Goal: Task Accomplishment & Management: Manage account settings

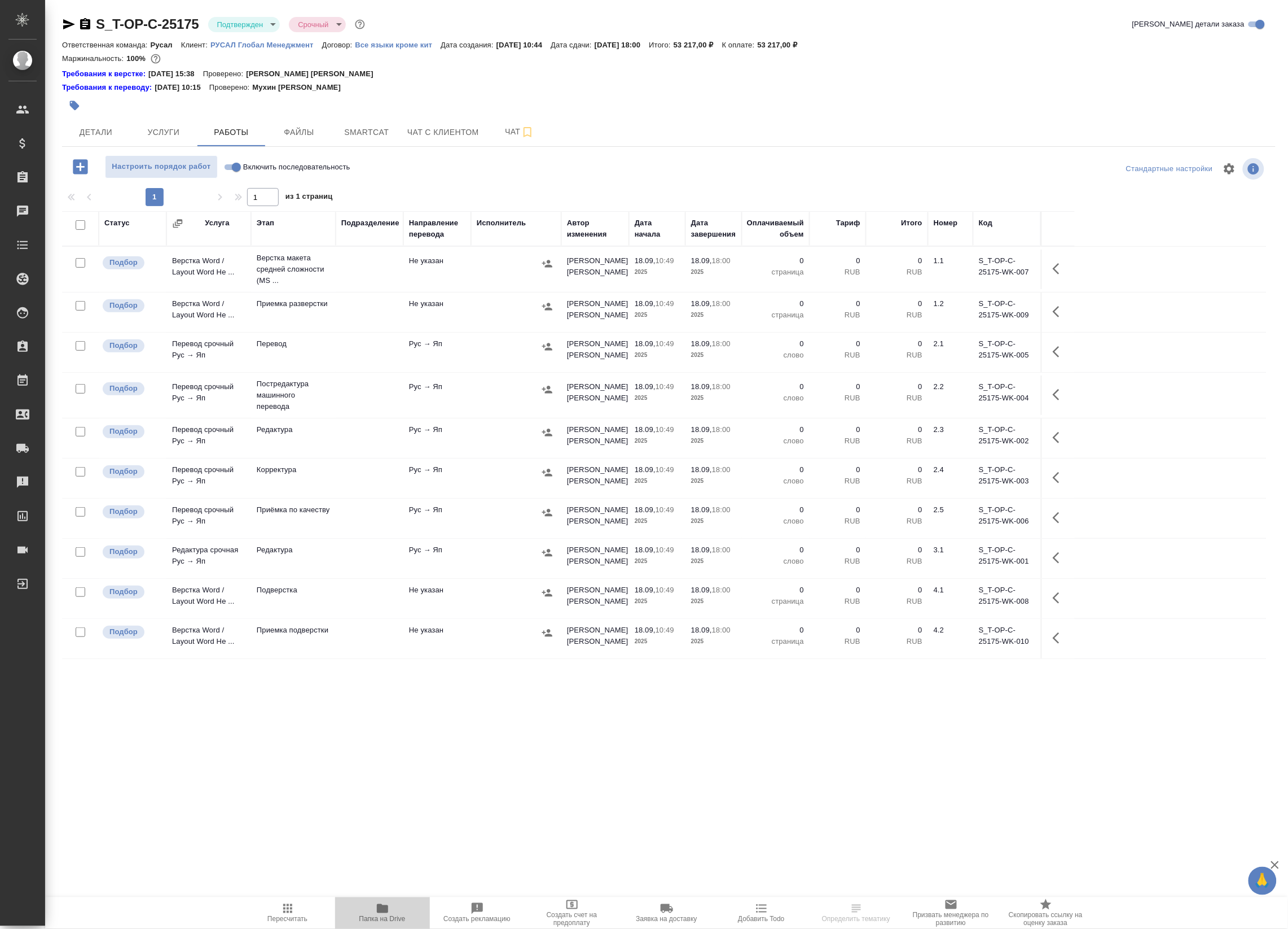
click at [383, 909] on icon "button" at bounding box center [382, 909] width 11 height 9
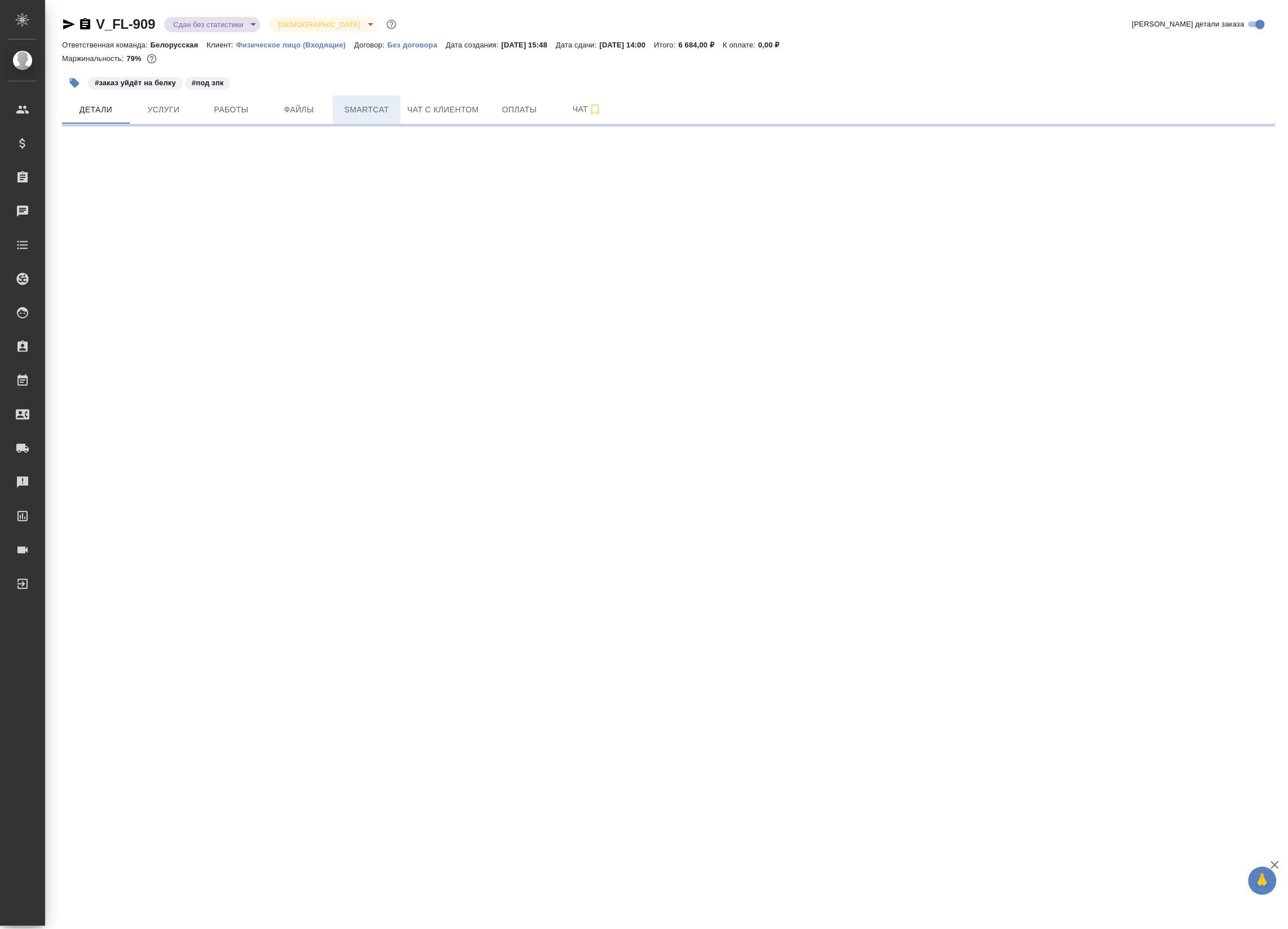
select select "RU"
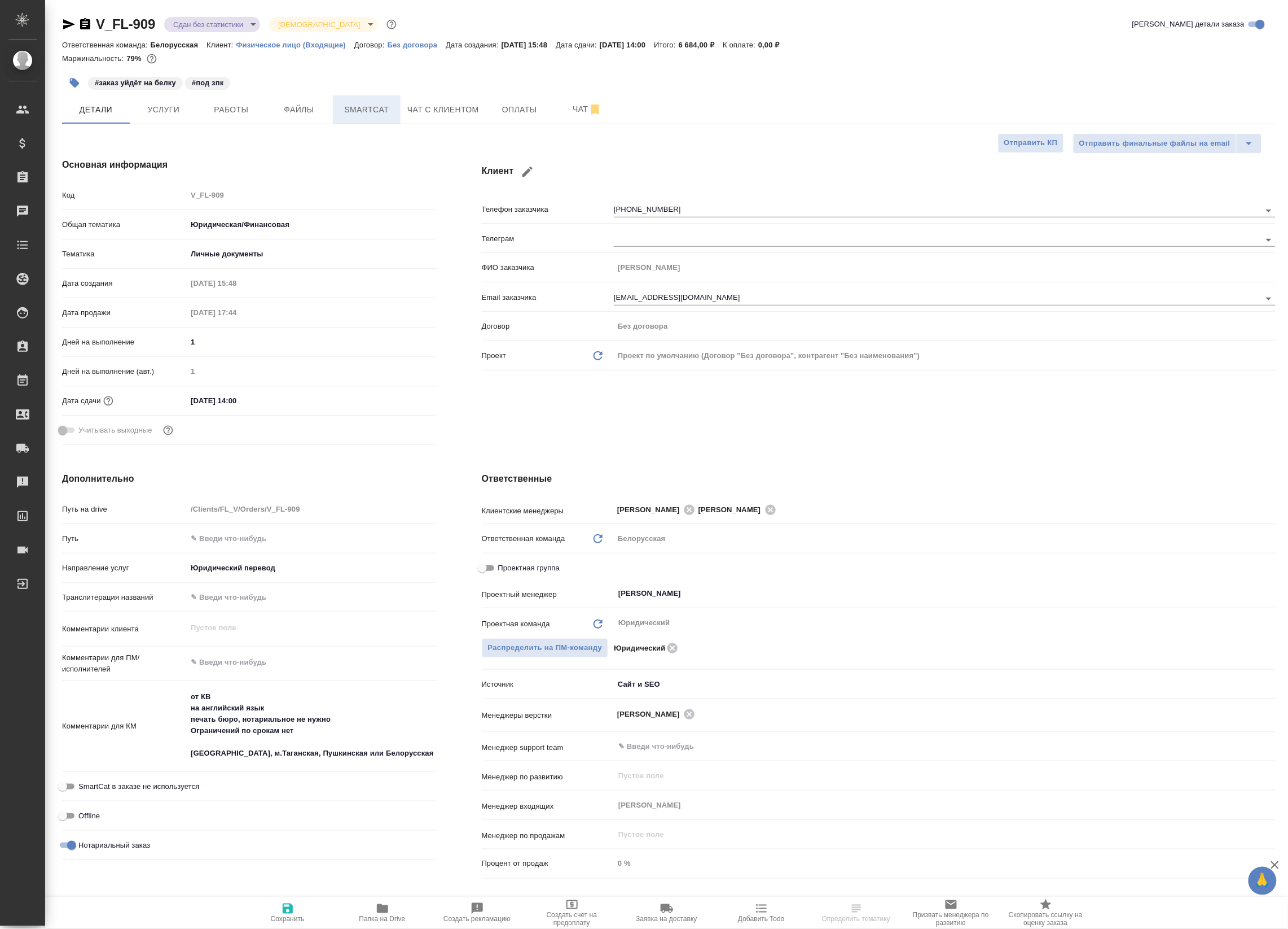
type textarea "x"
click at [297, 111] on span "Файлы" at bounding box center [299, 110] width 54 height 14
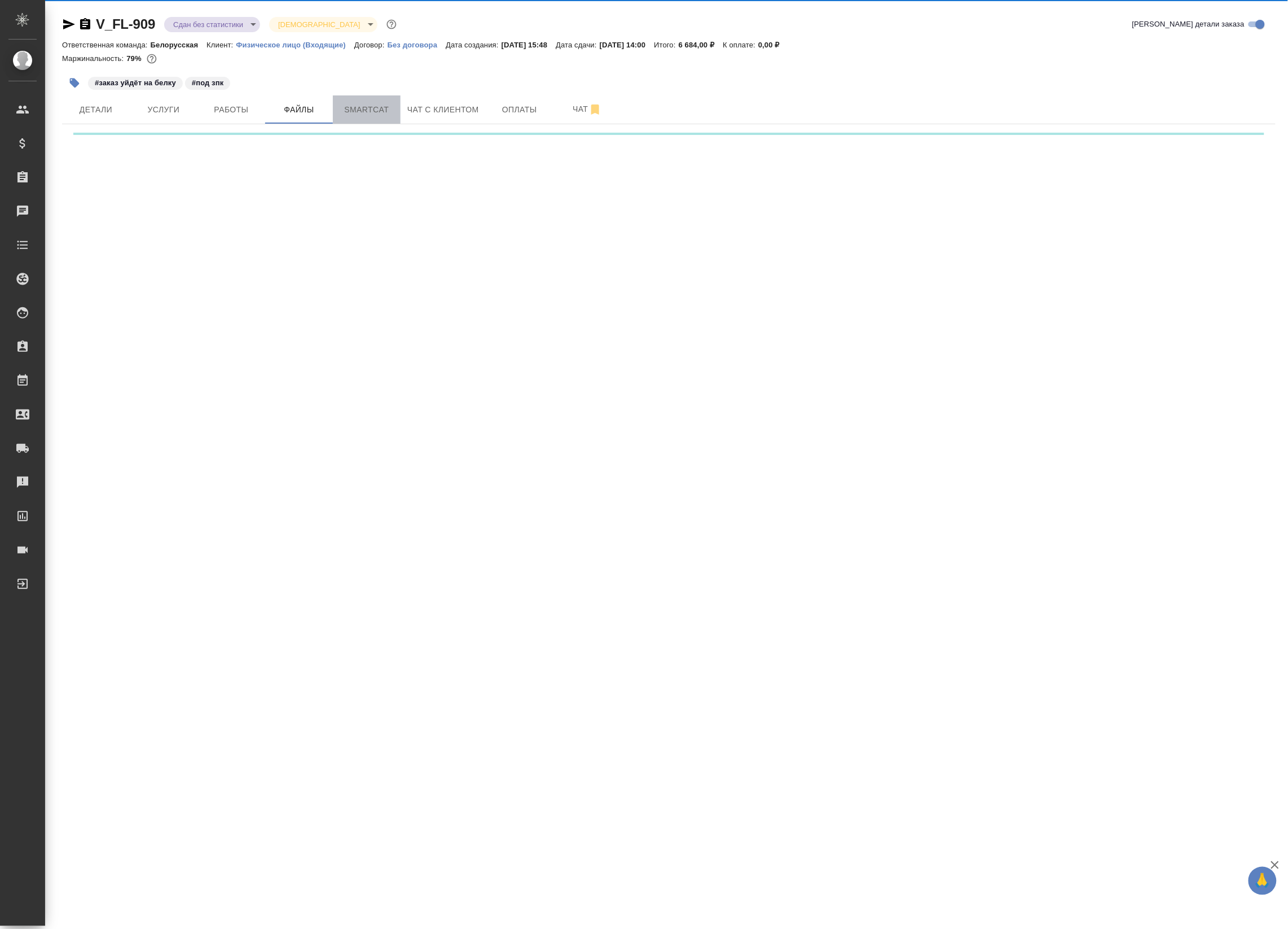
click at [365, 109] on span "Smartcat" at bounding box center [367, 110] width 54 height 14
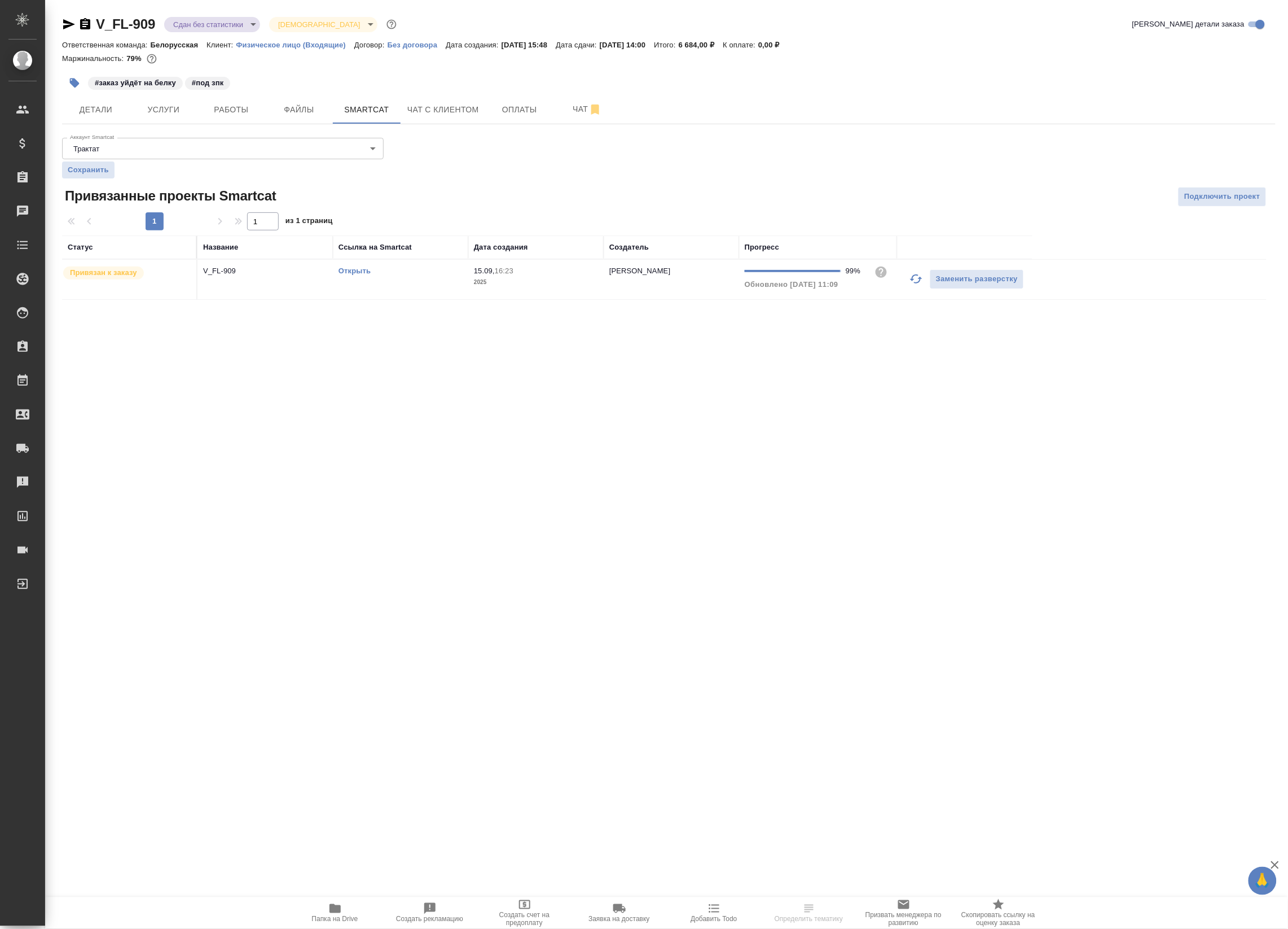
click at [292, 281] on td "V_FL-909" at bounding box center [264, 279] width 135 height 39
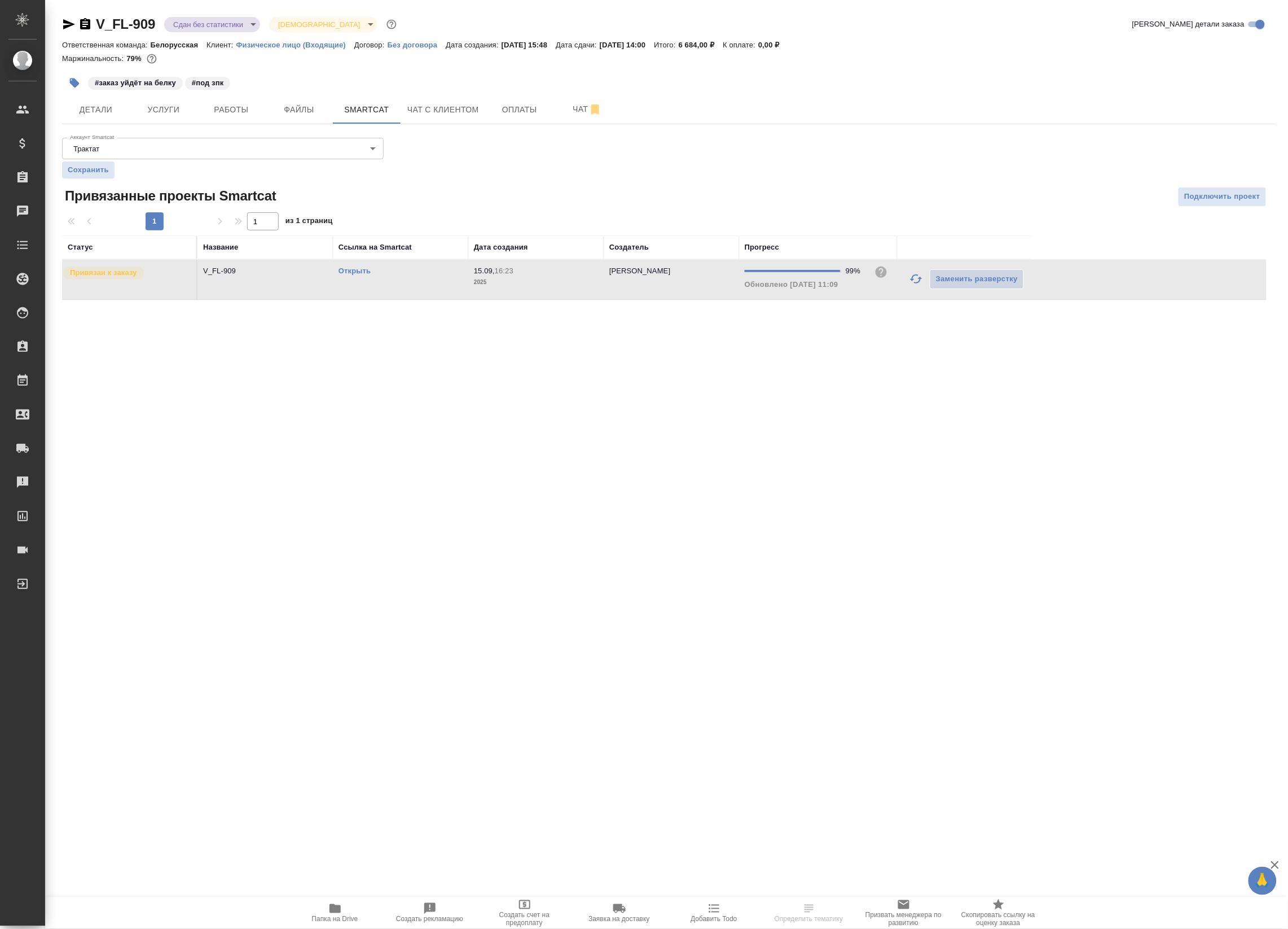
click at [292, 281] on td "V_FL-909" at bounding box center [264, 279] width 135 height 39
click at [249, 27] on body "🙏 .cls-1 fill:#fff; AWATERA Badanyan Artak Клиенты Спецификации Заказы 20 Чаты …" at bounding box center [644, 464] width 1288 height 929
drag, startPoint x: 275, startPoint y: 402, endPoint x: 269, endPoint y: 364, distance: 38.5
click at [275, 401] on div at bounding box center [644, 464] width 1288 height 929
click at [215, 111] on span "Работы" at bounding box center [232, 110] width 54 height 14
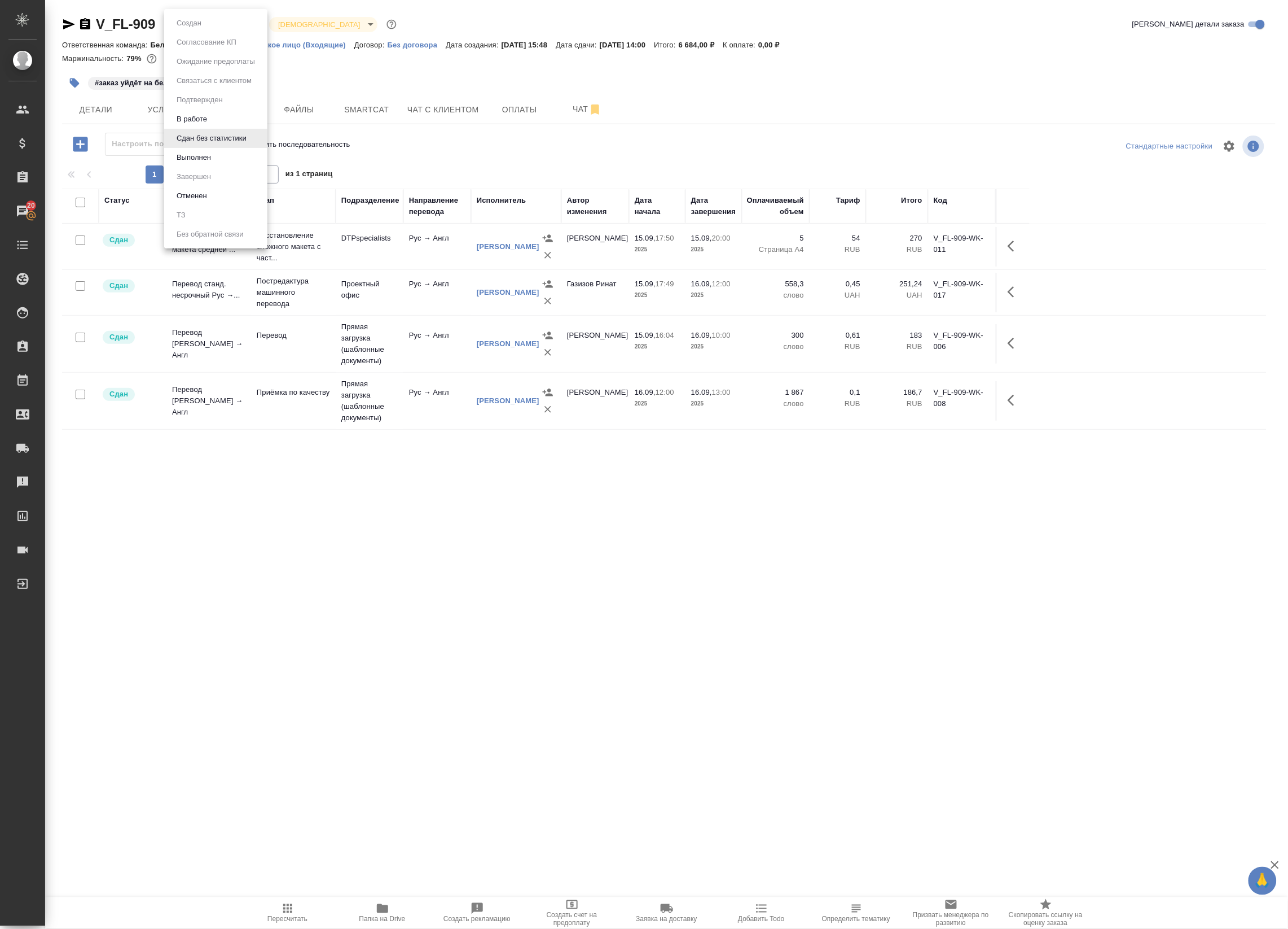
click at [217, 24] on body "🙏 .cls-1 fill:#fff; AWATERA Badanyan Artak Клиенты Спецификации Заказы 20 Чаты …" at bounding box center [644, 464] width 1288 height 929
click at [525, 297] on div at bounding box center [644, 464] width 1288 height 929
click at [525, 292] on icon "button" at bounding box center [1014, 292] width 14 height 14
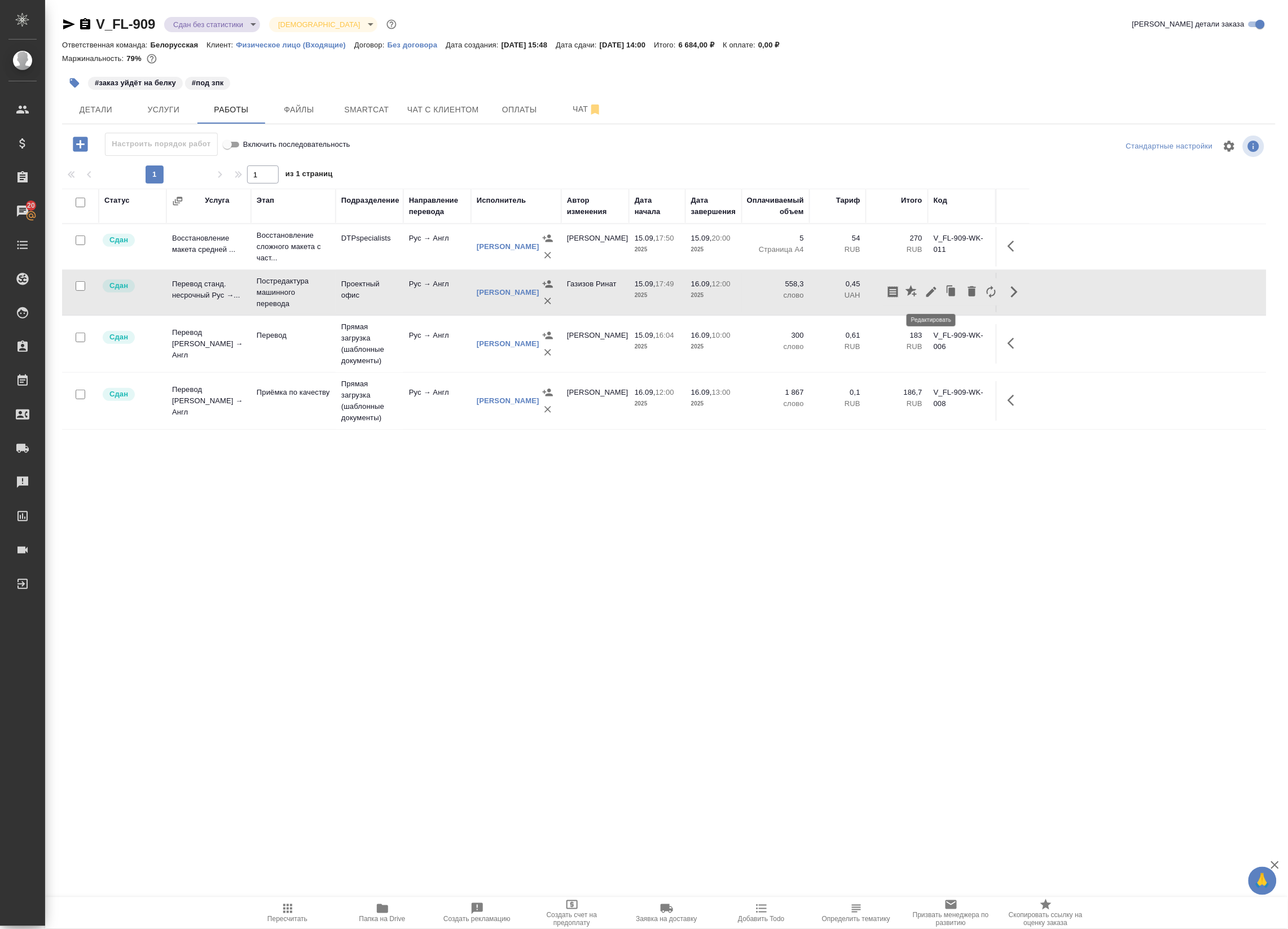
click at [525, 294] on button "button" at bounding box center [931, 292] width 19 height 27
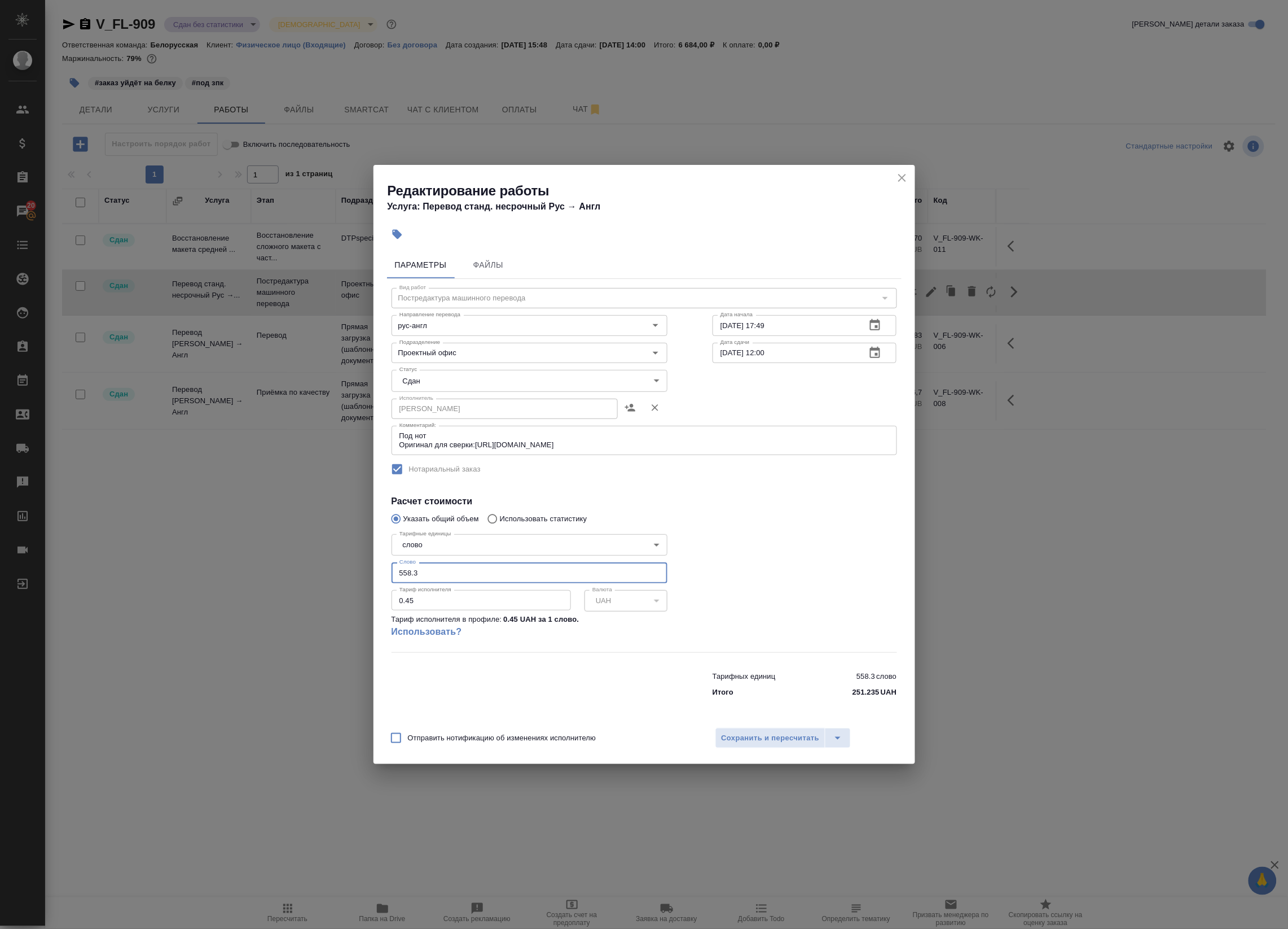
drag, startPoint x: 441, startPoint y: 575, endPoint x: 368, endPoint y: 572, distance: 73.1
click at [368, 572] on div "Редактирование работы Услуга: Перевод станд. несрочный Рус → Англ Параметры Фай…" at bounding box center [644, 464] width 1288 height 929
type input "538"
click at [525, 728] on button "Сохранить и пересчитать" at bounding box center [770, 738] width 110 height 20
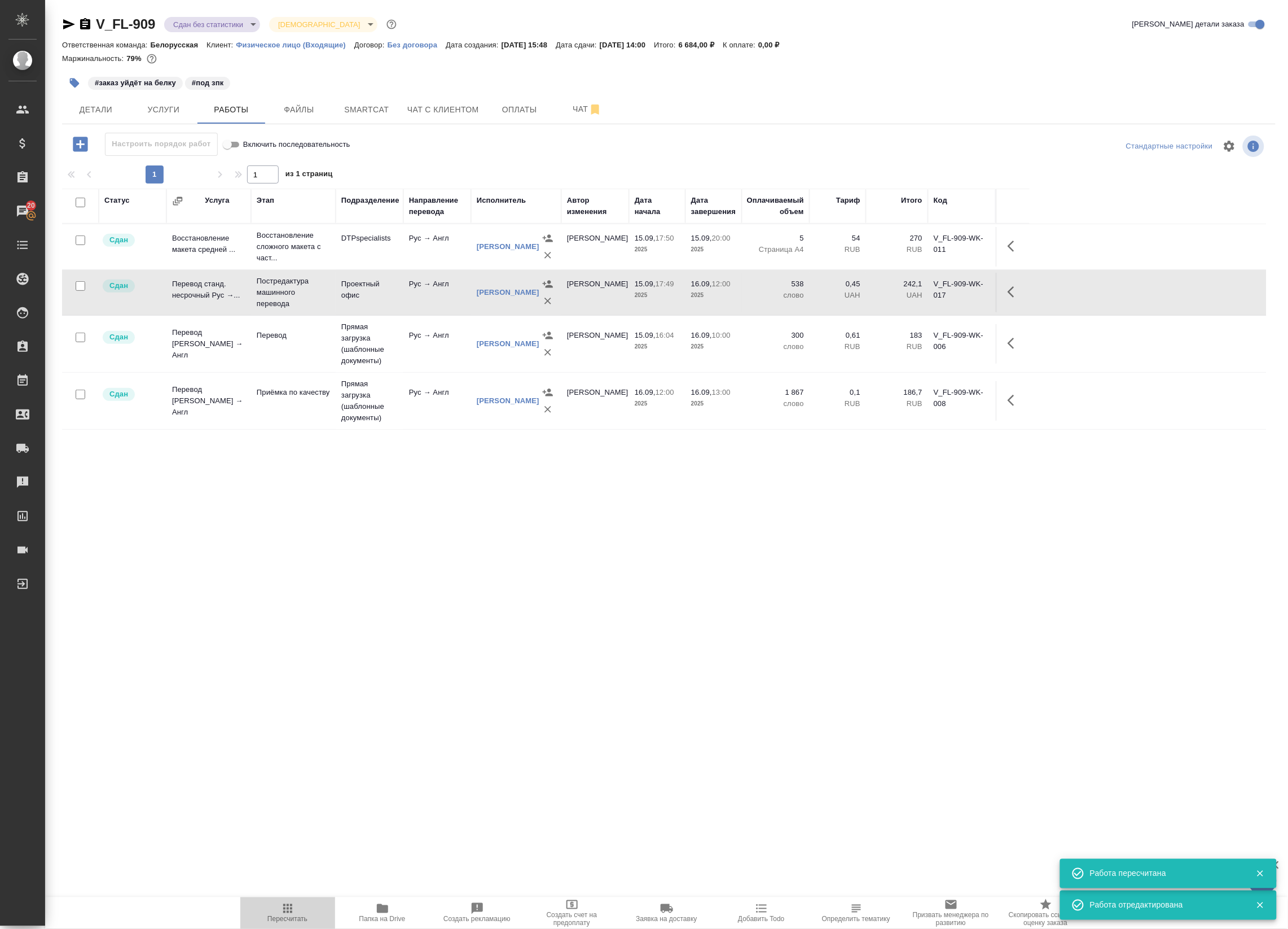
click at [301, 917] on span "Пересчитать" at bounding box center [287, 919] width 40 height 8
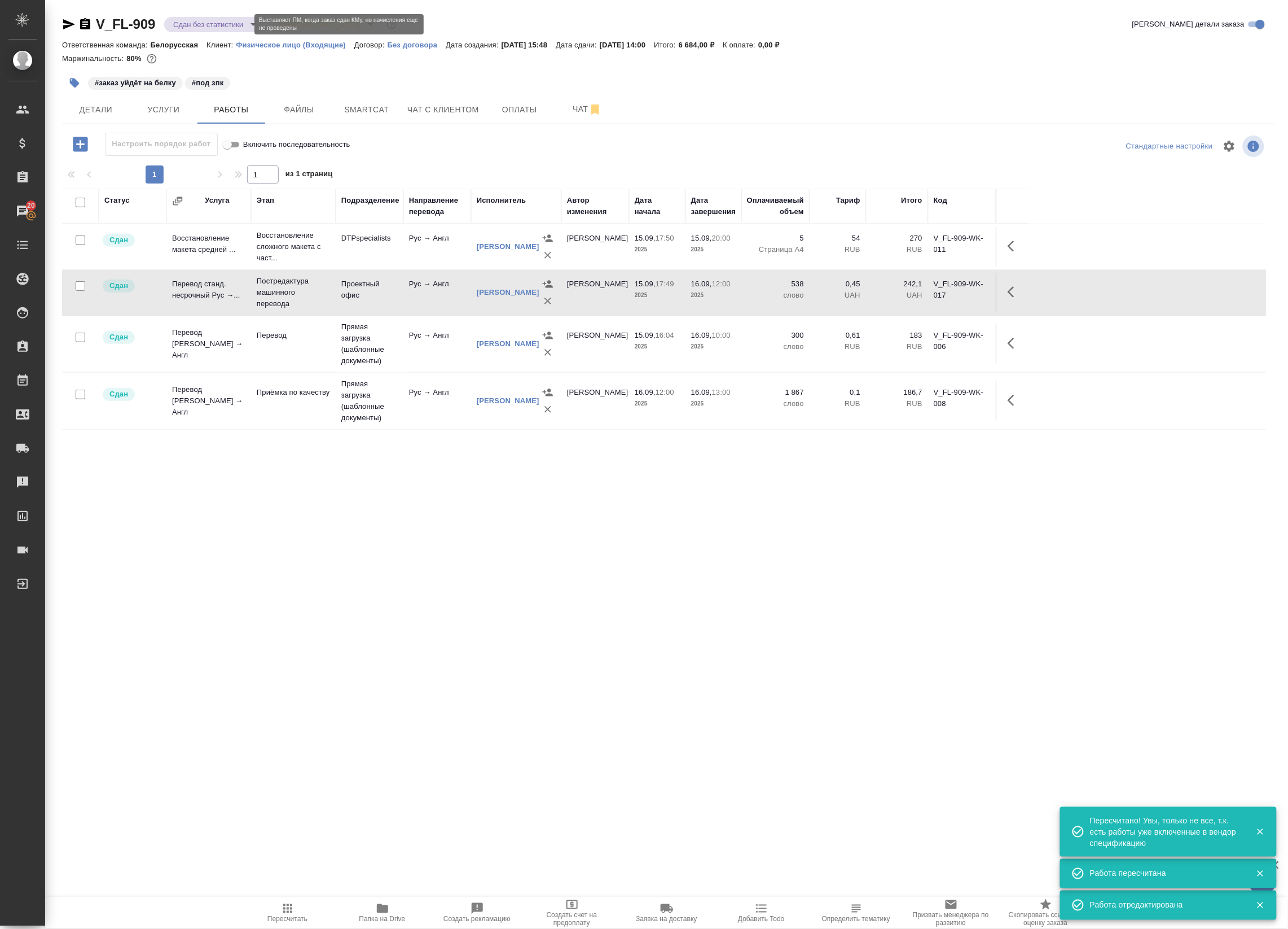
click at [235, 23] on body "🙏 .cls-1 fill:#fff; AWATERA Badanyan Artak Клиенты Спецификации Заказы 20 Чаты …" at bounding box center [644, 464] width 1288 height 929
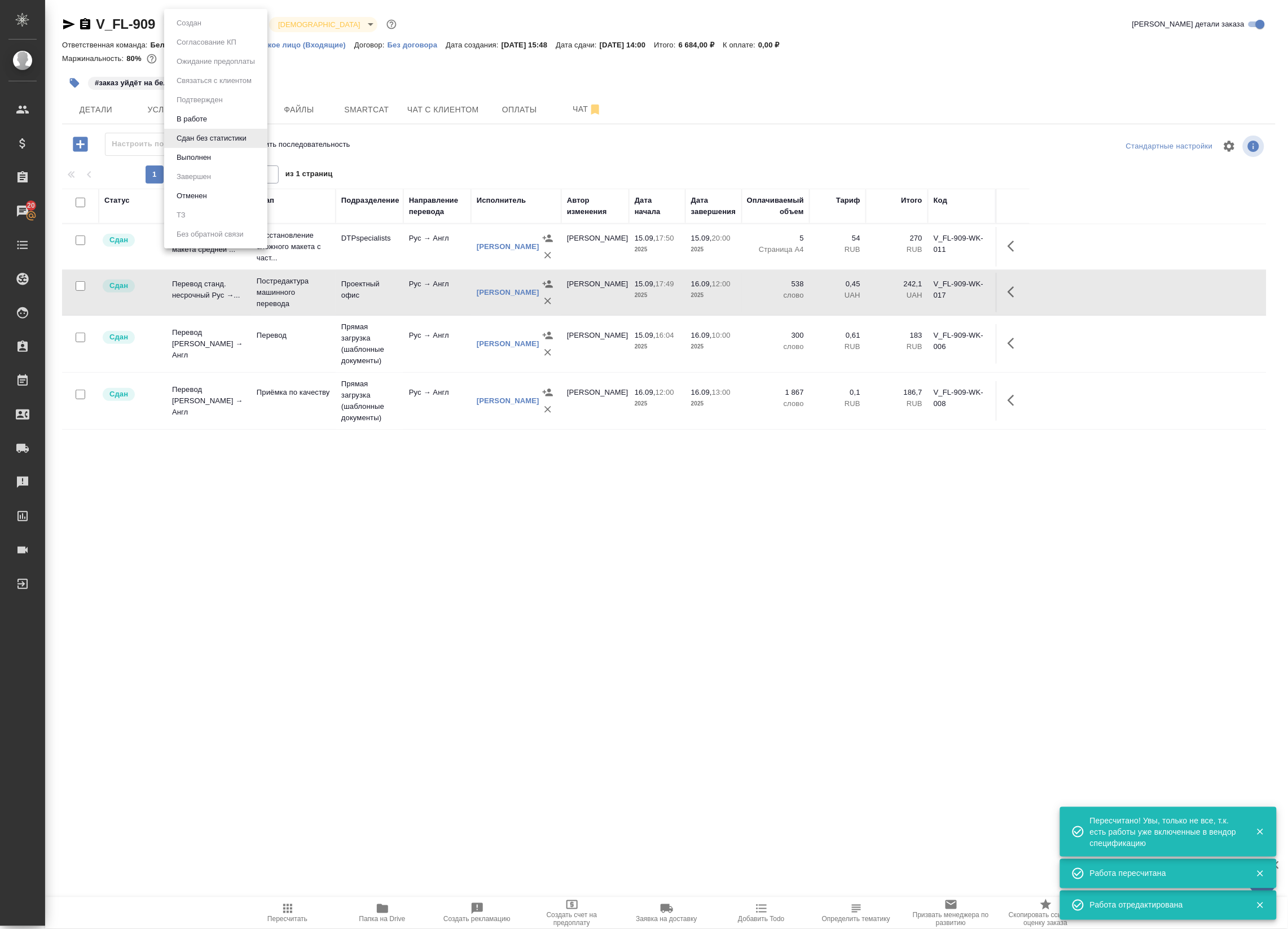
click at [220, 162] on li "Выполнен" at bounding box center [216, 157] width 103 height 19
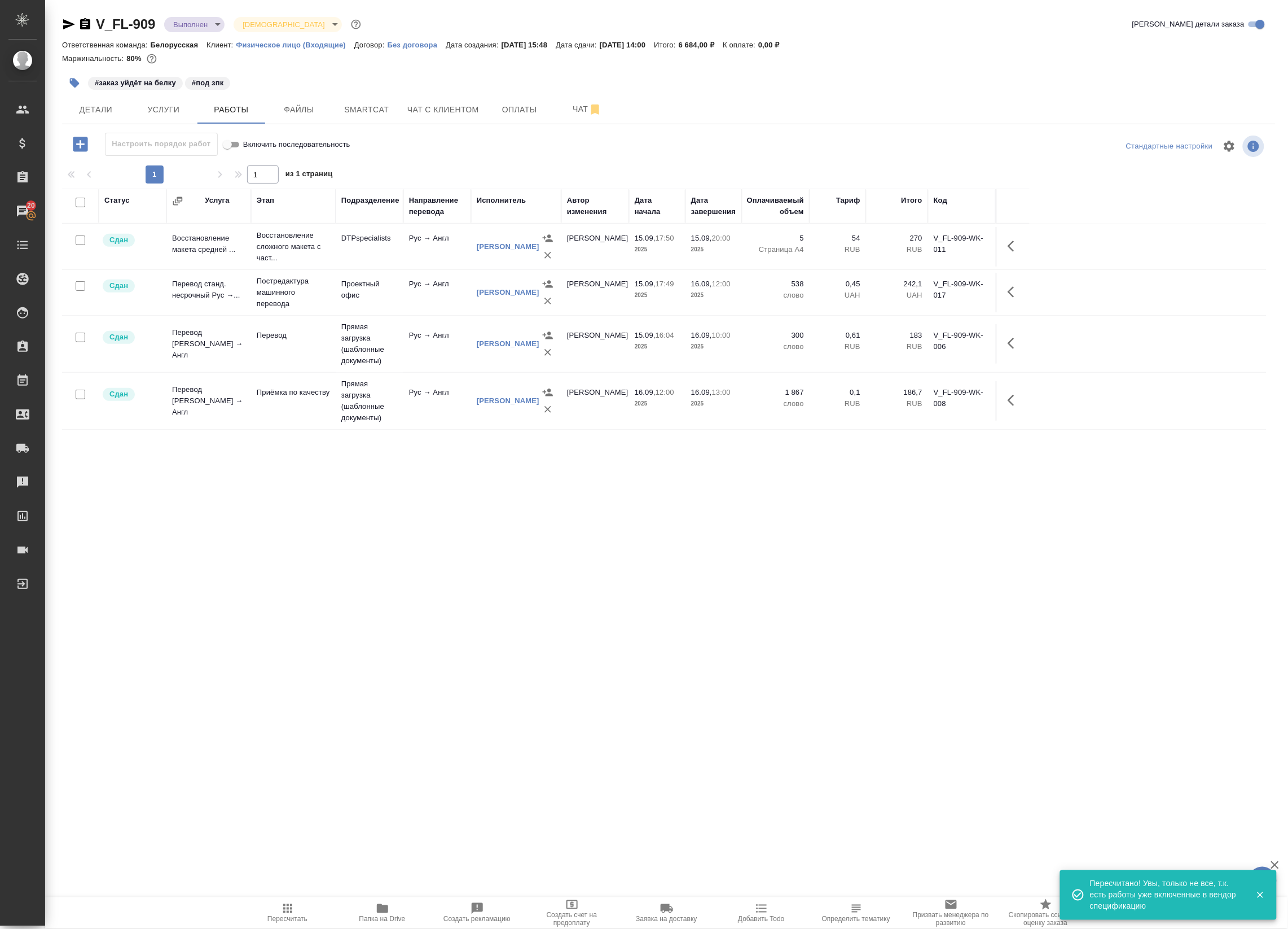
click at [301, 899] on button "Пересчитать" at bounding box center [288, 912] width 95 height 31
click at [181, 105] on span "Услуги" at bounding box center [164, 110] width 54 height 14
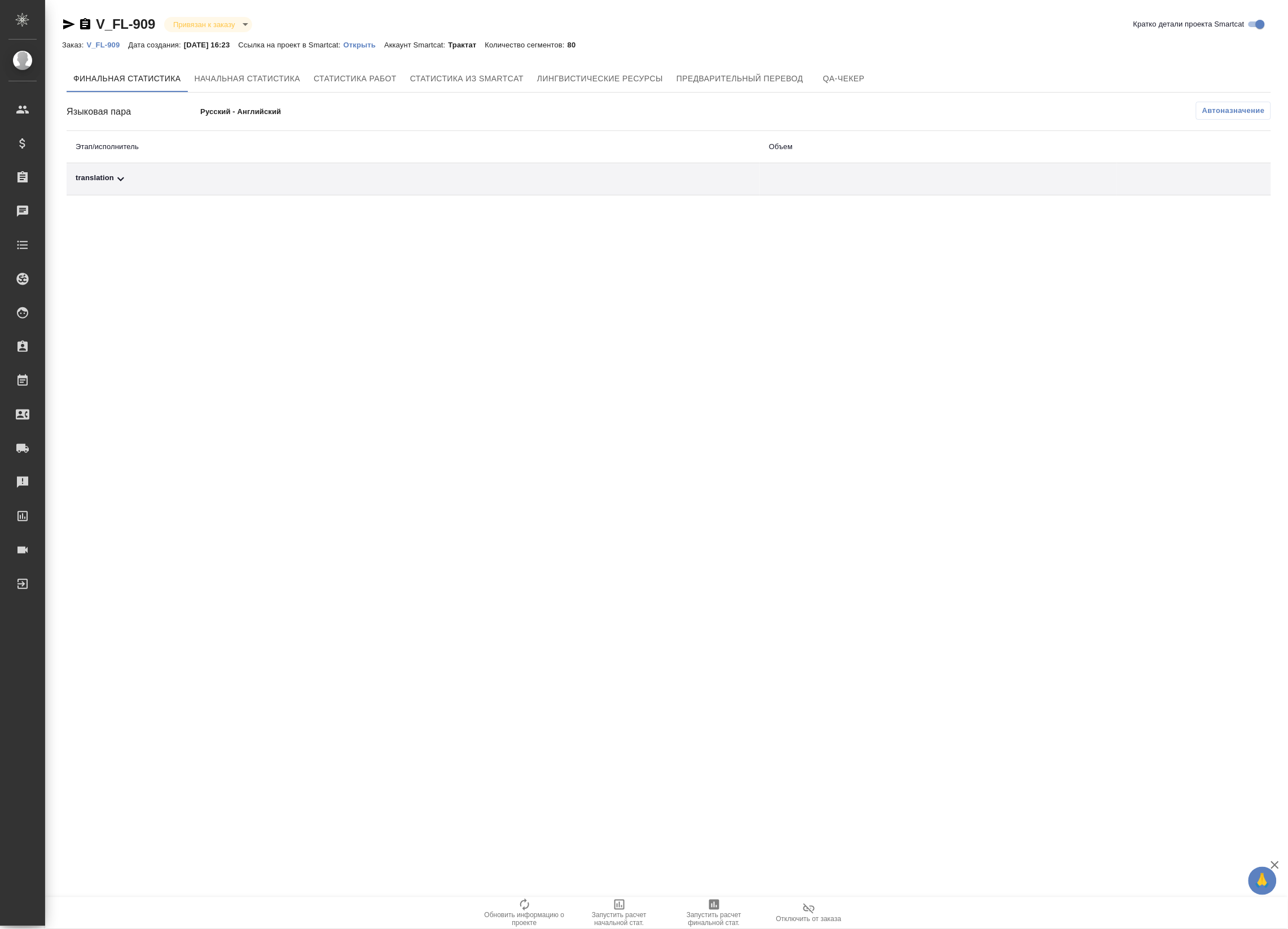
click at [701, 172] on div "translation" at bounding box center [413, 179] width 675 height 14
drag, startPoint x: 1223, startPoint y: 220, endPoint x: 1205, endPoint y: 235, distance: 23.4
click at [1223, 221] on icon "button" at bounding box center [1222, 218] width 14 height 14
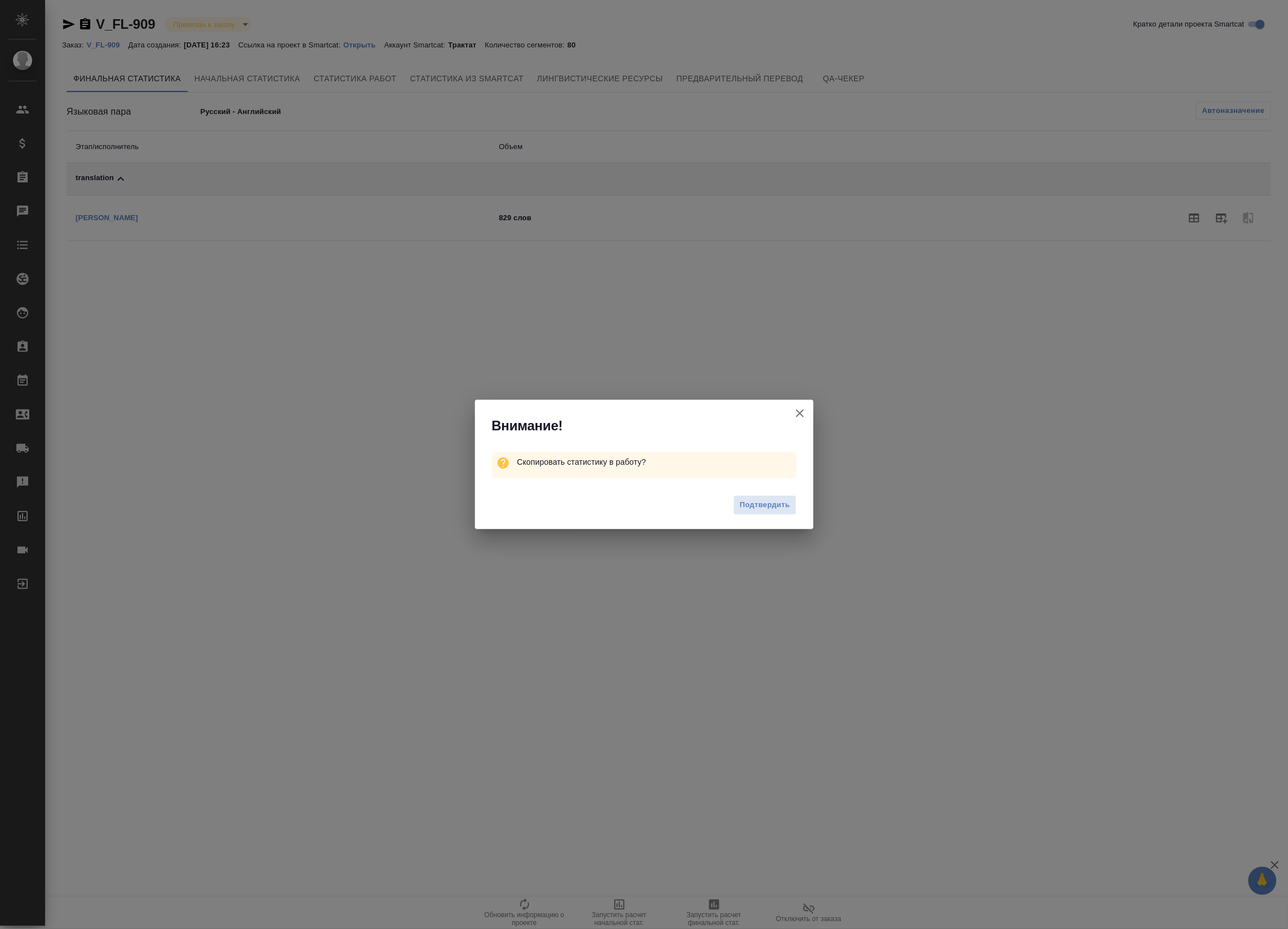
click at [760, 509] on span "Подтвердить" at bounding box center [765, 505] width 50 height 13
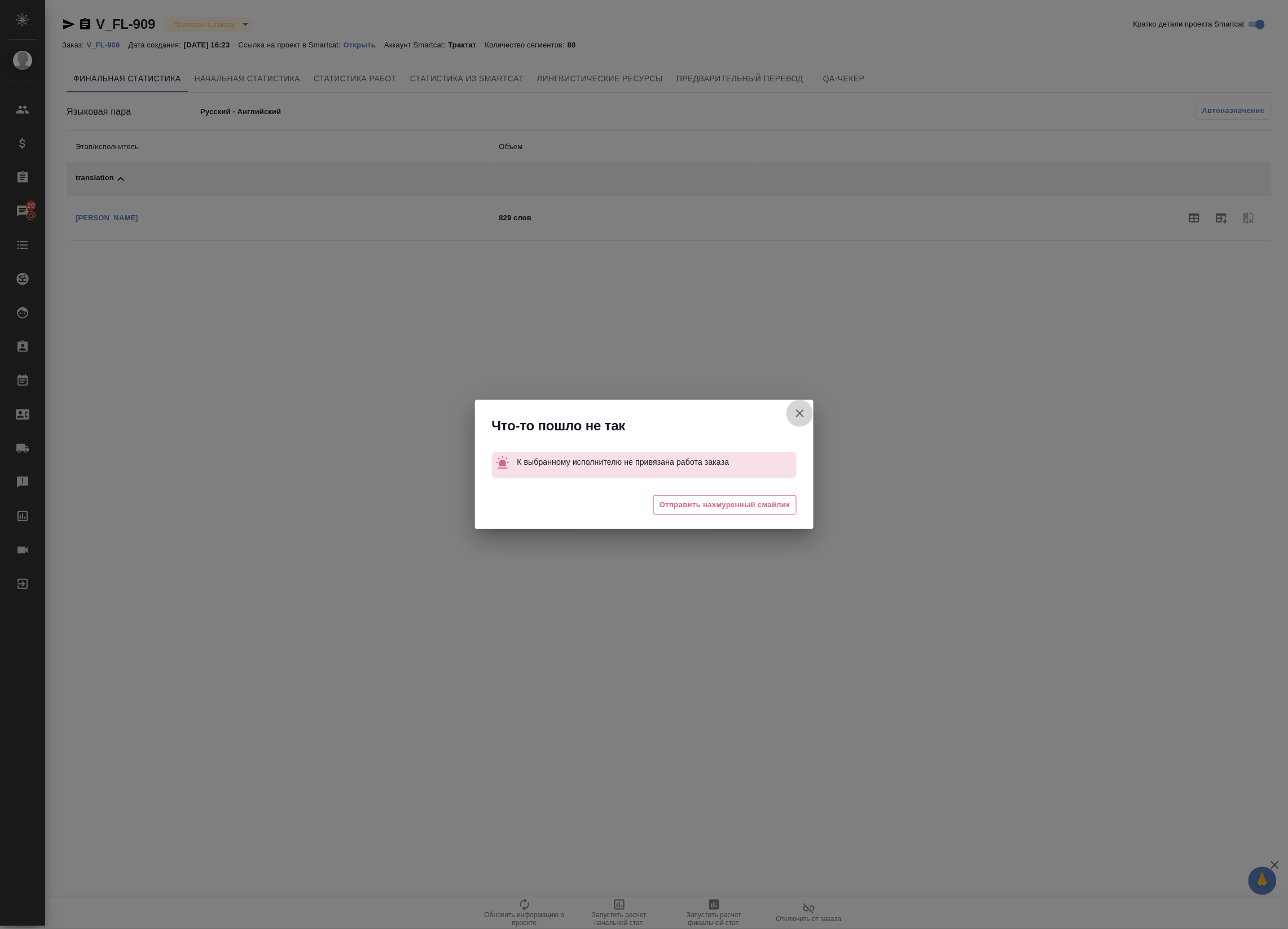
click at [801, 408] on icon "button" at bounding box center [800, 413] width 14 height 14
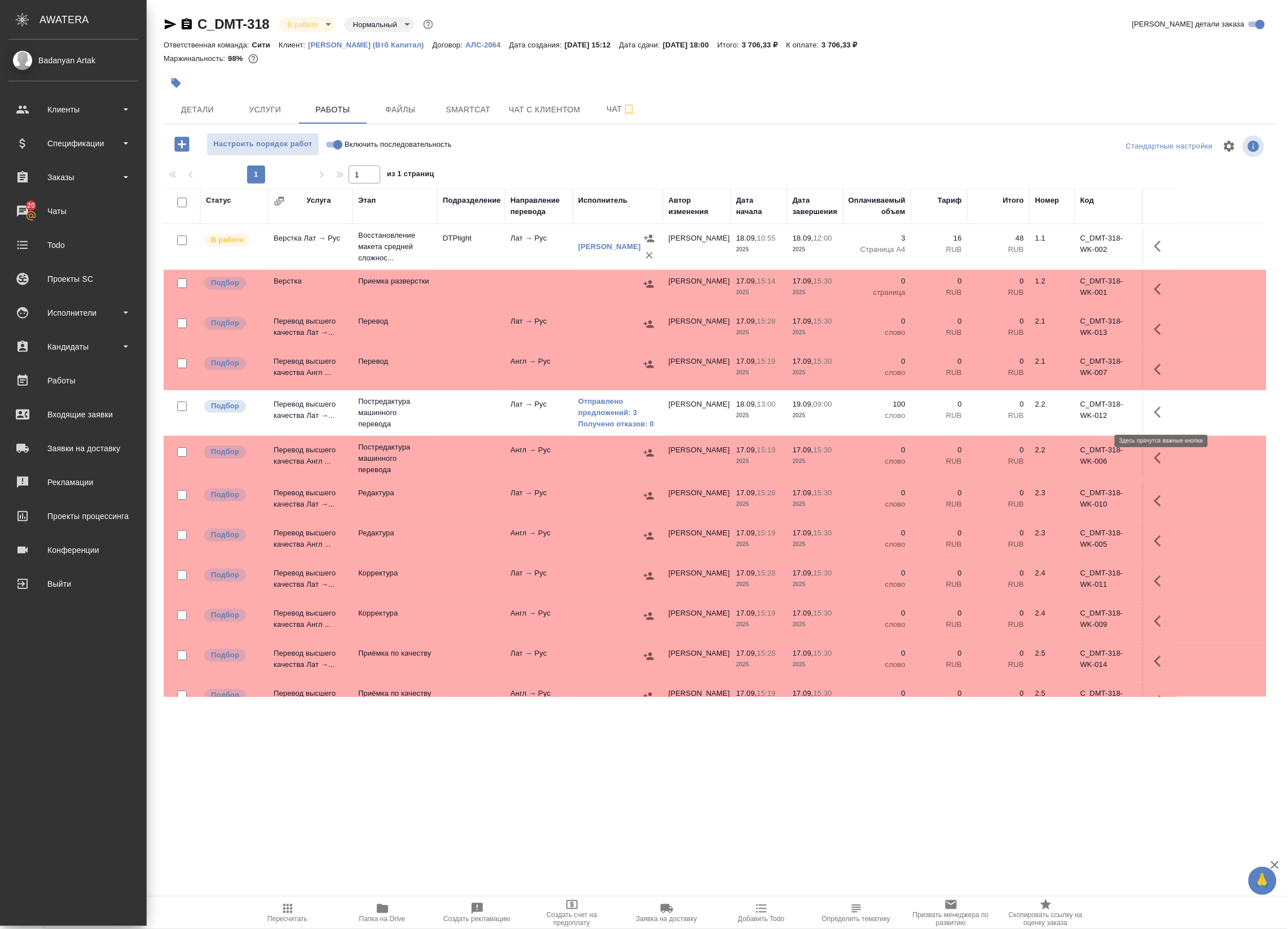
click at [1160, 416] on icon "button" at bounding box center [1161, 412] width 14 height 14
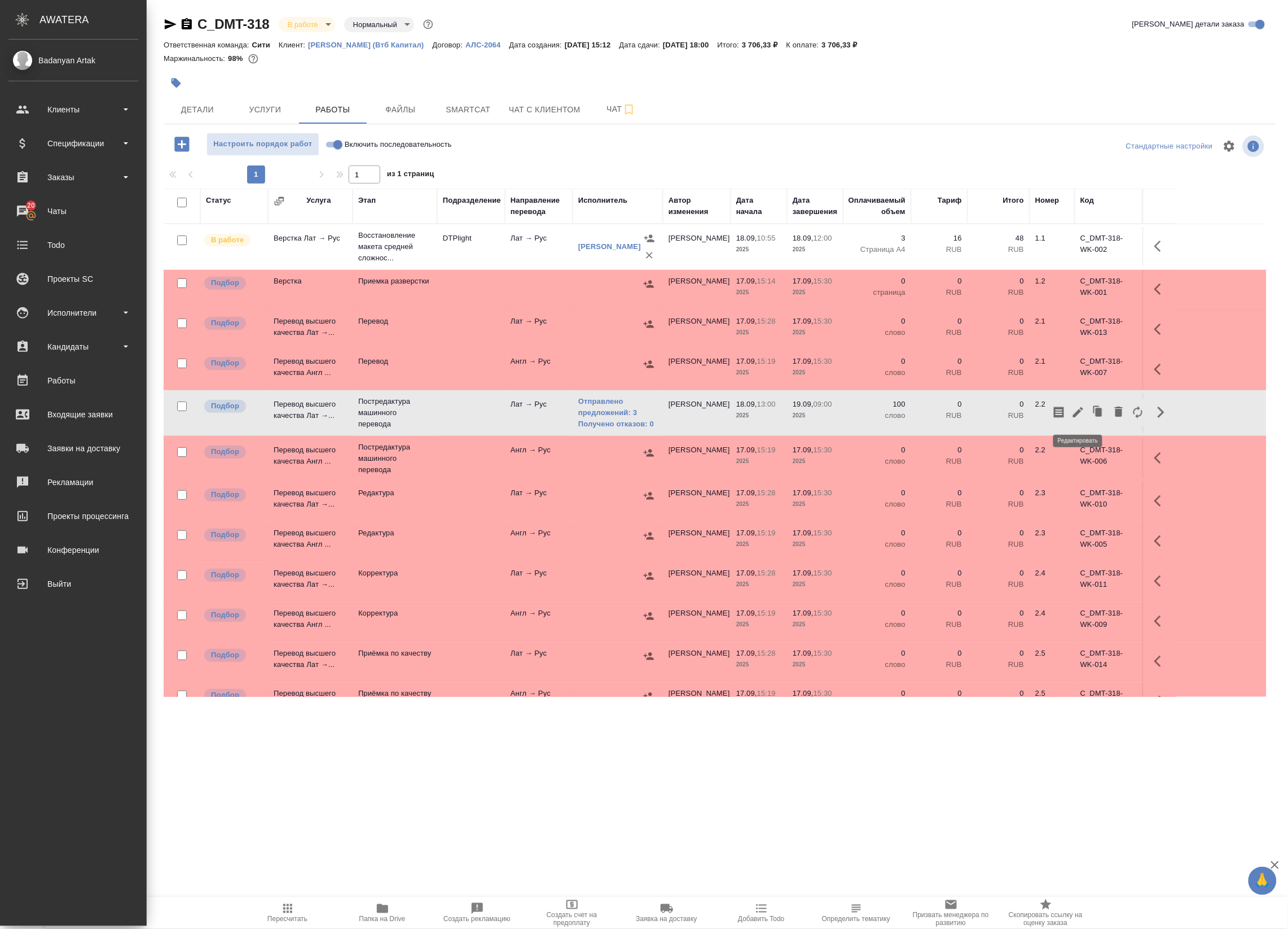
click at [1079, 417] on icon "button" at bounding box center [1078, 412] width 14 height 14
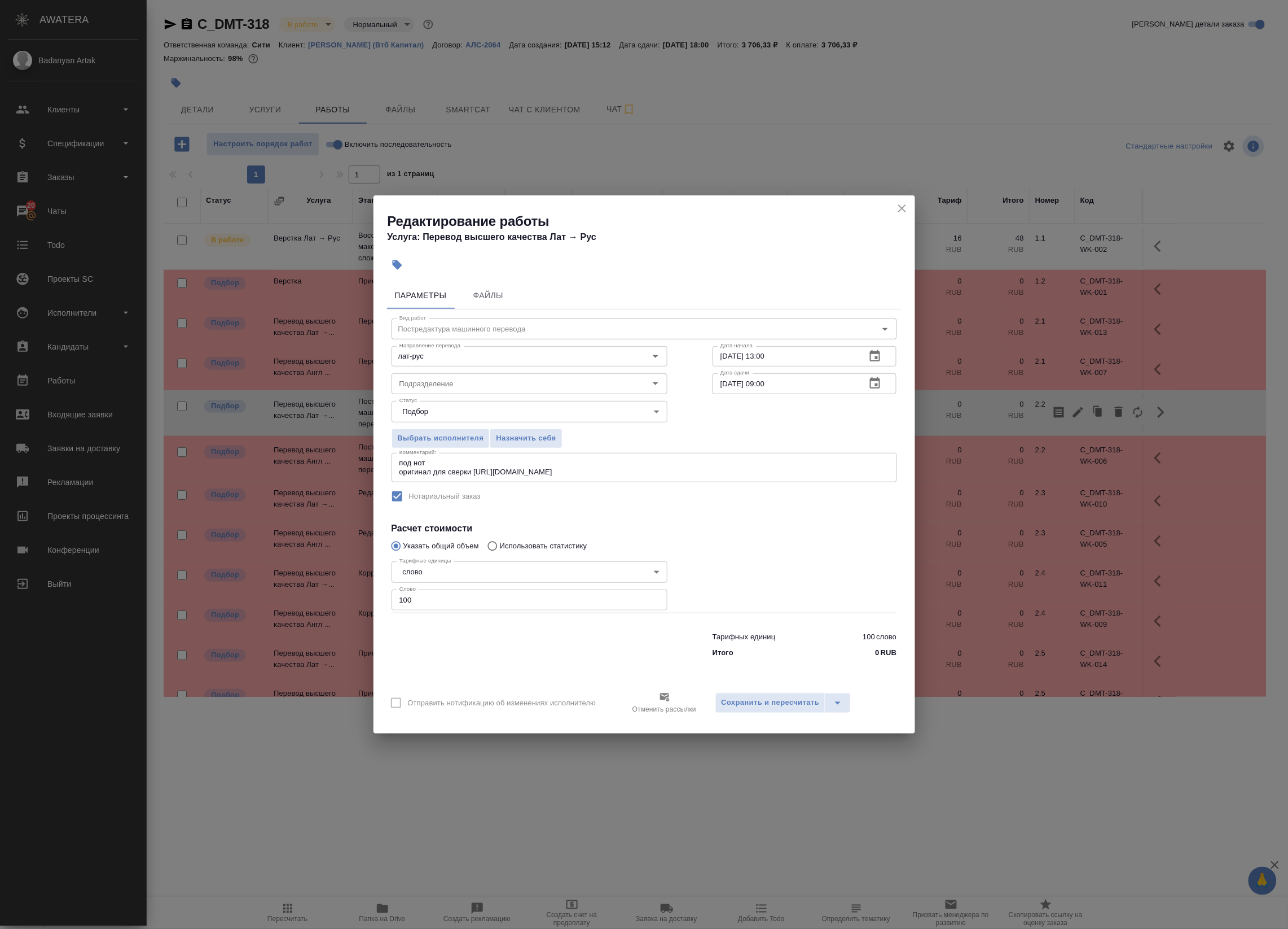
click at [898, 213] on icon "close" at bounding box center [902, 208] width 14 height 14
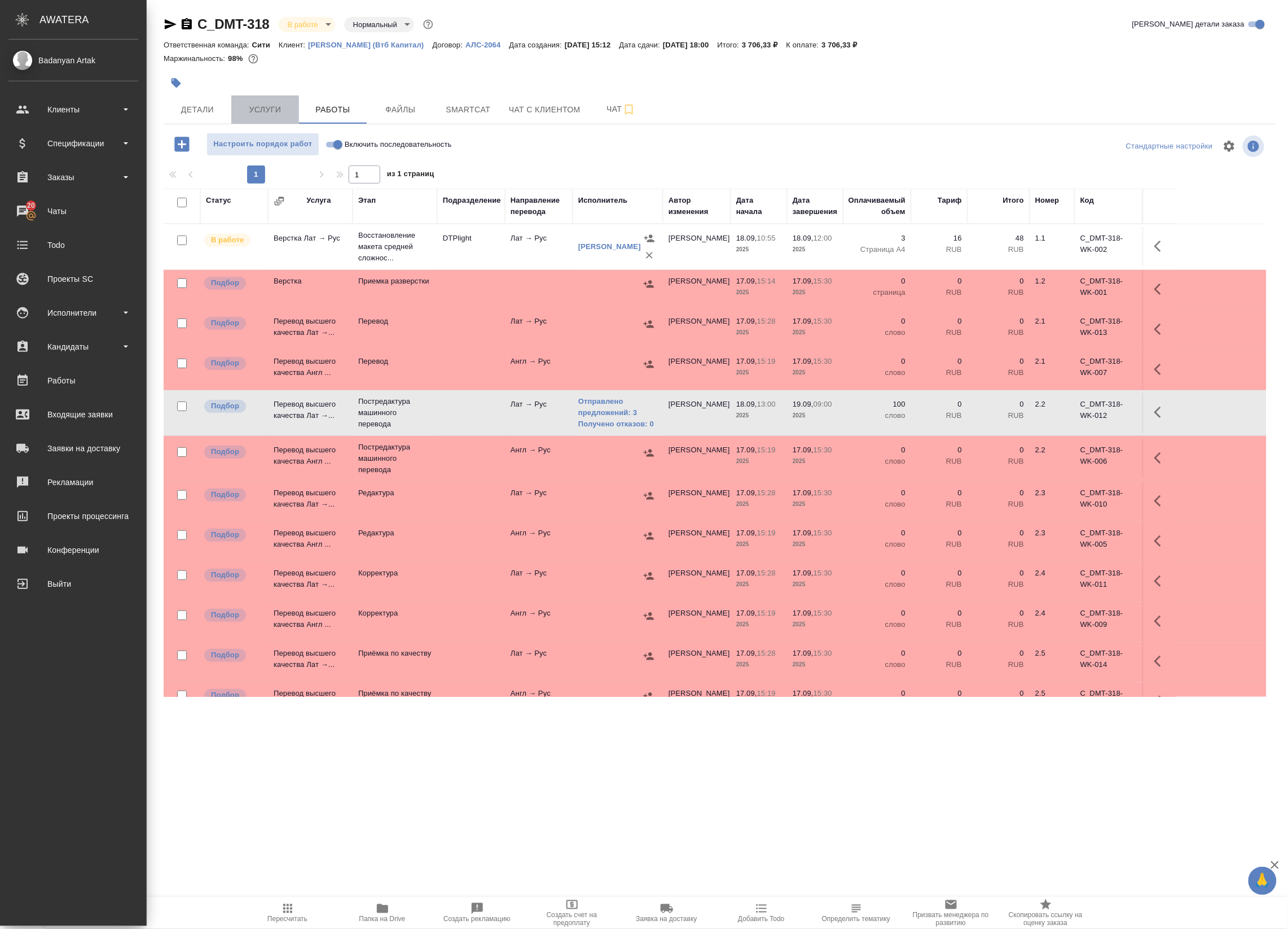
click at [266, 113] on span "Услуги" at bounding box center [265, 110] width 54 height 14
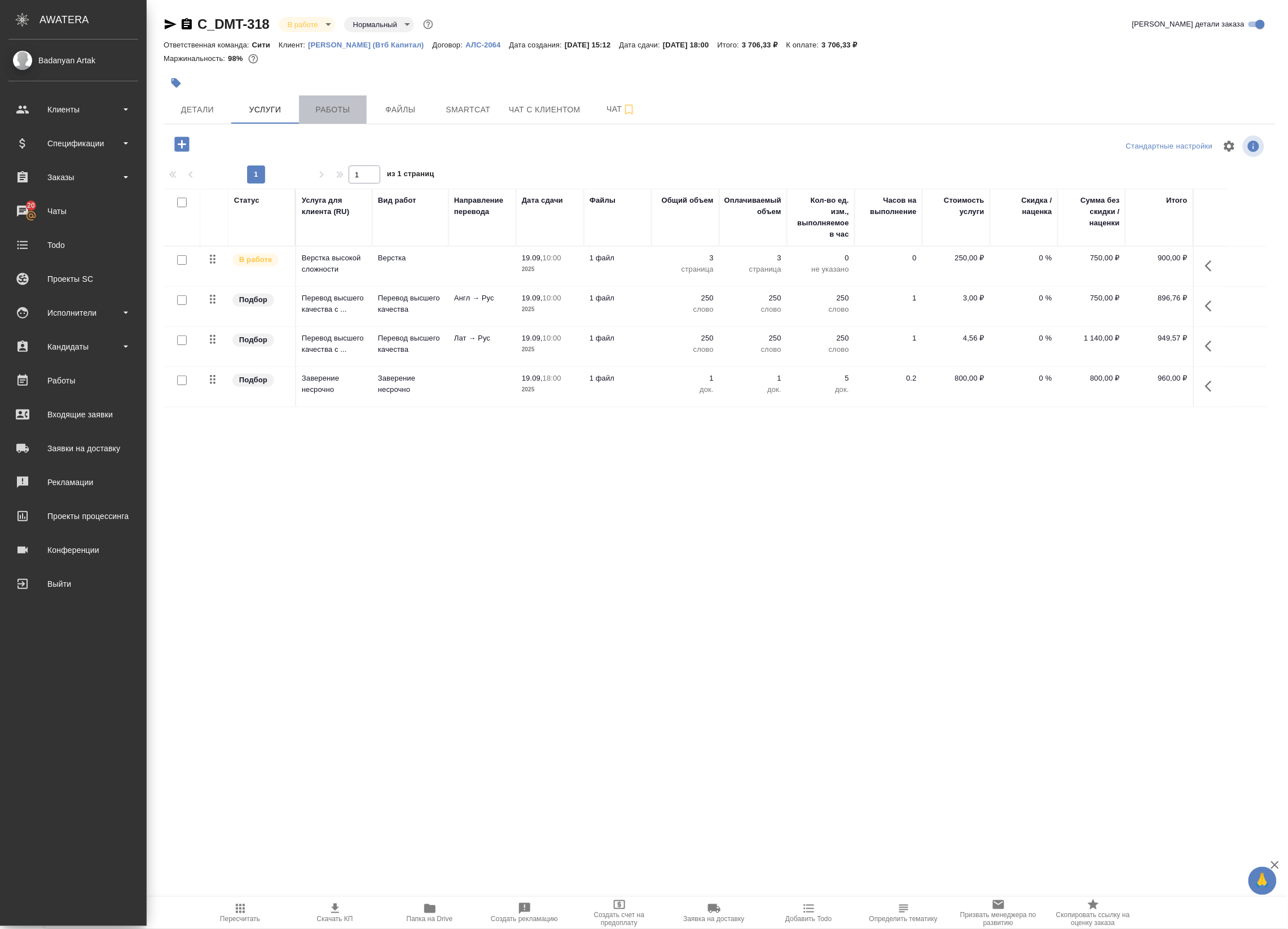
click at [335, 108] on span "Работы" at bounding box center [333, 110] width 54 height 14
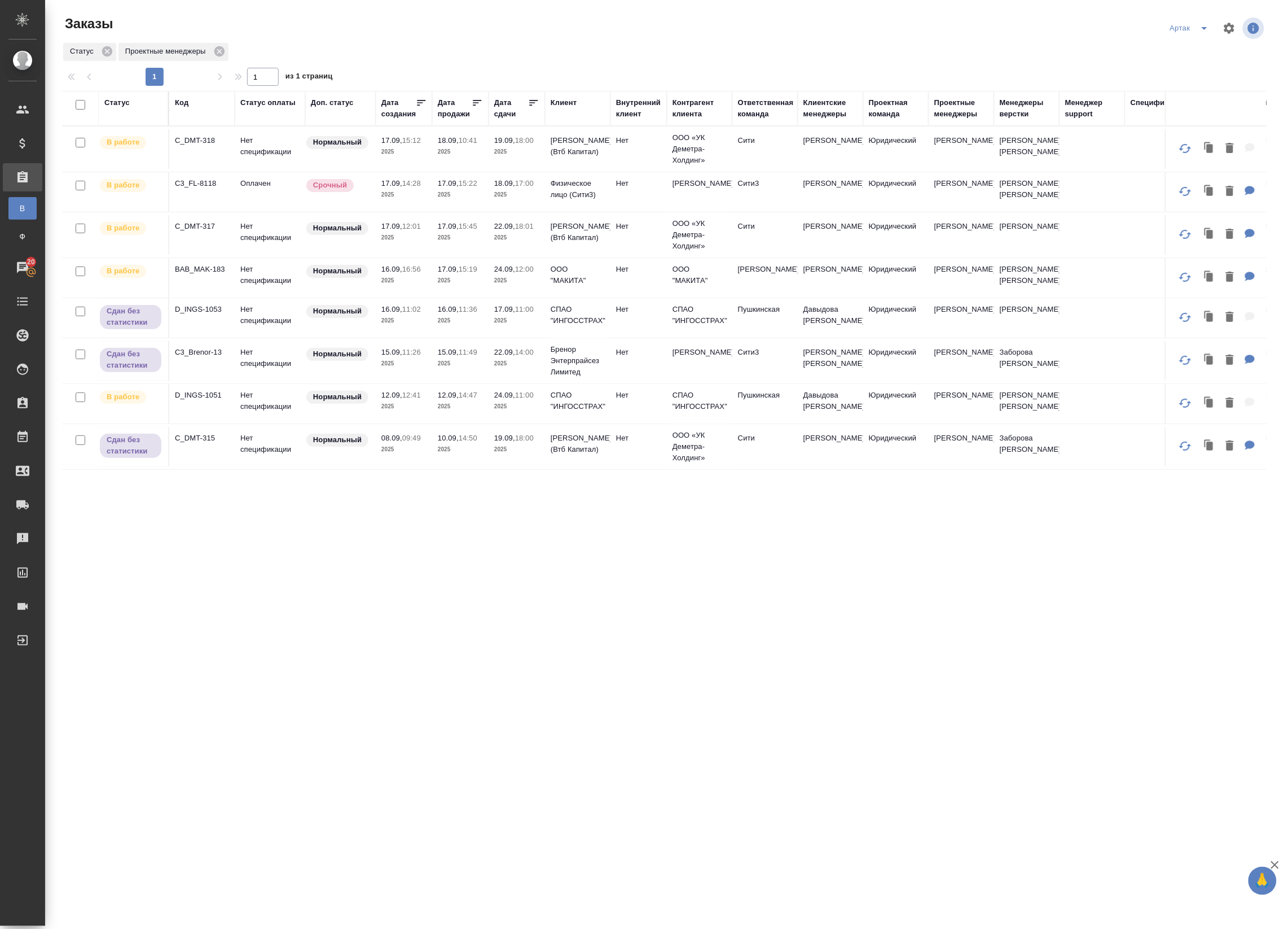
click at [242, 159] on td "Нет спецификации" at bounding box center [270, 149] width 71 height 39
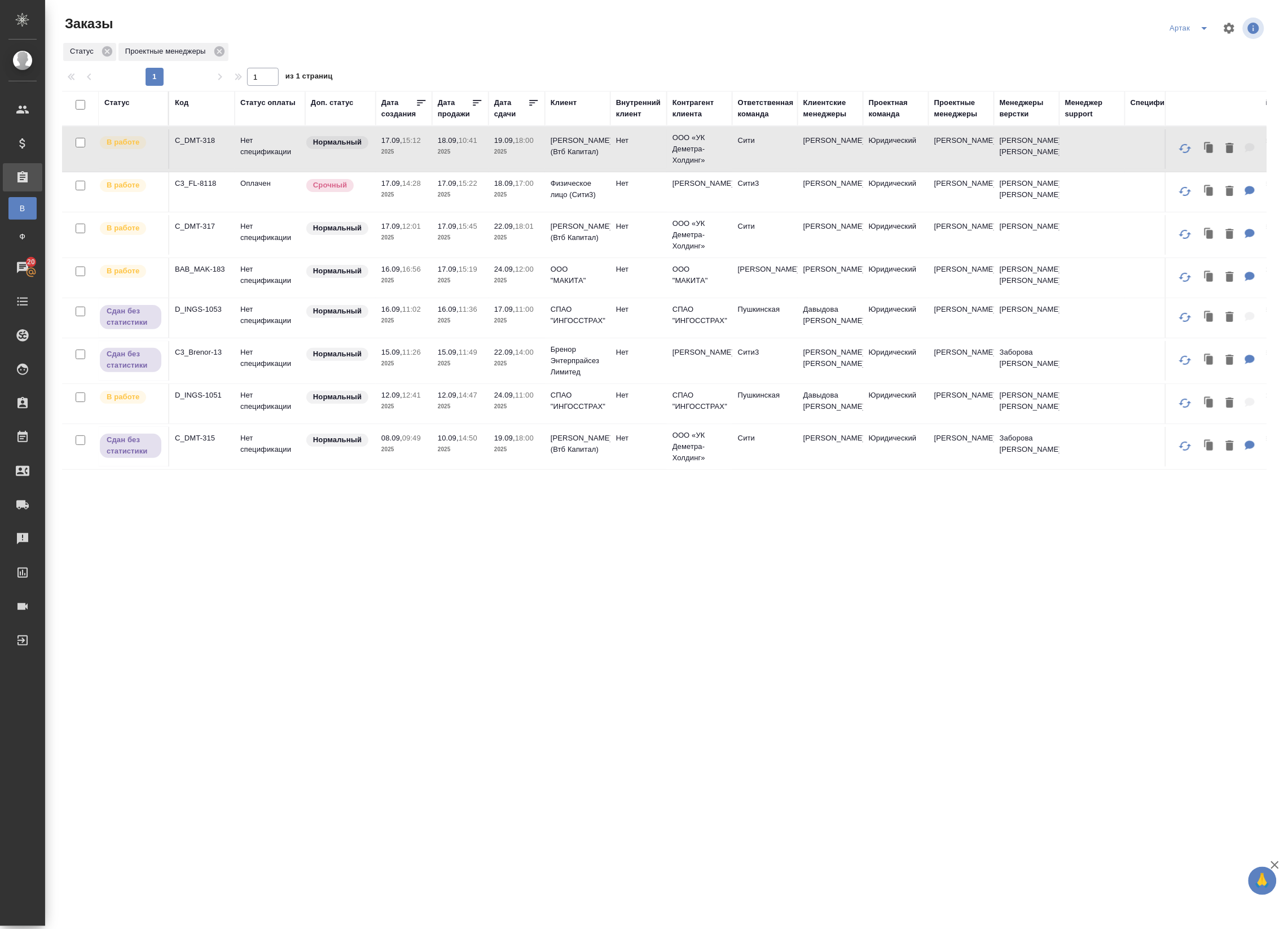
click at [242, 159] on td "Нет спецификации" at bounding box center [270, 149] width 71 height 39
click at [429, 276] on td "16.09, 16:56 2025" at bounding box center [403, 278] width 56 height 39
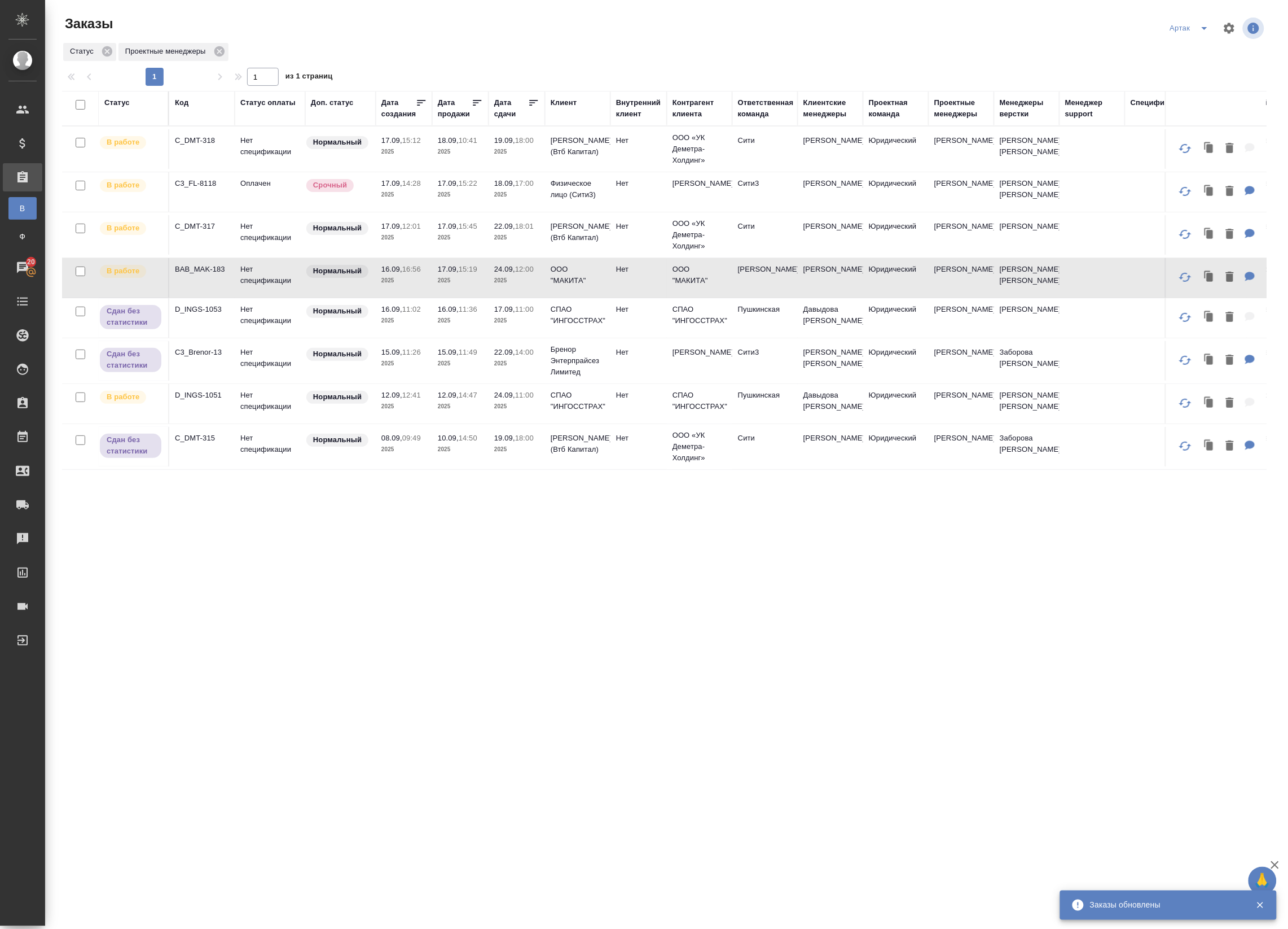
click at [455, 421] on td "12.09, 14:47 2025" at bounding box center [460, 403] width 56 height 39
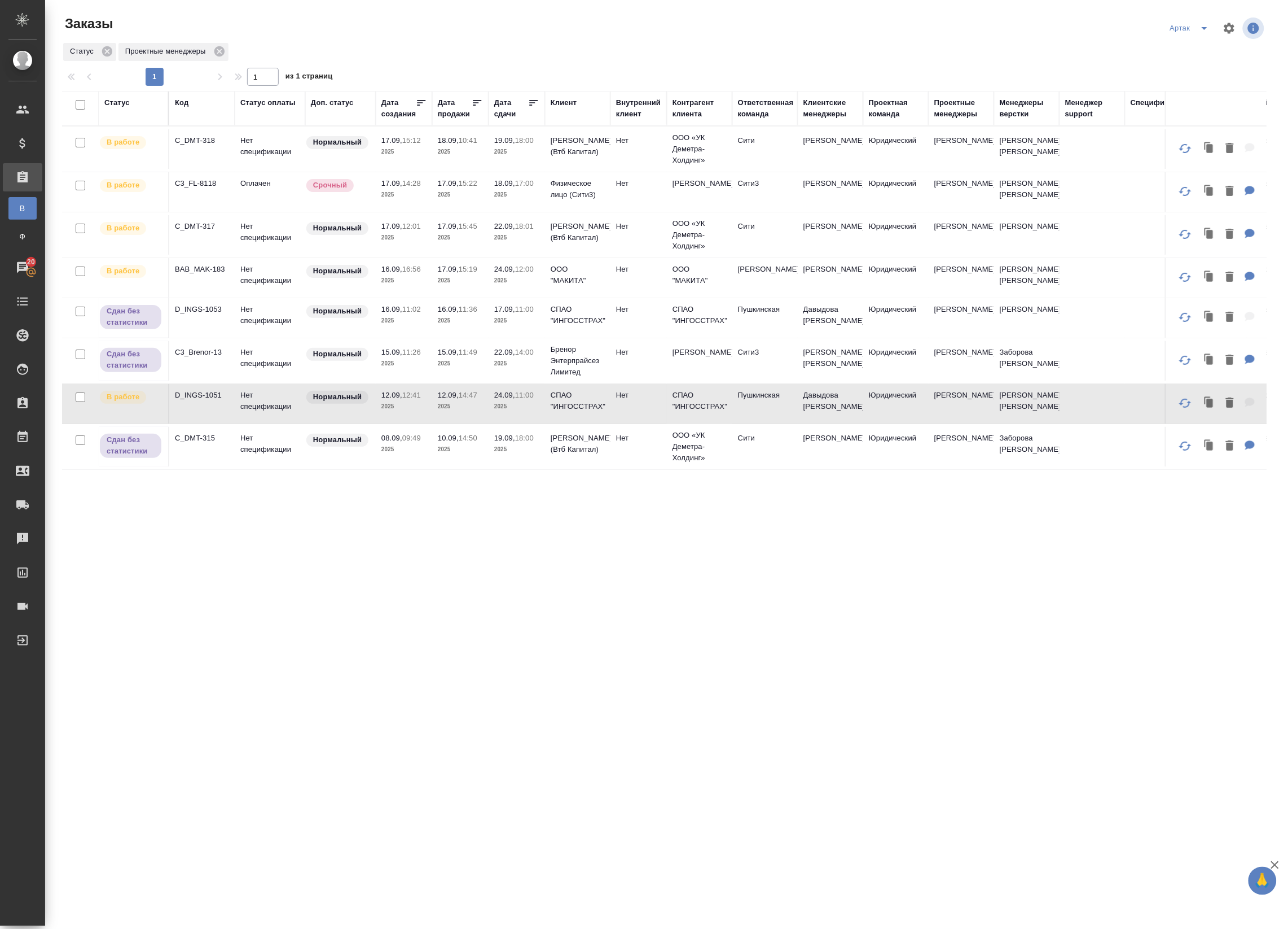
click at [536, 97] on icon at bounding box center [533, 102] width 11 height 11
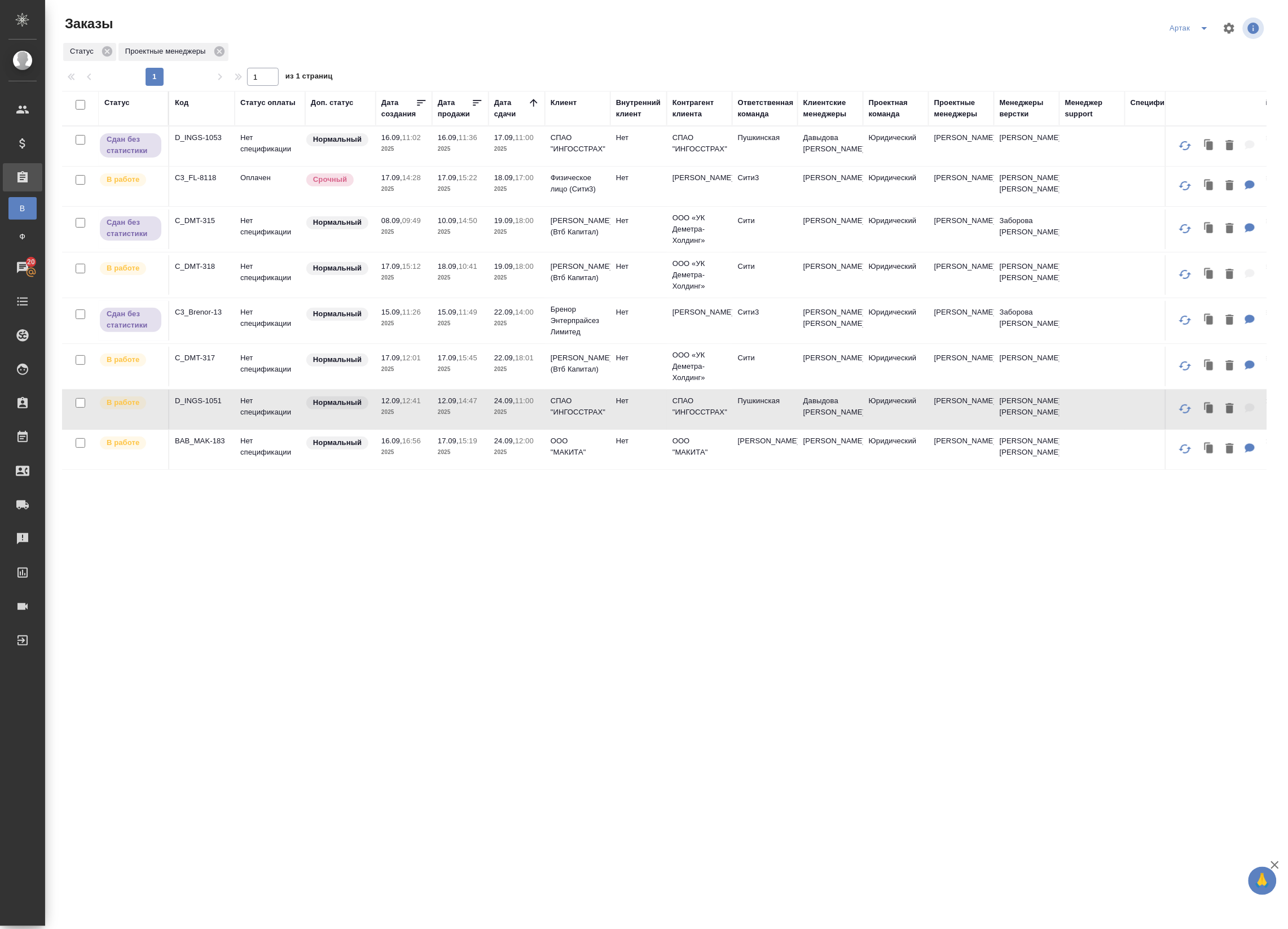
click at [233, 192] on td "C3_FL-8118" at bounding box center [202, 186] width 66 height 39
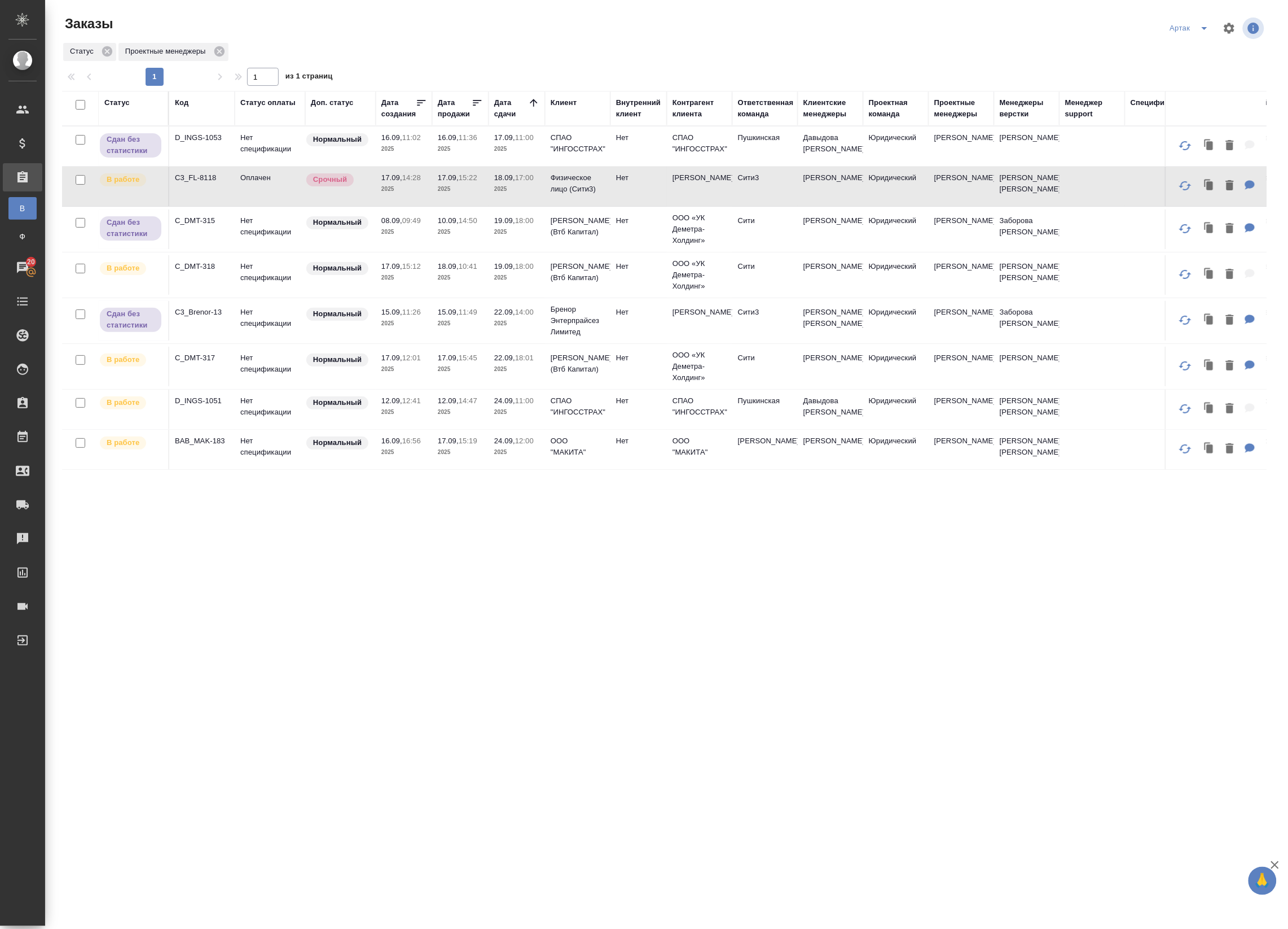
click at [240, 191] on td "Оплачен" at bounding box center [270, 186] width 71 height 39
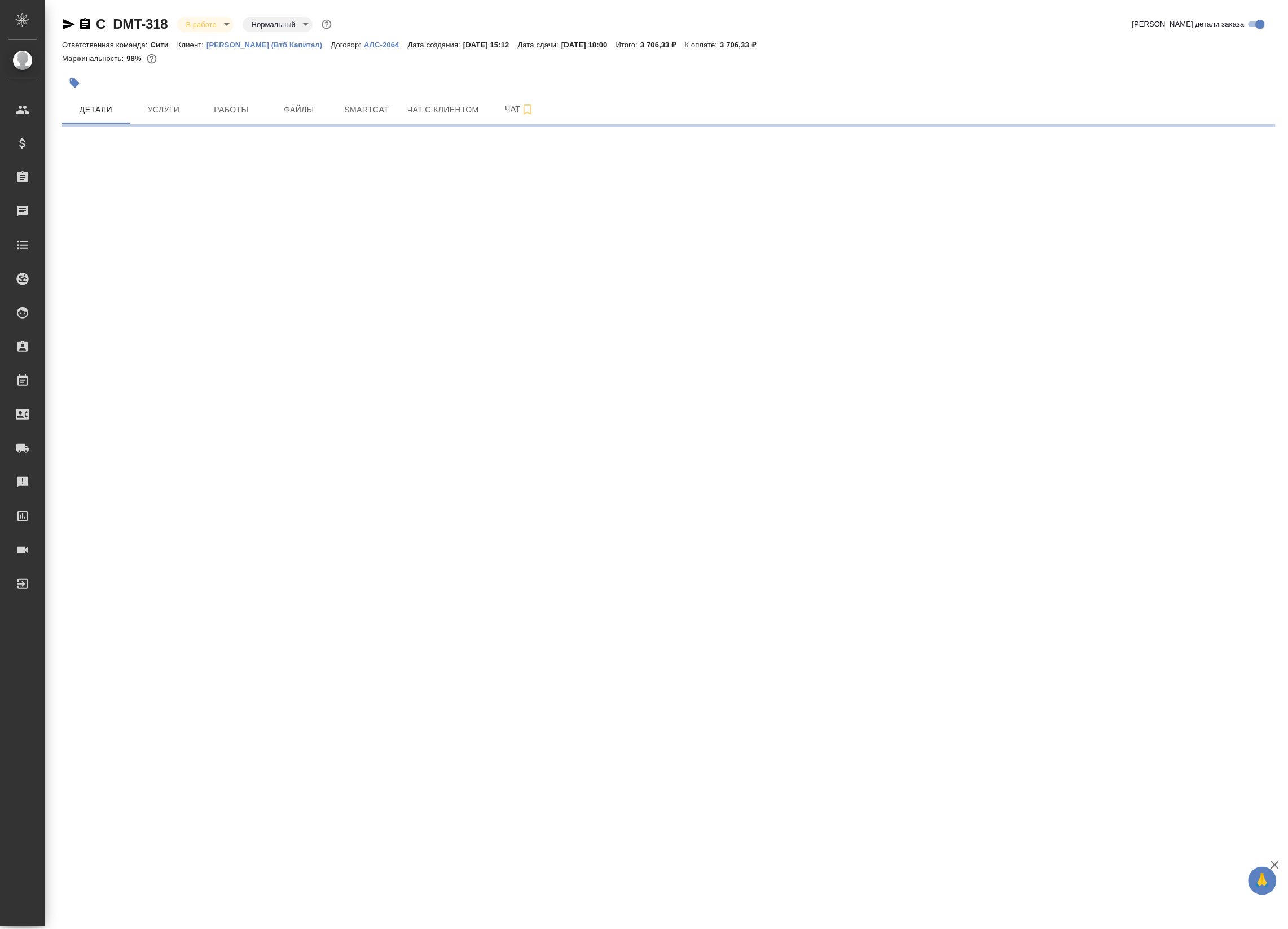
select select "RU"
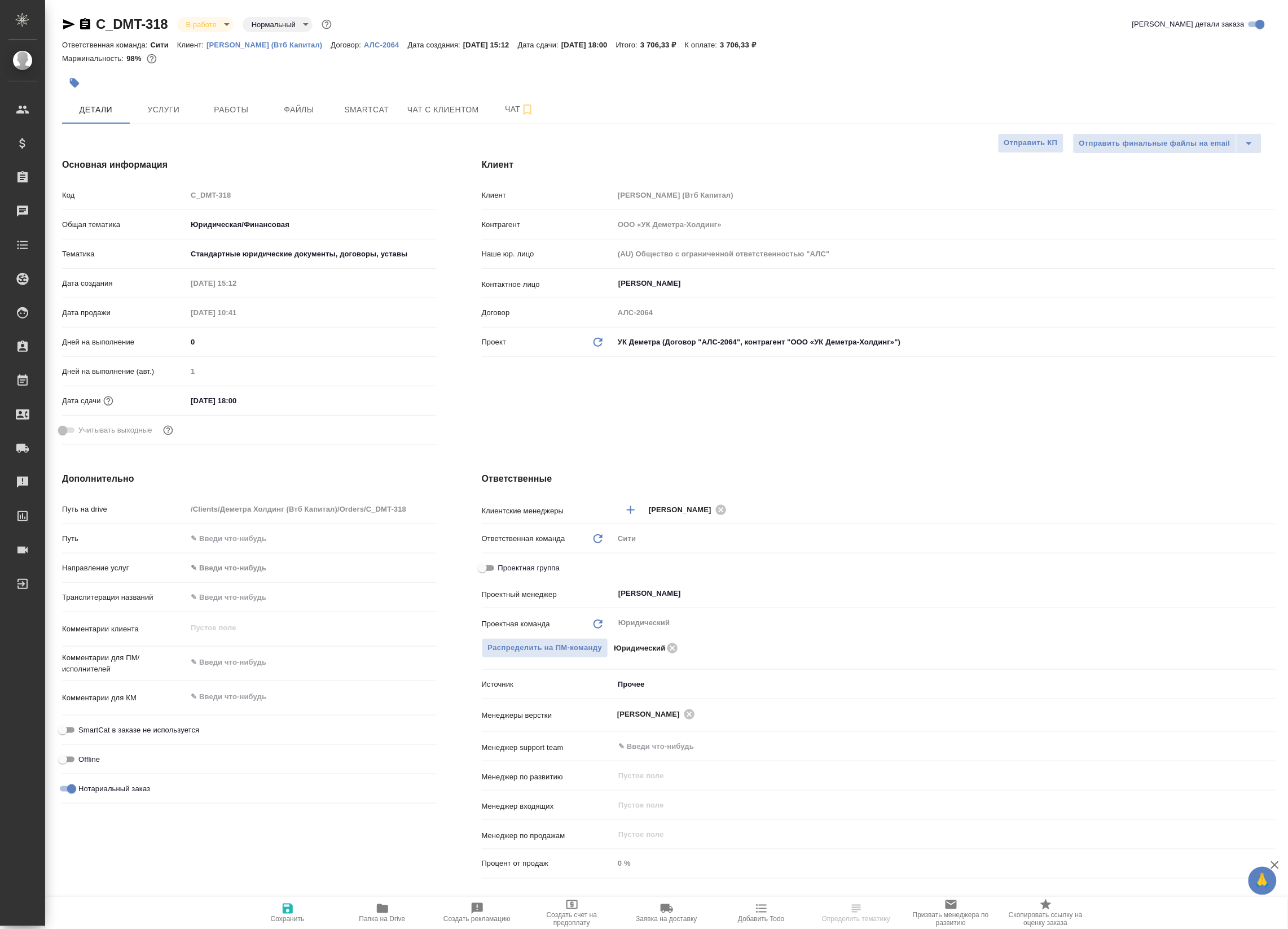
type textarea "x"
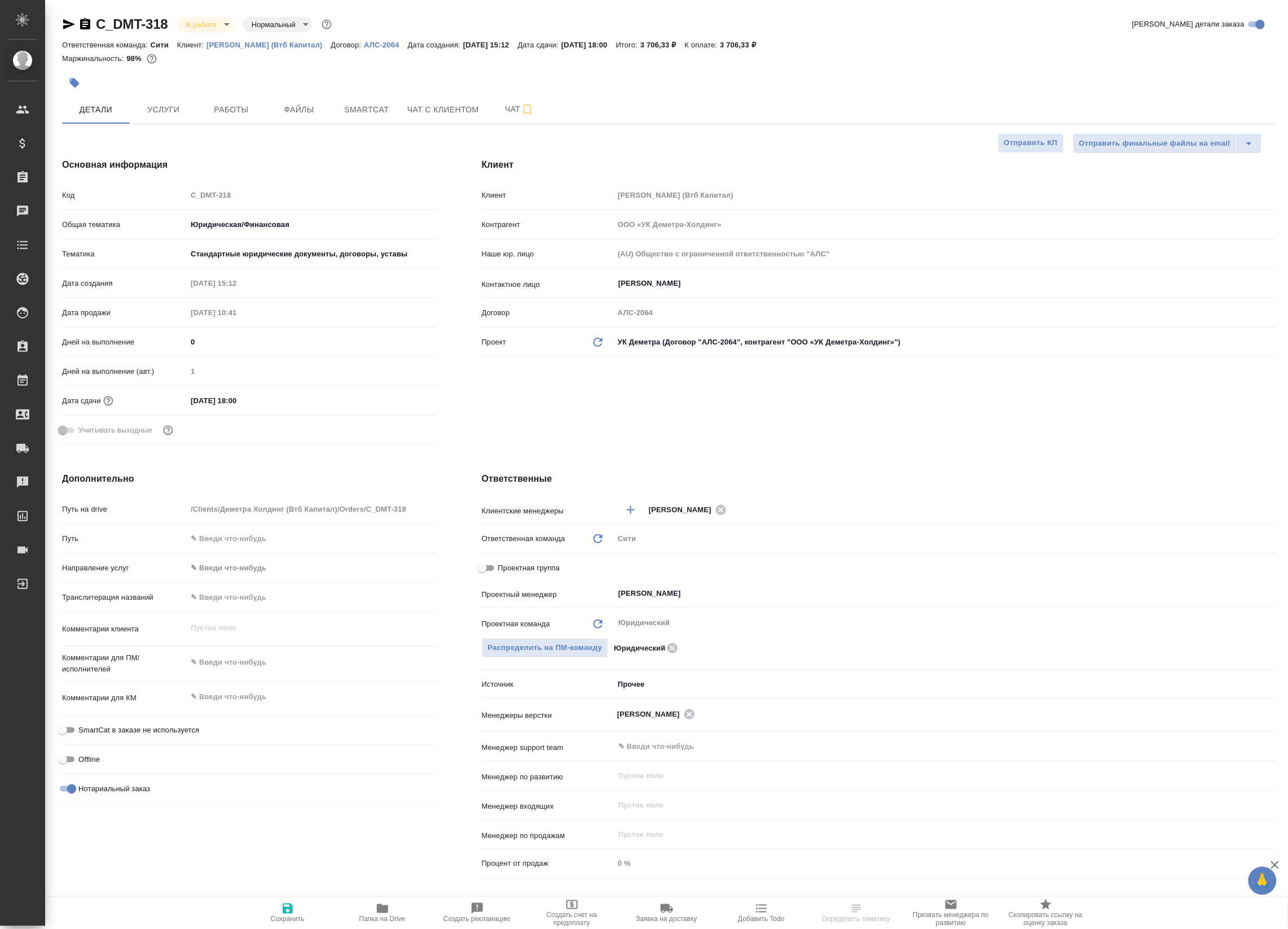
type textarea "x"
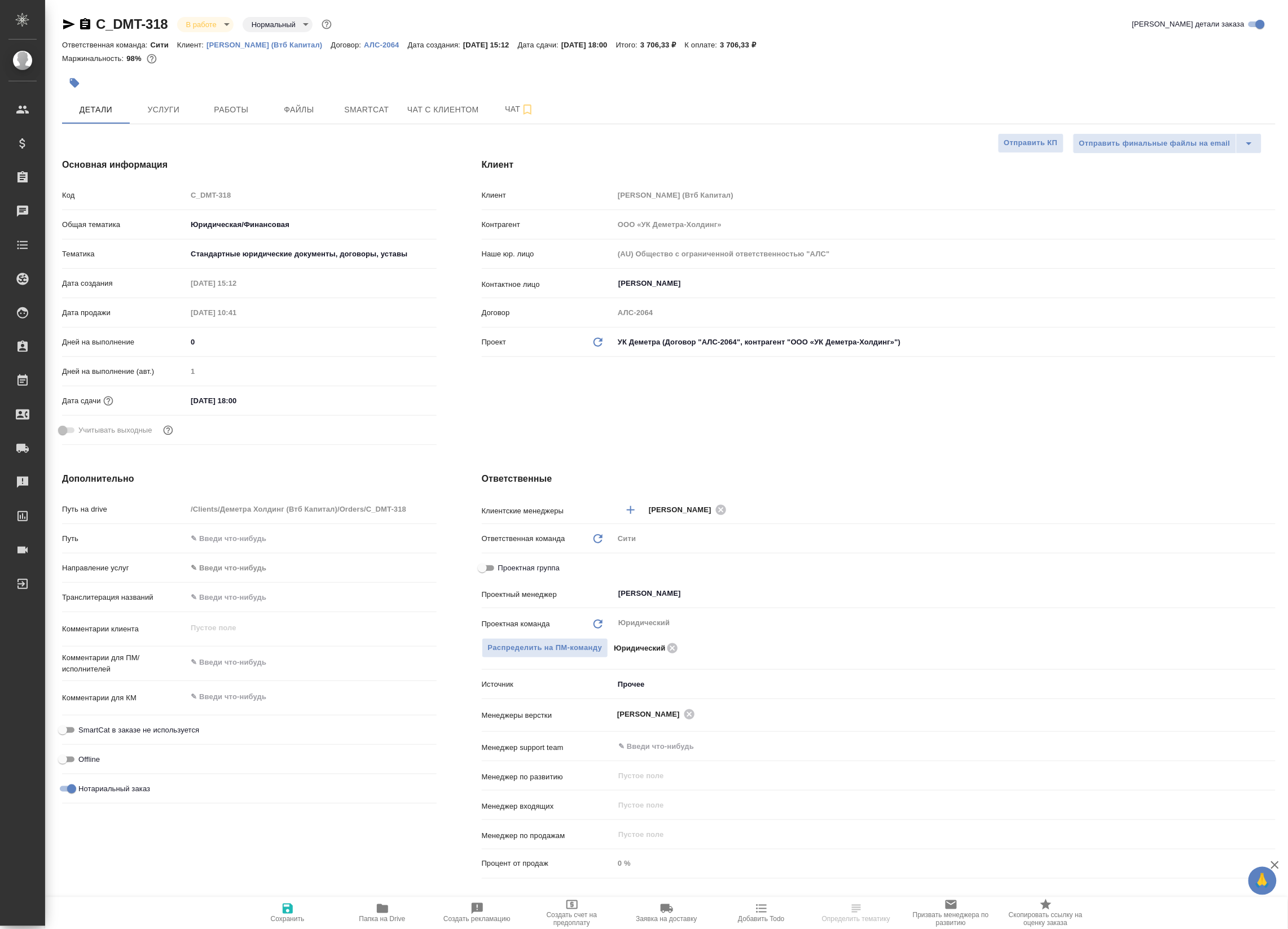
type textarea "x"
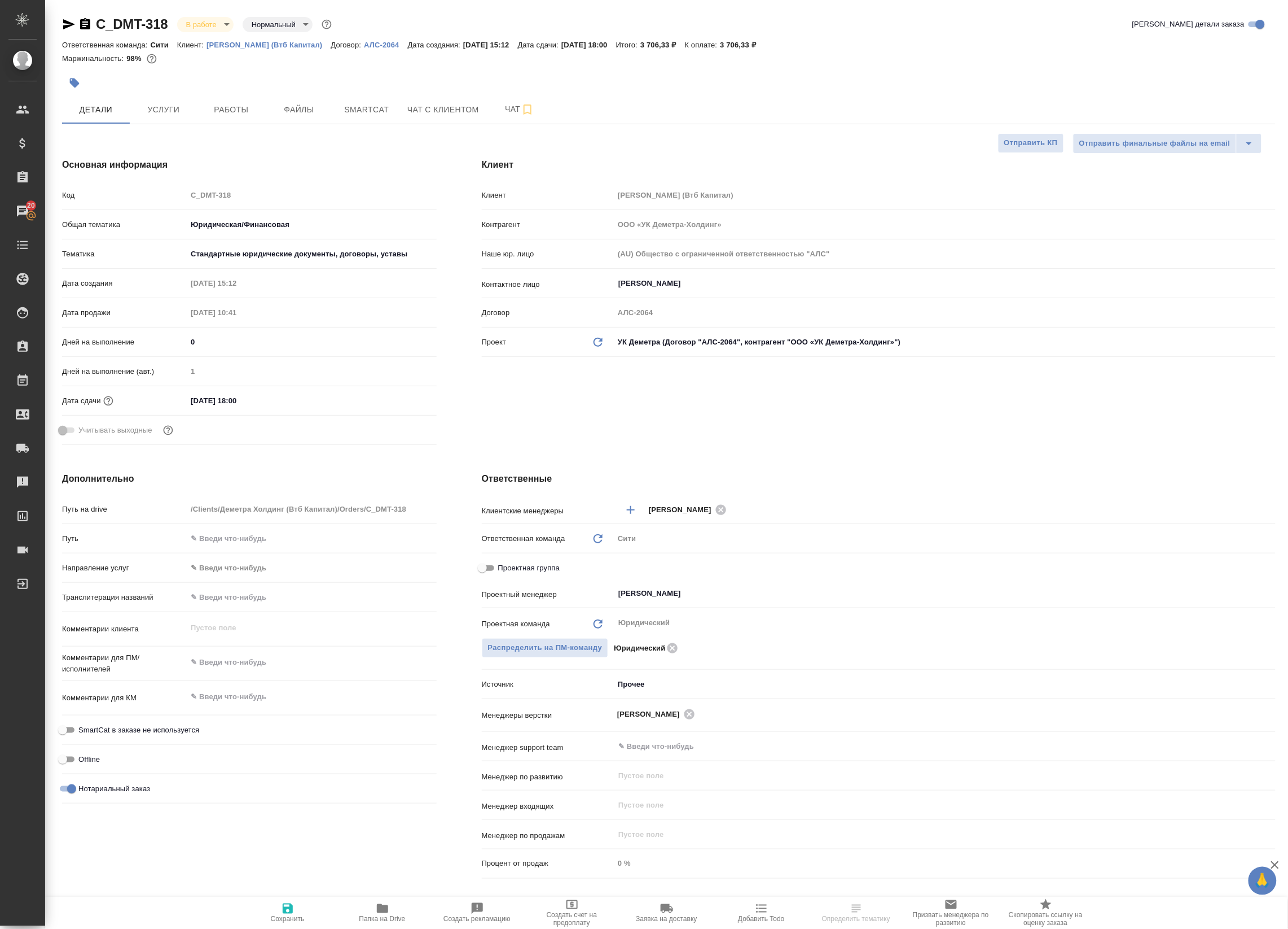
select select "RU"
type textarea "x"
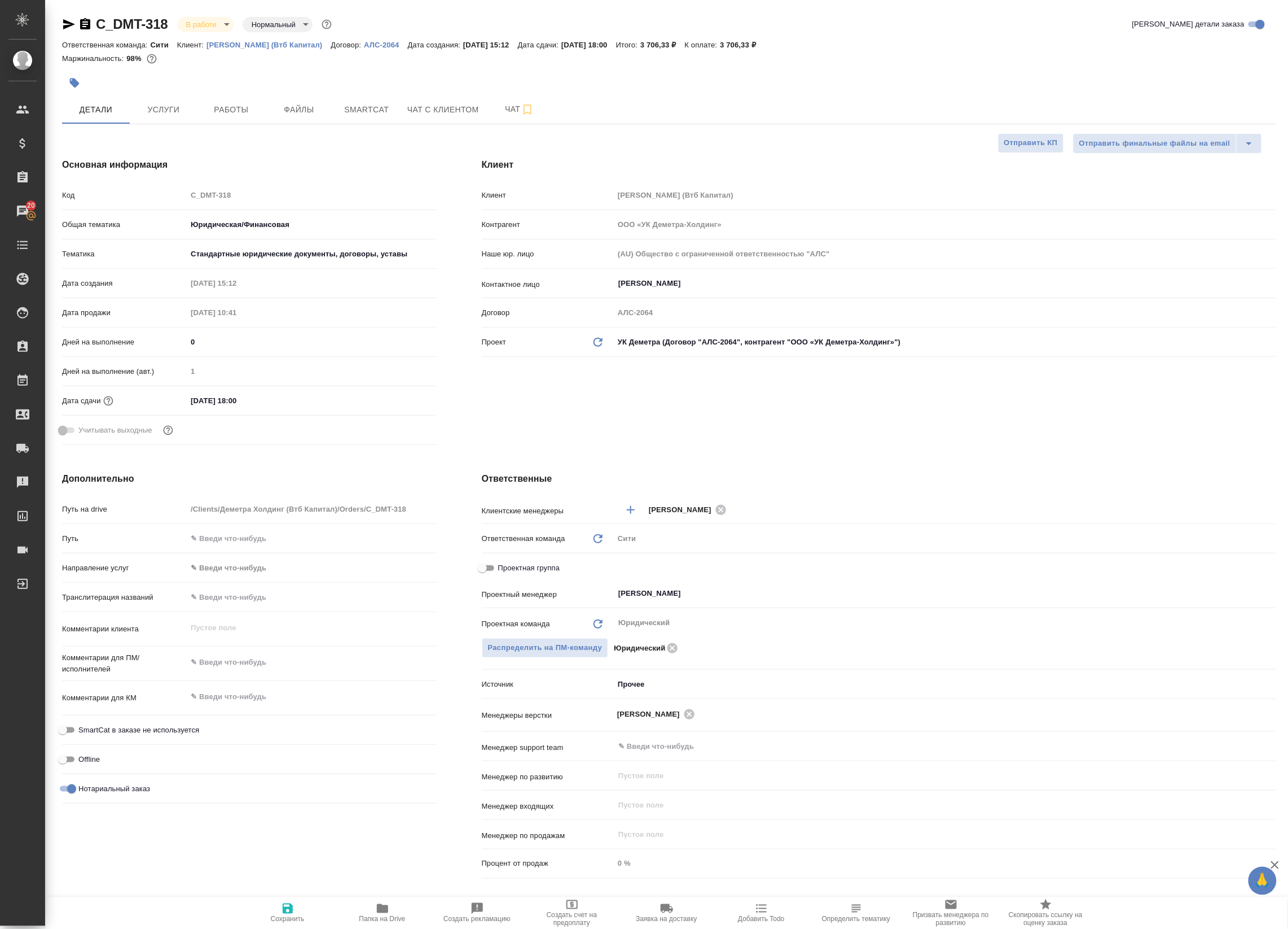
type textarea "x"
click at [198, 110] on button "Работы" at bounding box center [231, 110] width 68 height 29
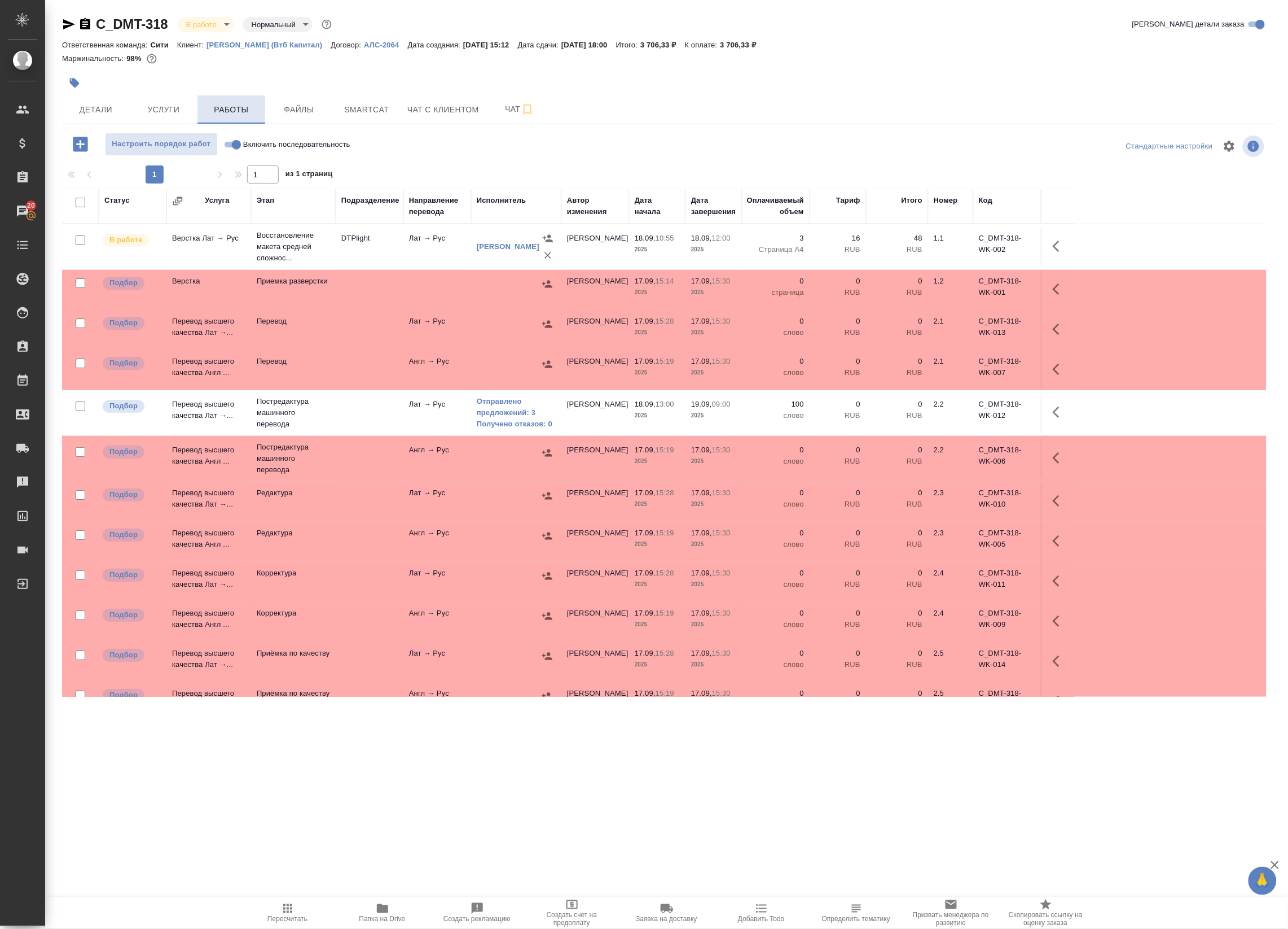
click at [215, 109] on span "Работы" at bounding box center [232, 110] width 54 height 14
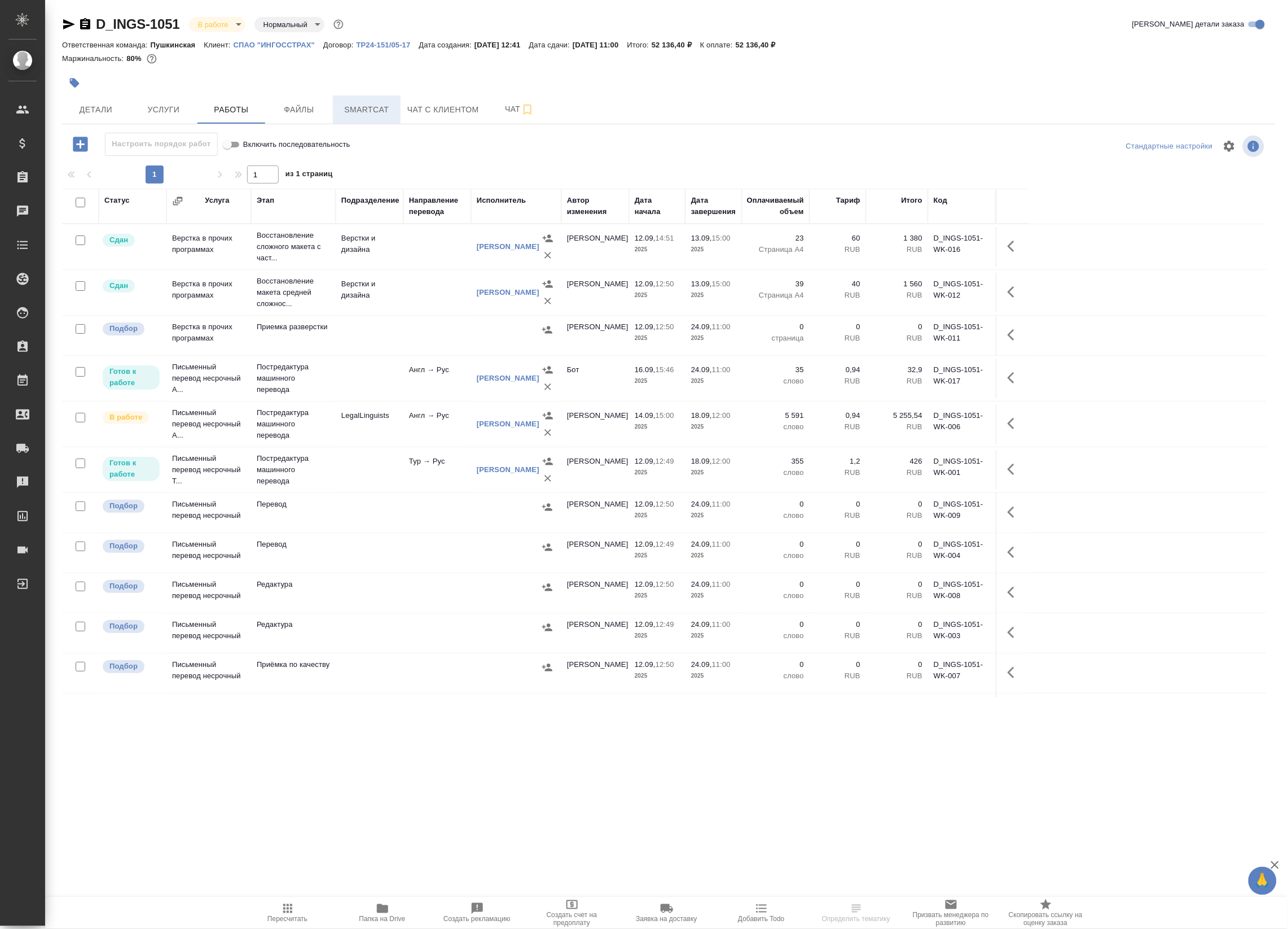
click at [365, 109] on span "Smartcat" at bounding box center [367, 110] width 54 height 14
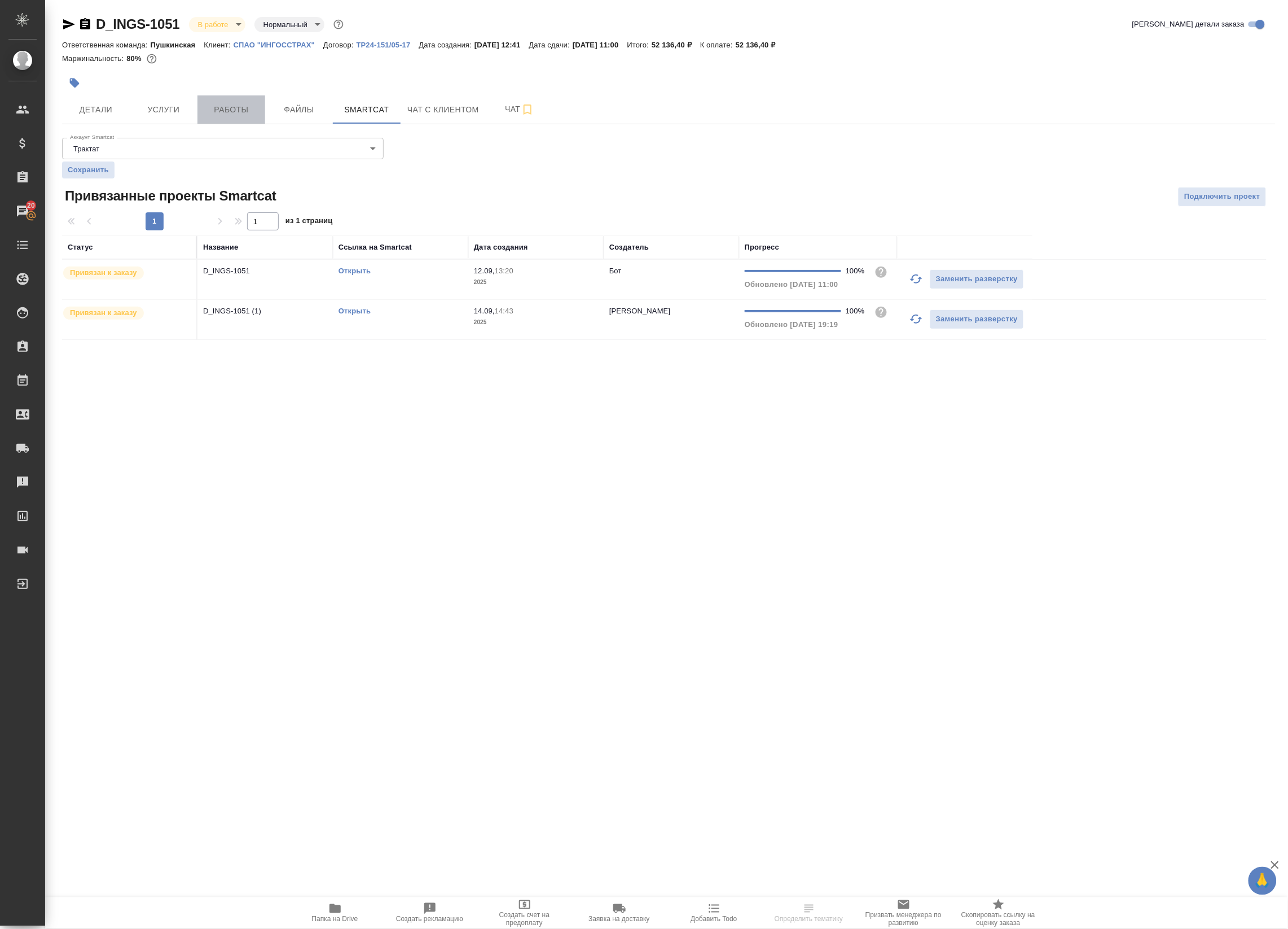
click at [224, 102] on button "Работы" at bounding box center [231, 110] width 68 height 29
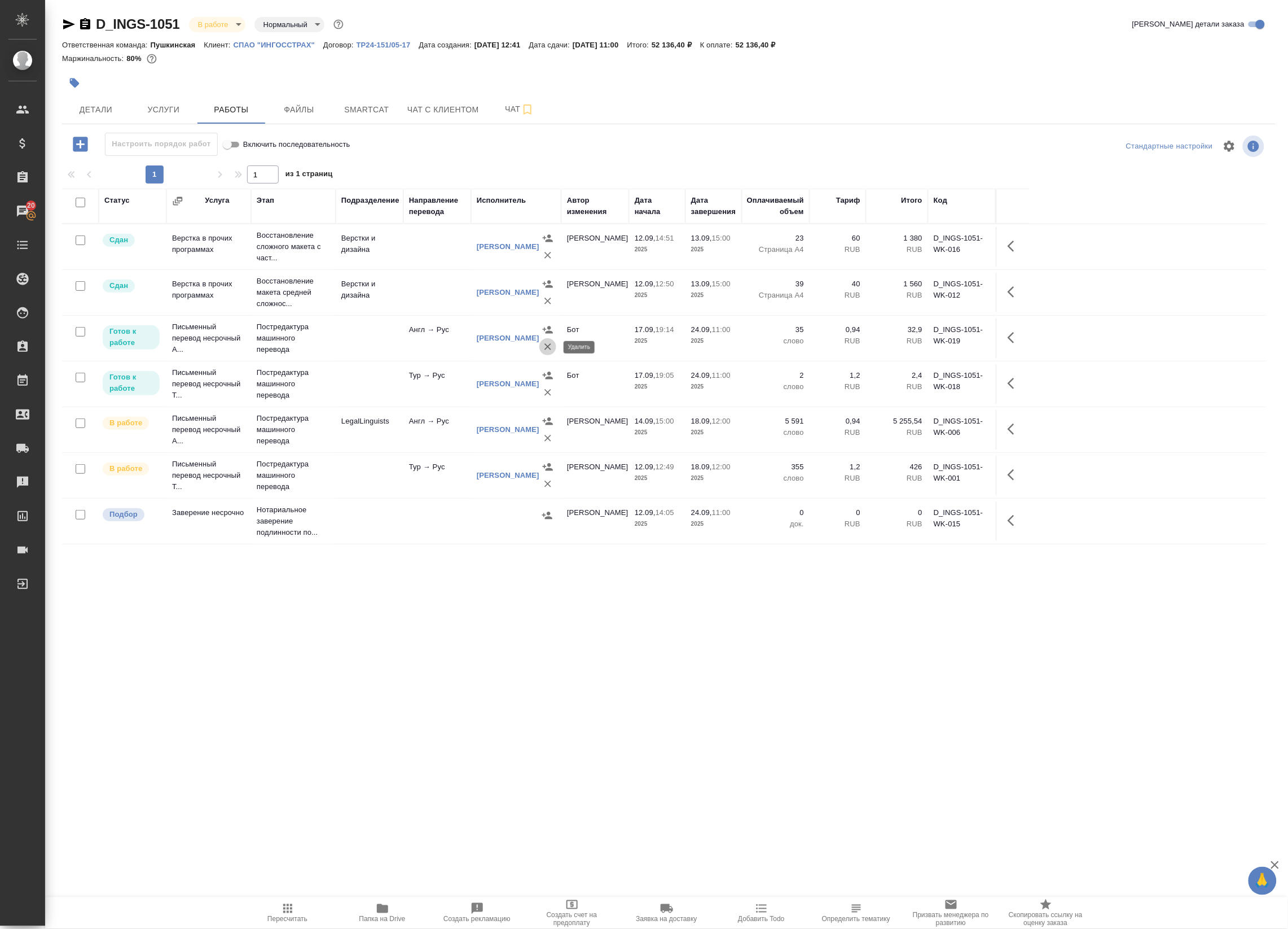
click at [545, 344] on icon "button" at bounding box center [547, 346] width 11 height 11
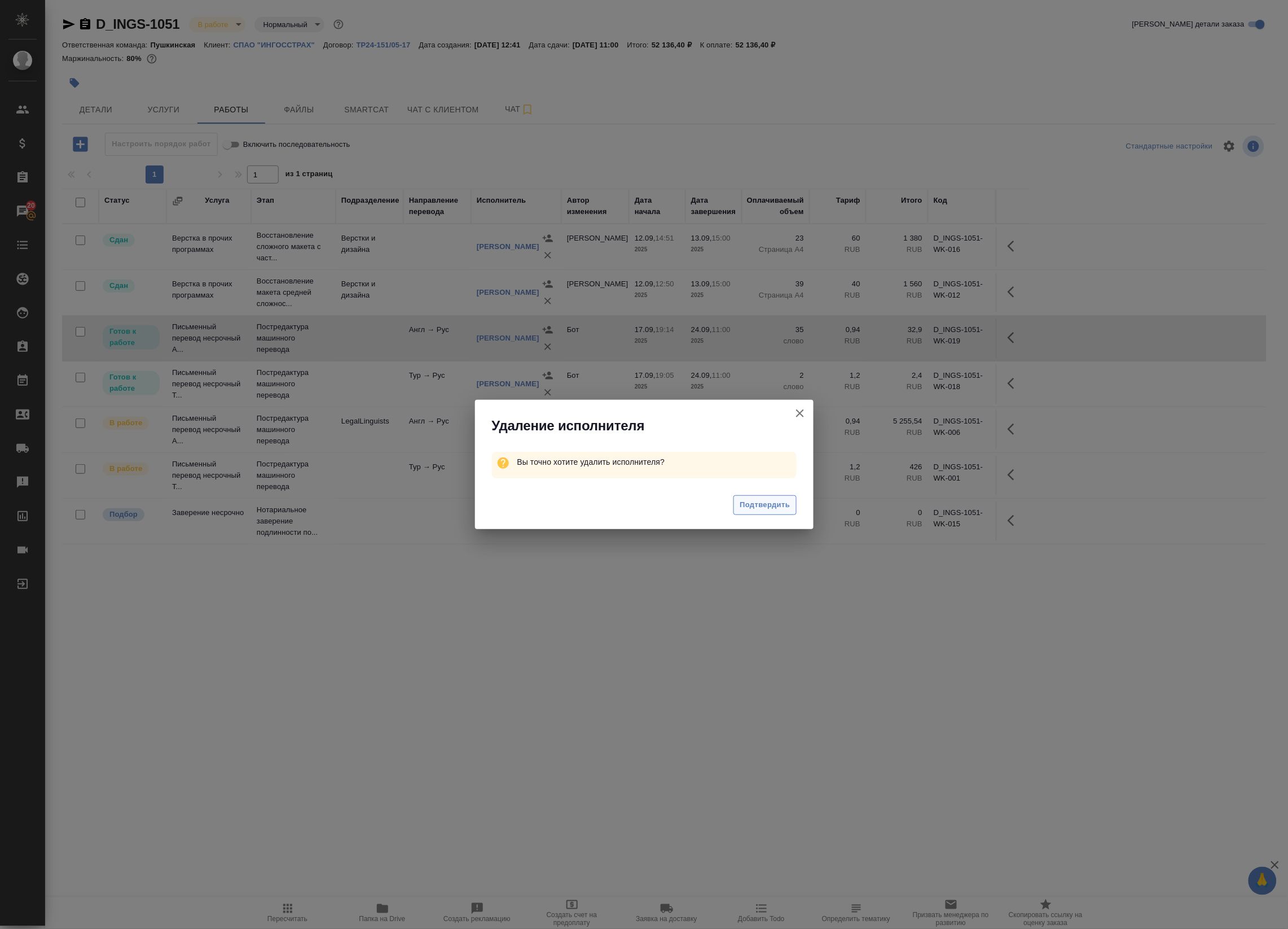
click at [763, 507] on span "Подтвердить" at bounding box center [765, 505] width 50 height 13
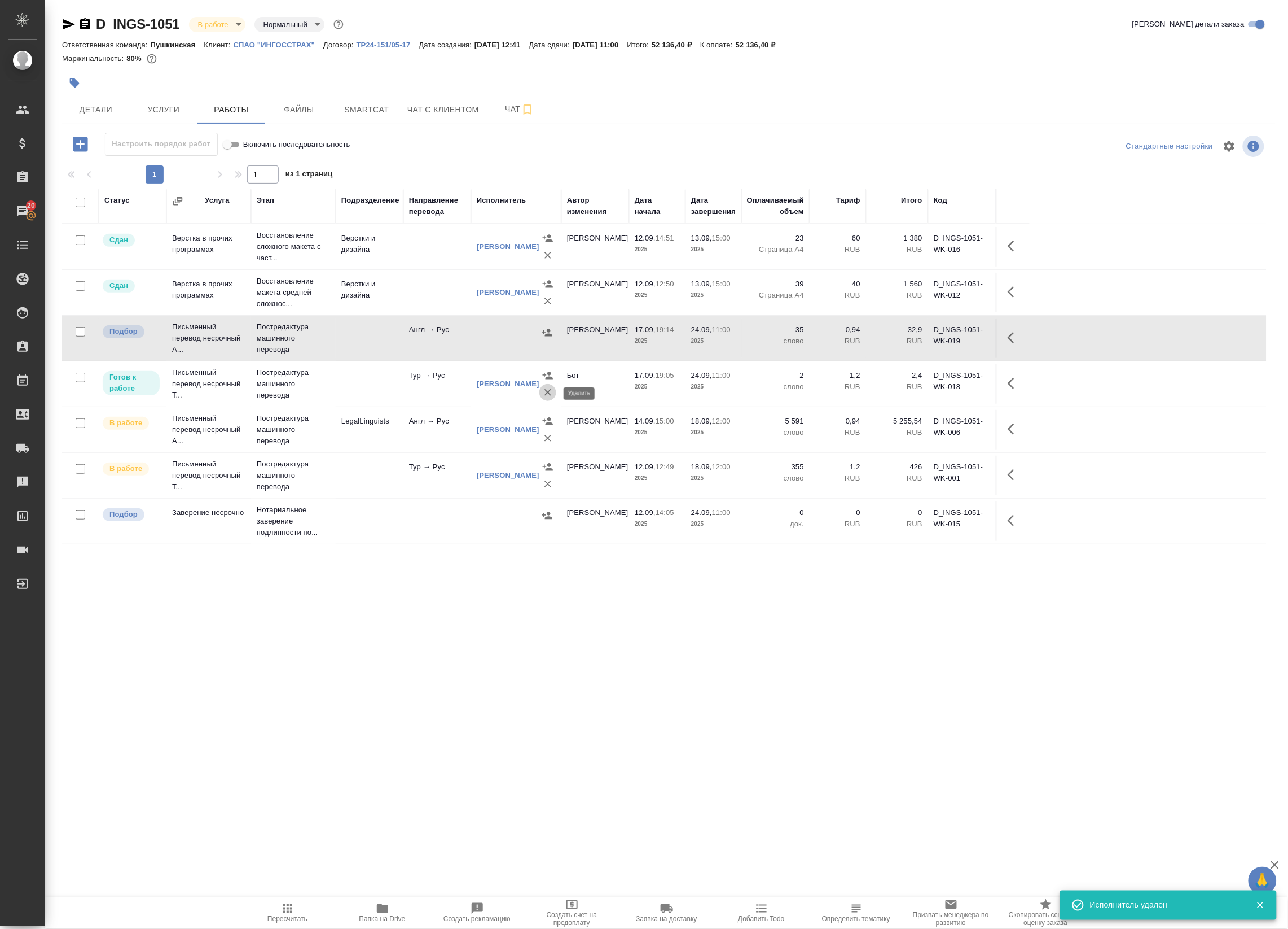
click at [546, 388] on icon "button" at bounding box center [547, 392] width 11 height 11
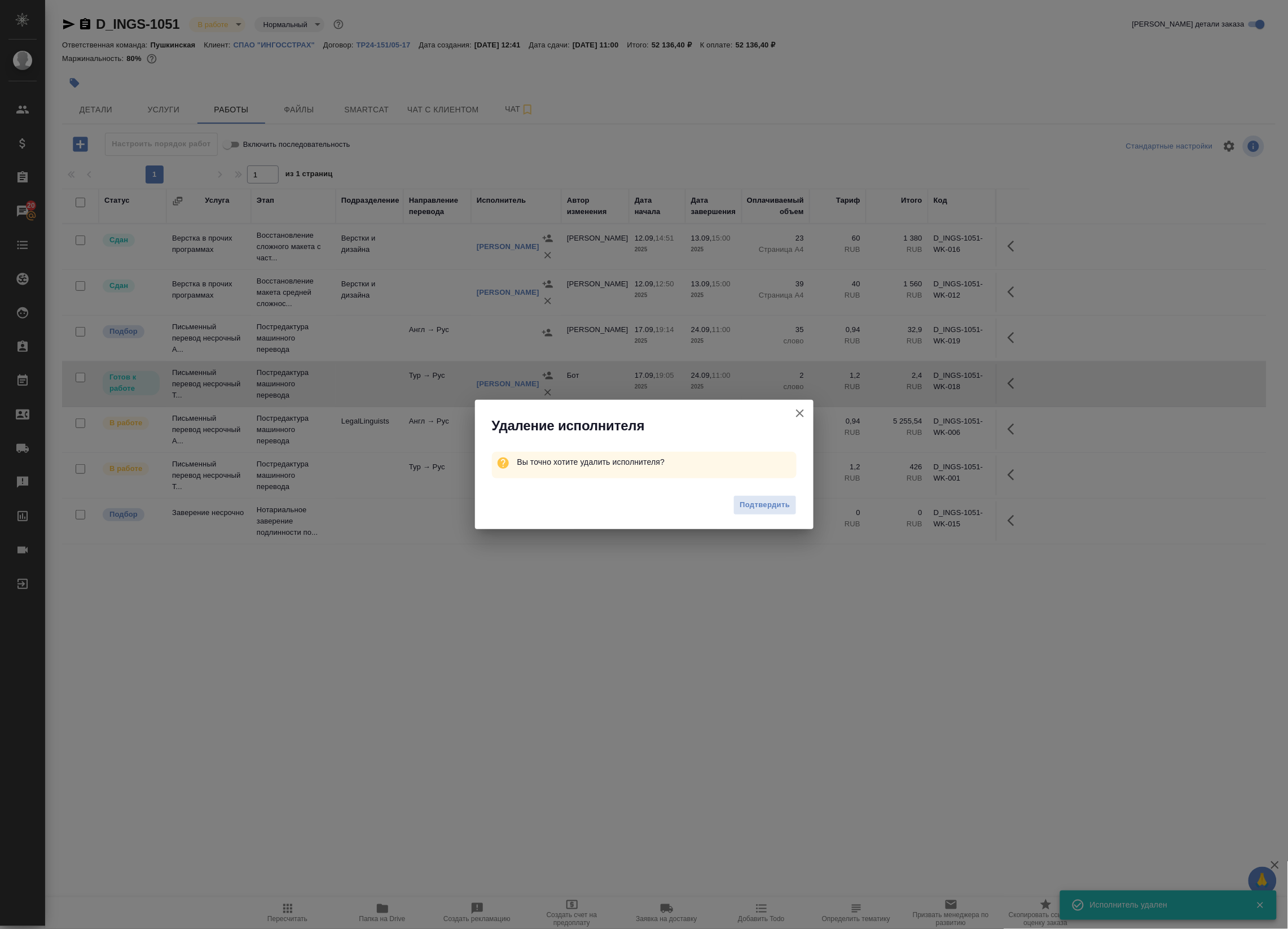
click at [754, 521] on div "Подтвердить" at bounding box center [644, 507] width 338 height 45
click at [752, 504] on span "Подтвердить" at bounding box center [765, 505] width 50 height 13
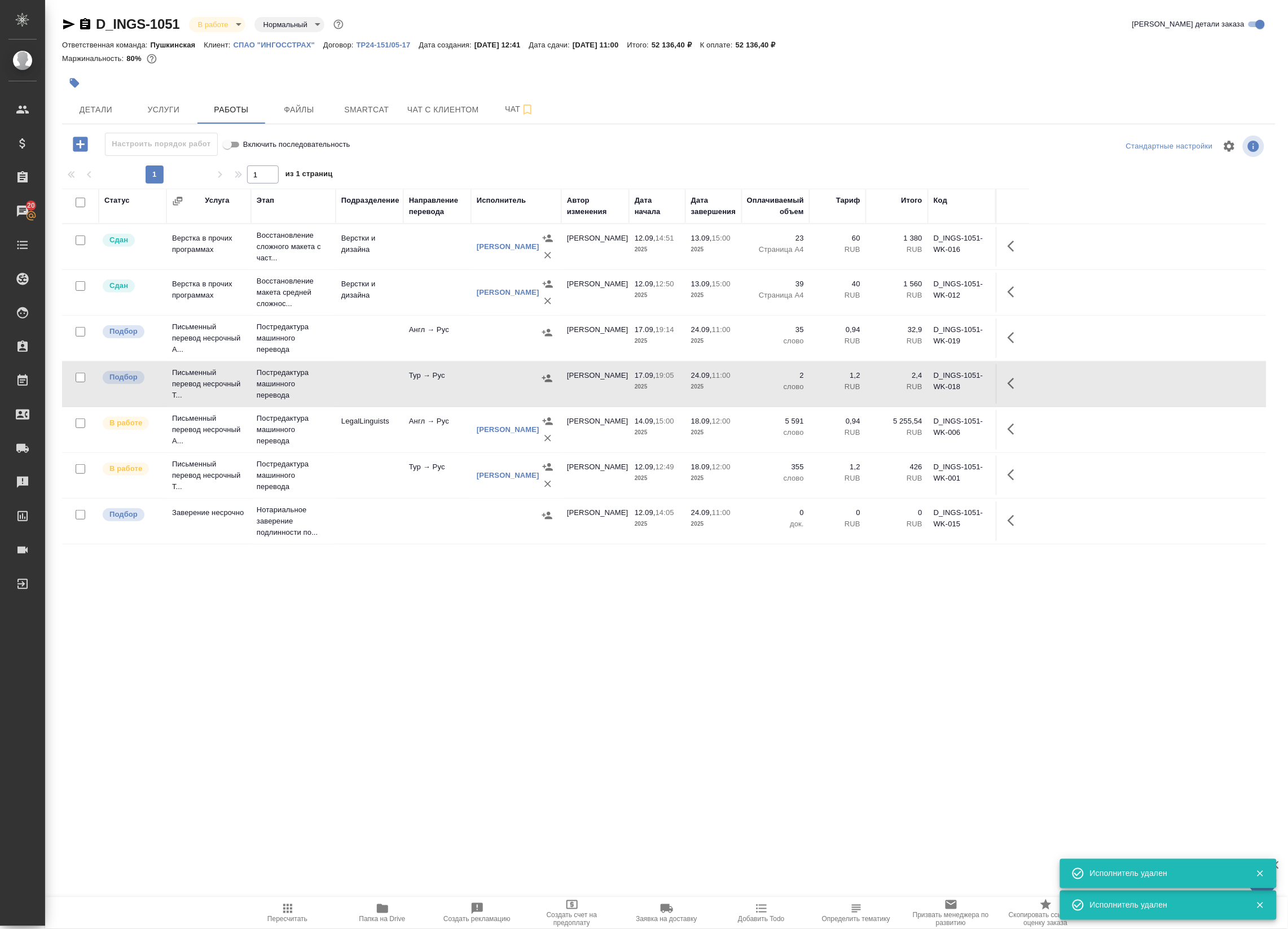
click at [79, 331] on input "checkbox" at bounding box center [80, 331] width 9 height 10
checkbox input "true"
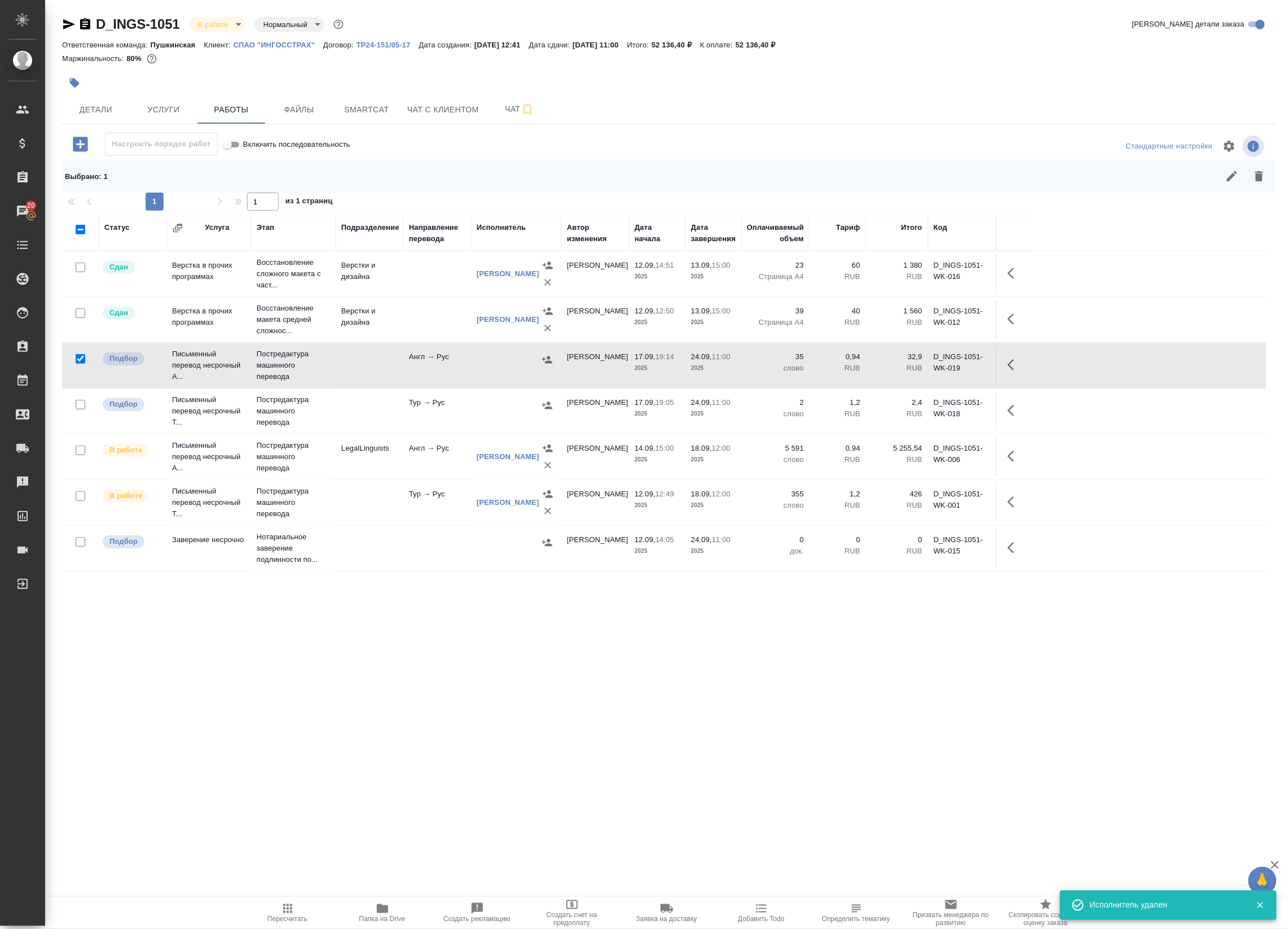
click at [80, 404] on input "checkbox" at bounding box center [80, 404] width 9 height 10
checkbox input "true"
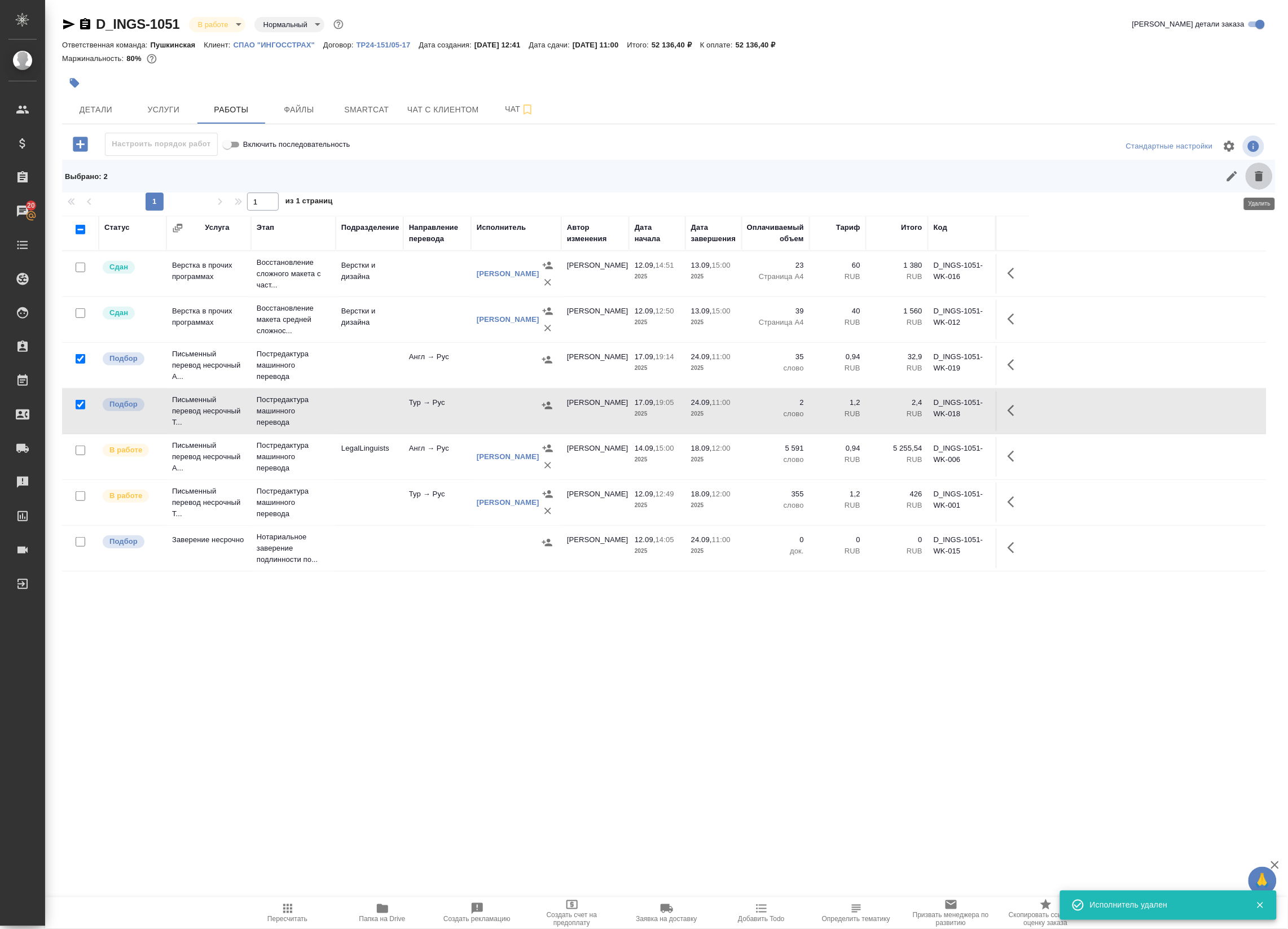
click at [1251, 181] on button "button" at bounding box center [1259, 175] width 27 height 27
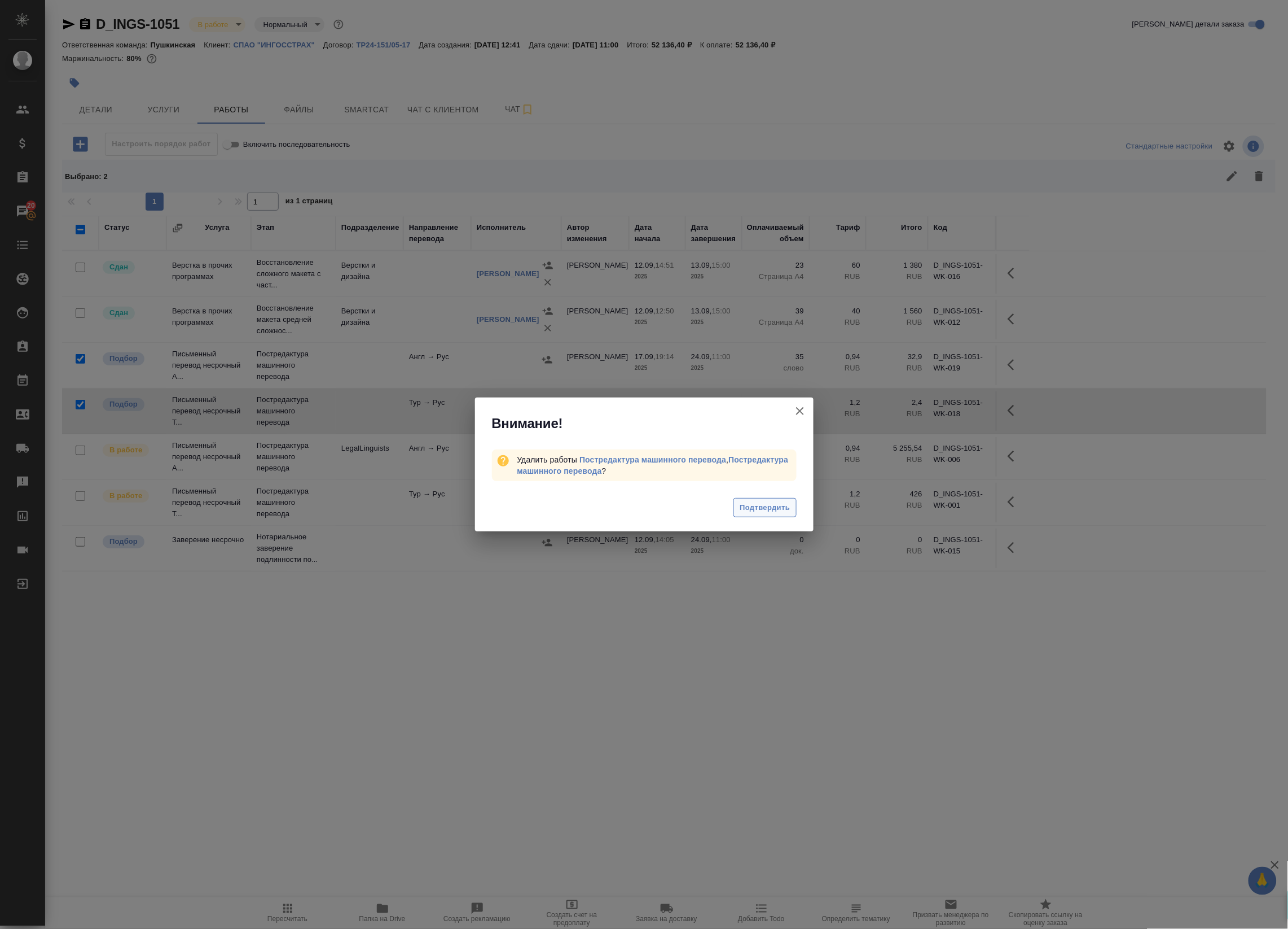
click at [770, 512] on span "Подтвердить" at bounding box center [765, 508] width 50 height 13
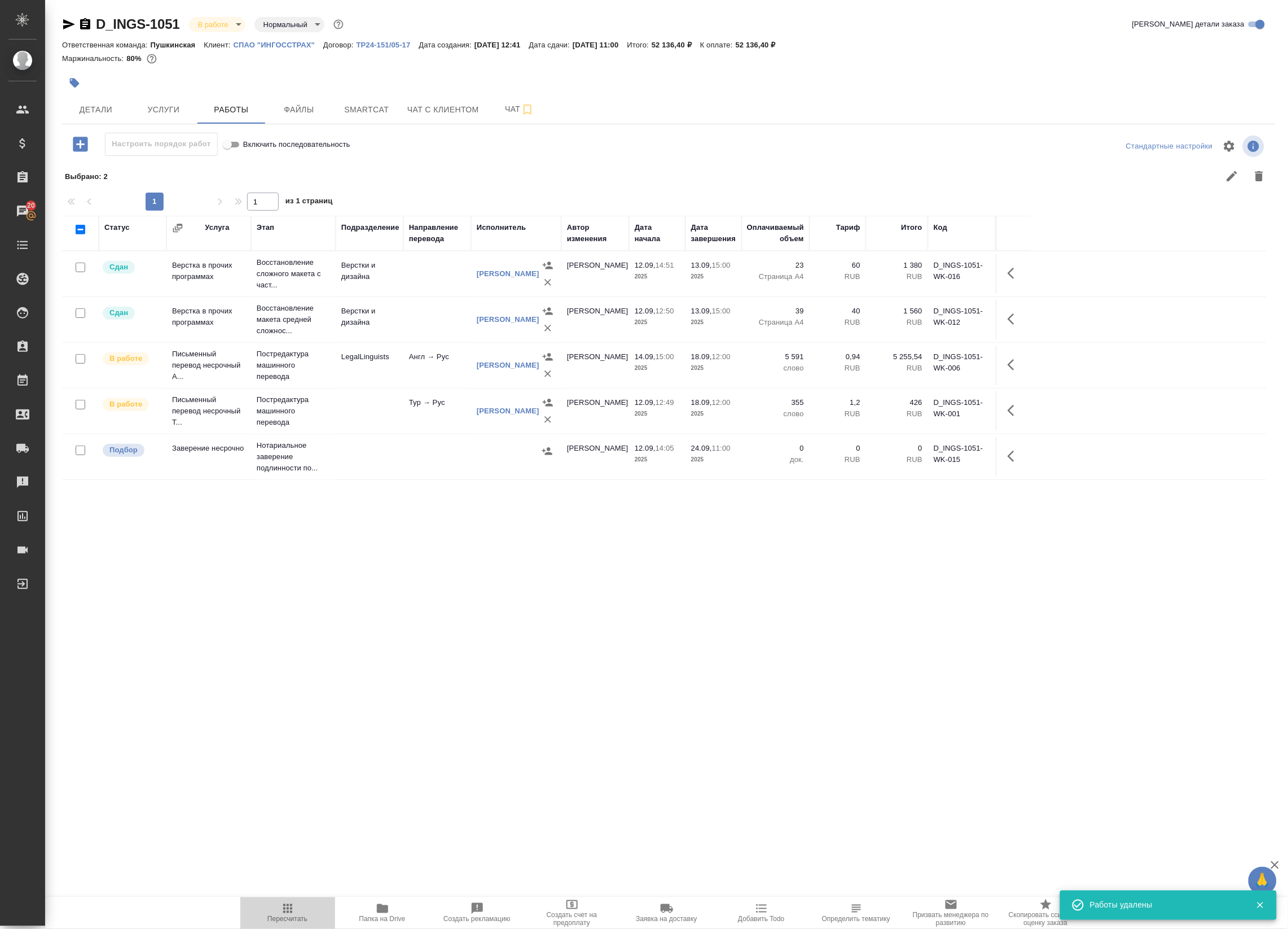
click at [283, 919] on span "Пересчитать" at bounding box center [287, 919] width 40 height 8
click at [358, 110] on span "Smartcat" at bounding box center [367, 110] width 54 height 14
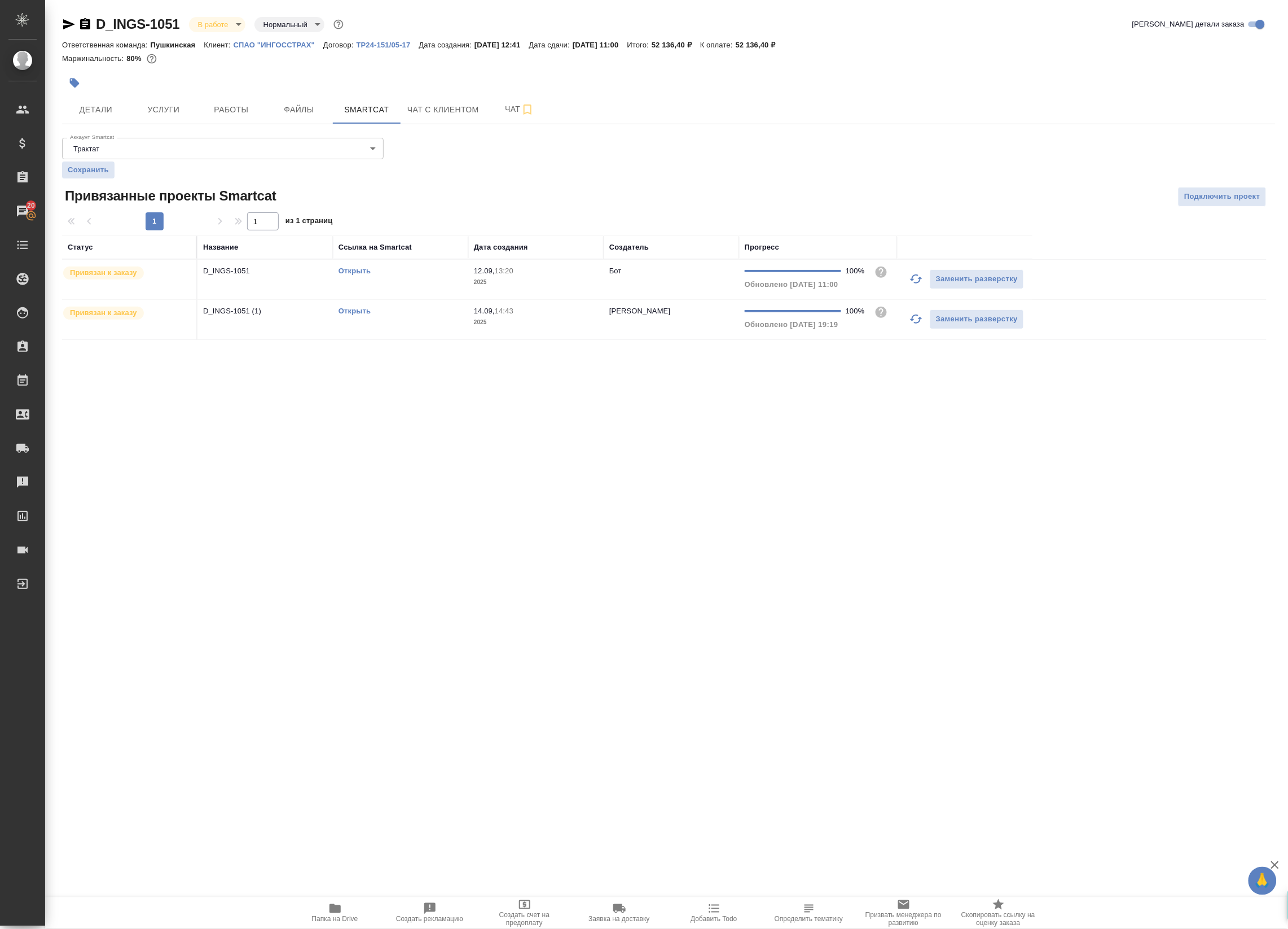
click at [283, 278] on td "D_INGS-1051" at bounding box center [264, 279] width 135 height 39
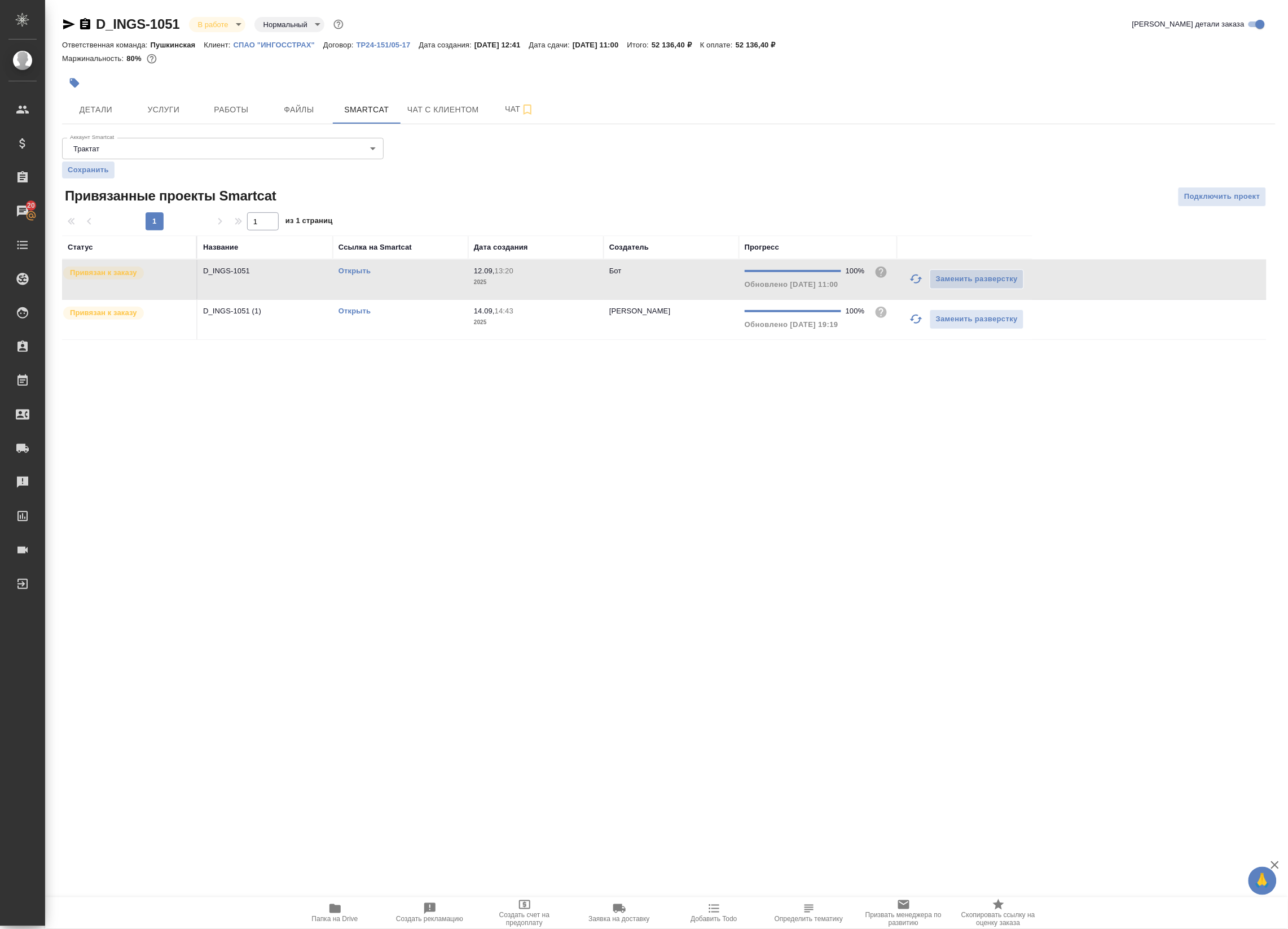
click at [261, 279] on td "D_INGS-1051" at bounding box center [264, 279] width 135 height 39
click at [274, 319] on td "D_INGS-1051 (1)" at bounding box center [264, 319] width 135 height 39
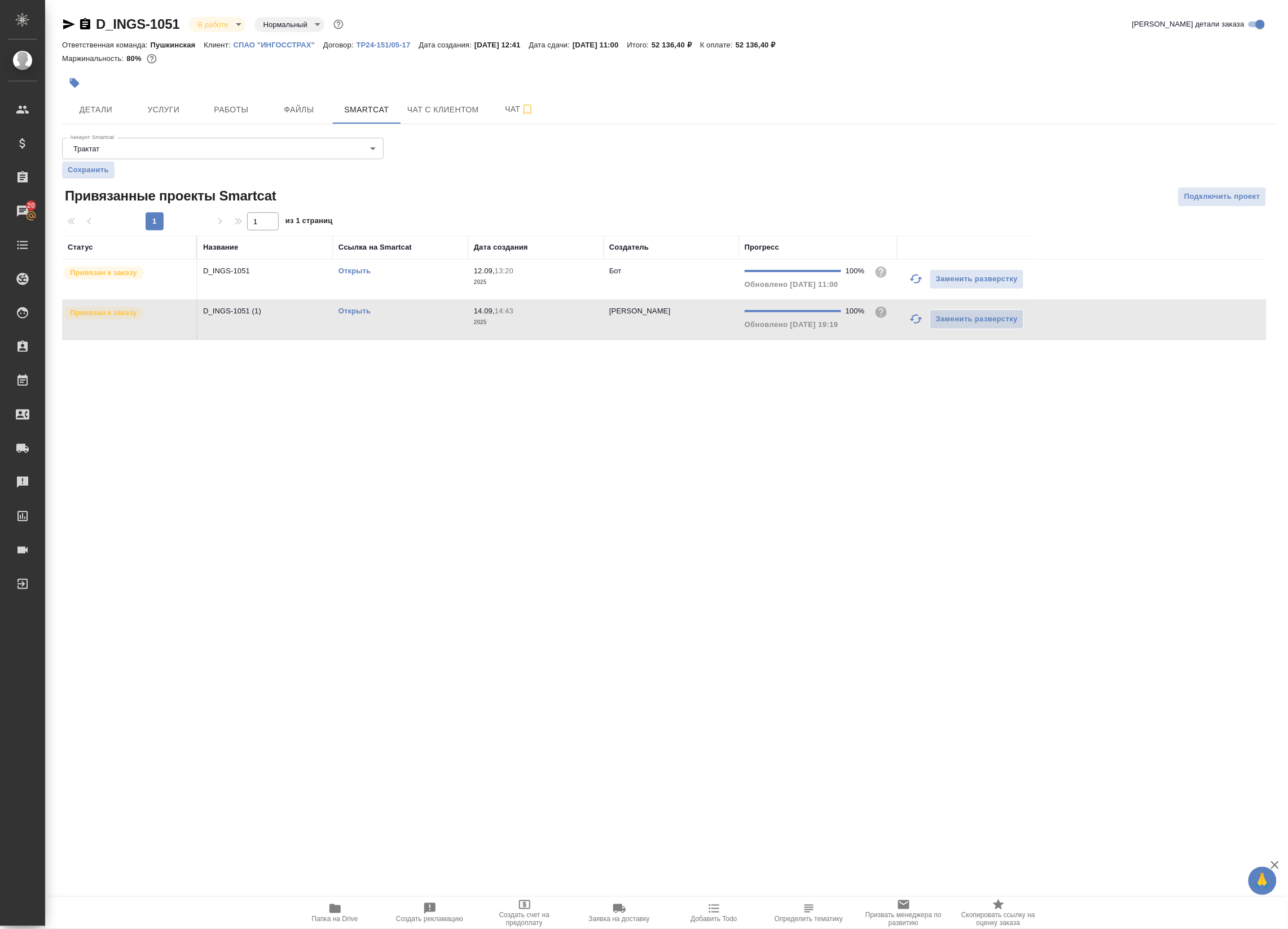
click at [274, 319] on td "D_INGS-1051 (1)" at bounding box center [264, 319] width 135 height 39
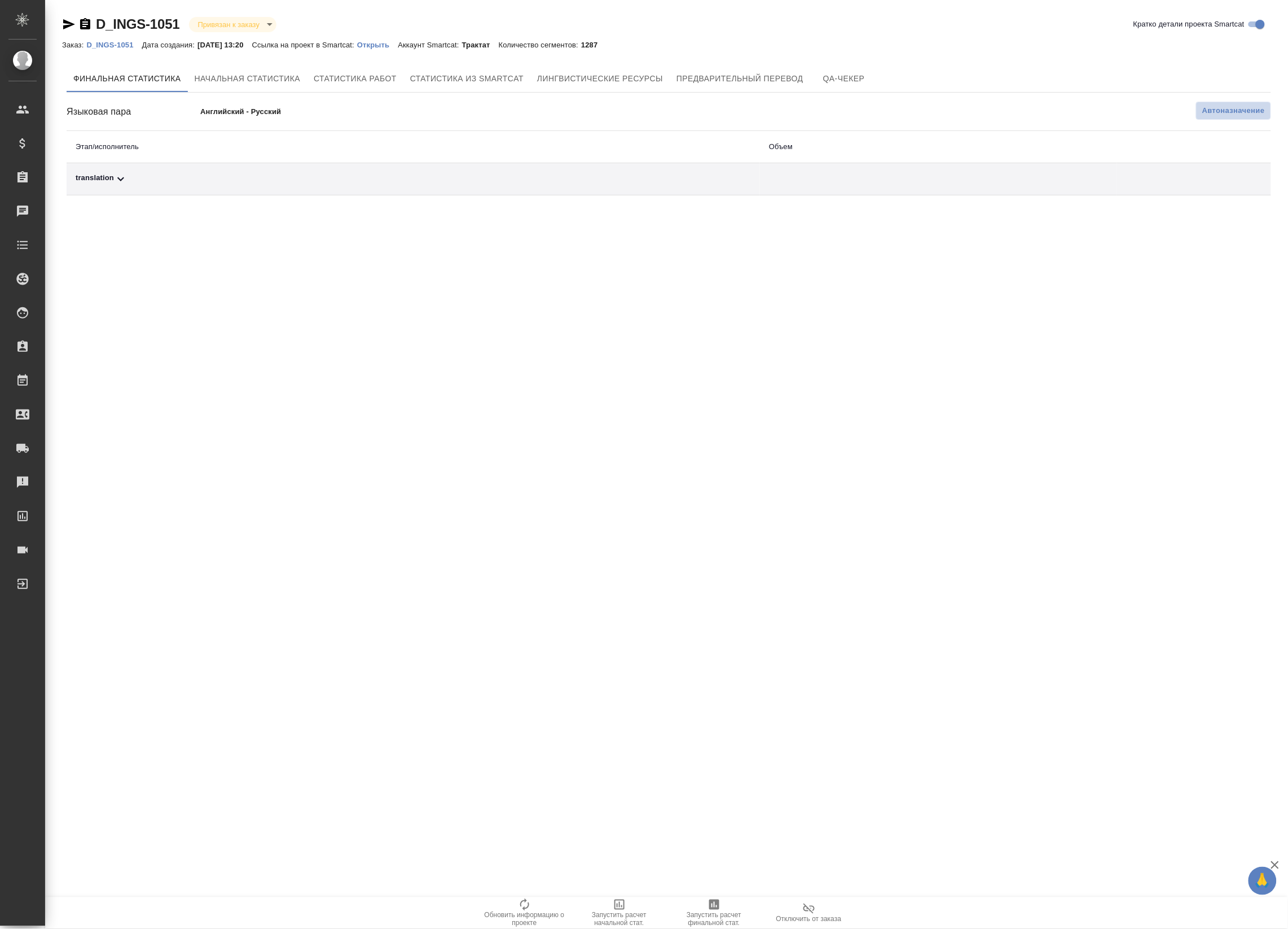
click at [1245, 108] on span "Автоназначение" at bounding box center [1234, 110] width 63 height 11
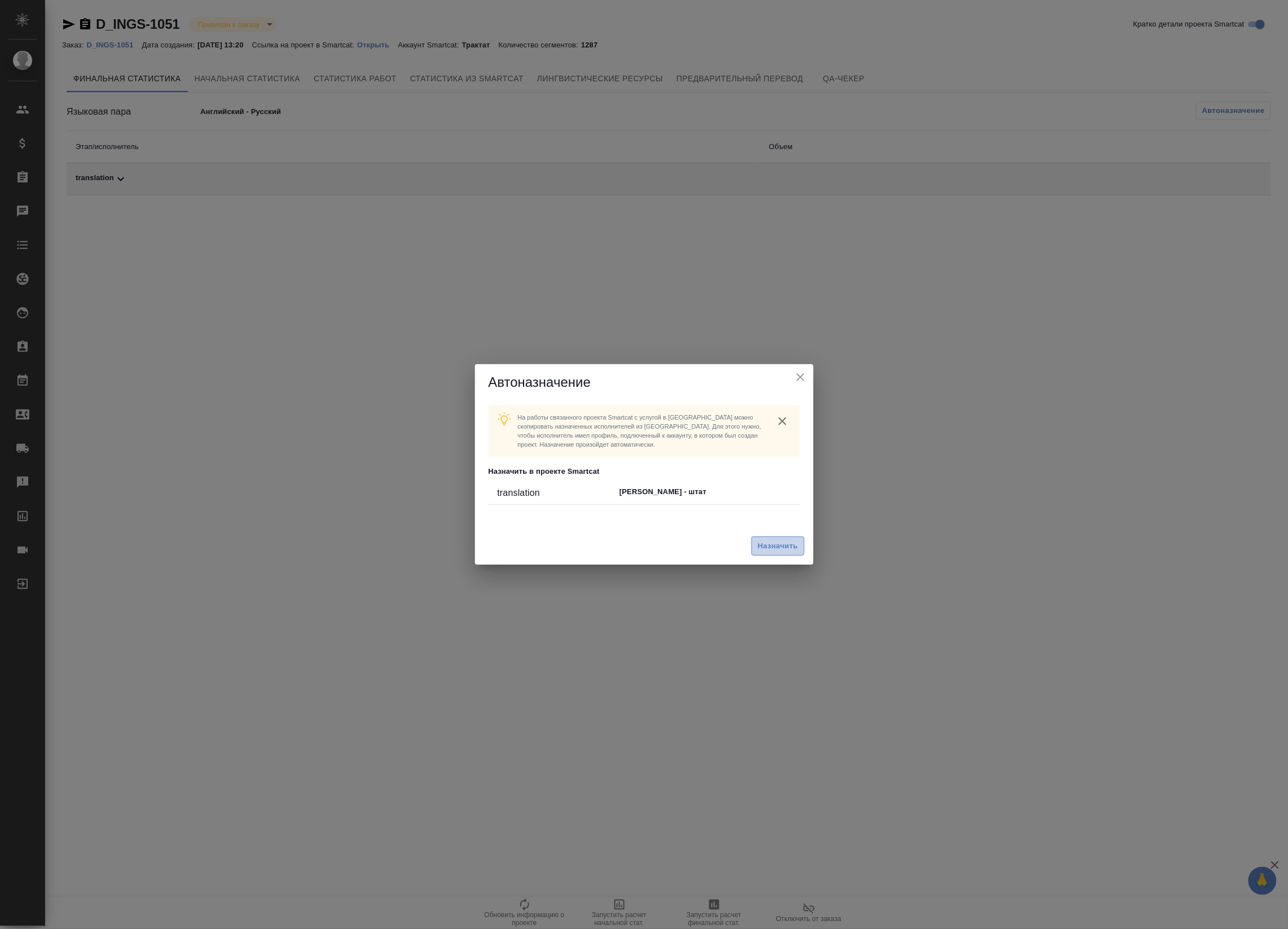
click at [777, 549] on span "Назначить" at bounding box center [777, 546] width 40 height 13
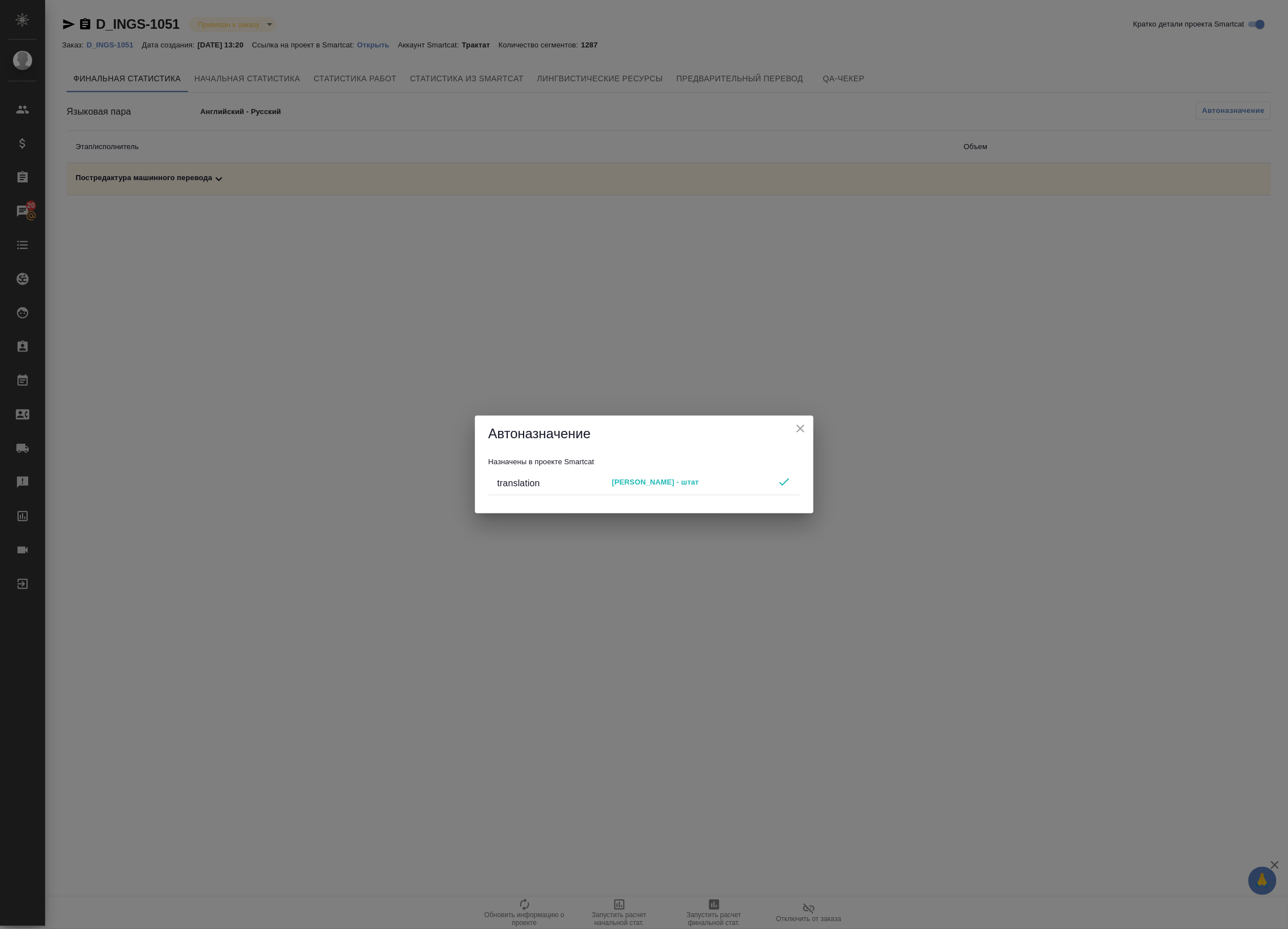
click at [799, 427] on icon "close" at bounding box center [801, 428] width 8 height 8
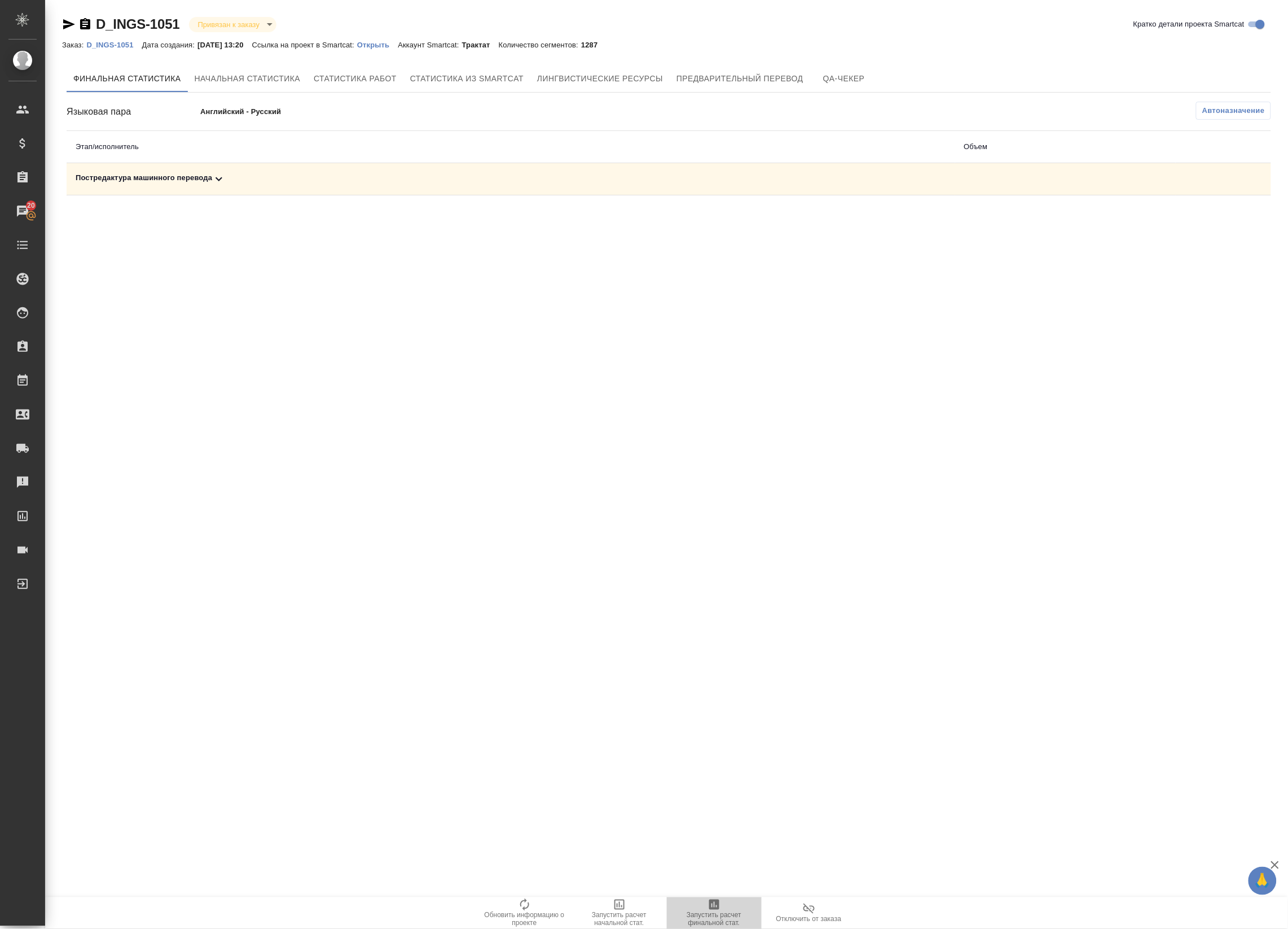
click at [718, 917] on span "Запустить расчет финальной стат." at bounding box center [714, 919] width 81 height 16
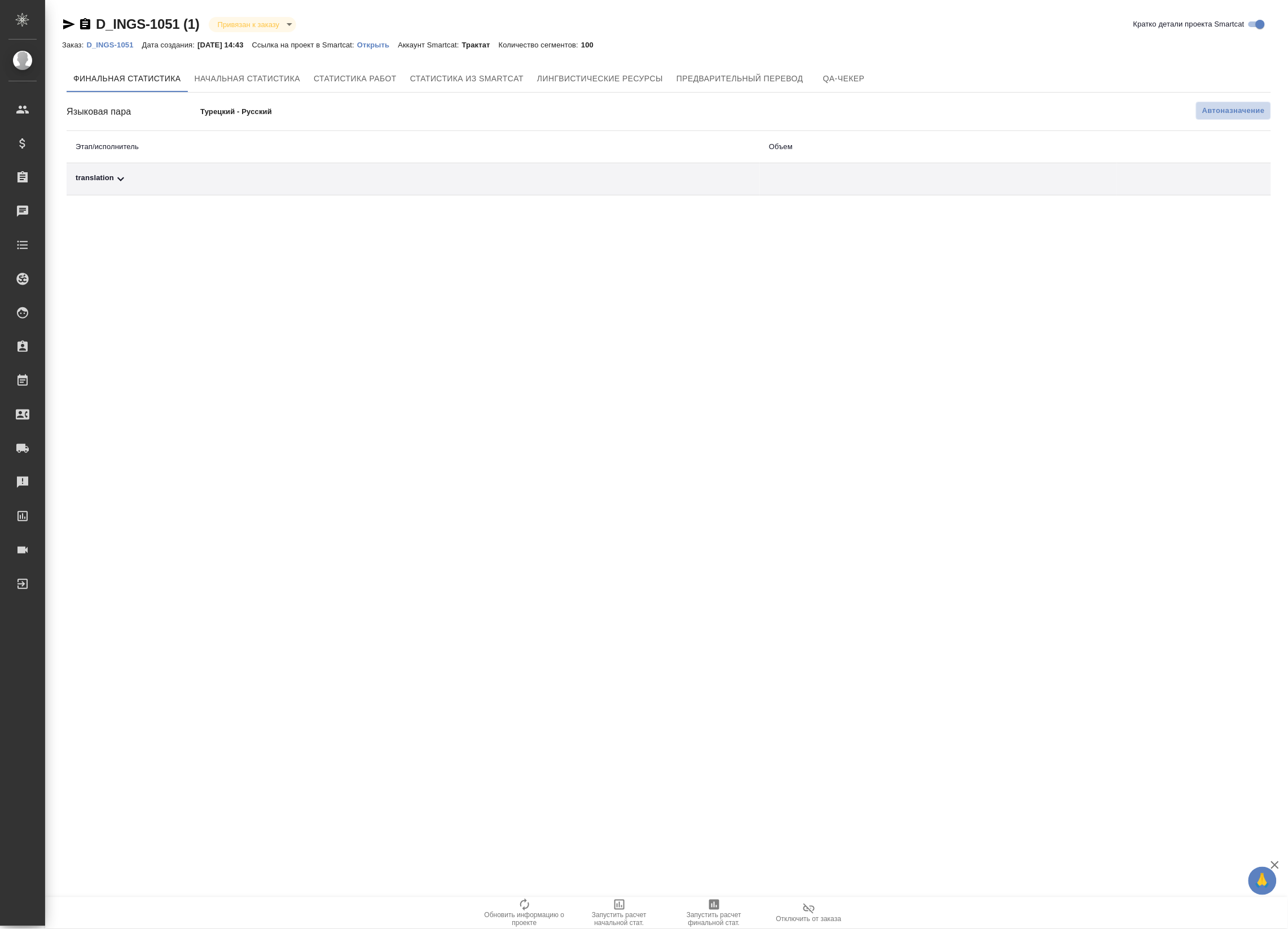
click at [1229, 105] on span "Автоназначение" at bounding box center [1234, 110] width 63 height 11
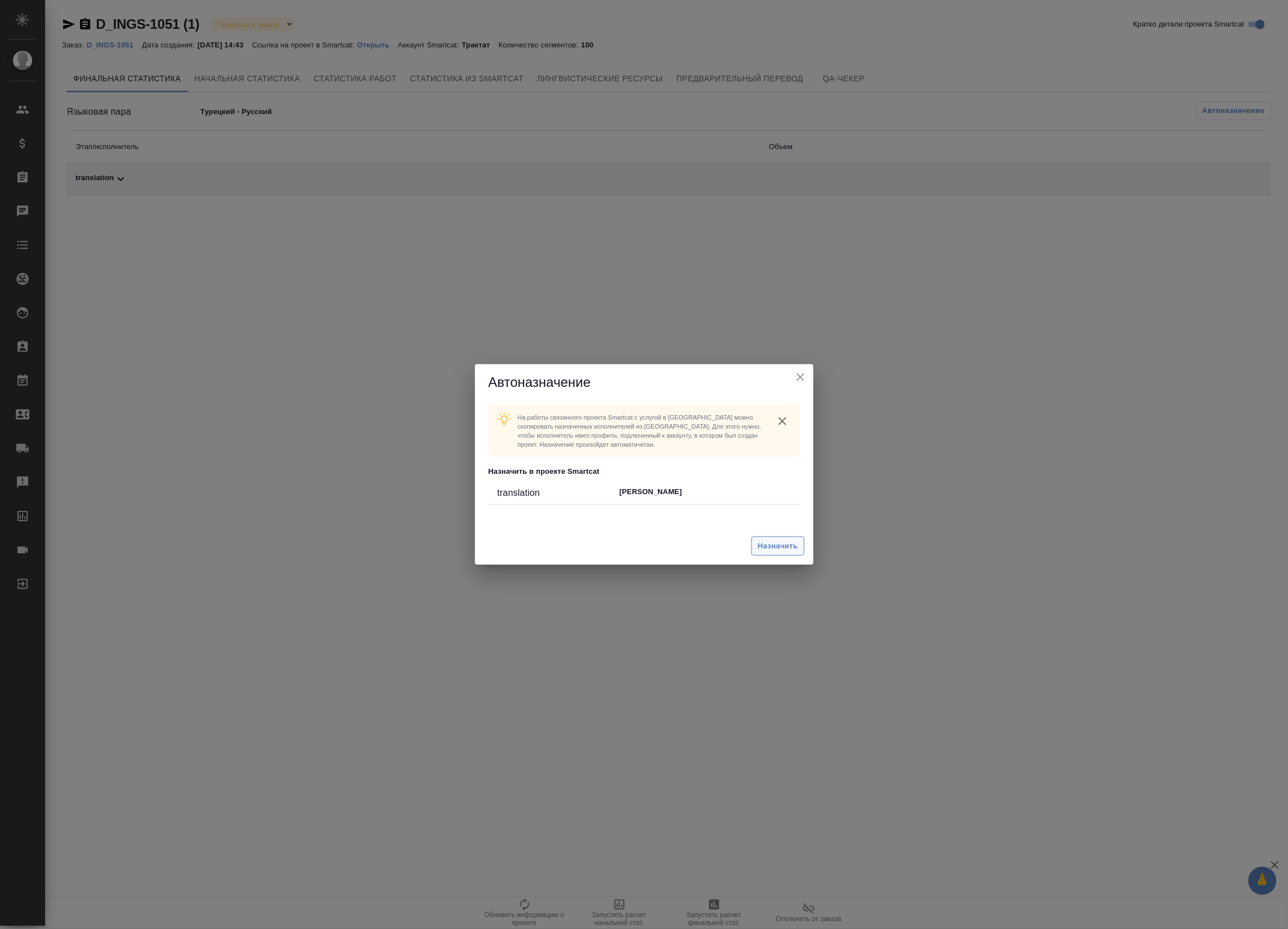
click at [785, 545] on span "Назначить" at bounding box center [777, 546] width 40 height 13
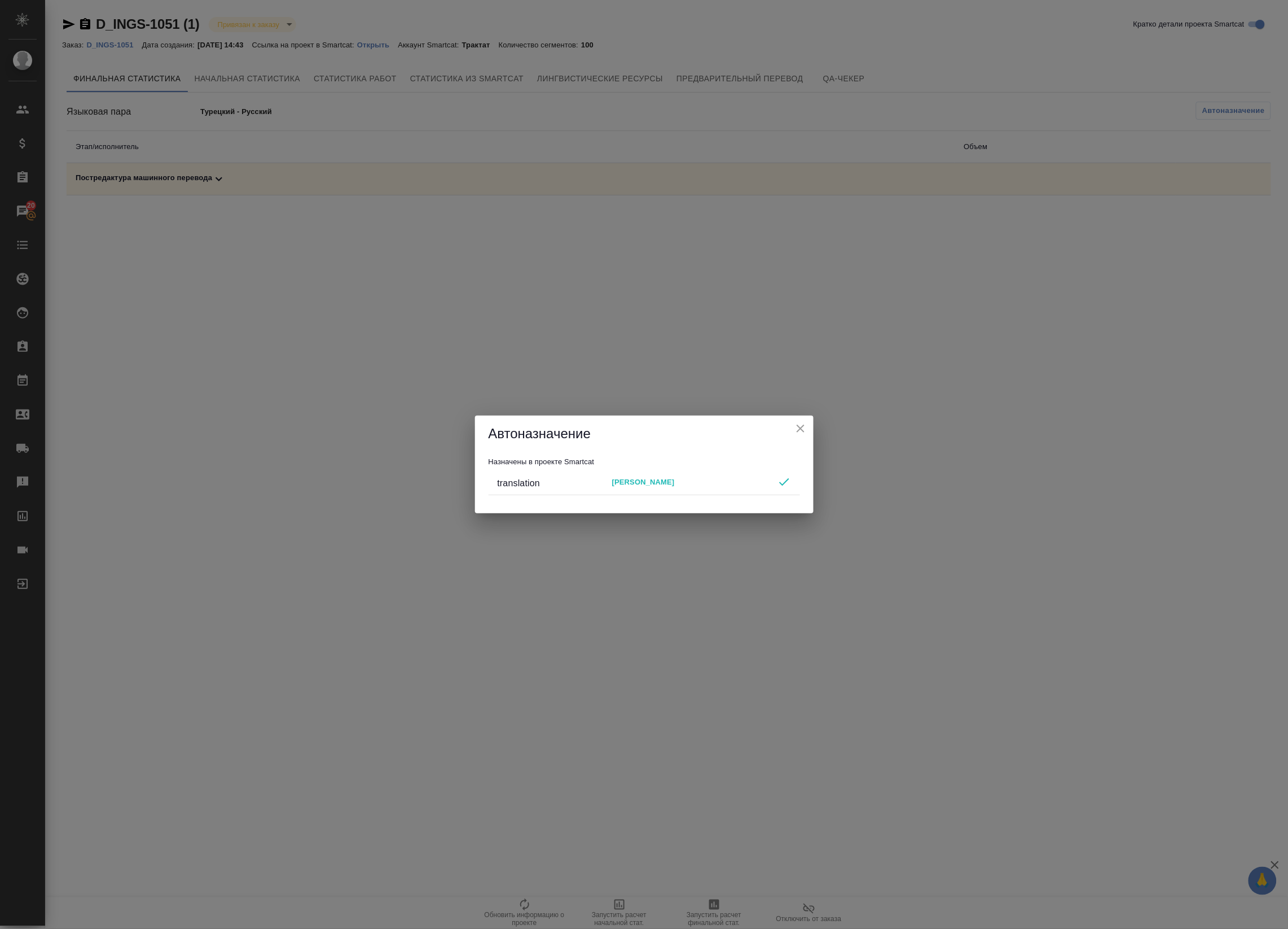
click at [807, 425] on button "close" at bounding box center [800, 428] width 17 height 17
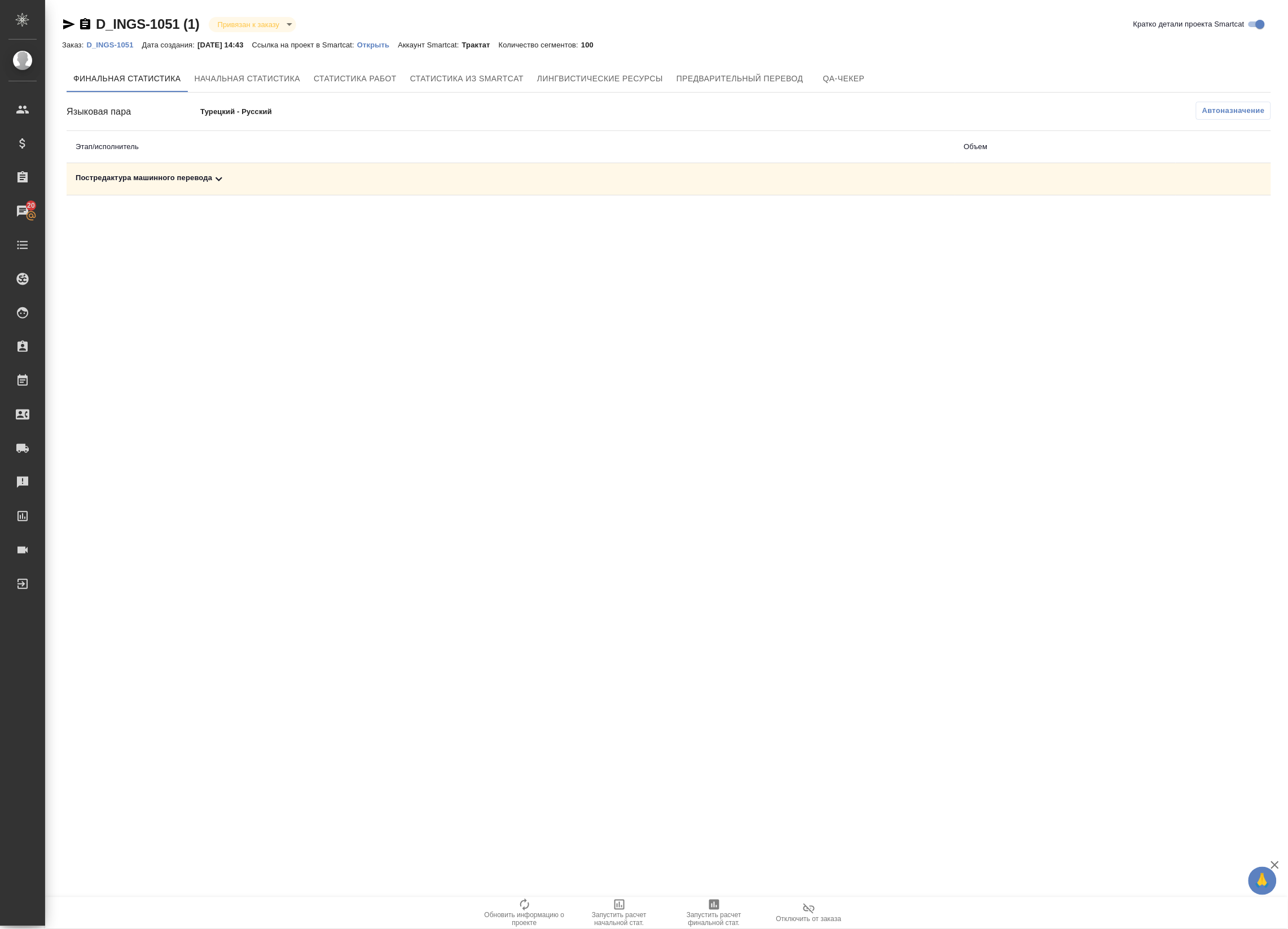
click at [732, 917] on span "Запустить расчет финальной стат." at bounding box center [714, 919] width 81 height 16
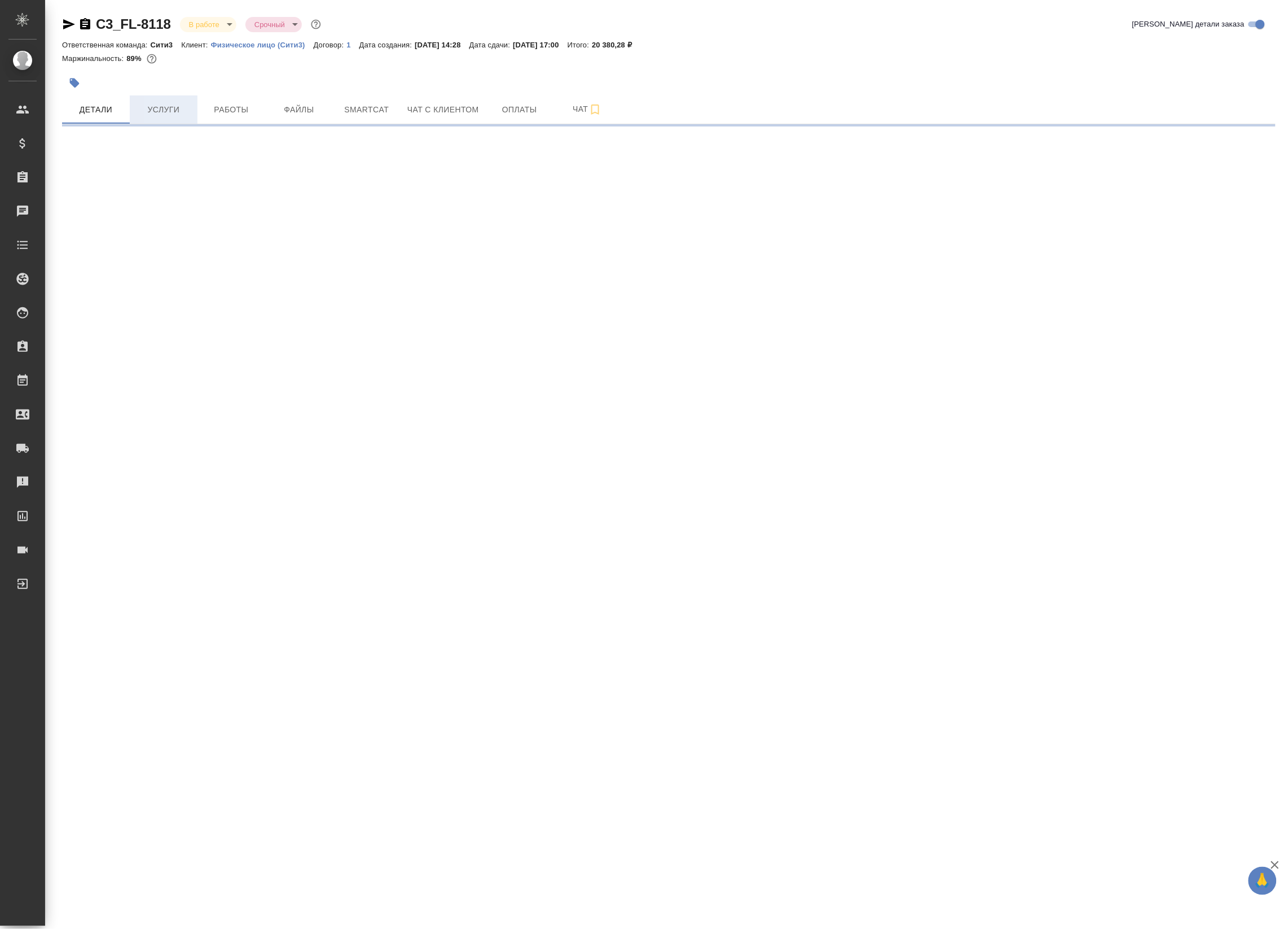
select select "RU"
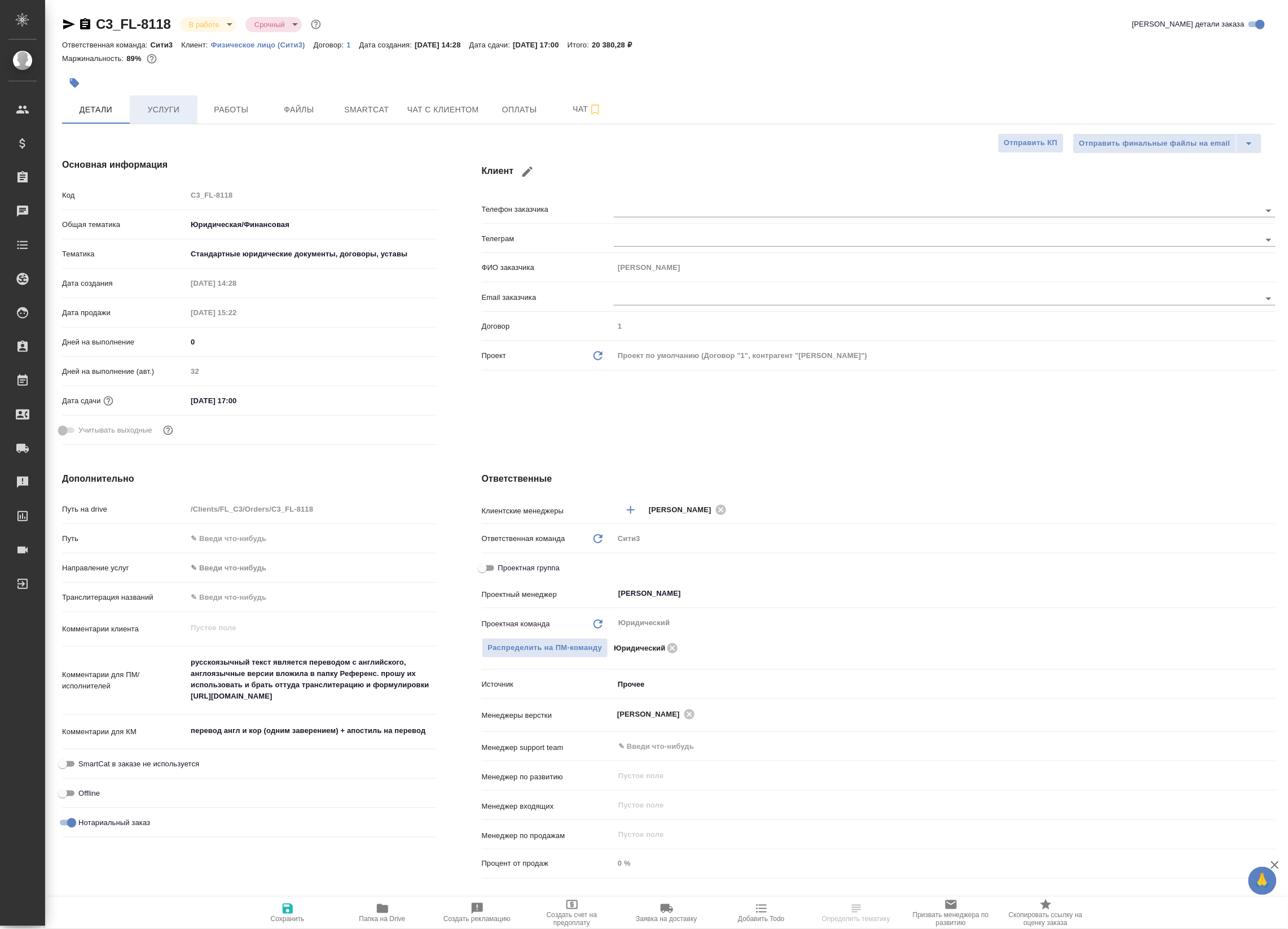
type textarea "x"
click at [310, 115] on span "Файлы" at bounding box center [299, 110] width 54 height 14
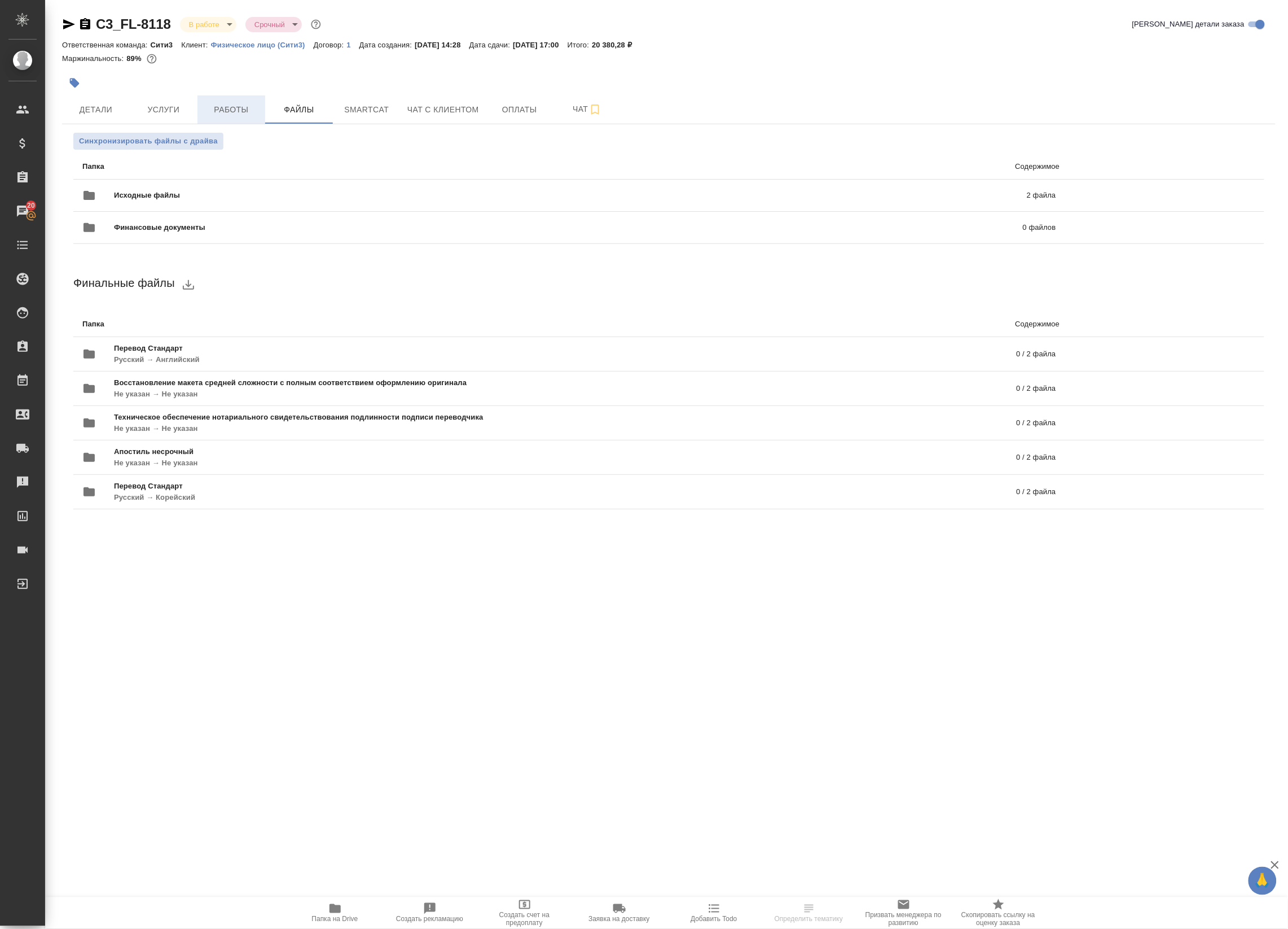
click at [230, 108] on span "Работы" at bounding box center [232, 110] width 54 height 14
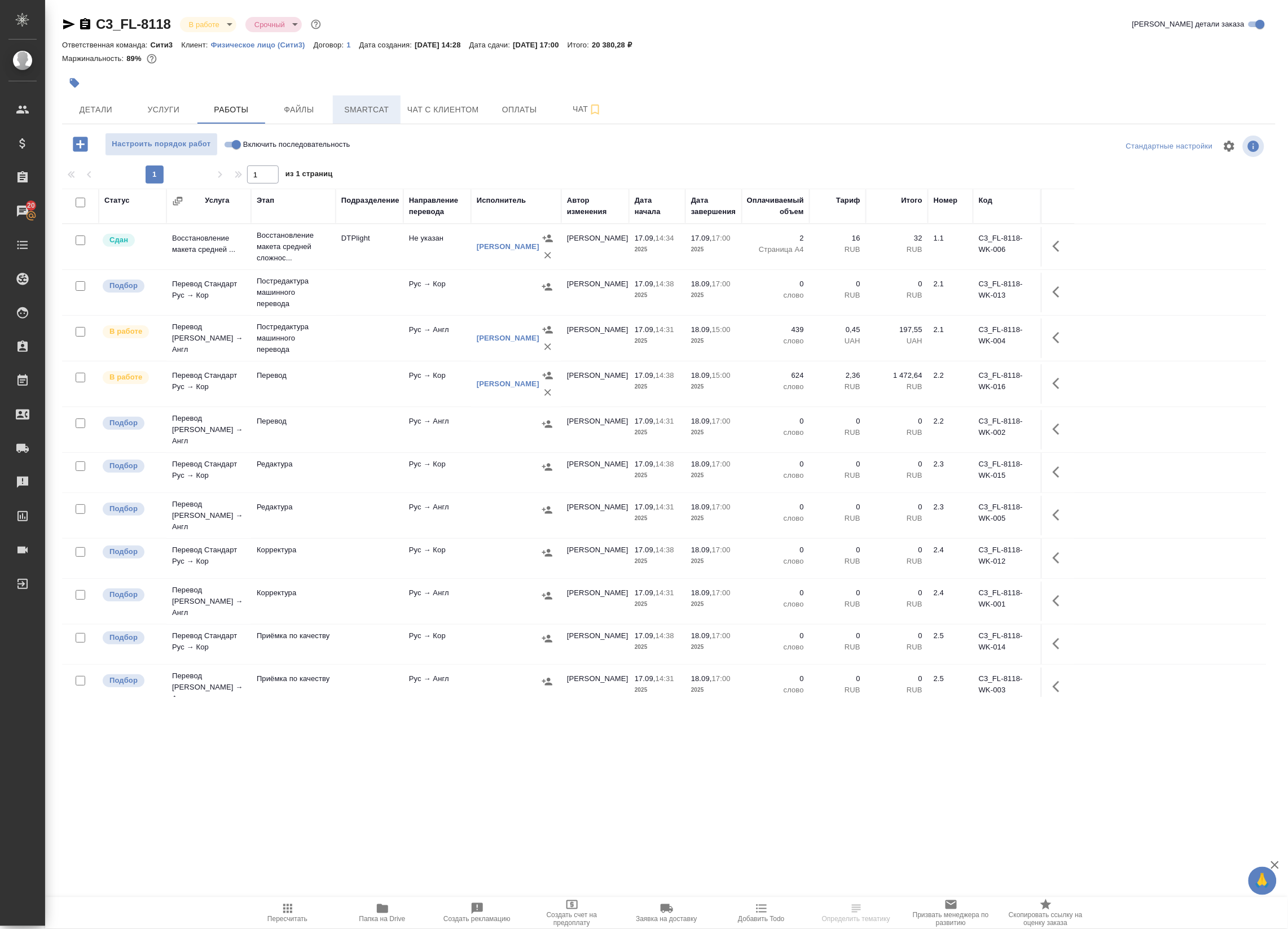
click at [353, 102] on button "Smartcat" at bounding box center [367, 110] width 68 height 29
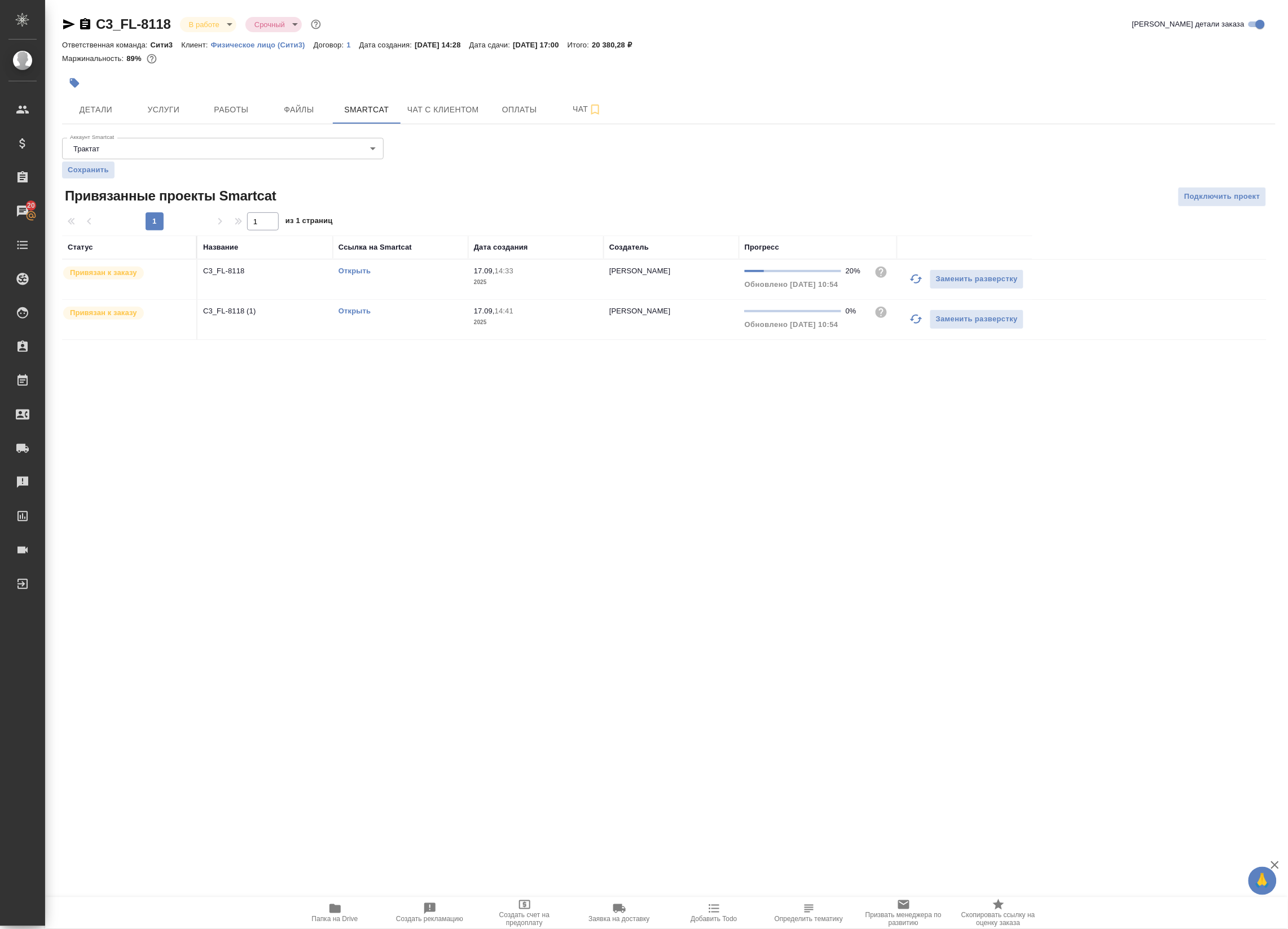
click at [912, 284] on icon "button" at bounding box center [916, 278] width 14 height 14
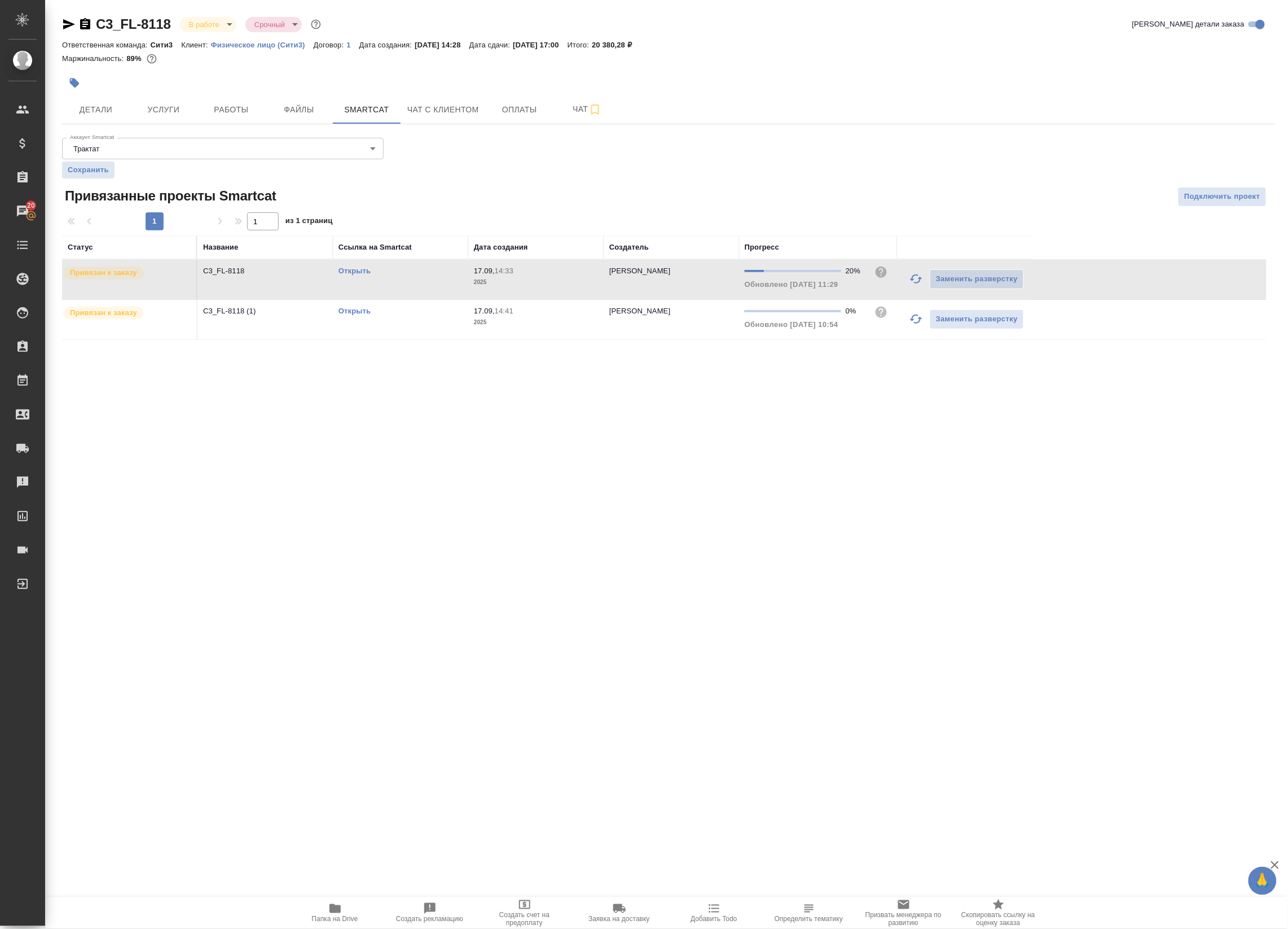
click at [916, 324] on icon "button" at bounding box center [916, 319] width 12 height 9
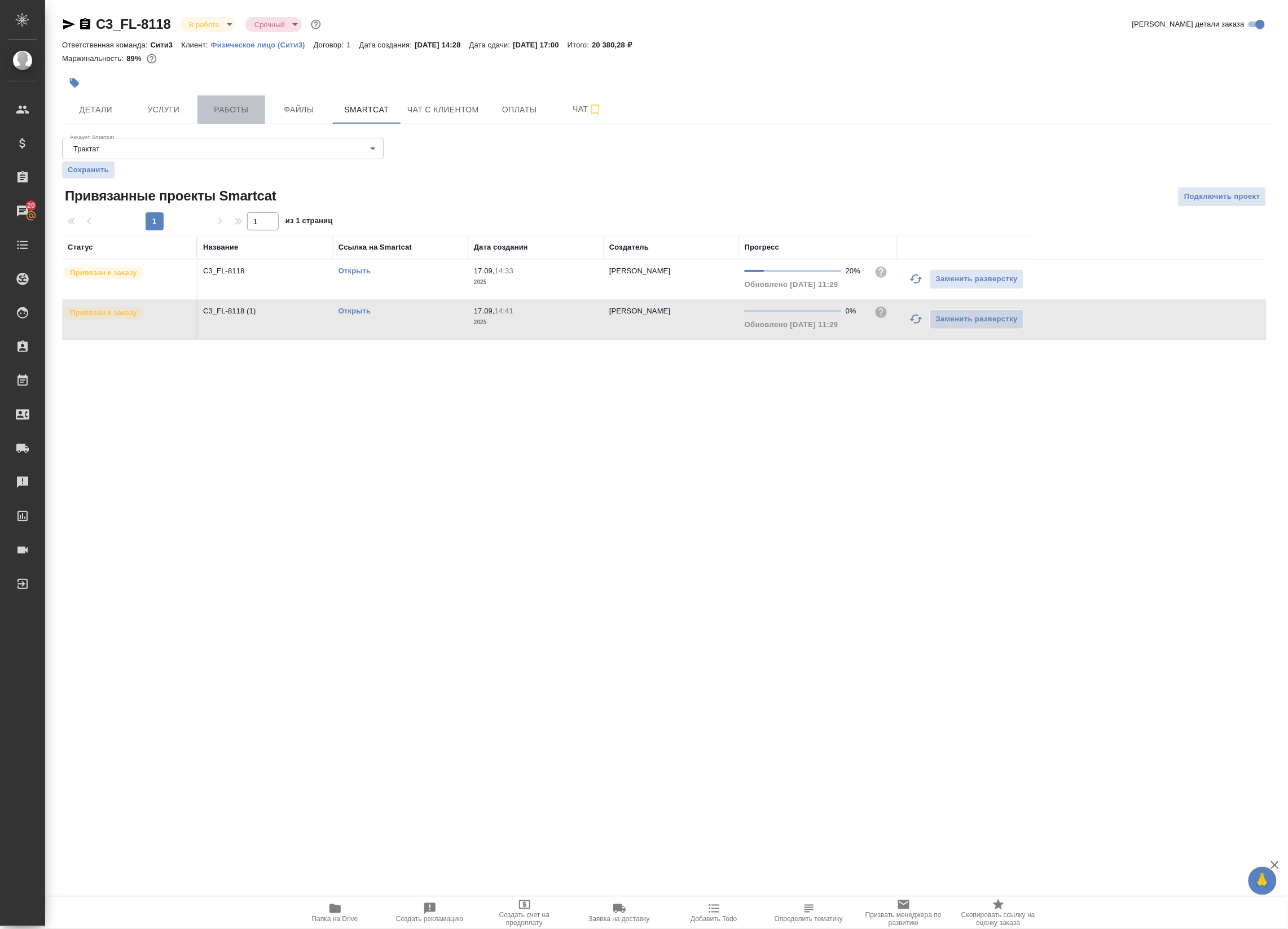
click at [224, 112] on span "Работы" at bounding box center [232, 110] width 54 height 14
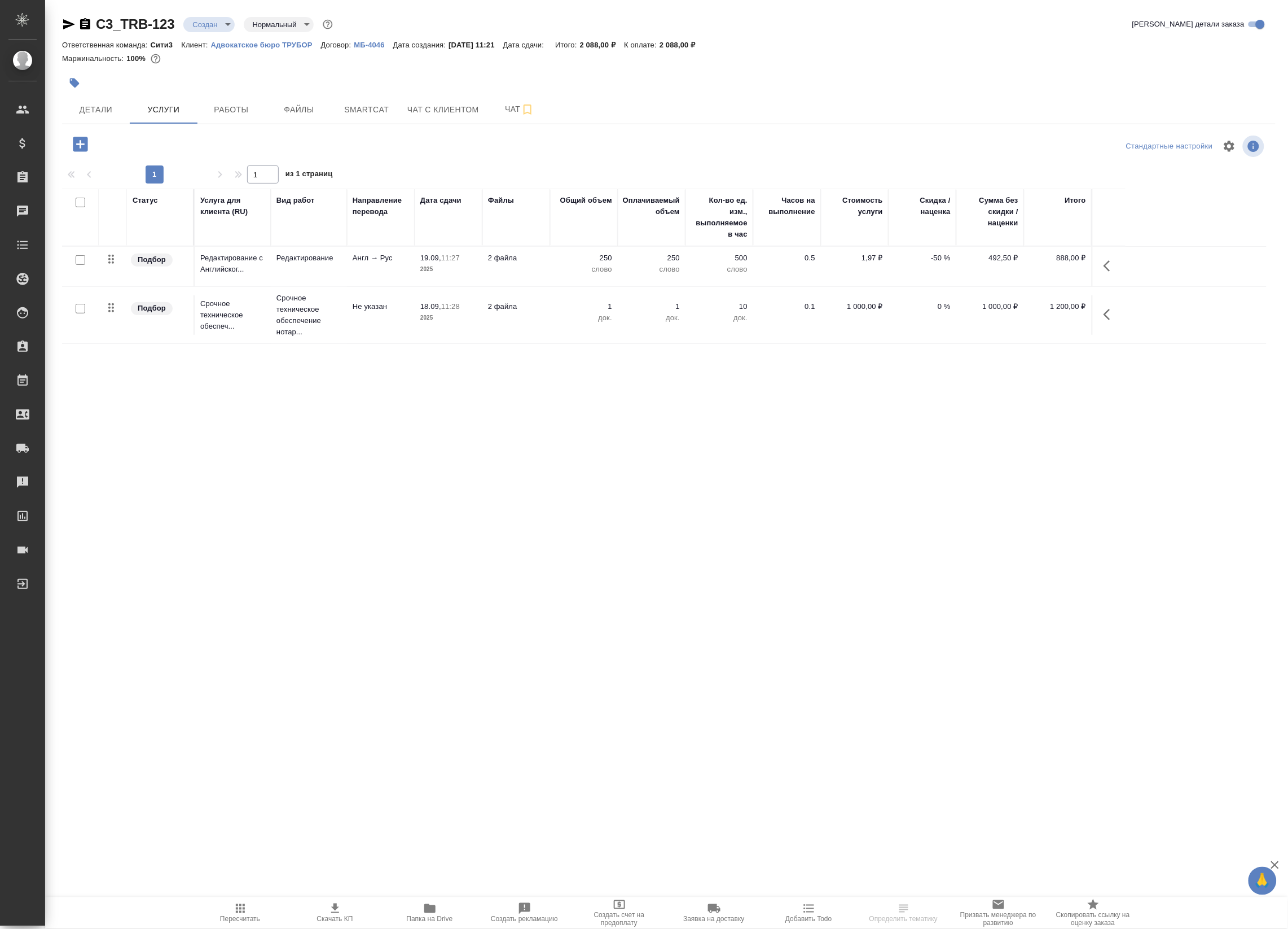
click at [435, 911] on icon "button" at bounding box center [430, 908] width 14 height 14
click at [233, 47] on p "Адвокатское бюро ТРУБОР" at bounding box center [266, 45] width 110 height 9
click at [222, 115] on span "Работы" at bounding box center [232, 110] width 54 height 14
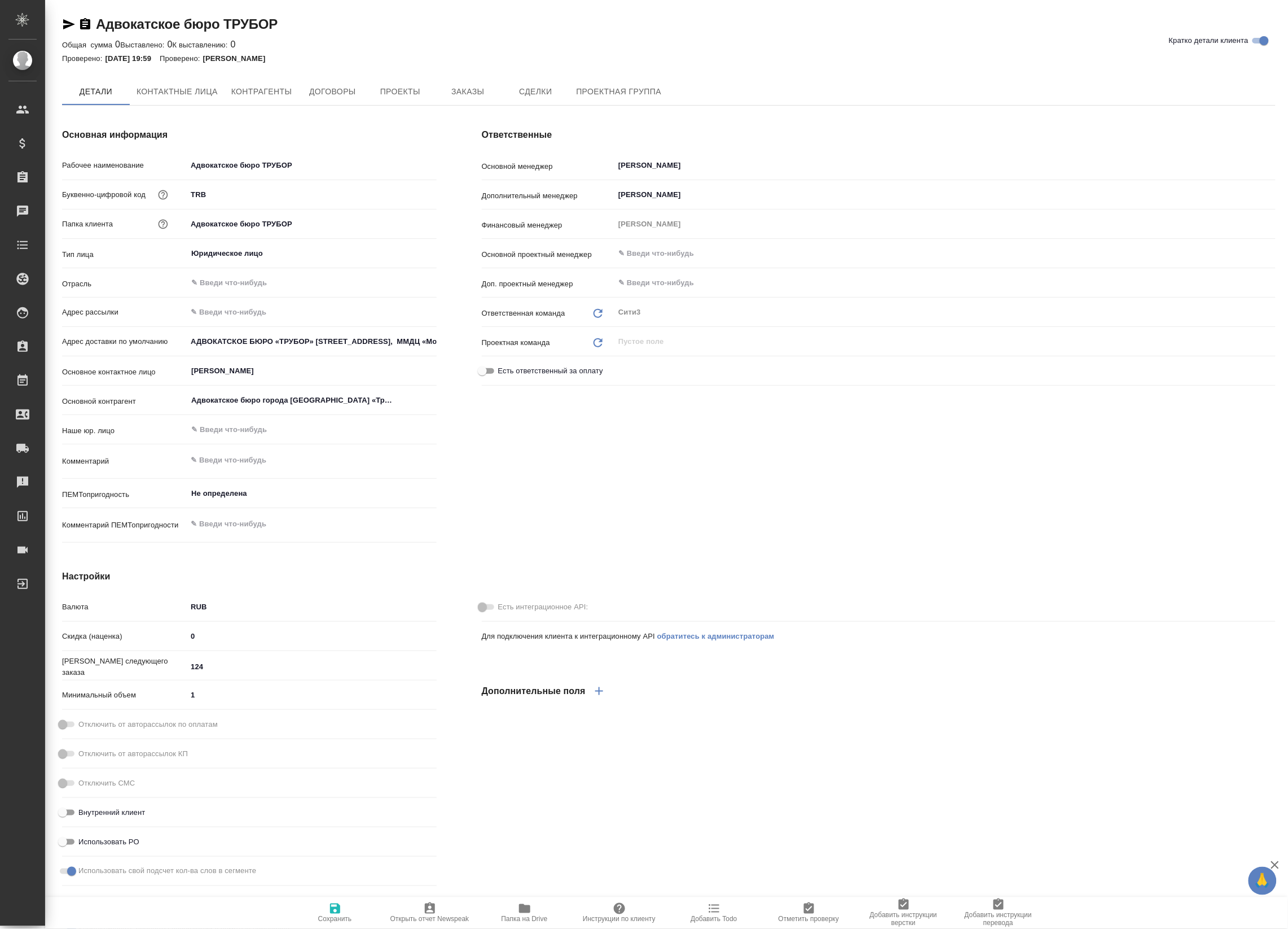
type textarea "x"
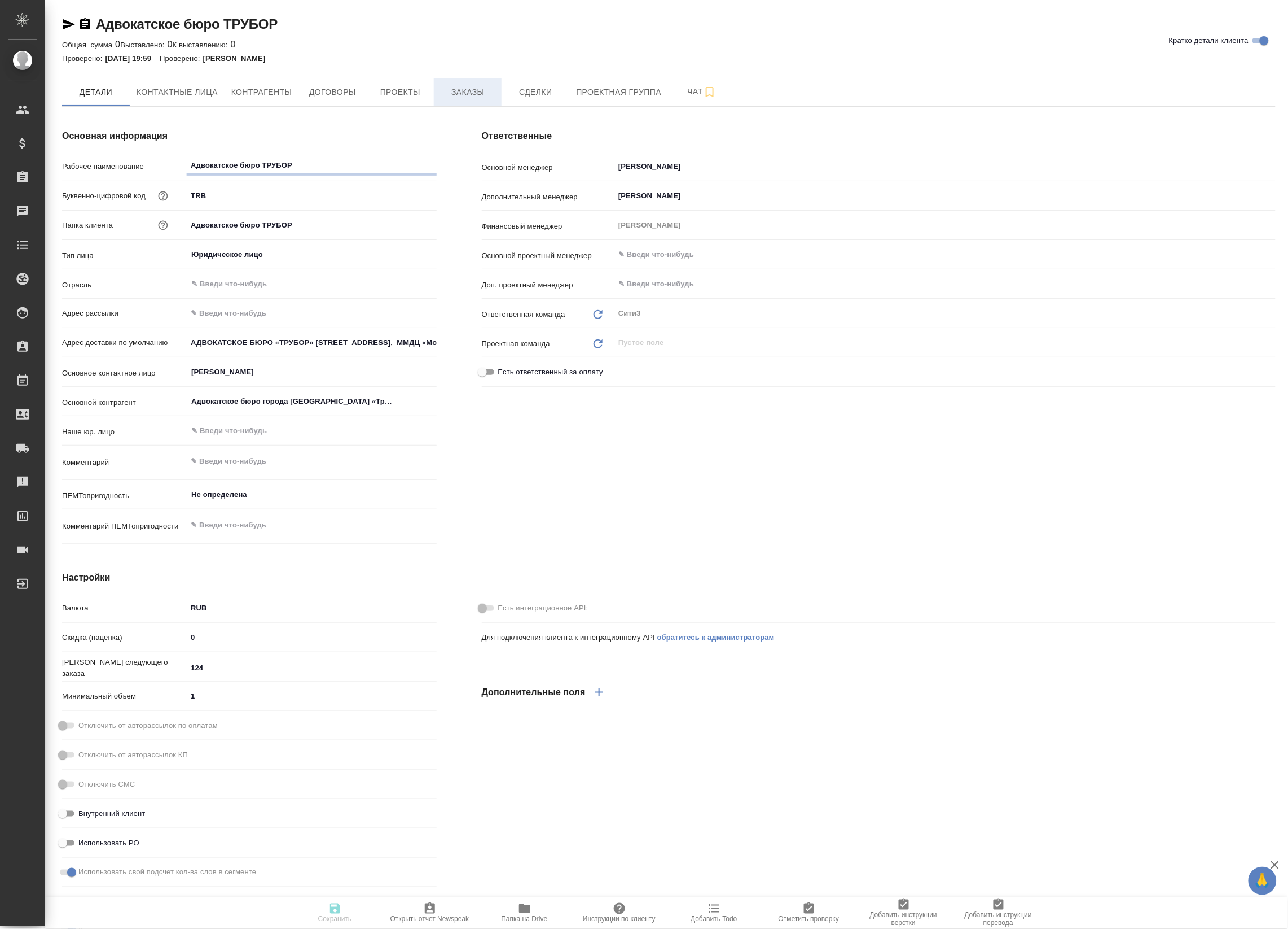
type textarea "x"
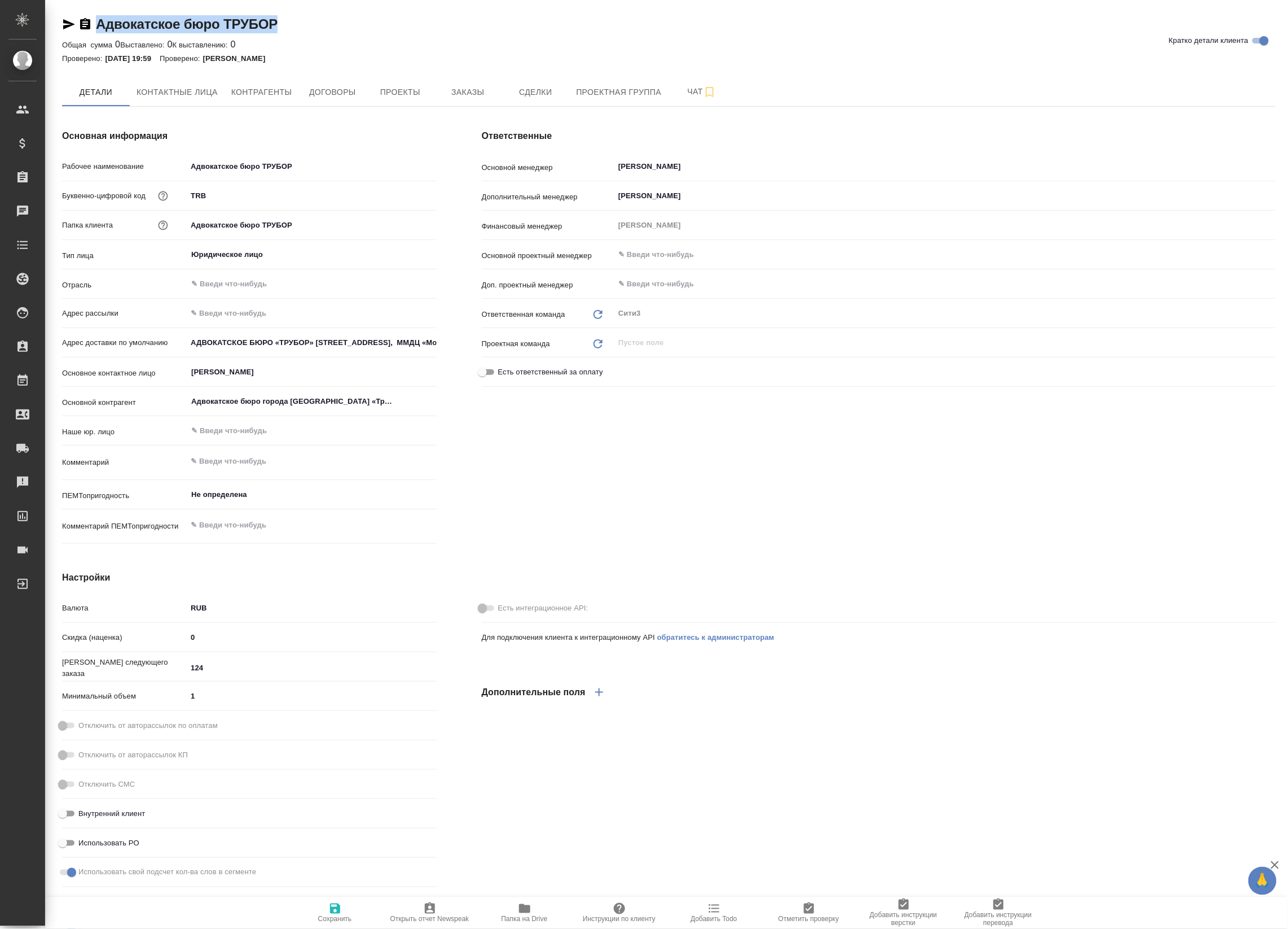
type textarea "x"
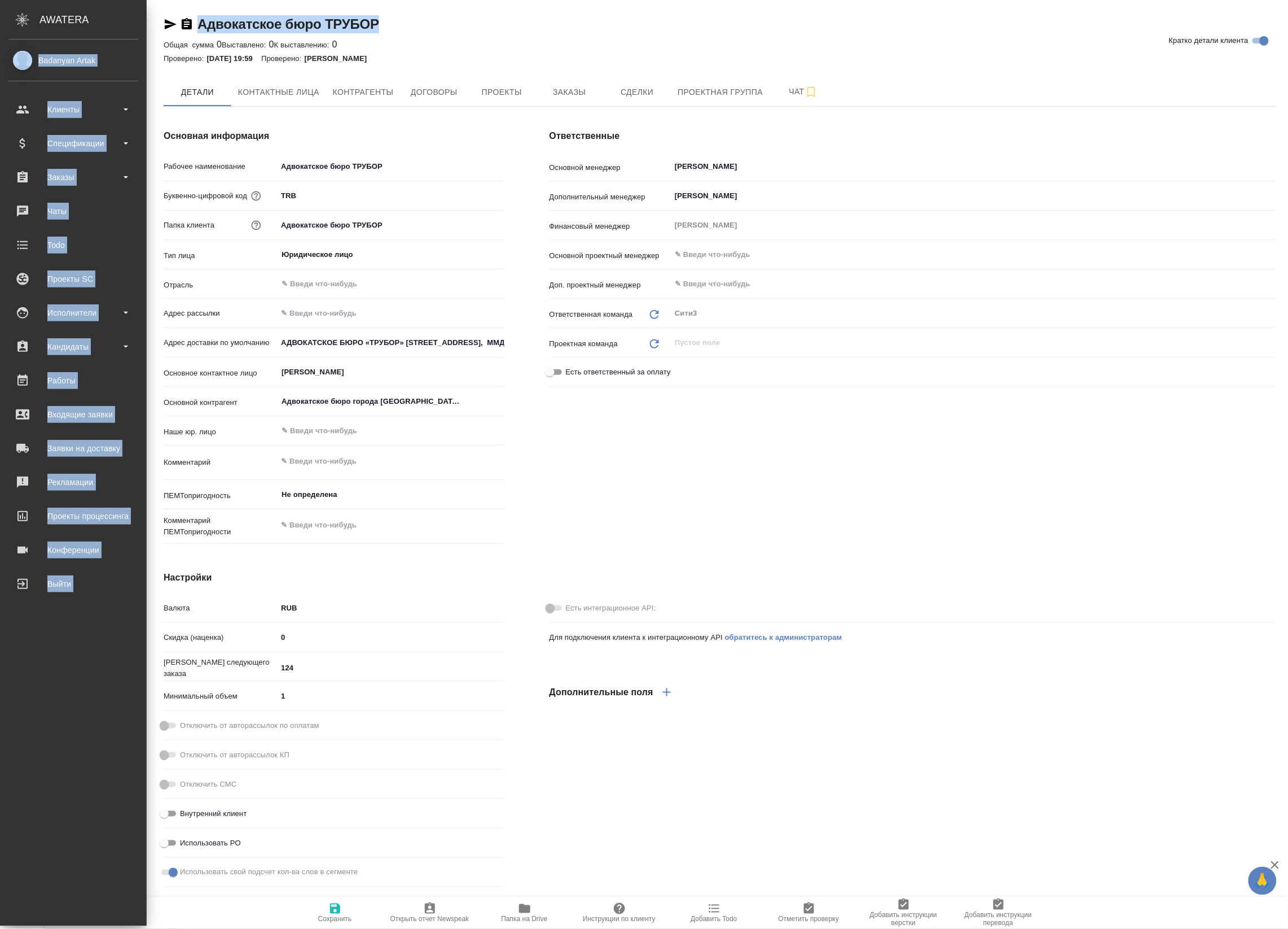
drag, startPoint x: 302, startPoint y: 17, endPoint x: 46, endPoint y: 14, distance: 256.0
click at [41, 12] on div ".cls-1 fill:#fff; AWATERA Badanyan Artak Клиенты Спецификации Заказы Чаты Todo …" at bounding box center [644, 464] width 1288 height 929
type textarea "x"
drag, startPoint x: 46, startPoint y: 14, endPoint x: 420, endPoint y: 20, distance: 374.0
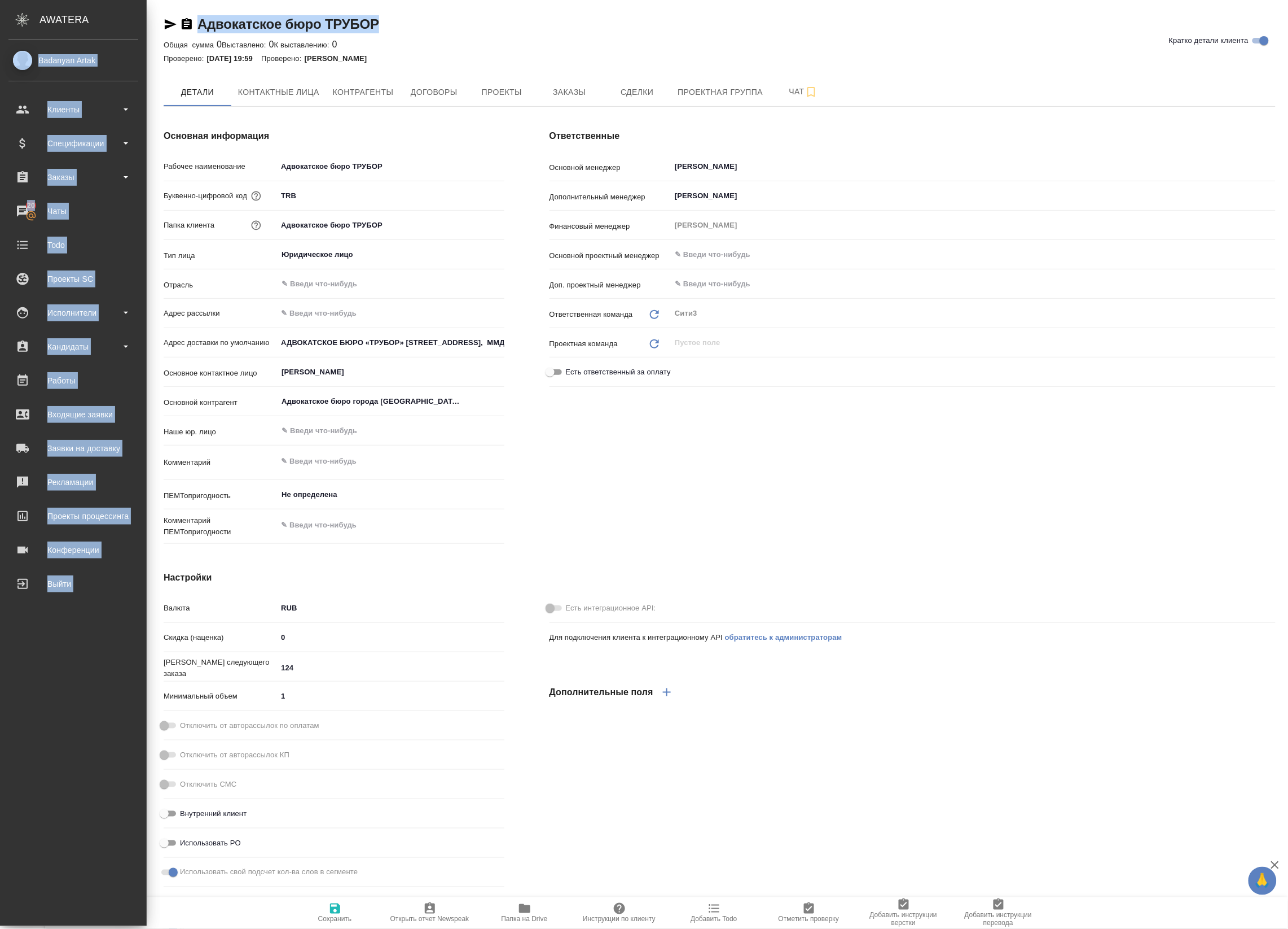
click at [430, 21] on div "Адвокатское бюро ТРУБОР Кратко детали клиента" at bounding box center [720, 24] width 1112 height 18
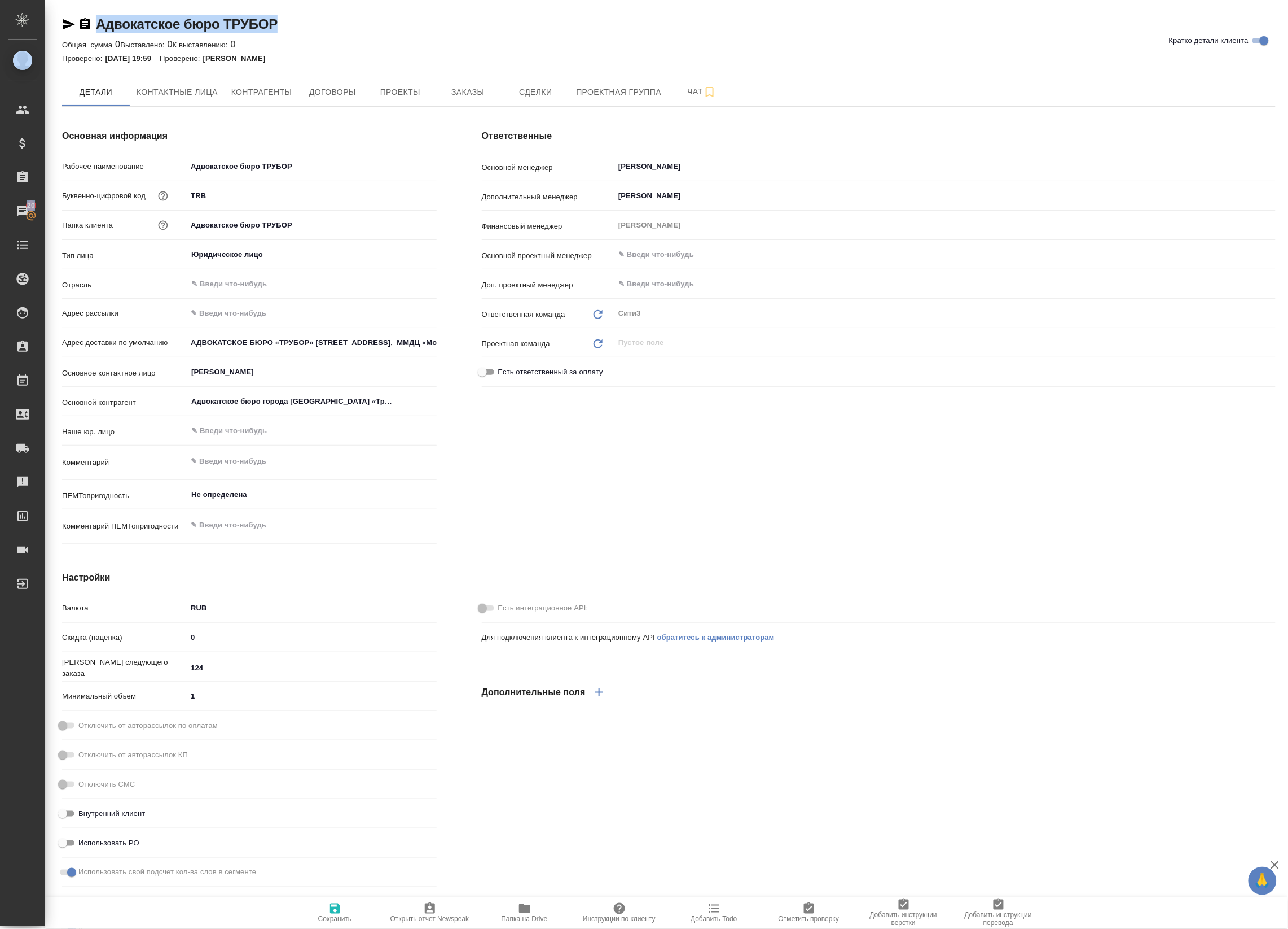
click at [326, 18] on div "Адвокатское бюро ТРУБОР Кратко детали клиента" at bounding box center [668, 24] width 1213 height 18
drag, startPoint x: 340, startPoint y: 26, endPoint x: 100, endPoint y: 24, distance: 240.0
click at [100, 24] on div "Адвокатское бюро ТРУБОР Кратко детали клиента" at bounding box center [668, 24] width 1213 height 18
copy link "Адвокатское бюро ТРУБОР"
type textarea "x"
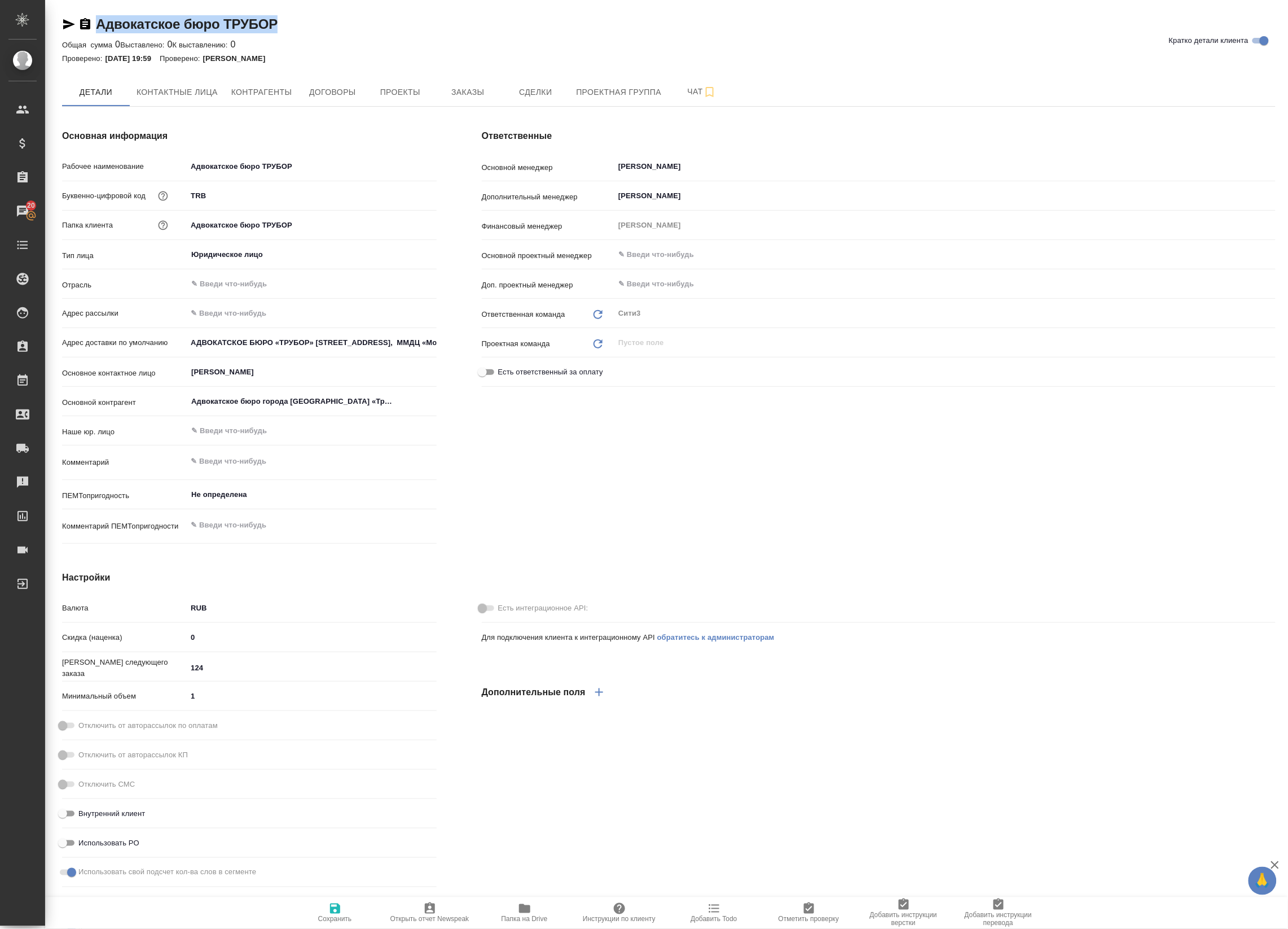
type textarea "x"
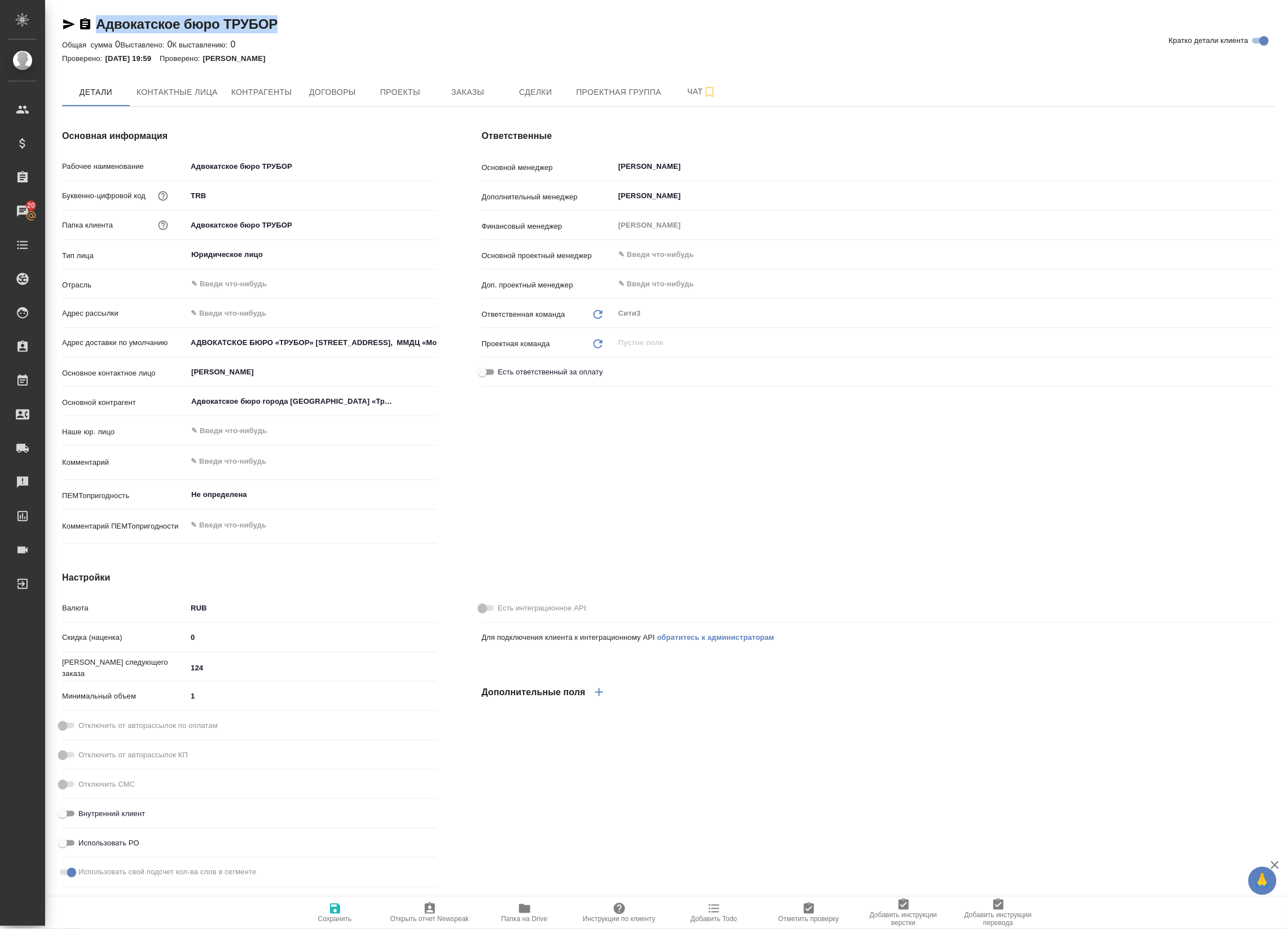
type textarea "x"
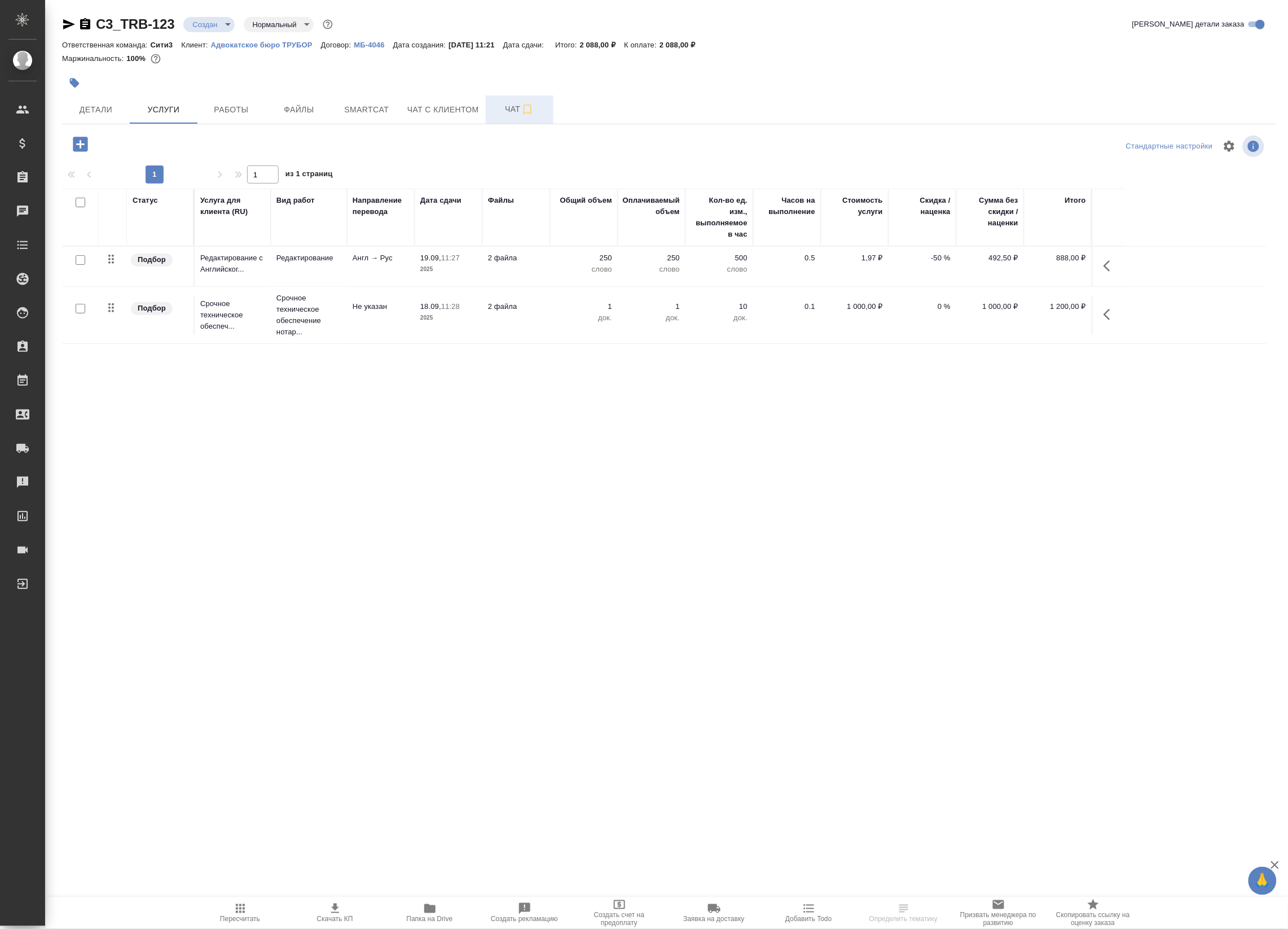
click at [519, 113] on span "Чат" at bounding box center [519, 109] width 54 height 14
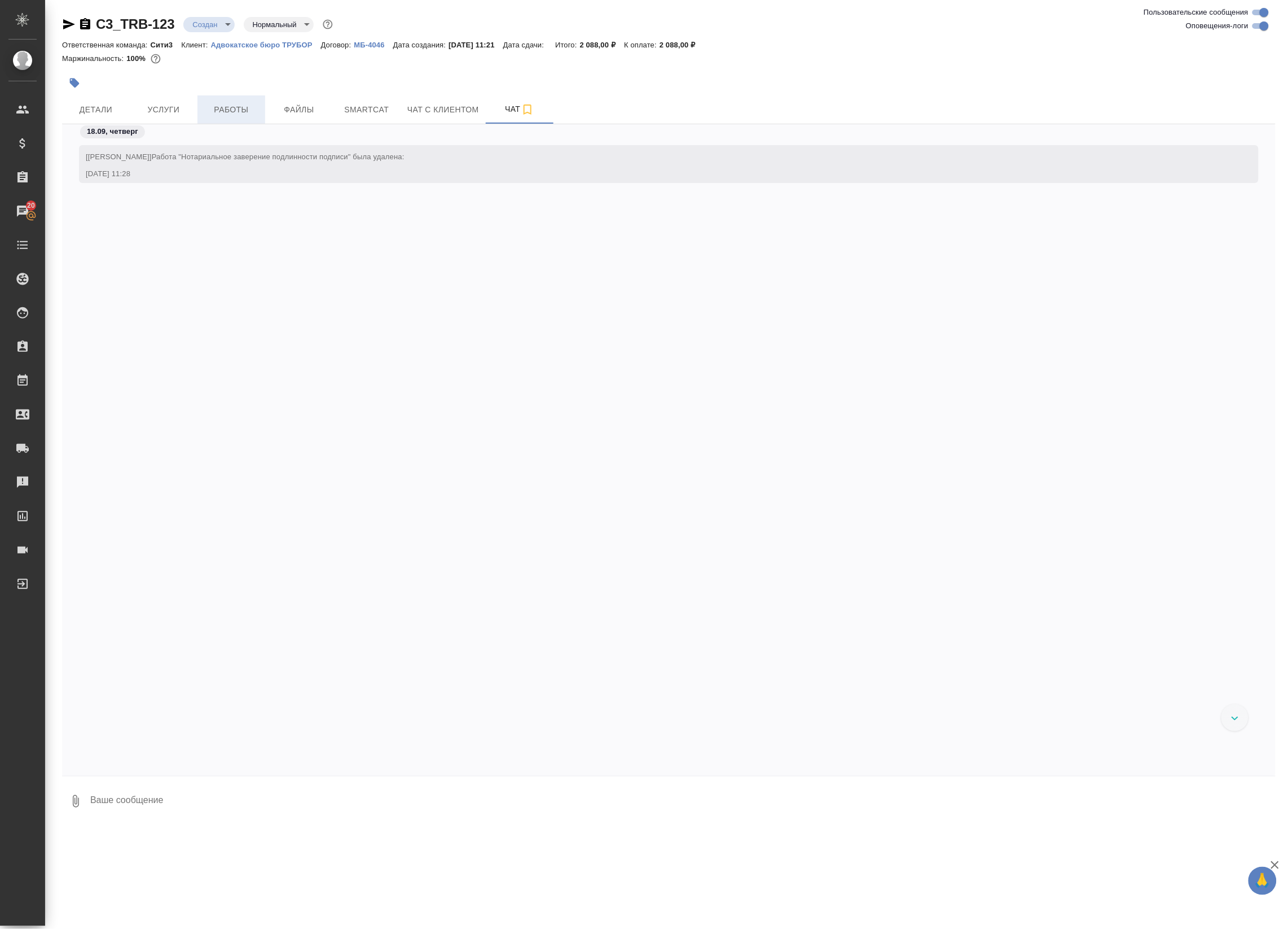
click at [214, 103] on span "Работы" at bounding box center [232, 110] width 54 height 14
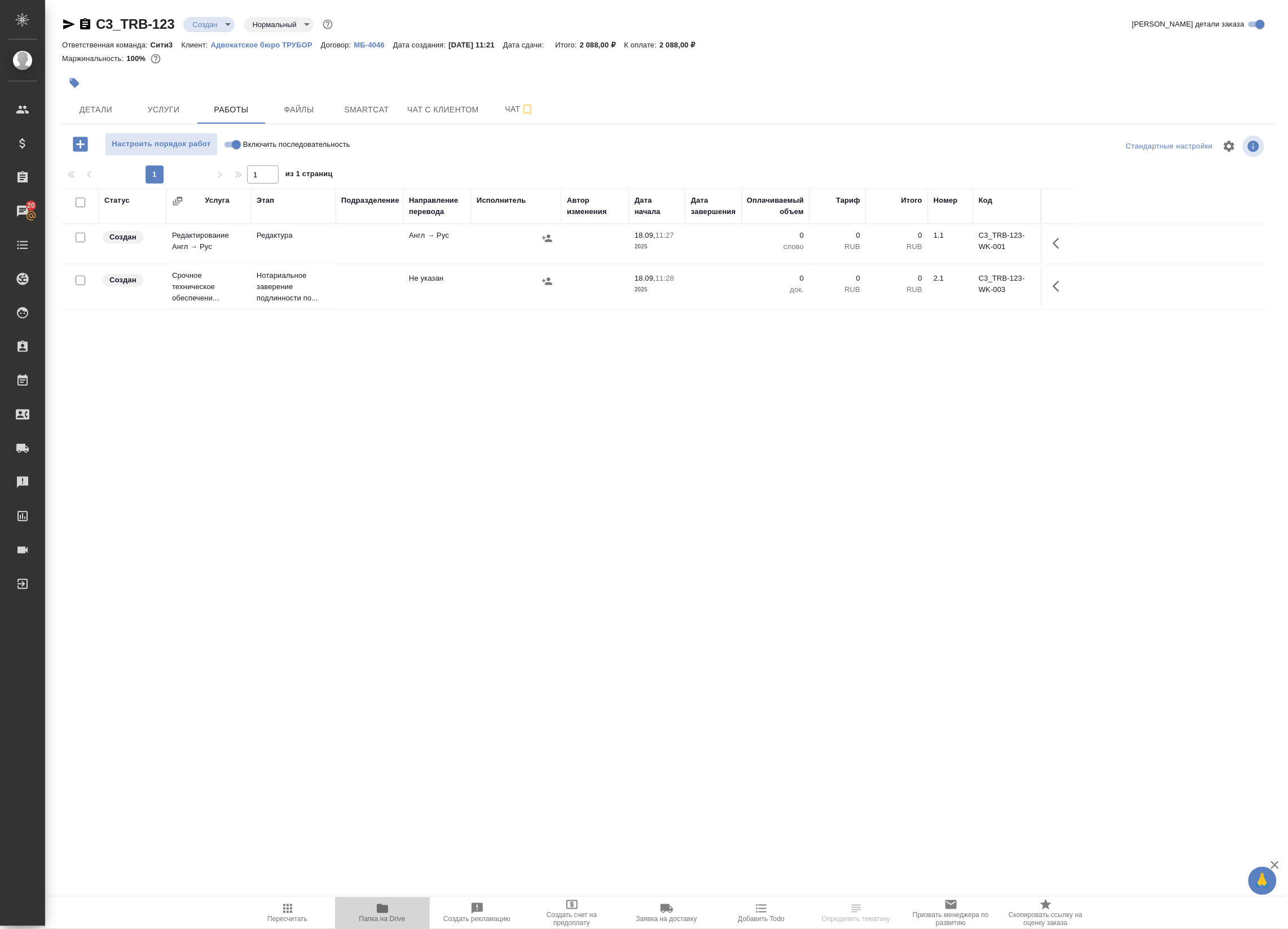
click at [381, 918] on span "Папка на Drive" at bounding box center [382, 919] width 46 height 8
click at [315, 102] on button "Файлы" at bounding box center [299, 110] width 68 height 29
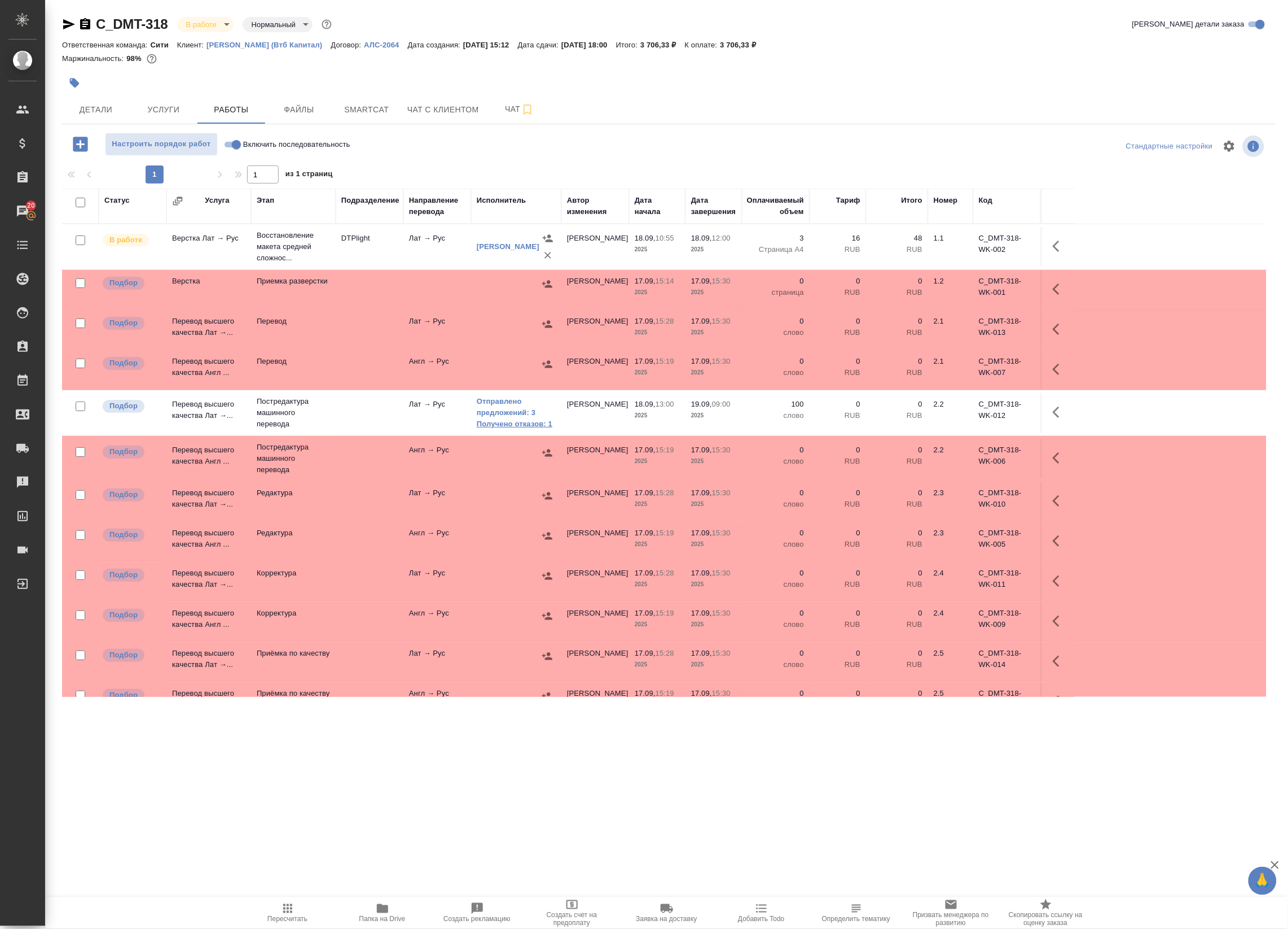
click at [530, 425] on link "Получено отказов: 1" at bounding box center [517, 423] width 79 height 11
click at [487, 412] on link "Отправлено предложений: 3" at bounding box center [517, 406] width 79 height 23
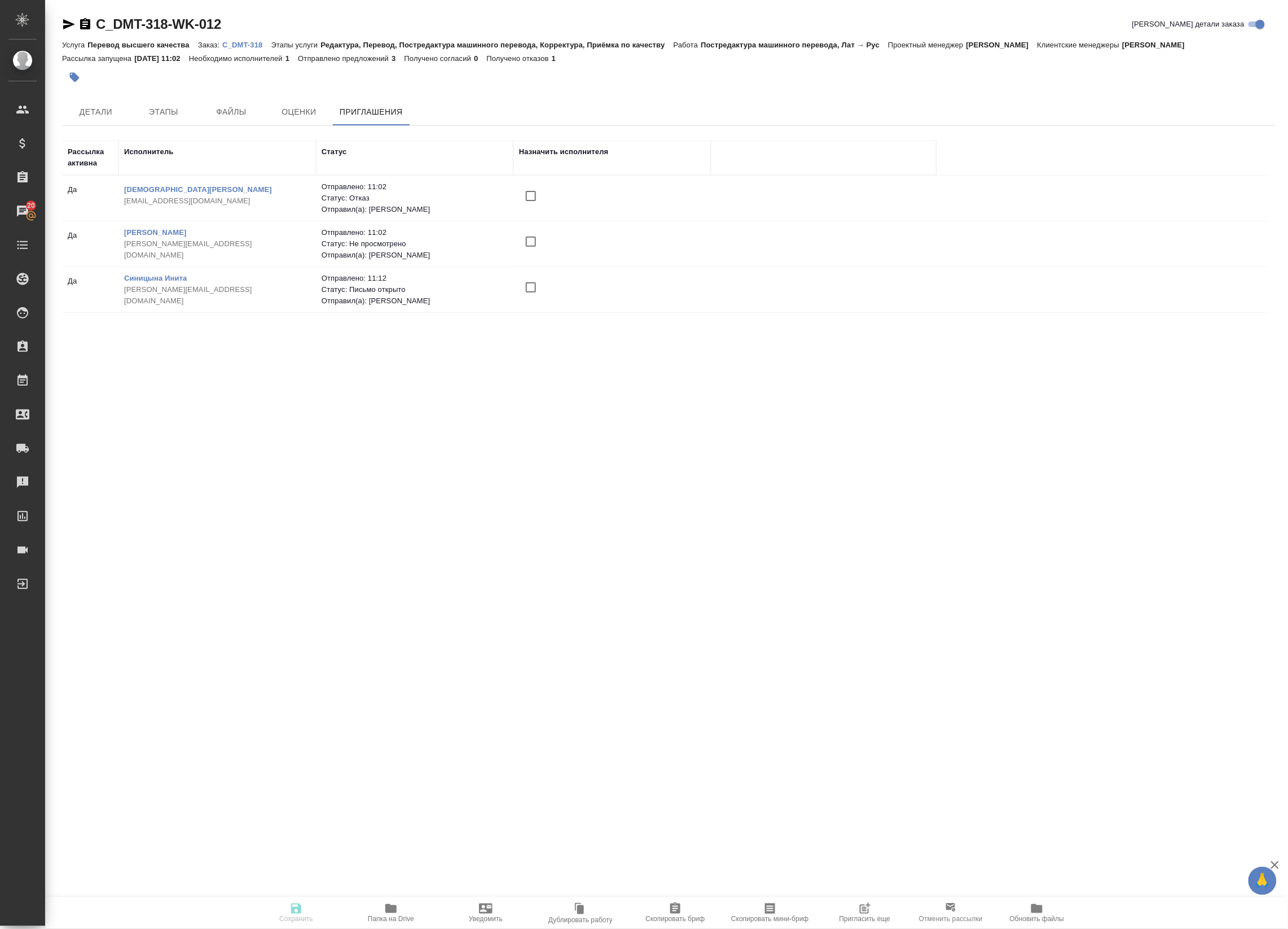
click at [180, 497] on div ".cls-1 fill:#fff; AWATERA Badanyan Artak Клиенты Спецификации Заказы 20 Чаты To…" at bounding box center [644, 464] width 1288 height 929
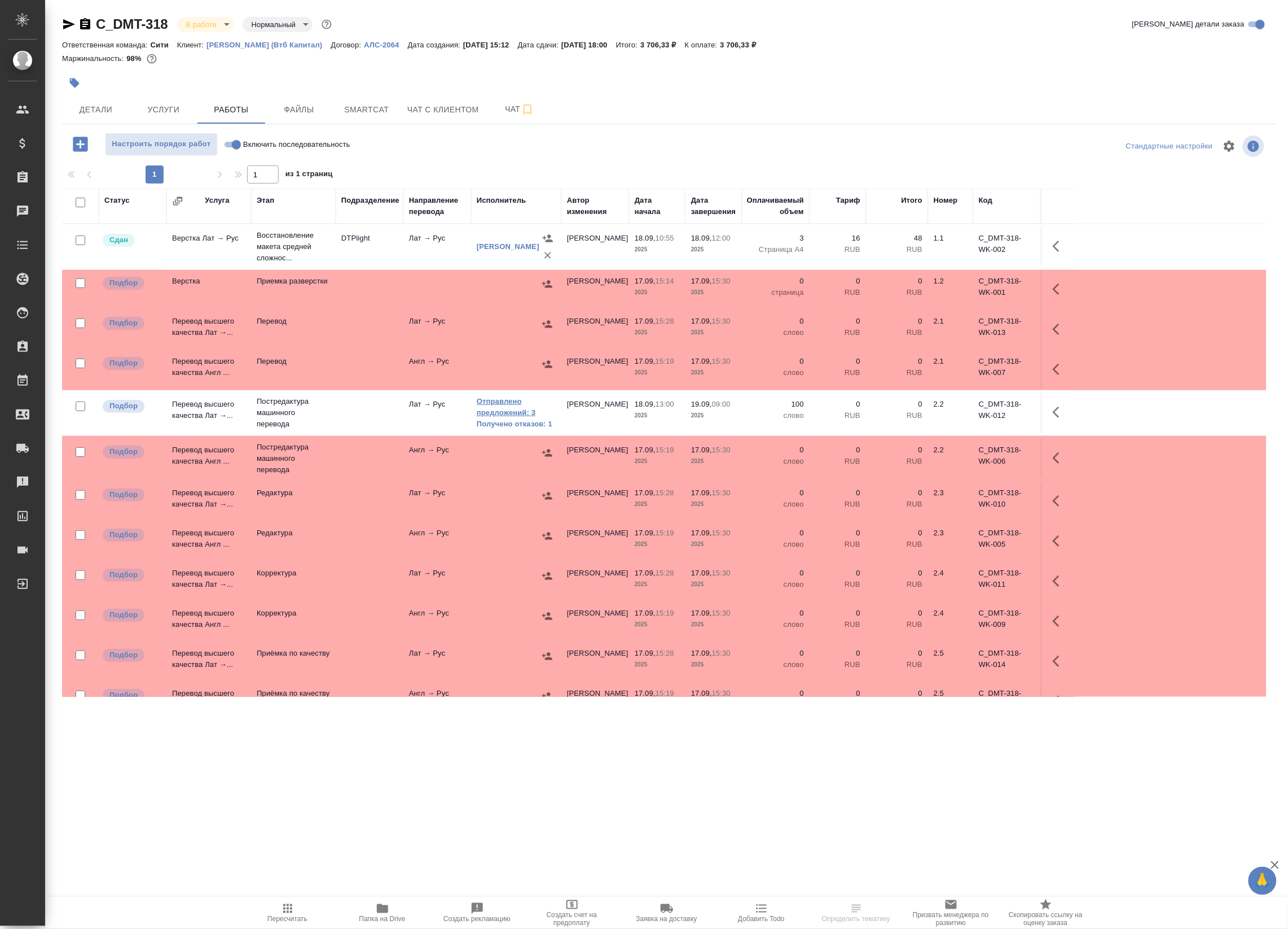
click at [489, 407] on link "Отправлено предложений: 3" at bounding box center [517, 406] width 79 height 23
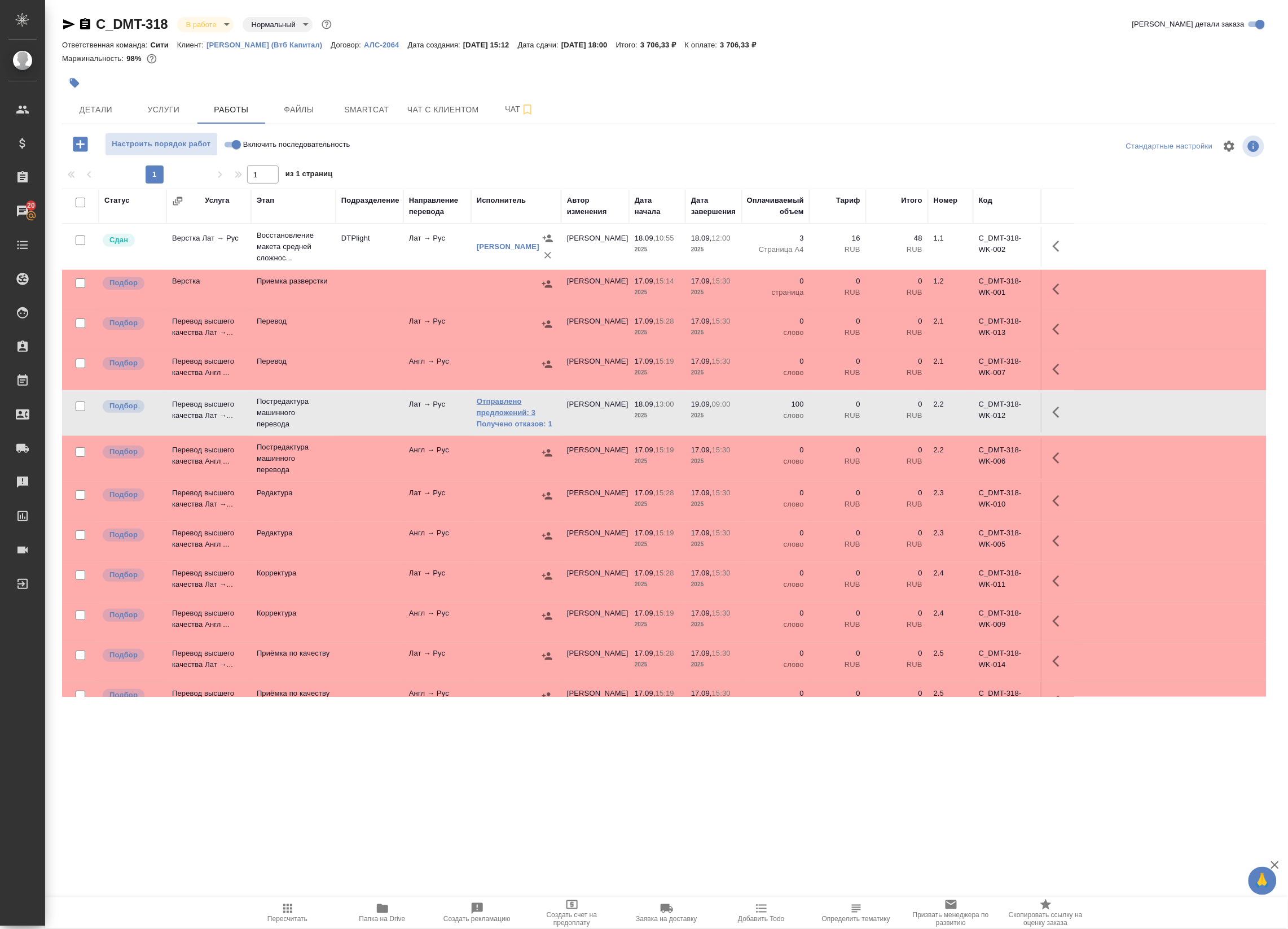
click at [519, 416] on link "Отправлено предложений: 3" at bounding box center [517, 406] width 79 height 23
click at [512, 404] on link "Отправлено предложений: 3" at bounding box center [517, 406] width 79 height 23
click at [495, 413] on link "Отправлено предложений: 3" at bounding box center [517, 406] width 79 height 23
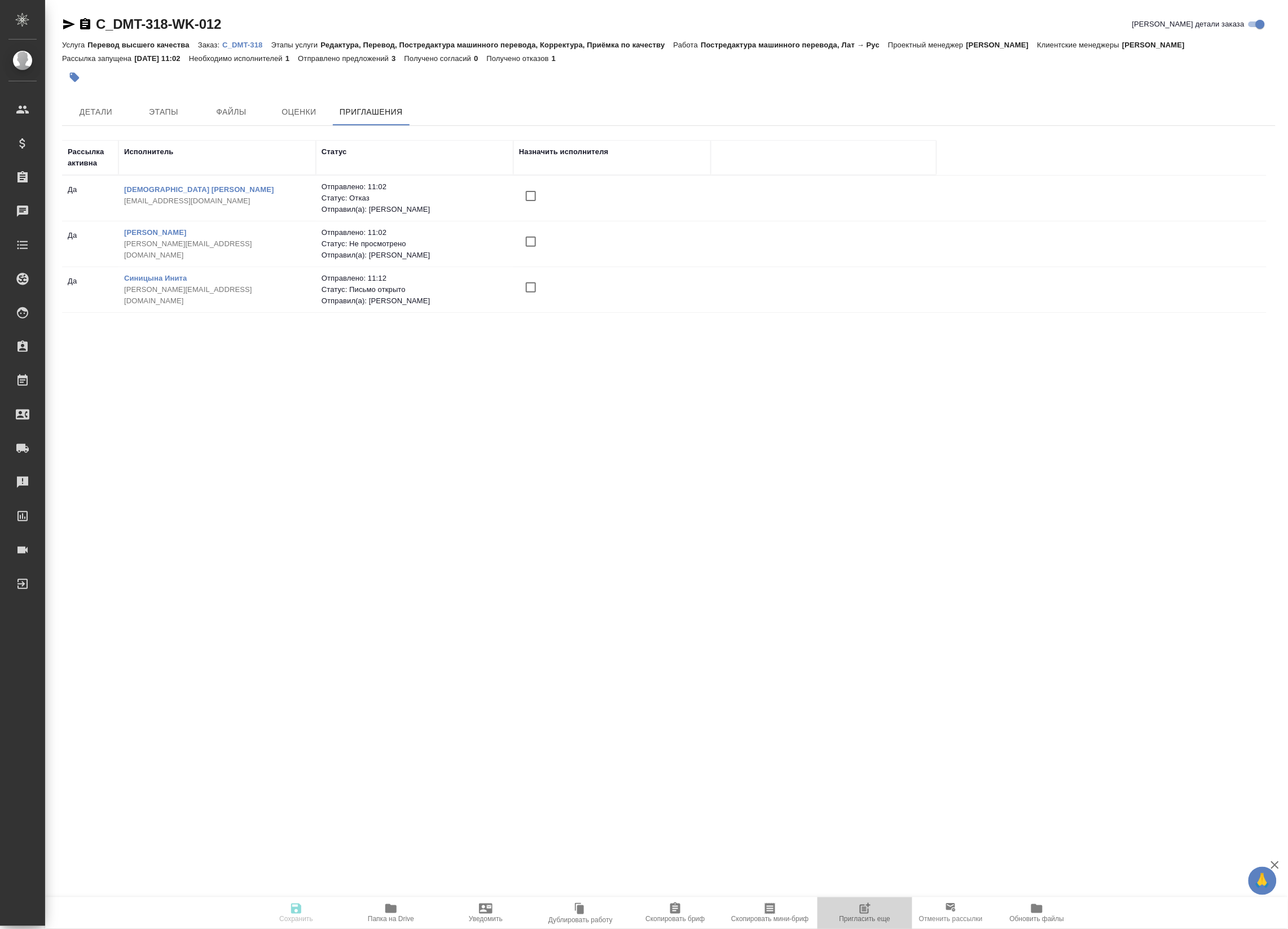
click at [856, 903] on span "Пригласить еще" at bounding box center [864, 911] width 81 height 21
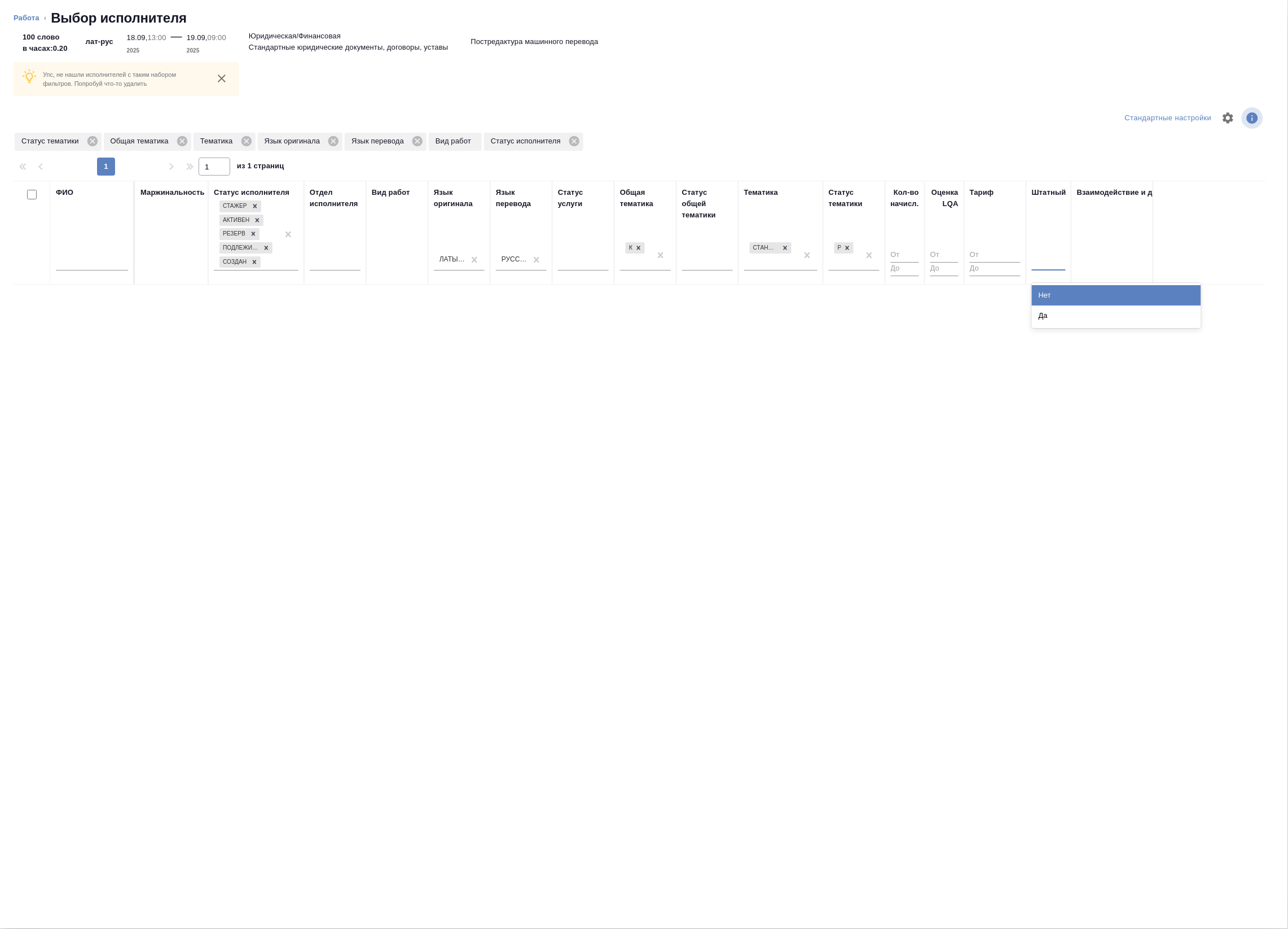
click at [1051, 267] on div at bounding box center [1049, 259] width 34 height 16
click at [1059, 295] on div "Нет" at bounding box center [1117, 295] width 169 height 20
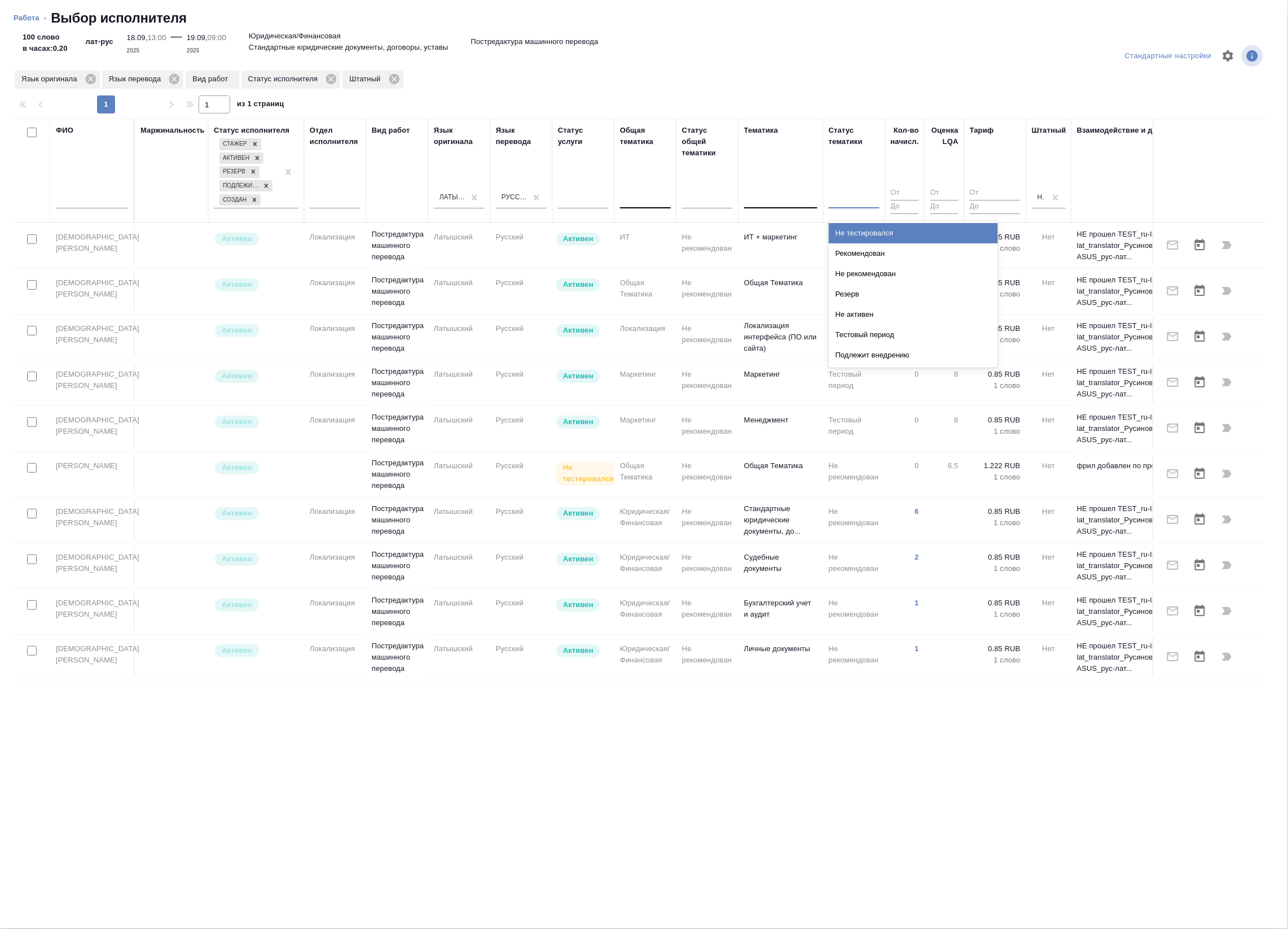
click at [866, 197] on div at bounding box center [855, 197] width 51 height 16
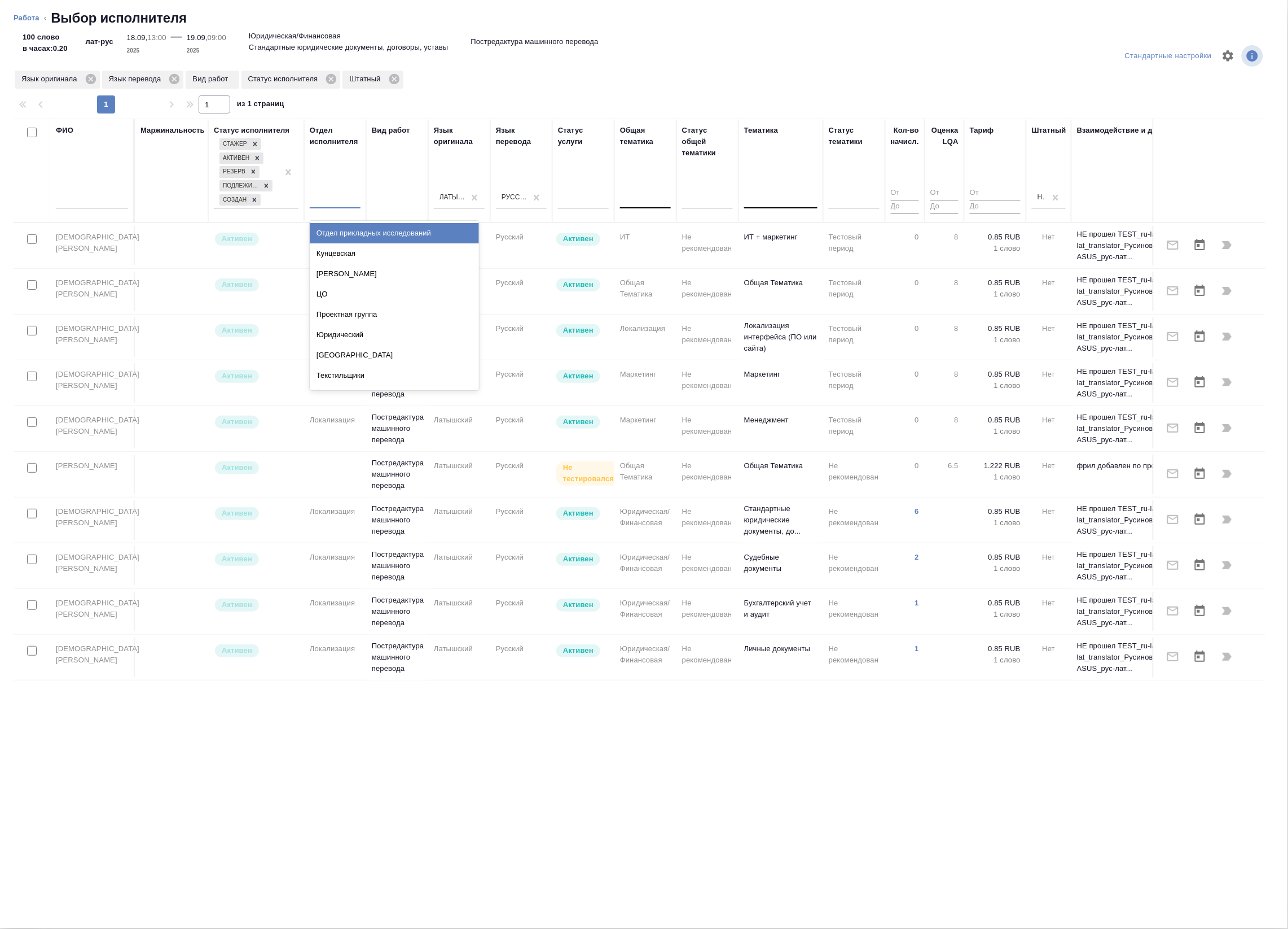
click at [337, 204] on div at bounding box center [335, 197] width 51 height 16
click at [80, 207] on input "text" at bounding box center [91, 201] width 72 height 14
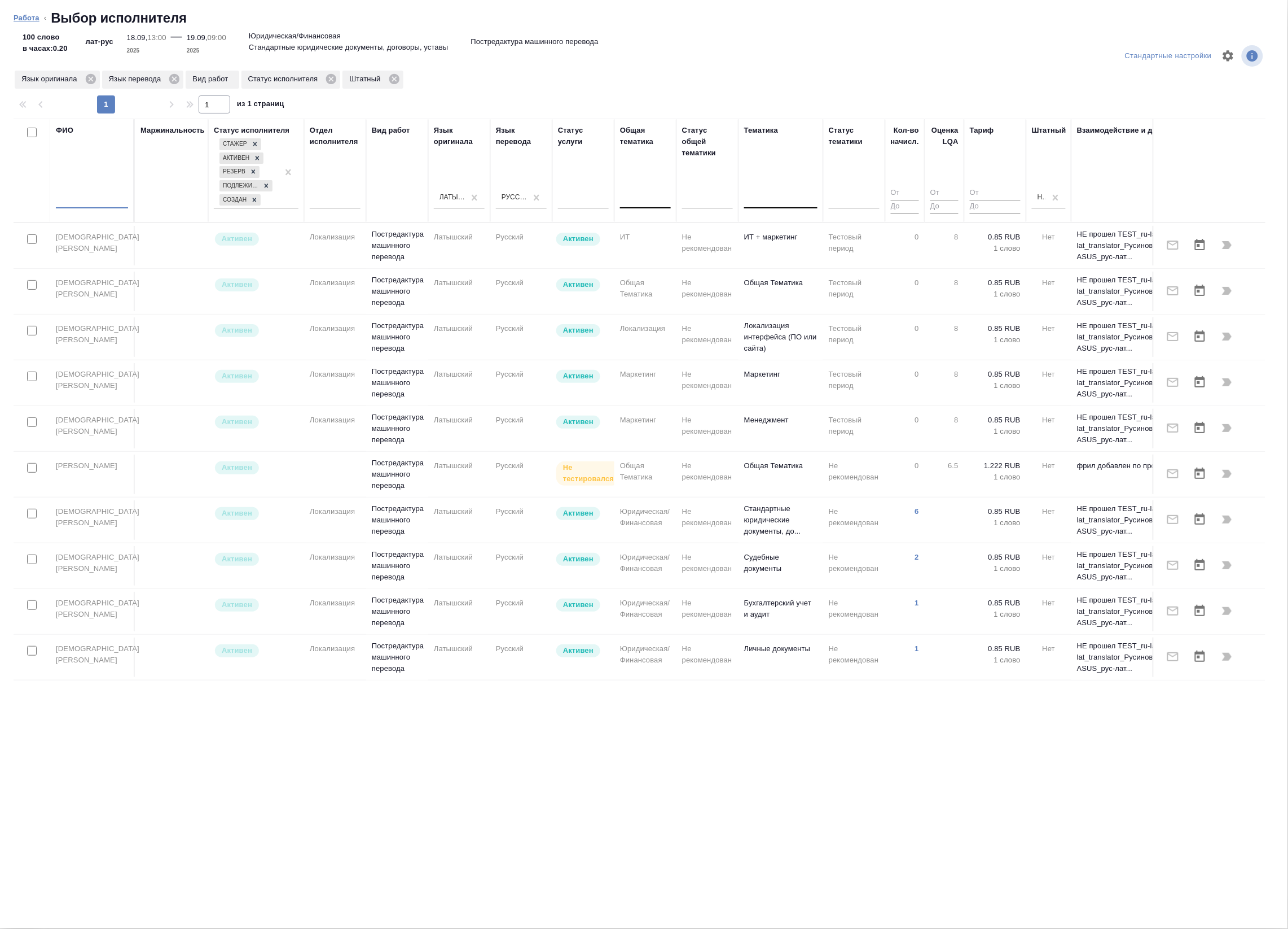
click at [30, 17] on link "Работа" at bounding box center [27, 18] width 26 height 9
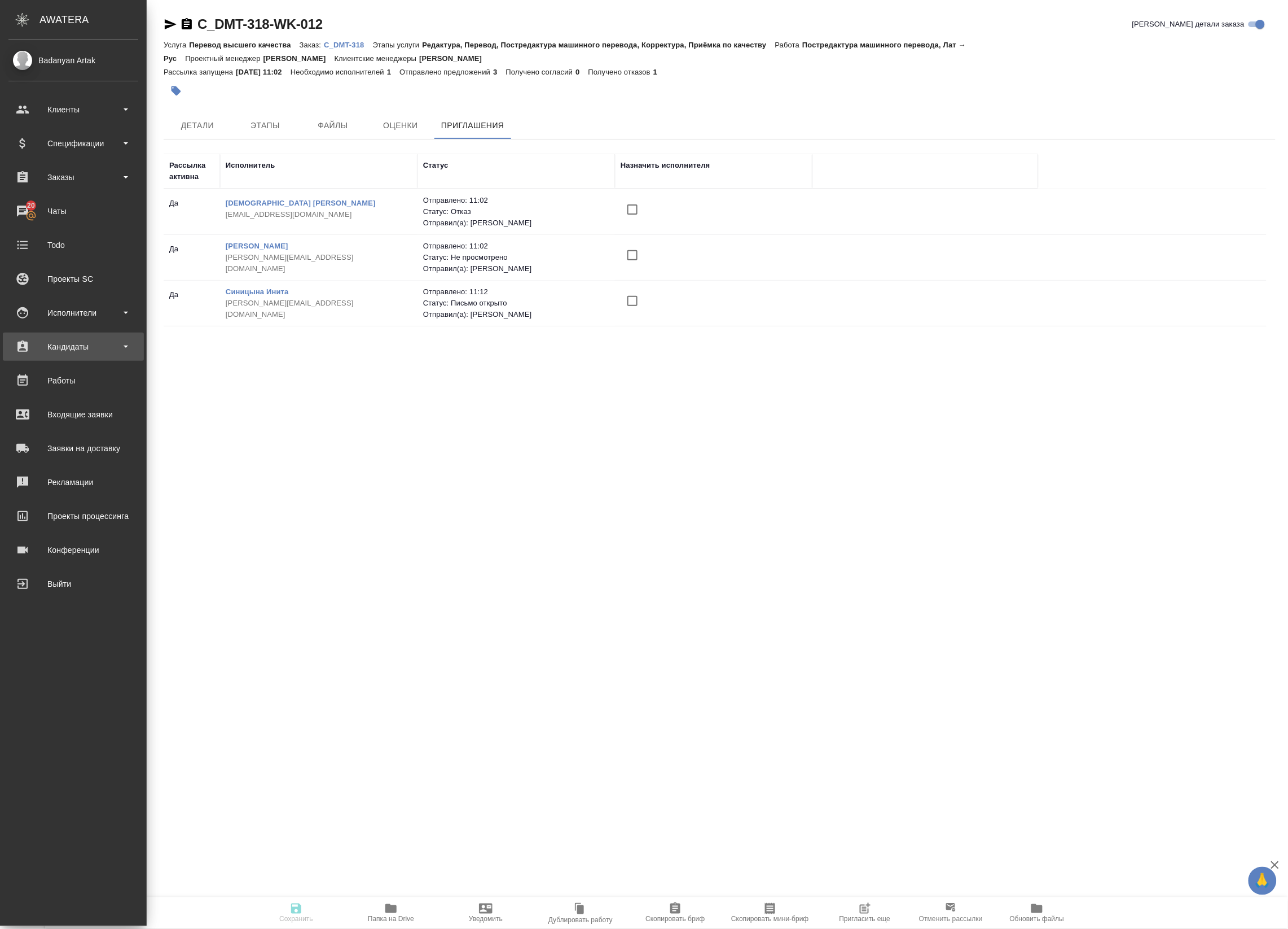
click at [80, 352] on div "Кандидаты" at bounding box center [74, 346] width 130 height 17
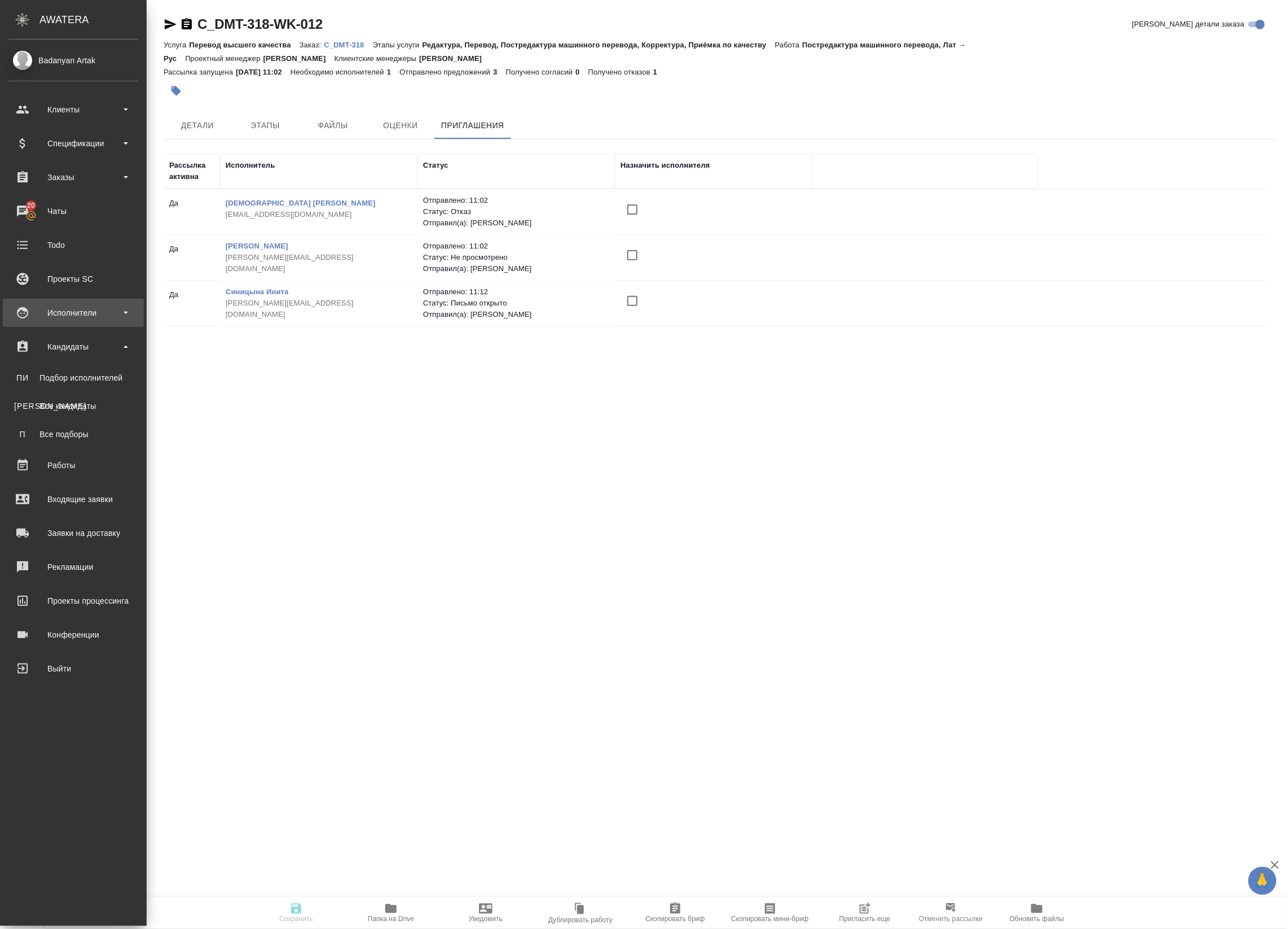
click at [114, 314] on div "Исполнители" at bounding box center [74, 312] width 130 height 17
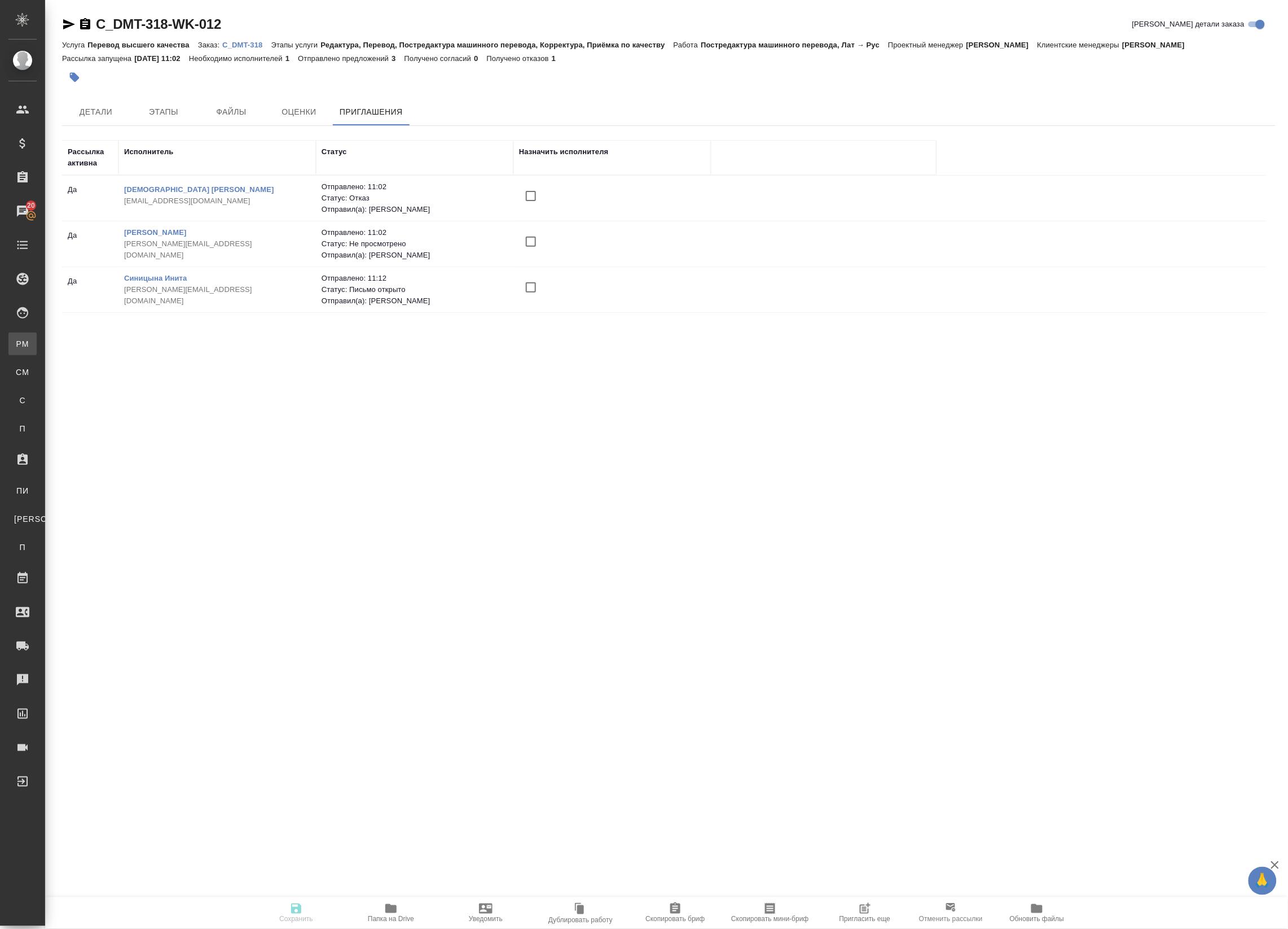
click at [102, 340] on div ".cls-1 fill:#fff; AWATERA Badanyan Artak Клиенты Спецификации Заказы 20 Чаты To…" at bounding box center [644, 464] width 1288 height 929
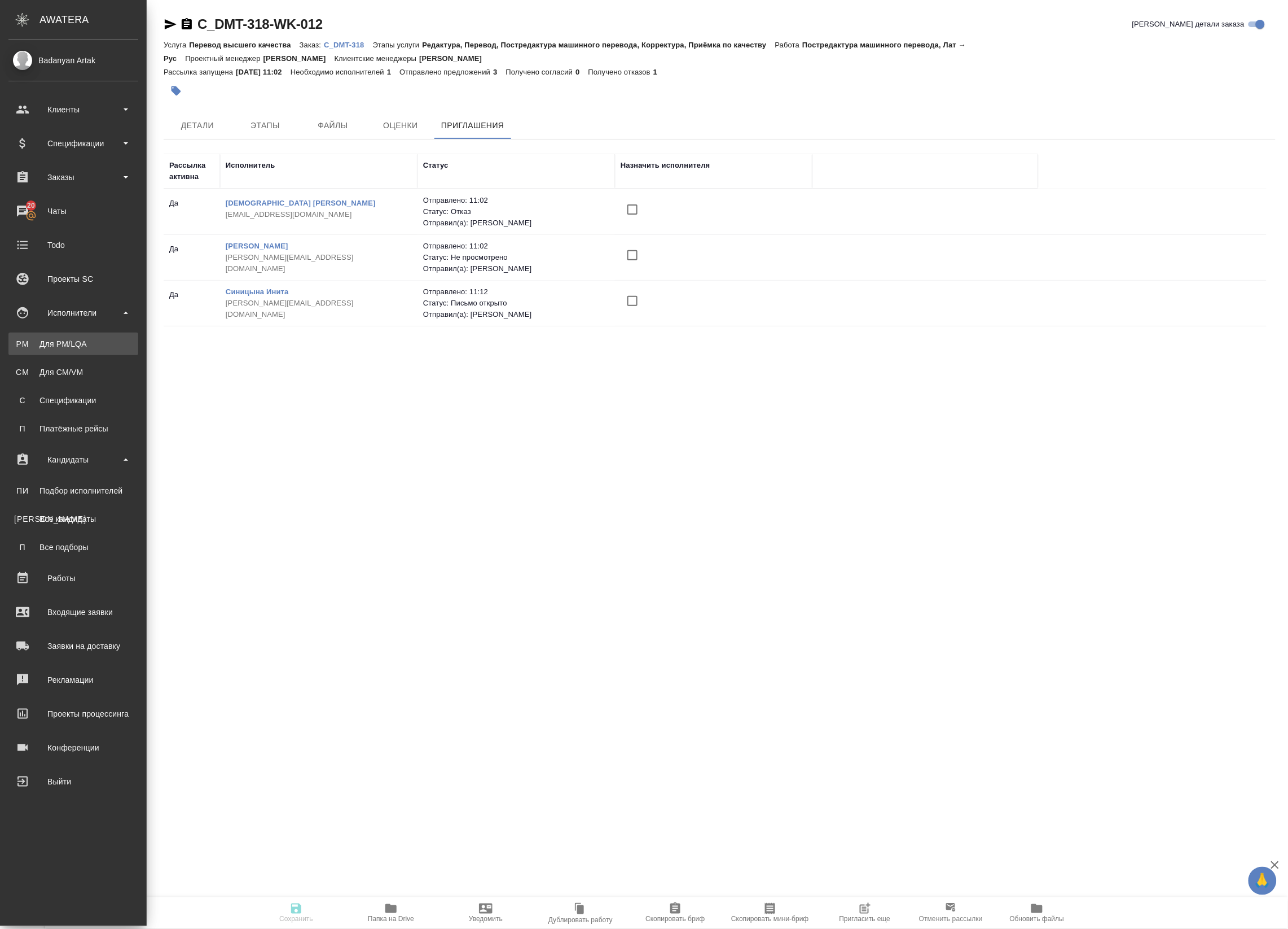
click at [31, 343] on div "Для PM/LQA" at bounding box center [73, 344] width 118 height 11
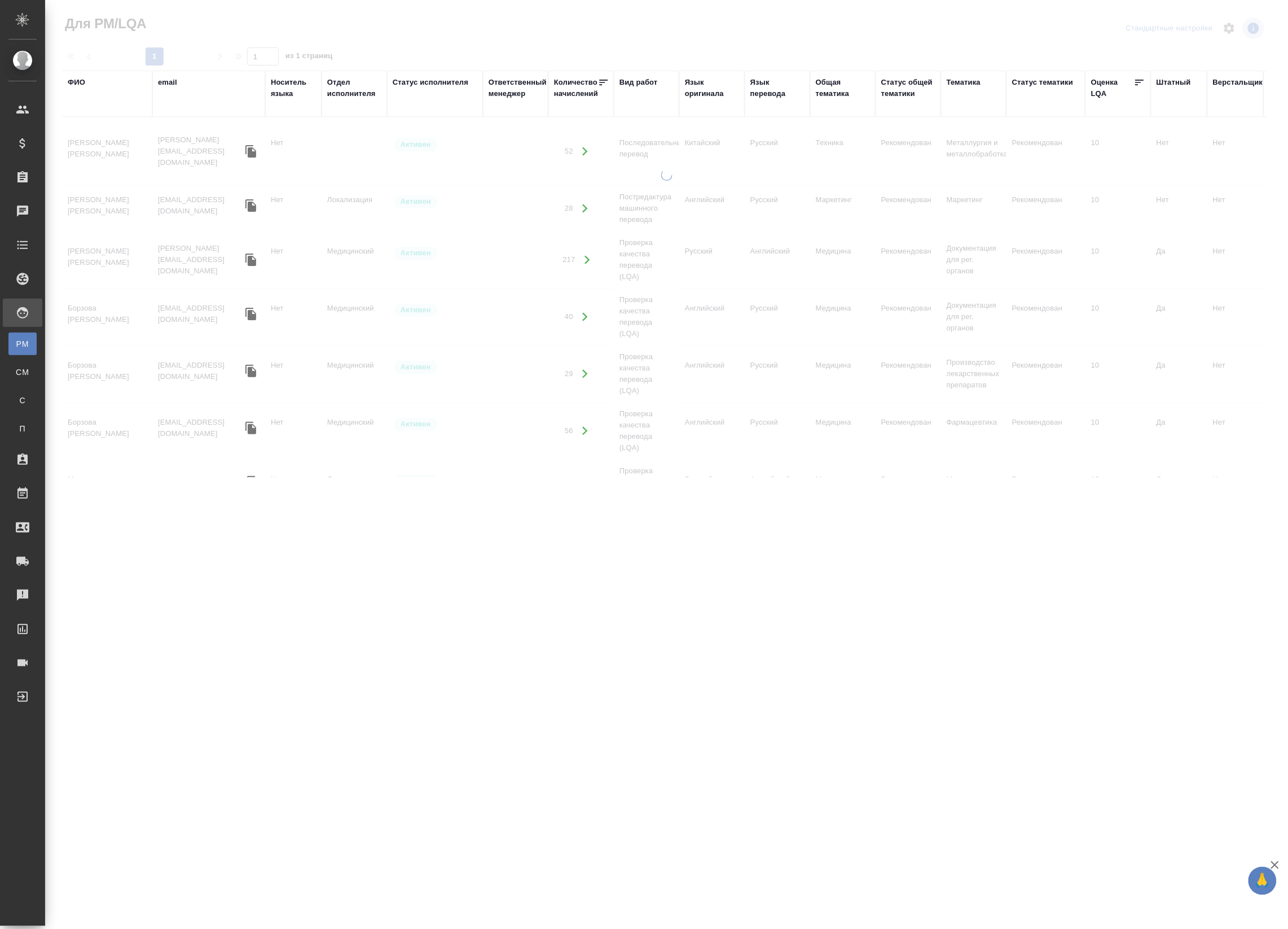
click at [765, 88] on div "Язык перевода" at bounding box center [777, 88] width 54 height 23
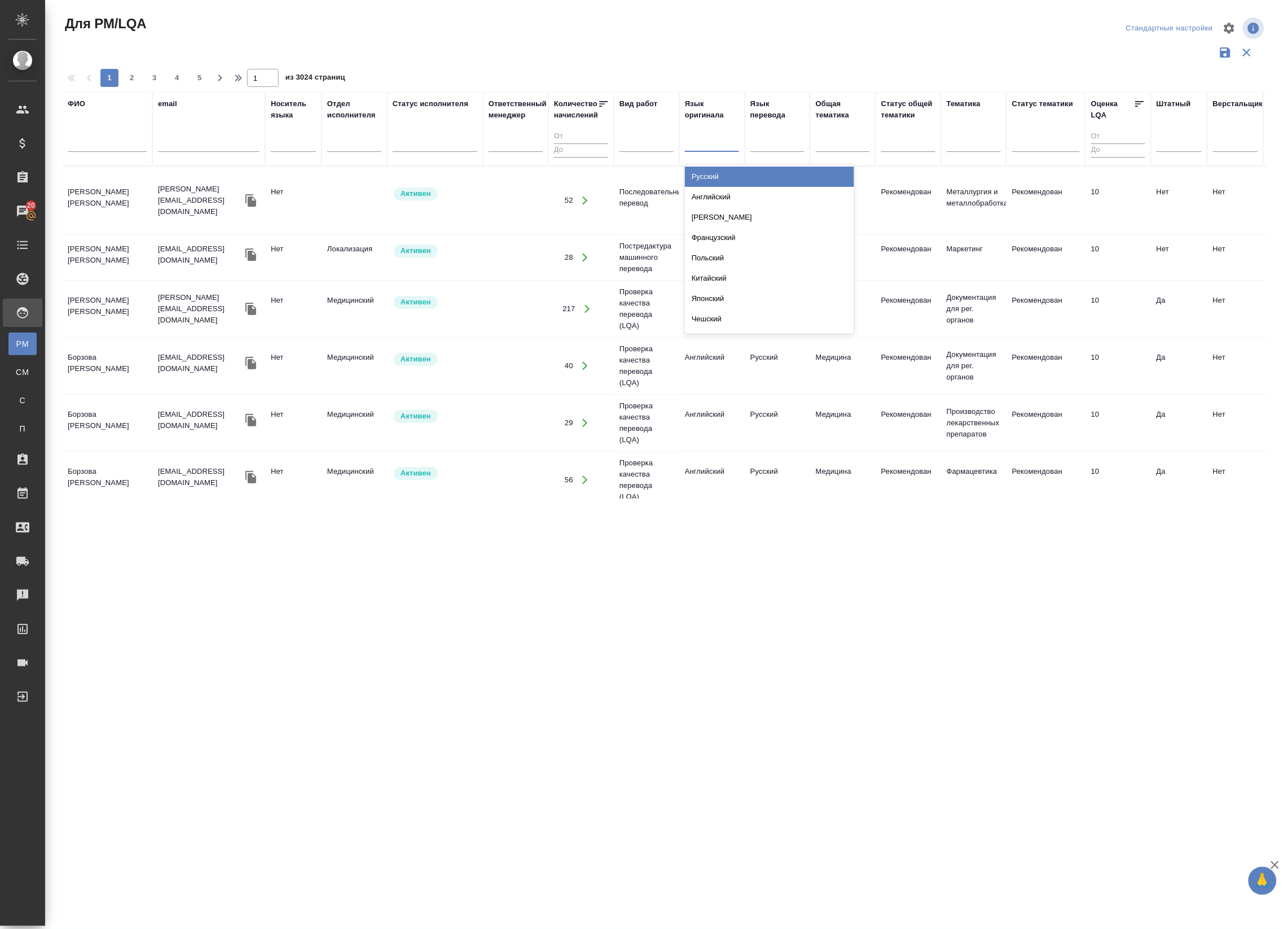
click at [696, 141] on div at bounding box center [712, 141] width 54 height 16
type input "лат"
click at [733, 181] on div "Латышский" at bounding box center [770, 177] width 169 height 20
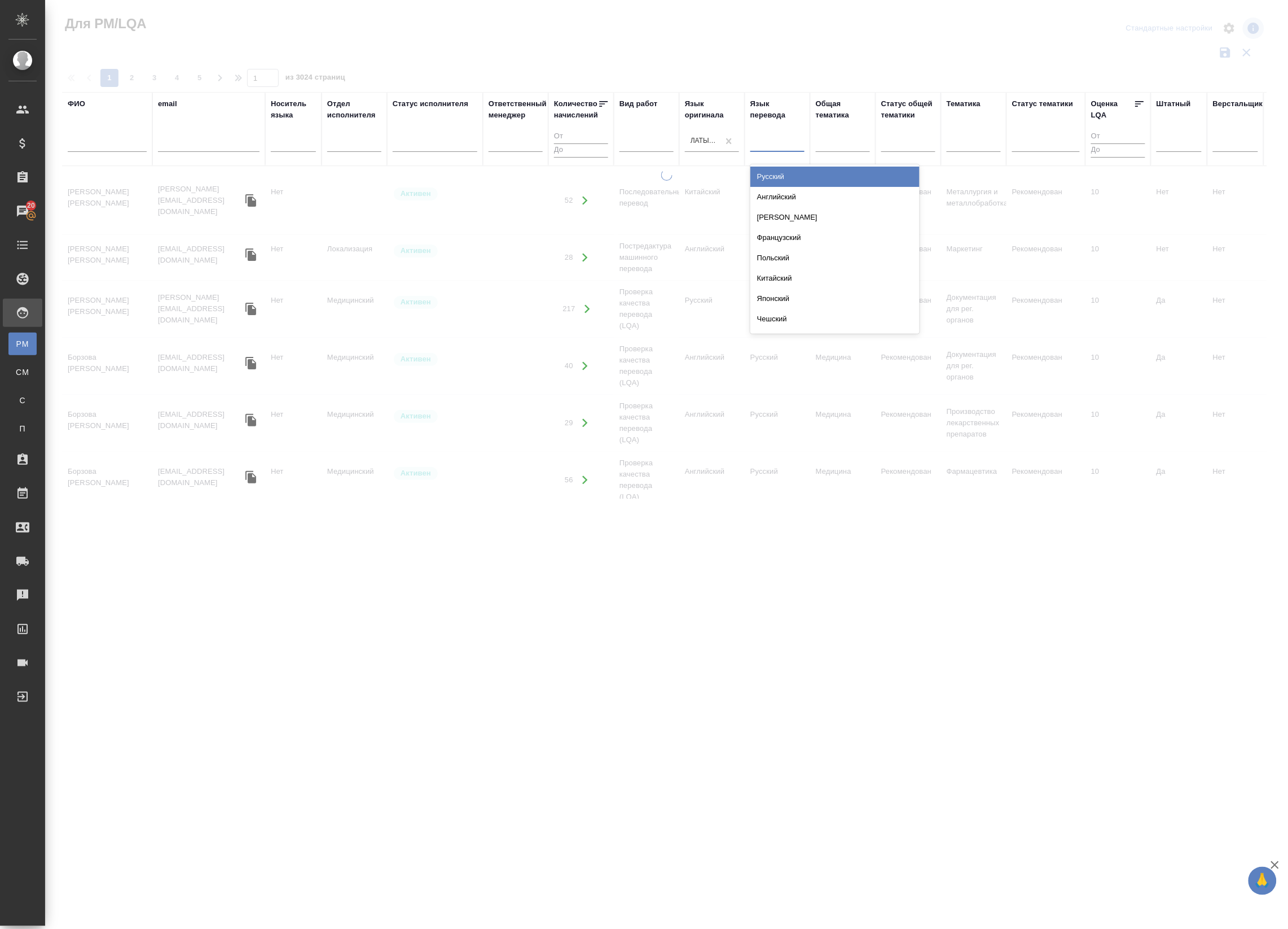
click at [785, 145] on div at bounding box center [777, 141] width 54 height 16
type input "рус"
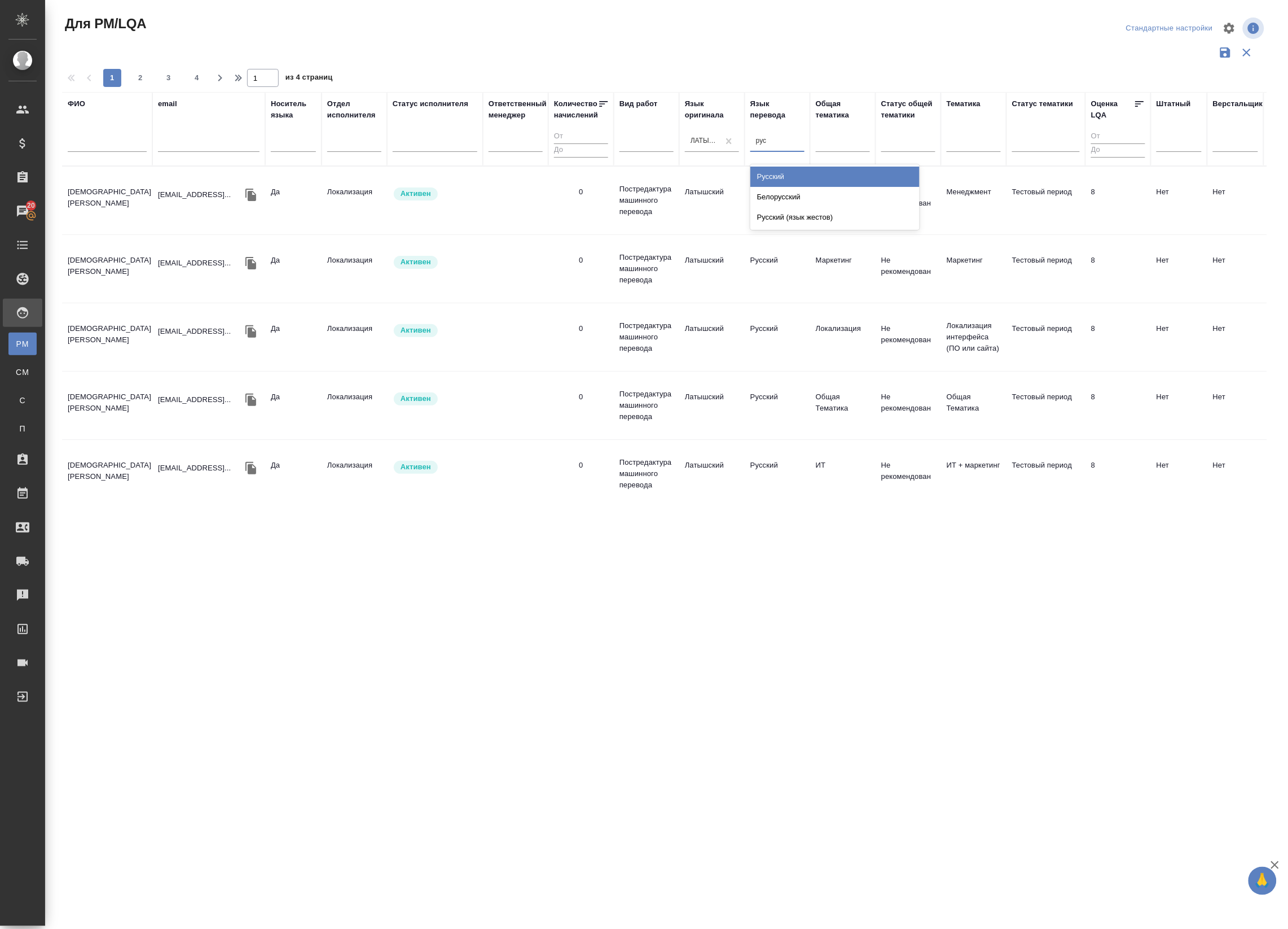
click at [780, 172] on div "Русский" at bounding box center [835, 177] width 169 height 20
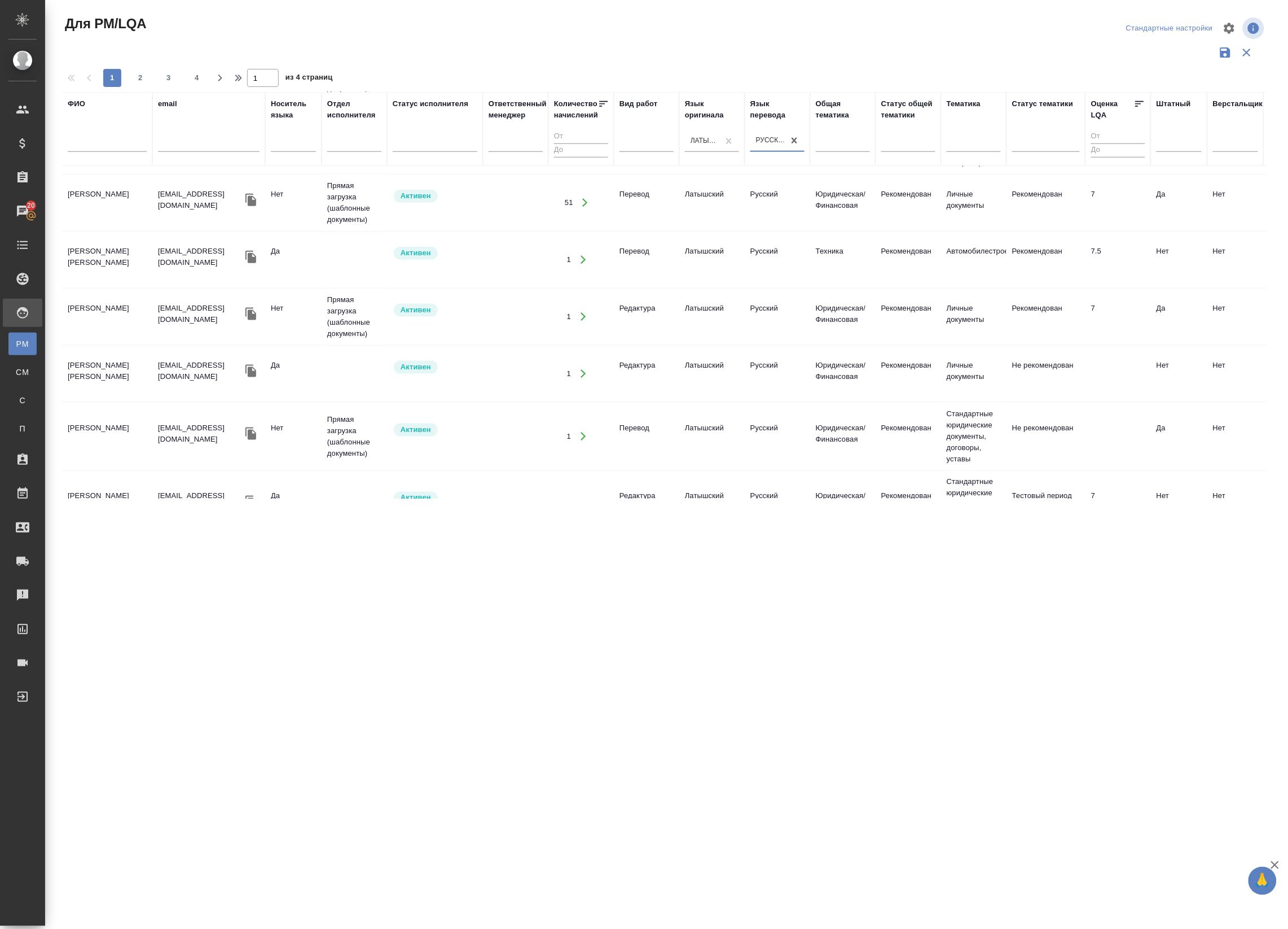
scroll to position [494, 0]
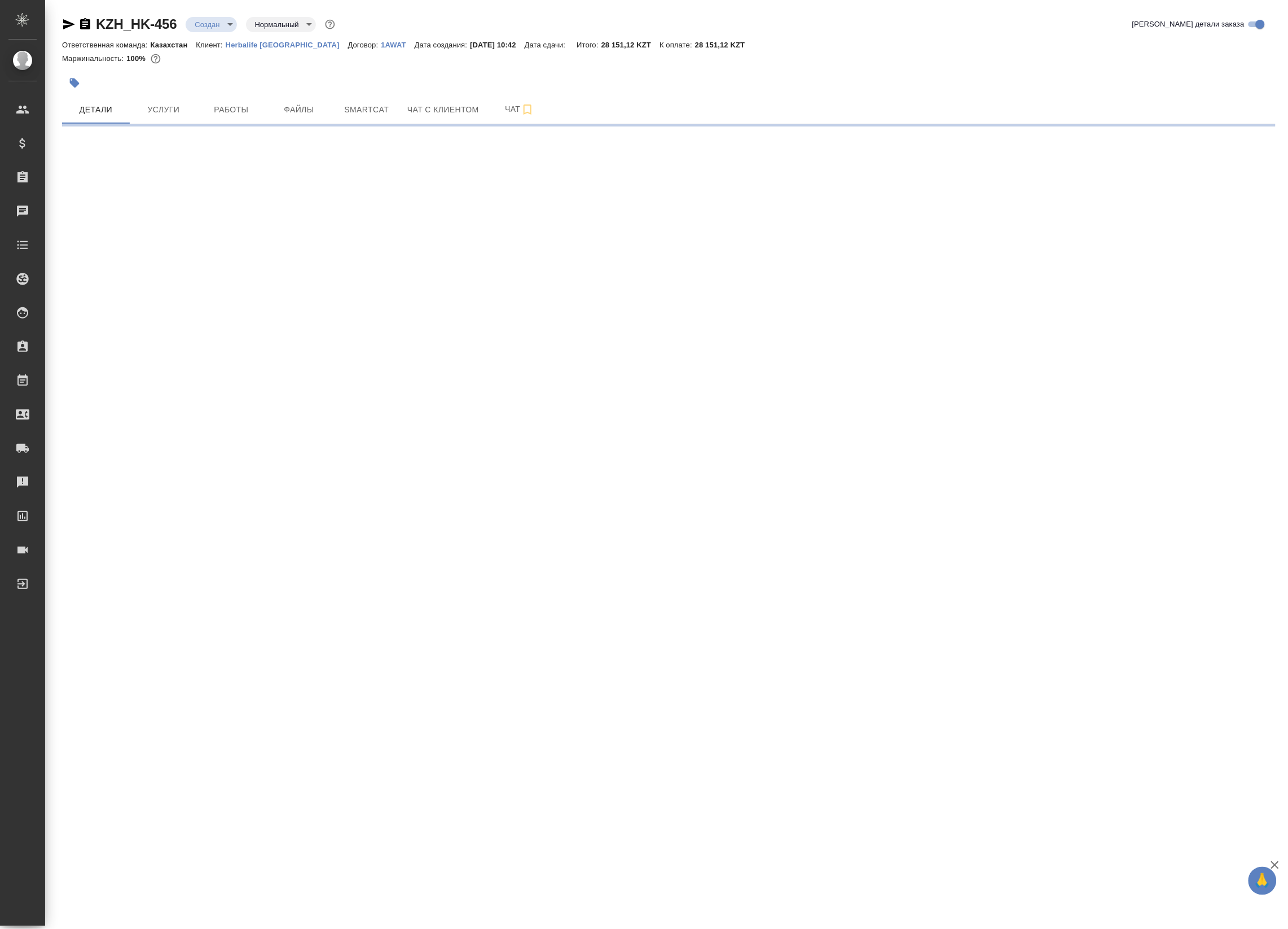
select select "RU"
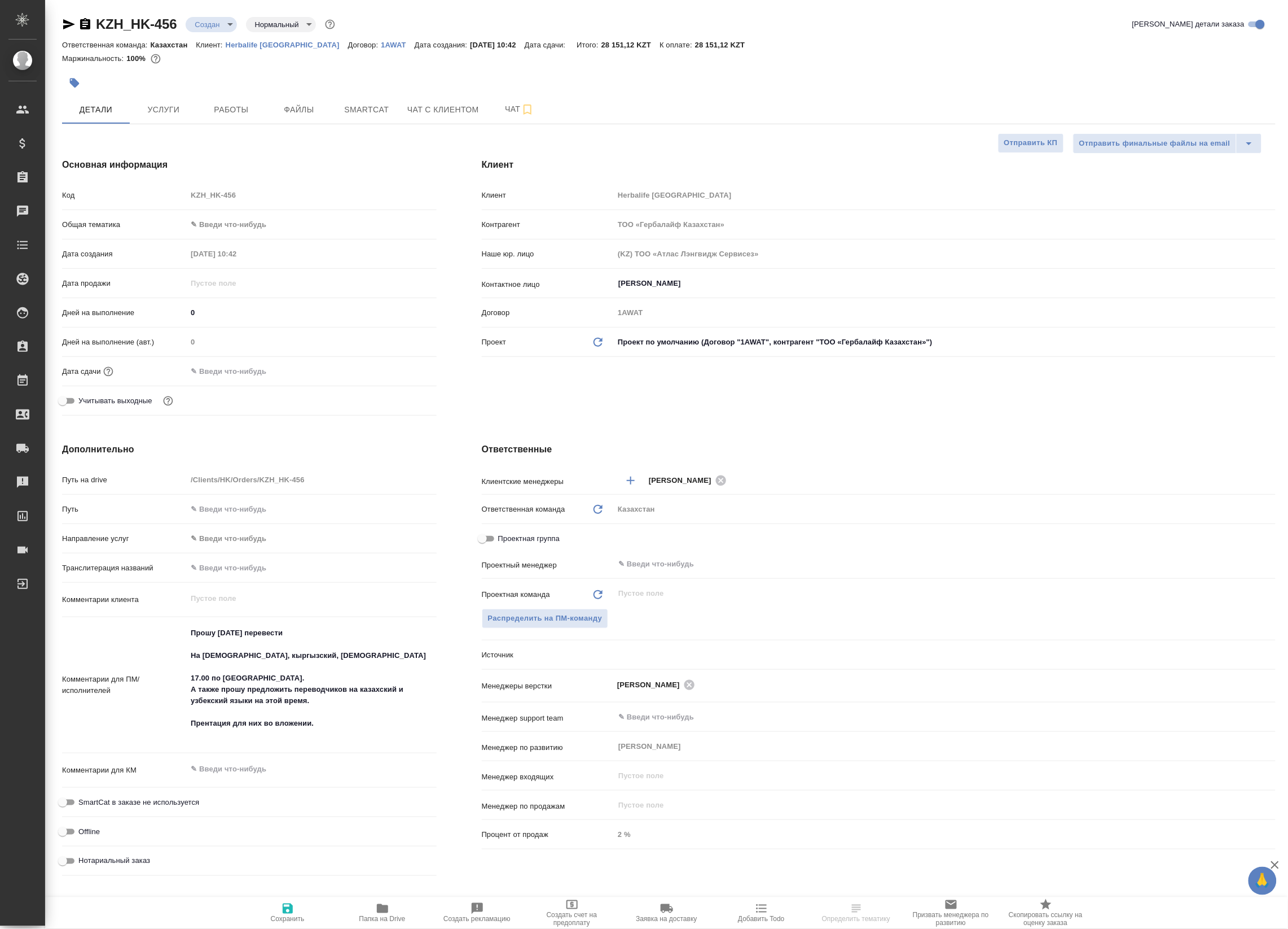
type textarea "x"
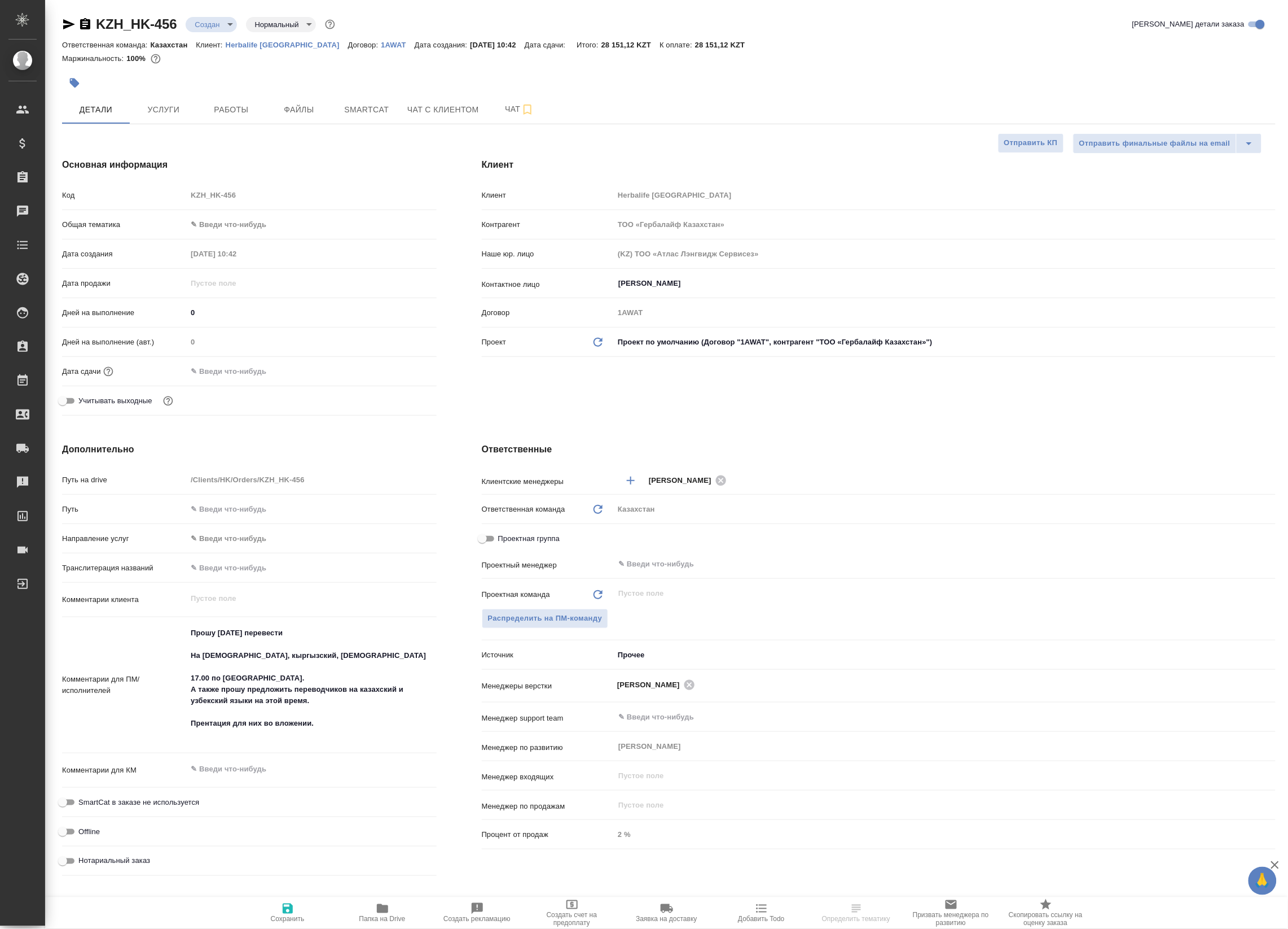
type textarea "x"
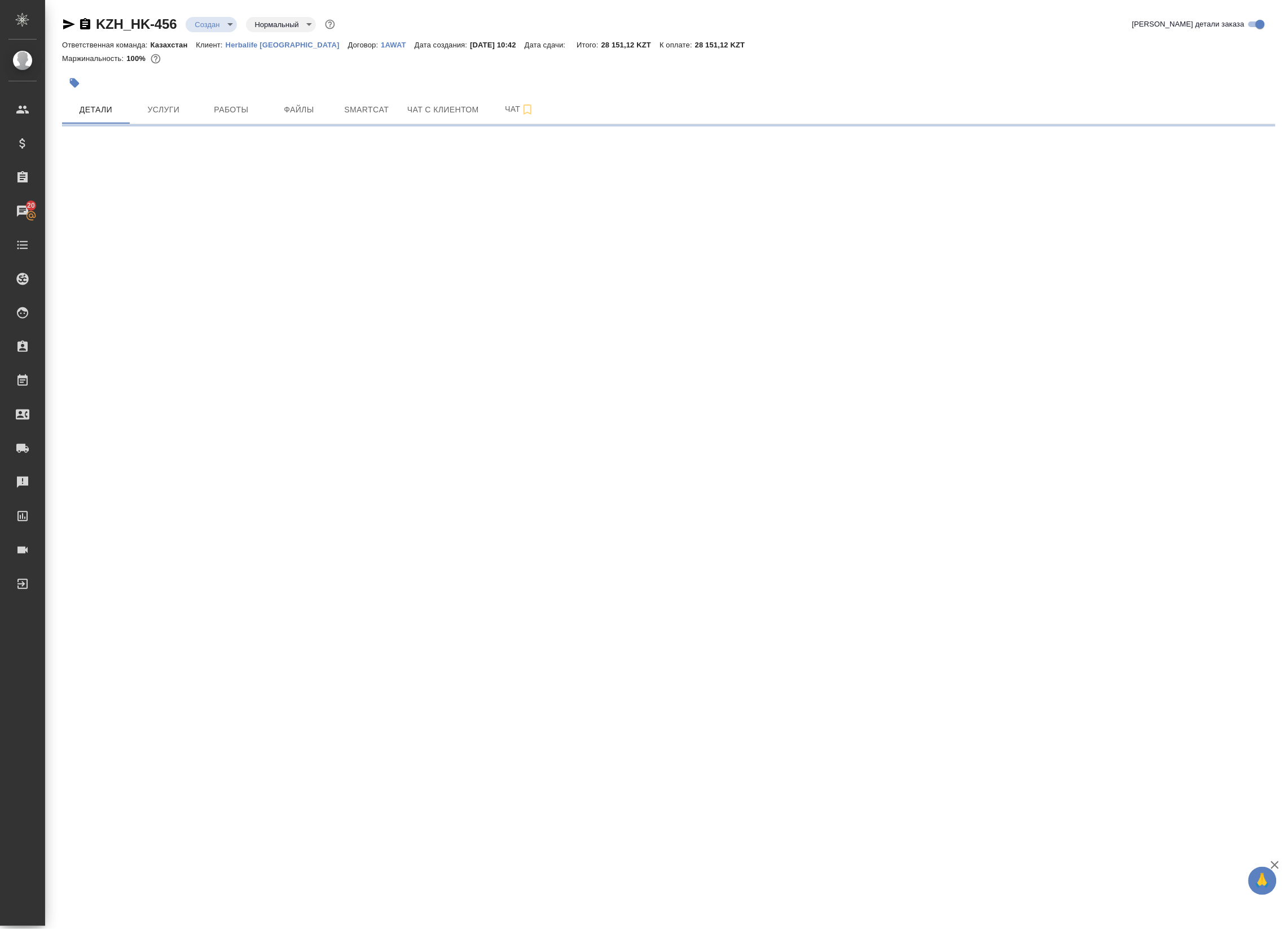
select select "RU"
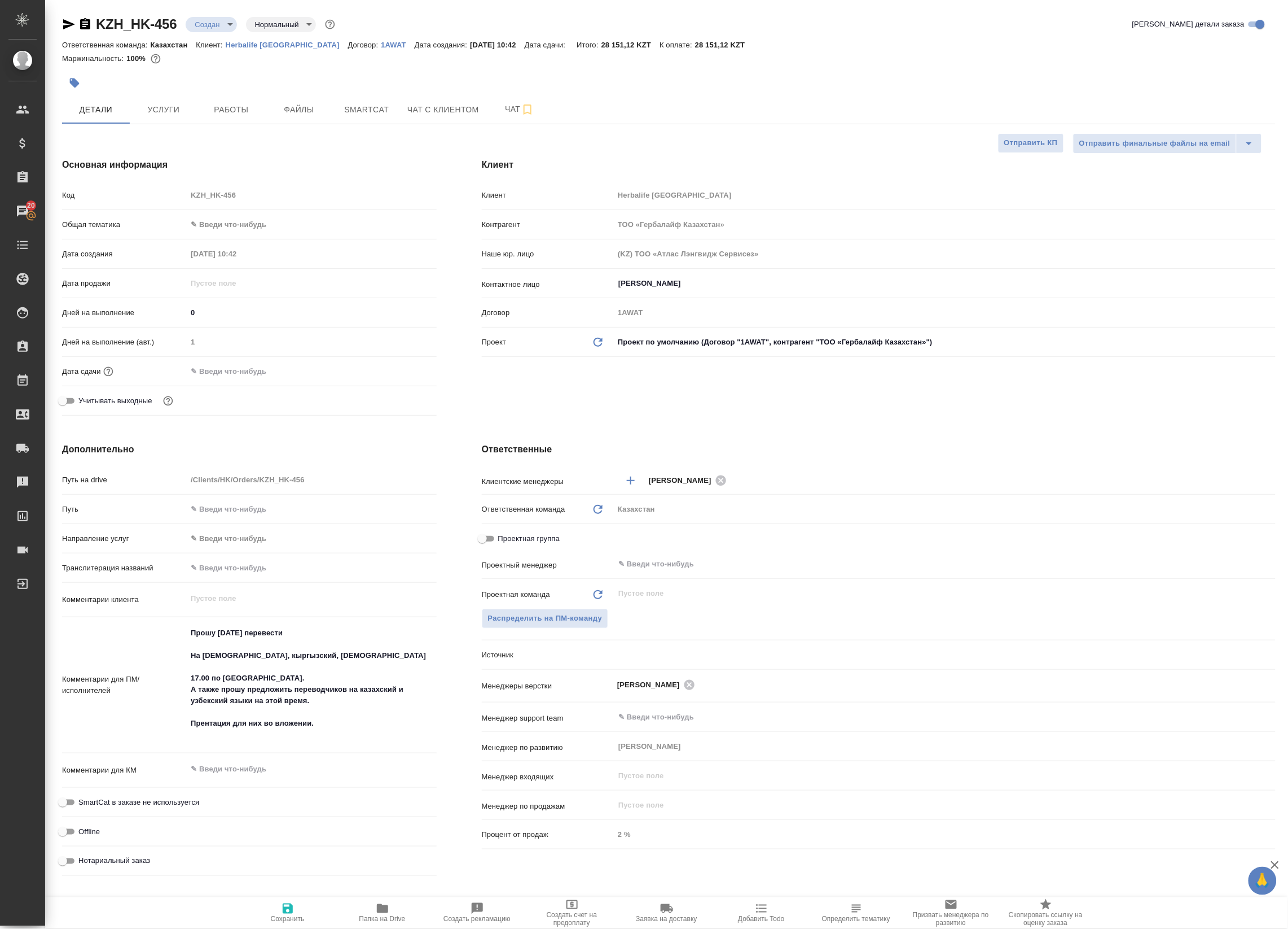
type textarea "x"
click at [240, 51] on div "Маржинальность: 100%" at bounding box center [668, 58] width 1213 height 15
click at [243, 44] on p "Herbalife [GEOGRAPHIC_DATA]" at bounding box center [287, 45] width 123 height 9
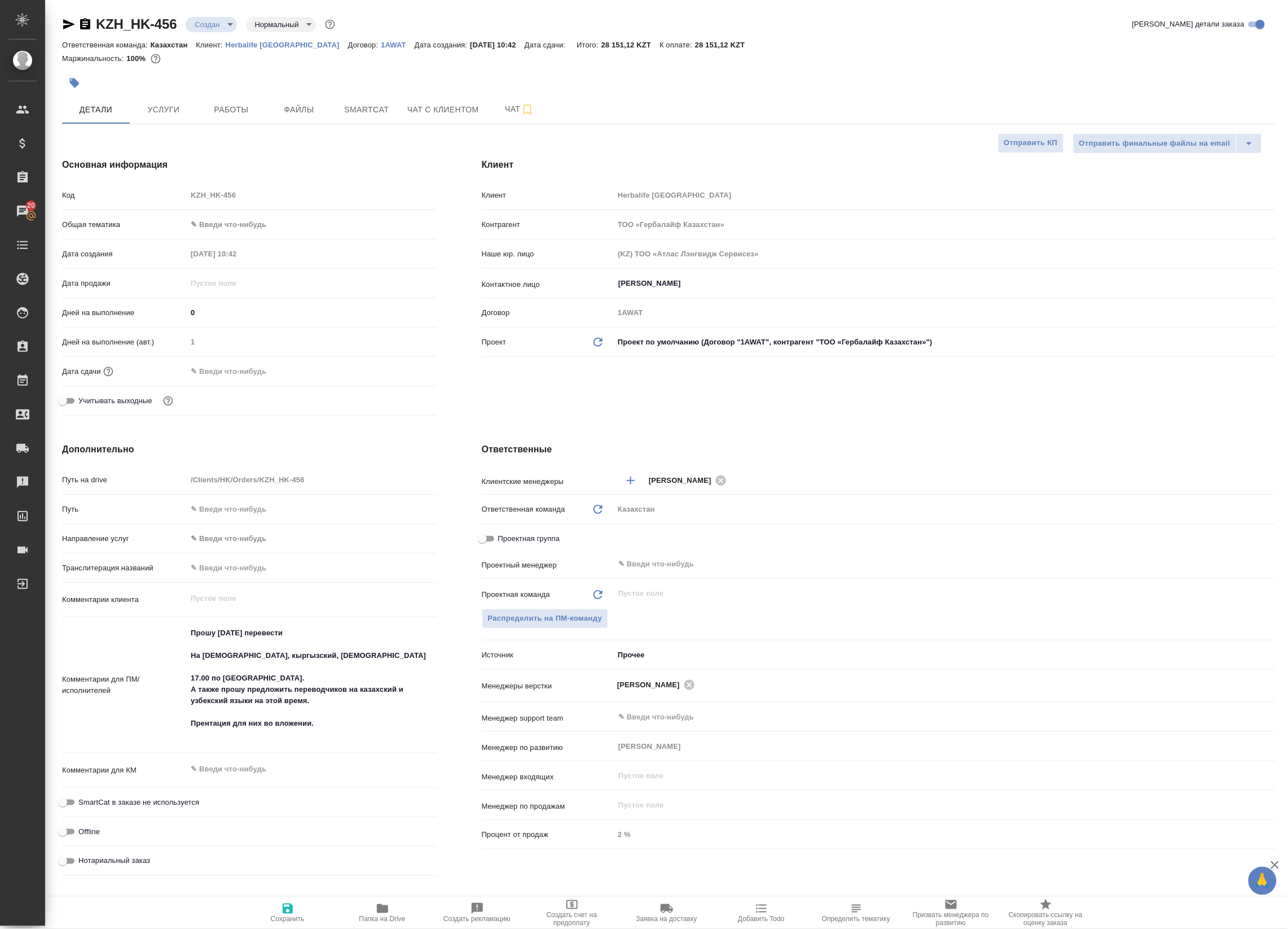
type textarea "x"
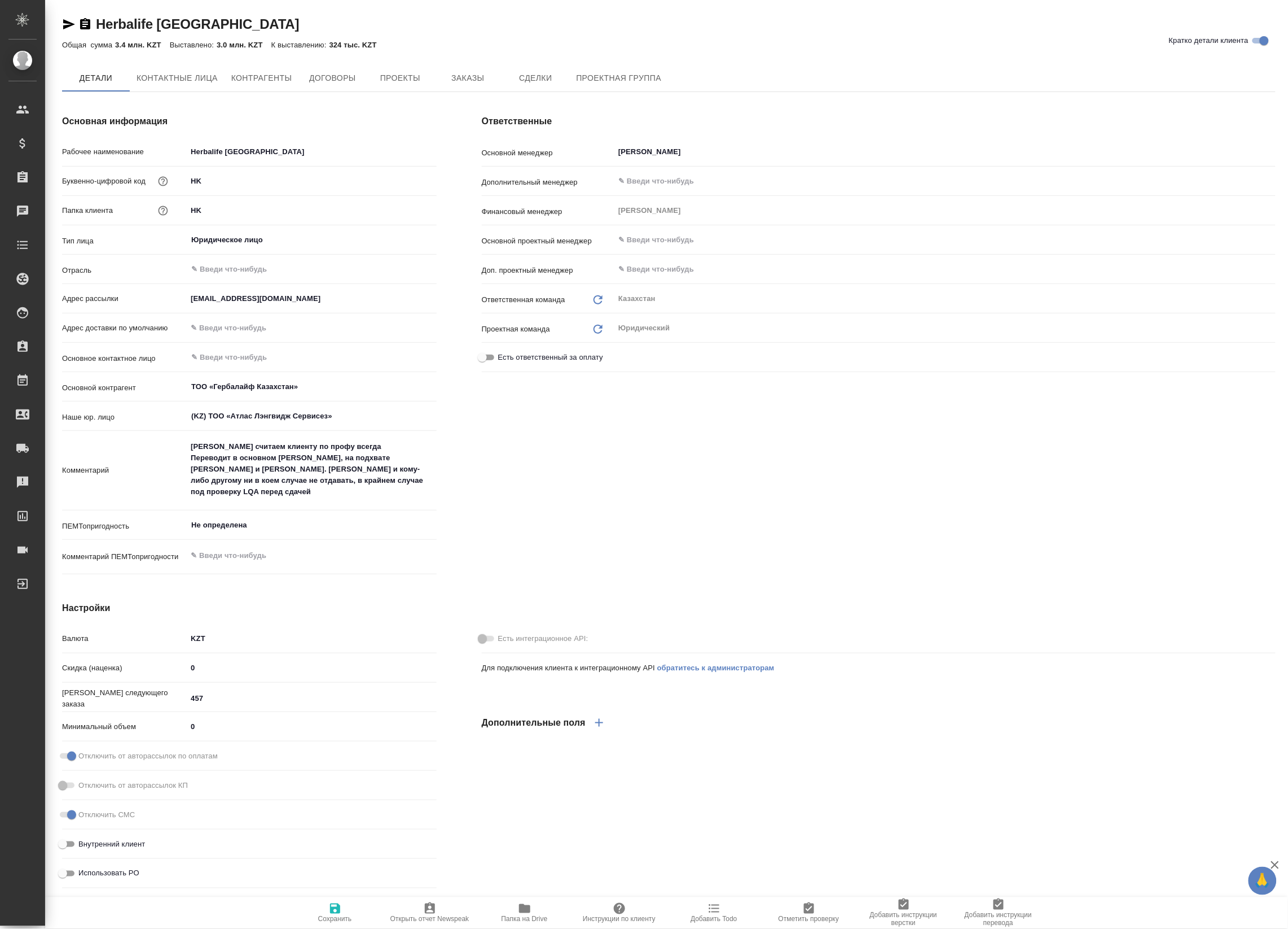
type textarea "x"
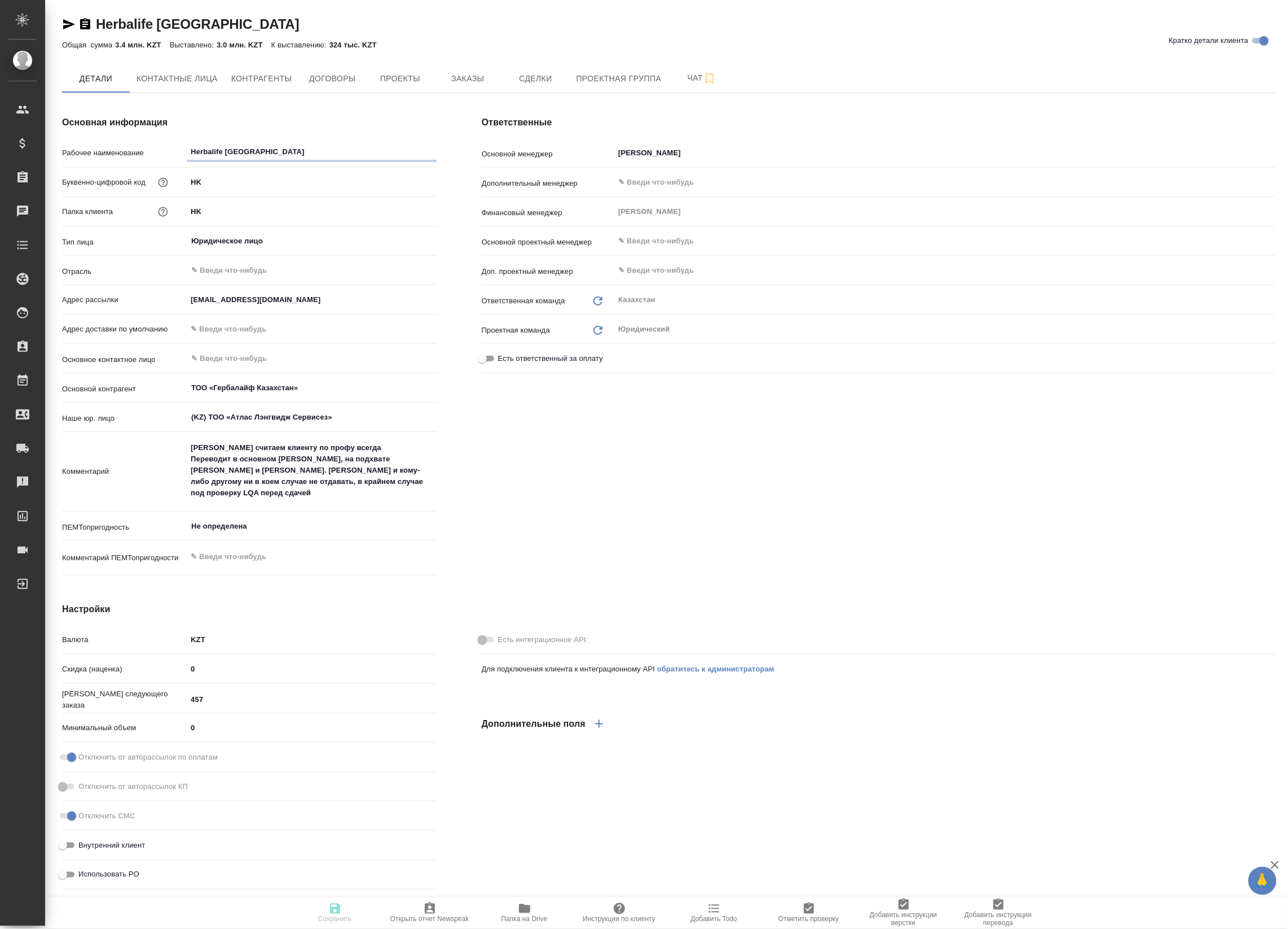
type textarea "x"
click at [217, 157] on input "Herbalife [GEOGRAPHIC_DATA]" at bounding box center [311, 153] width 249 height 16
type textarea "x"
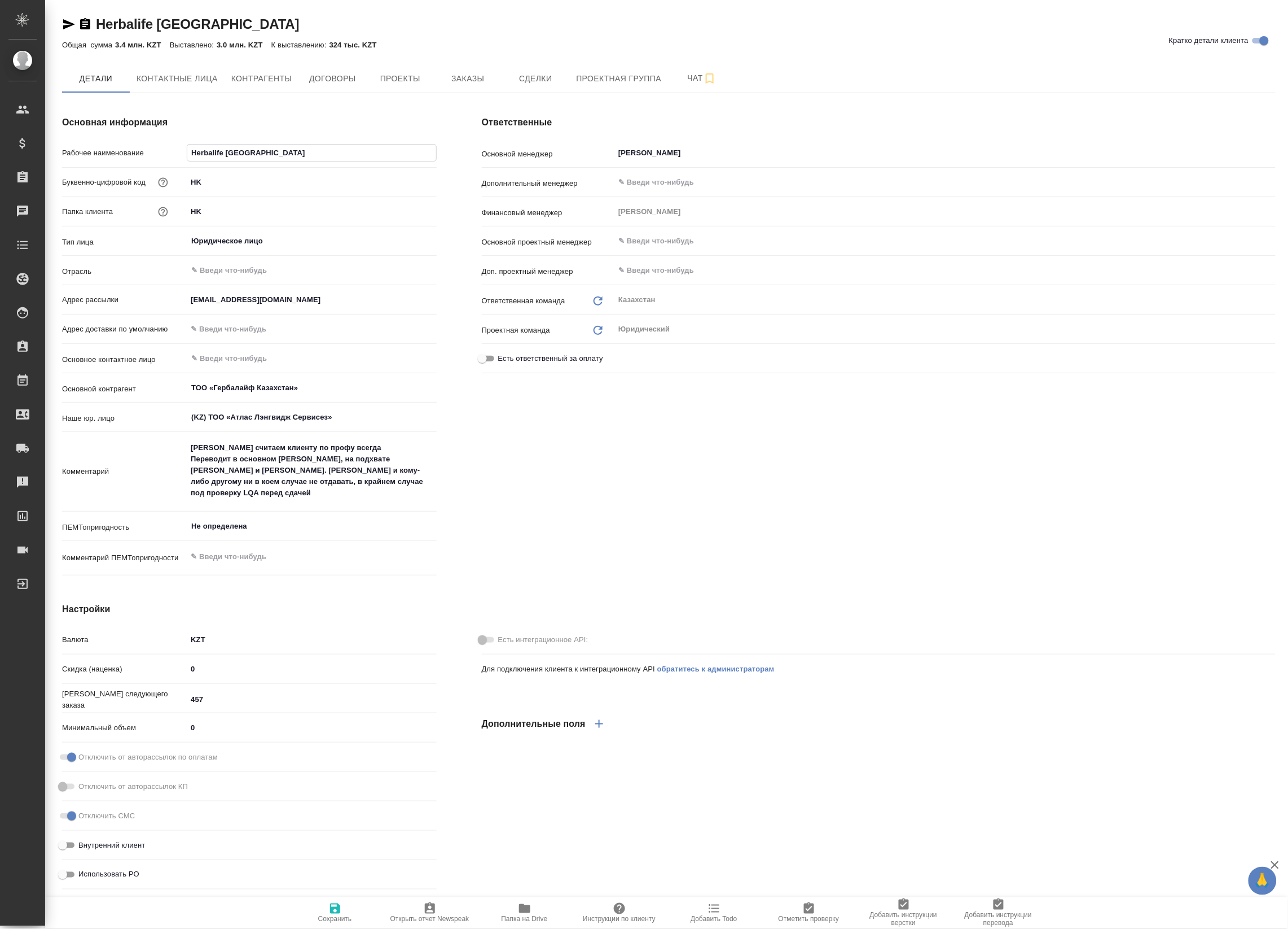
type textarea "x"
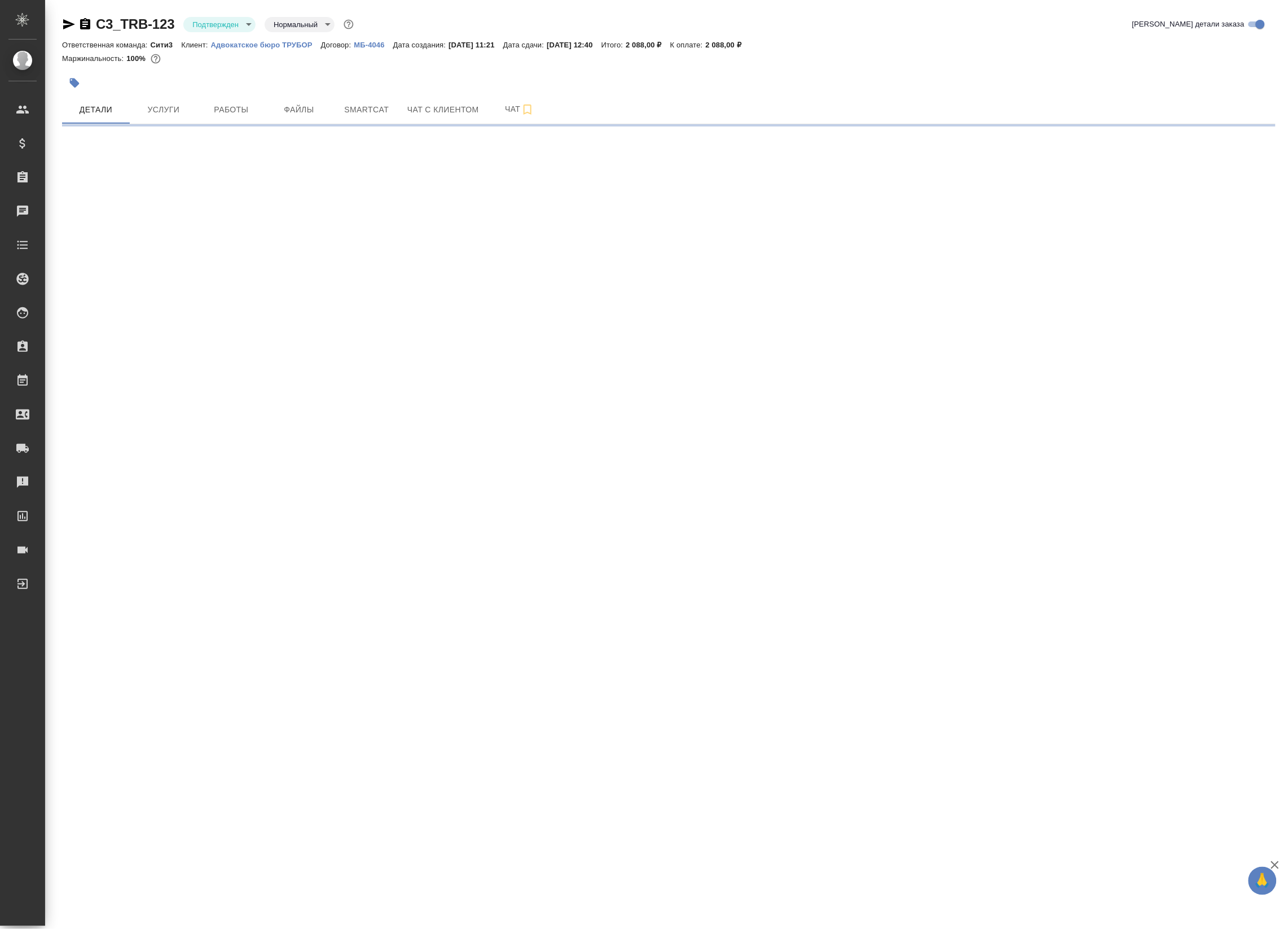
select select "RU"
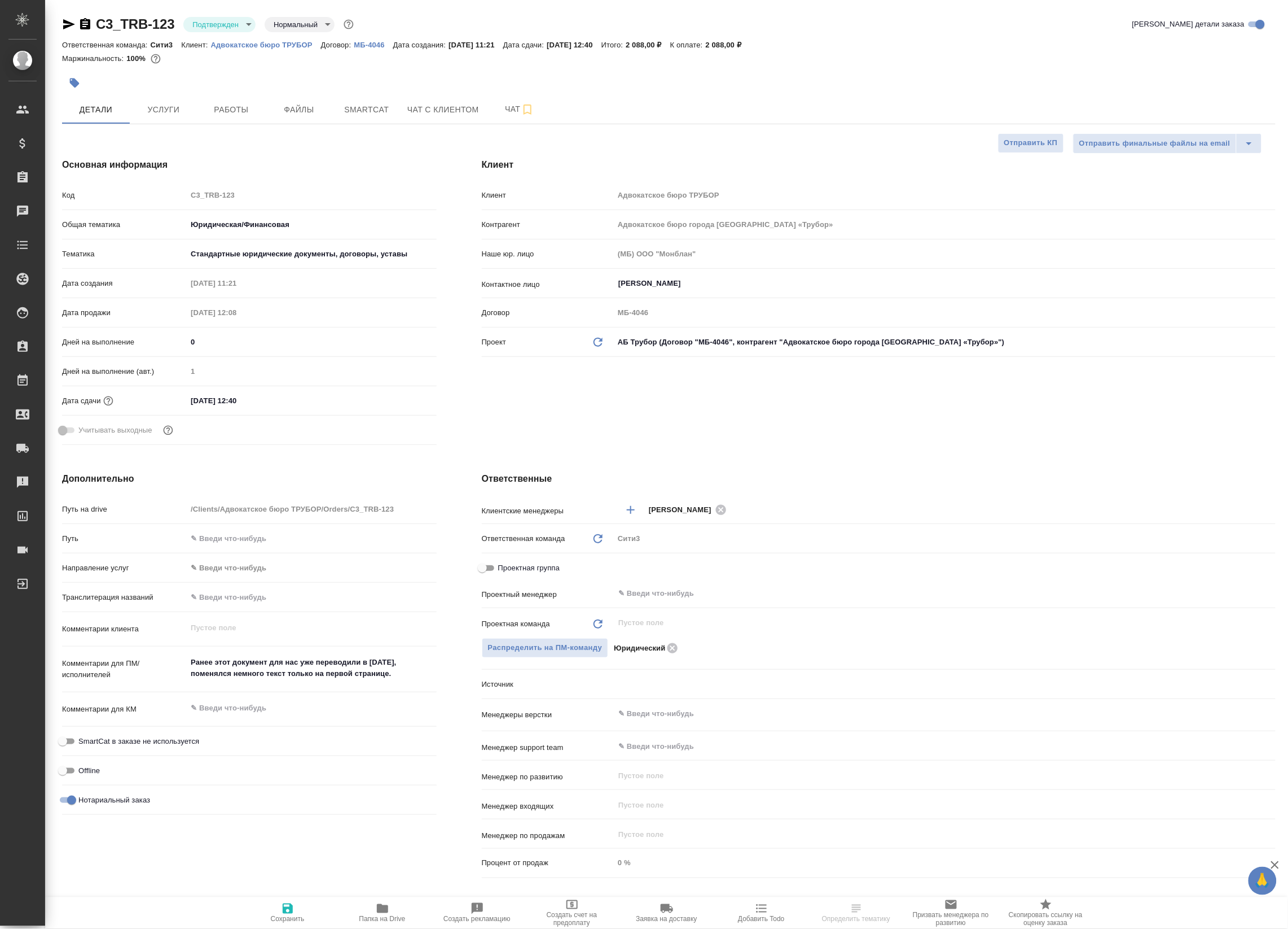
type textarea "x"
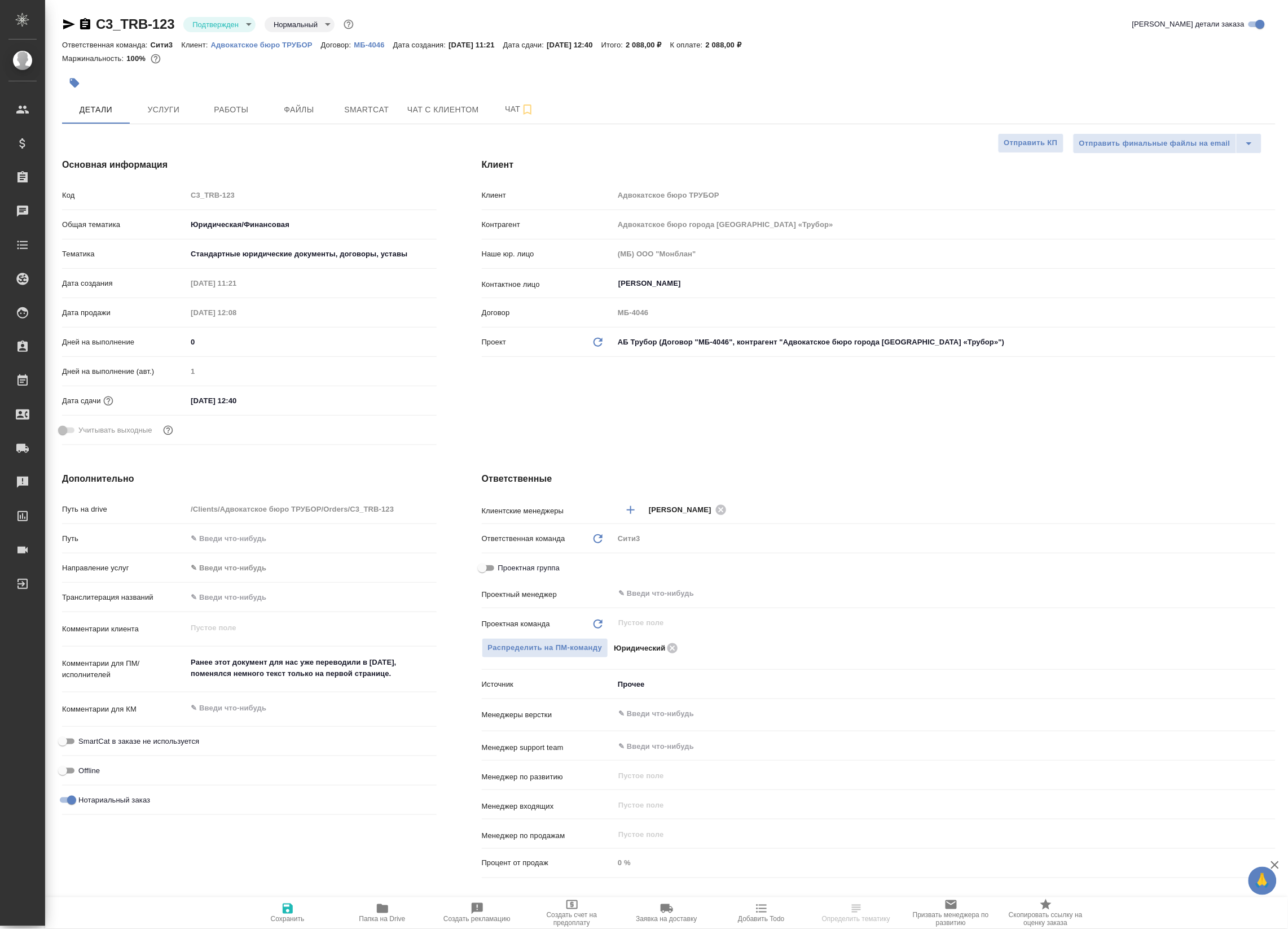
type textarea "x"
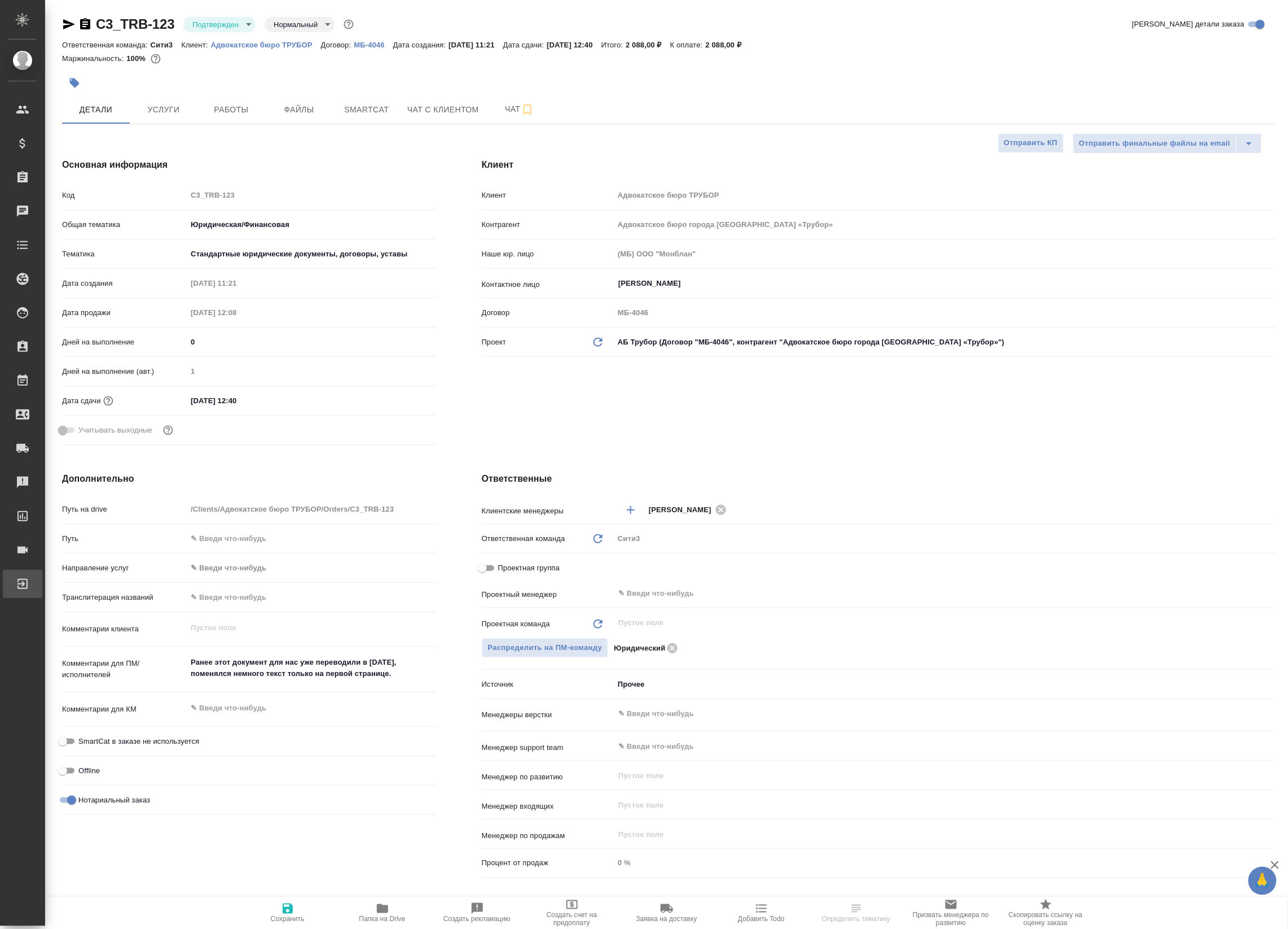
type textarea "x"
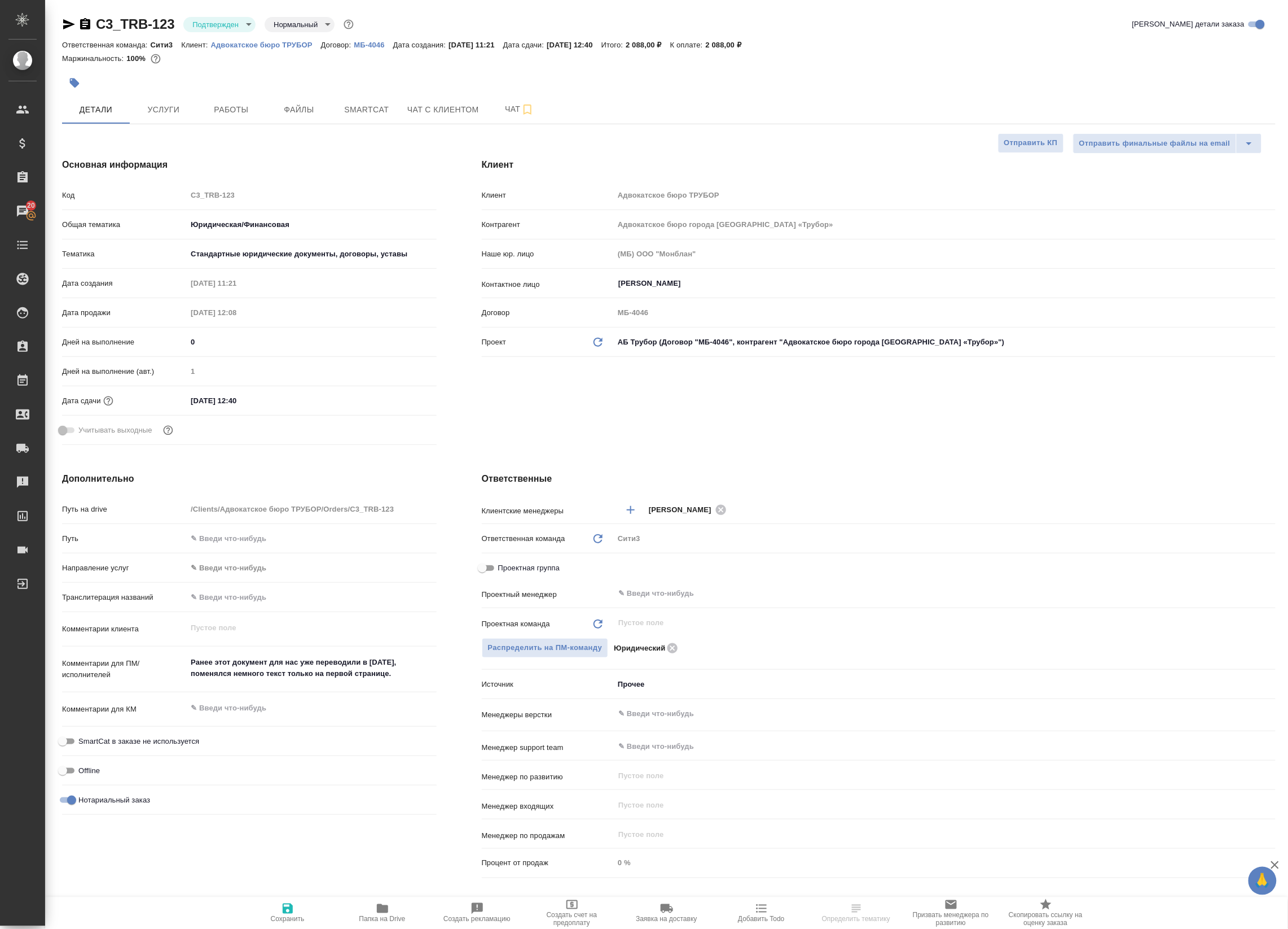
type textarea "x"
click at [652, 589] on input "text" at bounding box center [926, 593] width 617 height 14
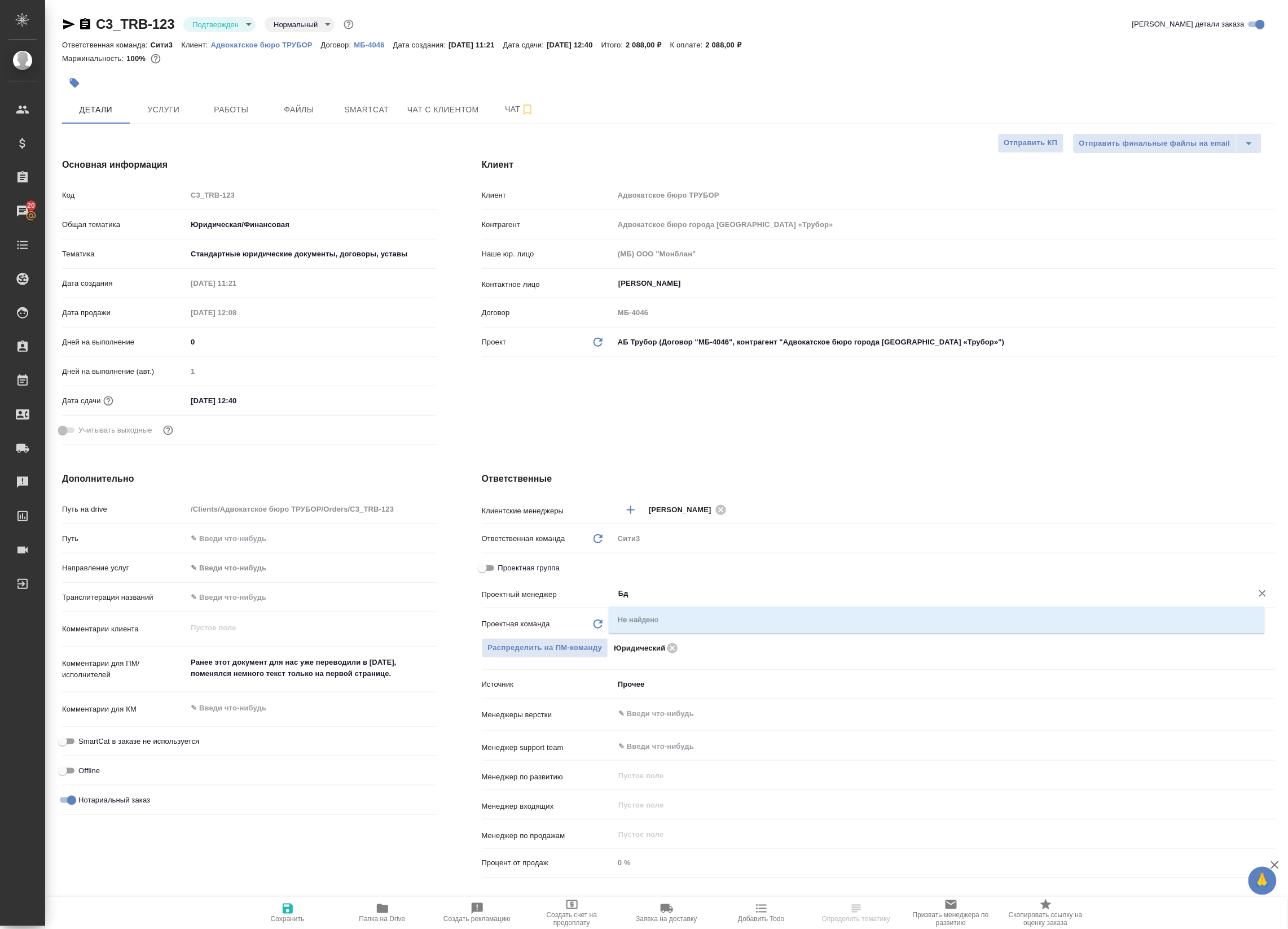
type input "Б"
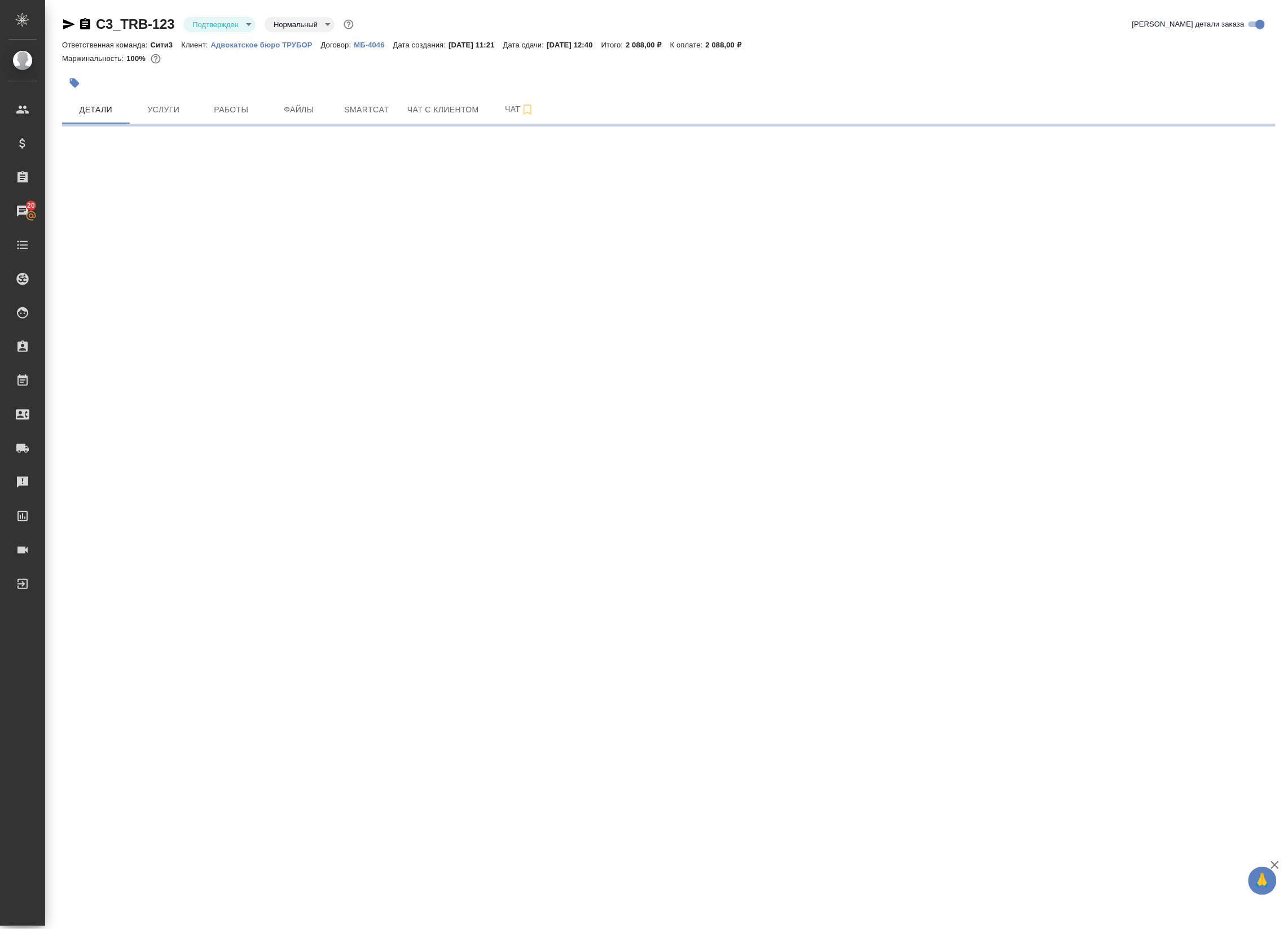
select select "RU"
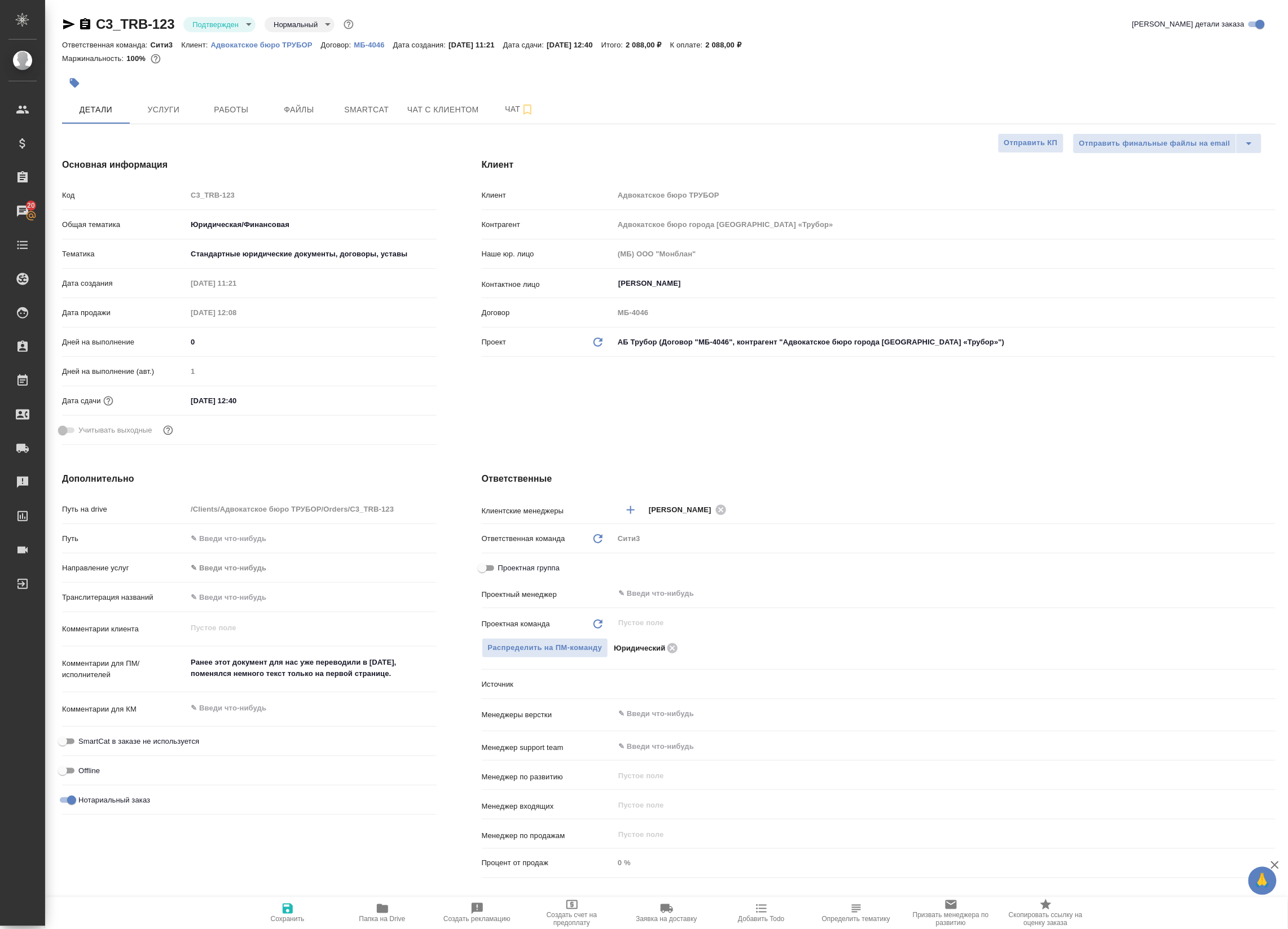
type textarea "x"
click at [665, 585] on div "​" at bounding box center [945, 594] width 662 height 20
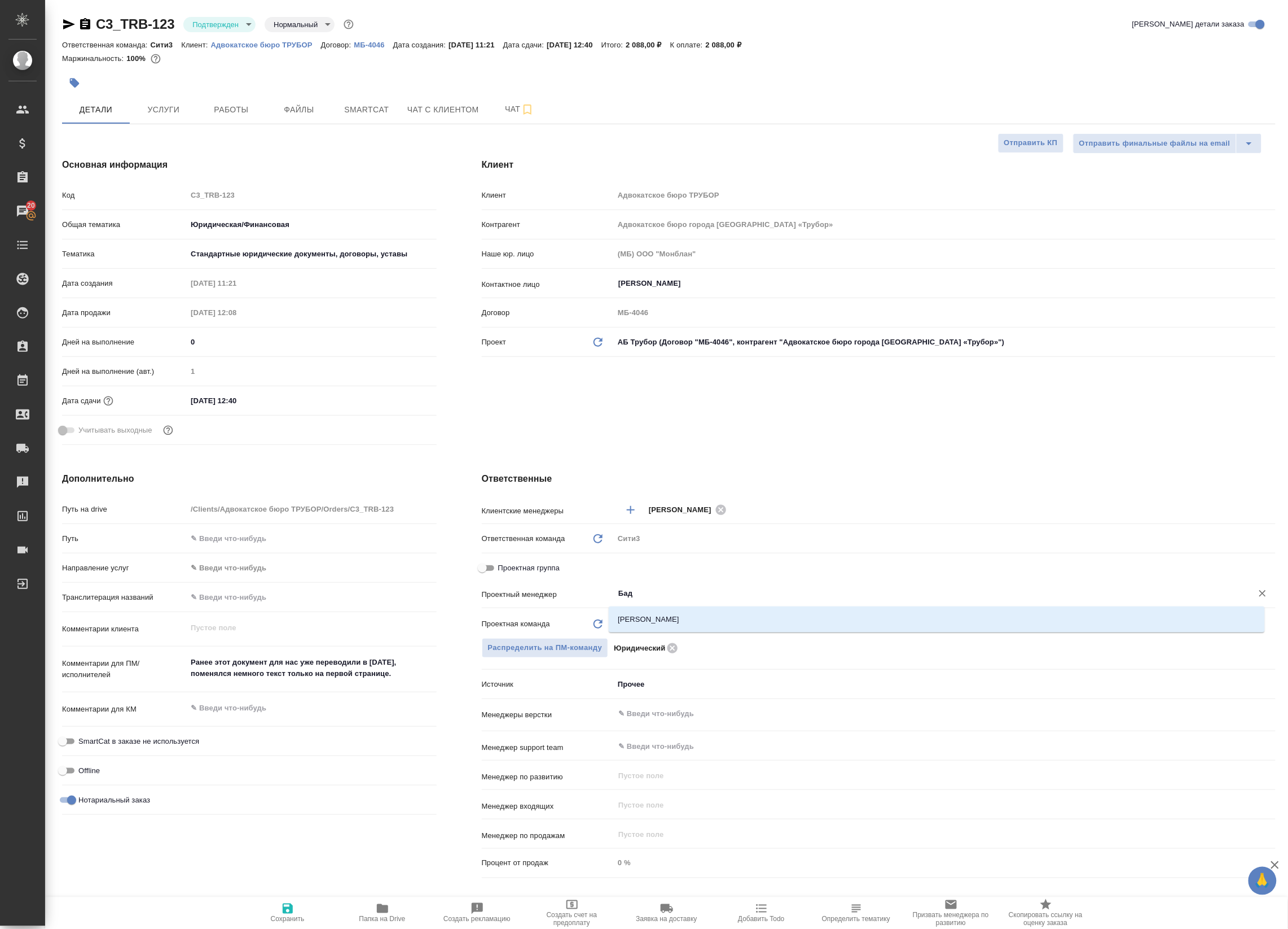
type input "Бада"
click at [707, 616] on li "[PERSON_NAME]" at bounding box center [937, 619] width 656 height 20
type textarea "x"
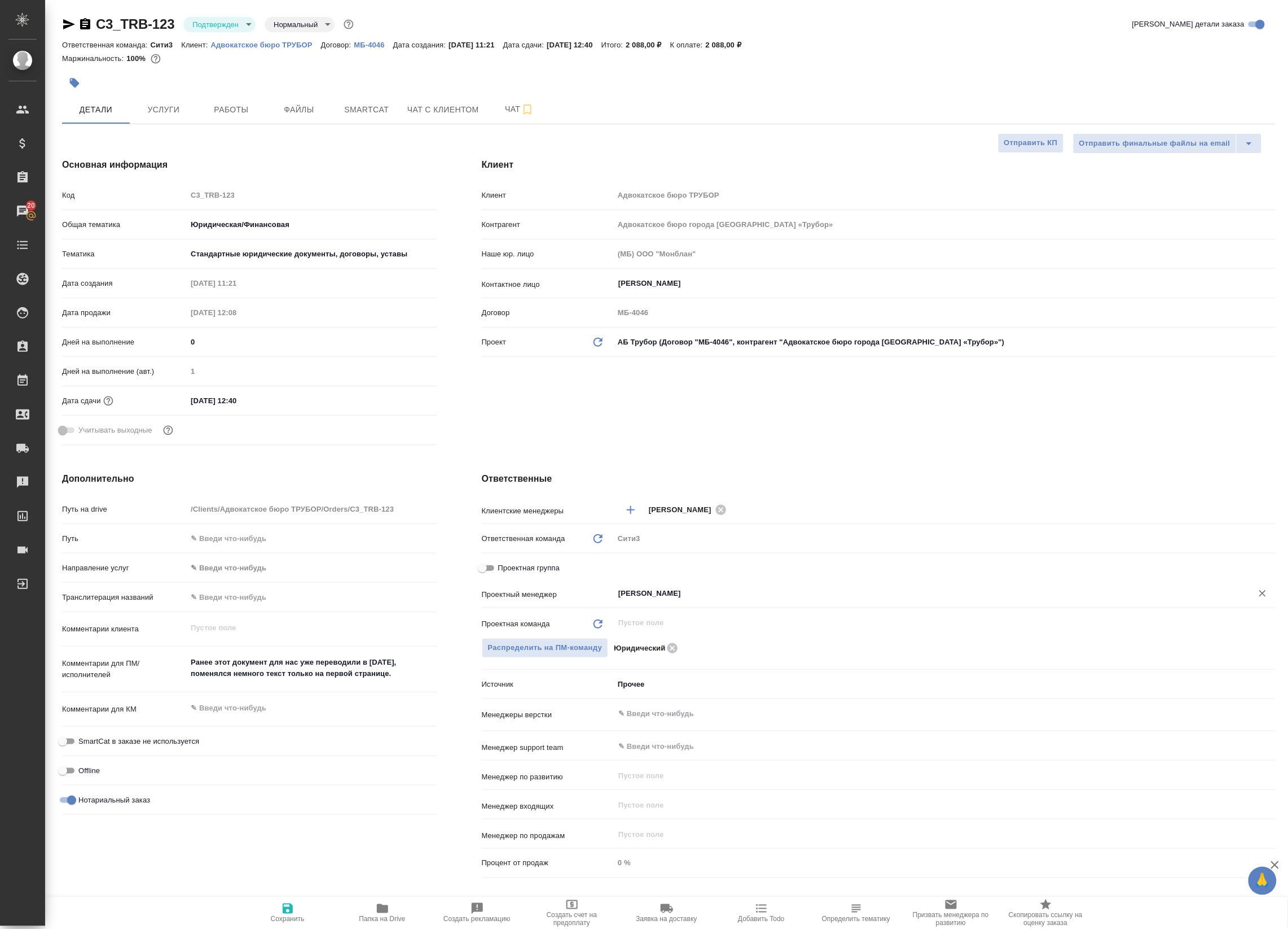
type input "[PERSON_NAME]"
drag, startPoint x: 303, startPoint y: 918, endPoint x: 302, endPoint y: 910, distance: 8.1
click at [303, 919] on span "Сохранить" at bounding box center [288, 919] width 34 height 8
type textarea "x"
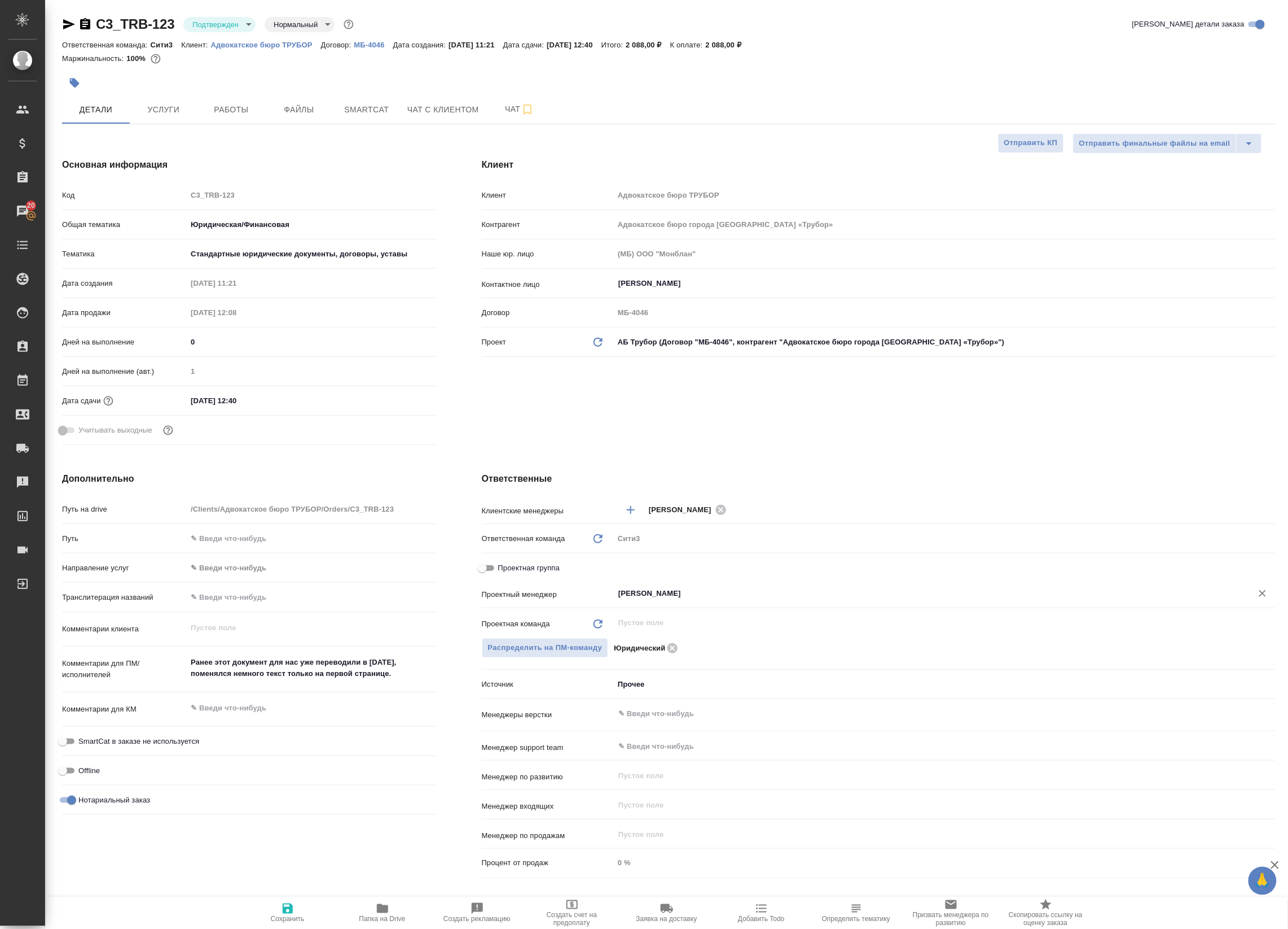
type textarea "x"
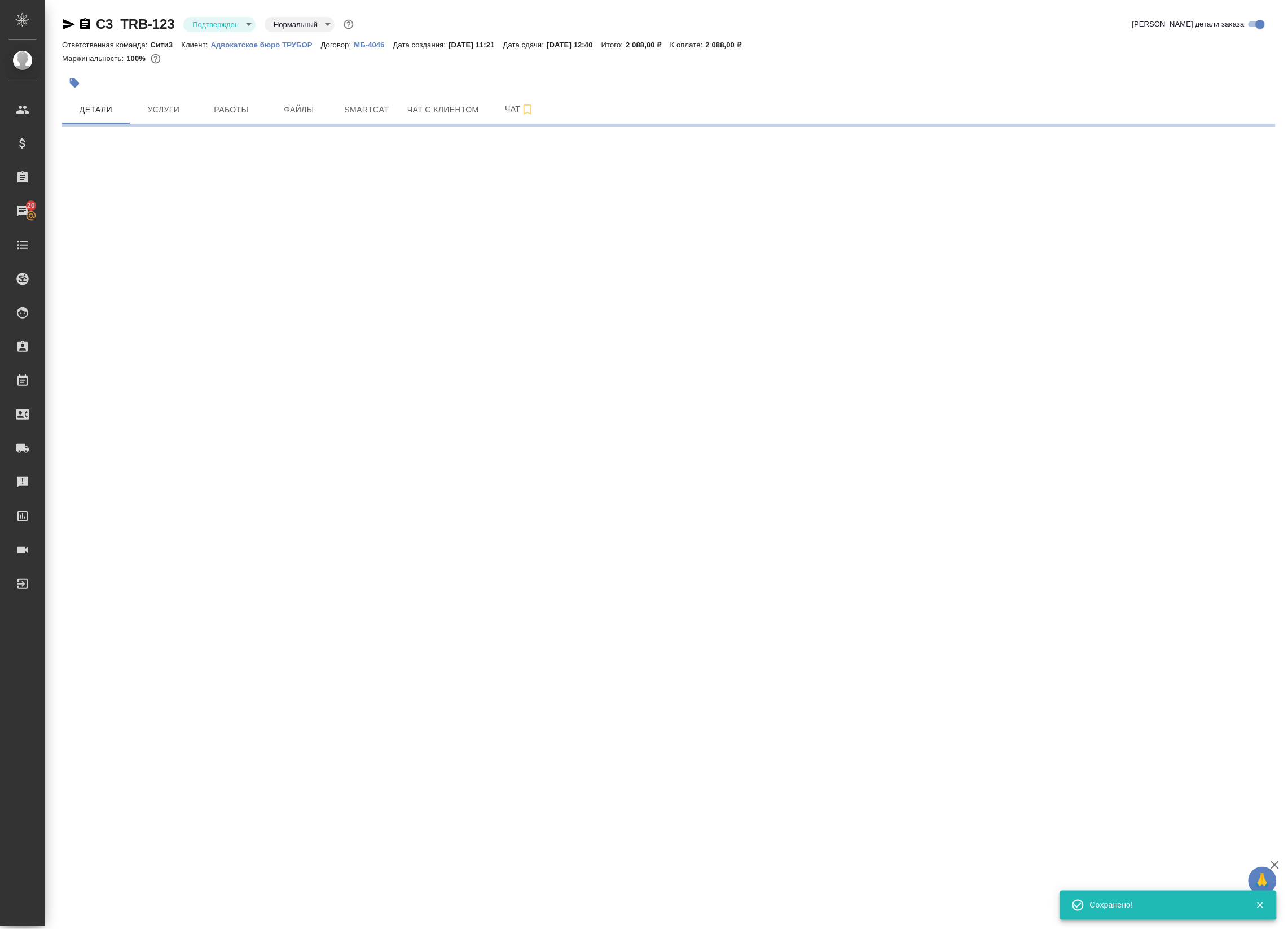
select select "RU"
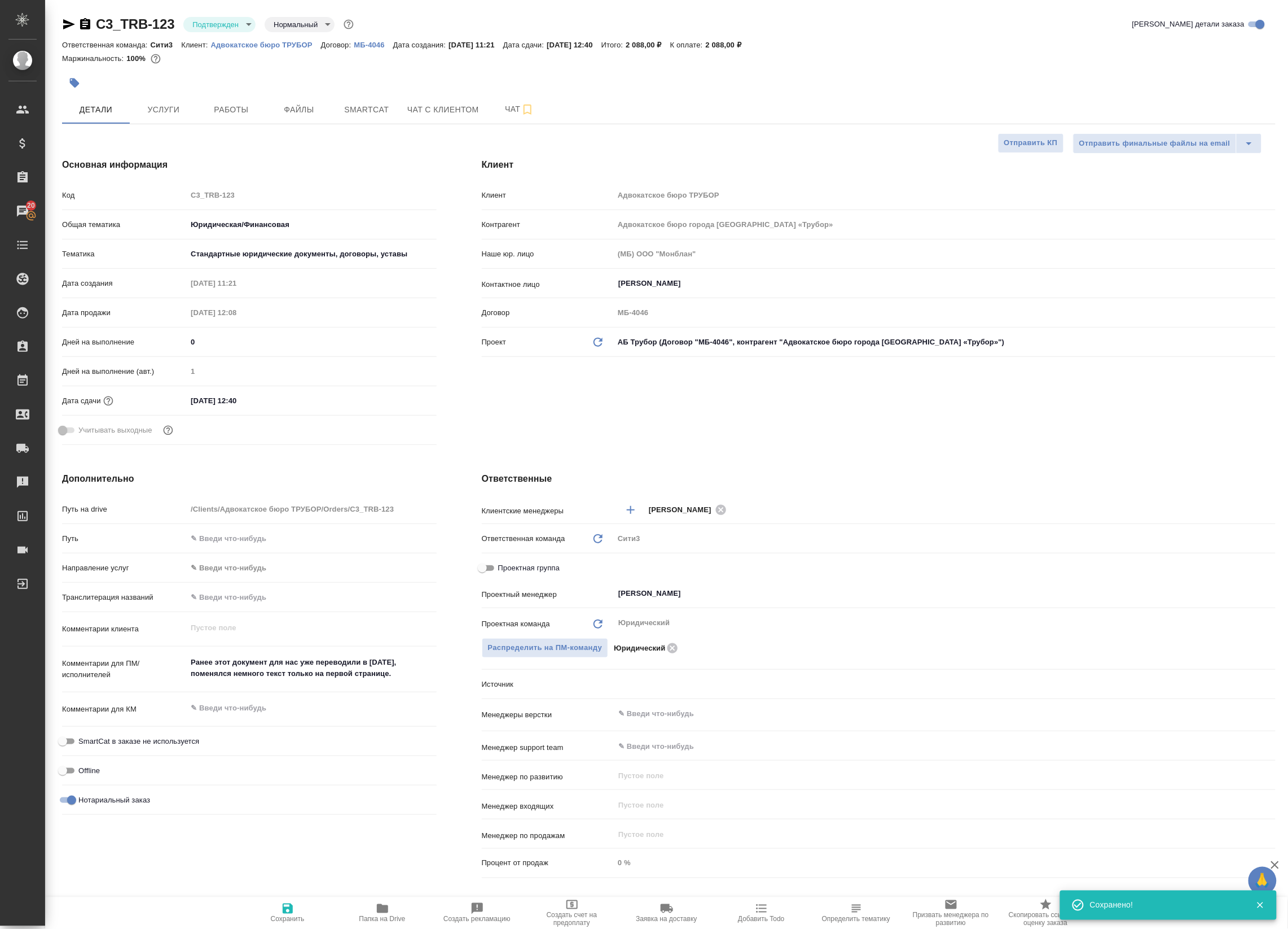
type textarea "x"
click at [220, 23] on body "🙏 .cls-1 fill:#fff; AWATERA Badanyan Artak Клиенты Спецификации Заказы 20 Чаты …" at bounding box center [644, 464] width 1288 height 929
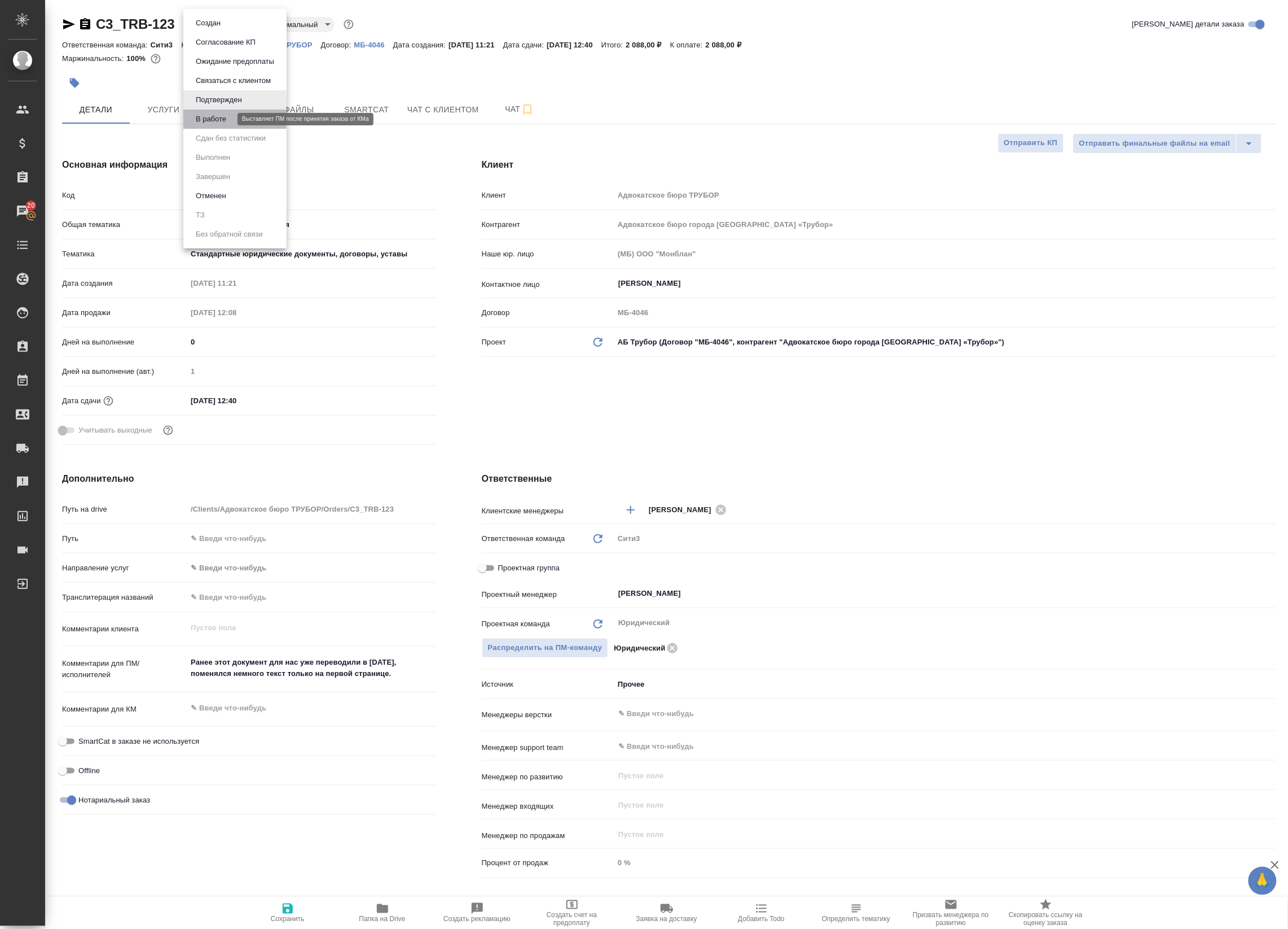
click at [223, 118] on button "В работе" at bounding box center [210, 118] width 37 height 12
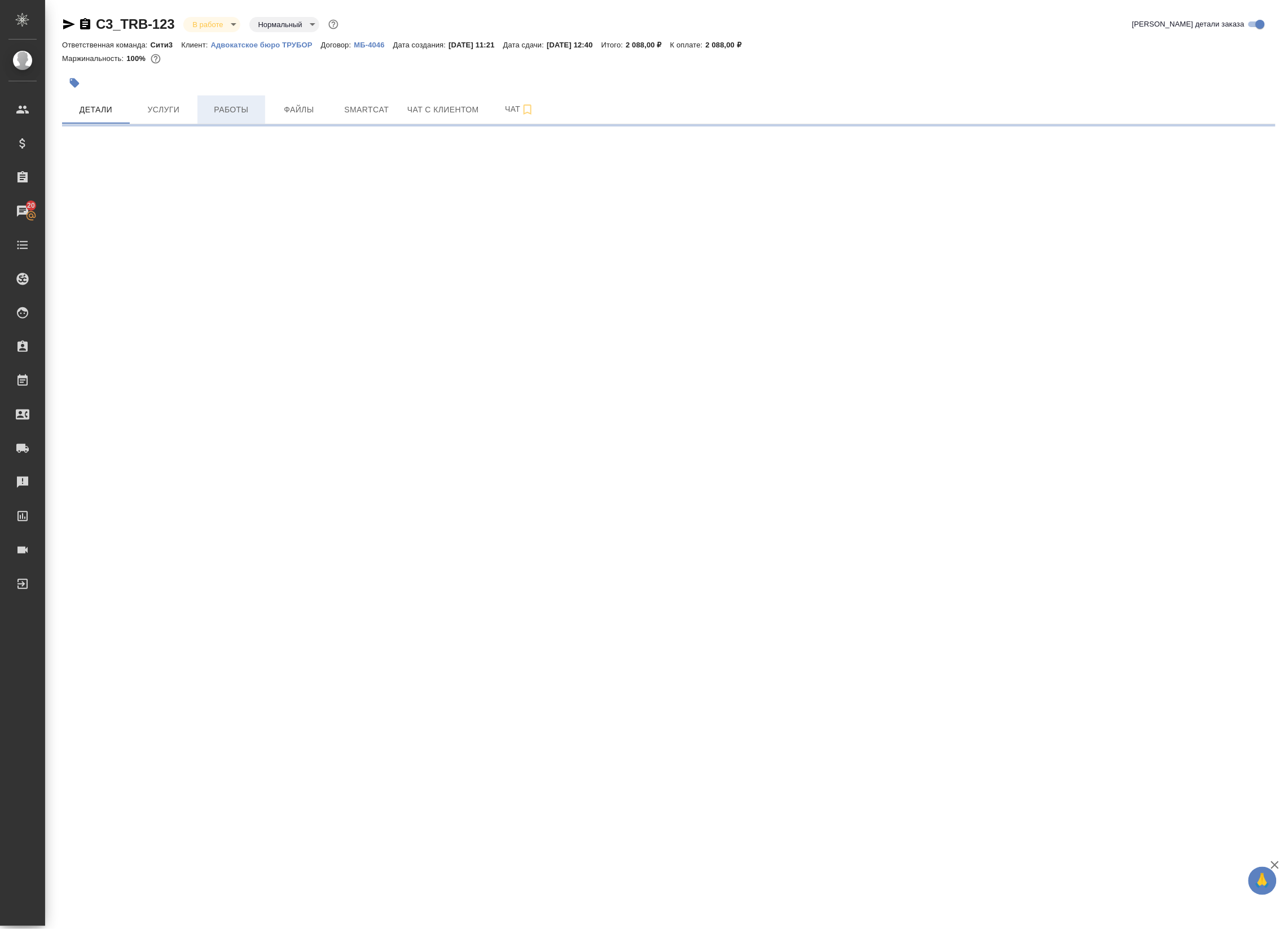
select select "RU"
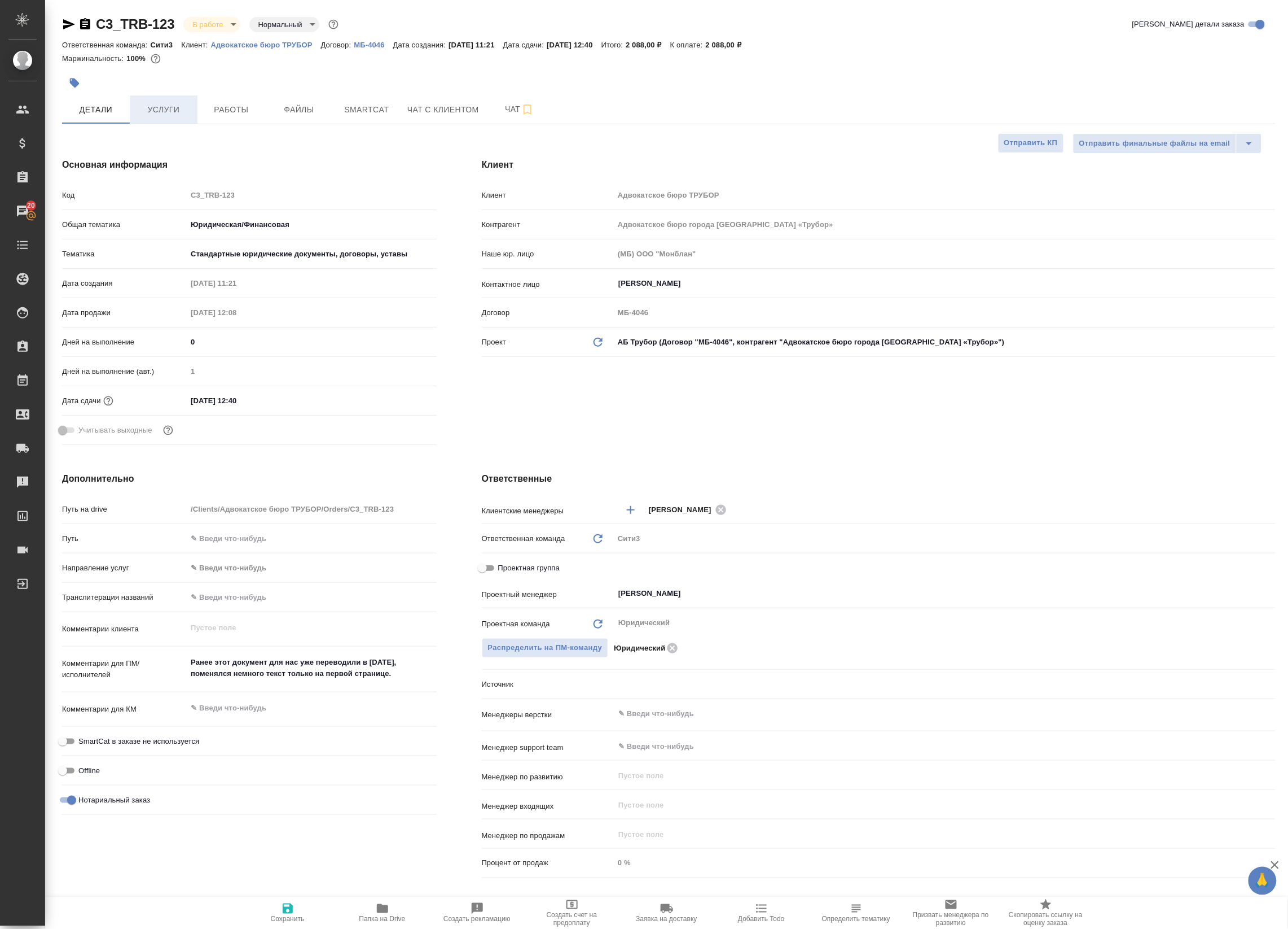
type textarea "x"
click at [200, 113] on button "Работы" at bounding box center [231, 110] width 68 height 29
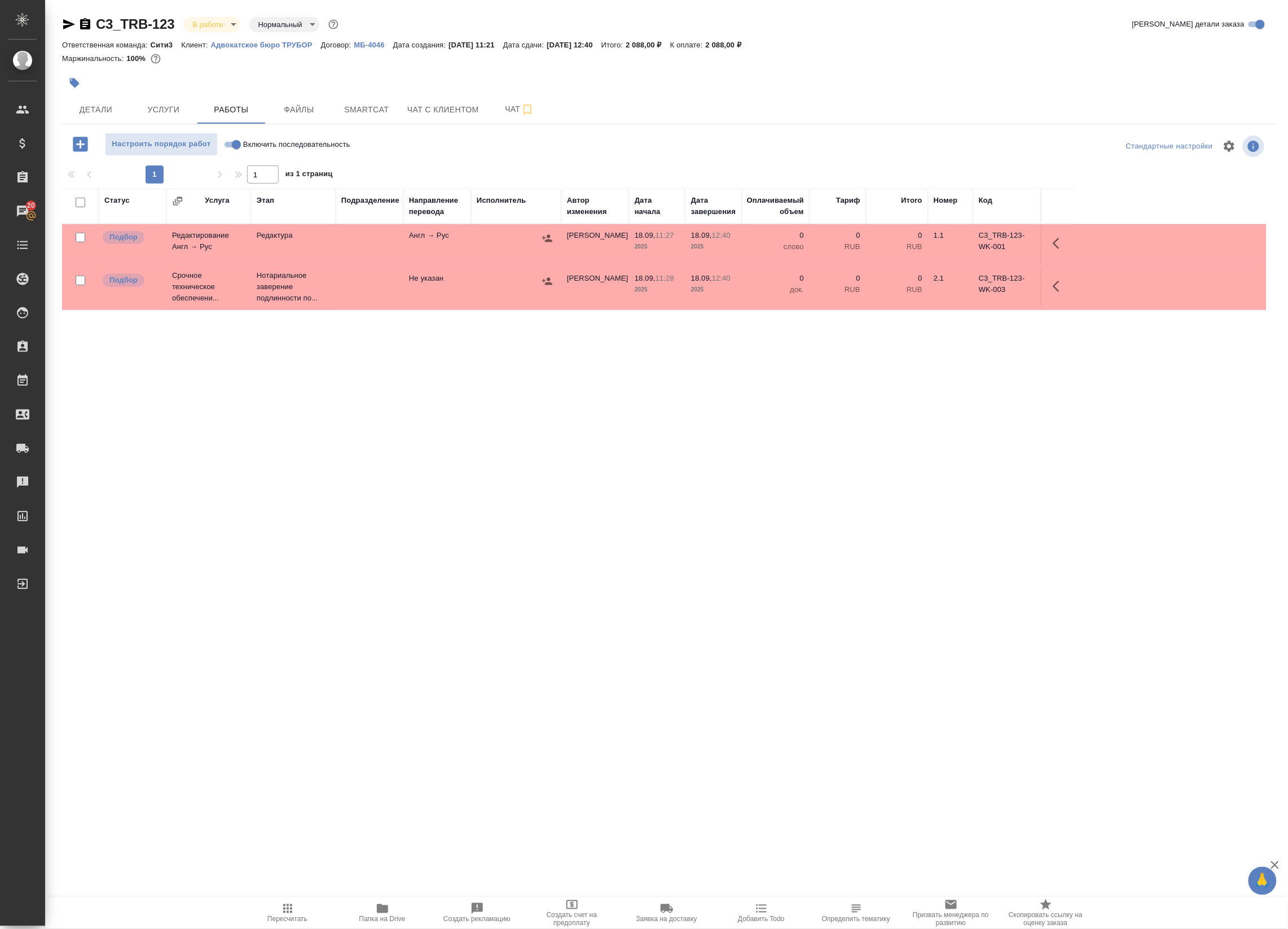
click at [402, 243] on td at bounding box center [370, 244] width 68 height 39
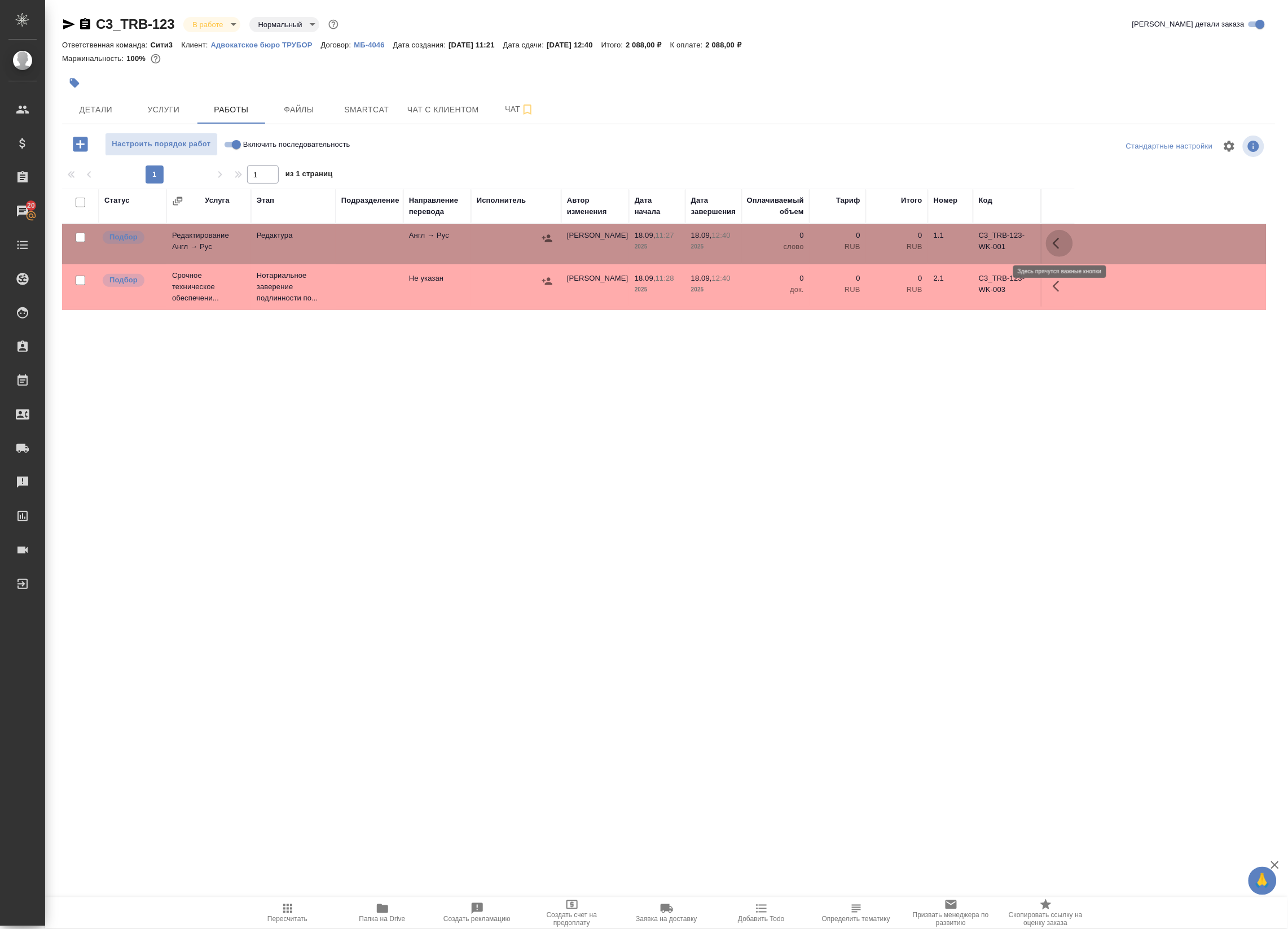
click at [1051, 239] on button "button" at bounding box center [1059, 243] width 27 height 27
click at [973, 242] on icon "button" at bounding box center [977, 243] width 14 height 14
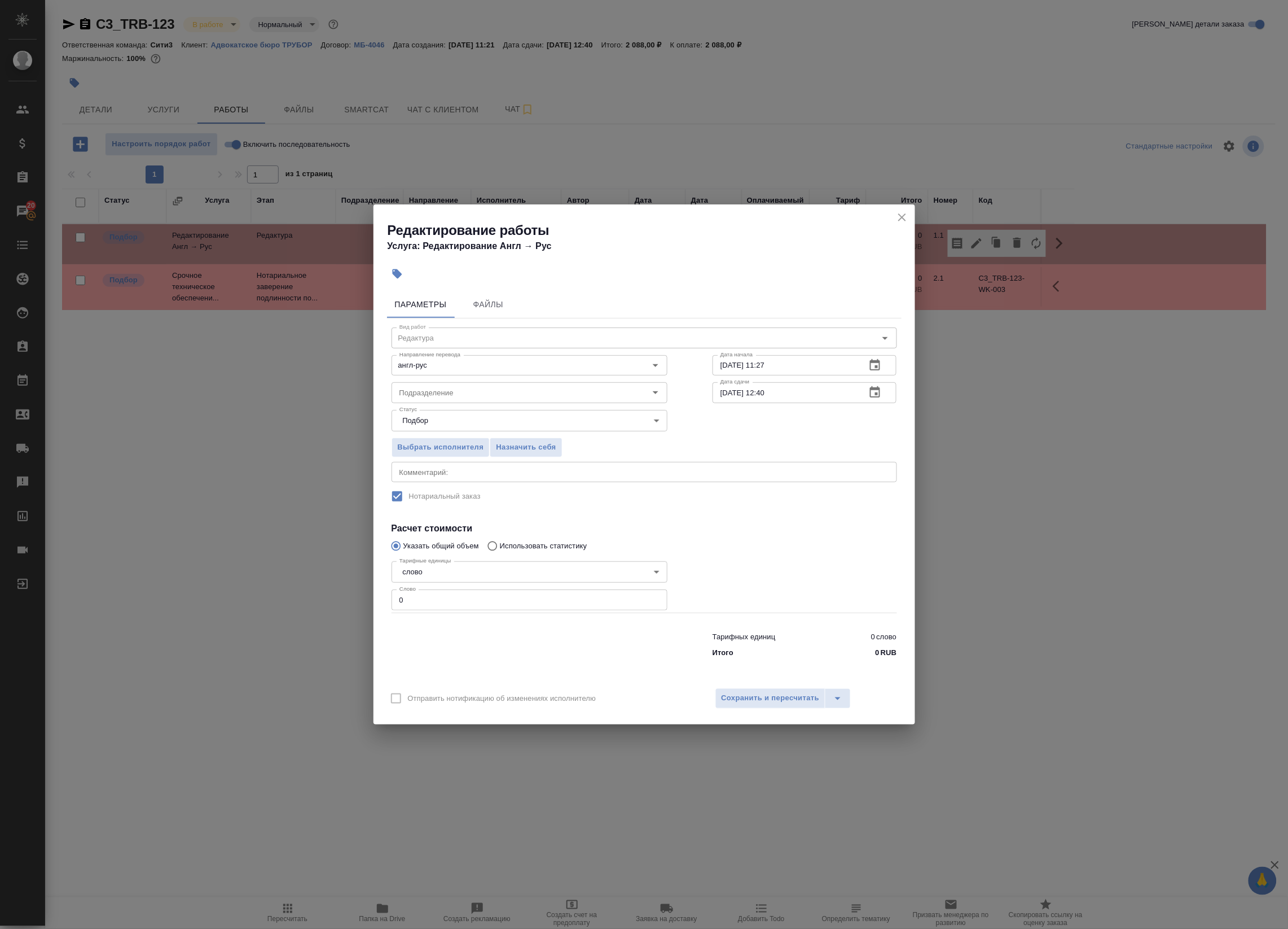
click at [559, 466] on div "x Комментарий:" at bounding box center [644, 472] width 506 height 20
type textarea "Отредактировать первую стр ворд"
click at [737, 692] on span "Сохранить и пересчитать" at bounding box center [771, 698] width 98 height 13
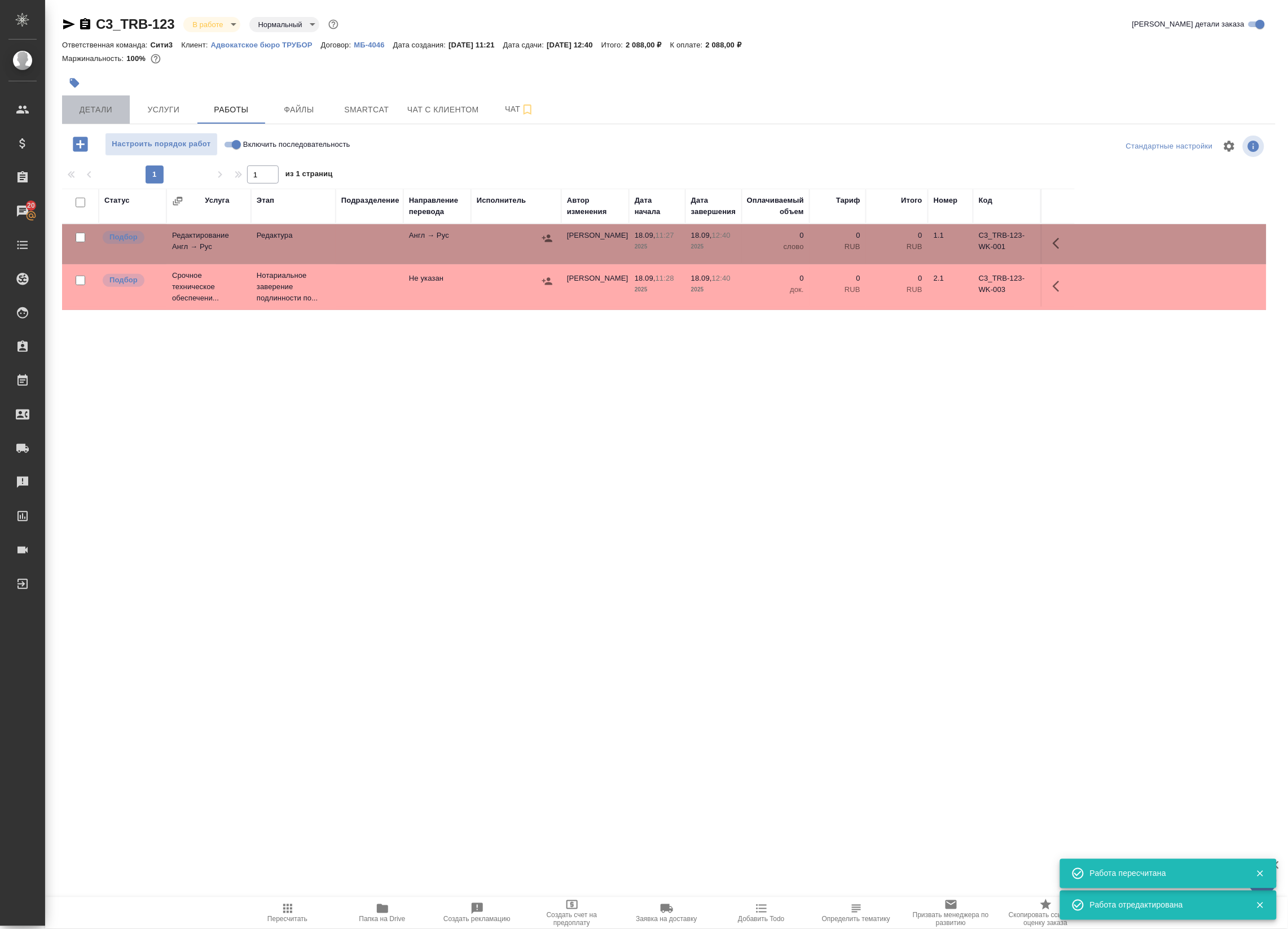
click at [100, 107] on span "Детали" at bounding box center [96, 110] width 54 height 14
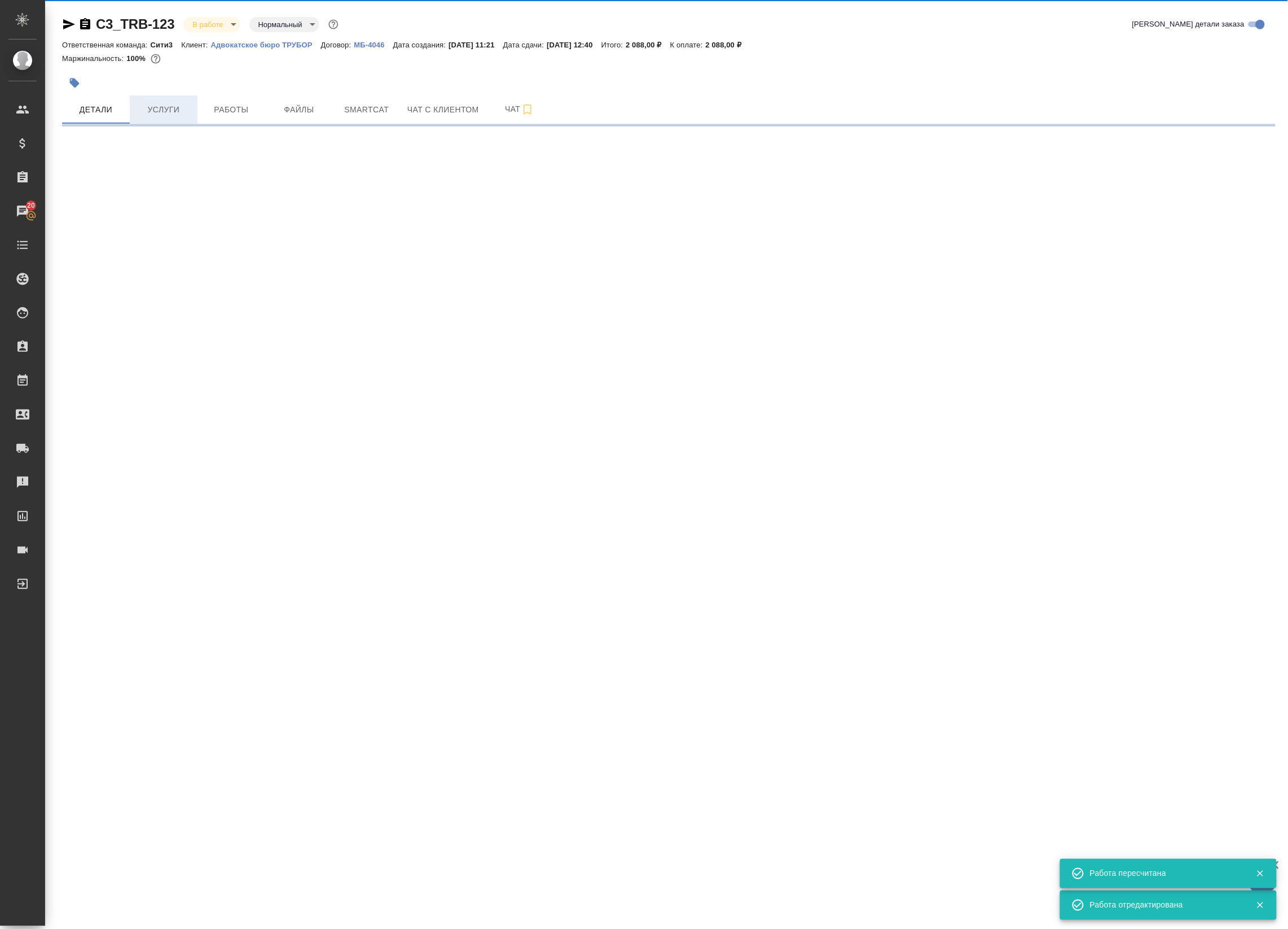
select select "RU"
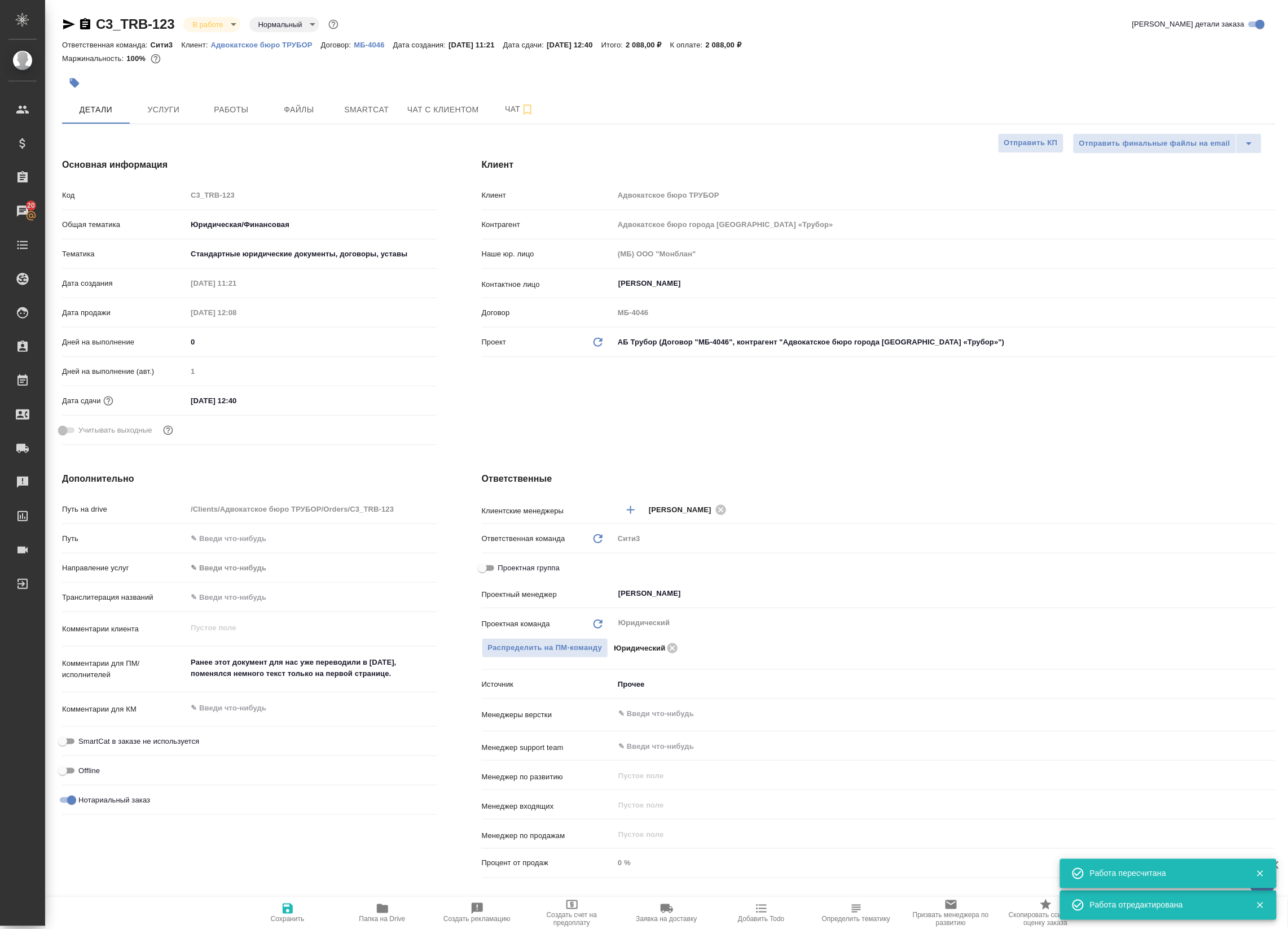
type textarea "x"
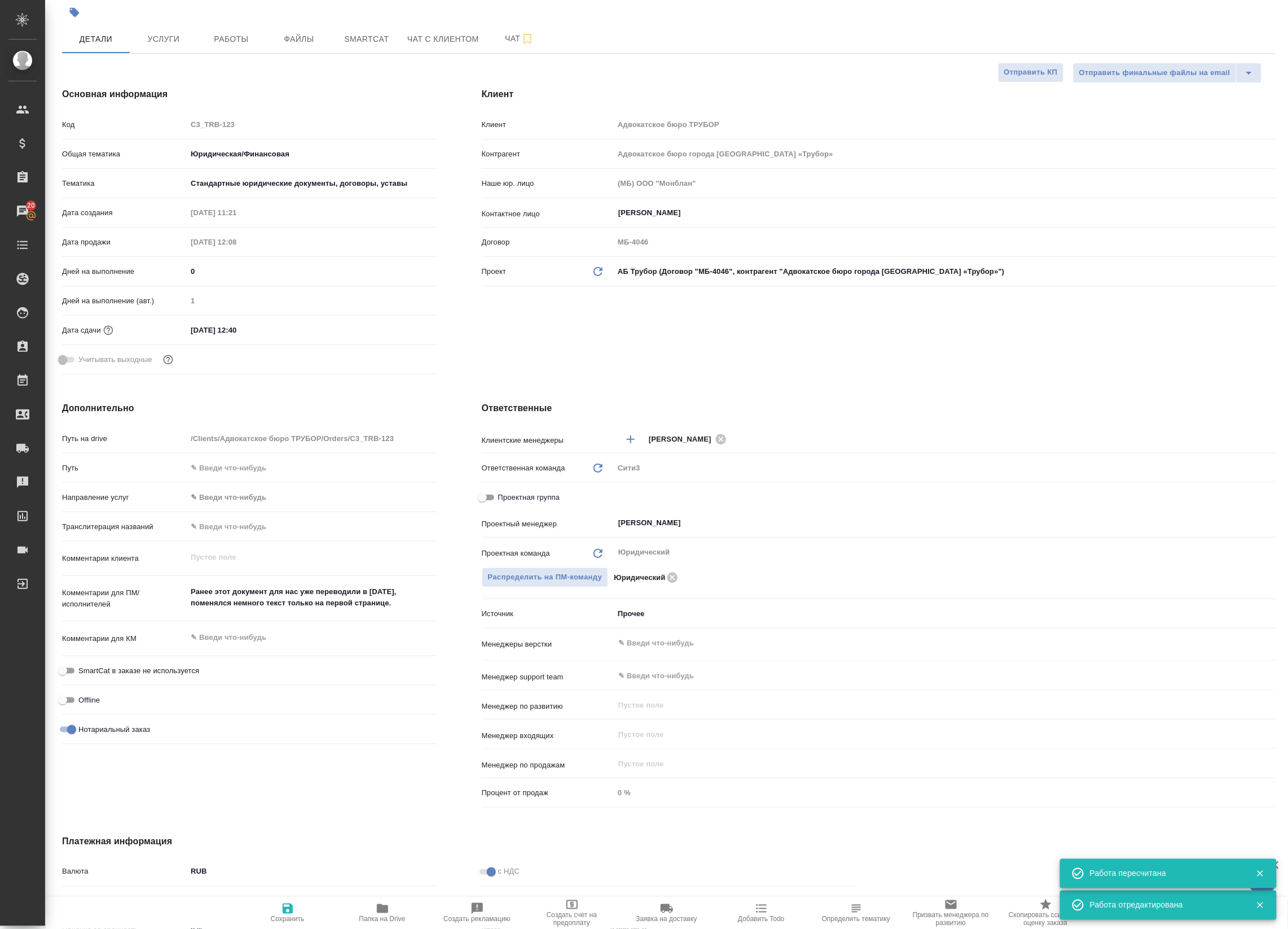
click at [286, 602] on textarea "Ранее этот документ для нас уже переводили в феврале 2025 года, поменялся немно…" at bounding box center [311, 597] width 249 height 31
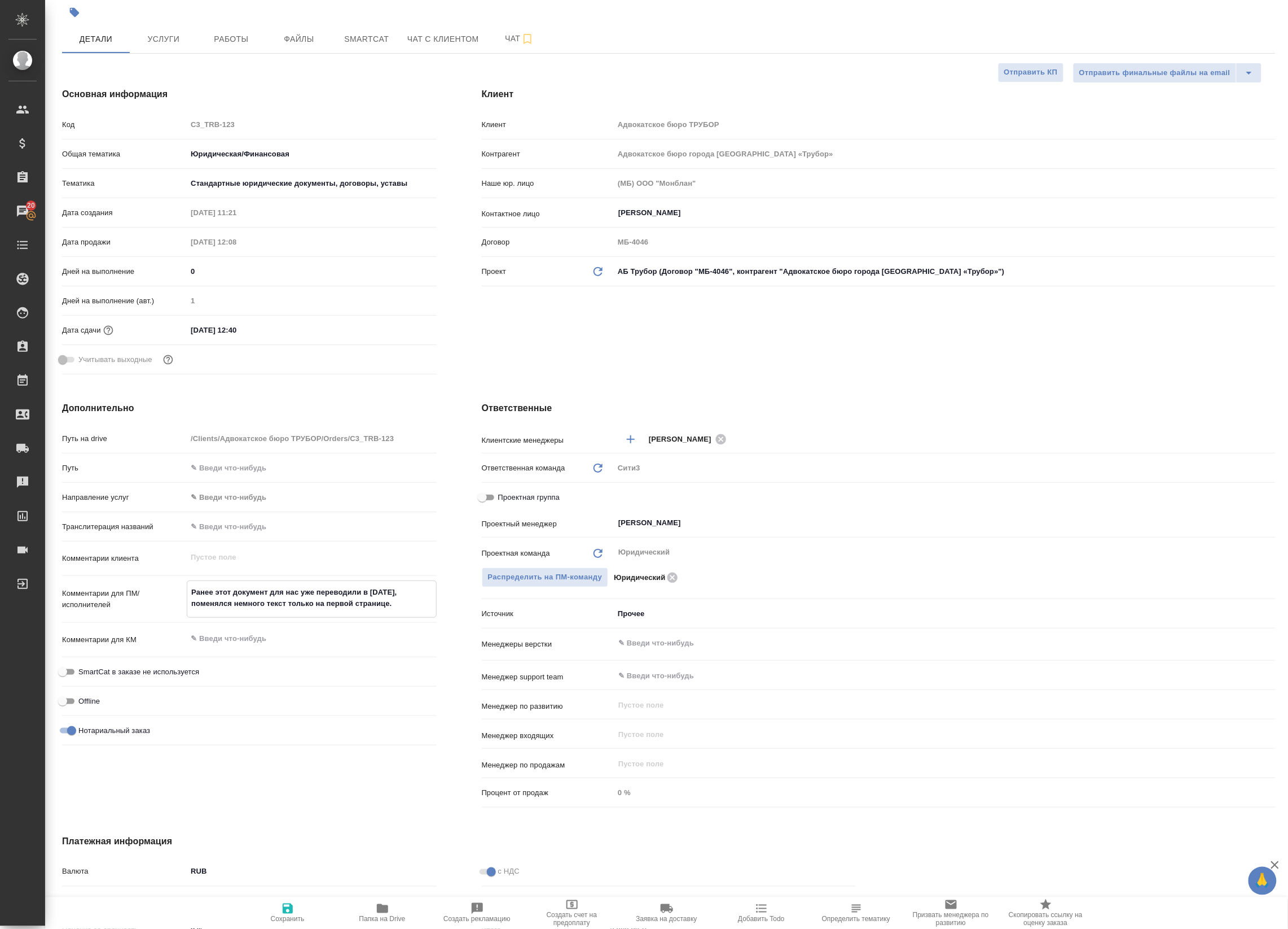
scroll to position [0, 0]
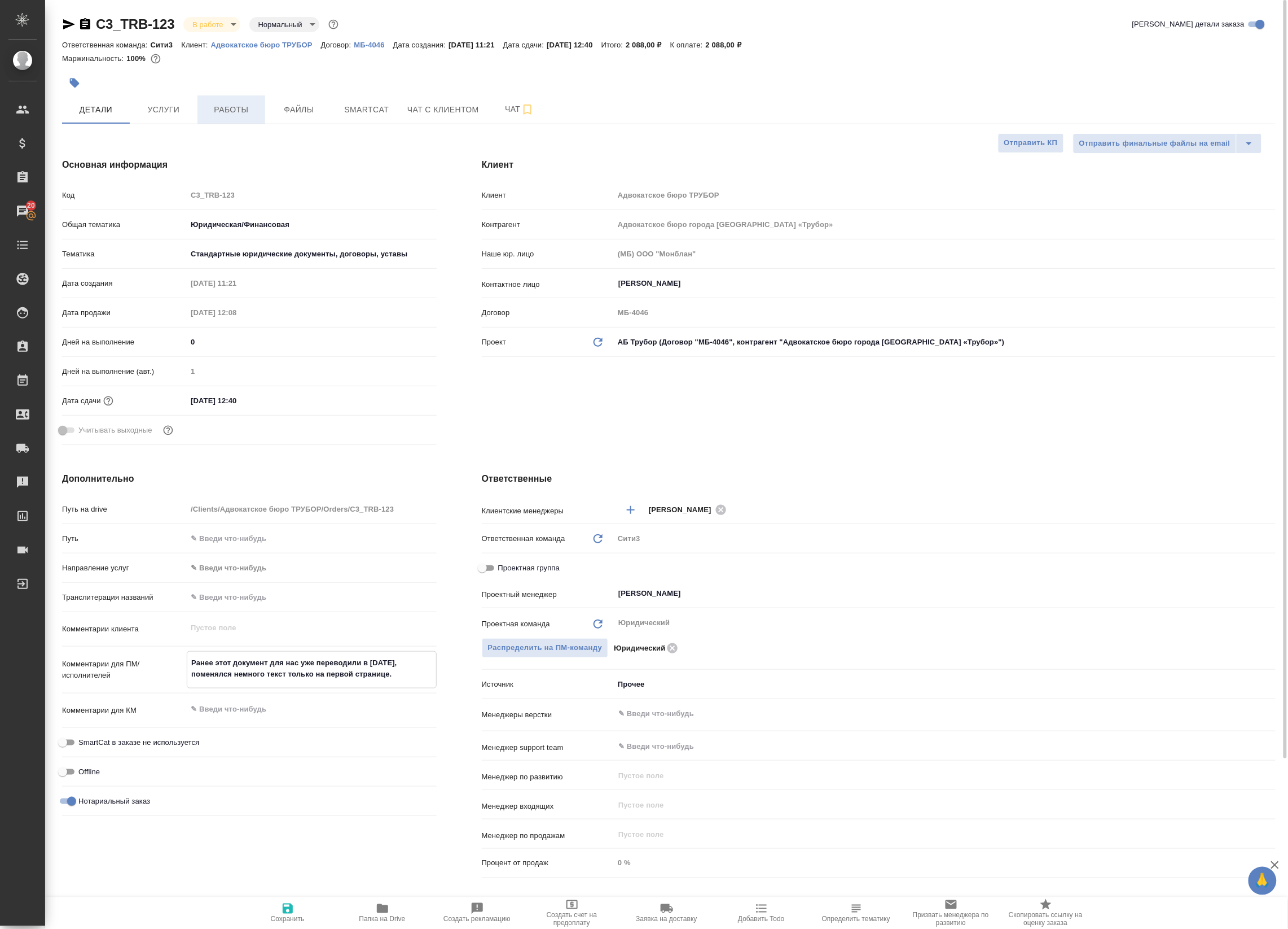
type textarea "x"
click at [218, 113] on span "Работы" at bounding box center [232, 110] width 54 height 14
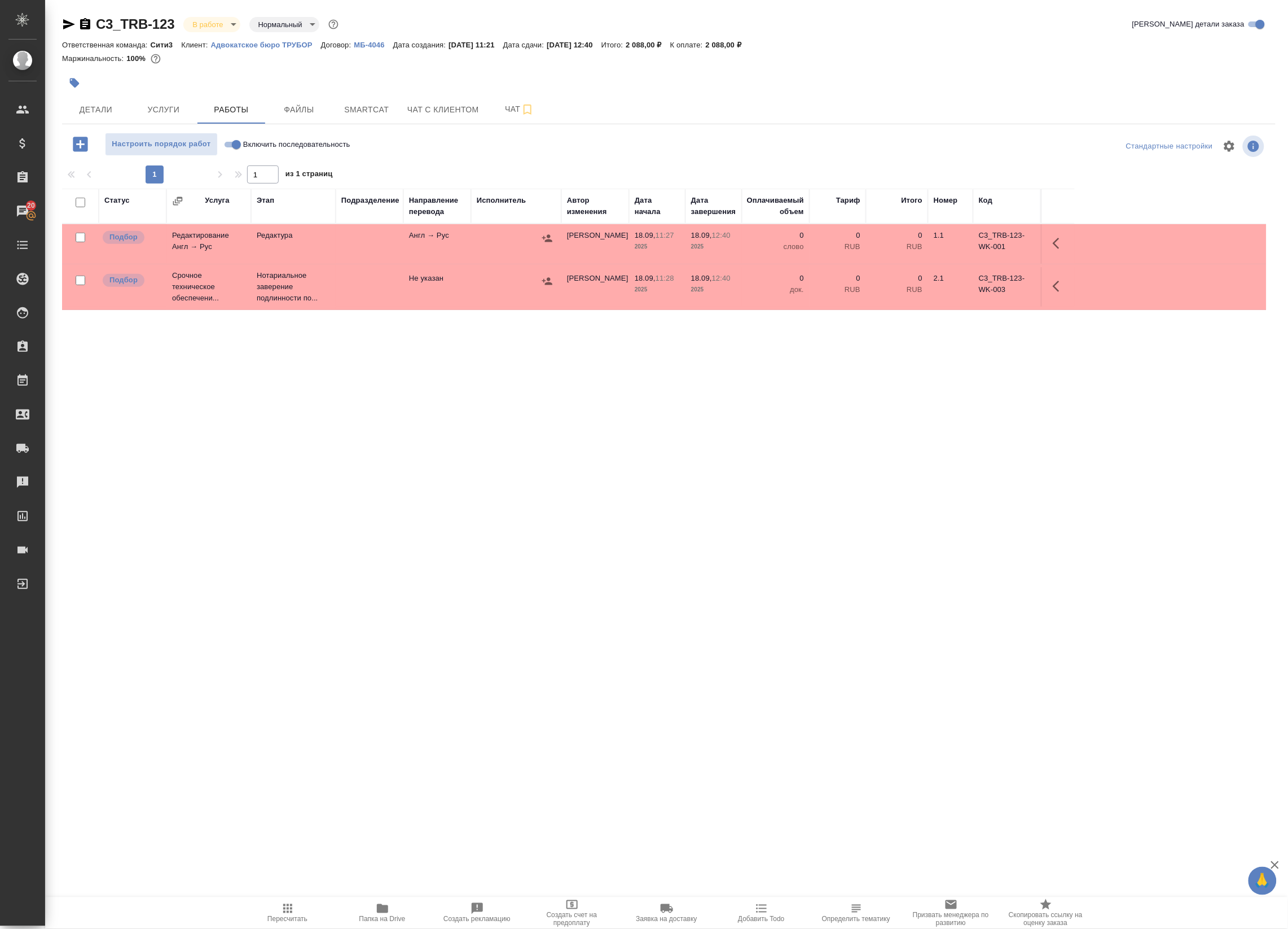
click at [1062, 238] on icon "button" at bounding box center [1059, 243] width 14 height 14
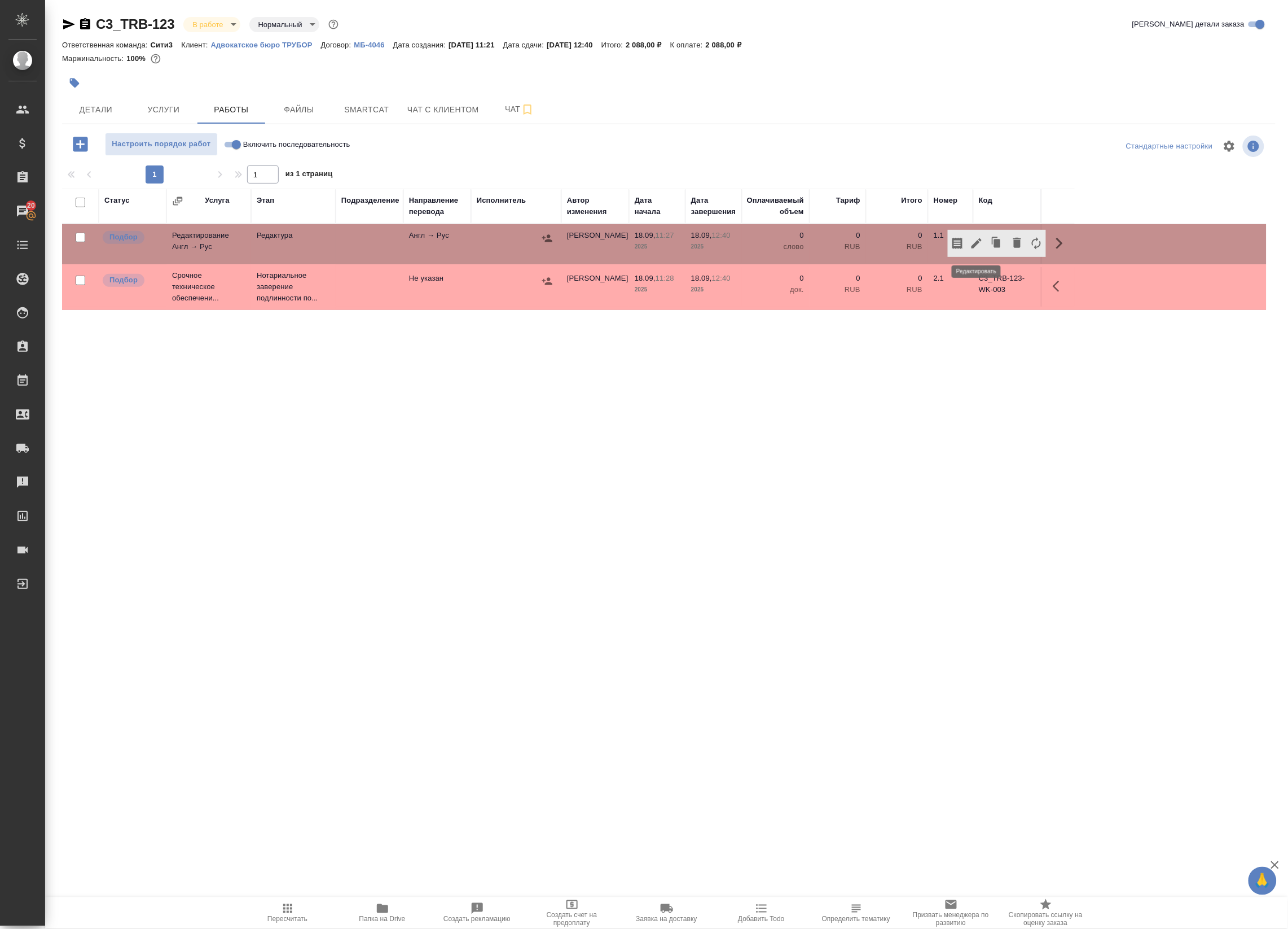
click at [982, 244] on icon "button" at bounding box center [977, 243] width 14 height 14
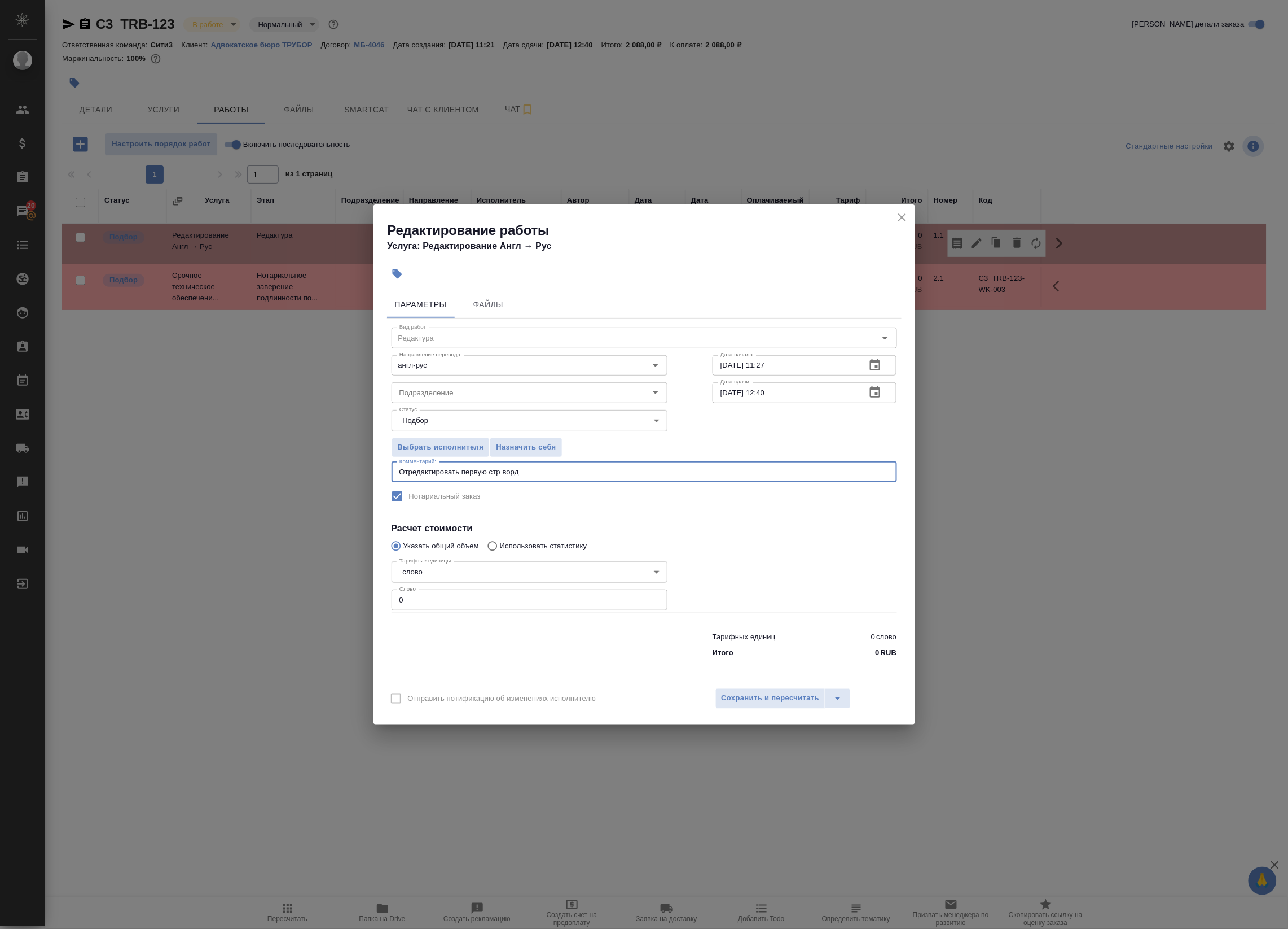
drag, startPoint x: 552, startPoint y: 472, endPoint x: 318, endPoint y: 452, distance: 234.9
click at [318, 452] on div "Редактирование работы Услуга: Редактирование Англ → Рус Параметры Файлы Вид раб…" at bounding box center [644, 464] width 1288 height 929
paste textarea "анее этот документ для нас уже переводили в феврале 2025 года, поменялся немног…"
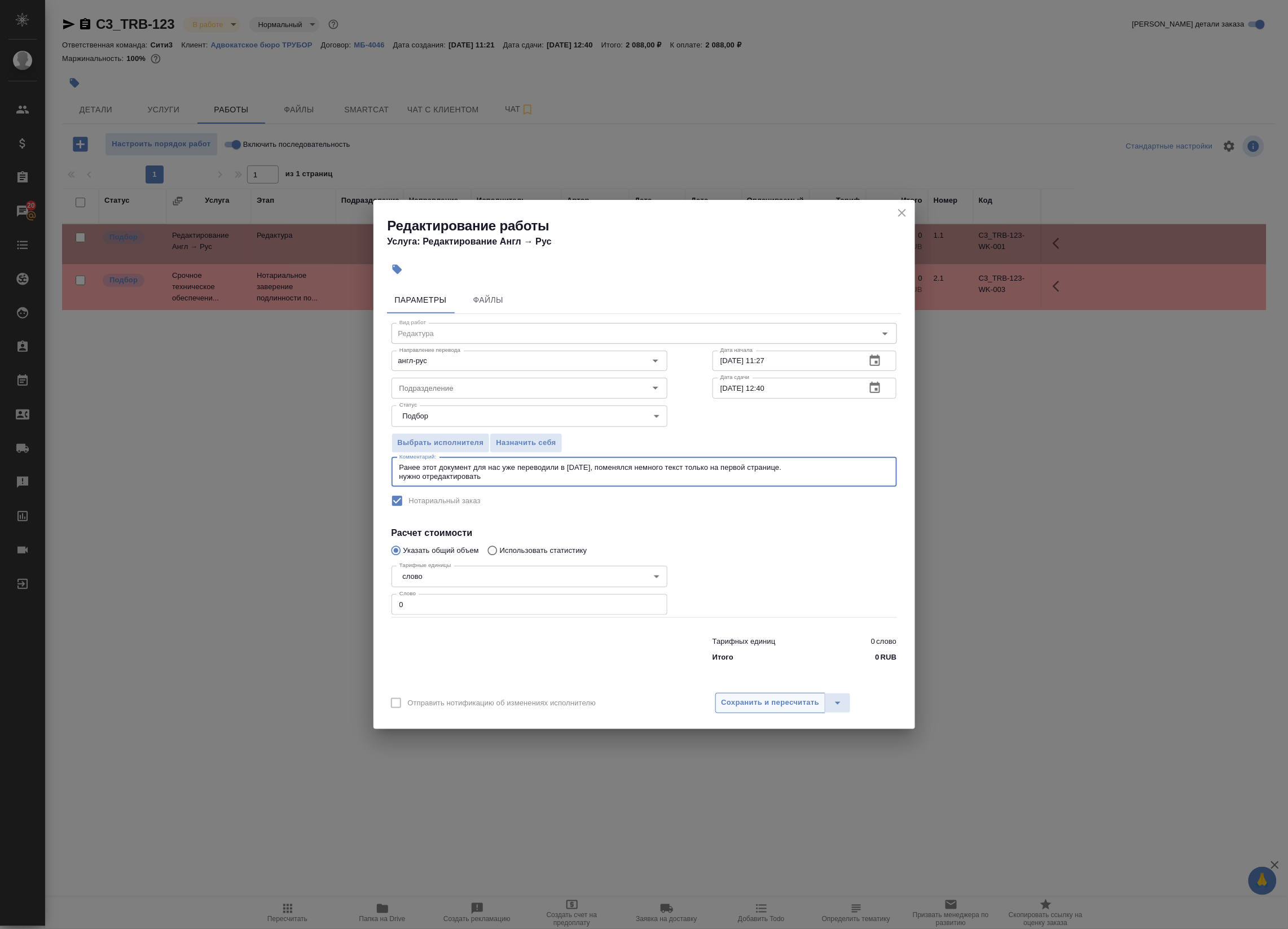
type textarea "Ранее этот документ для нас уже переводили в феврале 2025 года, поменялся немно…"
click at [777, 708] on span "Сохранить и пересчитать" at bounding box center [771, 702] width 98 height 13
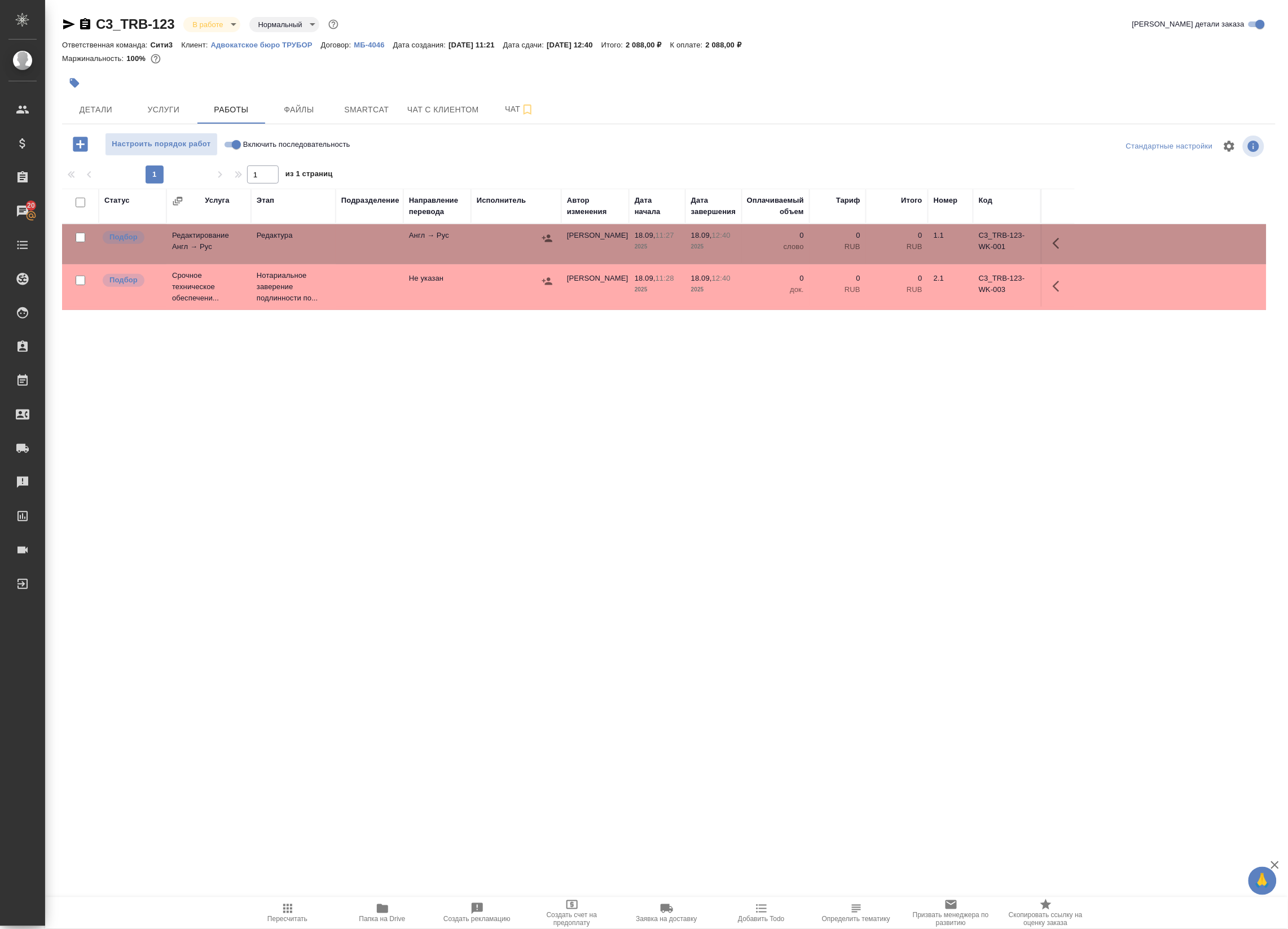
click at [1067, 235] on button "button" at bounding box center [1059, 243] width 27 height 27
click at [976, 237] on icon "button" at bounding box center [977, 243] width 14 height 14
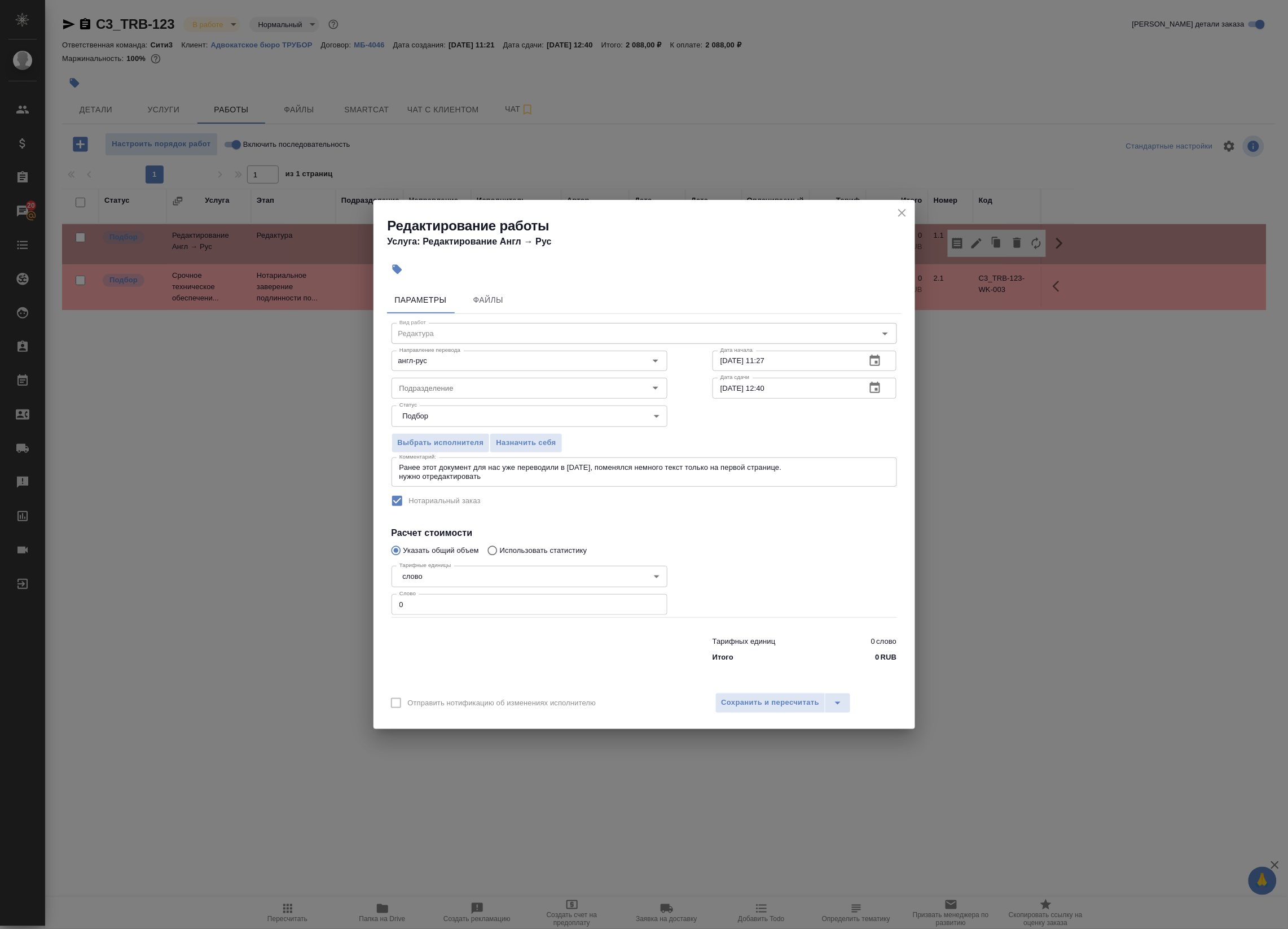
click at [906, 213] on icon "close" at bounding box center [902, 213] width 14 height 14
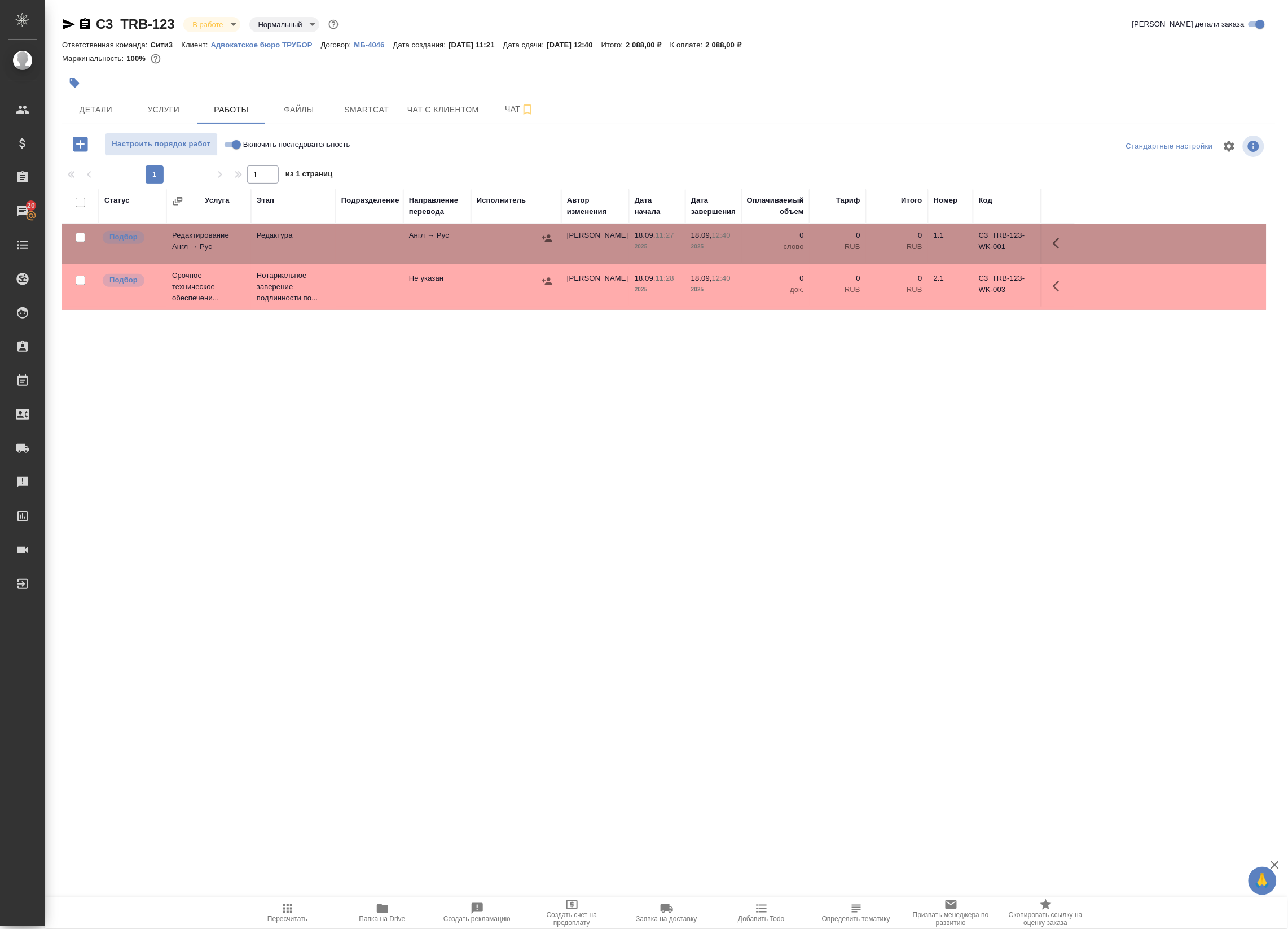
click at [365, 914] on span "Папка на Drive" at bounding box center [382, 911] width 81 height 21
click at [1056, 244] on icon "button" at bounding box center [1059, 243] width 14 height 14
click at [974, 244] on icon "button" at bounding box center [977, 243] width 14 height 14
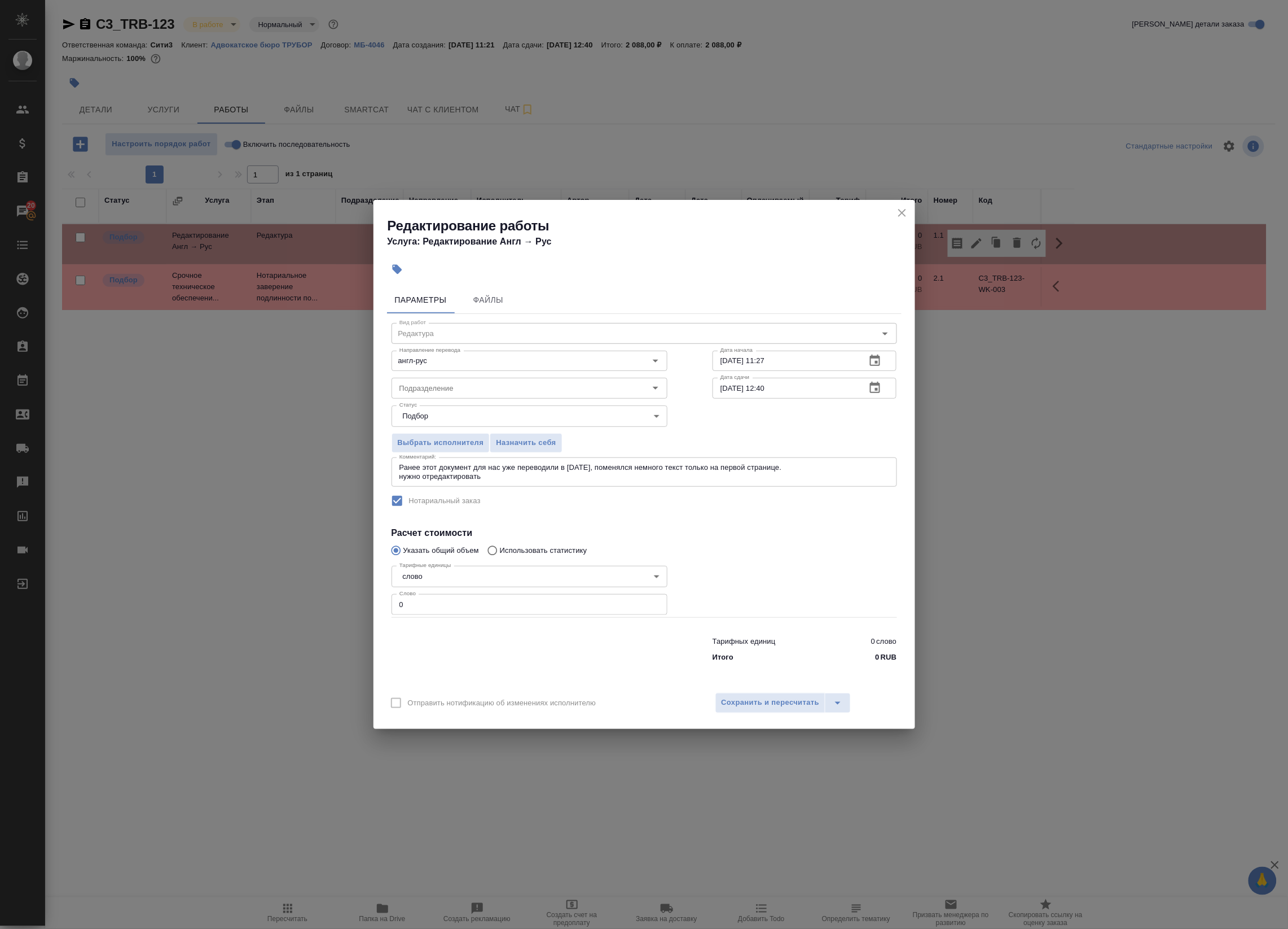
click at [675, 480] on textarea "Ранее этот документ для нас уже переводили в феврале 2025 года, поменялся немно…" at bounding box center [644, 471] width 489 height 18
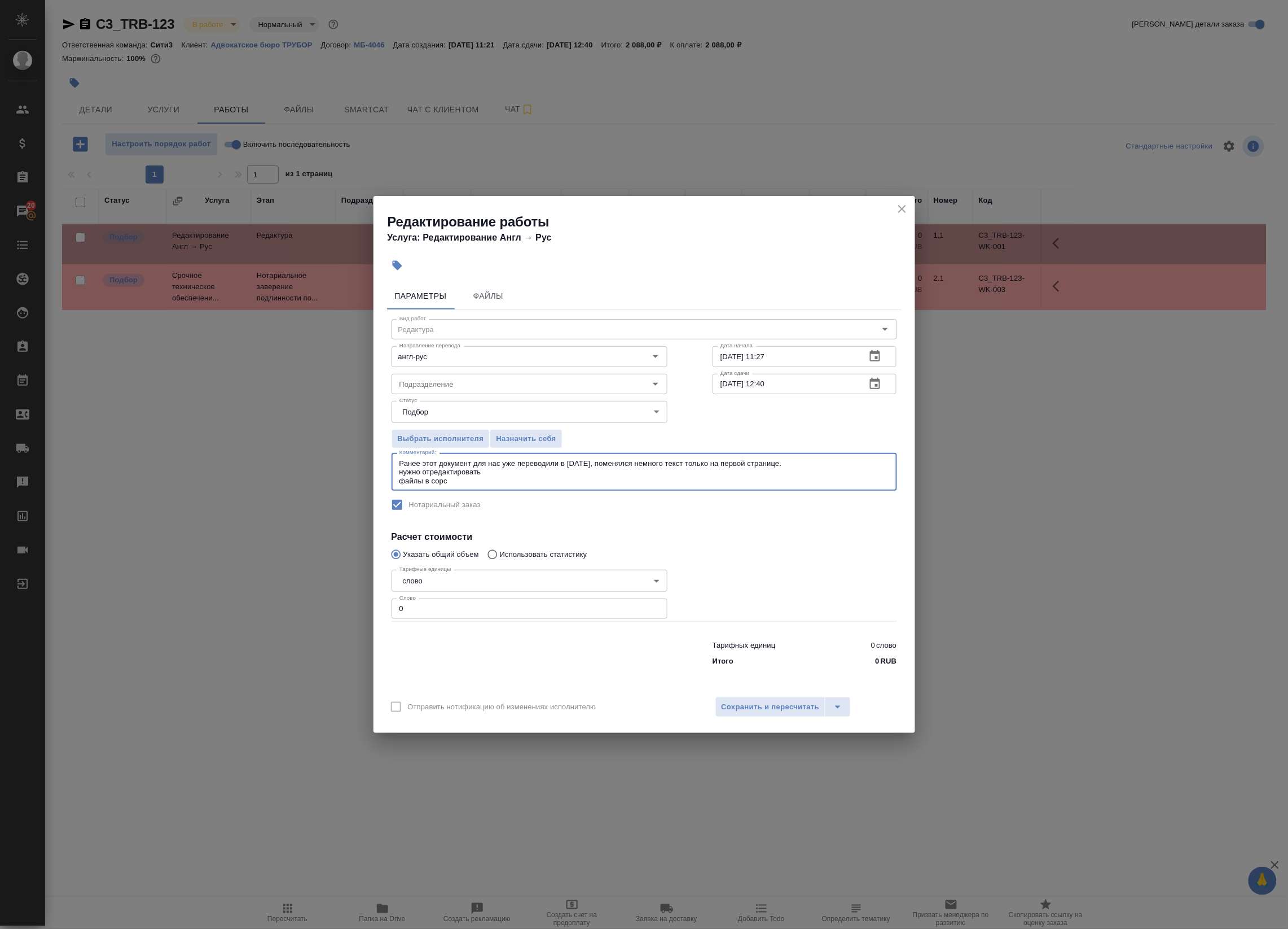
paste textarea "https://drive.awatera.com/s/rcFekJaSMnG2Zdj"
click at [446, 480] on textarea "Ранее этот документ для нас уже переводили в феврале 2025 года, поменялся немно…" at bounding box center [644, 472] width 489 height 26
type textarea "Ранее этот документ для нас уже переводили в [DATE], поменялся немного текст то…"
click at [742, 710] on span "Сохранить и пересчитать" at bounding box center [771, 707] width 98 height 13
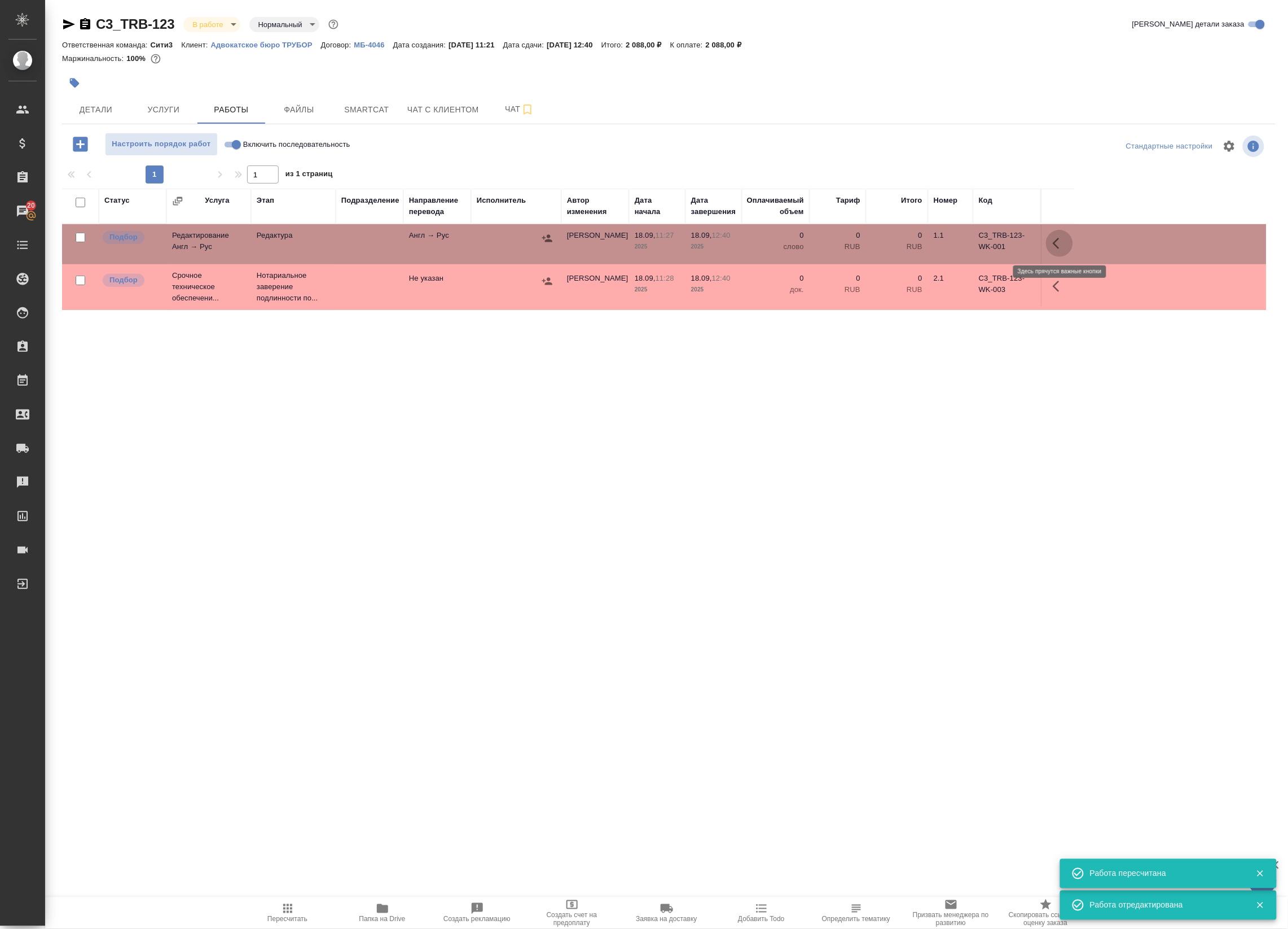
click at [1059, 242] on icon "button" at bounding box center [1059, 243] width 14 height 14
click at [958, 244] on icon "button" at bounding box center [957, 243] width 14 height 14
click at [979, 238] on icon "button" at bounding box center [977, 243] width 14 height 14
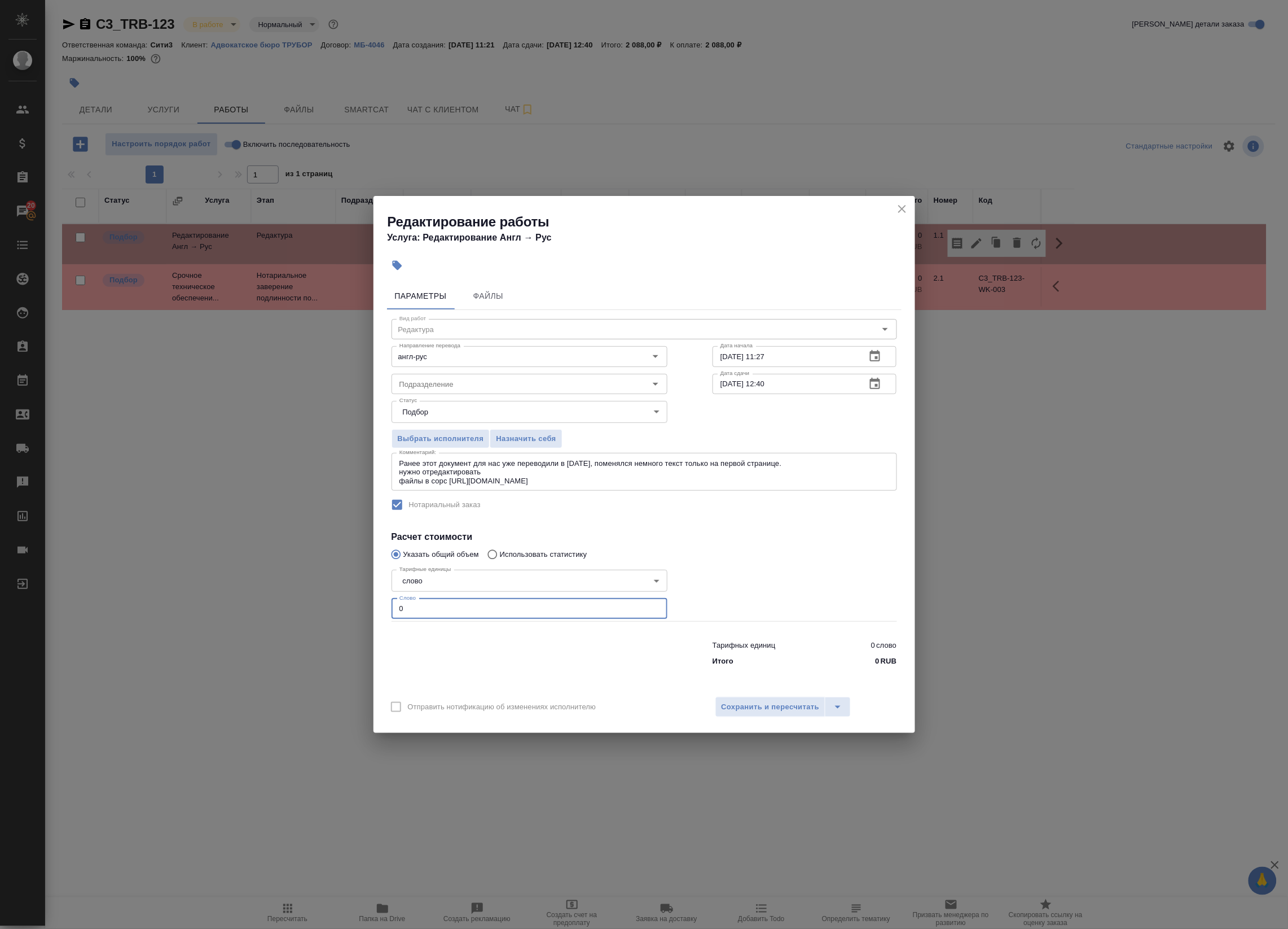
drag, startPoint x: 427, startPoint y: 616, endPoint x: 337, endPoint y: 611, distance: 90.1
click at [337, 611] on div "Редактирование работы Услуга: Редактирование Англ → Рус Параметры Файлы Вид раб…" at bounding box center [644, 464] width 1288 height 929
type input "100"
click at [763, 696] on div "Отправить нотификацию об изменениях исполнителю Сохранить и пересчитать" at bounding box center [644, 710] width 541 height 43
click at [766, 716] on button "Сохранить и пересчитать" at bounding box center [770, 707] width 110 height 20
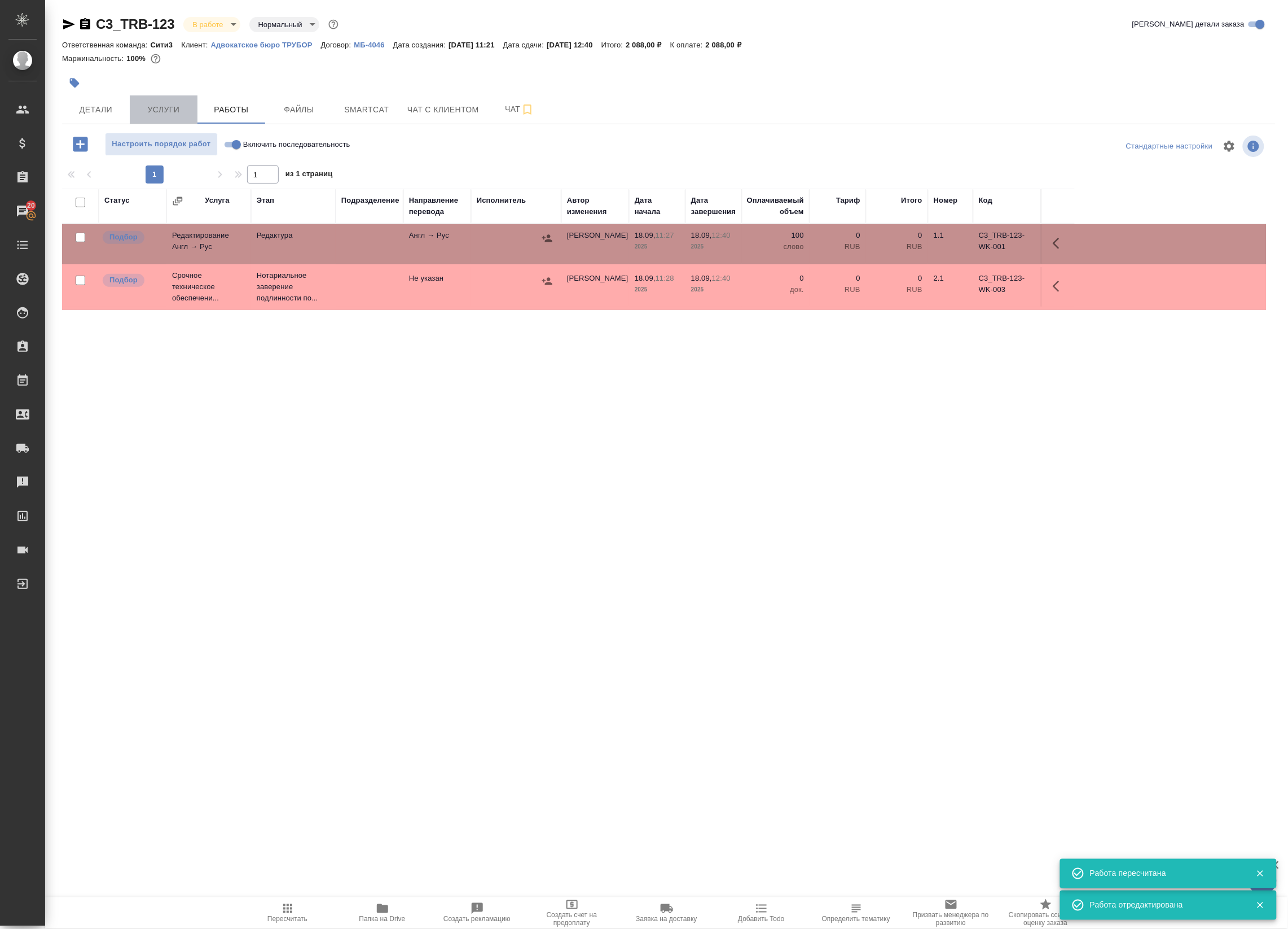
click at [177, 105] on span "Услуги" at bounding box center [164, 110] width 54 height 14
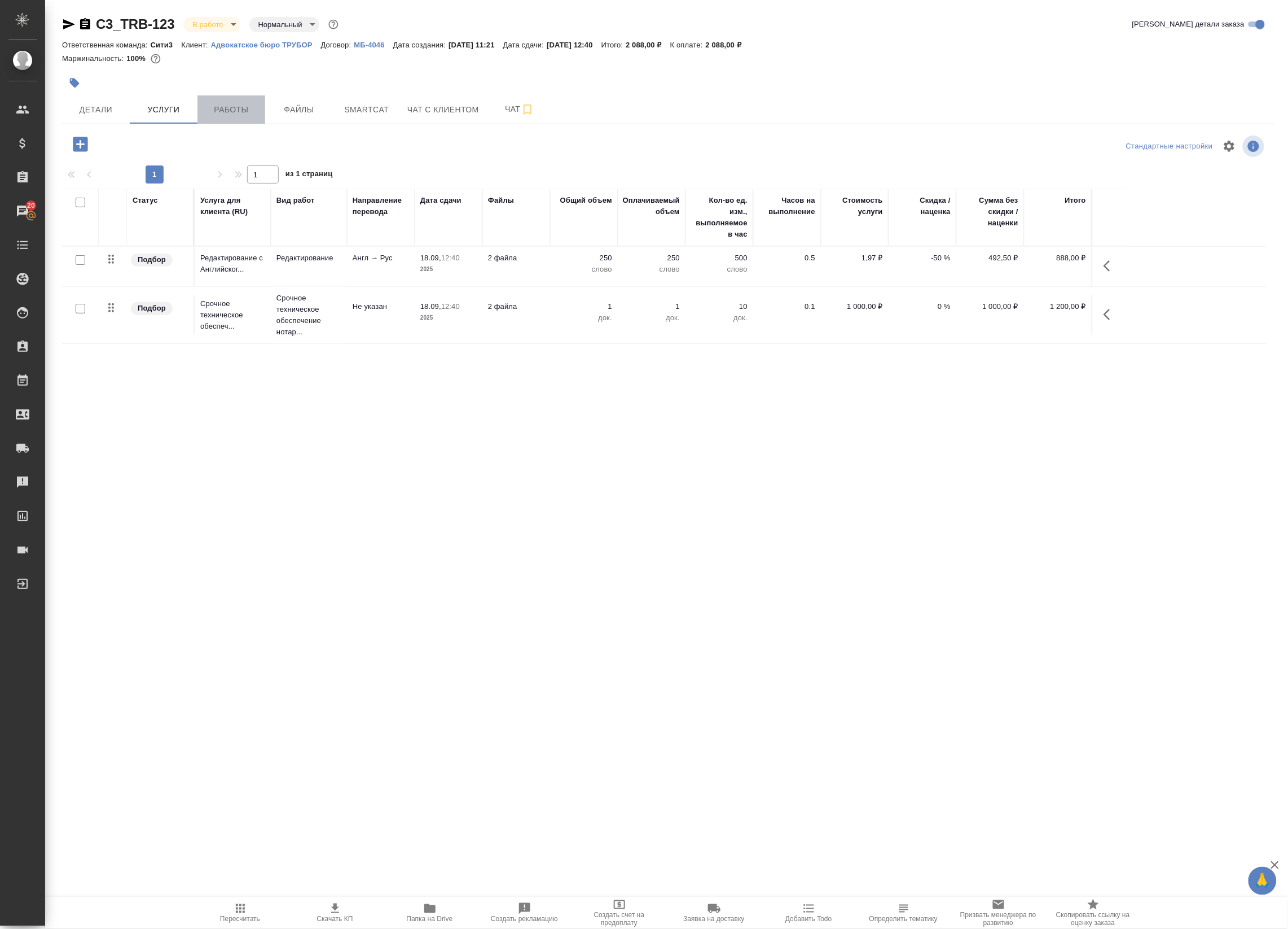
click at [254, 105] on span "Работы" at bounding box center [232, 110] width 54 height 14
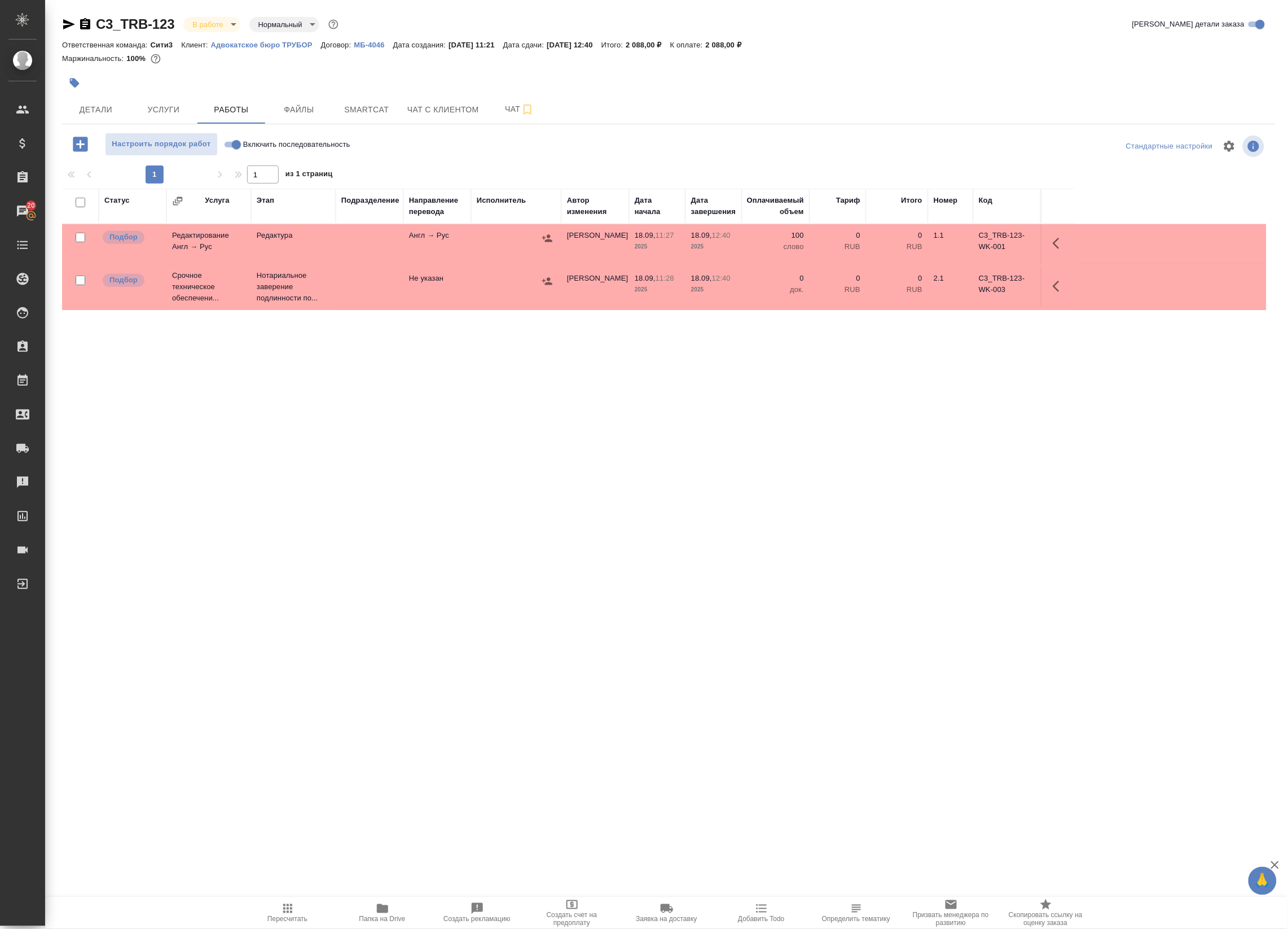
click at [341, 249] on td at bounding box center [370, 244] width 68 height 39
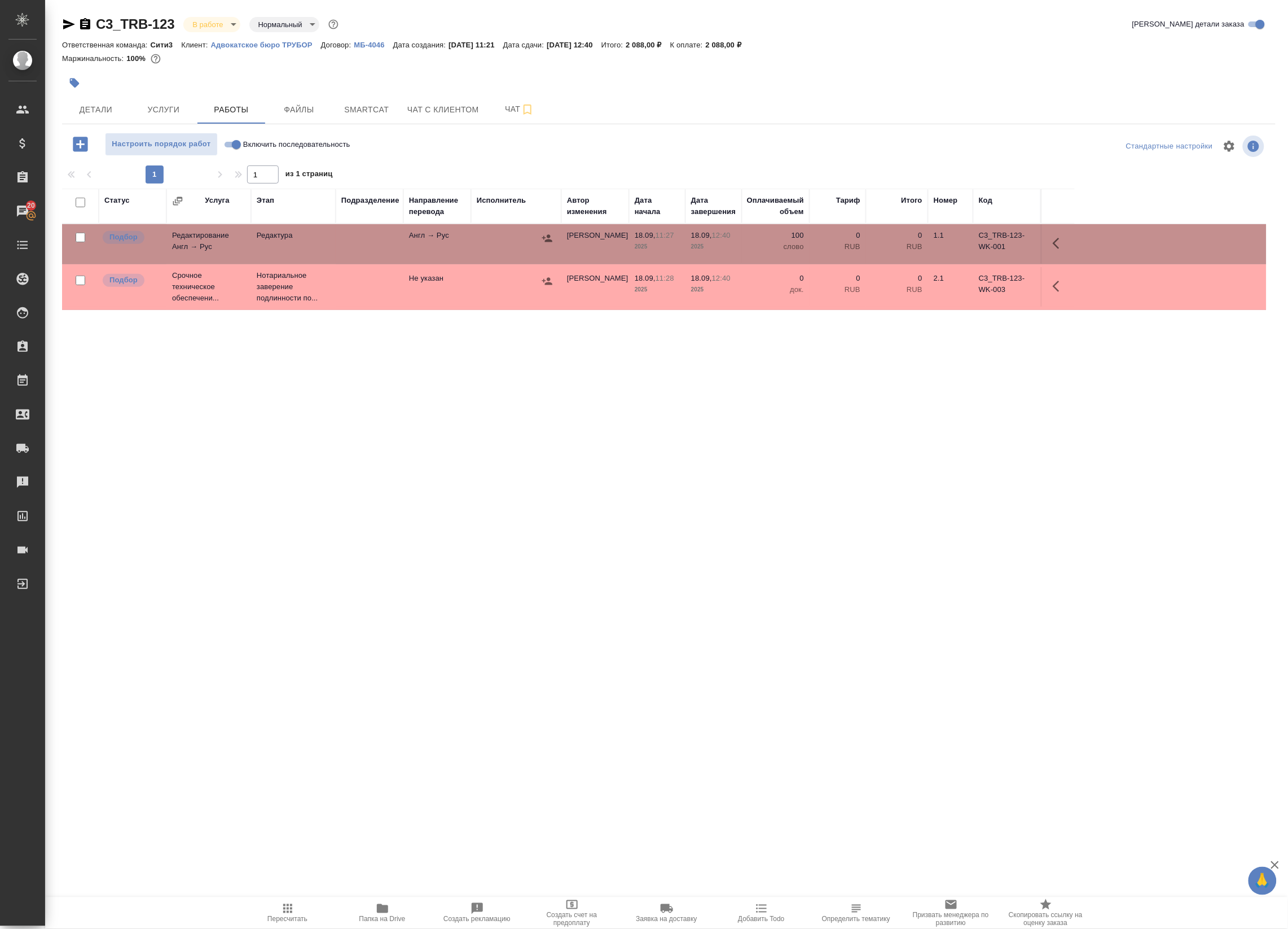
click at [341, 249] on td at bounding box center [370, 244] width 68 height 39
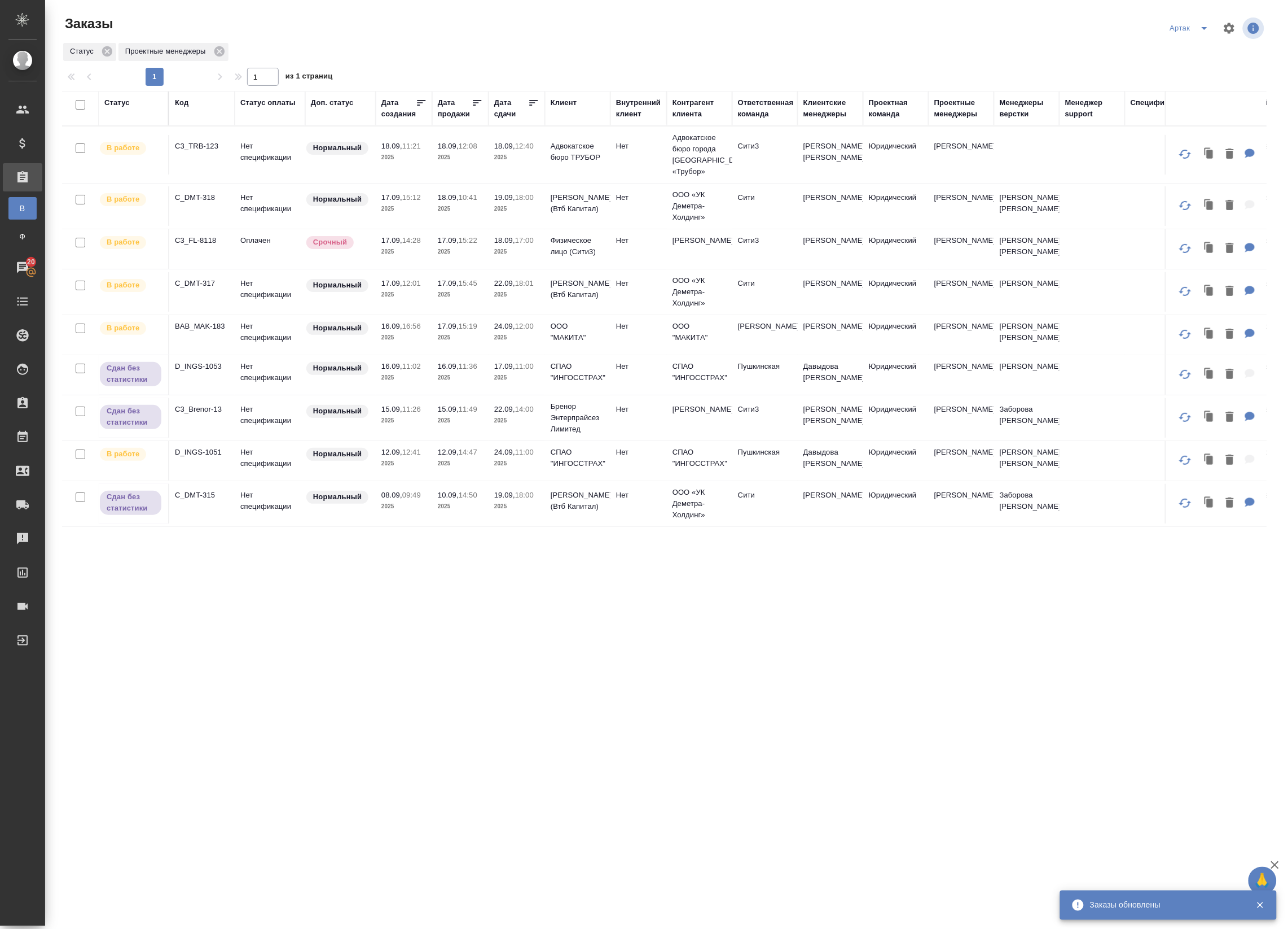
click at [440, 469] on p "2025" at bounding box center [460, 463] width 45 height 11
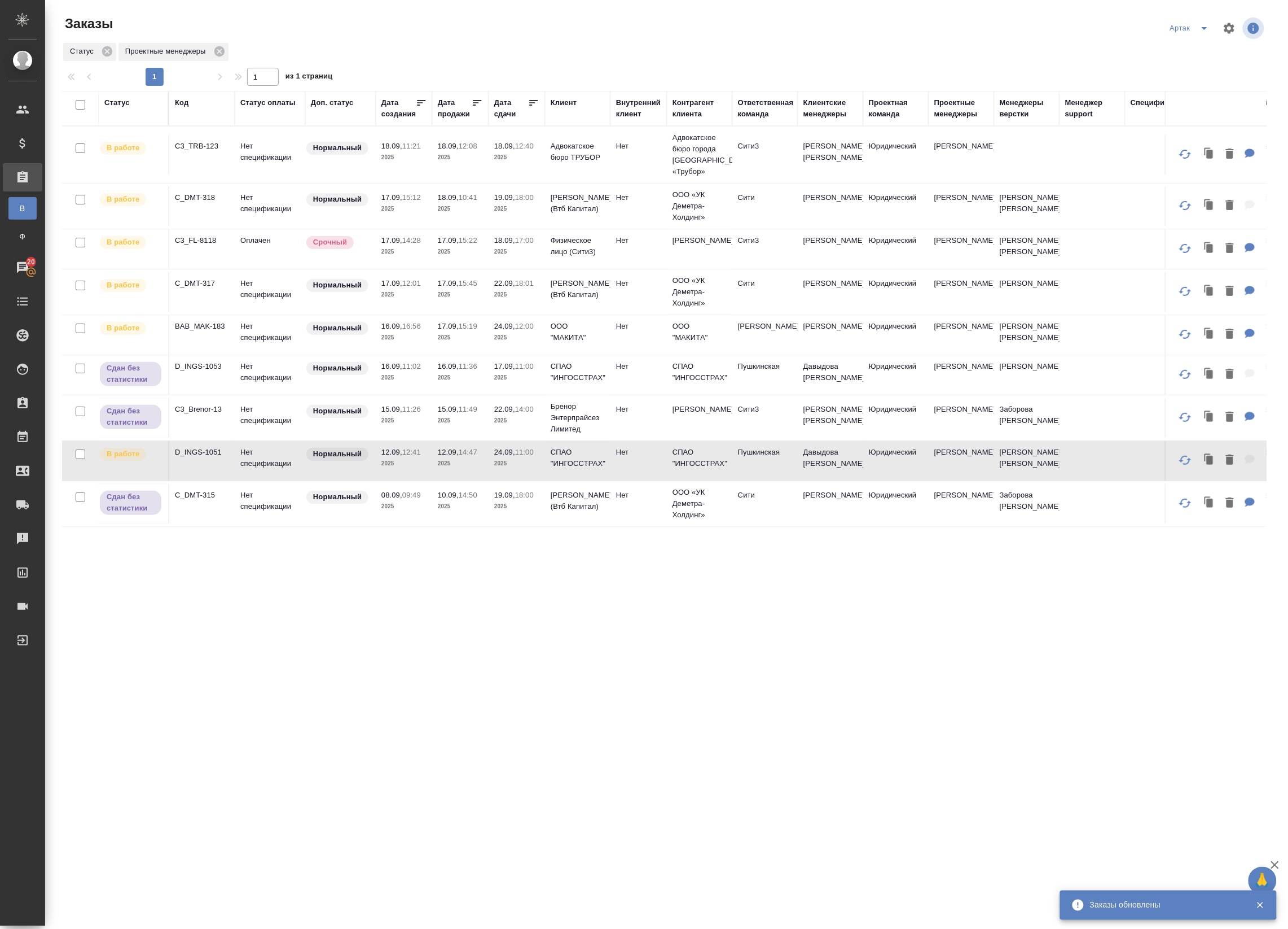
click at [440, 469] on p "2025" at bounding box center [460, 463] width 45 height 11
click at [393, 499] on p "08.09," at bounding box center [392, 495] width 21 height 9
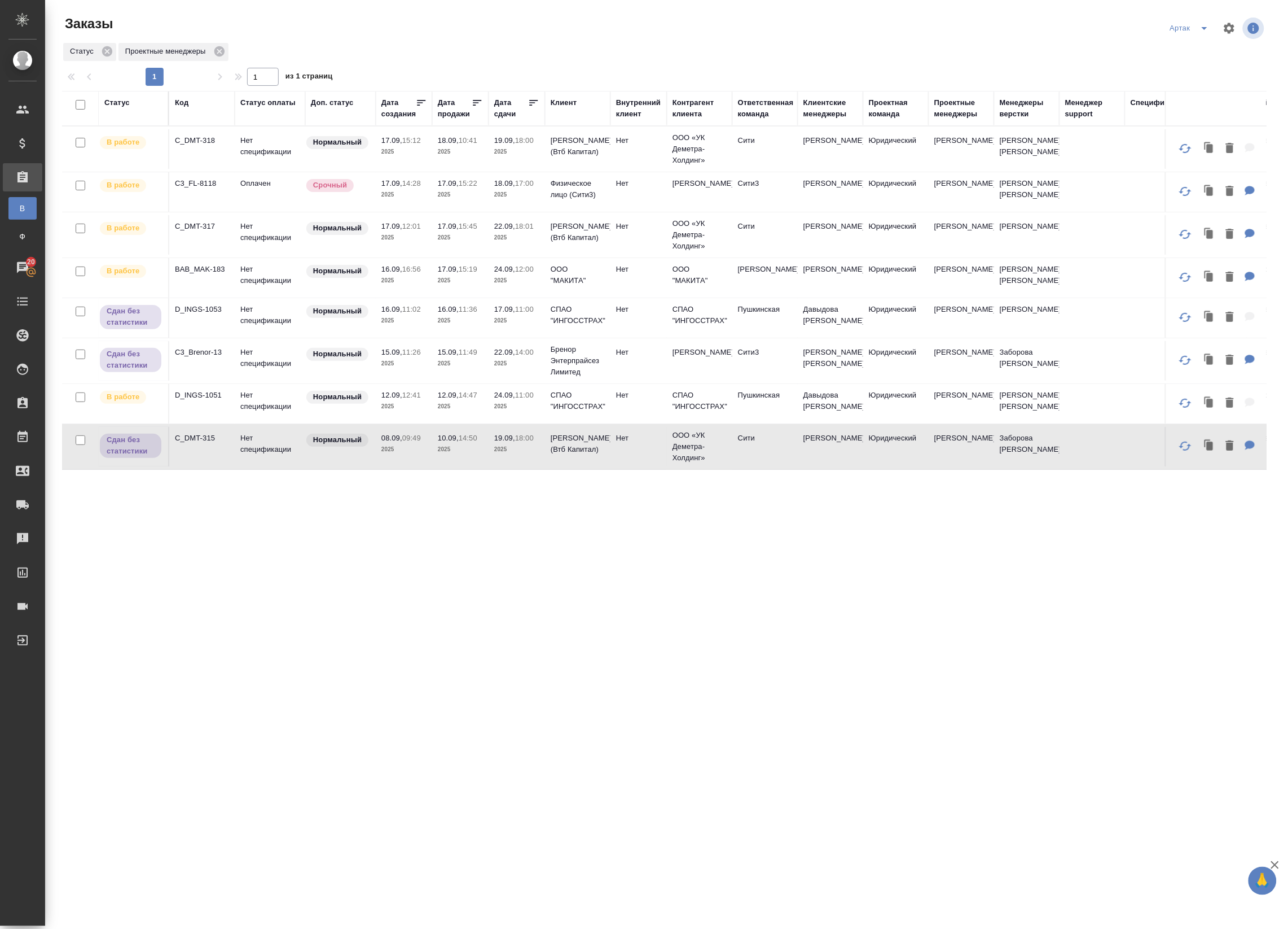
click at [529, 103] on icon at bounding box center [533, 102] width 11 height 11
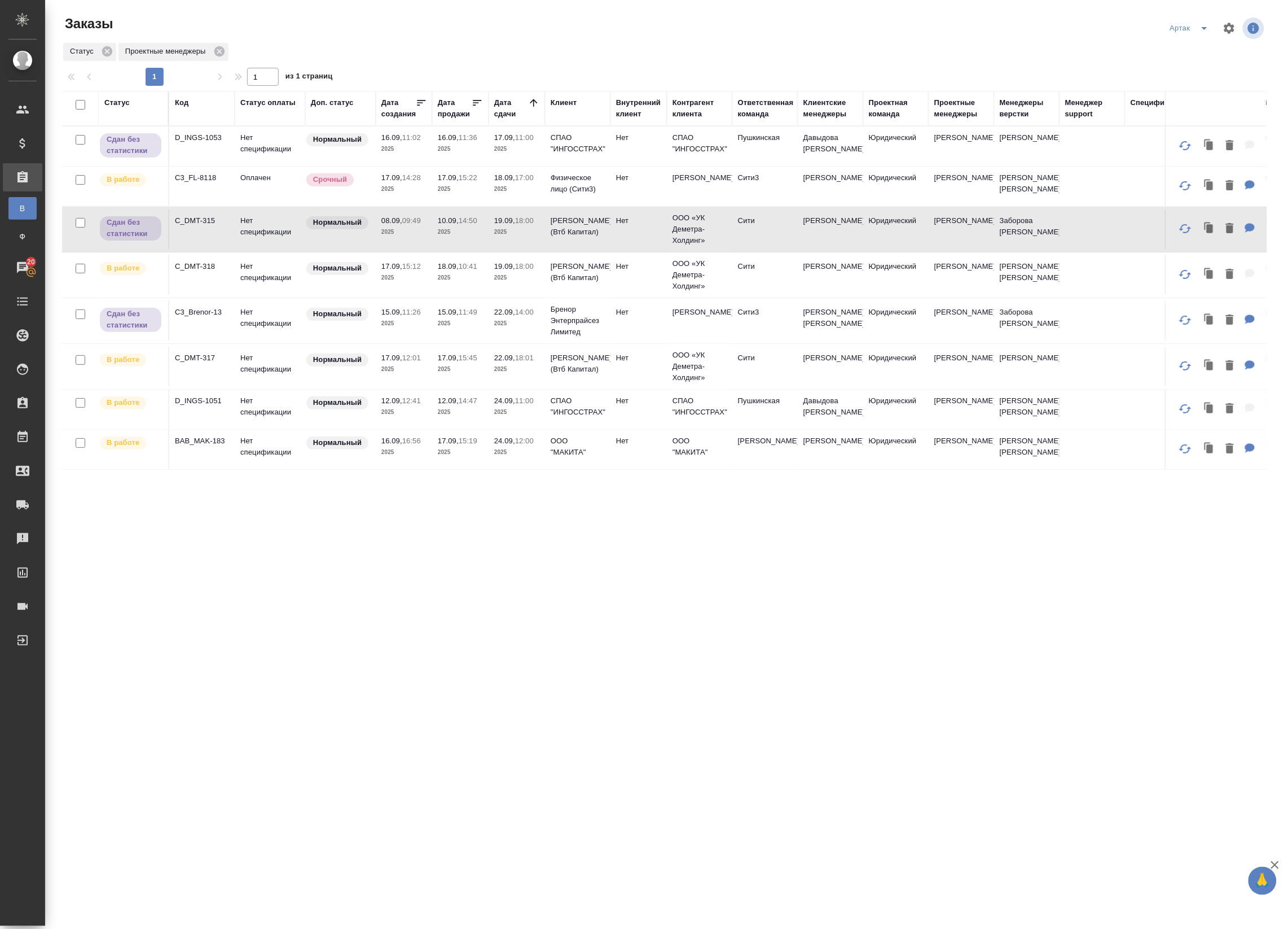
click at [511, 200] on td "18.09, 17:00 2025" at bounding box center [517, 186] width 56 height 39
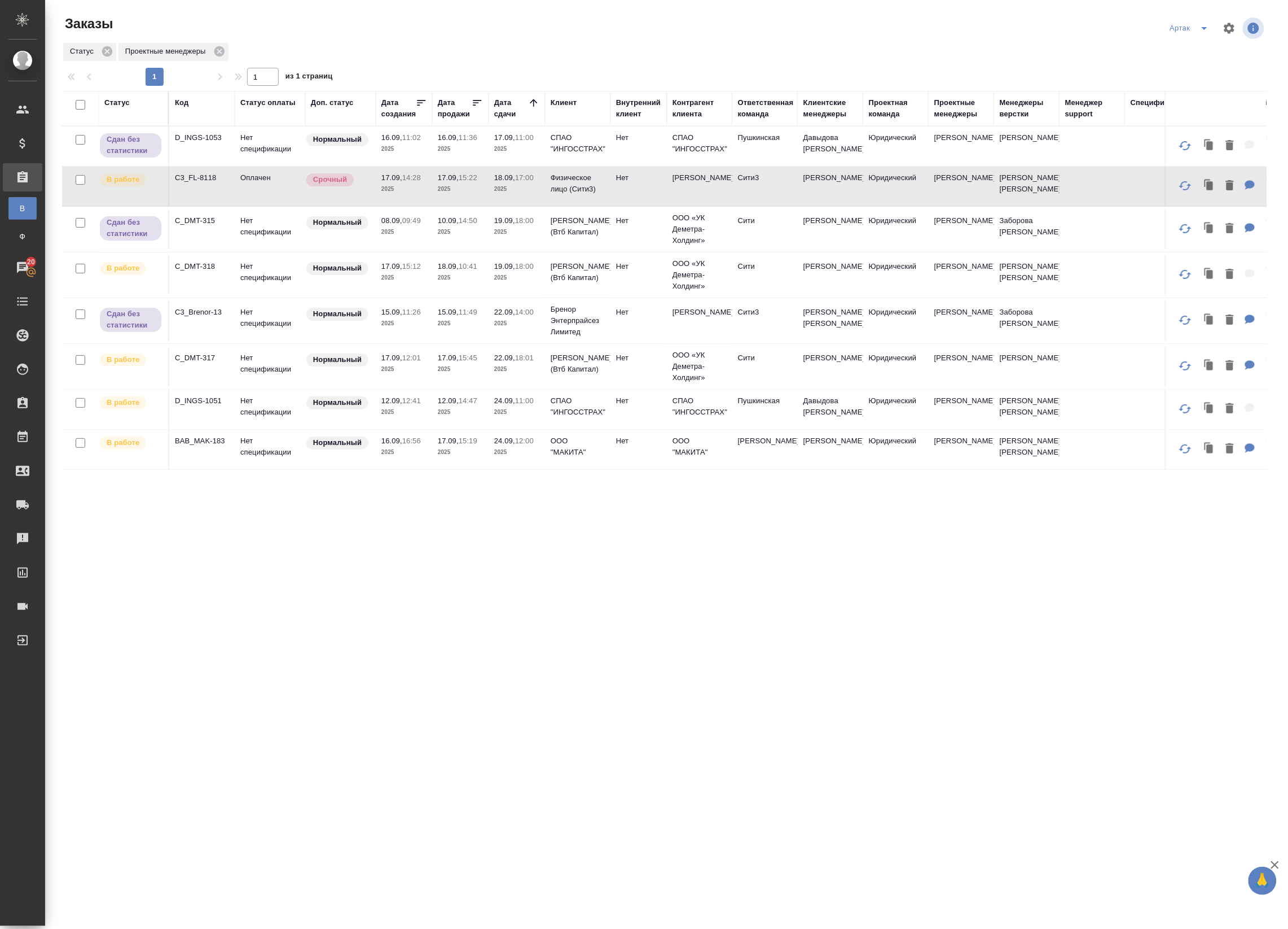
click at [489, 184] on td "18.09, 17:00 2025" at bounding box center [517, 186] width 56 height 39
click at [435, 276] on td "18.09, 10:41 2025" at bounding box center [460, 275] width 56 height 39
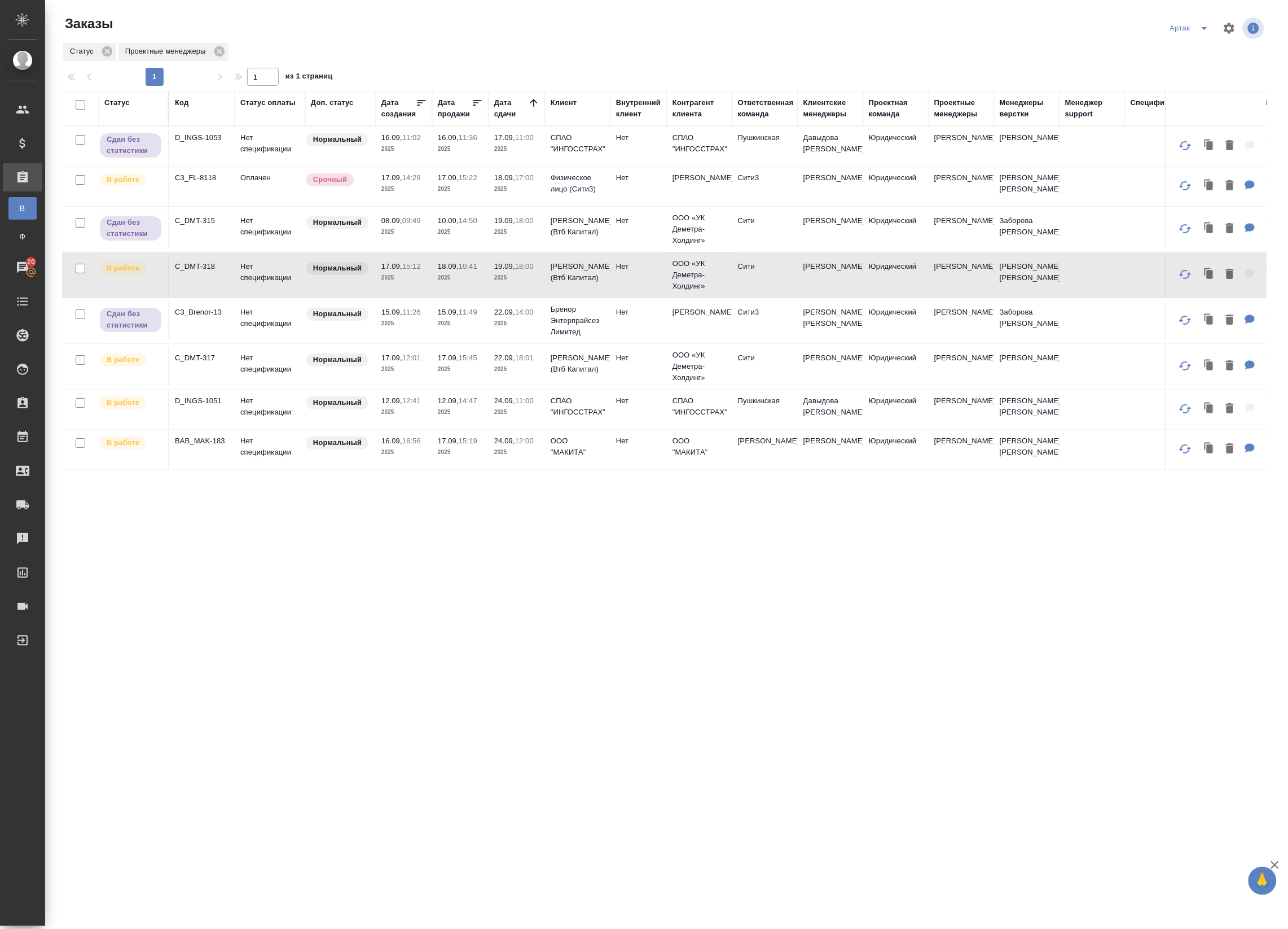
click at [452, 292] on td "18.09, 10:41 2025" at bounding box center [460, 275] width 56 height 39
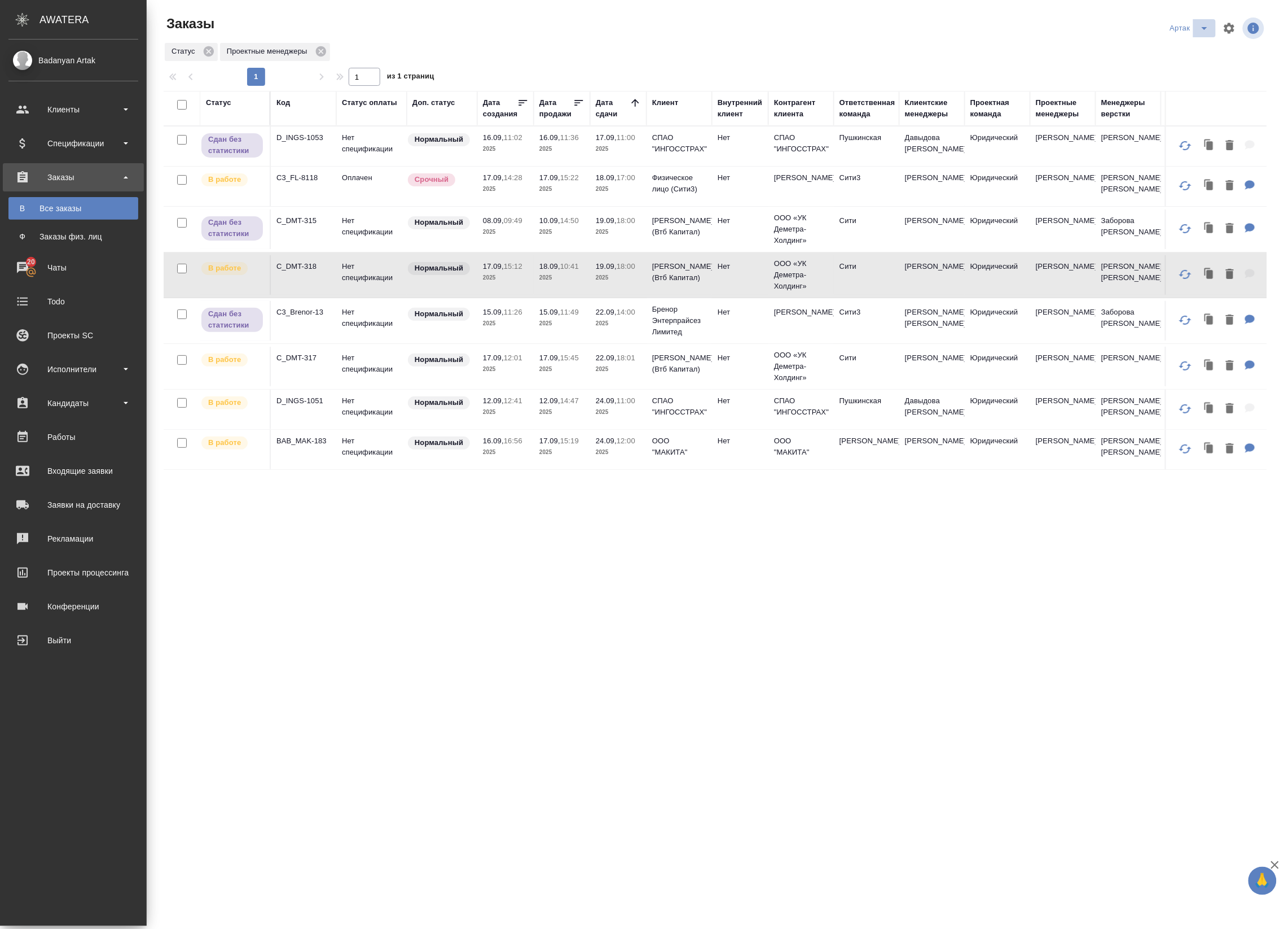
click at [1197, 31] on span "split button" at bounding box center [1204, 28] width 17 height 14
click at [1184, 48] on li "leagal" at bounding box center [1192, 50] width 48 height 18
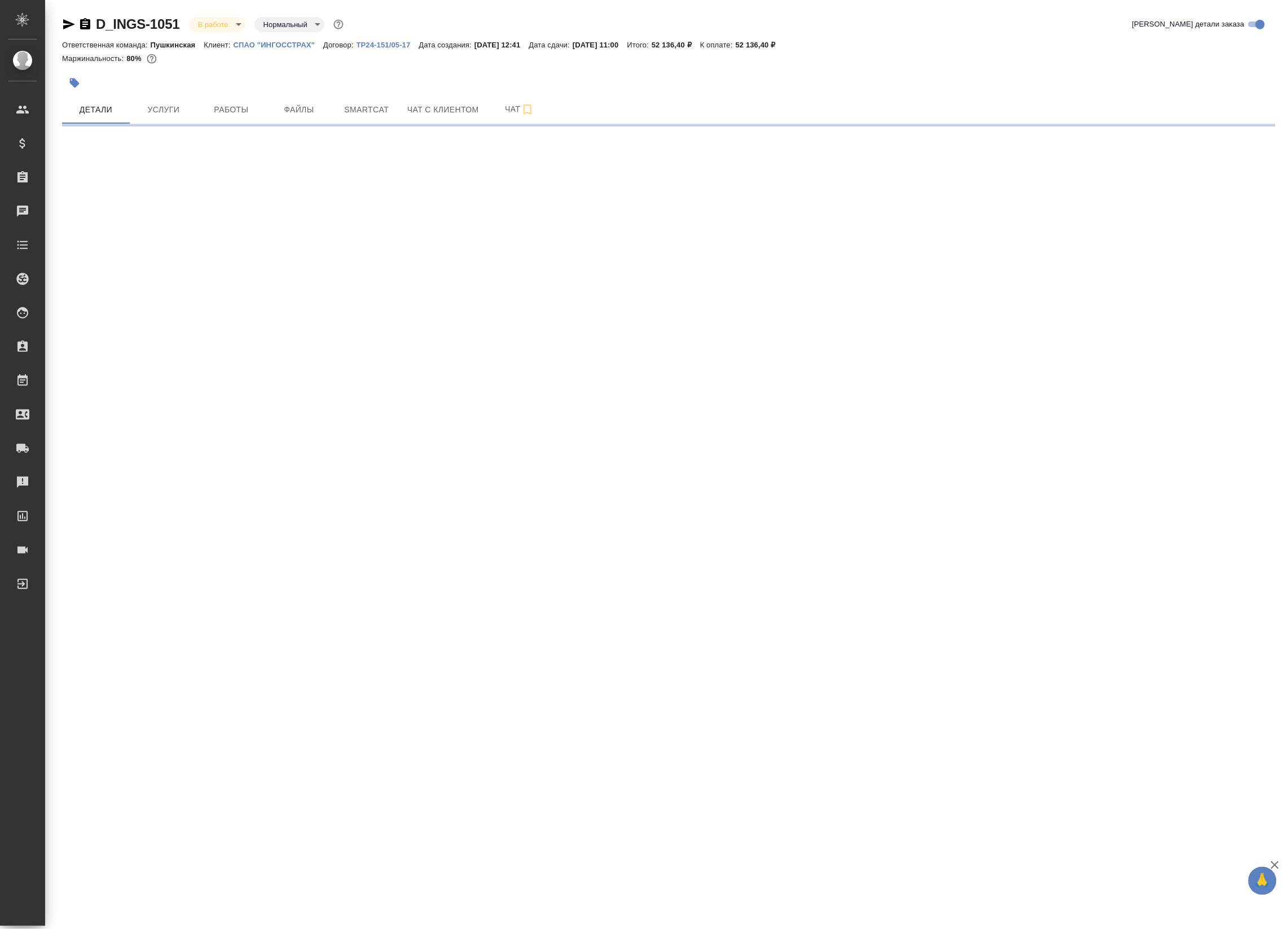
select select "RU"
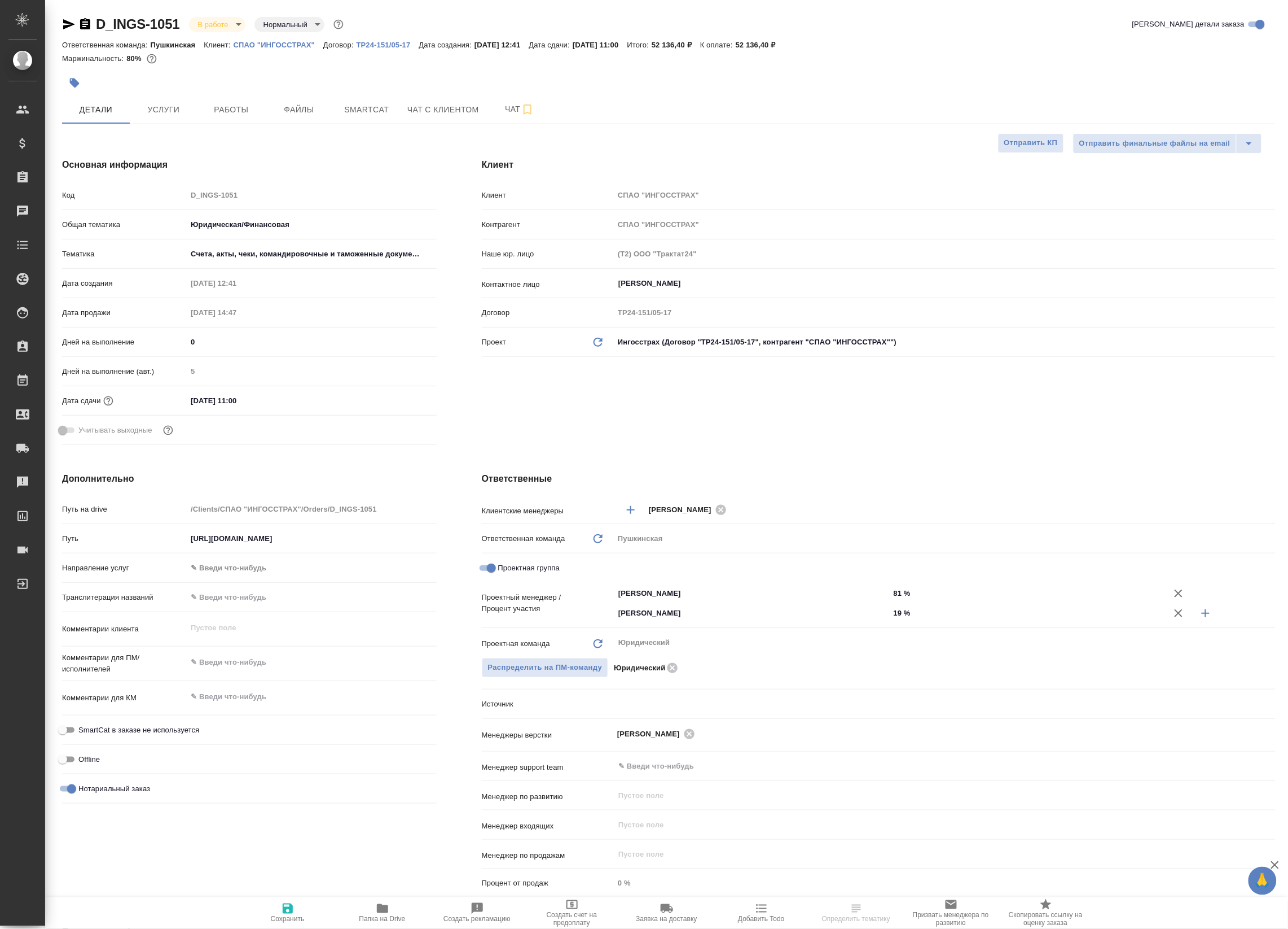
type textarea "x"
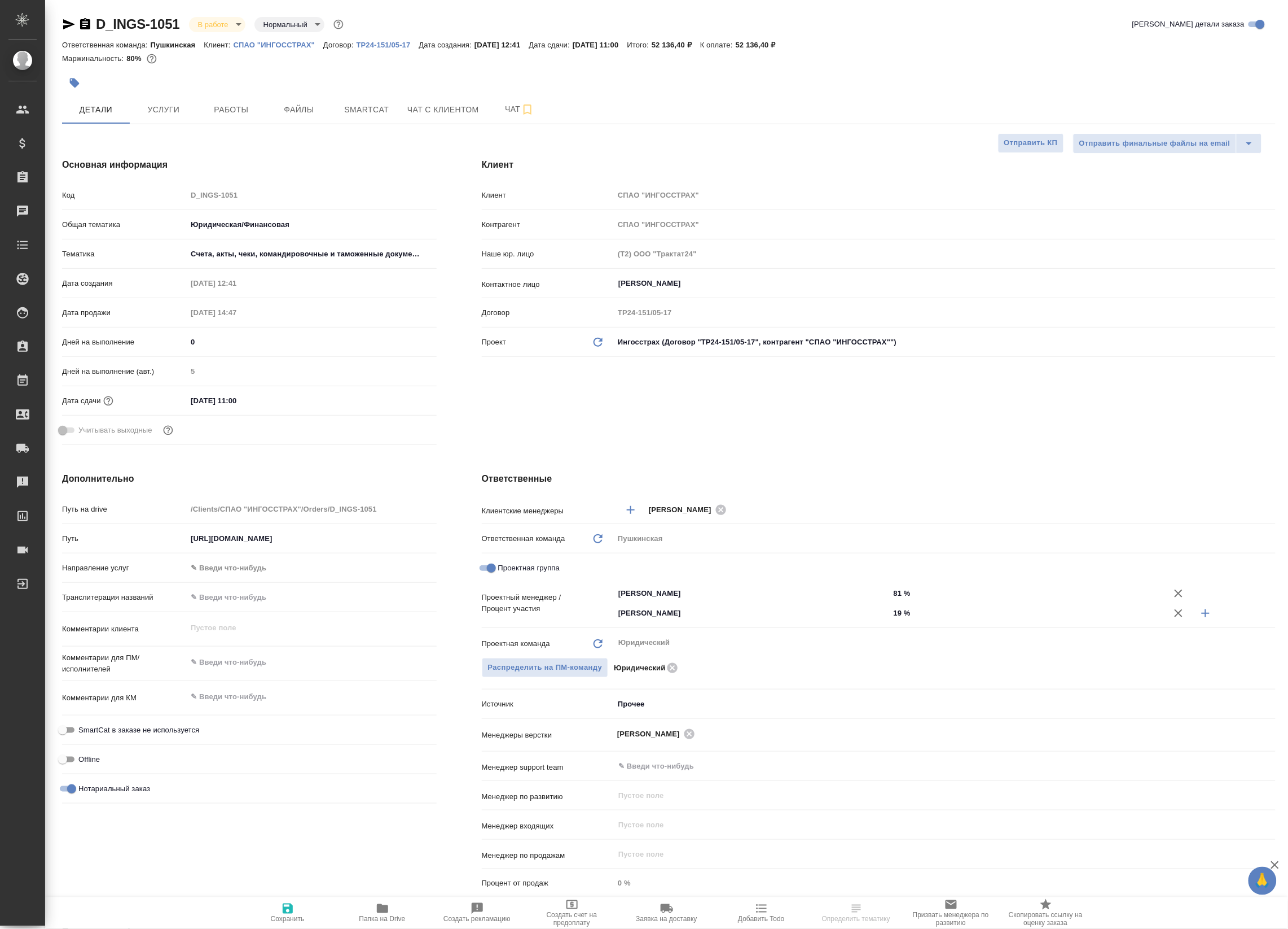
type textarea "x"
click at [221, 115] on span "Работы" at bounding box center [232, 110] width 54 height 14
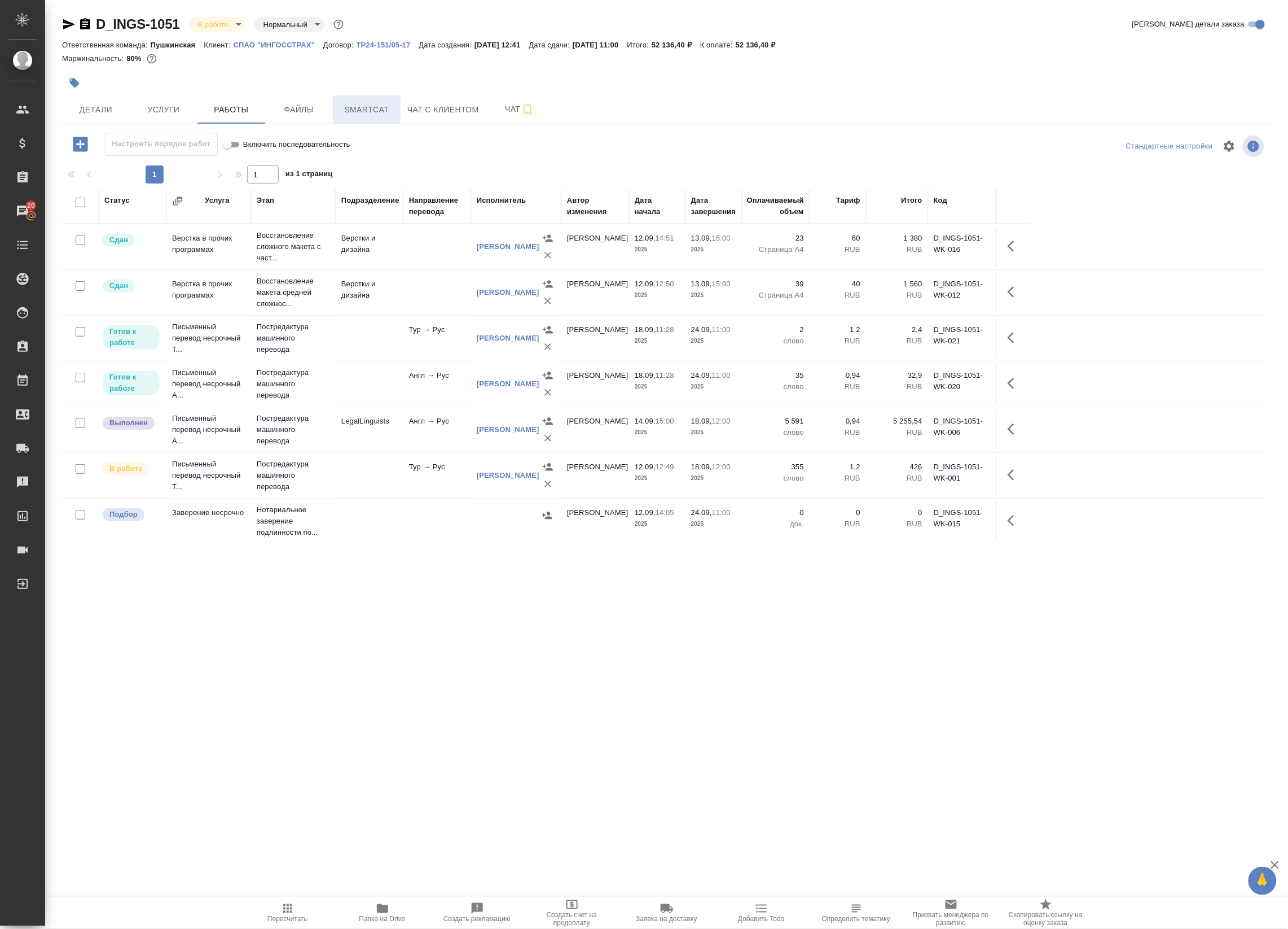
click at [365, 110] on span "Smartcat" at bounding box center [367, 110] width 54 height 14
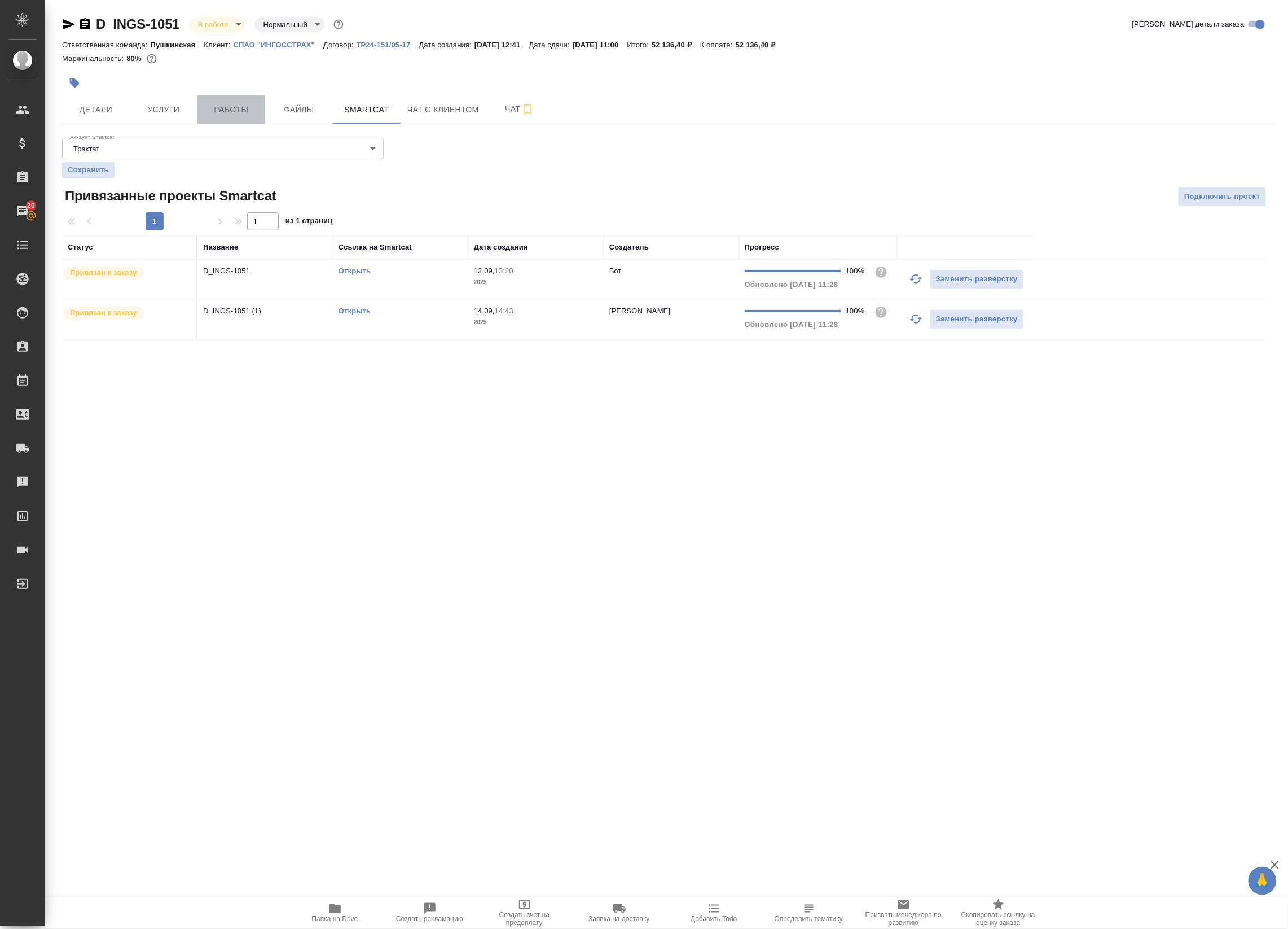
click at [245, 115] on span "Работы" at bounding box center [232, 110] width 54 height 14
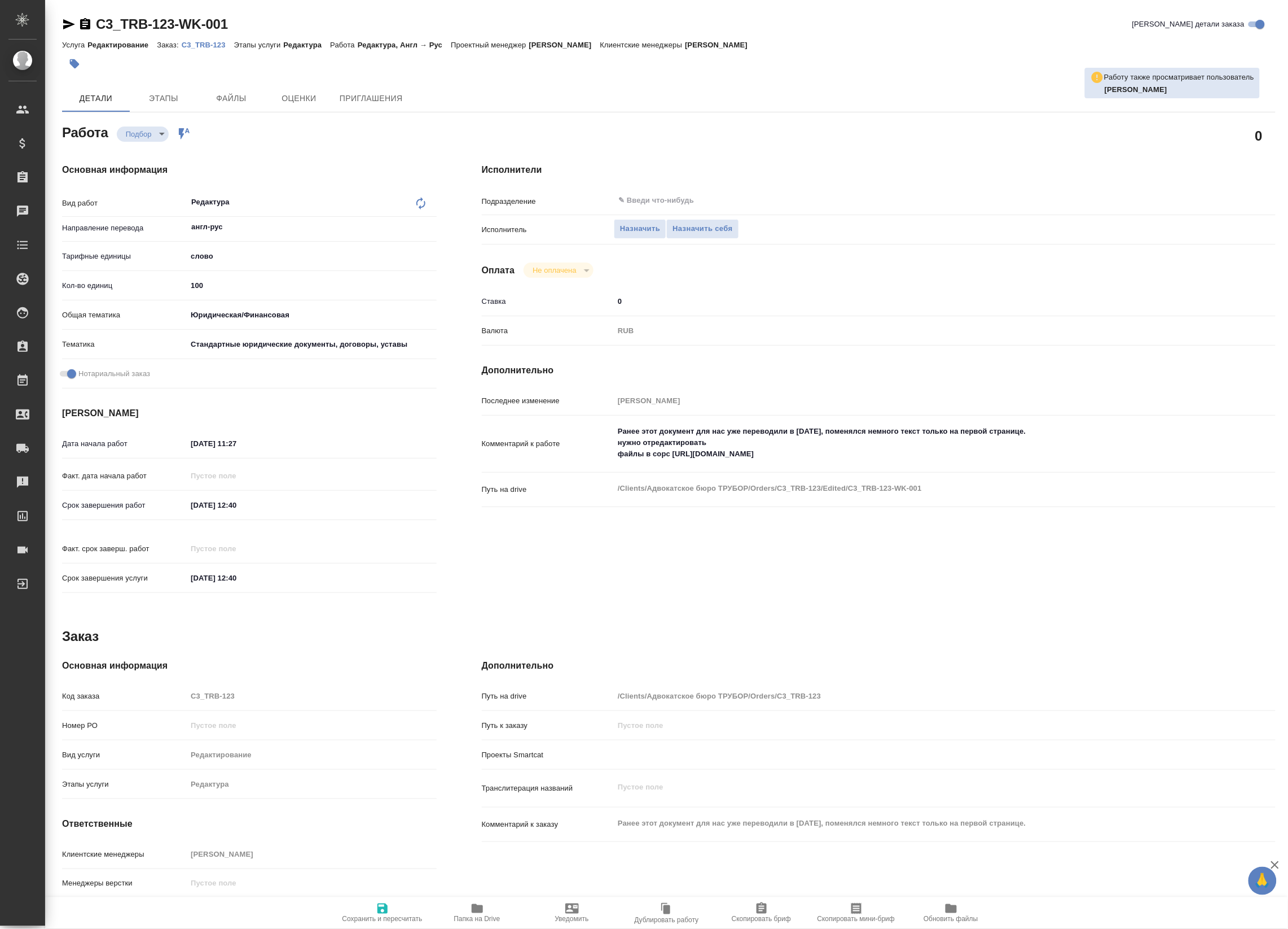
type textarea "x"
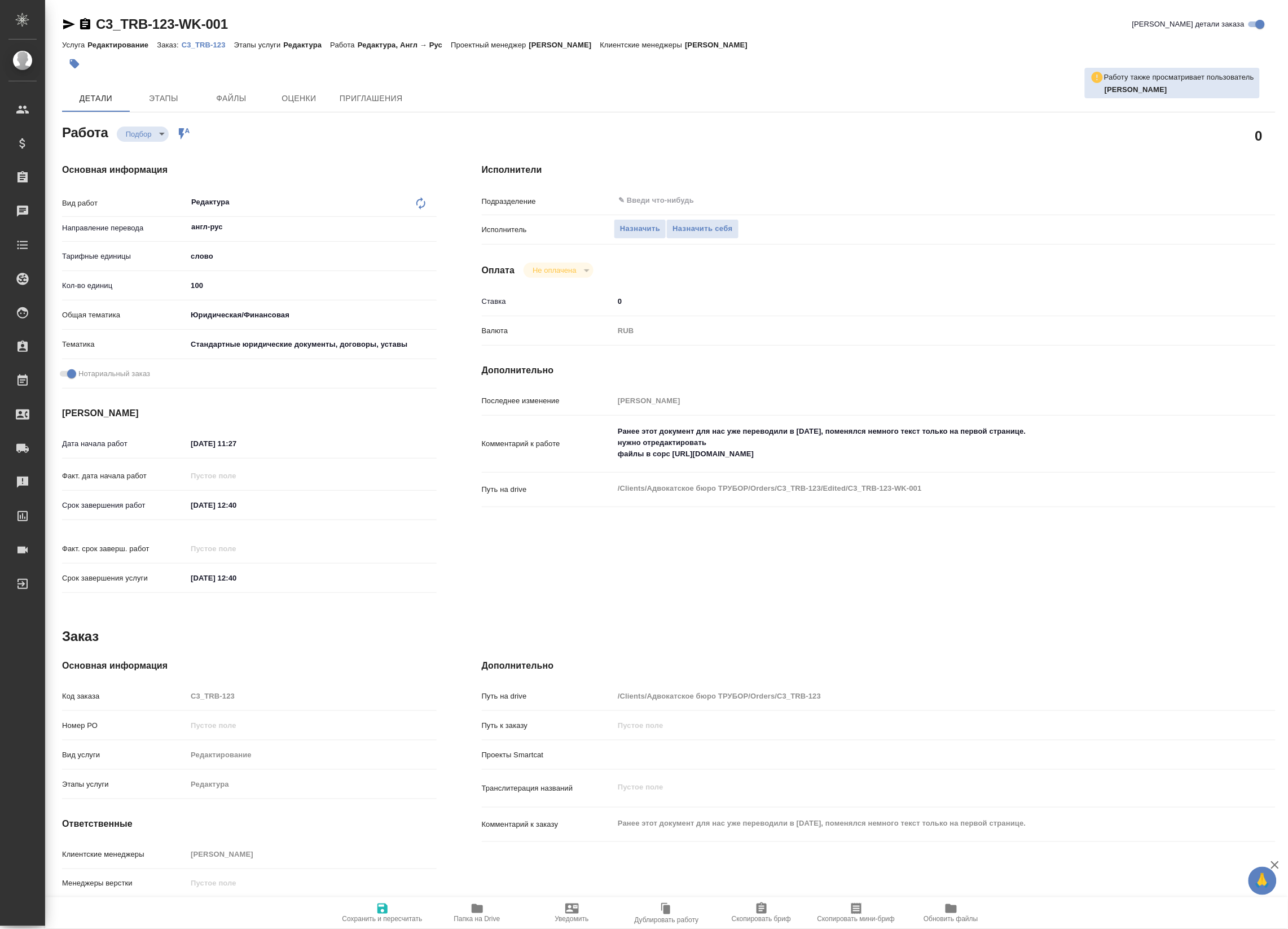
type textarea "x"
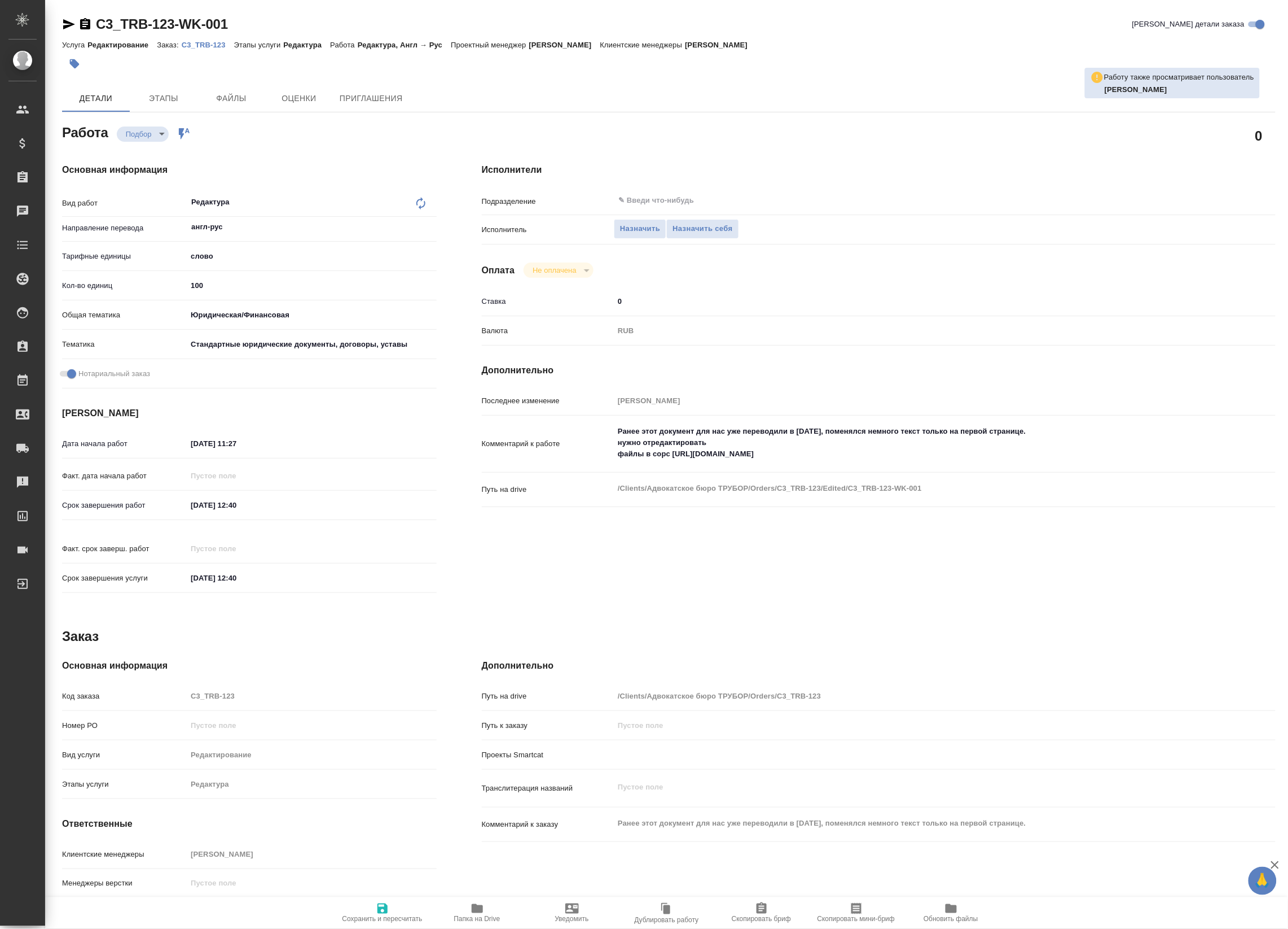
type textarea "x"
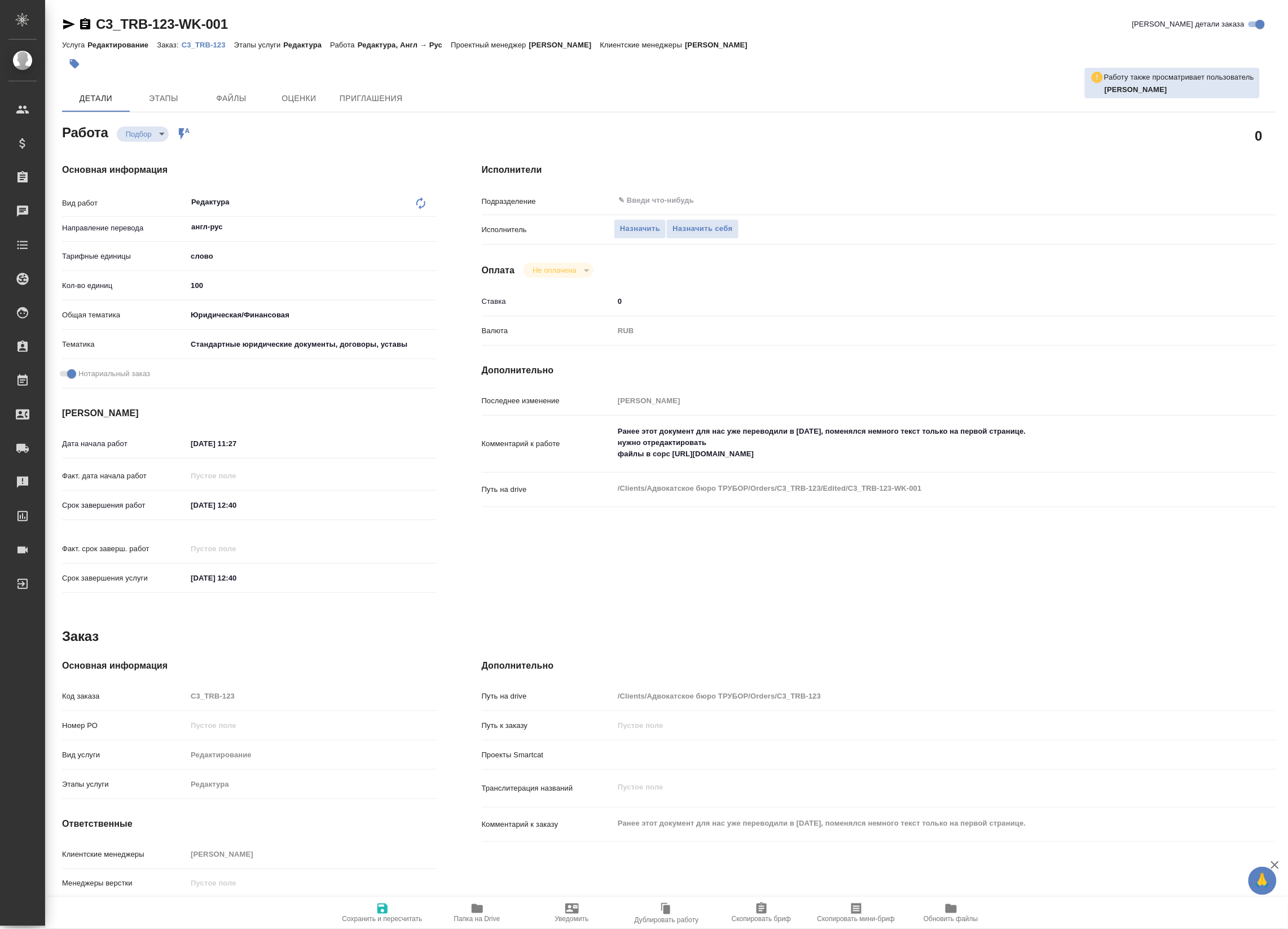
type textarea "x"
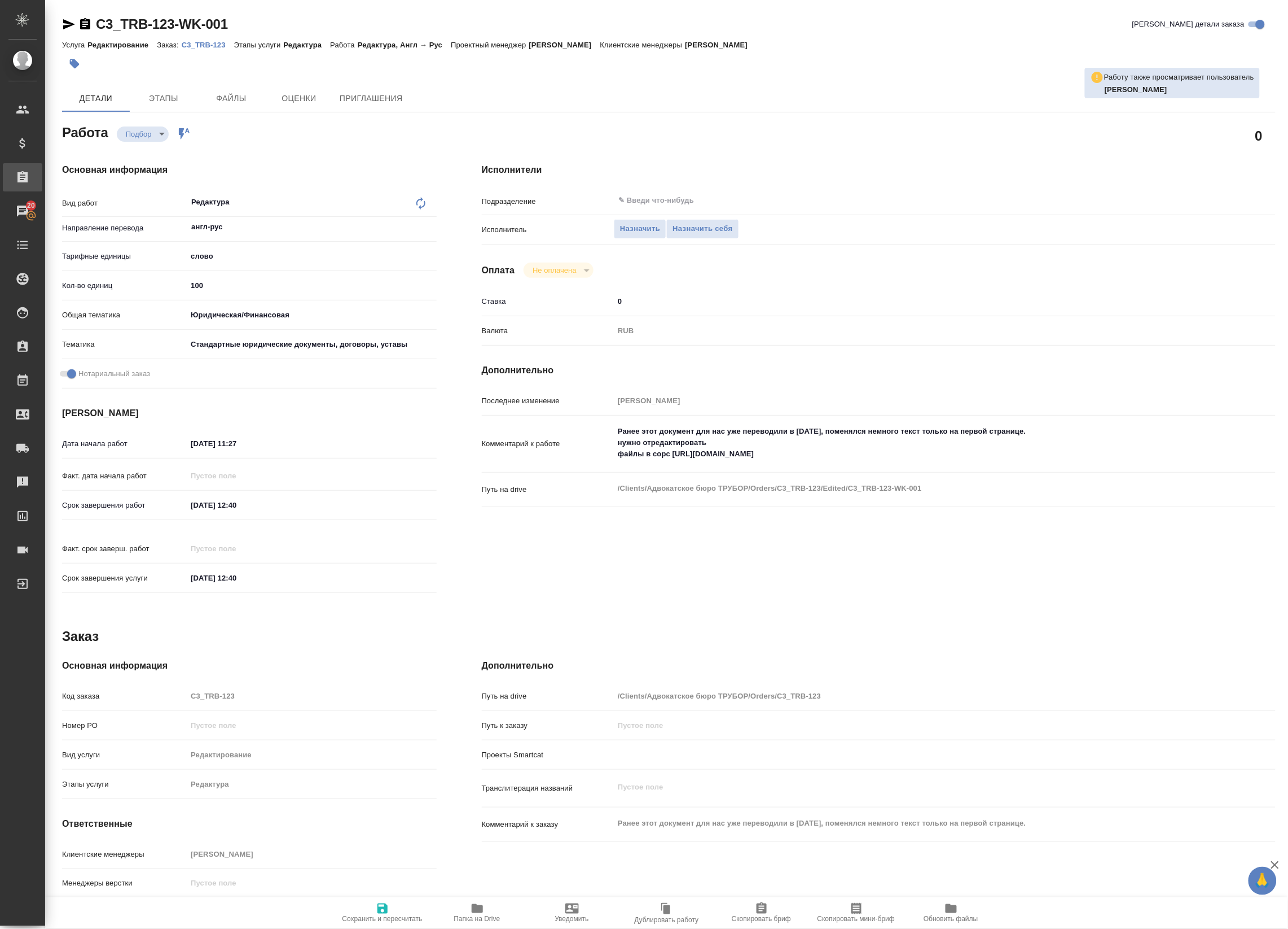
type textarea "x"
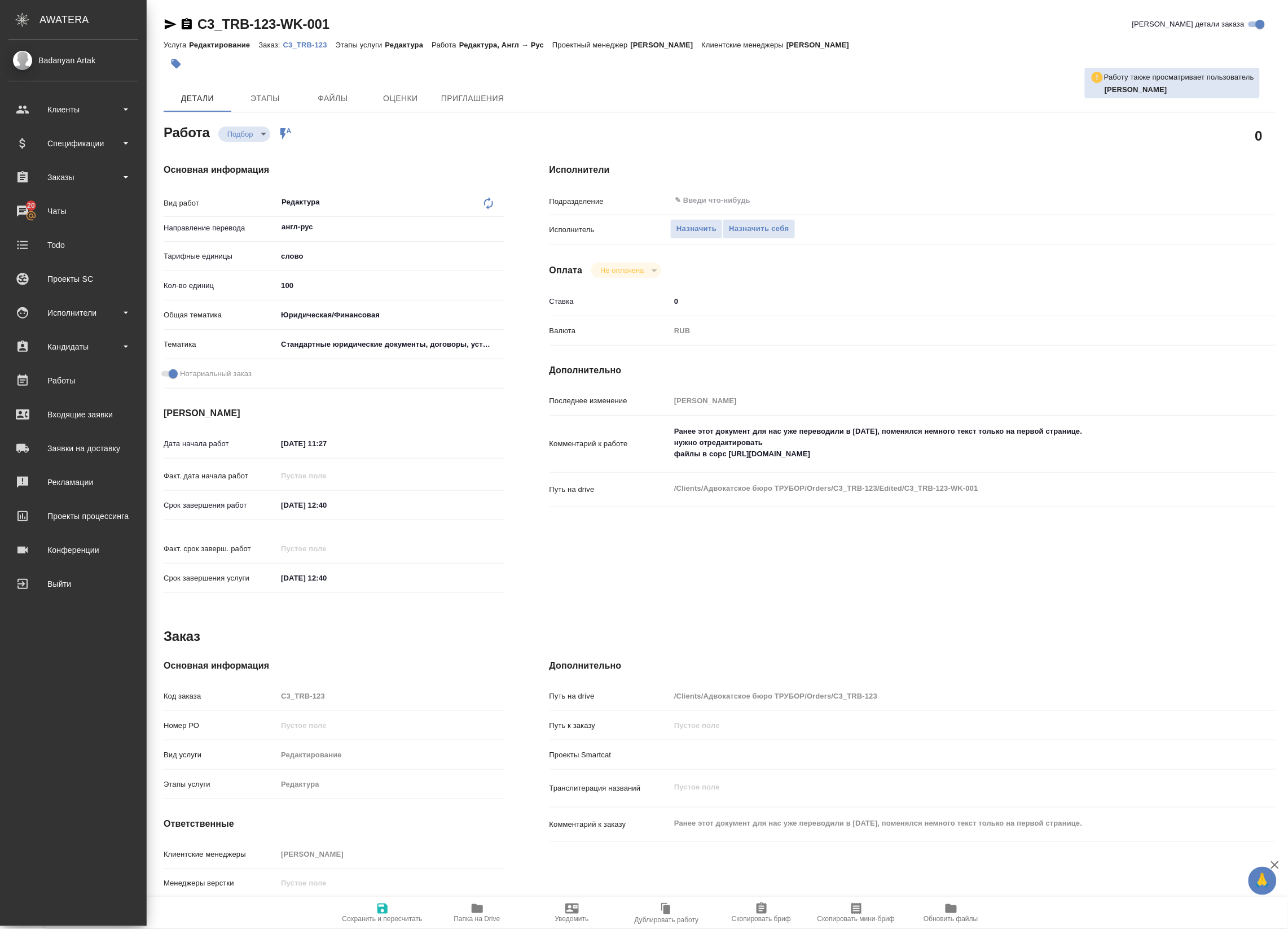
type textarea "x"
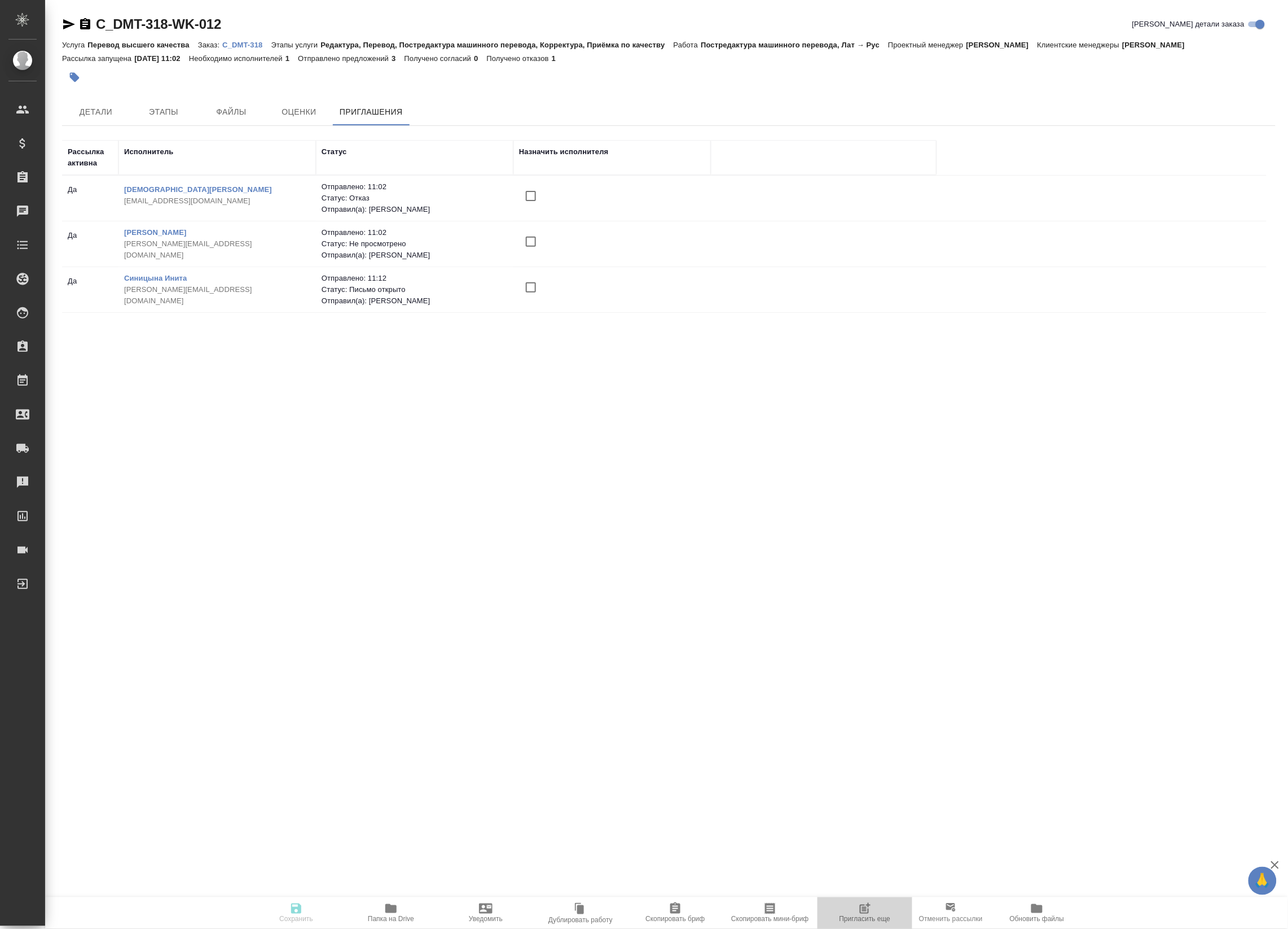
click at [864, 912] on icon "button" at bounding box center [865, 908] width 14 height 14
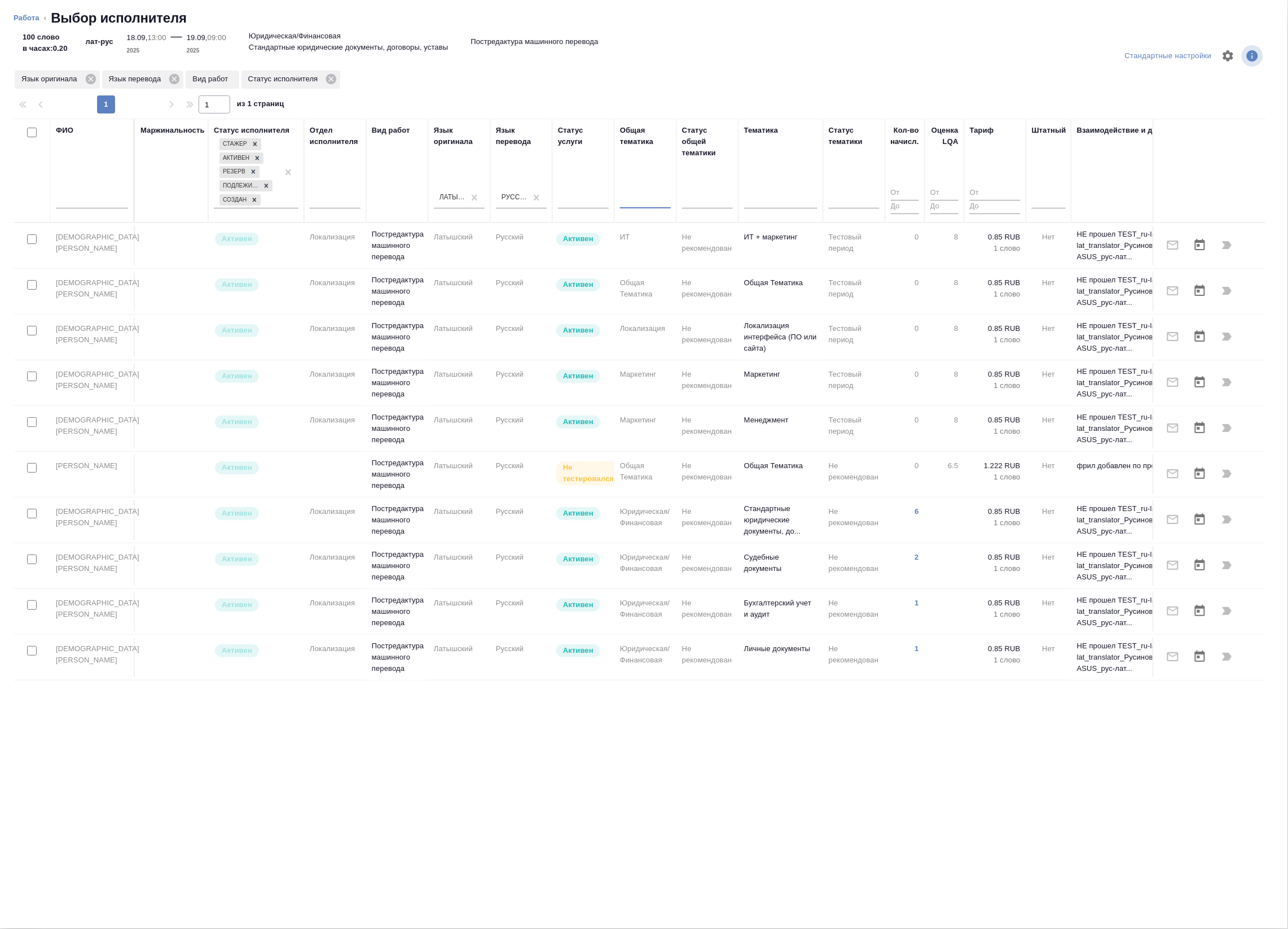
click at [97, 200] on input "text" at bounding box center [91, 201] width 72 height 14
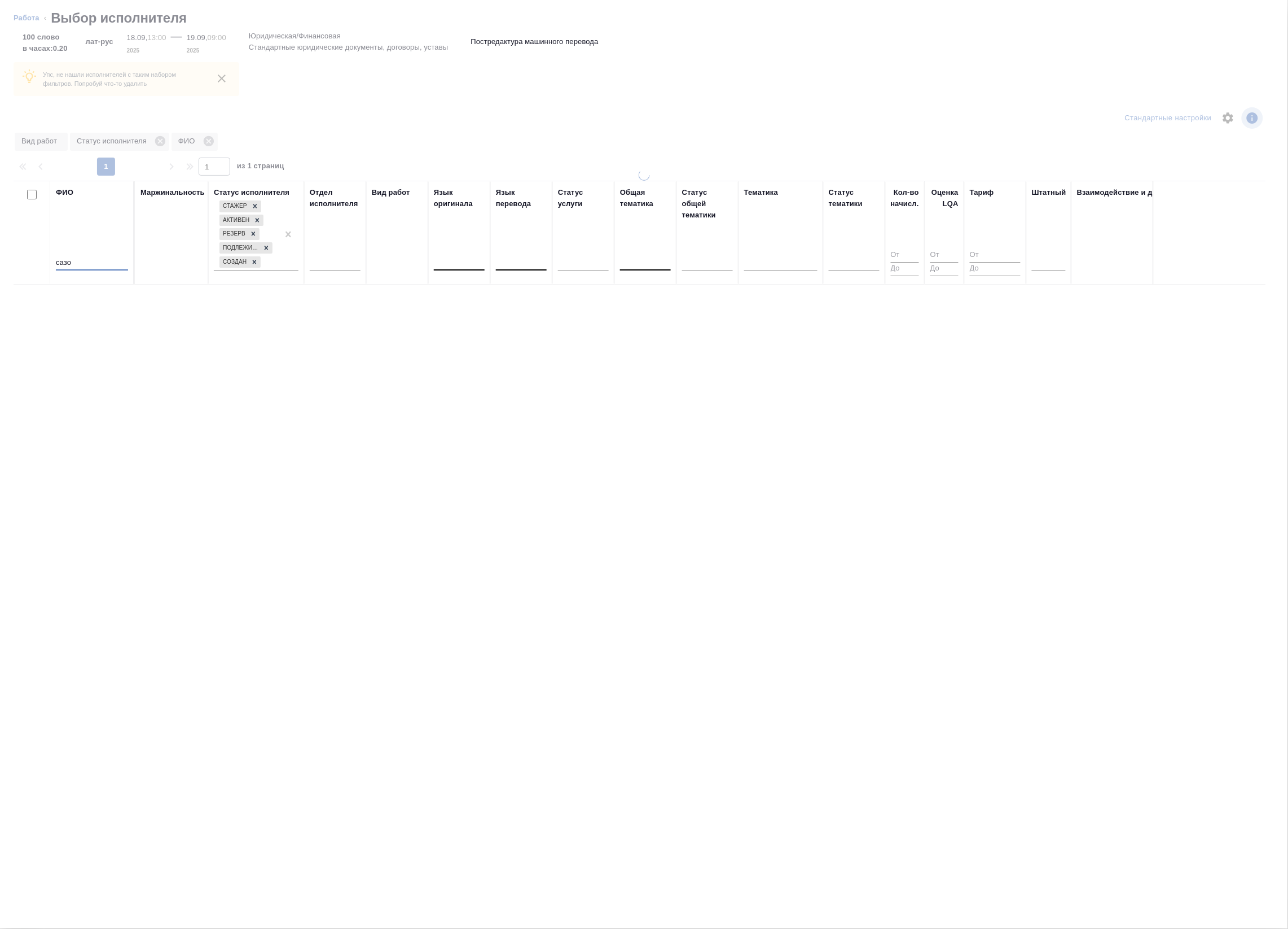
click at [77, 264] on input "сазо" at bounding box center [91, 263] width 72 height 14
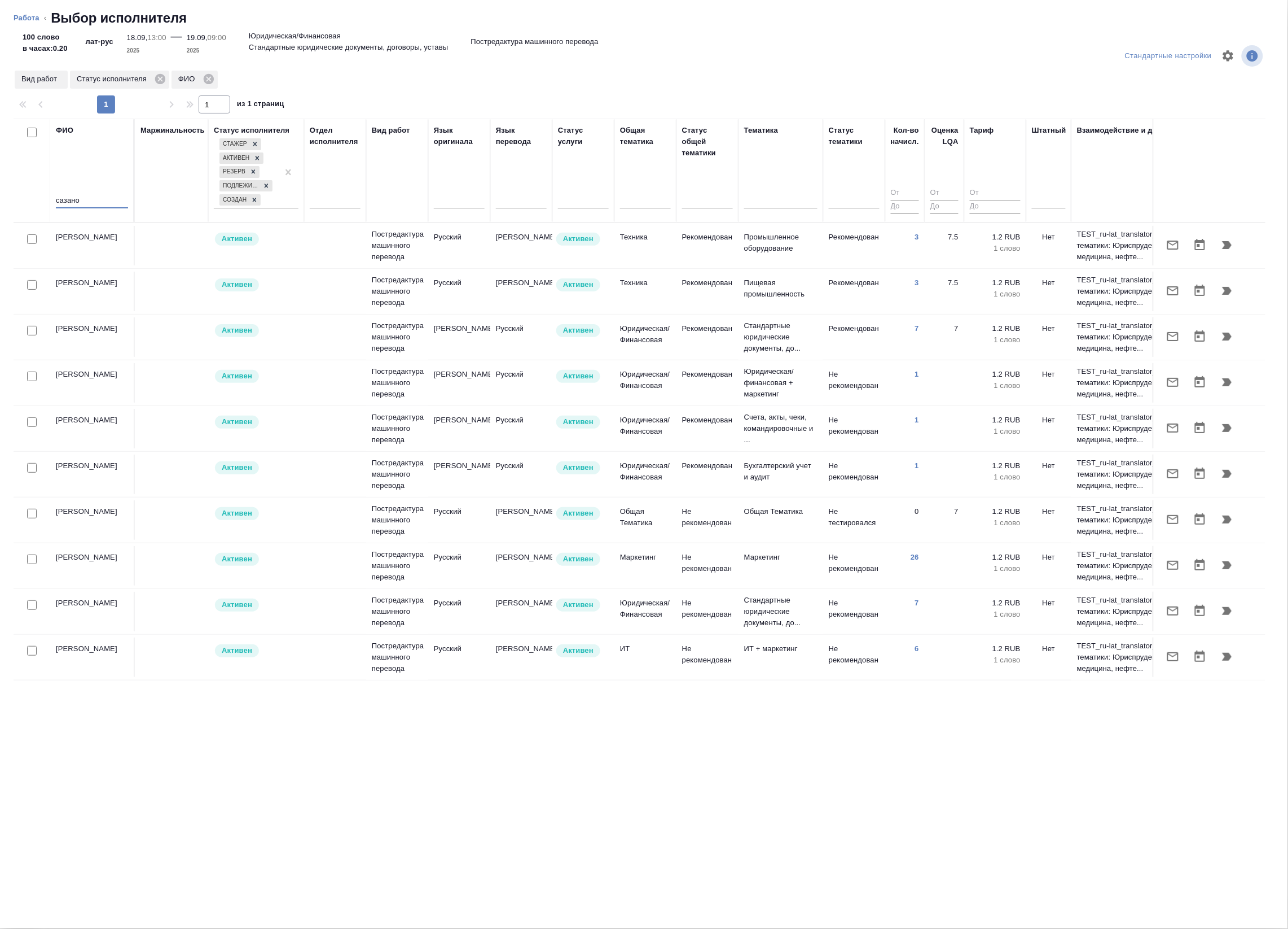
scroll to position [56, 0]
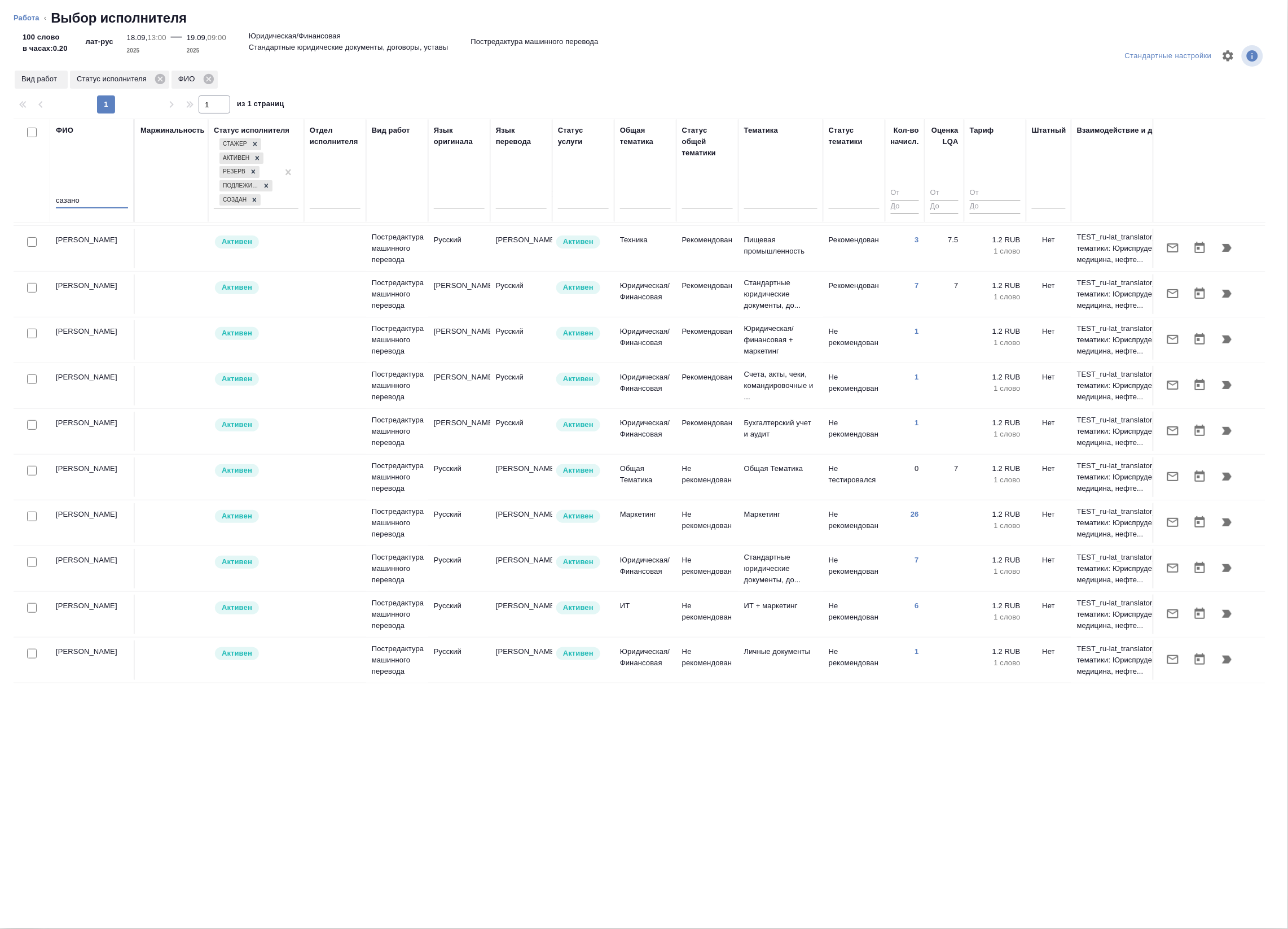
type input "сазано"
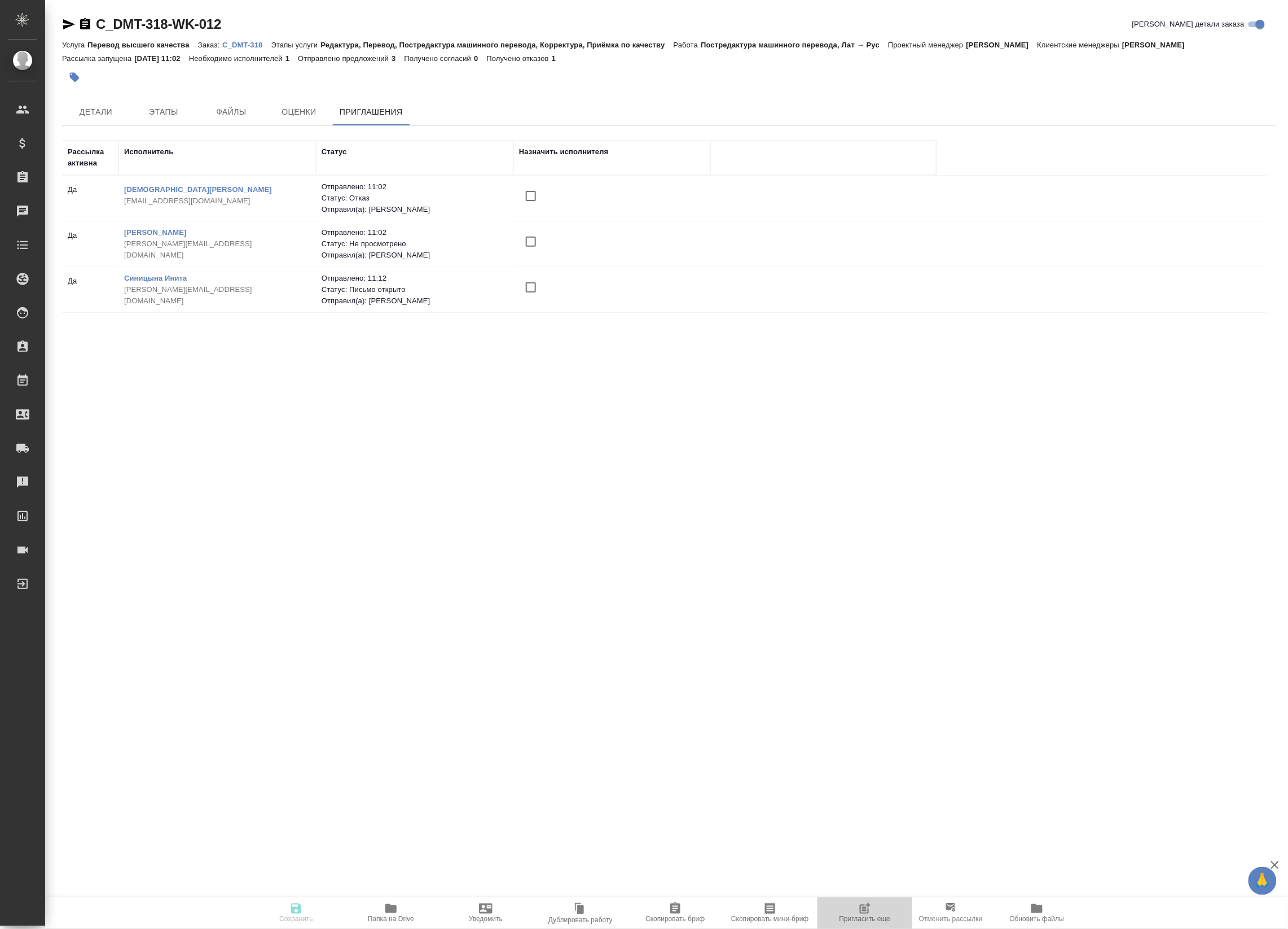
click at [889, 909] on span "Пригласить еще" at bounding box center [864, 911] width 81 height 21
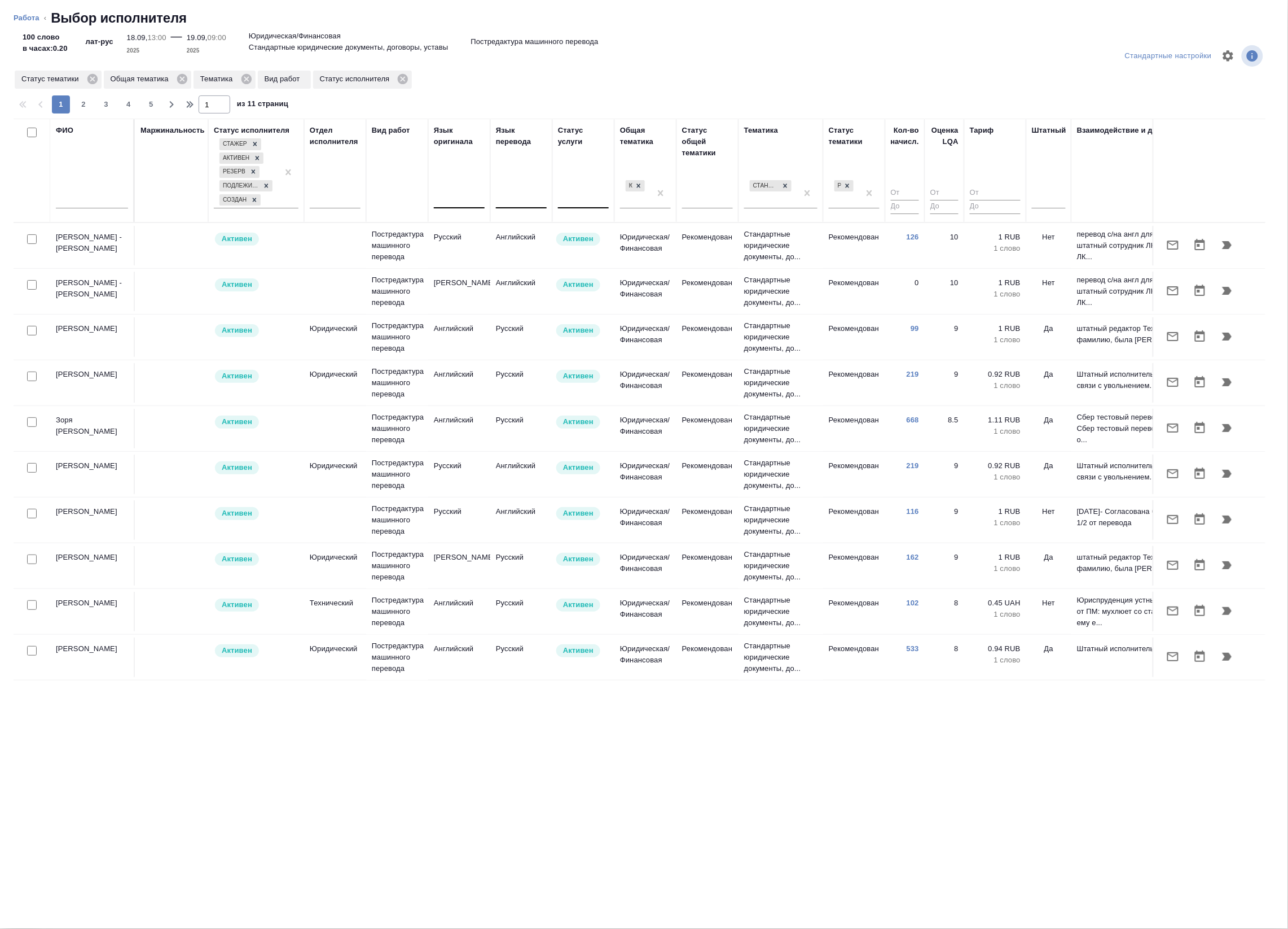
click at [95, 259] on td "[PERSON_NAME] -[PERSON_NAME]" at bounding box center [93, 246] width 85 height 39
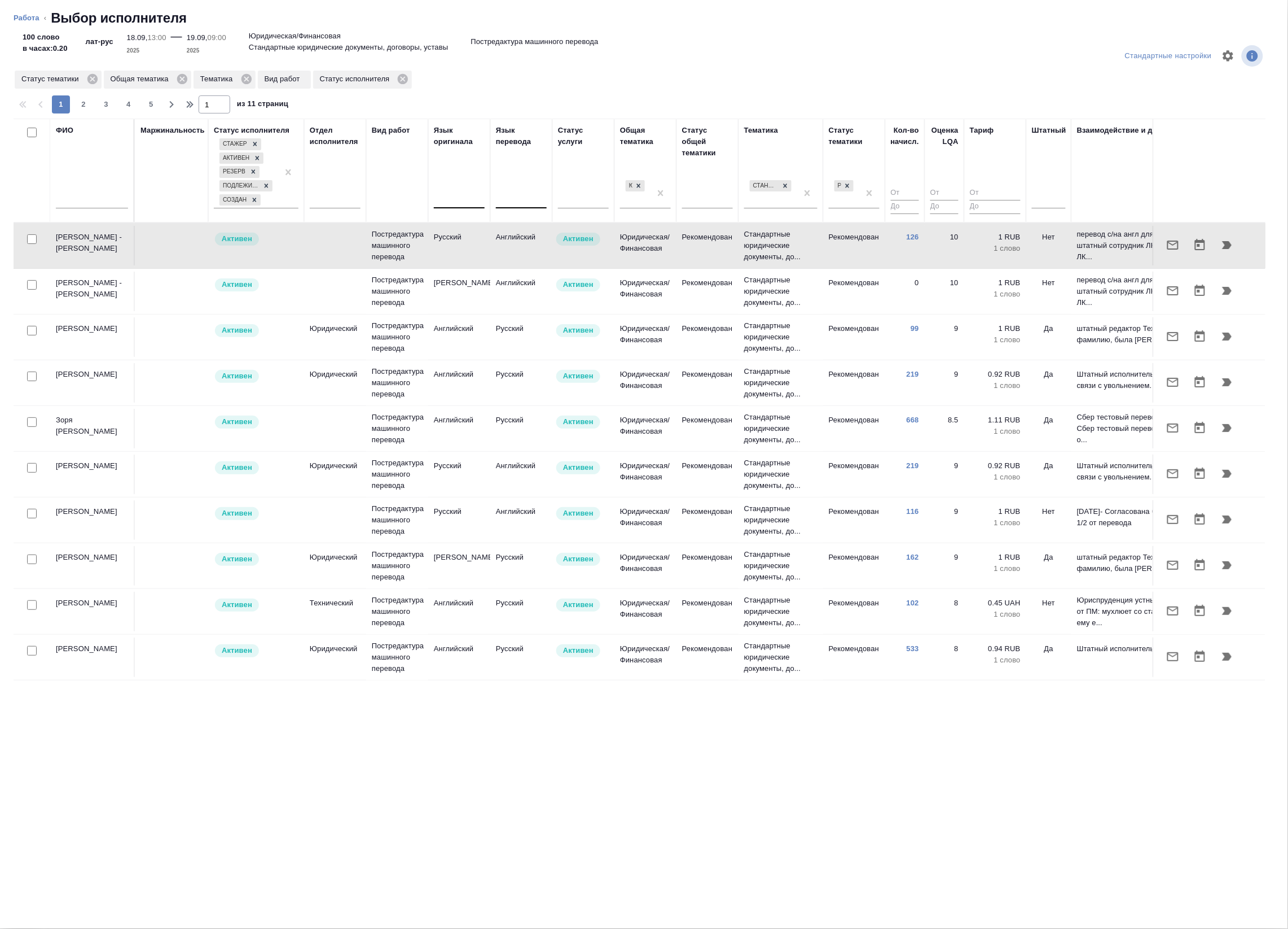
click at [85, 200] on input "text" at bounding box center [91, 201] width 72 height 14
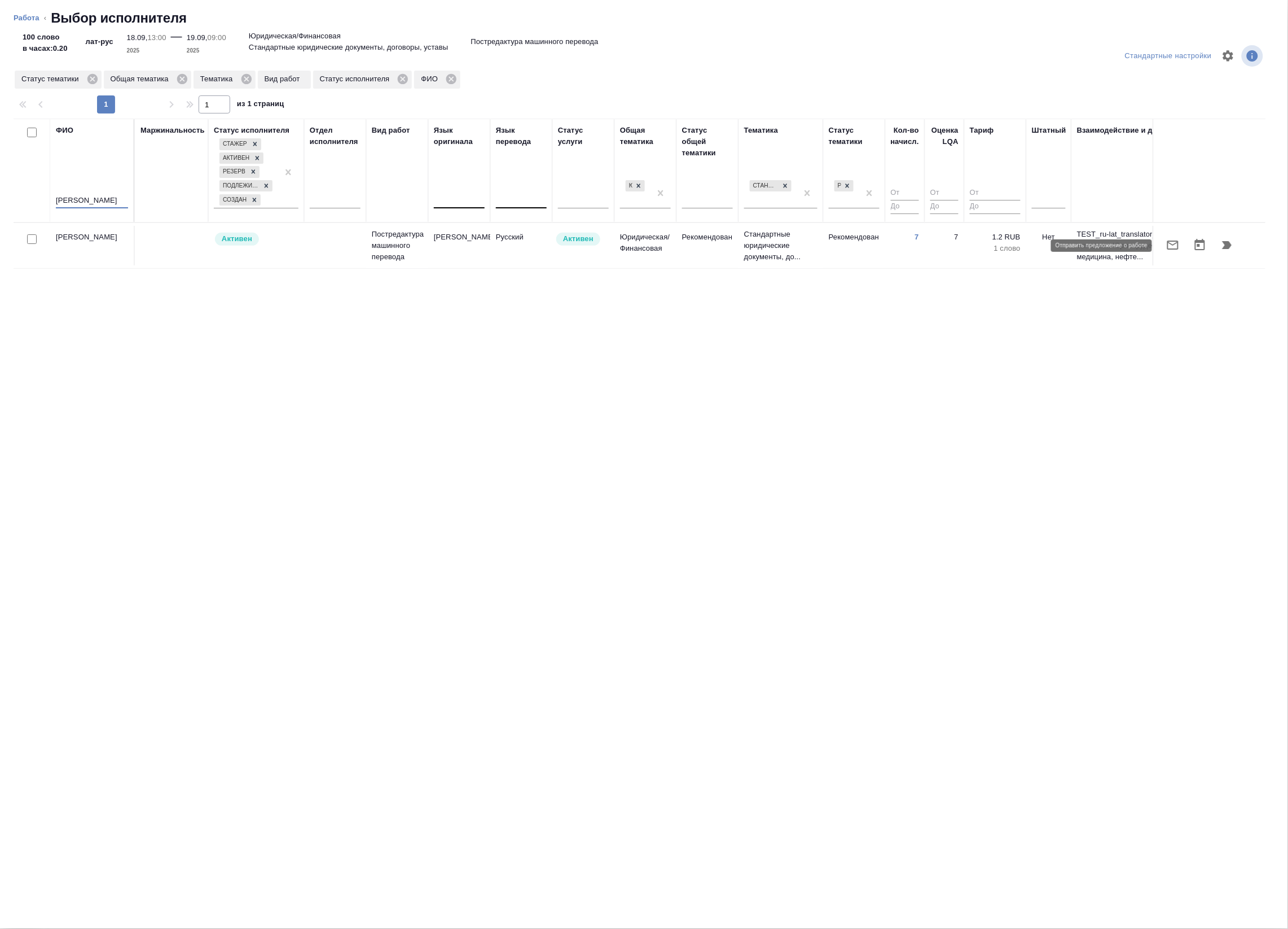
type input "[PERSON_NAME]"
click at [1173, 243] on icon "button" at bounding box center [1173, 245] width 14 height 14
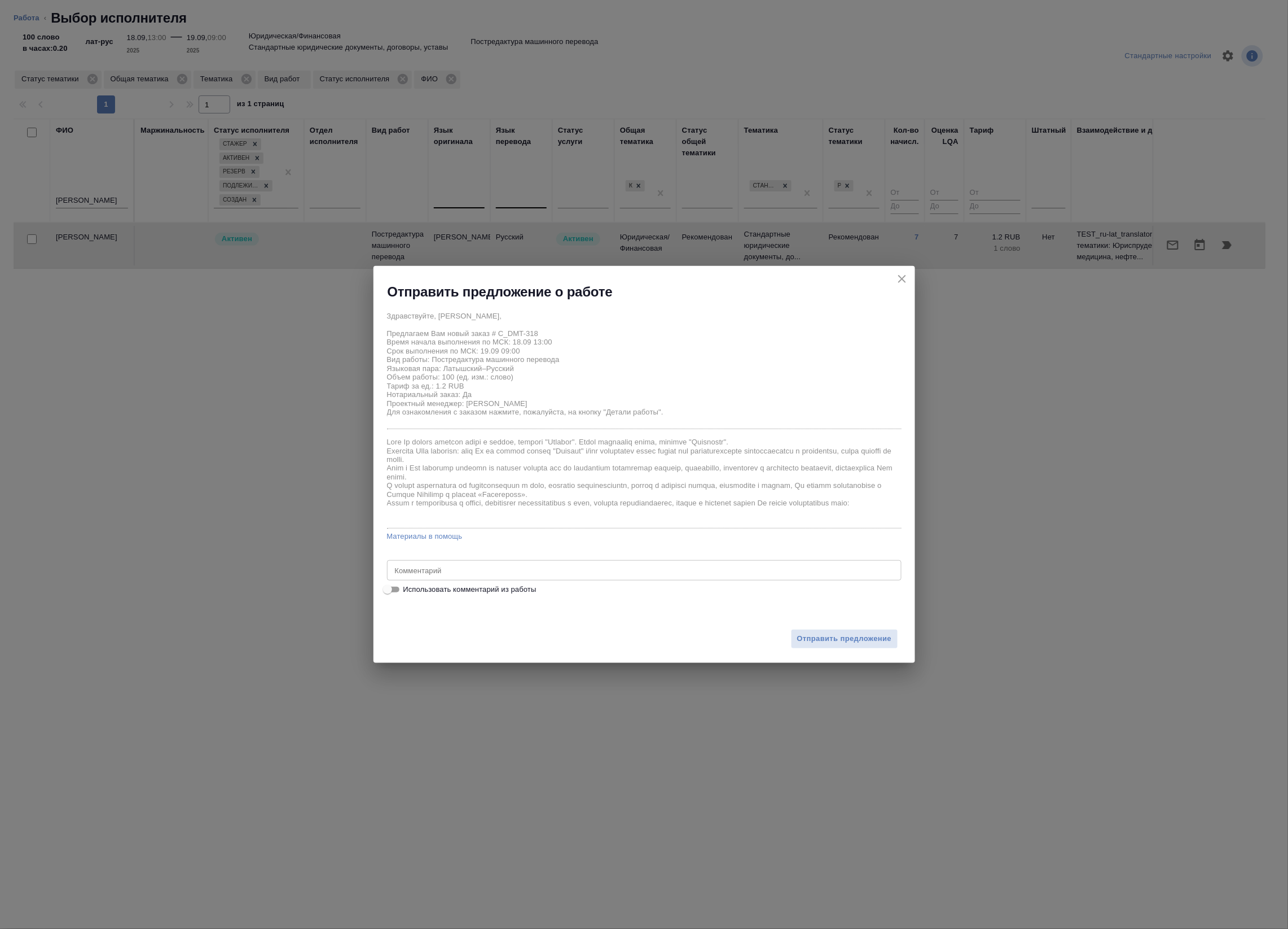
drag, startPoint x: 424, startPoint y: 588, endPoint x: 432, endPoint y: 587, distance: 8.1
click at [424, 588] on span "Использовать комментарий из работы" at bounding box center [470, 589] width 133 height 11
click at [408, 588] on input "Использовать комментарий из работы" at bounding box center [388, 589] width 41 height 14
checkbox input "true"
type textarea "под нот оригинал для сверки https://drive.awatera.com/s/cjBBPG3sBi67AGK"
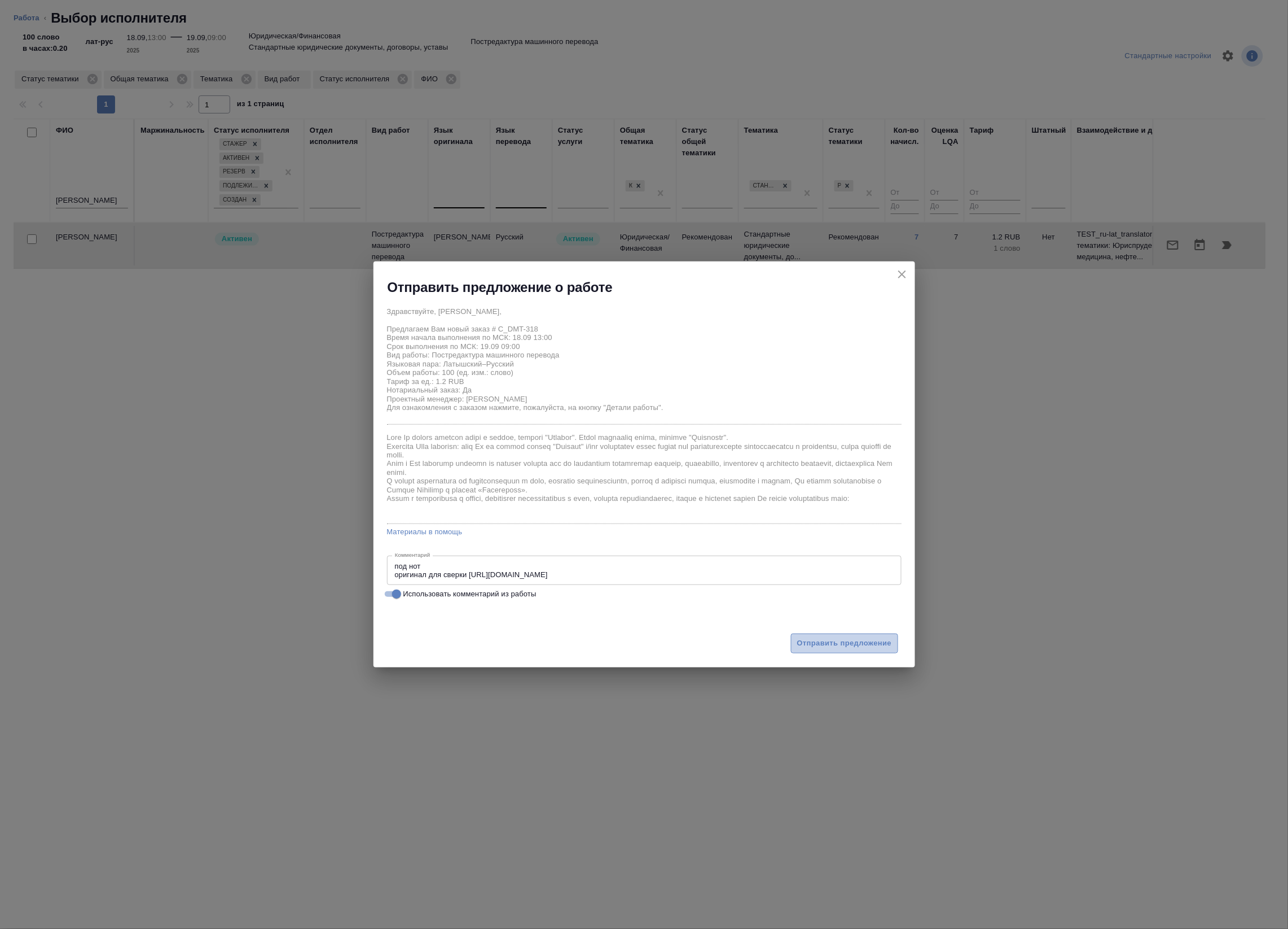
click at [809, 638] on span "Отправить предложение" at bounding box center [845, 643] width 95 height 13
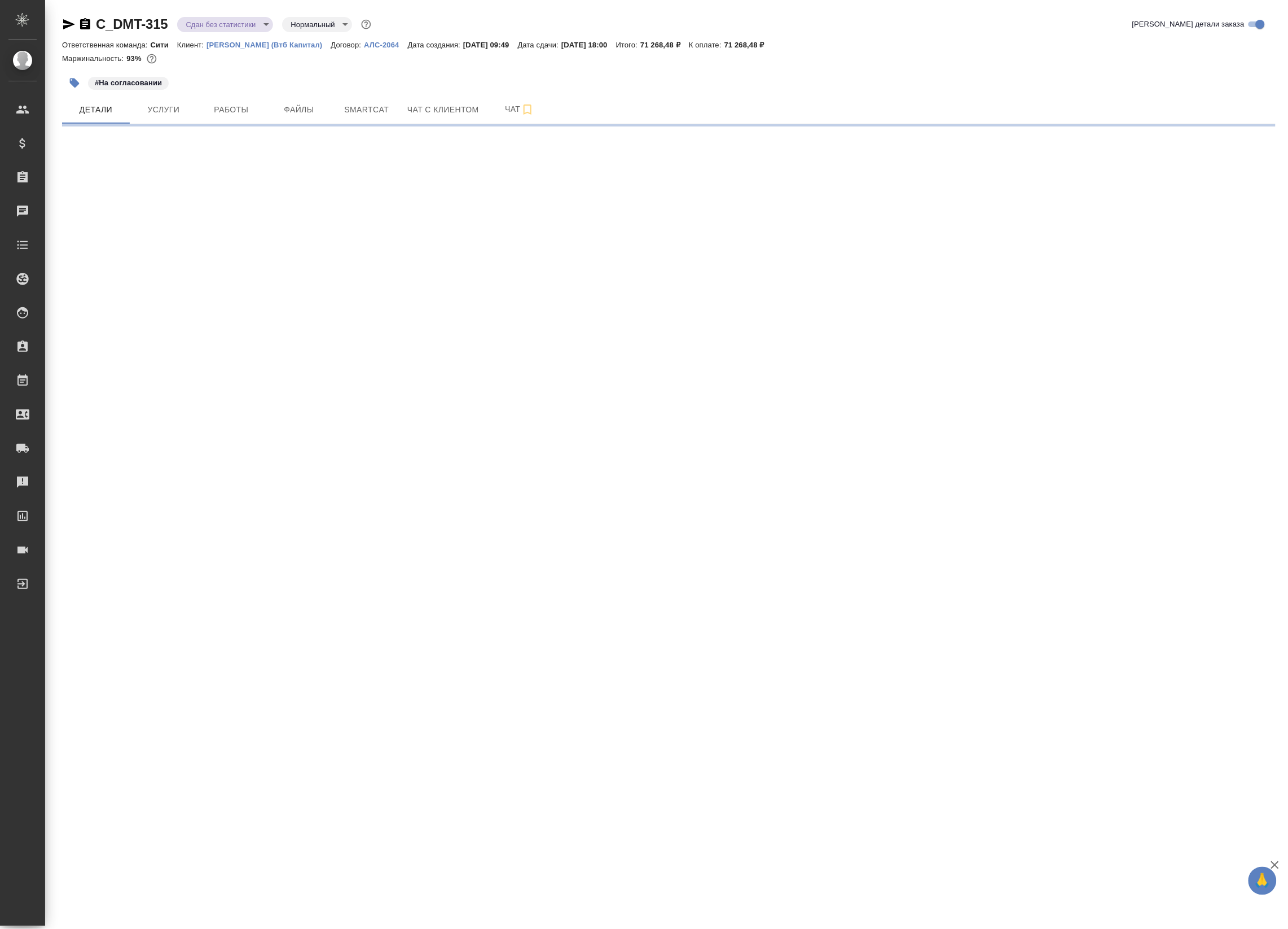
select select "RU"
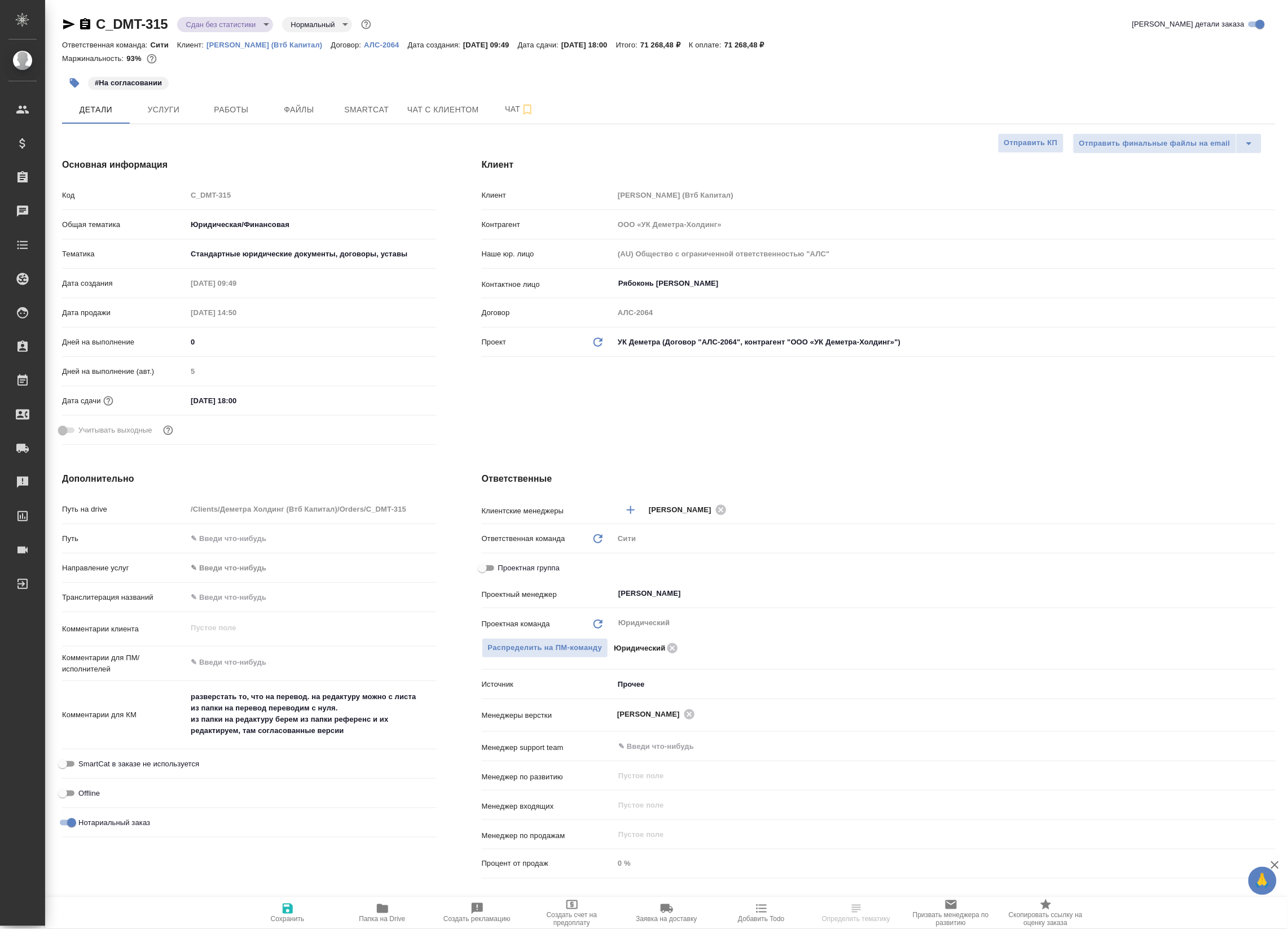
type textarea "x"
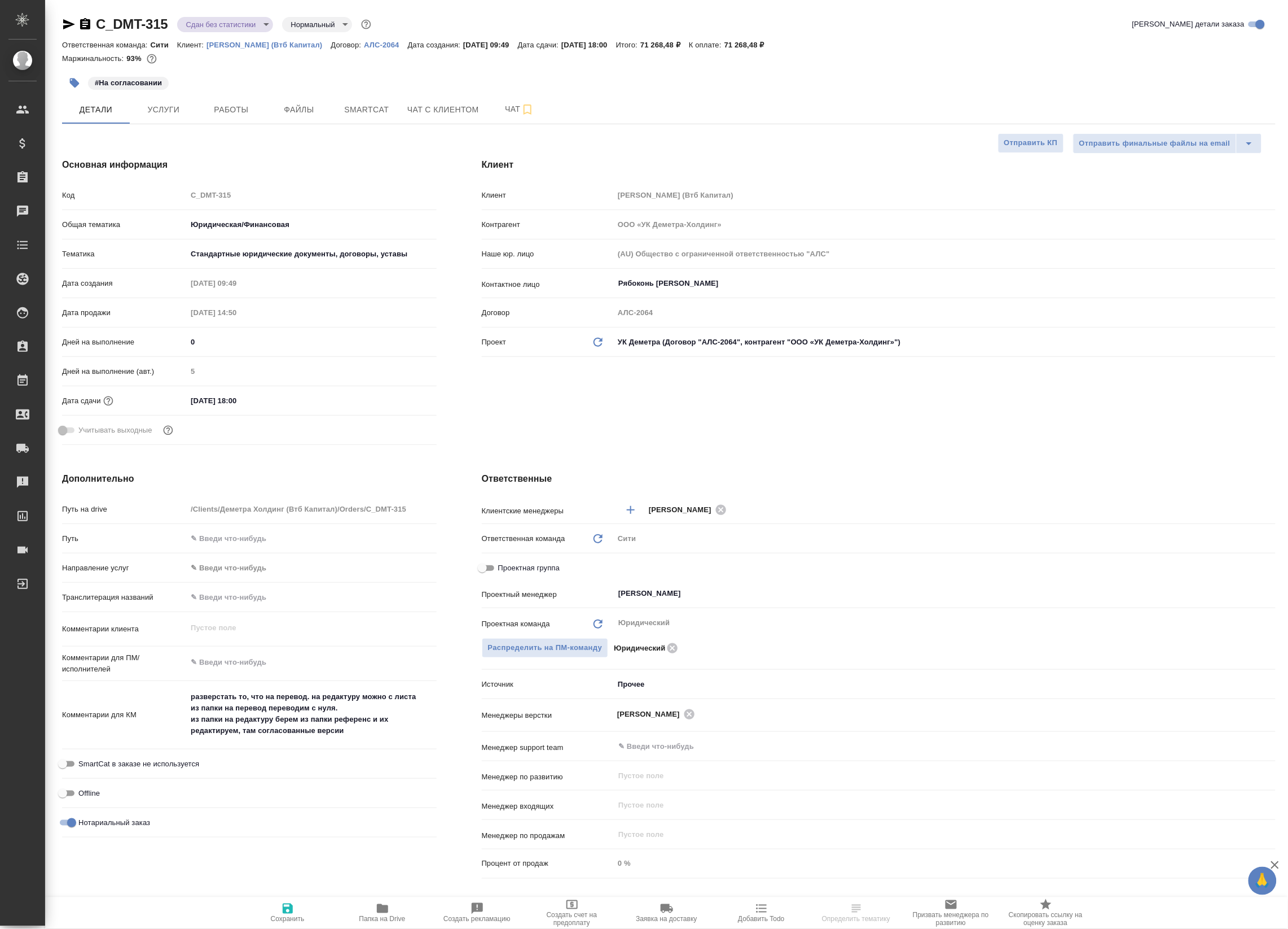
type textarea "x"
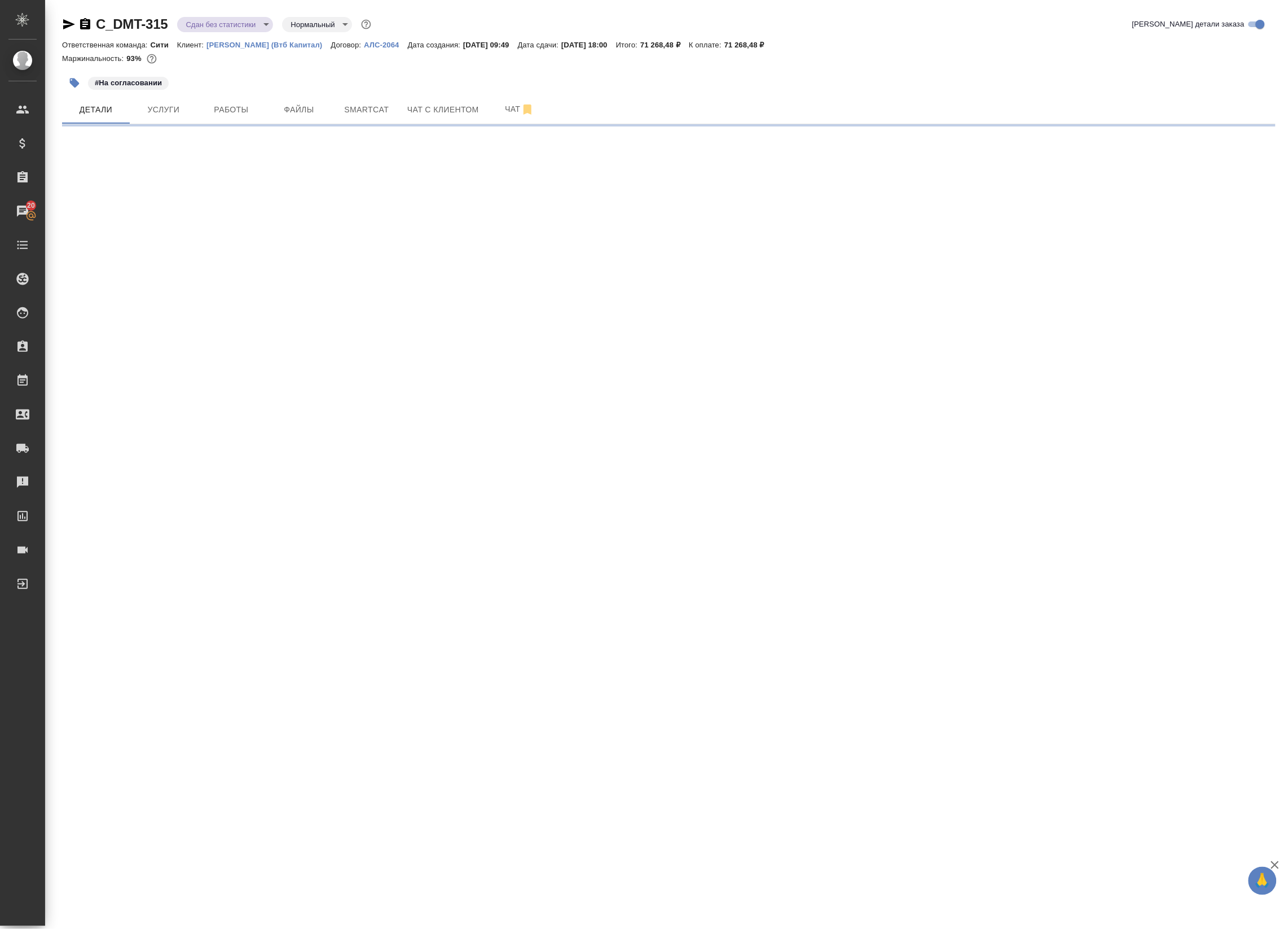
select select "RU"
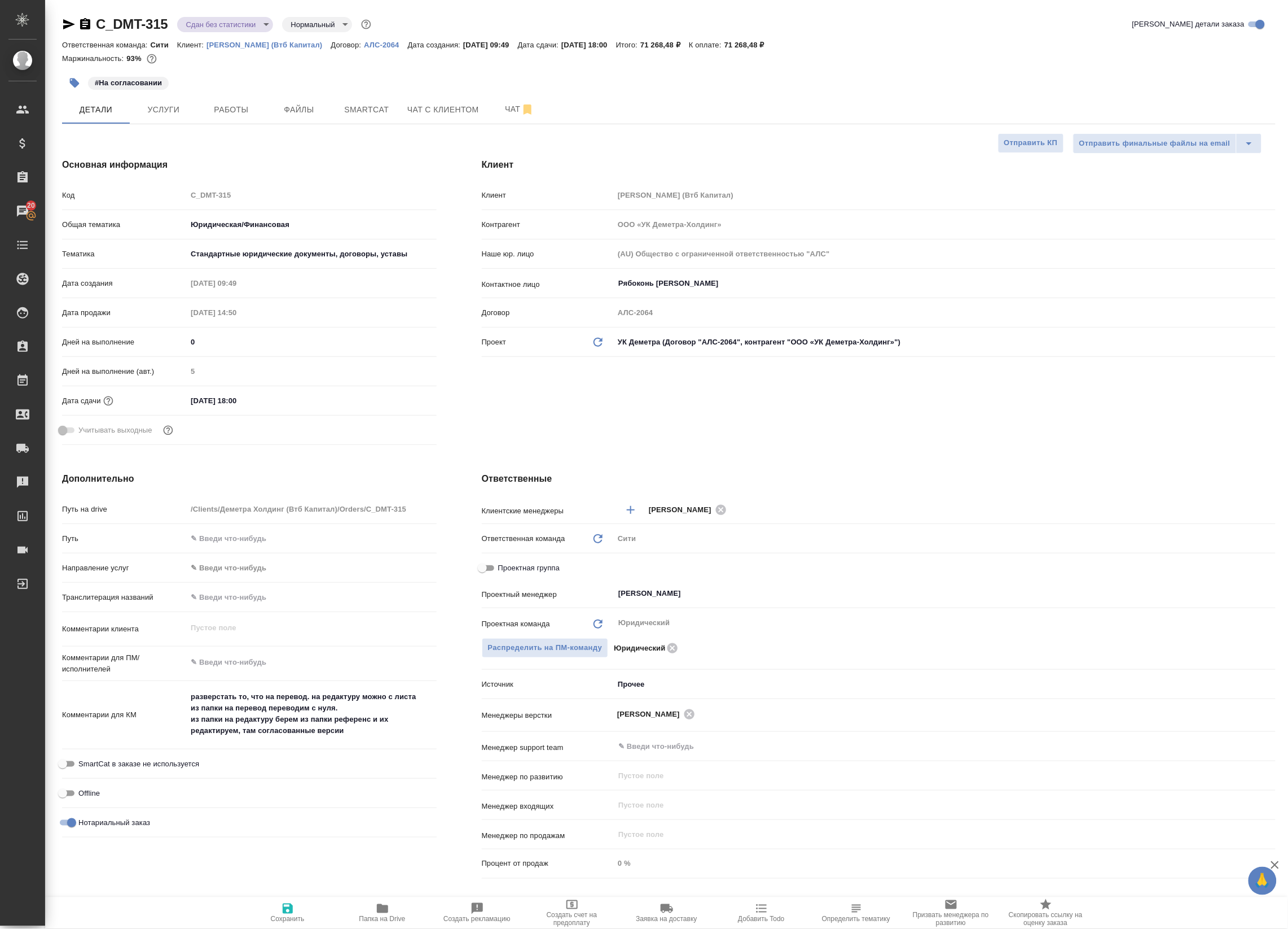
type textarea "x"
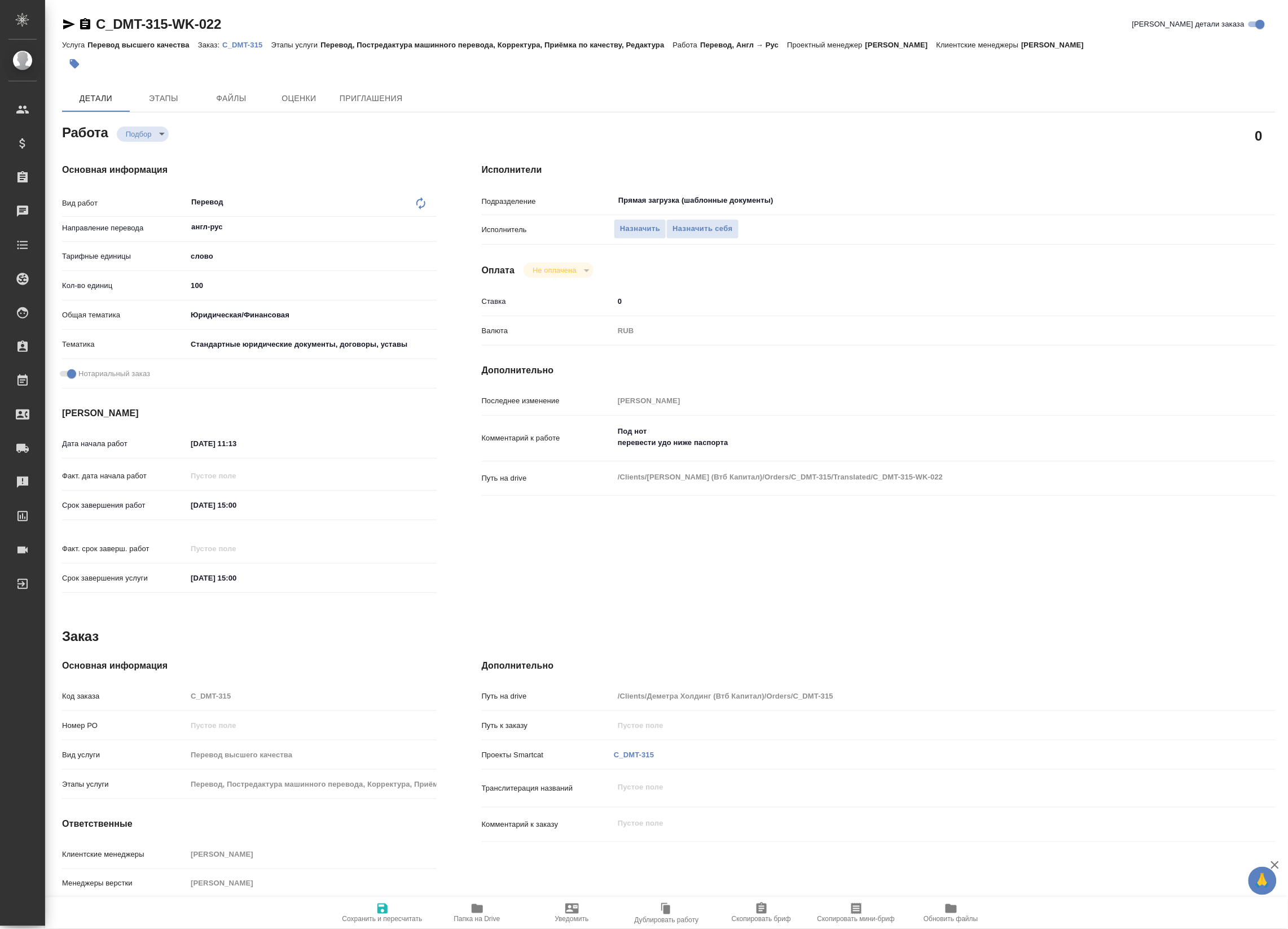
type textarea "x"
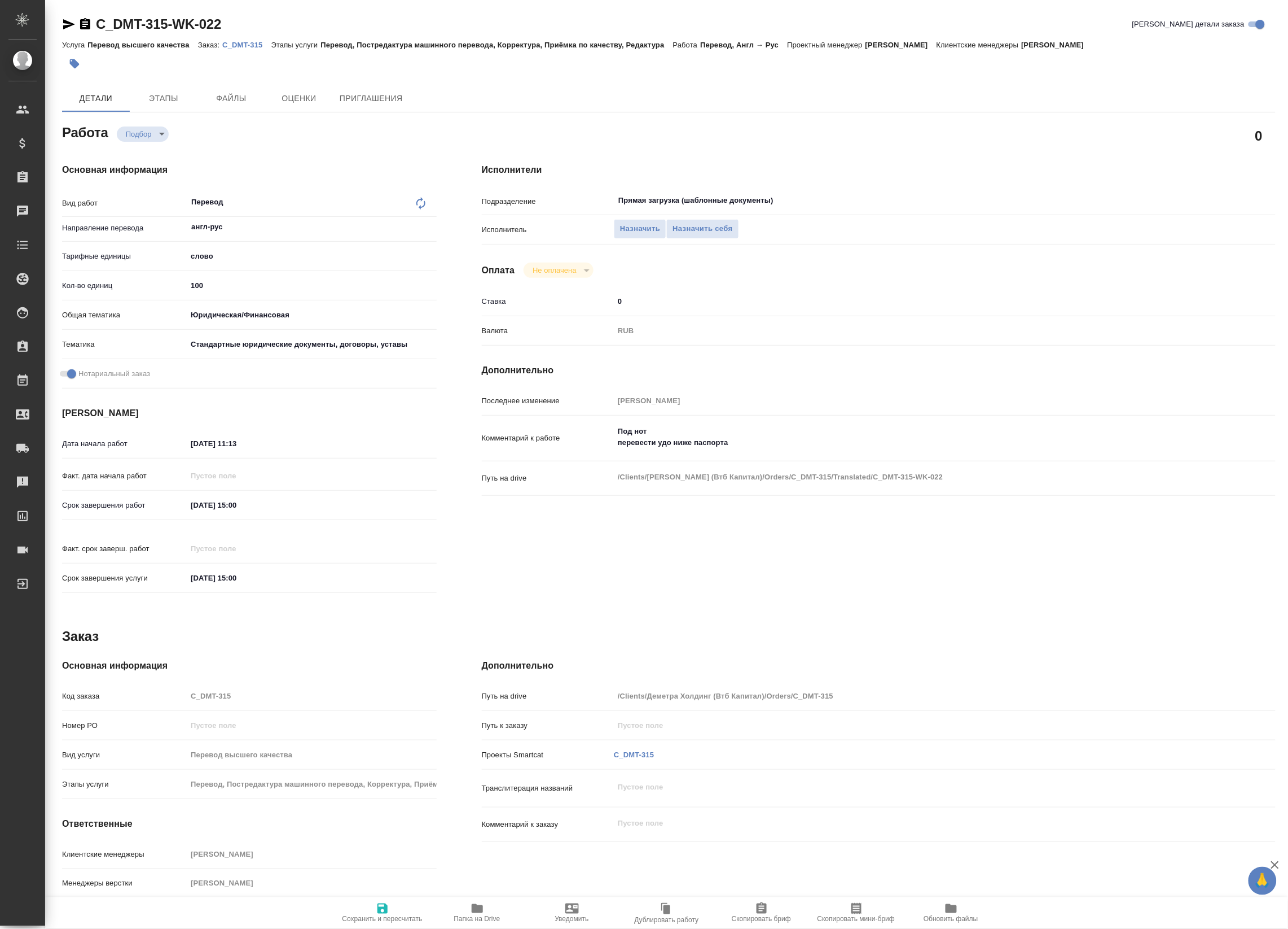
type textarea "x"
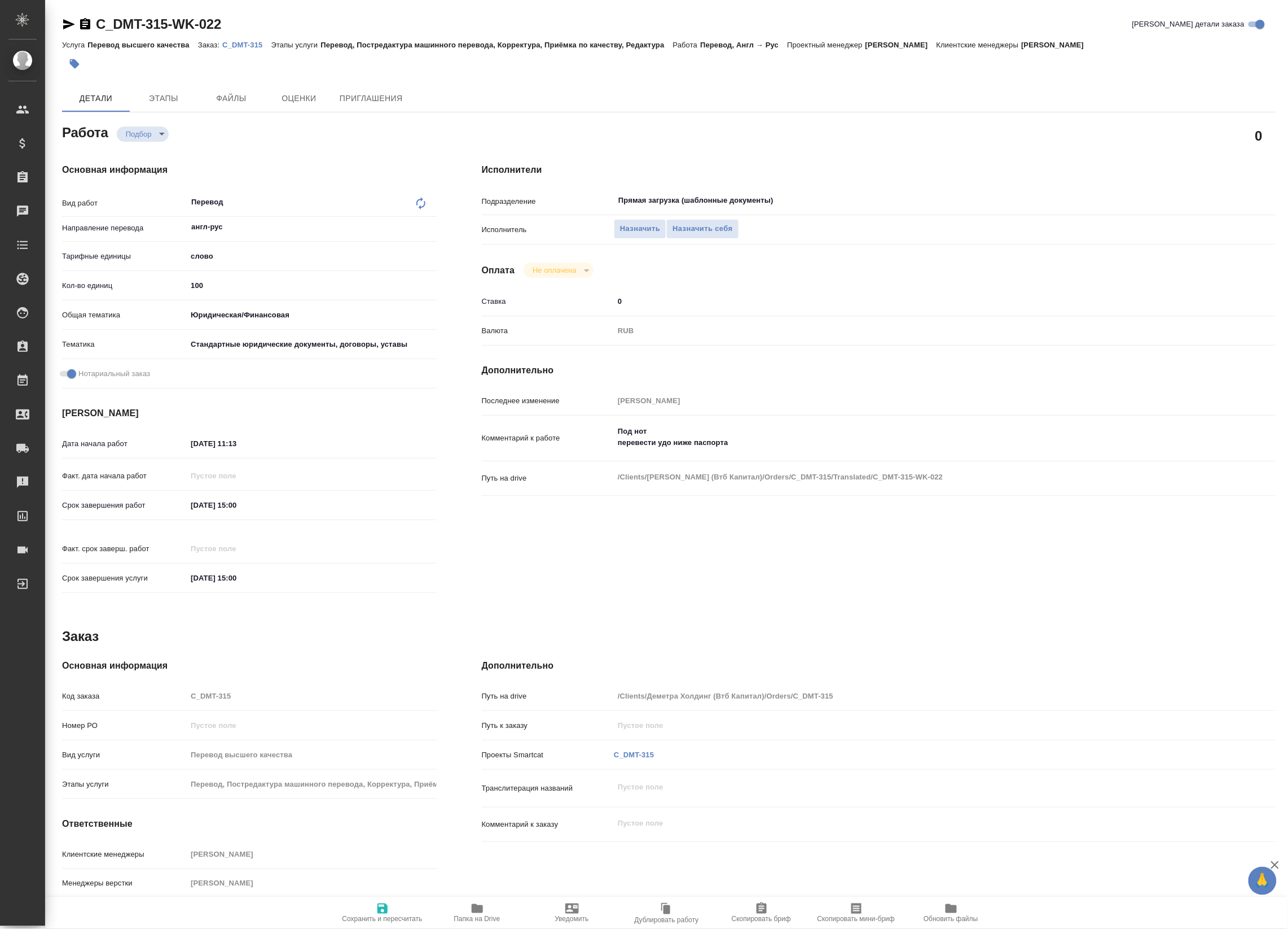
type textarea "x"
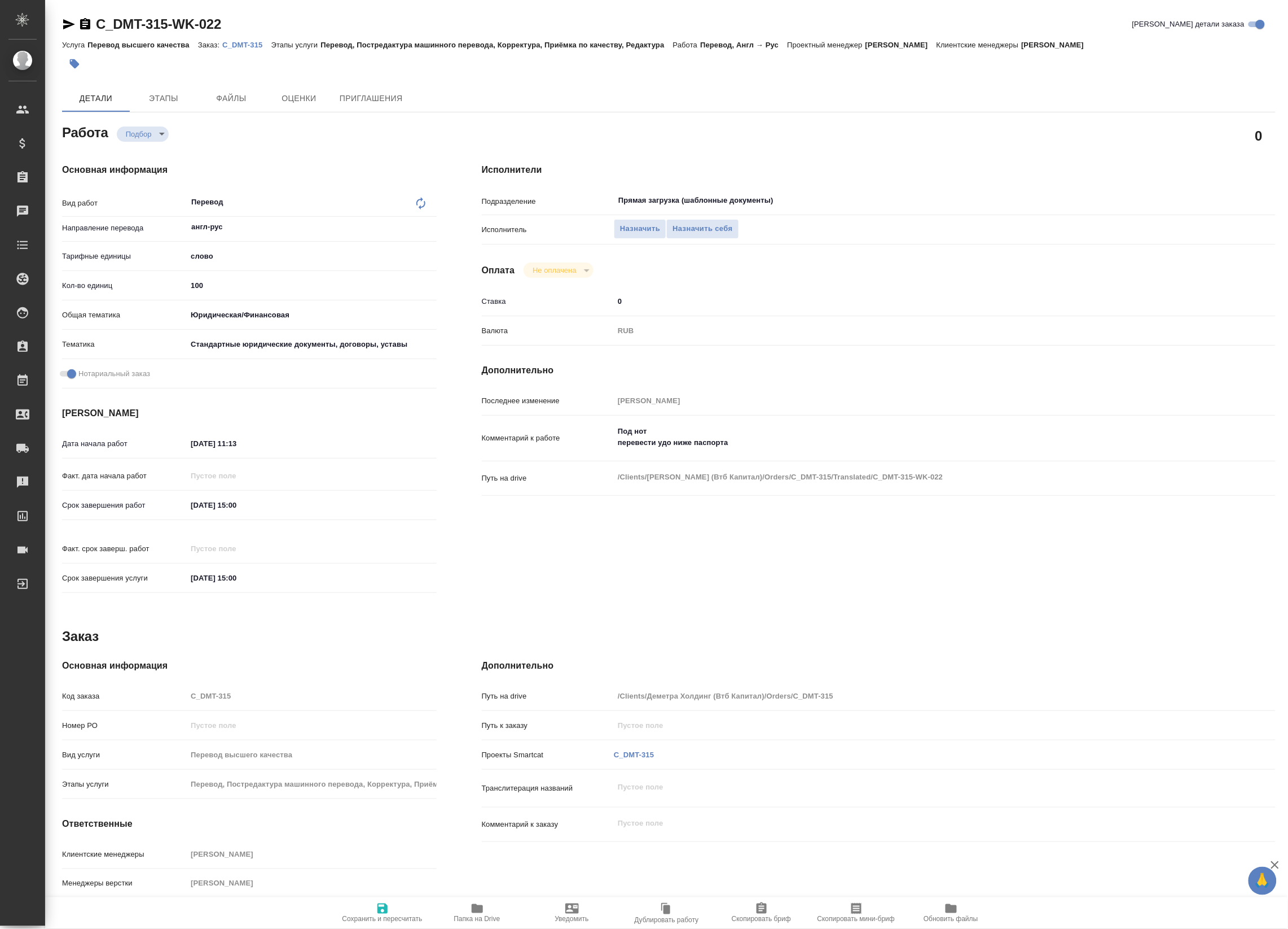
type textarea "x"
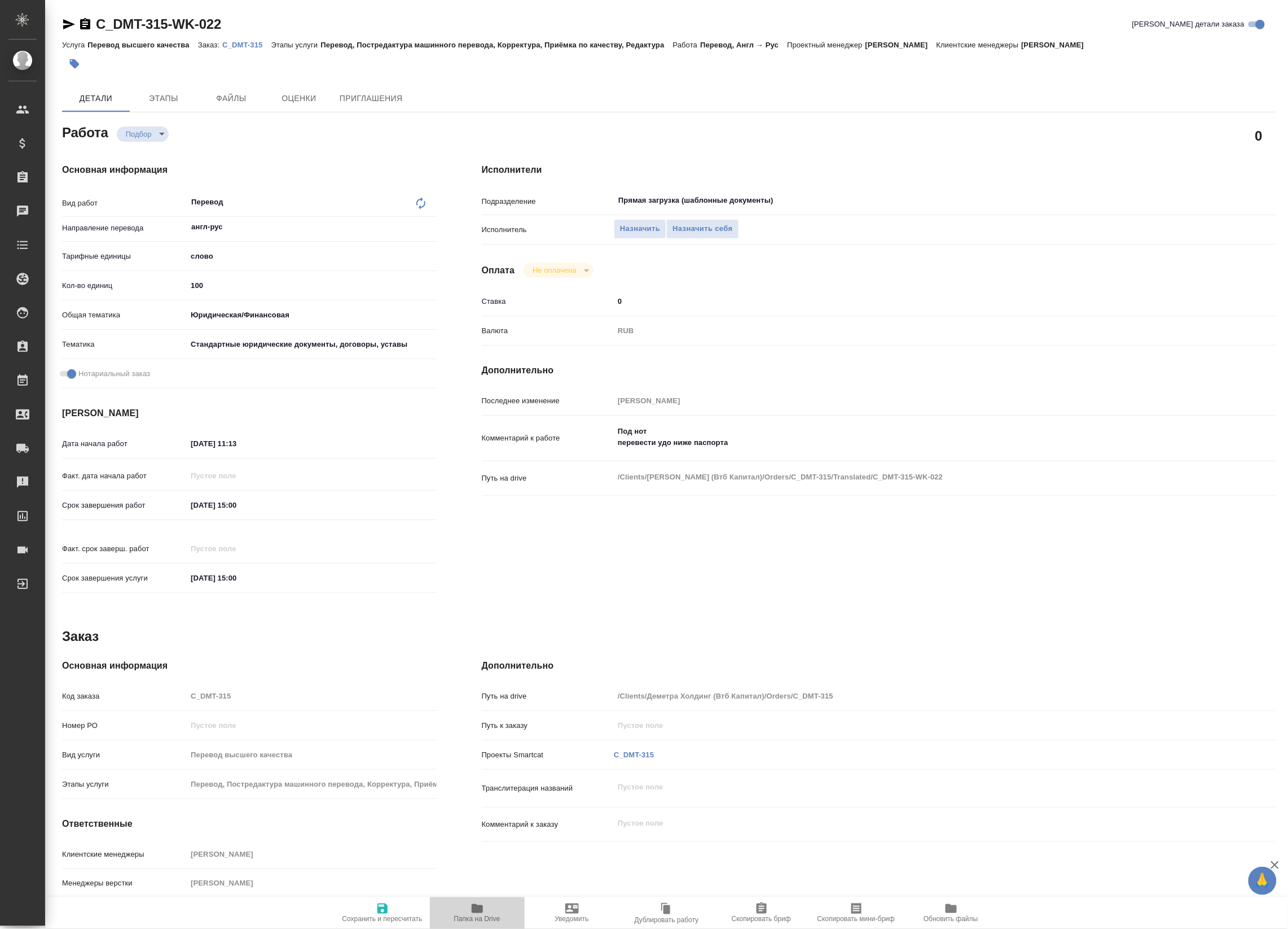
type textarea "x"
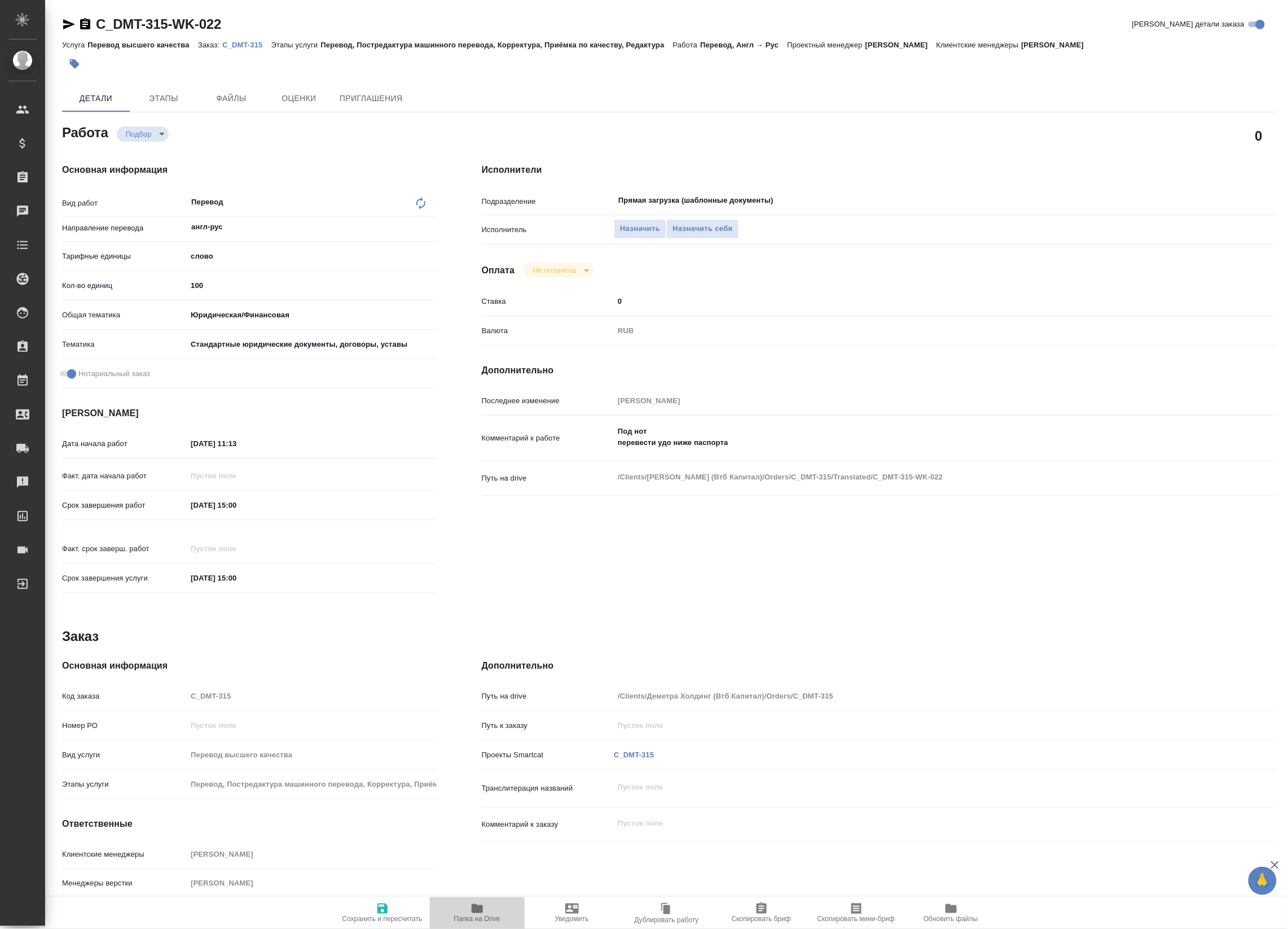
click at [498, 905] on span "Папка на Drive" at bounding box center [477, 911] width 81 height 21
type textarea "x"
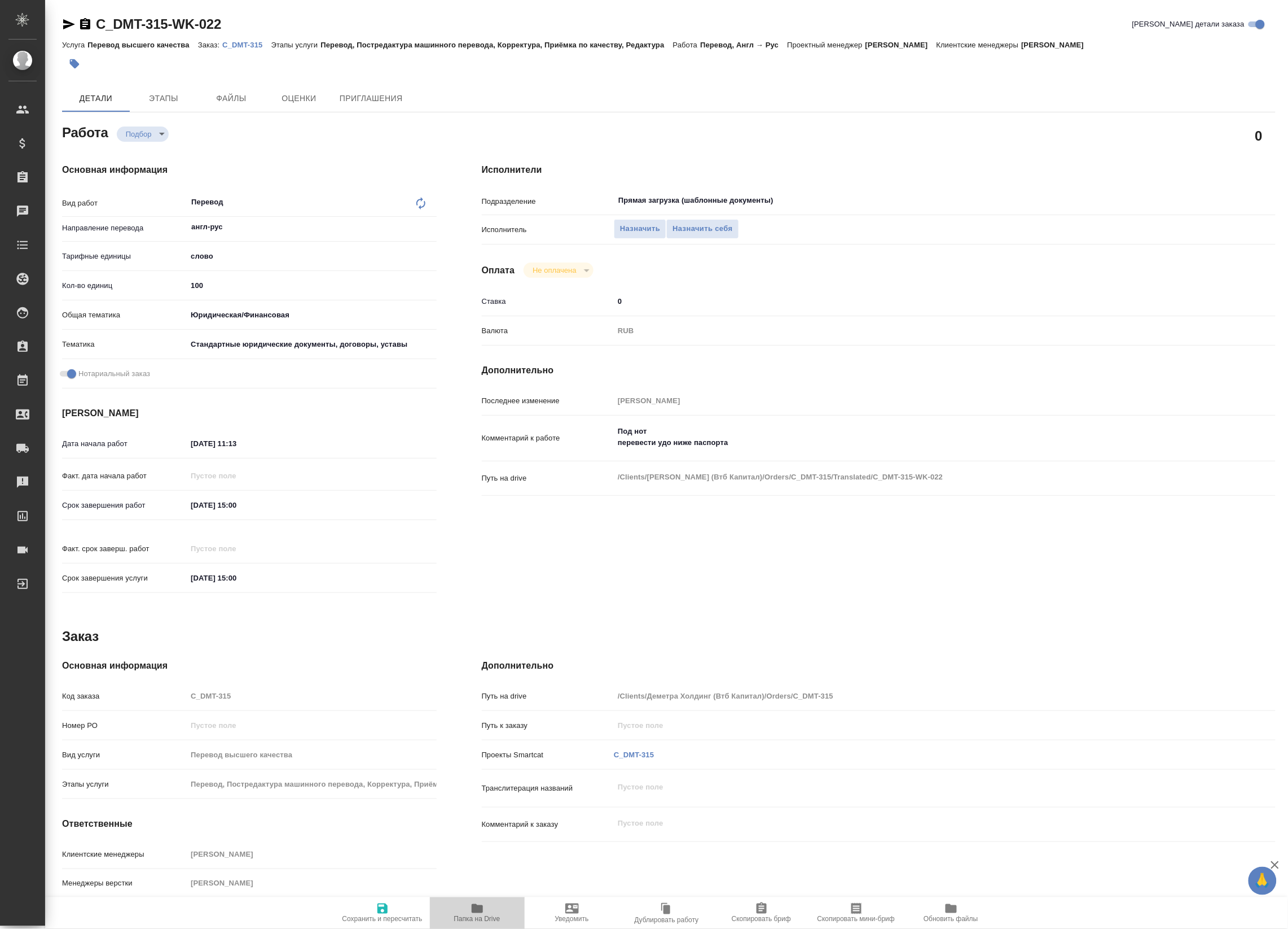
type textarea "x"
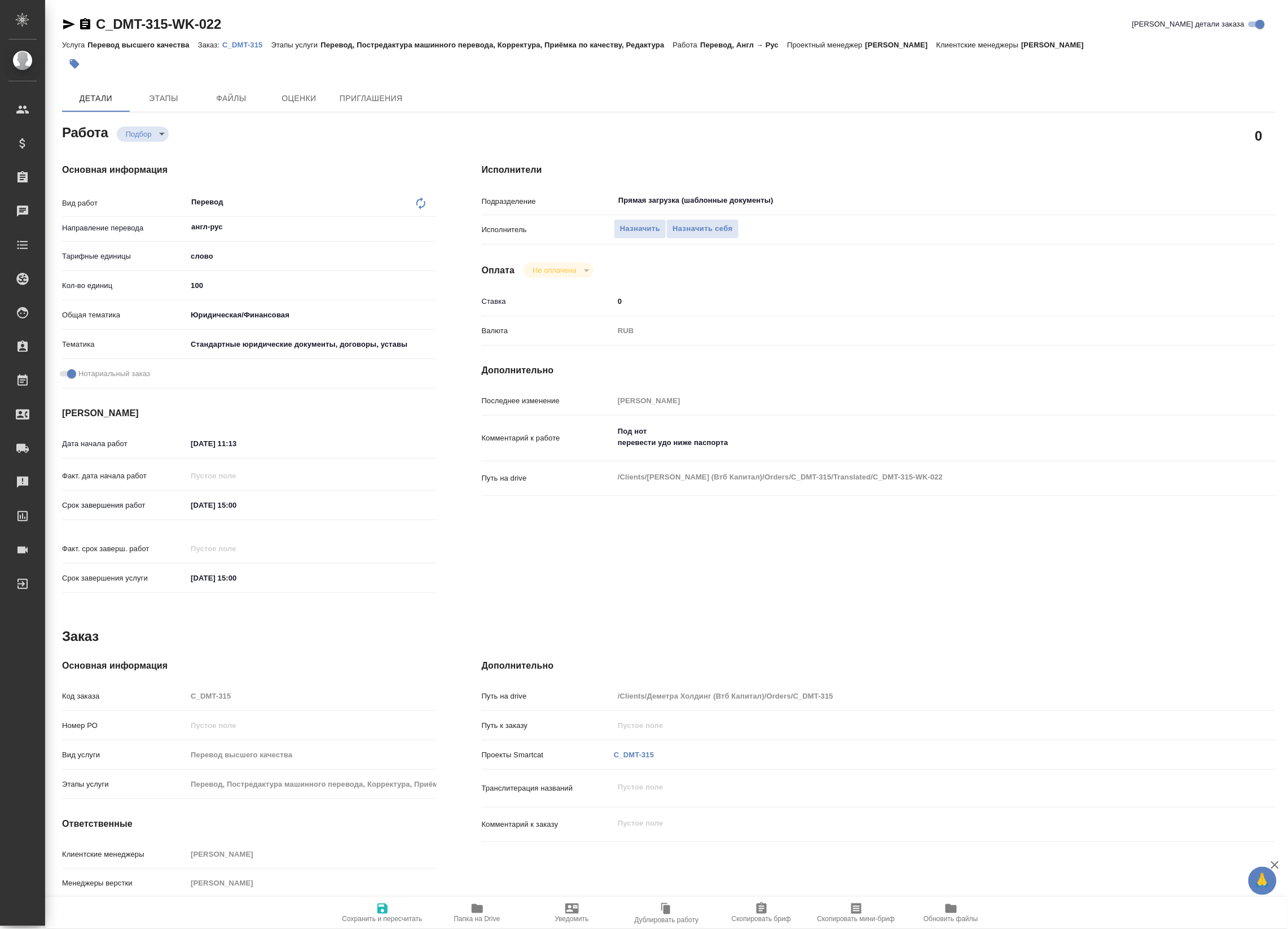
type textarea "x"
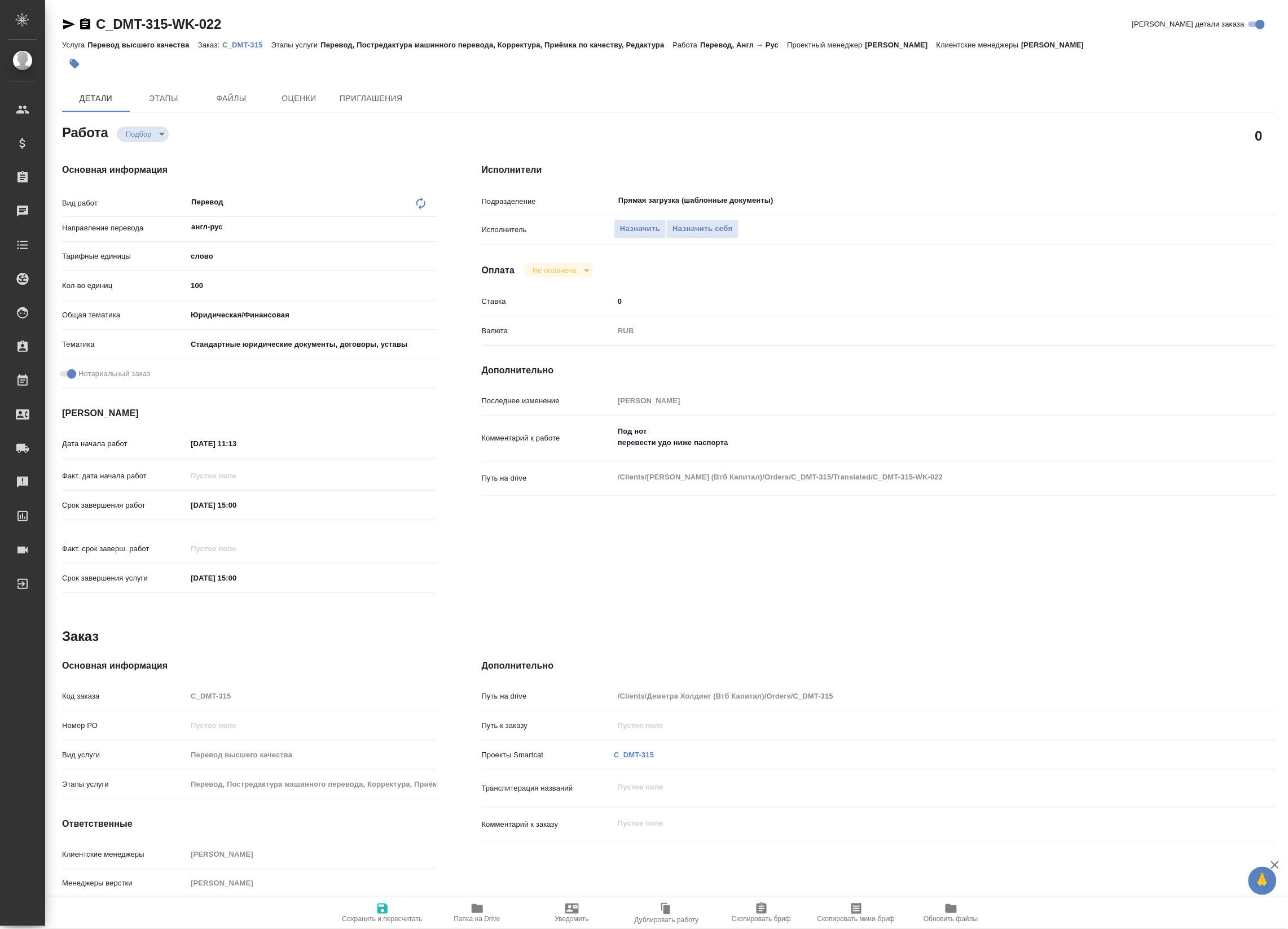
type textarea "x"
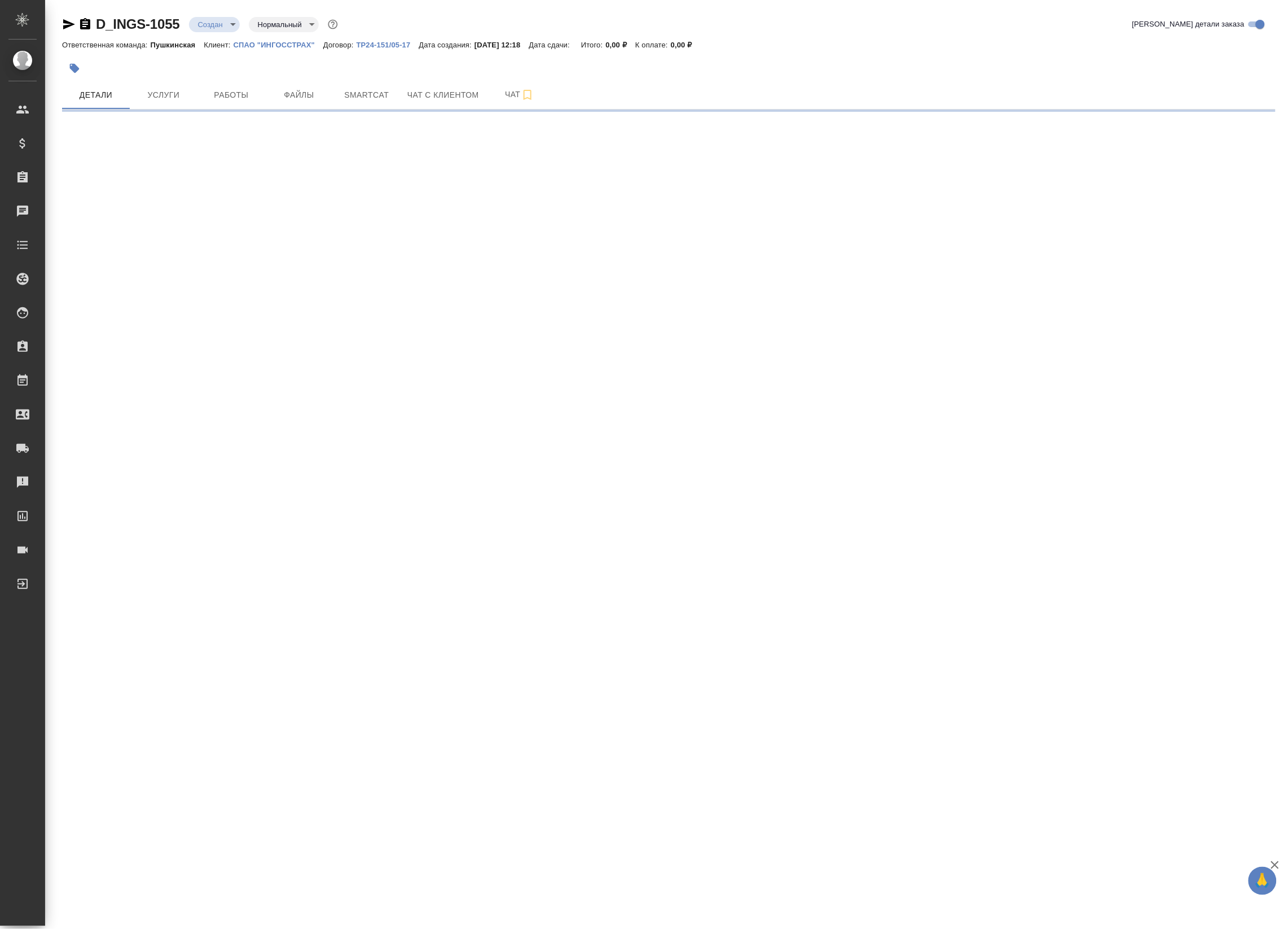
select select "RU"
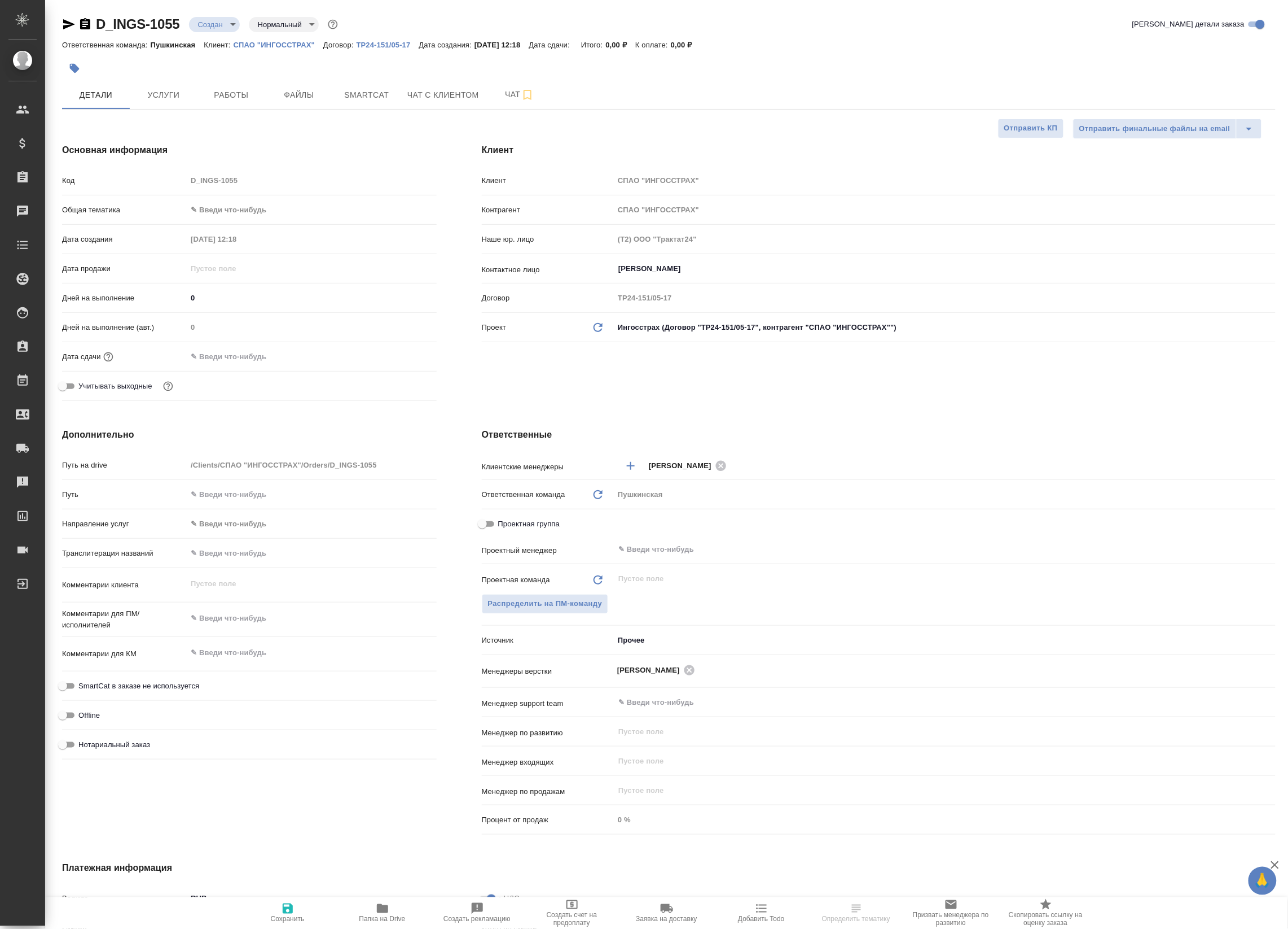
type textarea "x"
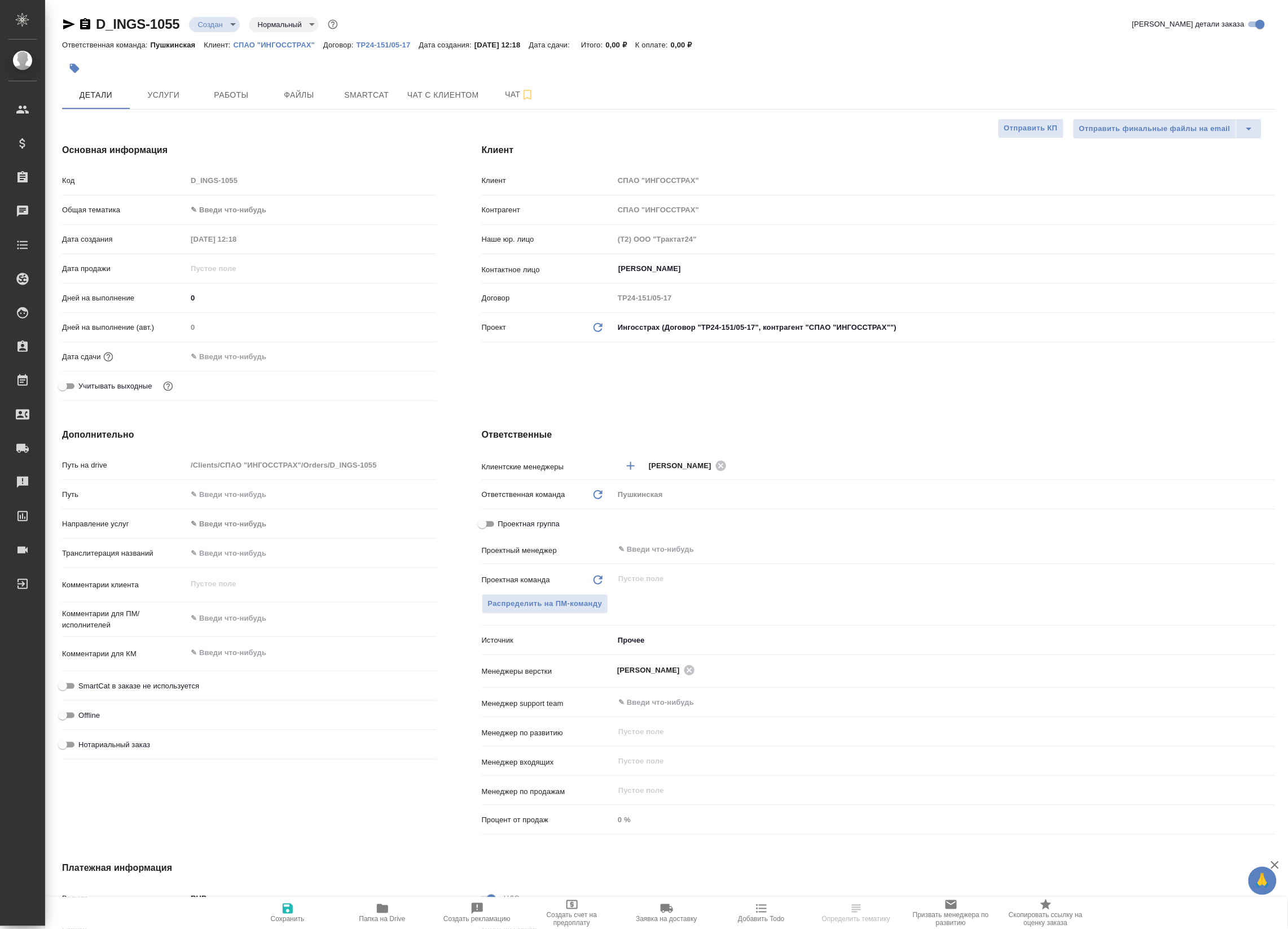
type textarea "x"
click at [218, 94] on span "Работы" at bounding box center [232, 94] width 54 height 14
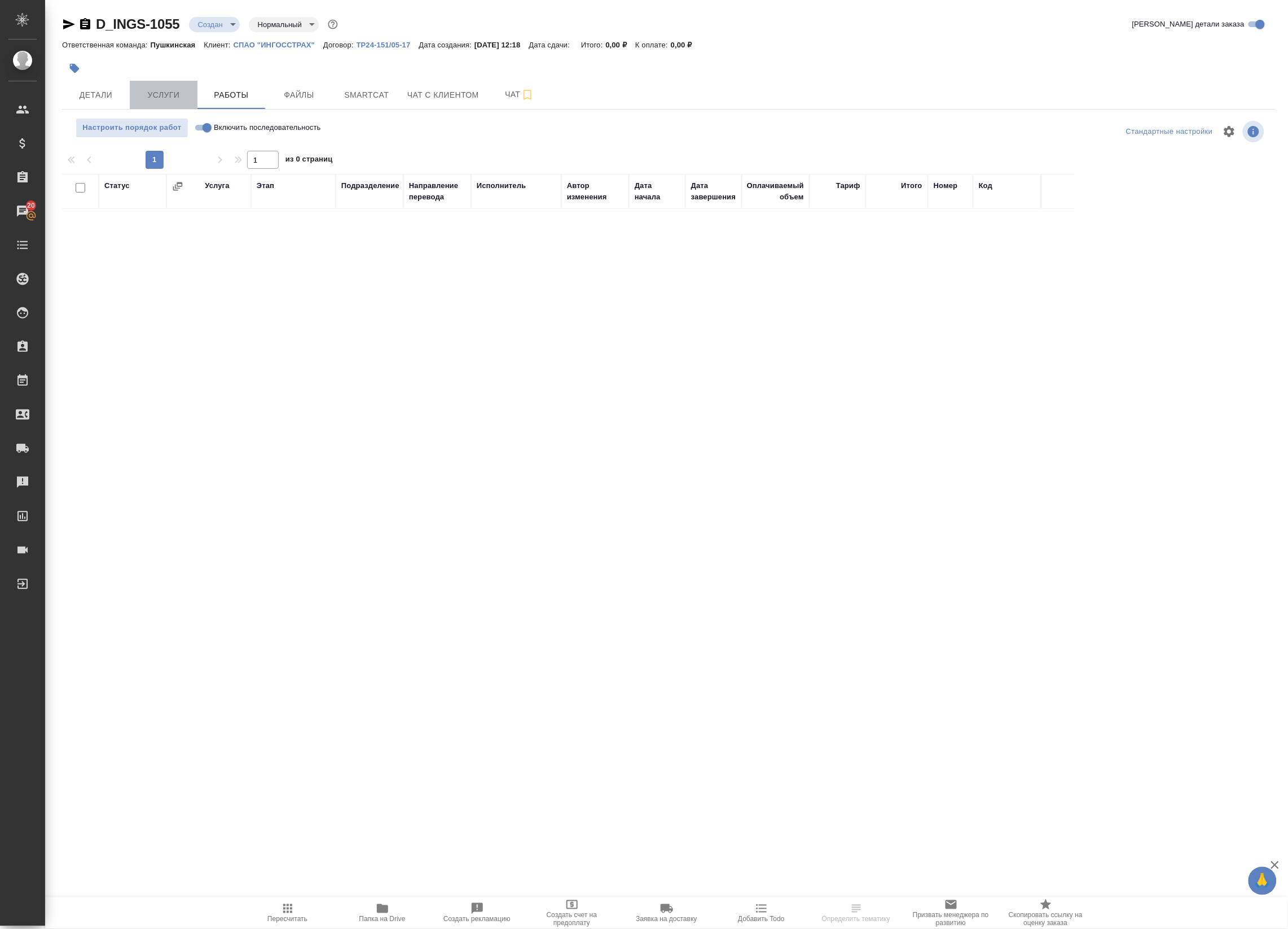
click at [158, 86] on button "Услуги" at bounding box center [164, 94] width 68 height 29
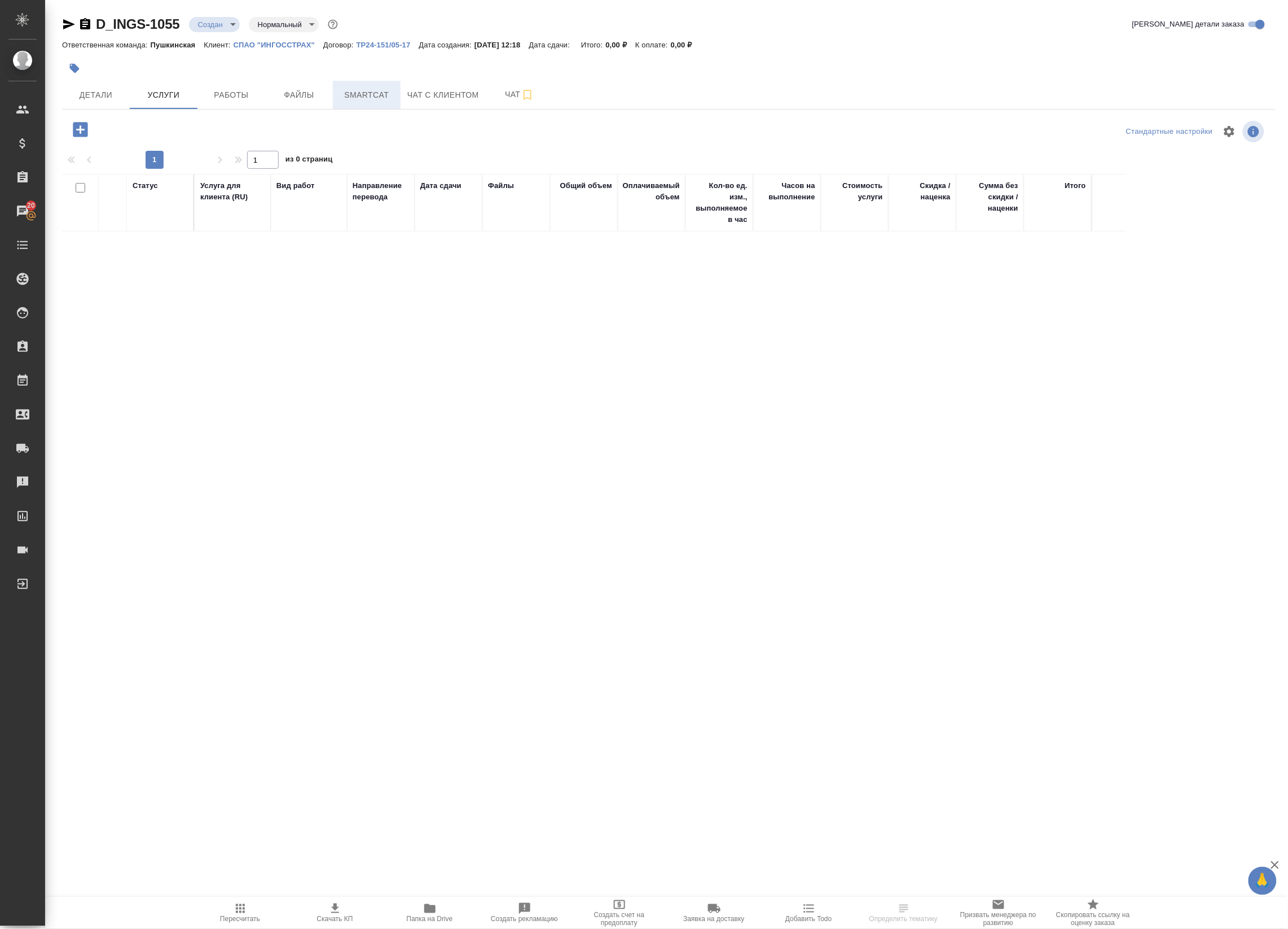
click at [348, 97] on span "Smartcat" at bounding box center [367, 94] width 54 height 14
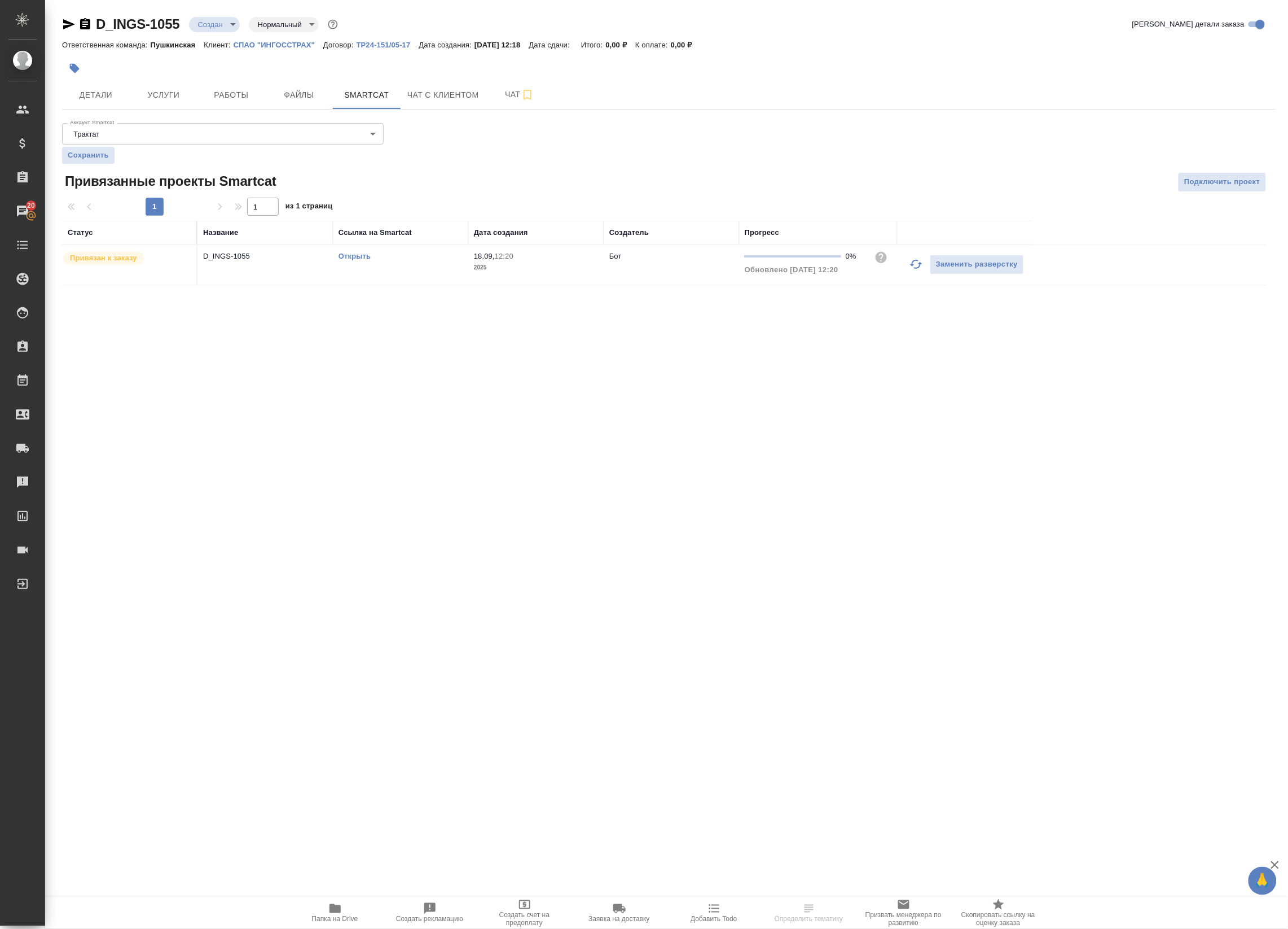
click at [346, 259] on link "Открыть" at bounding box center [354, 256] width 32 height 9
click at [226, 89] on span "Работы" at bounding box center [232, 94] width 54 height 14
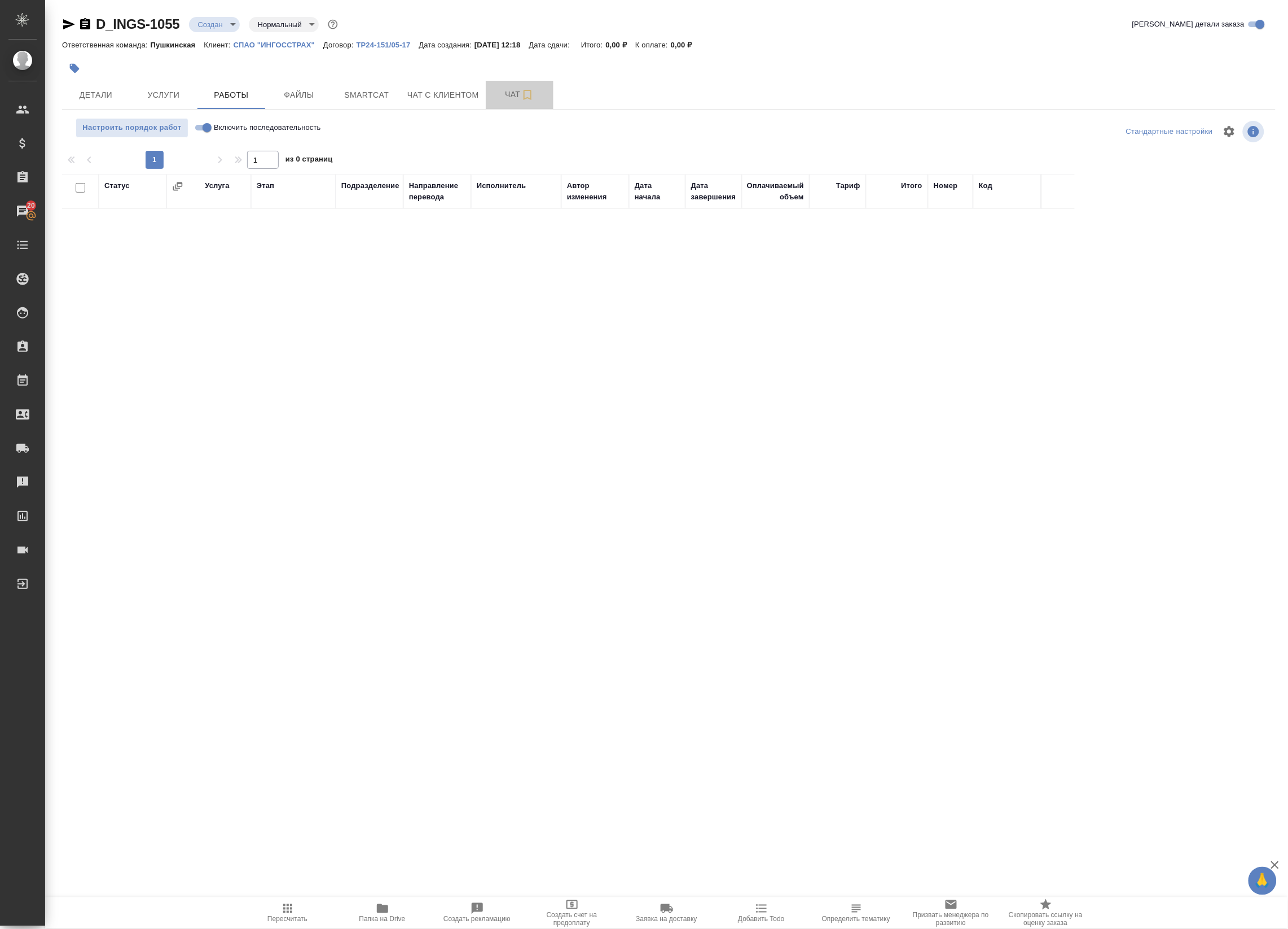
click at [507, 99] on span "Чат" at bounding box center [519, 94] width 54 height 14
click at [508, 98] on span "Чат" at bounding box center [519, 94] width 54 height 14
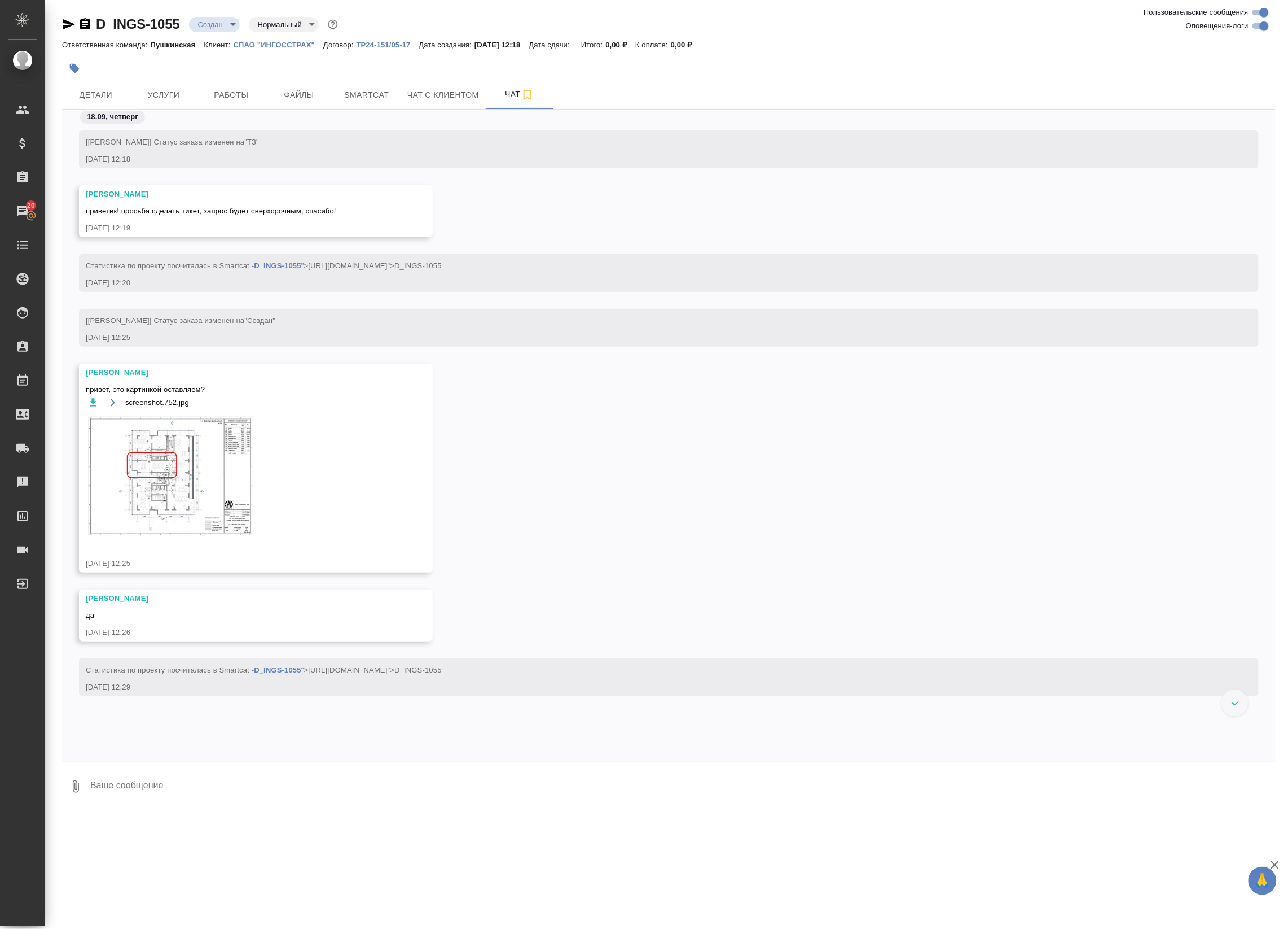
click at [148, 465] on img at bounding box center [170, 477] width 169 height 123
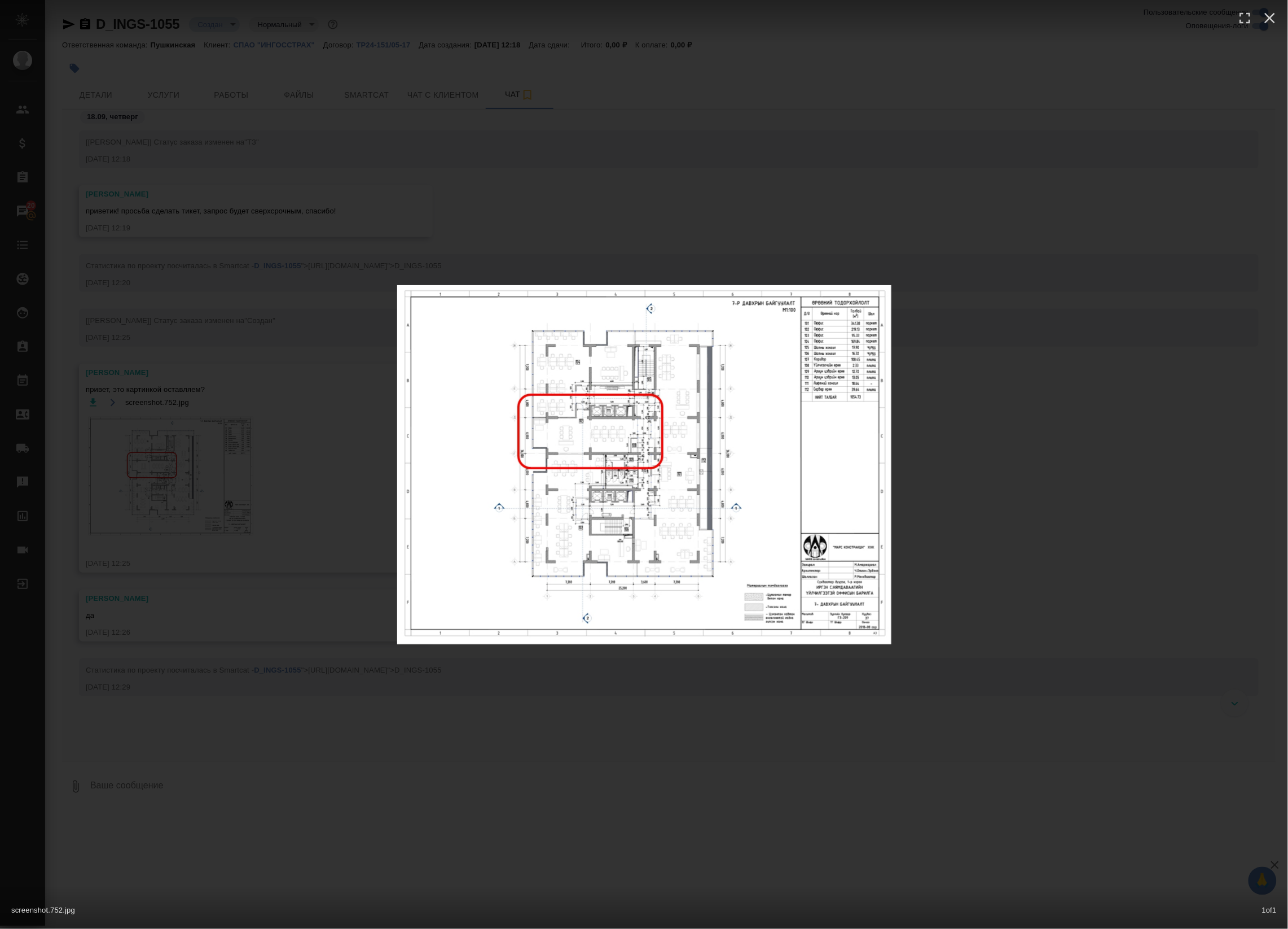
click at [348, 348] on div "screenshot.752.jpg 1 of 1" at bounding box center [644, 464] width 1288 height 929
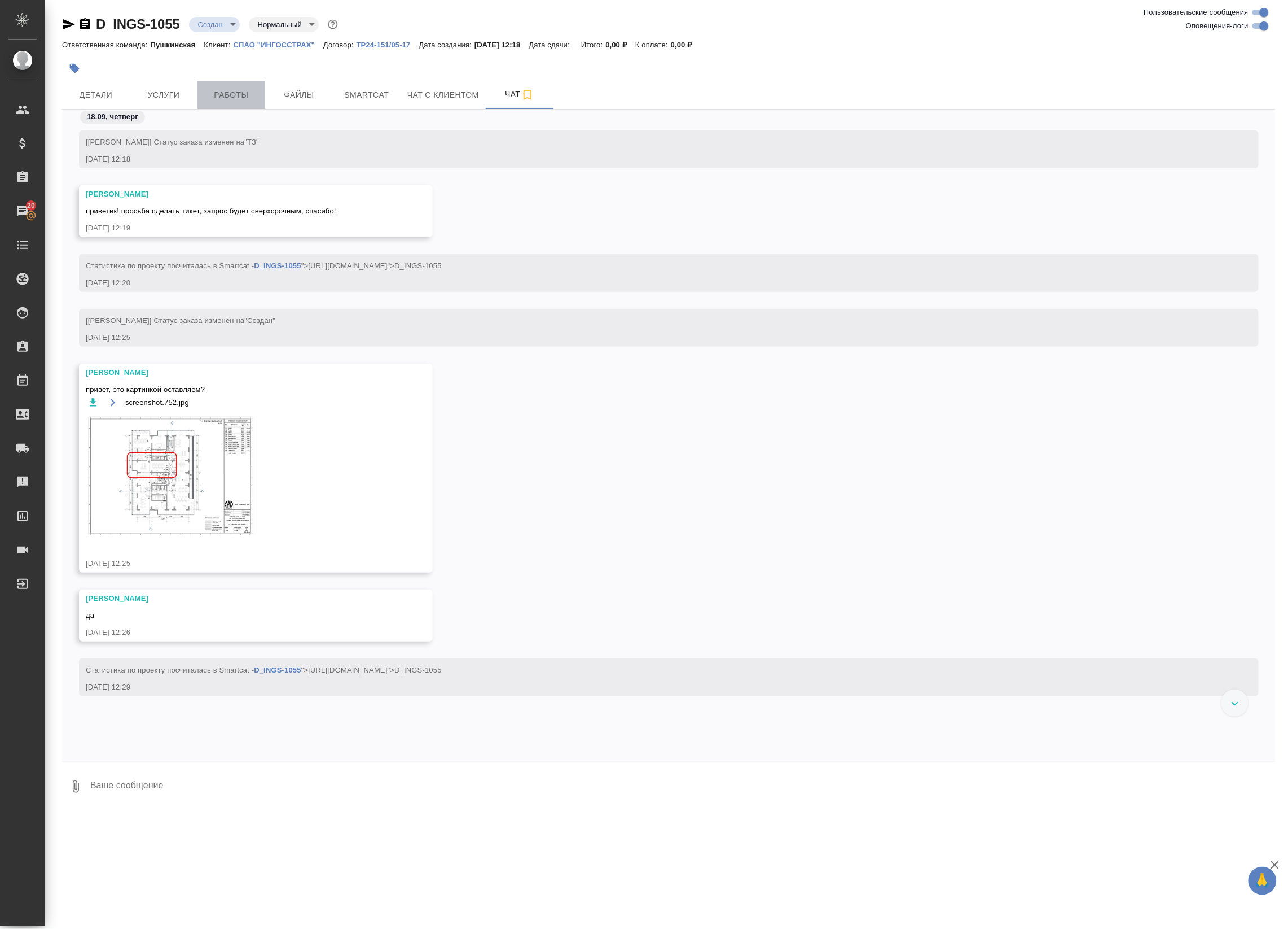
click at [232, 92] on span "Работы" at bounding box center [232, 94] width 54 height 14
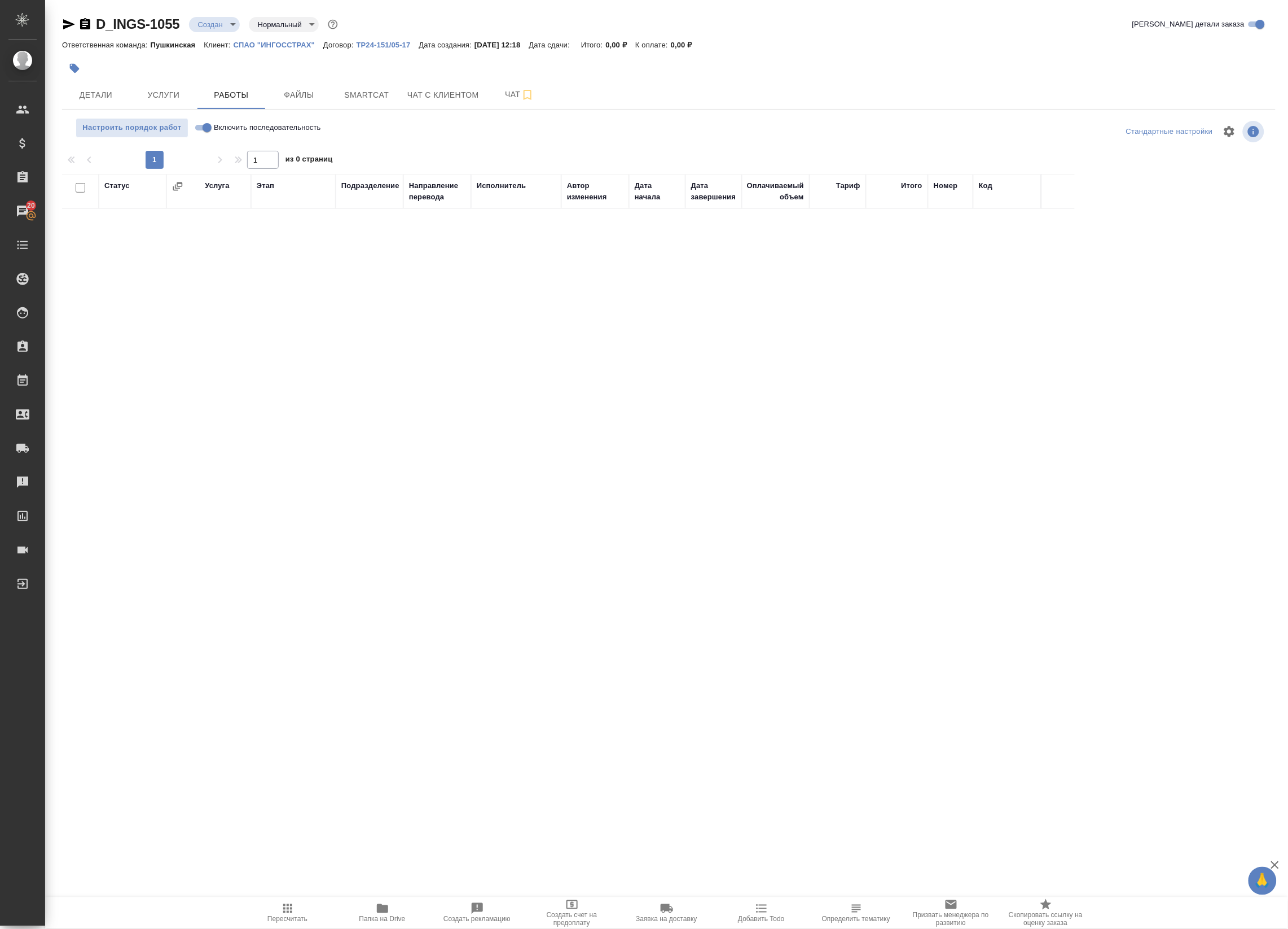
click at [381, 905] on icon "button" at bounding box center [382, 909] width 11 height 9
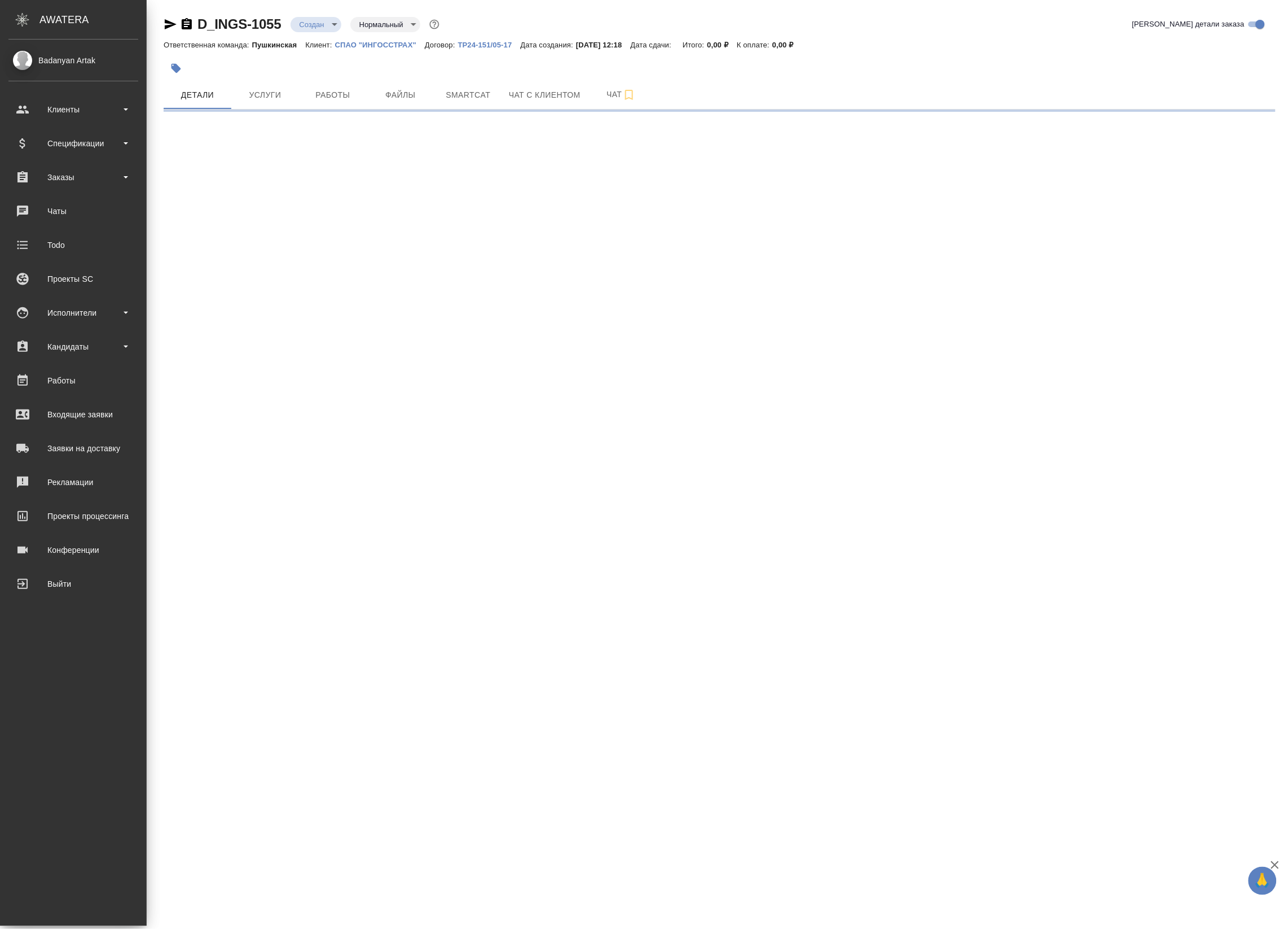
select select "RU"
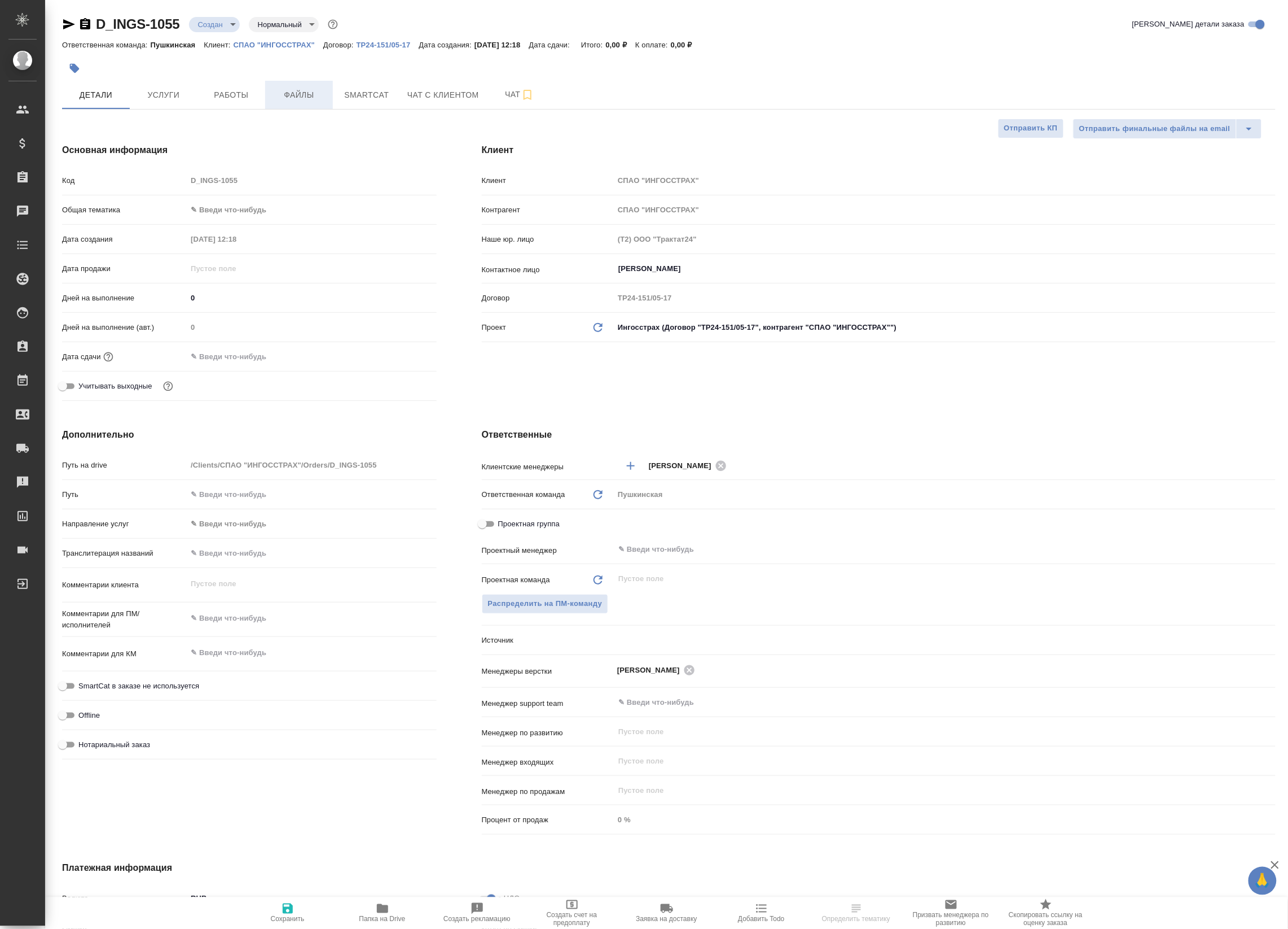
type textarea "x"
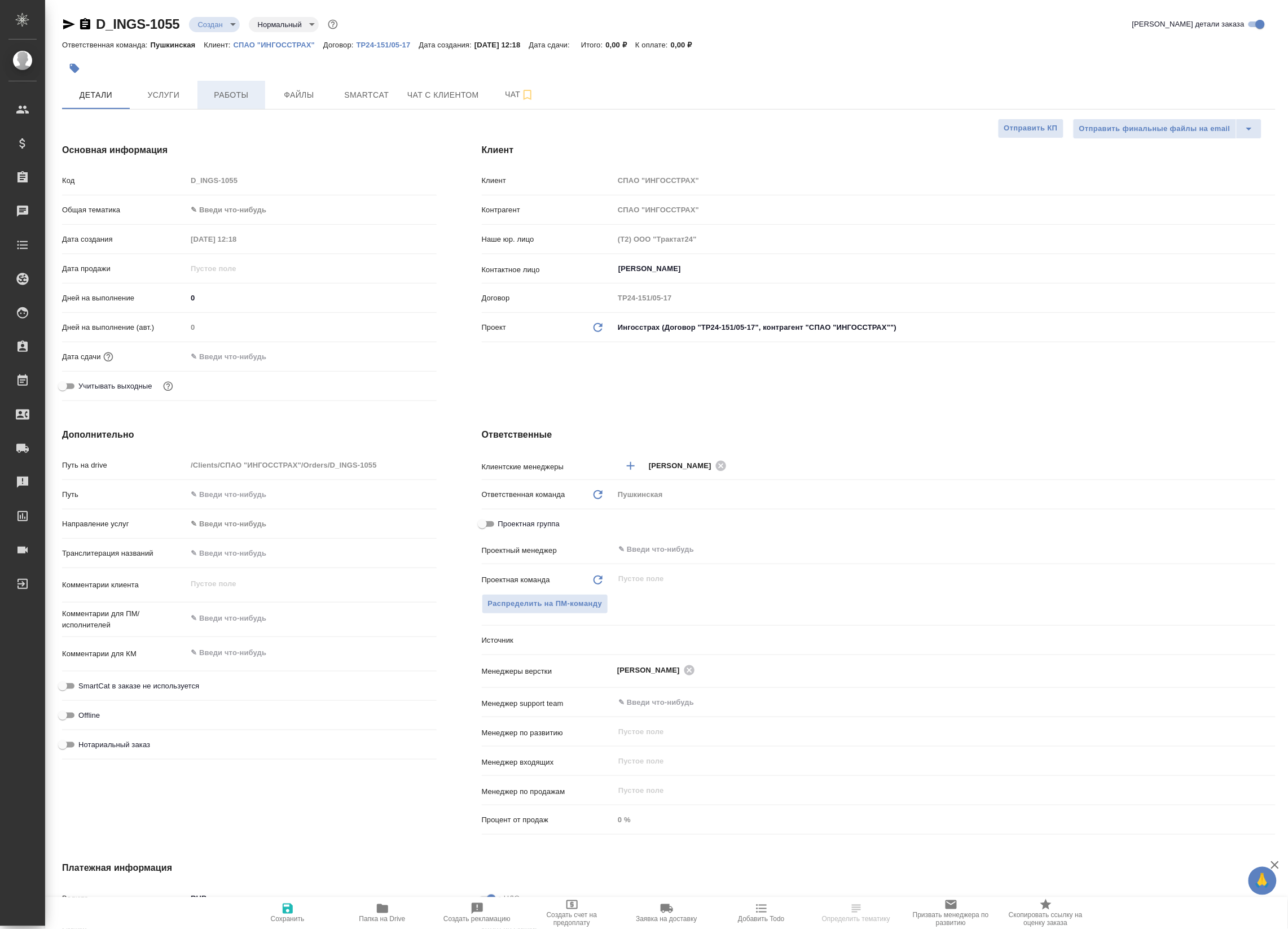
type textarea "x"
click at [167, 99] on span "Услуги" at bounding box center [164, 94] width 54 height 14
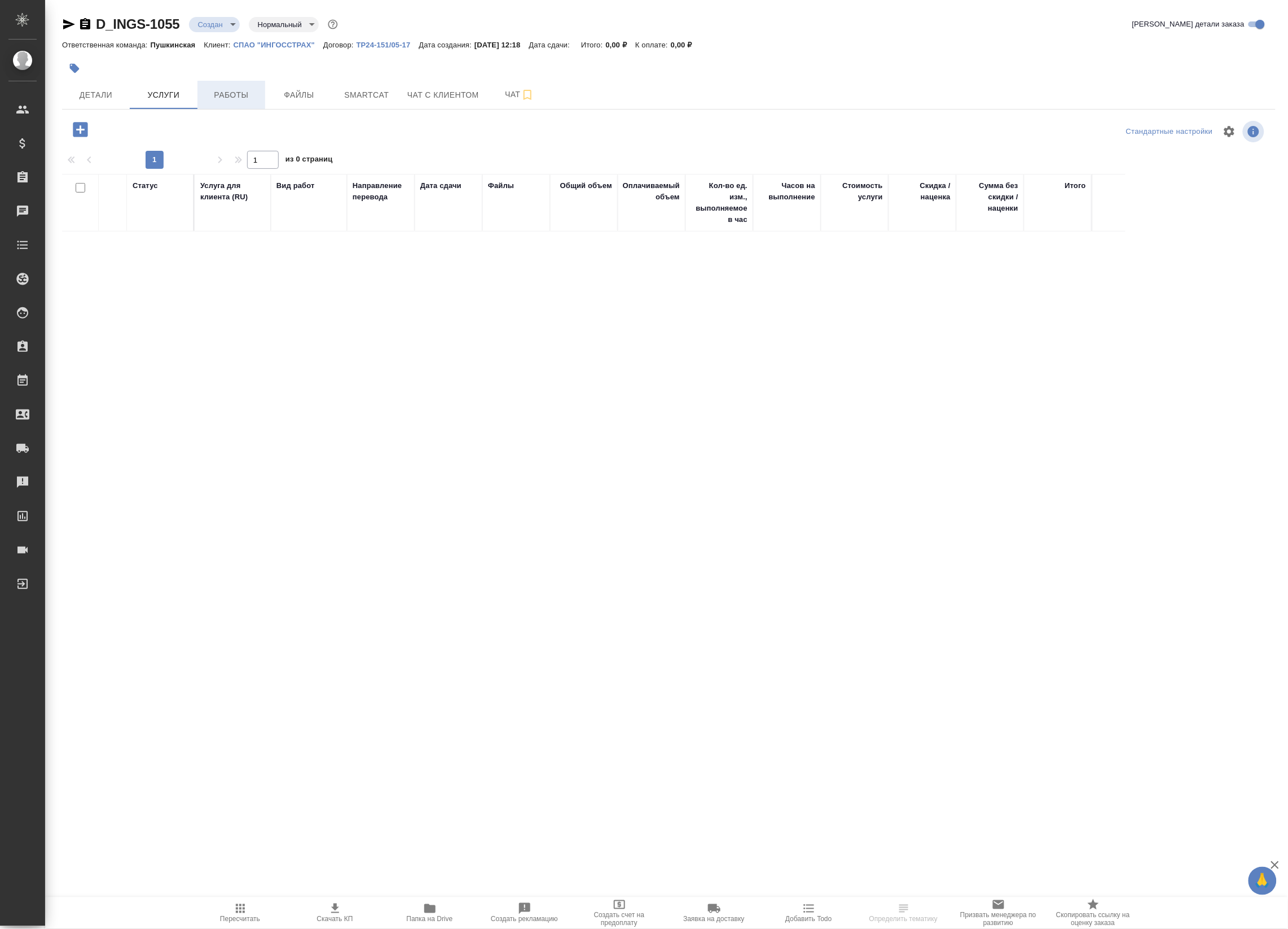
click at [221, 100] on span "Работы" at bounding box center [232, 94] width 54 height 14
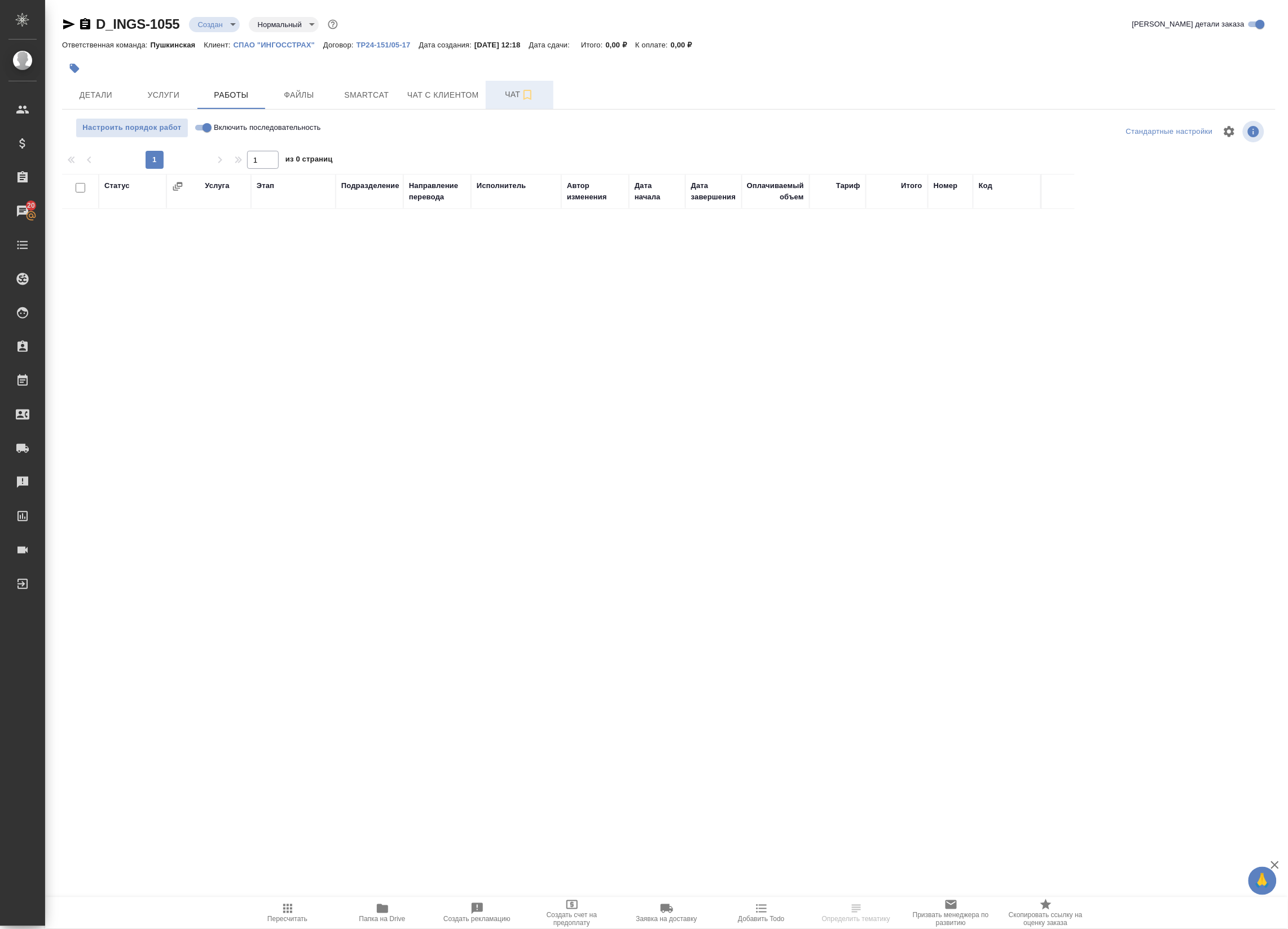
click at [508, 100] on span "Чат" at bounding box center [519, 94] width 54 height 14
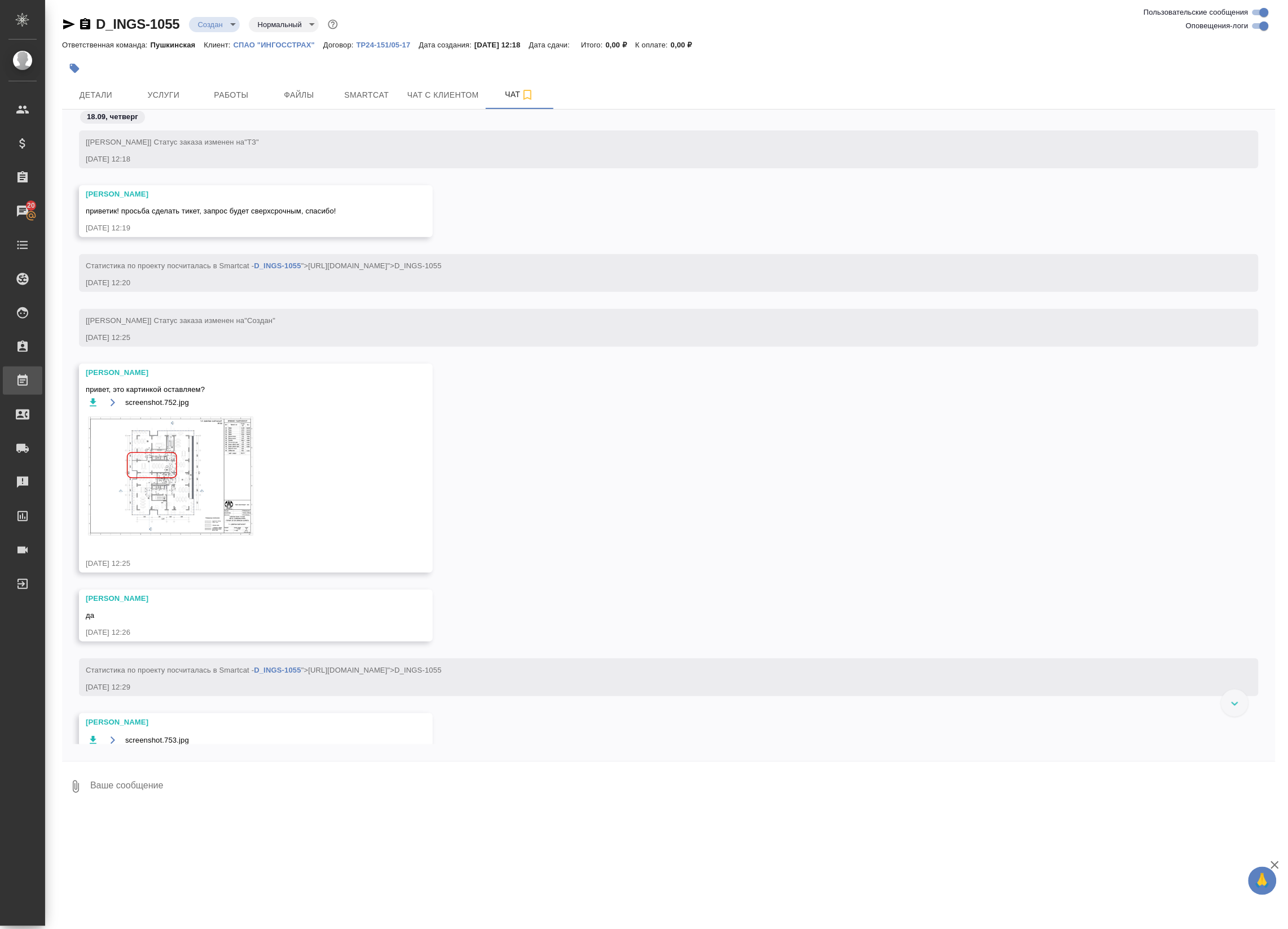
scroll to position [223, 0]
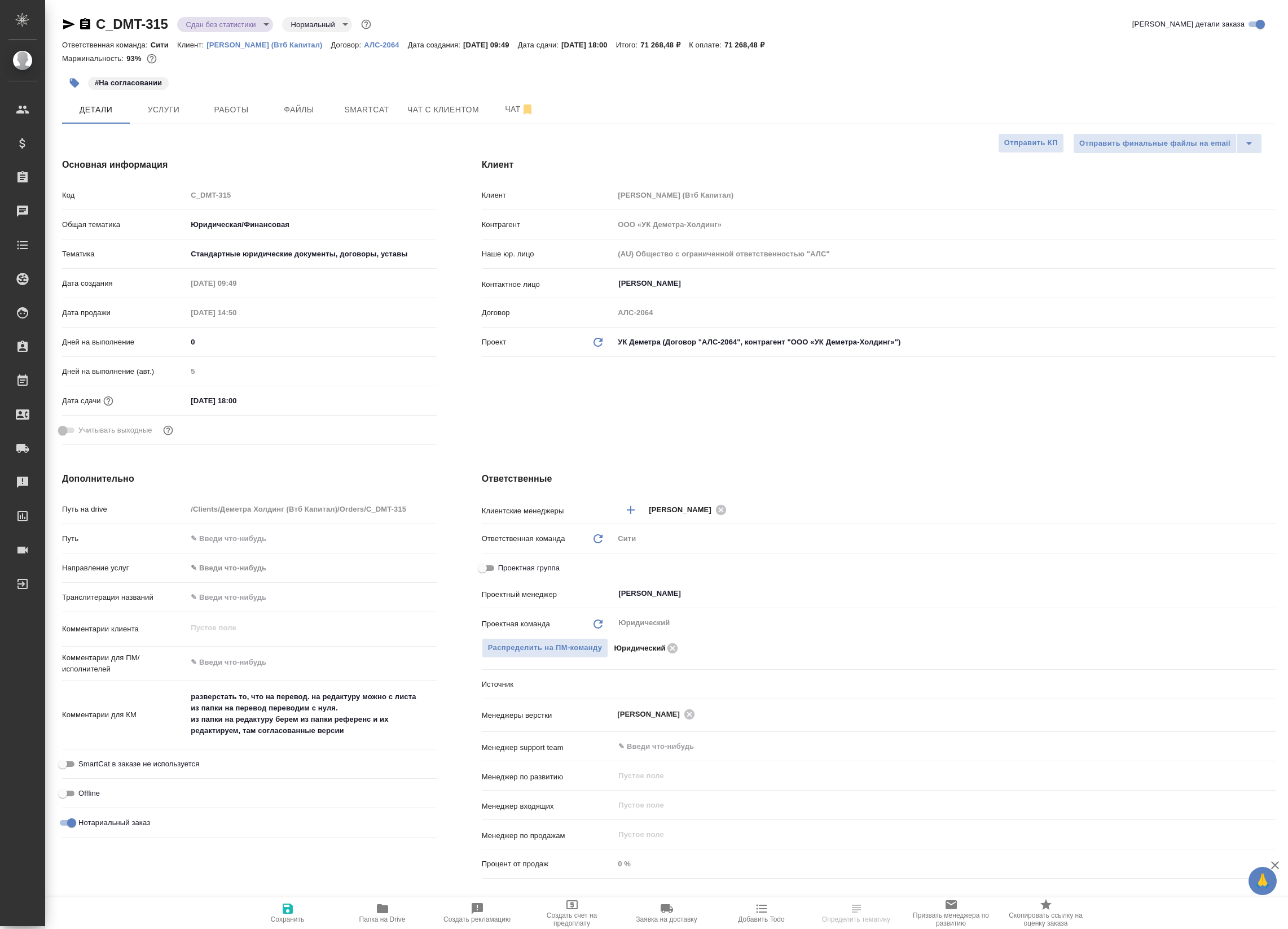
select select "RU"
click at [210, 105] on span "Работы" at bounding box center [232, 110] width 54 height 14
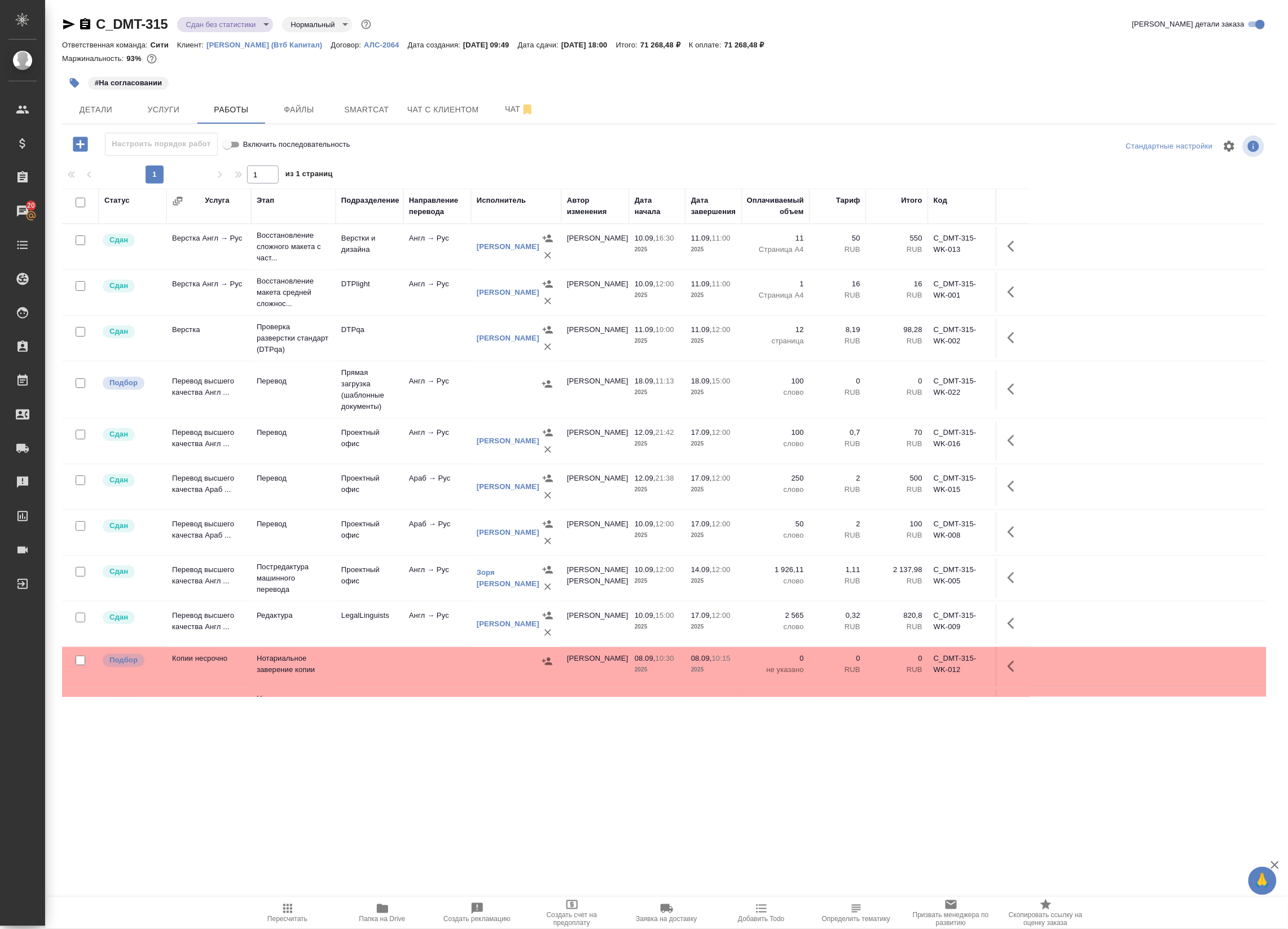
click at [508, 393] on div at bounding box center [517, 384] width 79 height 17
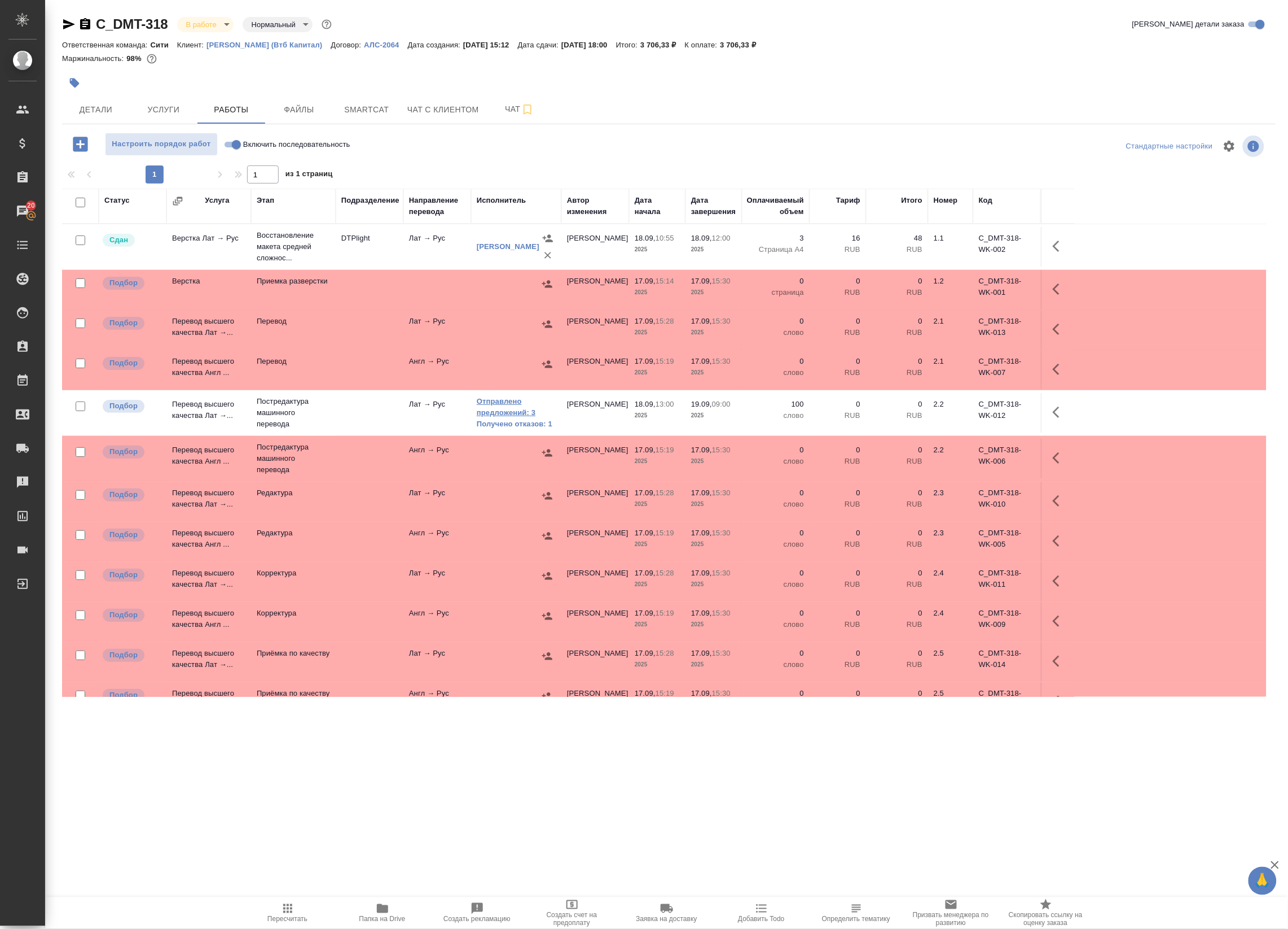
click at [514, 411] on link "Отправлено предложений: 3" at bounding box center [517, 406] width 79 height 23
click at [370, 100] on button "Smartcat" at bounding box center [367, 110] width 68 height 29
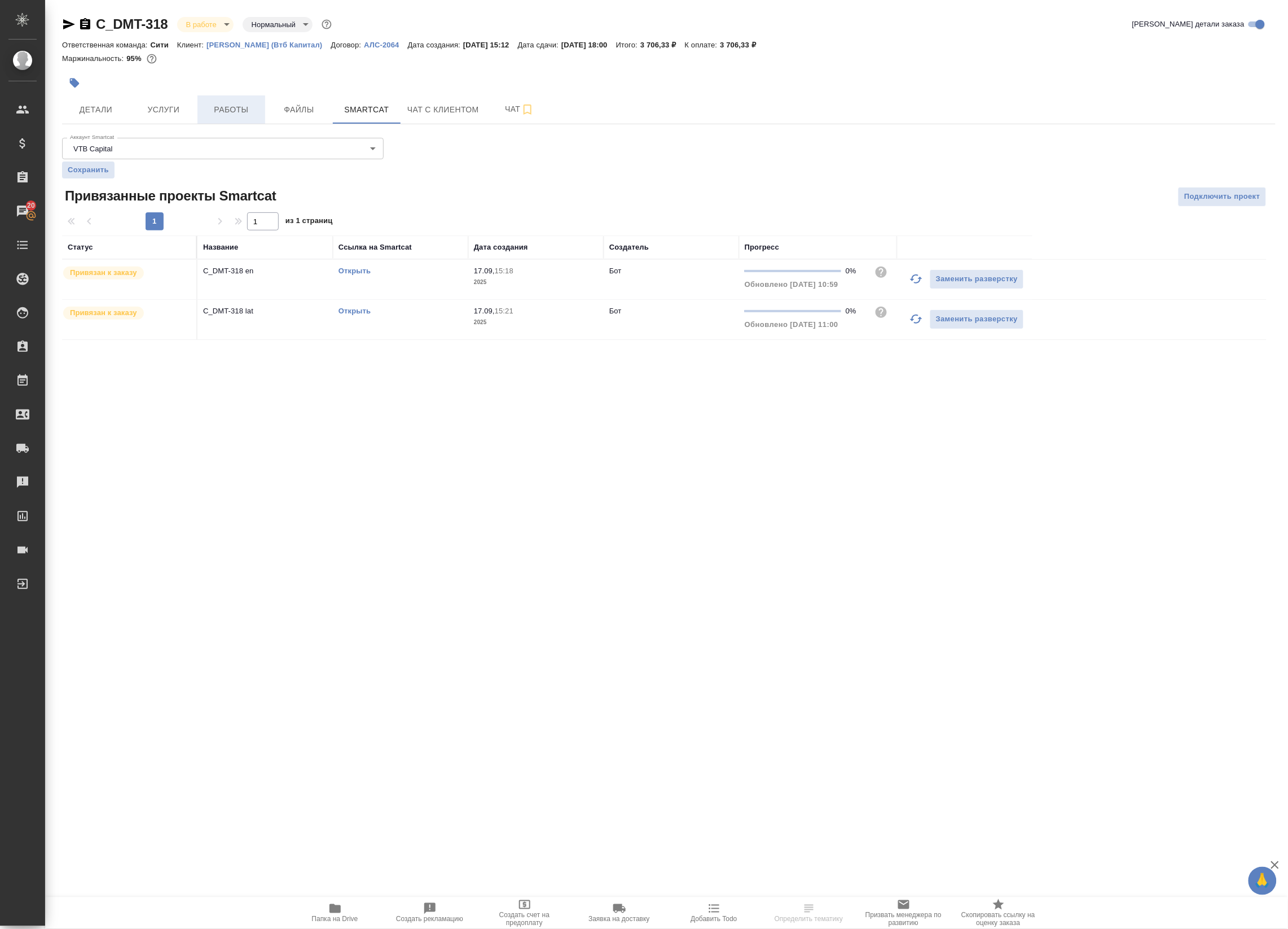
click at [217, 105] on span "Работы" at bounding box center [232, 110] width 54 height 14
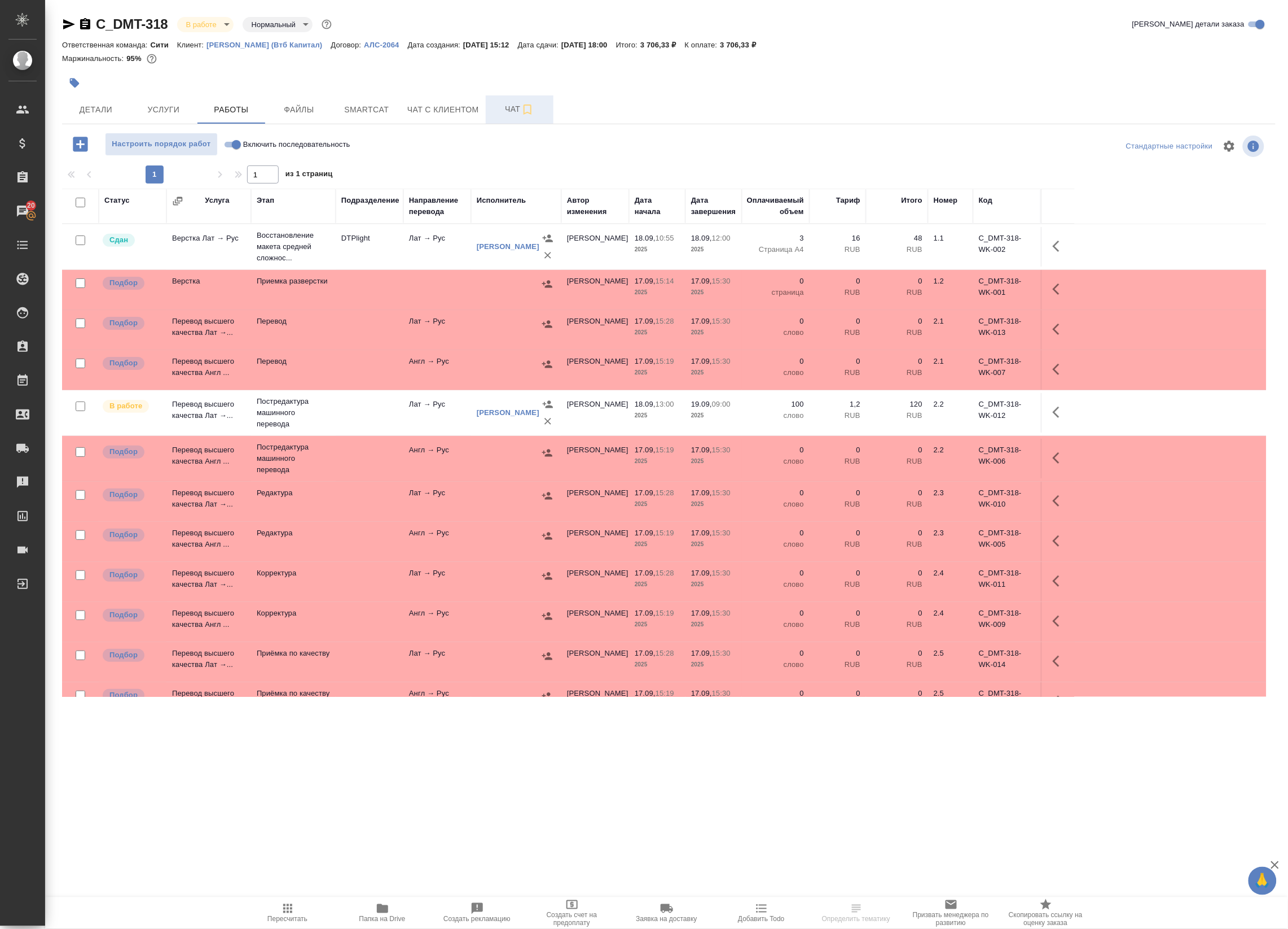
click at [495, 105] on span "Чат" at bounding box center [519, 109] width 54 height 14
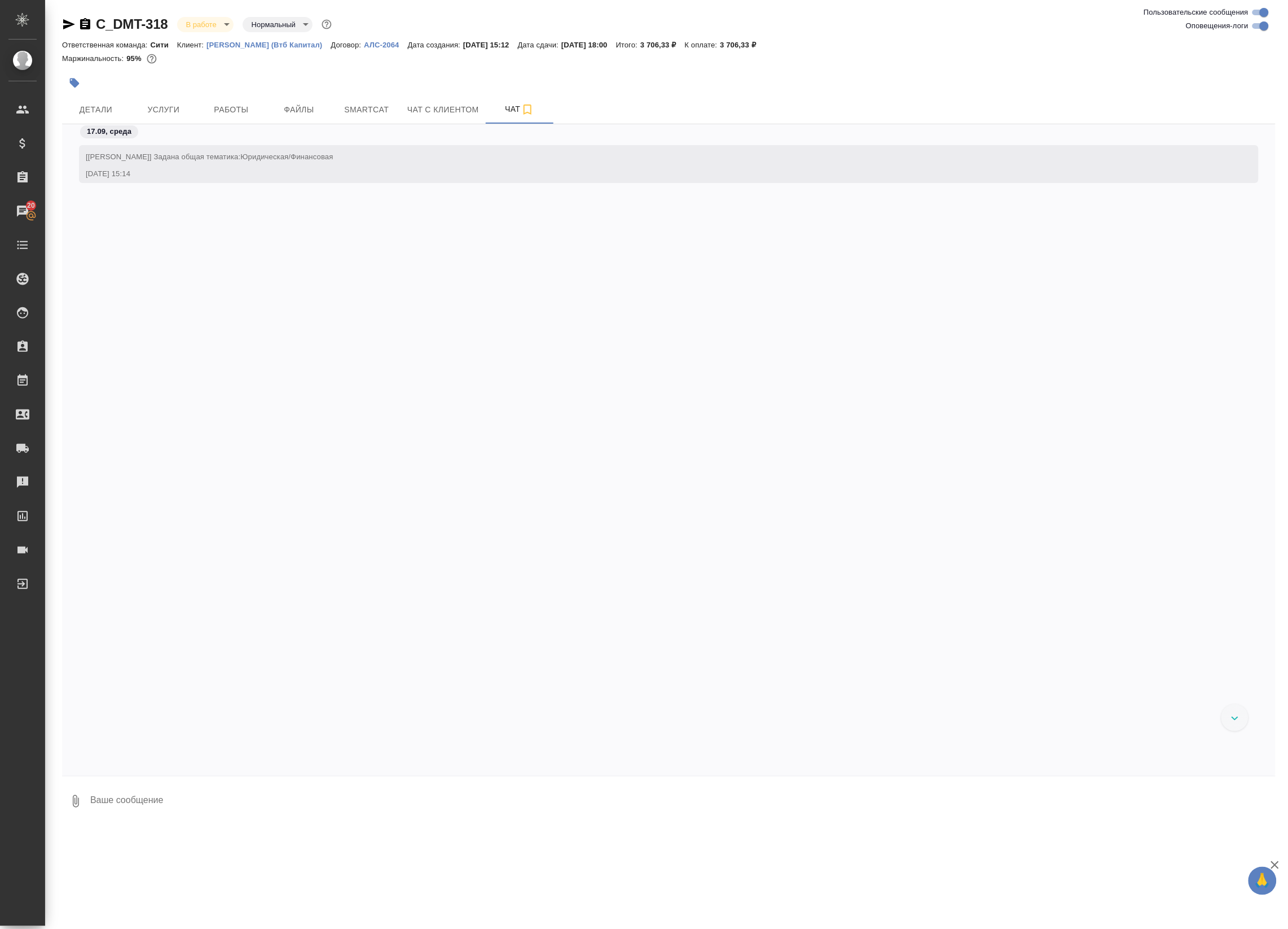
scroll to position [1985, 0]
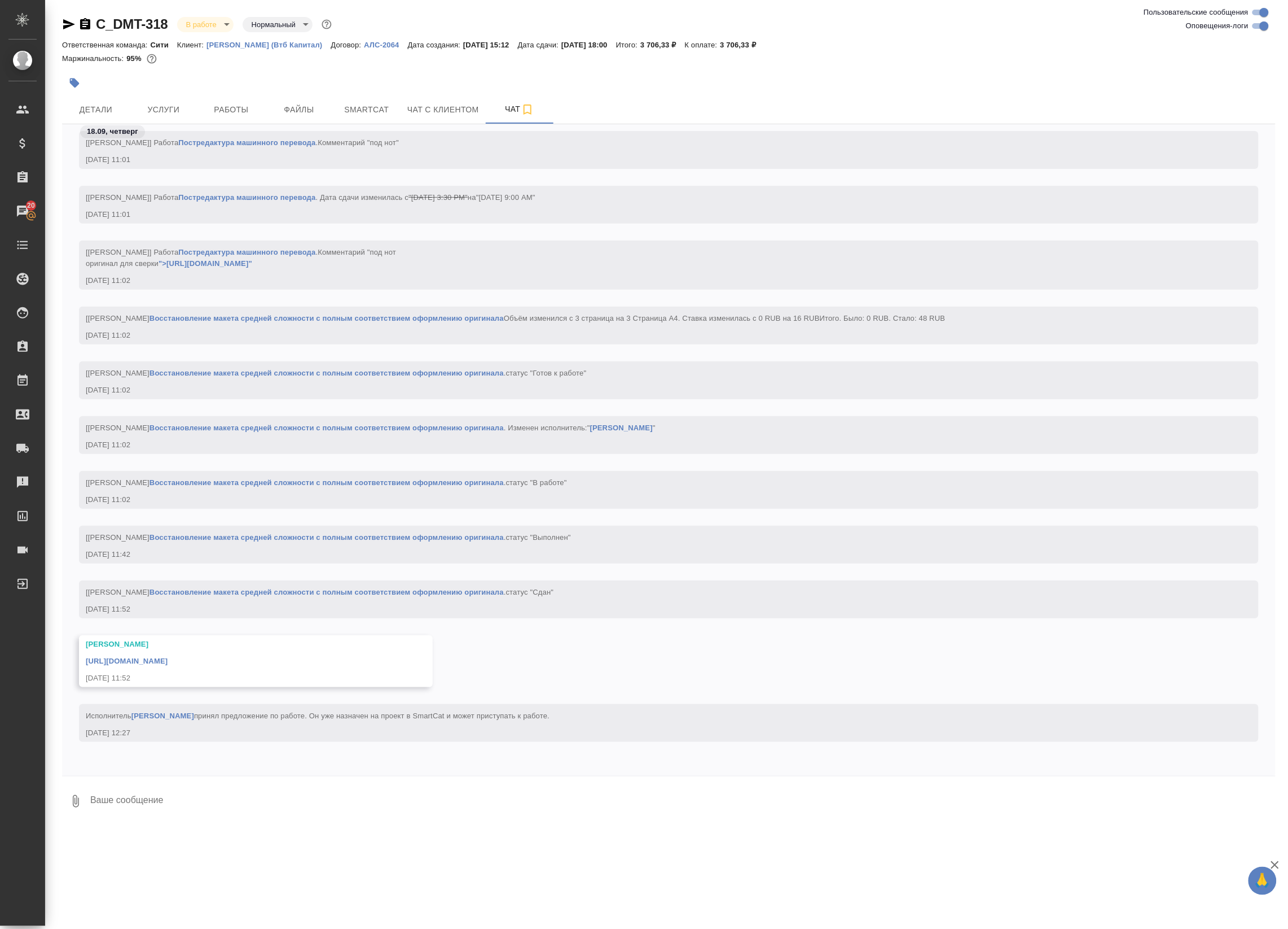
click at [167, 656] on link "https://drive.awatera.com/apps/files/files/10388949?dir=/Shares/%D0%94%D0%B5%D0…" at bounding box center [126, 661] width 82 height 9
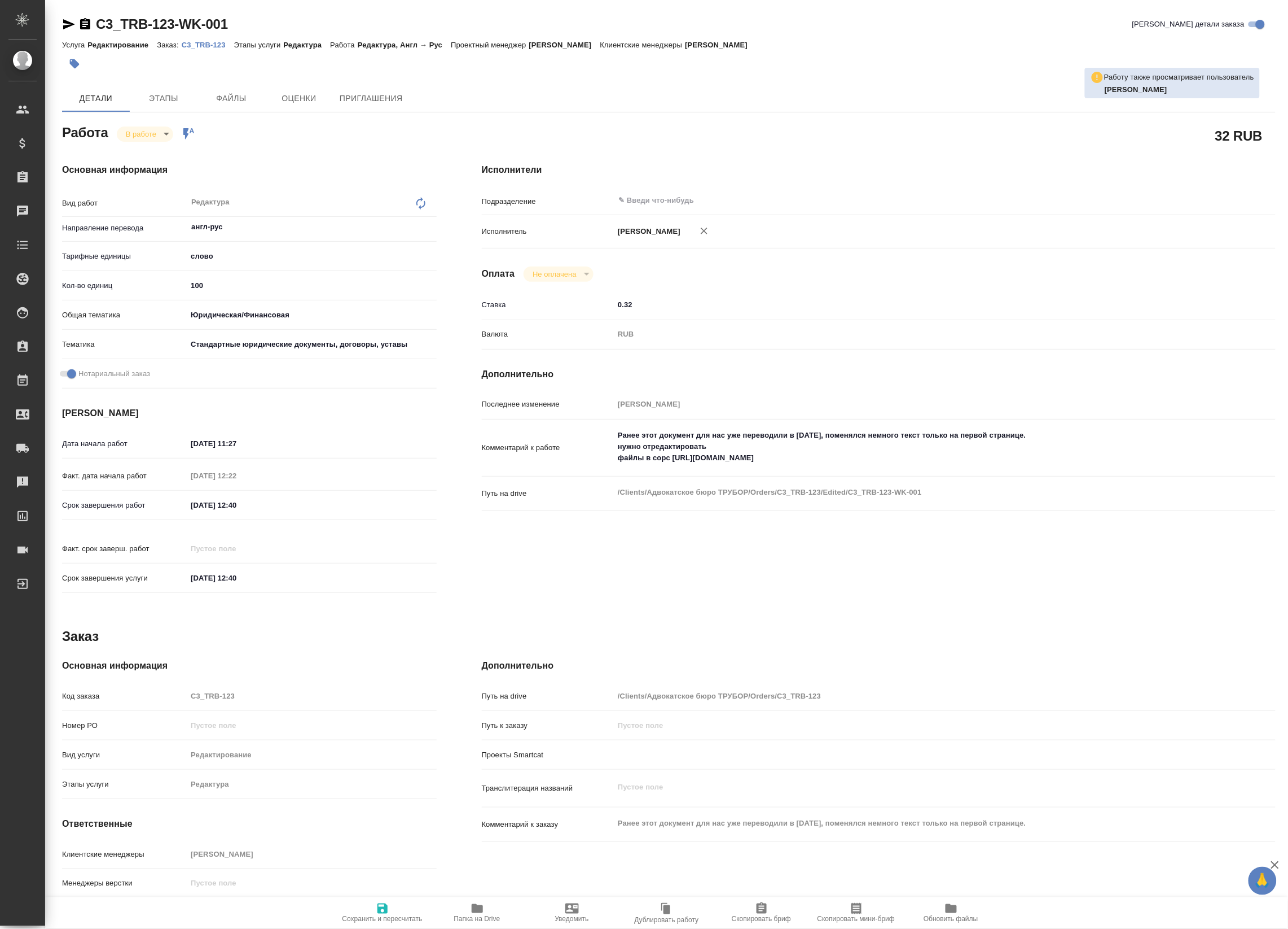
type textarea "x"
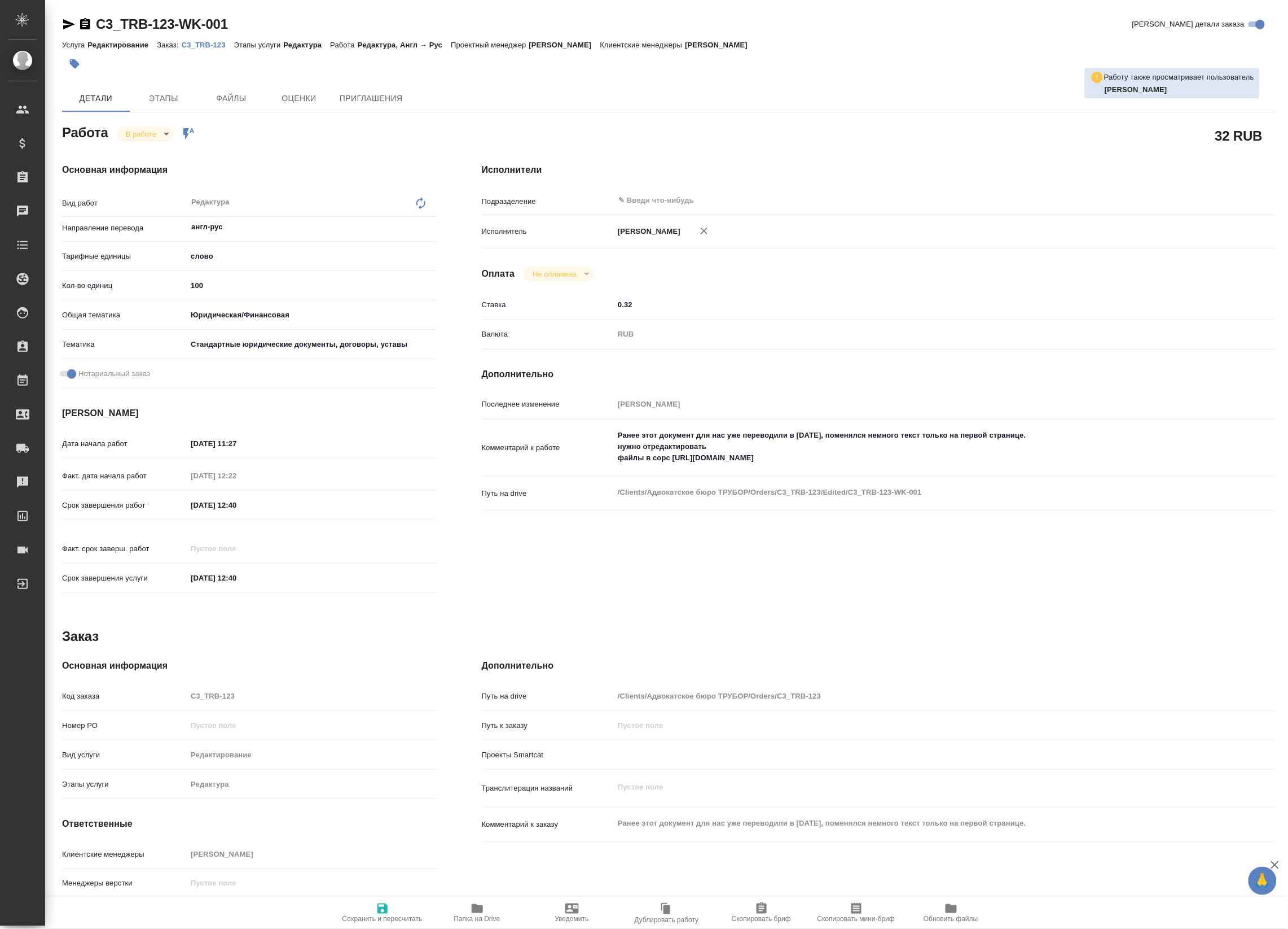
type textarea "x"
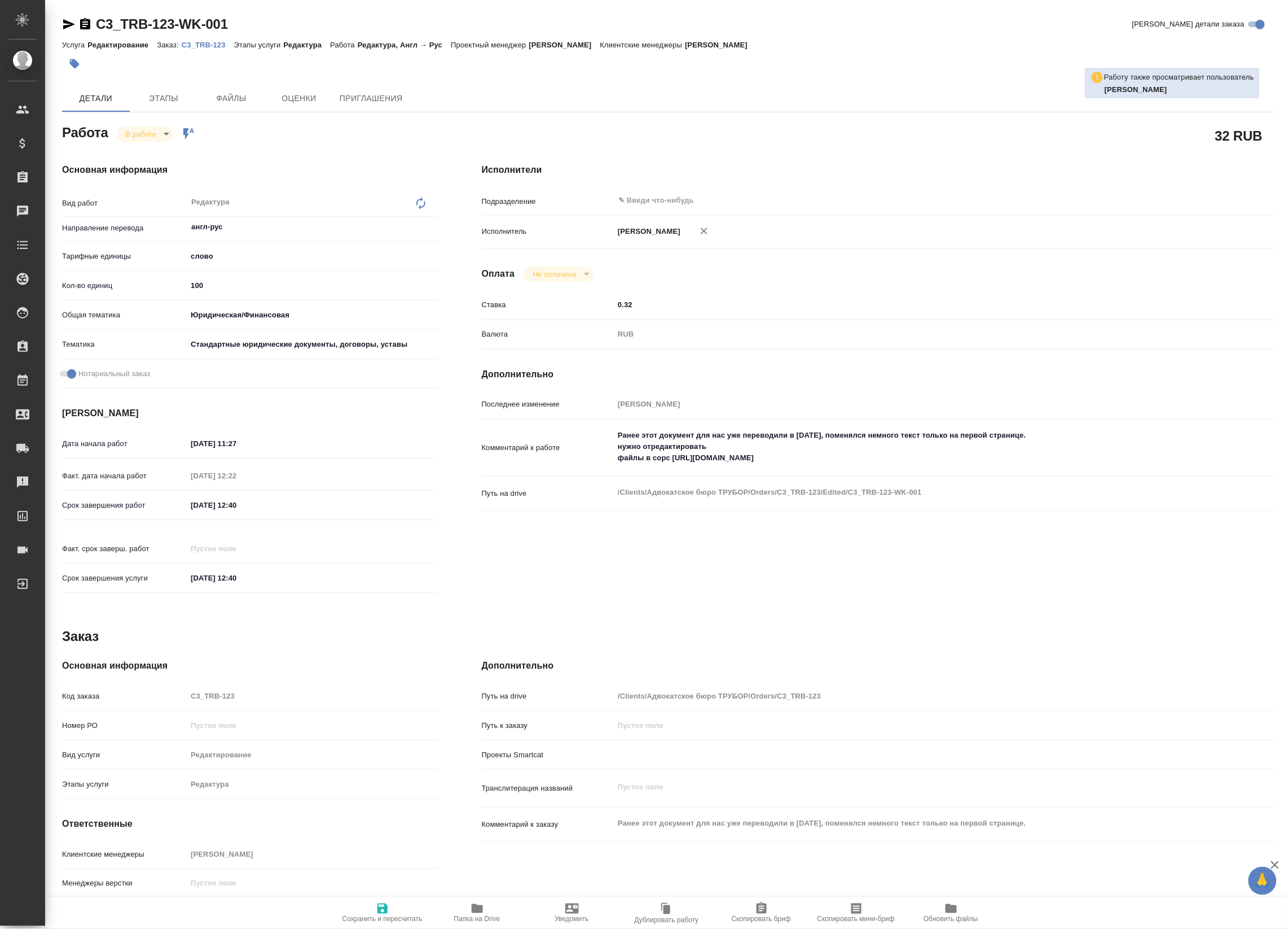
type textarea "x"
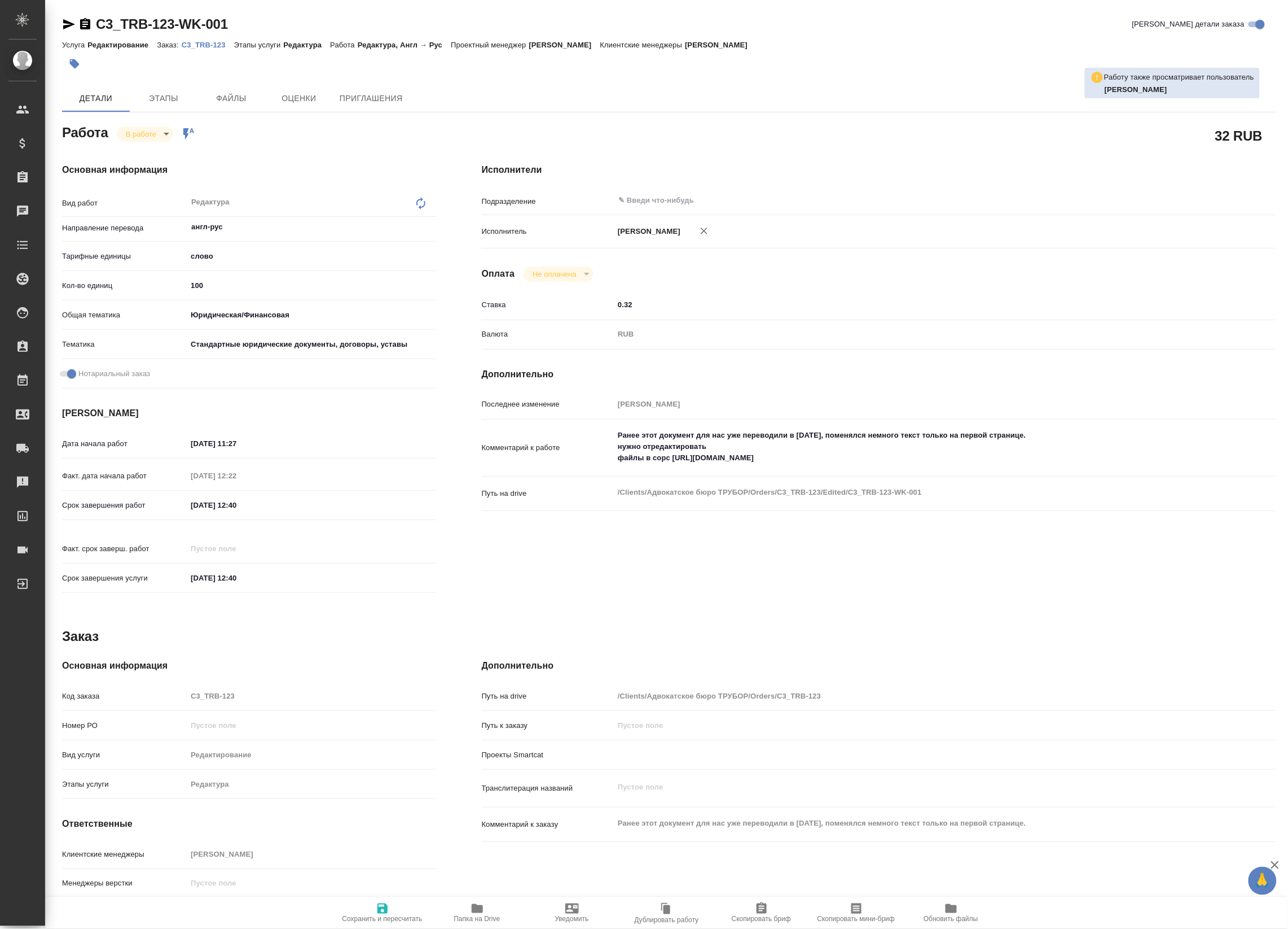
type textarea "x"
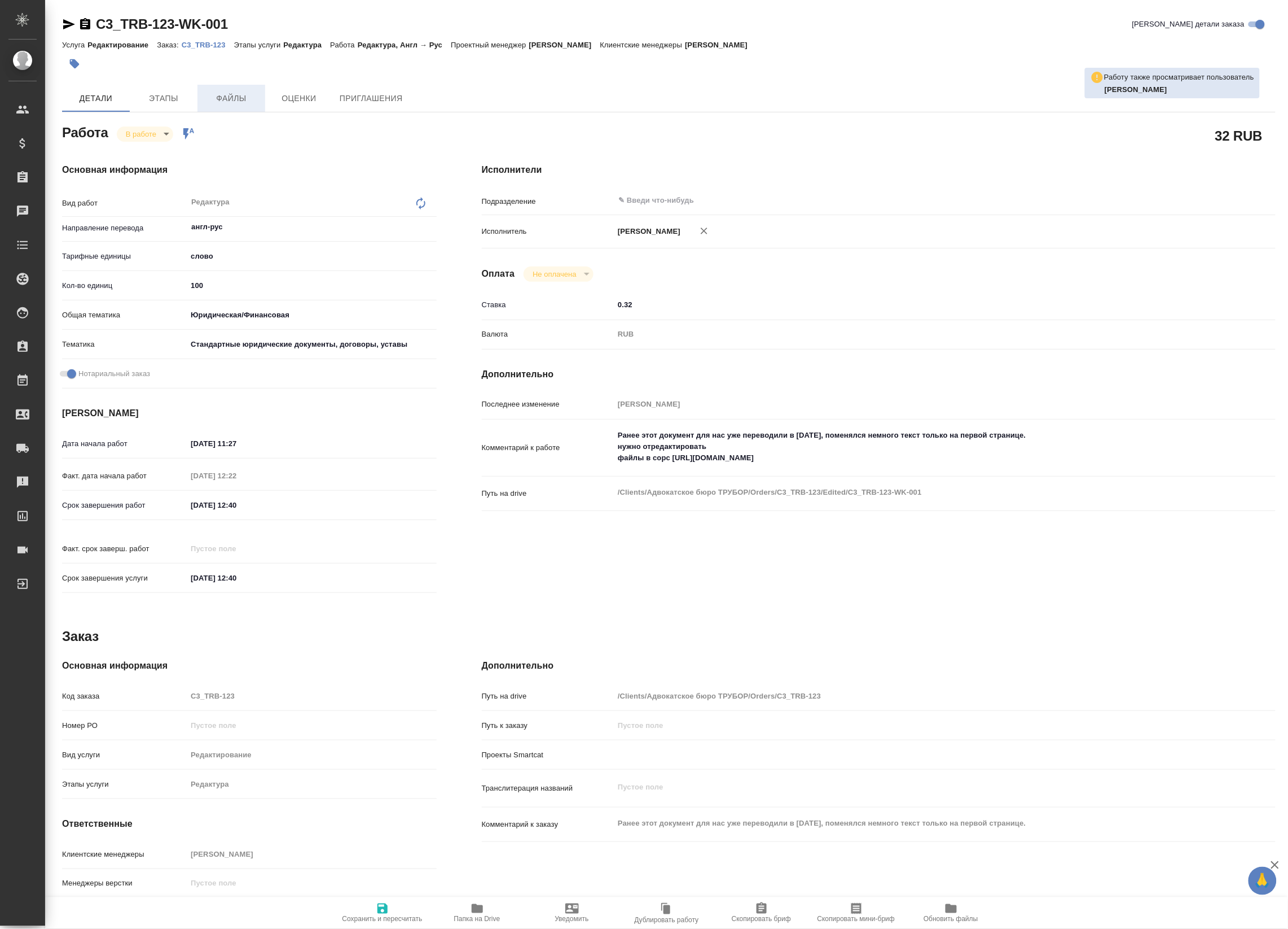
type textarea "x"
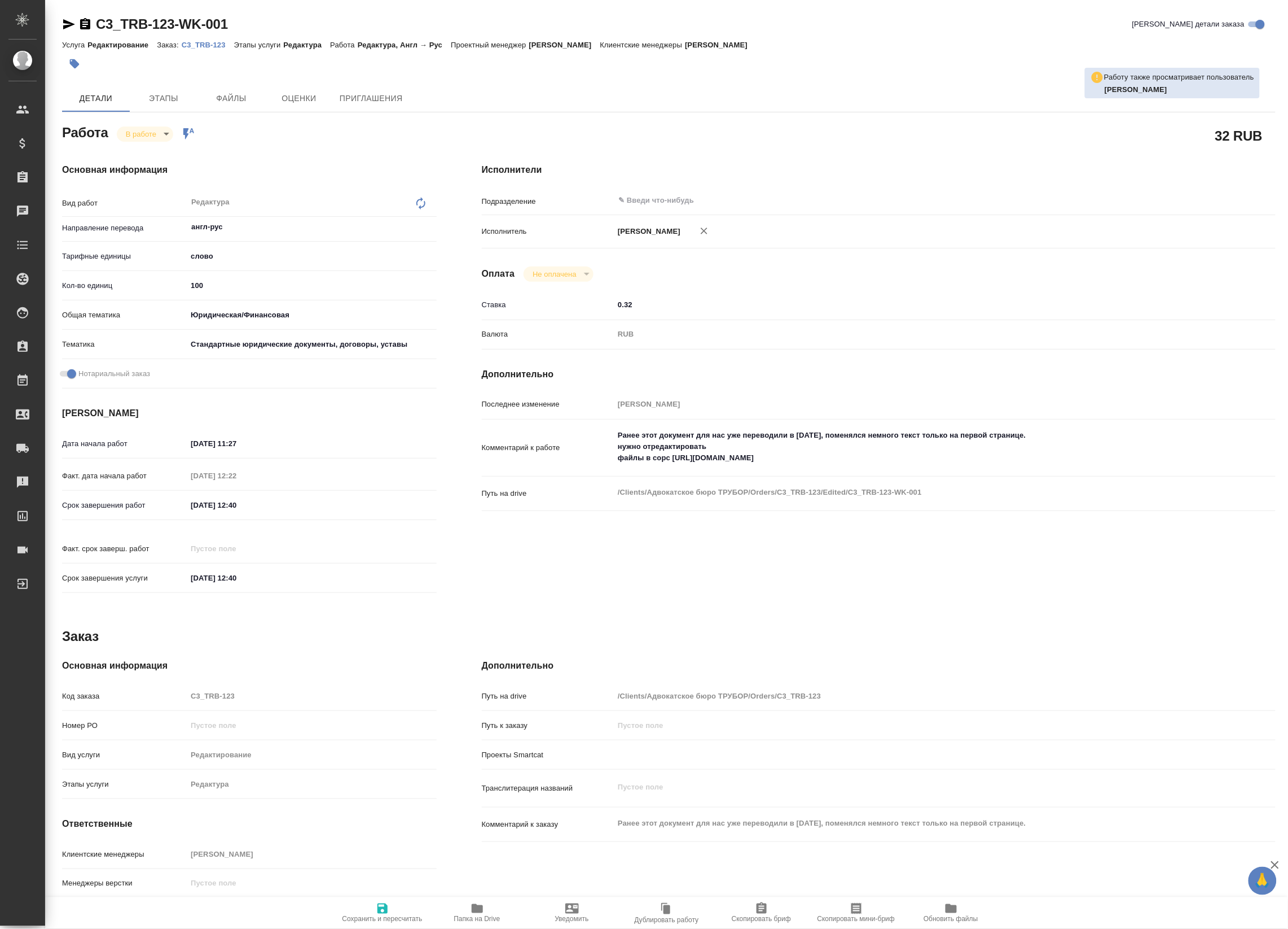
click at [199, 44] on p "C3_TRB-123" at bounding box center [208, 45] width 53 height 9
type textarea "x"
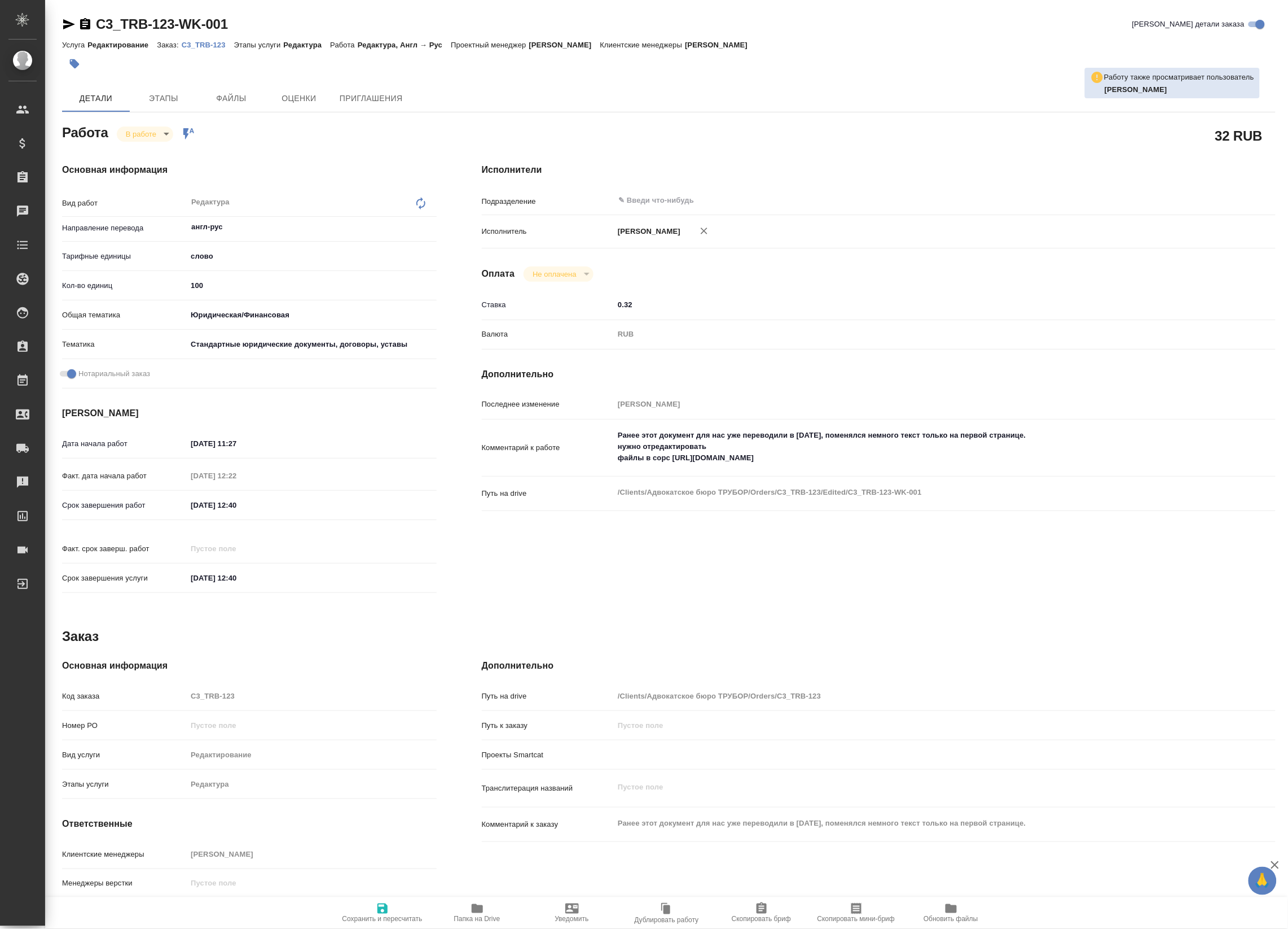
type textarea "x"
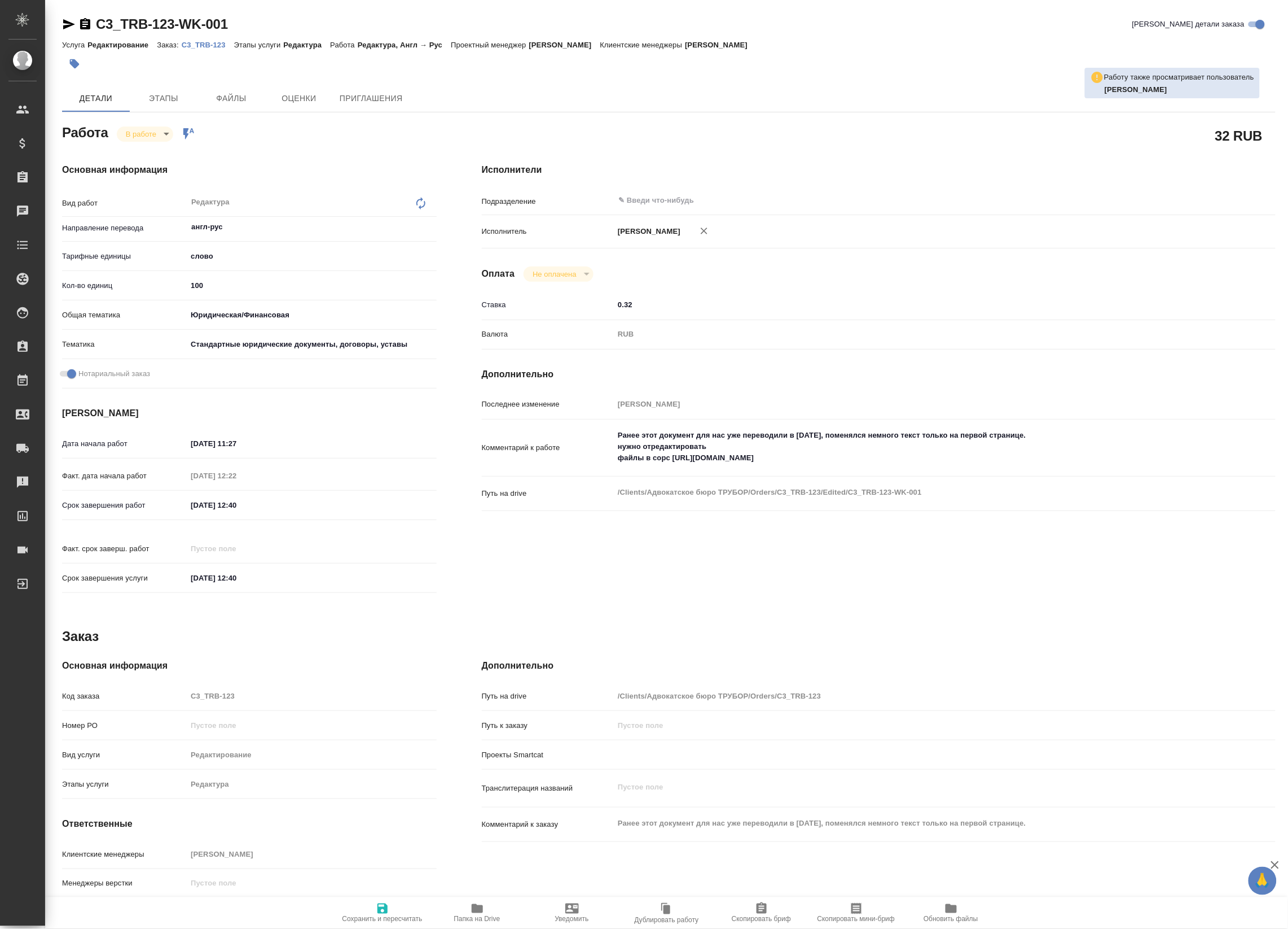
type textarea "x"
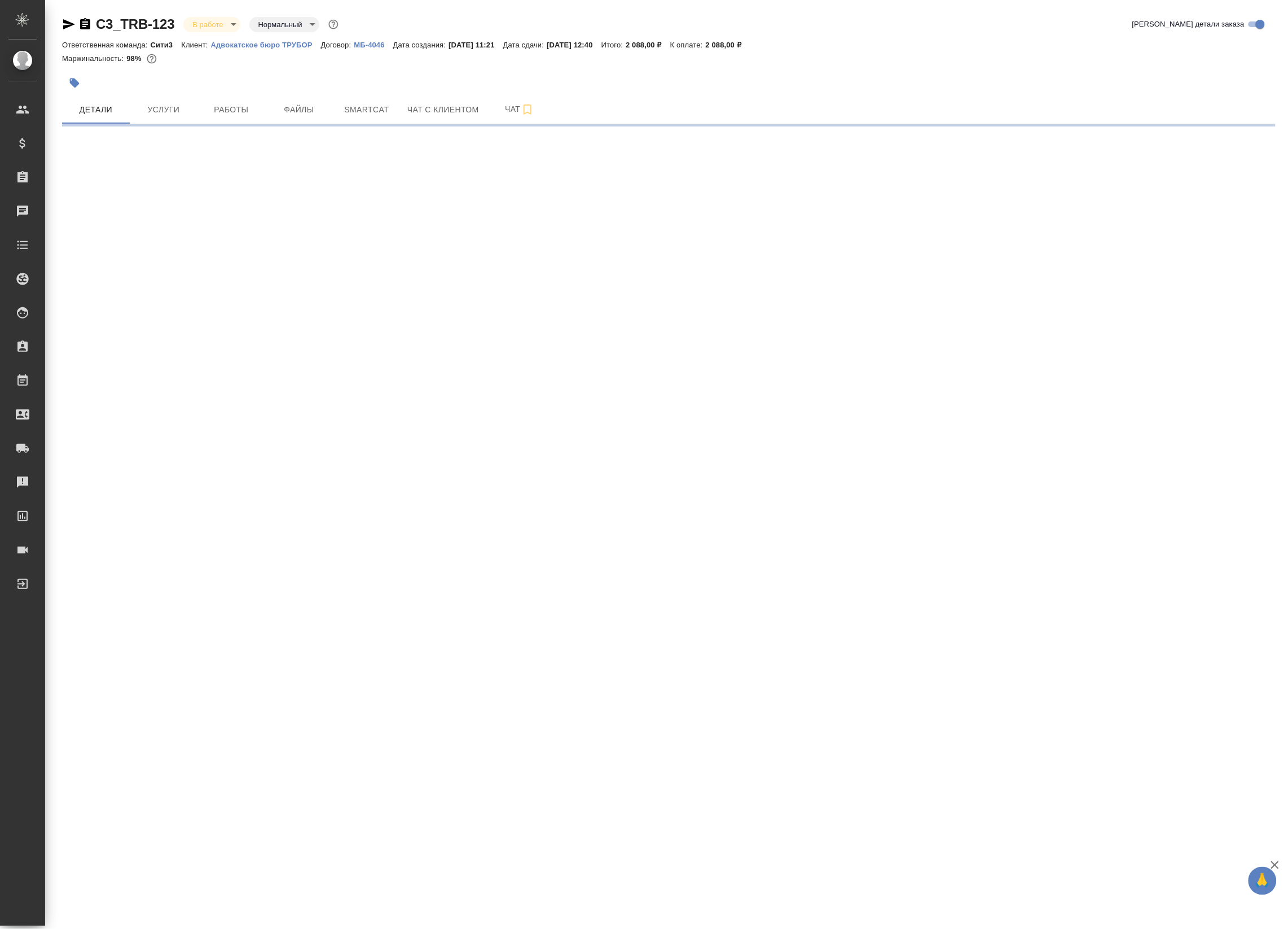
select select "RU"
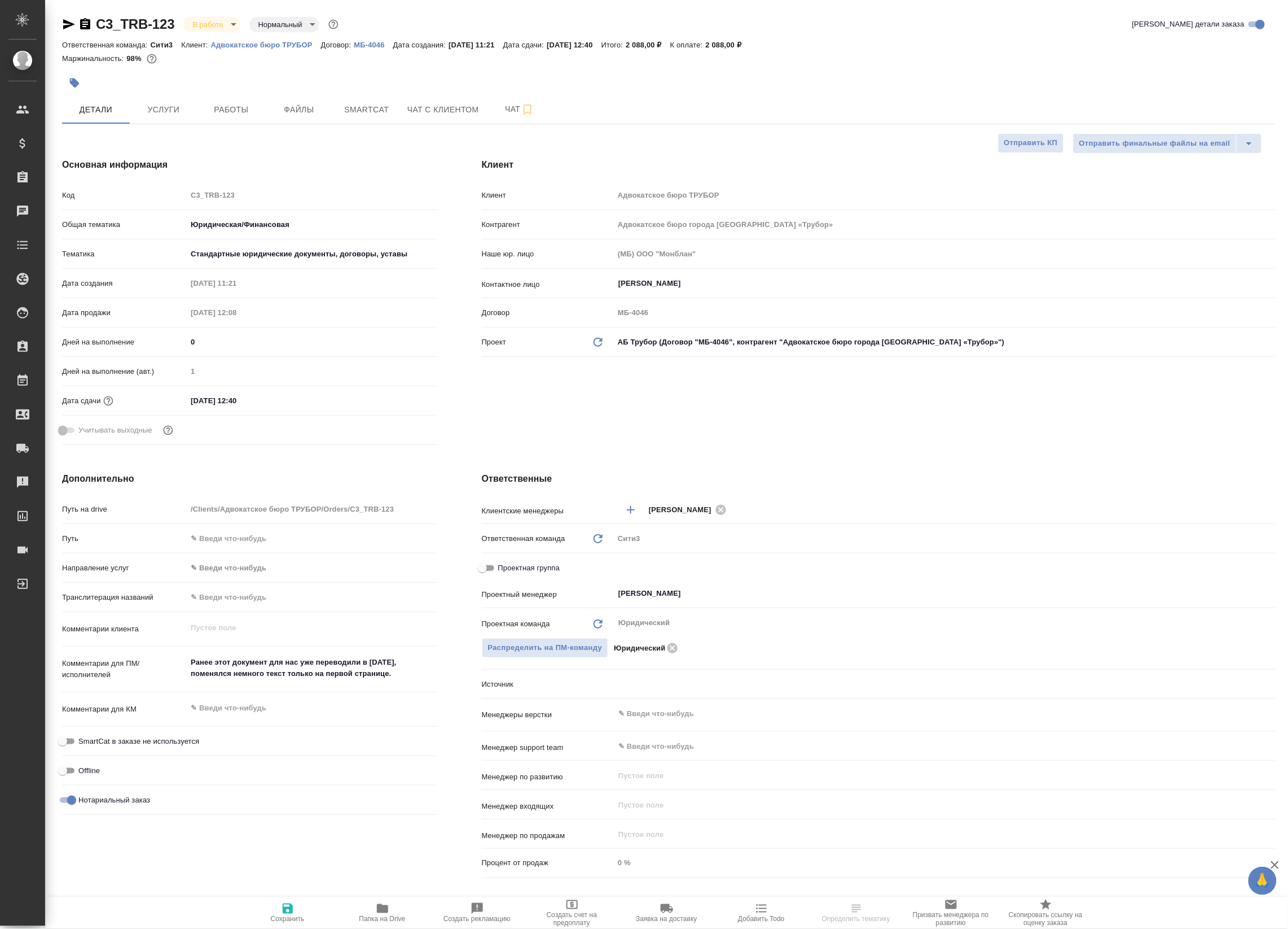
type textarea "x"
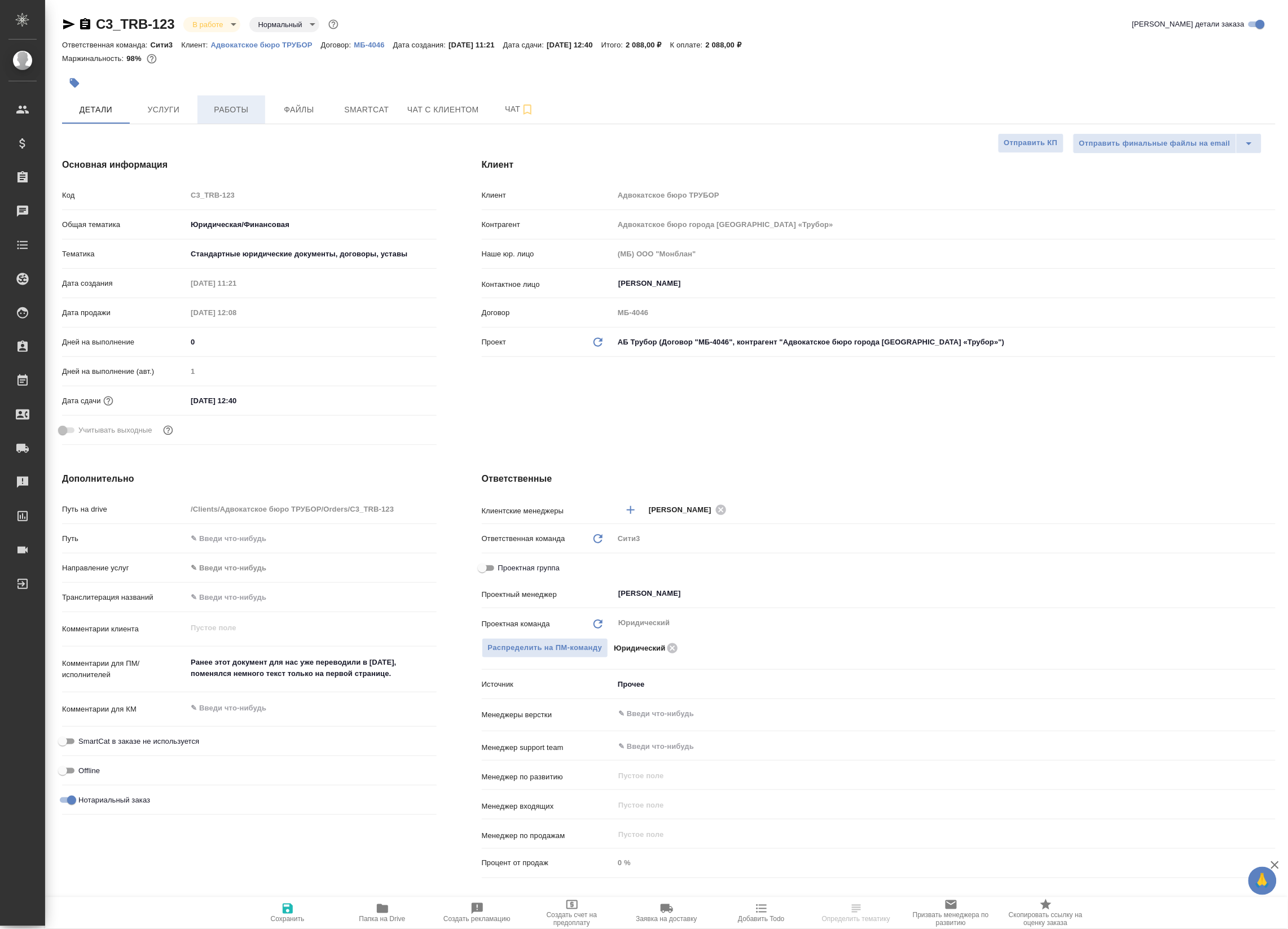
type textarea "x"
click at [240, 110] on span "Работы" at bounding box center [232, 110] width 54 height 14
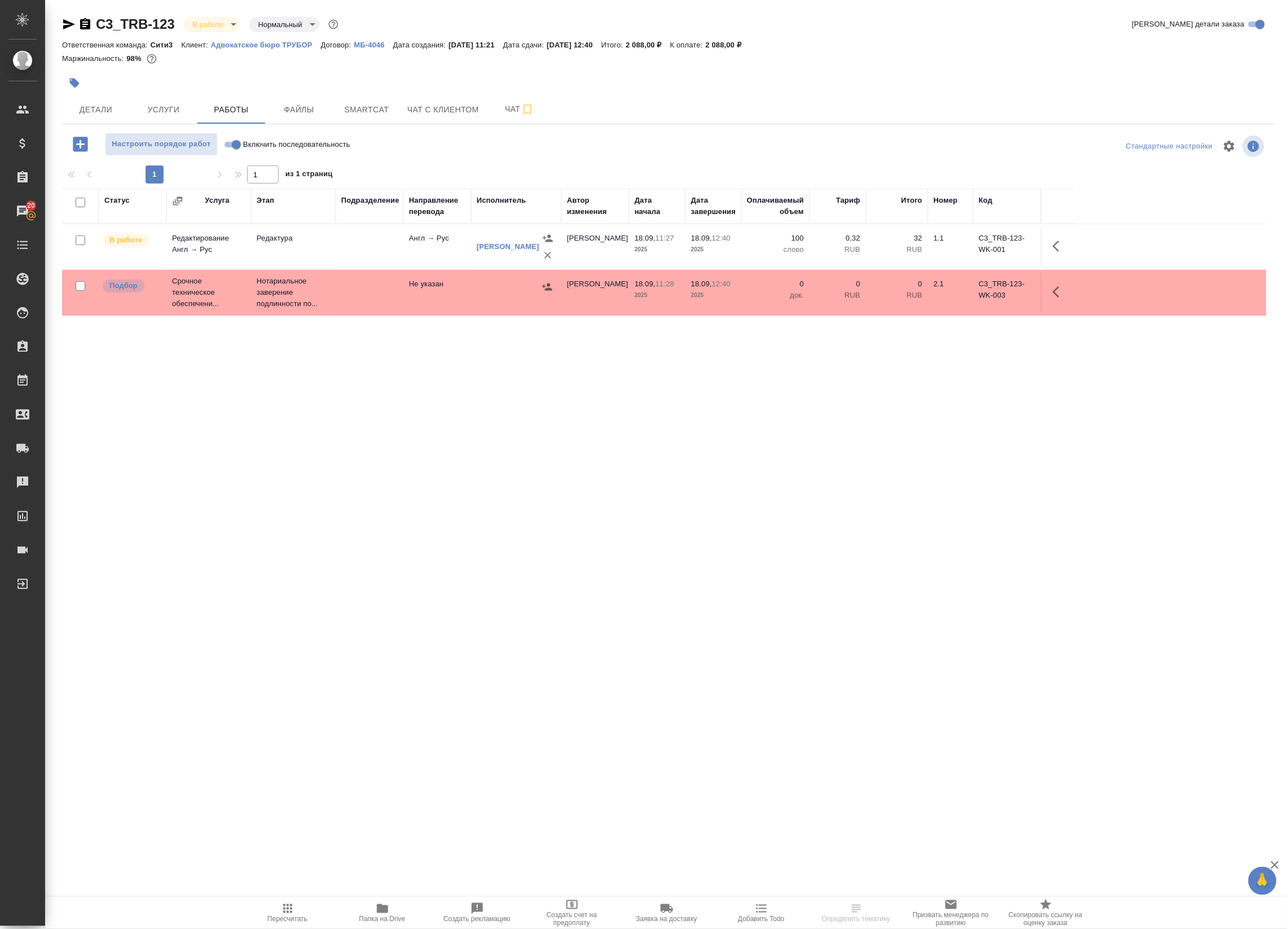
click at [72, 26] on icon "button" at bounding box center [69, 24] width 14 height 14
click at [223, 21] on body "🙏 .cls-1 fill:#fff; AWATERA Badanyan Artak Клиенты Спецификации Заказы 20 Чаты …" at bounding box center [644, 464] width 1288 height 929
click at [1045, 246] on div at bounding box center [644, 464] width 1288 height 929
click at [1064, 246] on div "Создан Согласование КП Ожидание предоплаты Связаться с клиентом Подтвержден В р…" at bounding box center [644, 464] width 1288 height 929
click at [1056, 247] on icon "button" at bounding box center [1059, 246] width 14 height 14
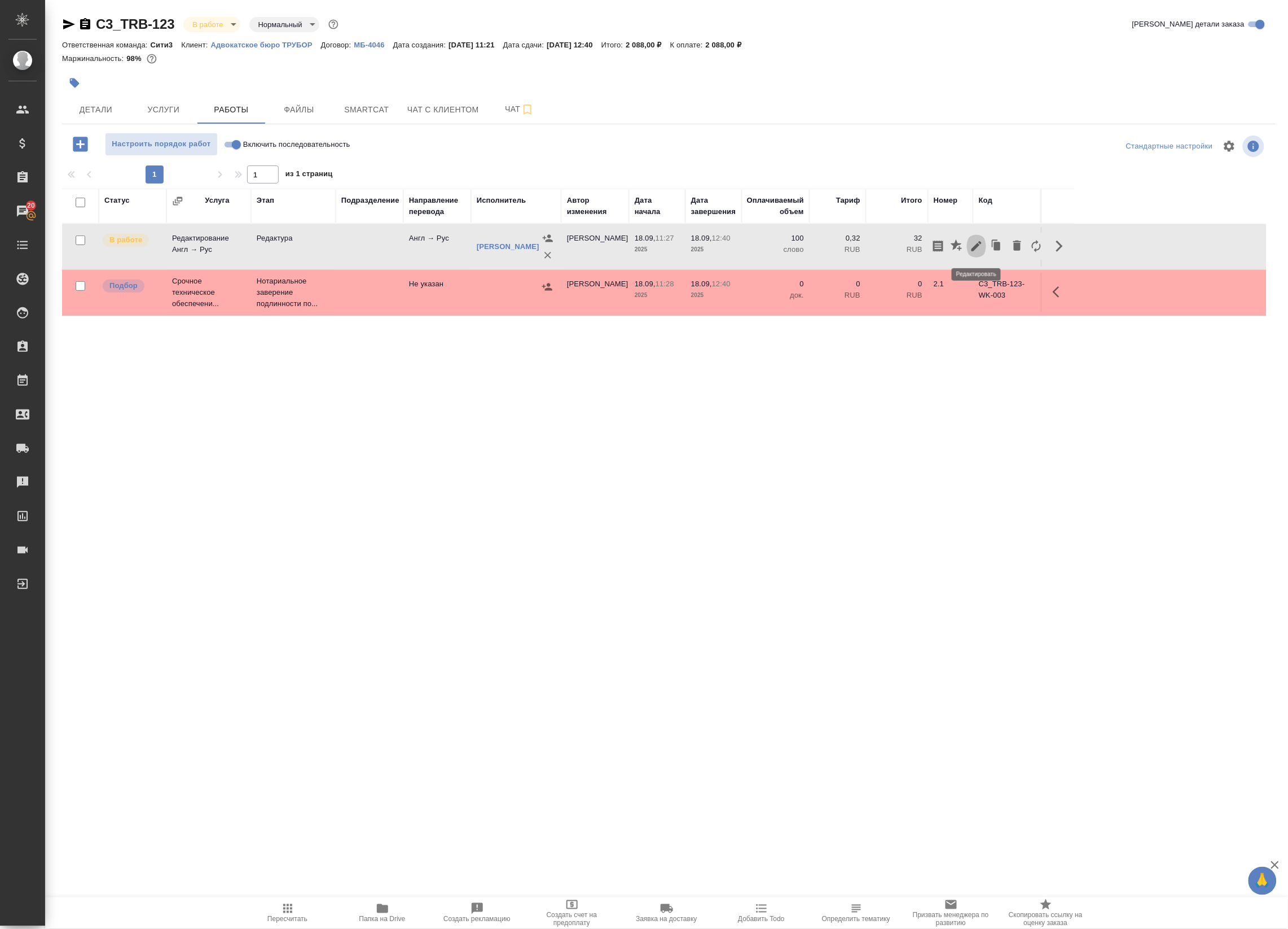
click at [969, 251] on button "button" at bounding box center [977, 246] width 19 height 27
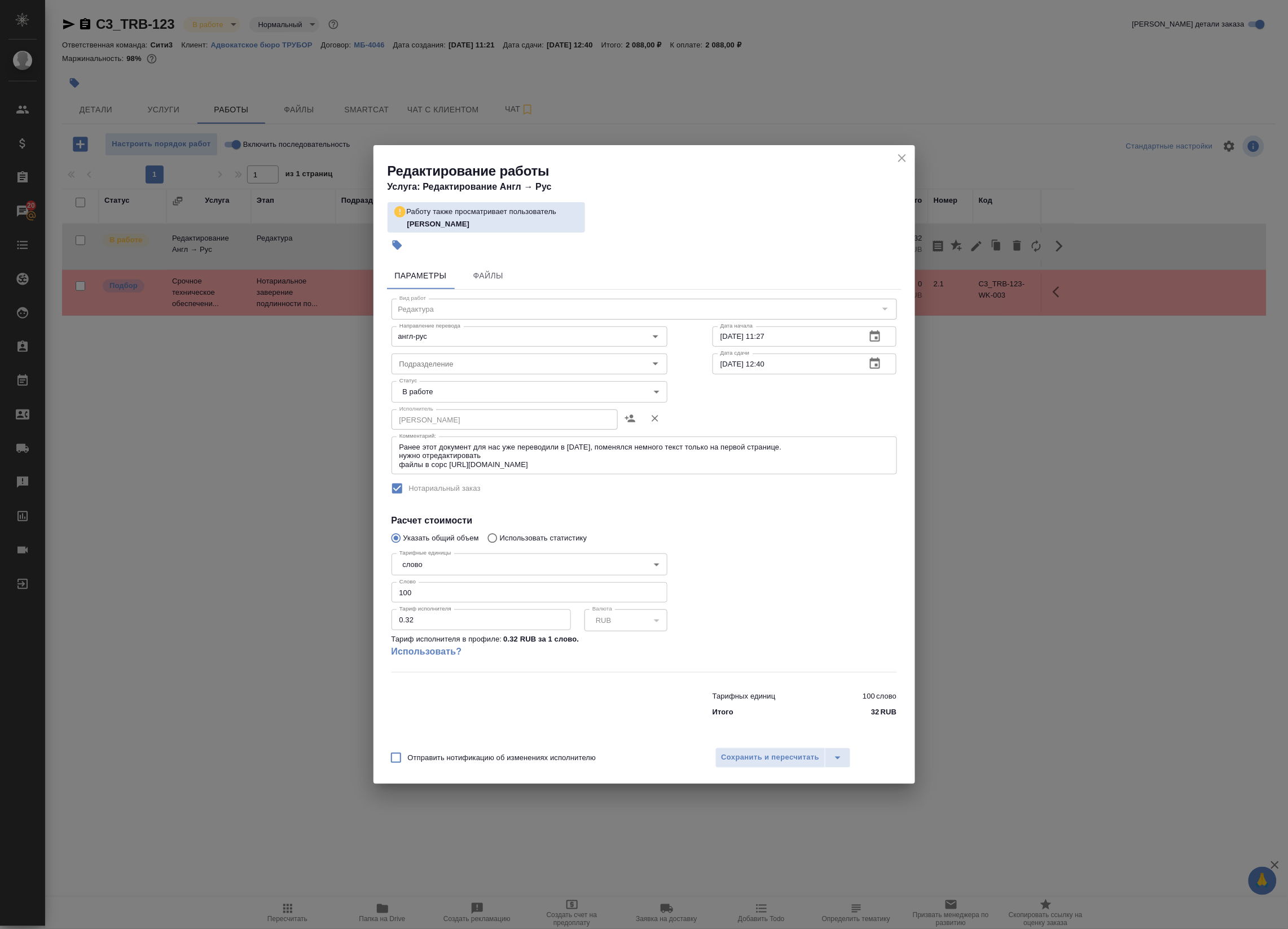
click at [438, 394] on body "🙏 .cls-1 fill:#fff; AWATERA Badanyan Artak Клиенты Спецификации Заказы 20 Чаты …" at bounding box center [644, 464] width 1288 height 929
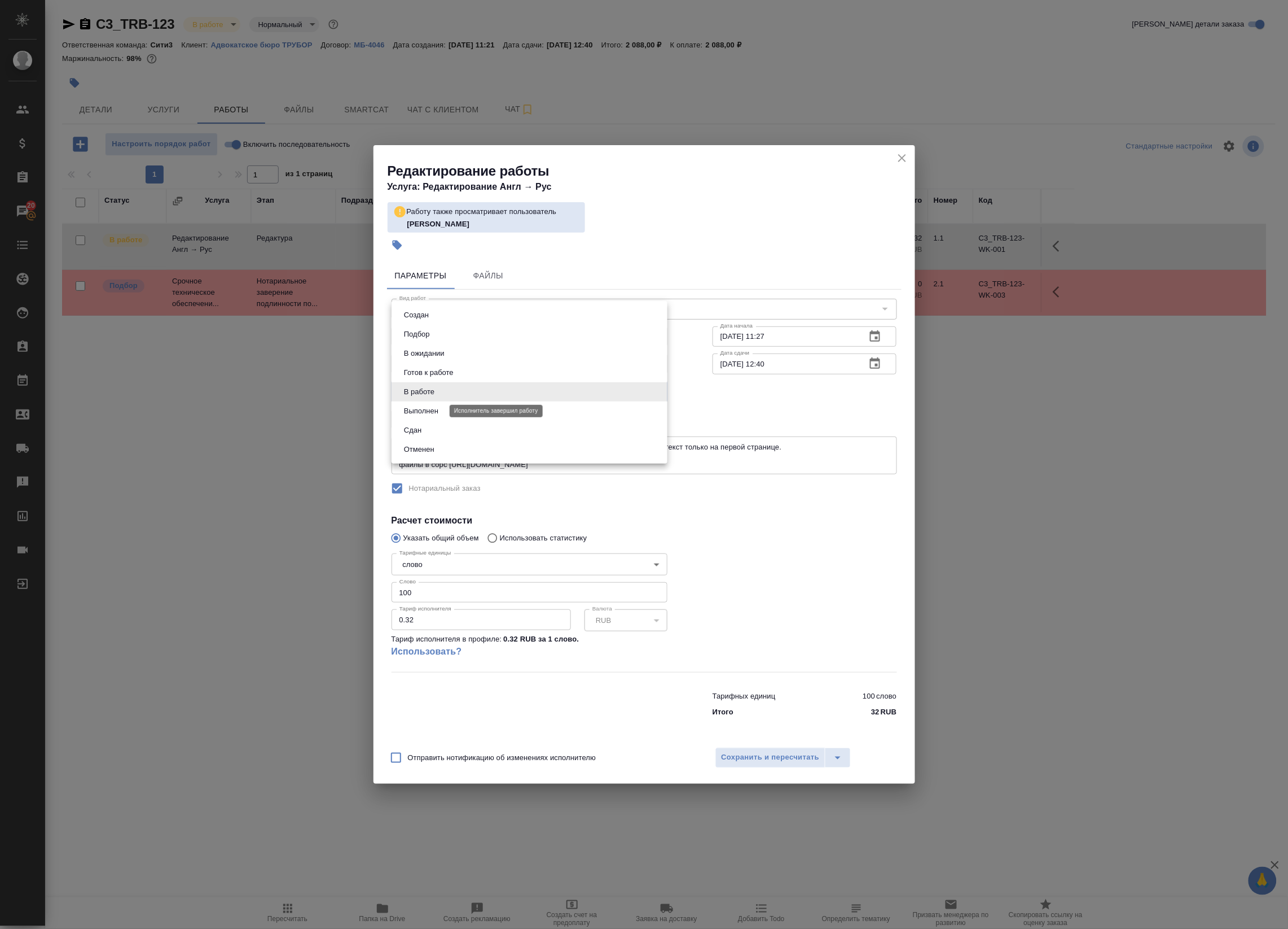
click at [438, 412] on button "Выполнен" at bounding box center [421, 411] width 41 height 12
type input "completed"
click at [757, 755] on span "Сохранить и пересчитать" at bounding box center [771, 757] width 98 height 13
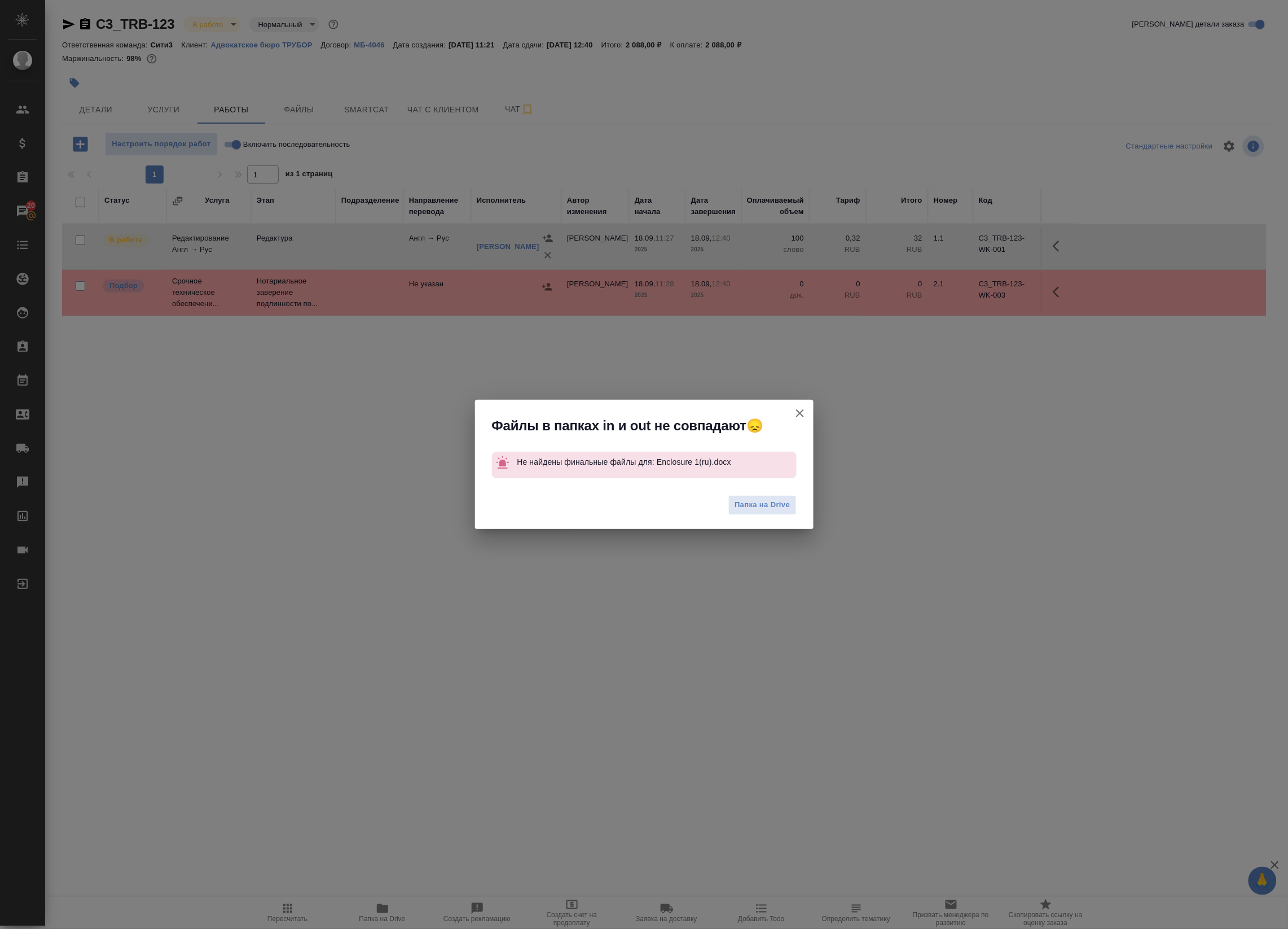
click at [803, 410] on icon "button" at bounding box center [800, 413] width 8 height 8
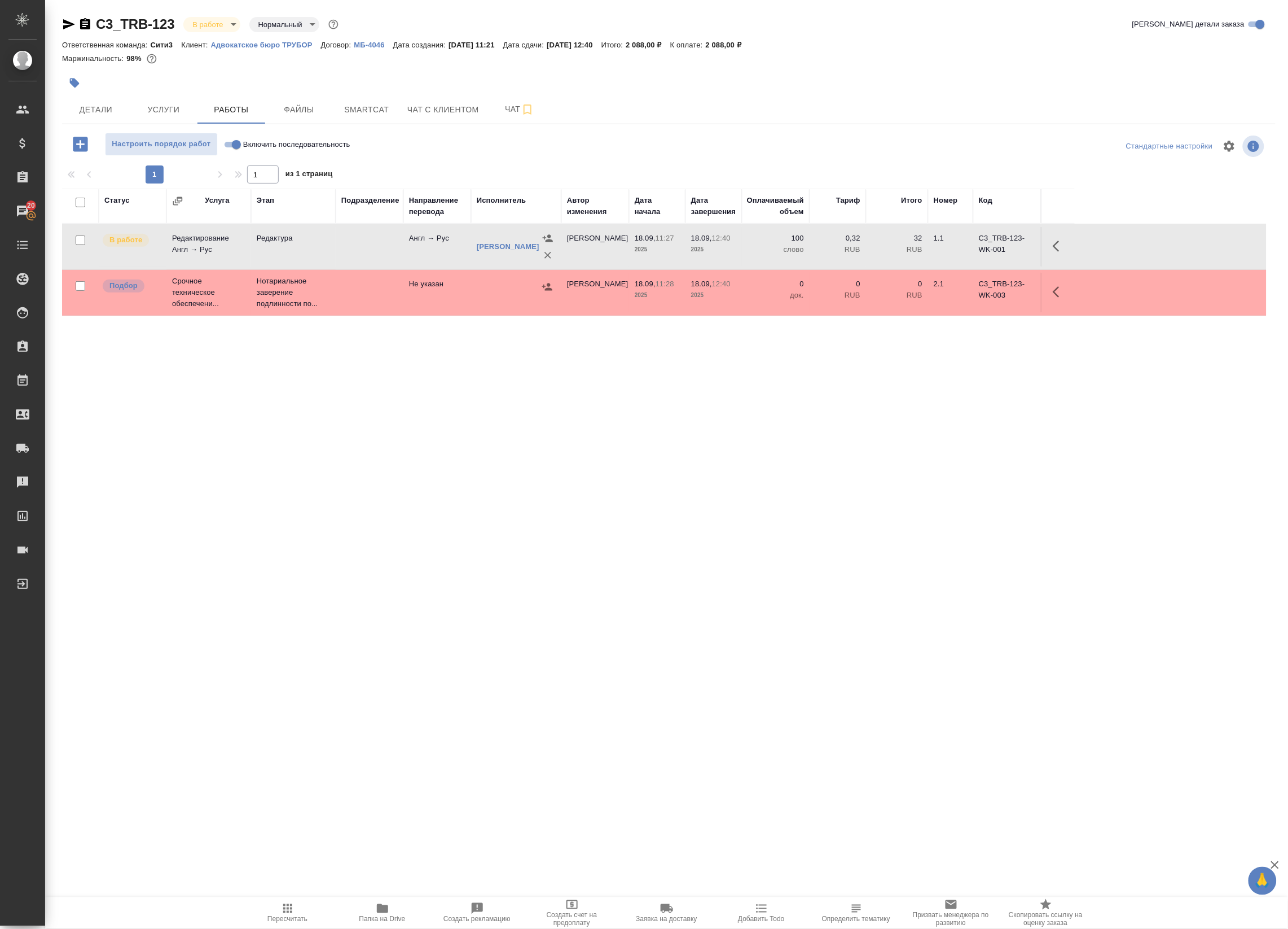
click at [226, 20] on body "🙏 .cls-1 fill:#fff; AWATERA Badanyan Artak Клиенты Спецификации Заказы 20 Чаты …" at bounding box center [644, 464] width 1288 height 929
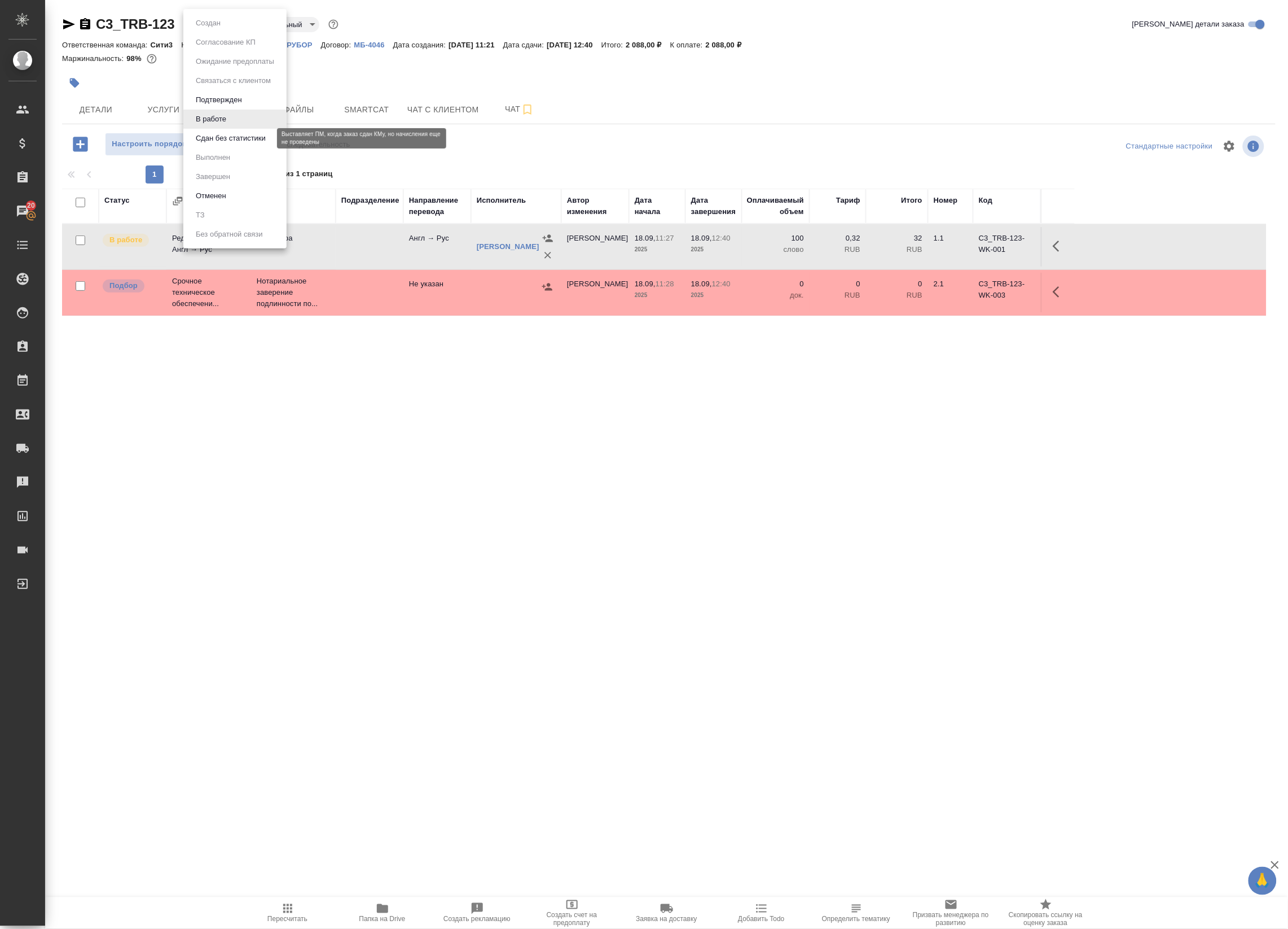
click at [227, 137] on button "Сдан без статистики" at bounding box center [230, 138] width 77 height 12
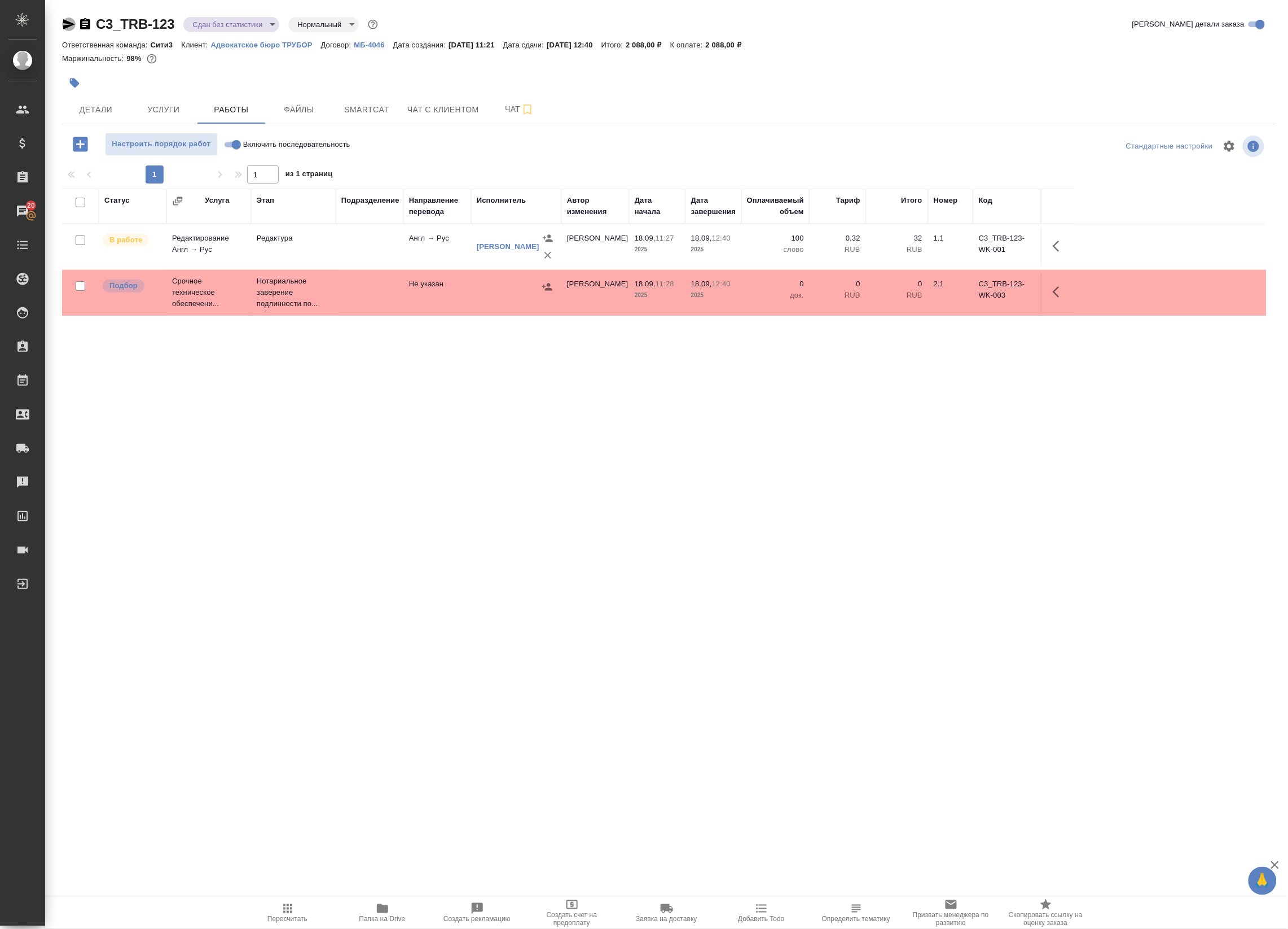
click at [72, 26] on icon "button" at bounding box center [69, 24] width 14 height 14
click at [390, 252] on td at bounding box center [370, 246] width 68 height 39
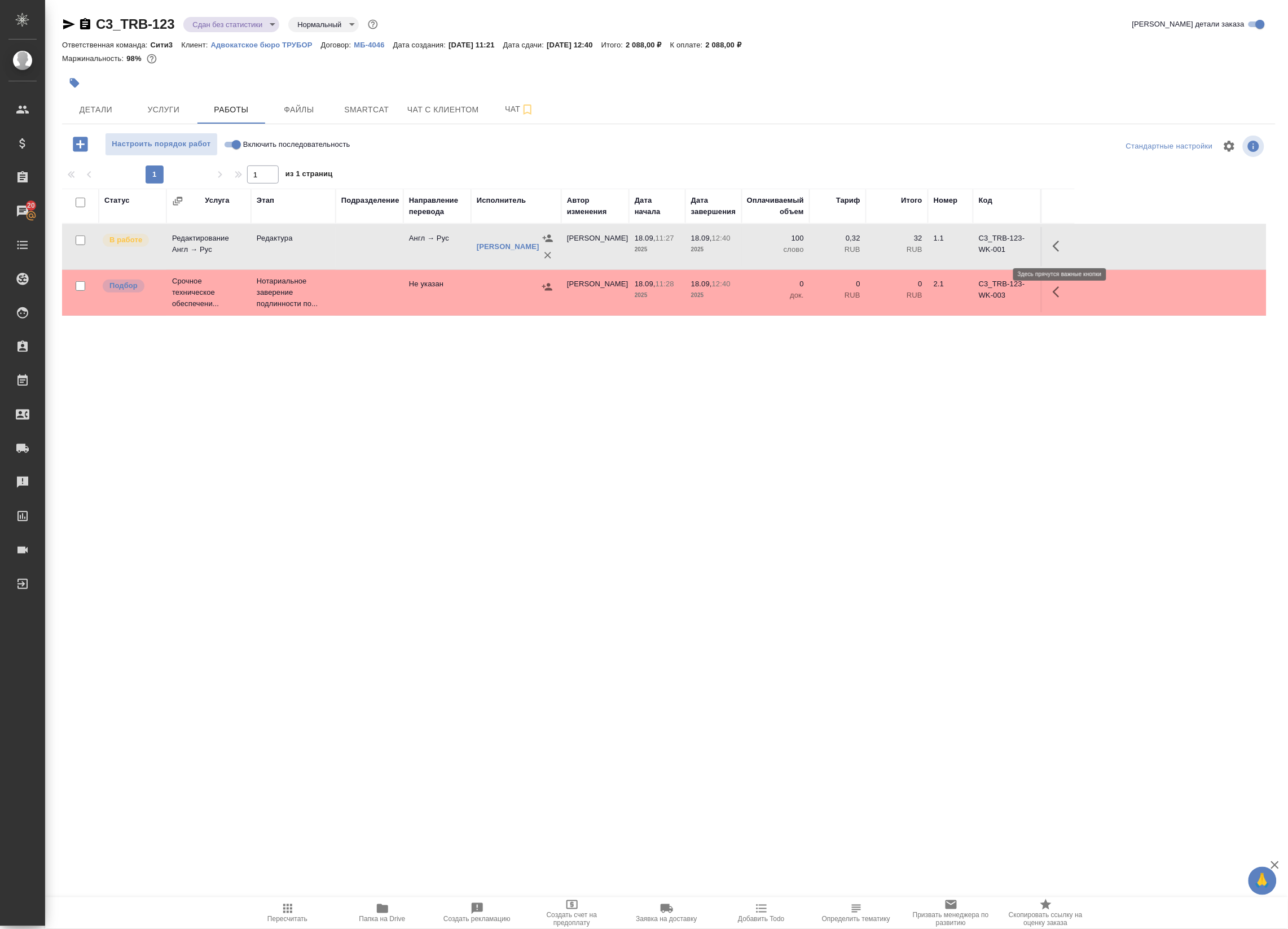
drag, startPoint x: 1062, startPoint y: 242, endPoint x: 1048, endPoint y: 244, distance: 14.1
click at [1062, 242] on icon "button" at bounding box center [1059, 246] width 14 height 14
click at [978, 247] on icon "button" at bounding box center [977, 246] width 10 height 10
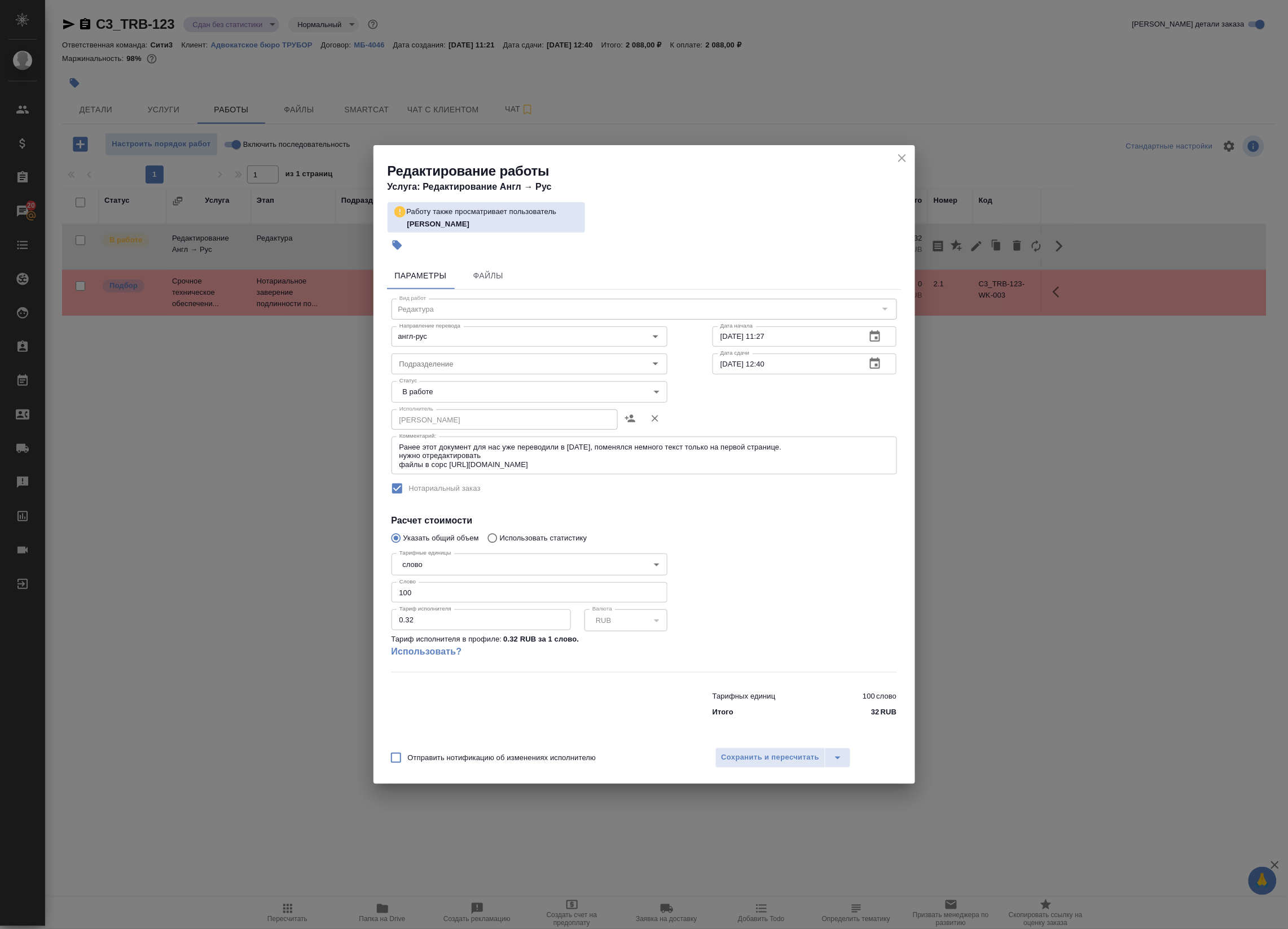
click at [479, 388] on body "🙏 .cls-1 fill:#fff; AWATERA Badanyan Artak Клиенты Спецификации Заказы 20 Чаты …" at bounding box center [644, 464] width 1288 height 929
click at [465, 415] on li "Выполнен" at bounding box center [530, 411] width 276 height 19
type input "completed"
drag, startPoint x: 760, startPoint y: 753, endPoint x: 738, endPoint y: 732, distance: 30.4
click at [760, 753] on span "Сохранить и пересчитать" at bounding box center [771, 757] width 98 height 13
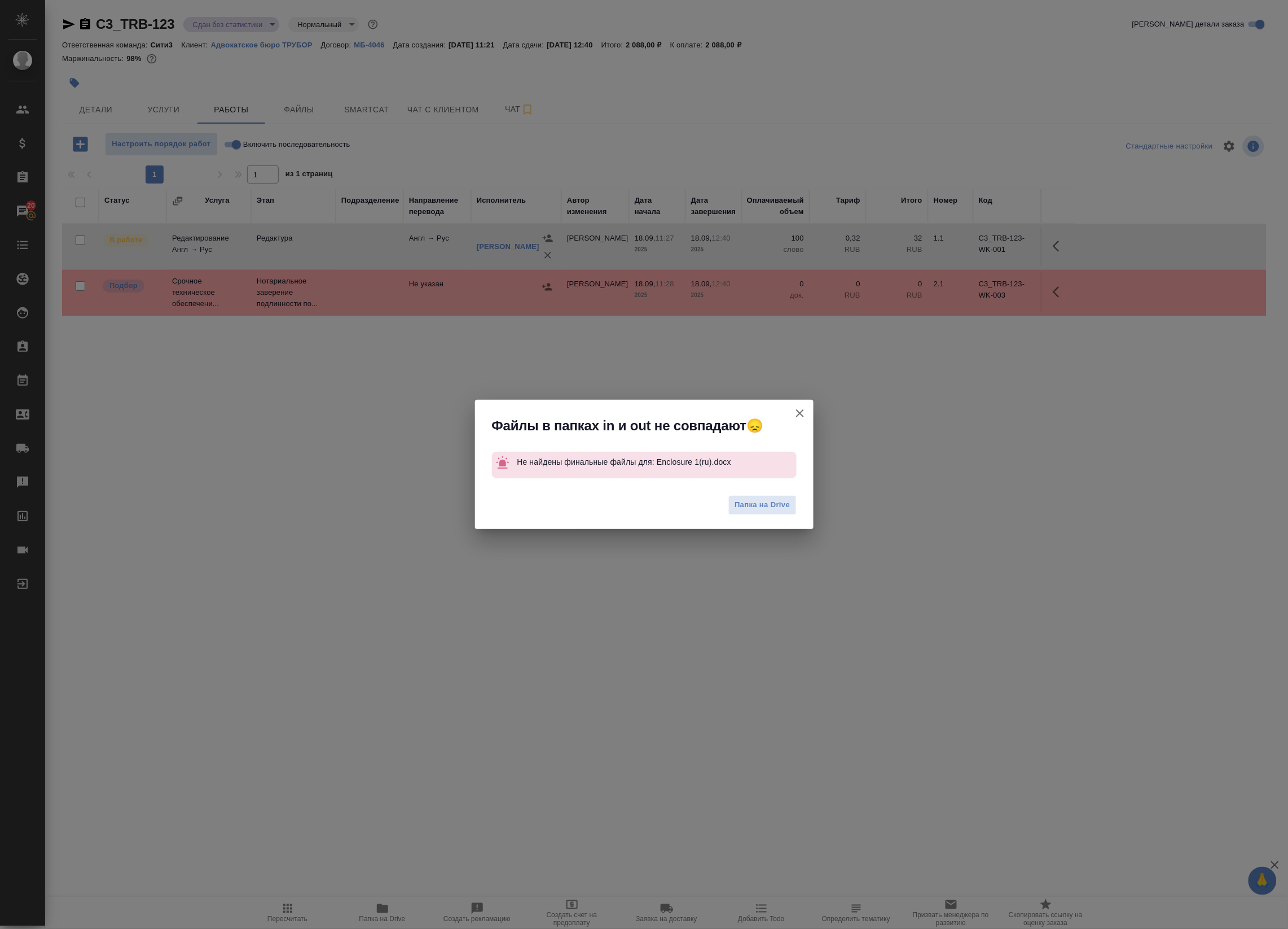
click at [801, 416] on icon "button" at bounding box center [800, 413] width 14 height 14
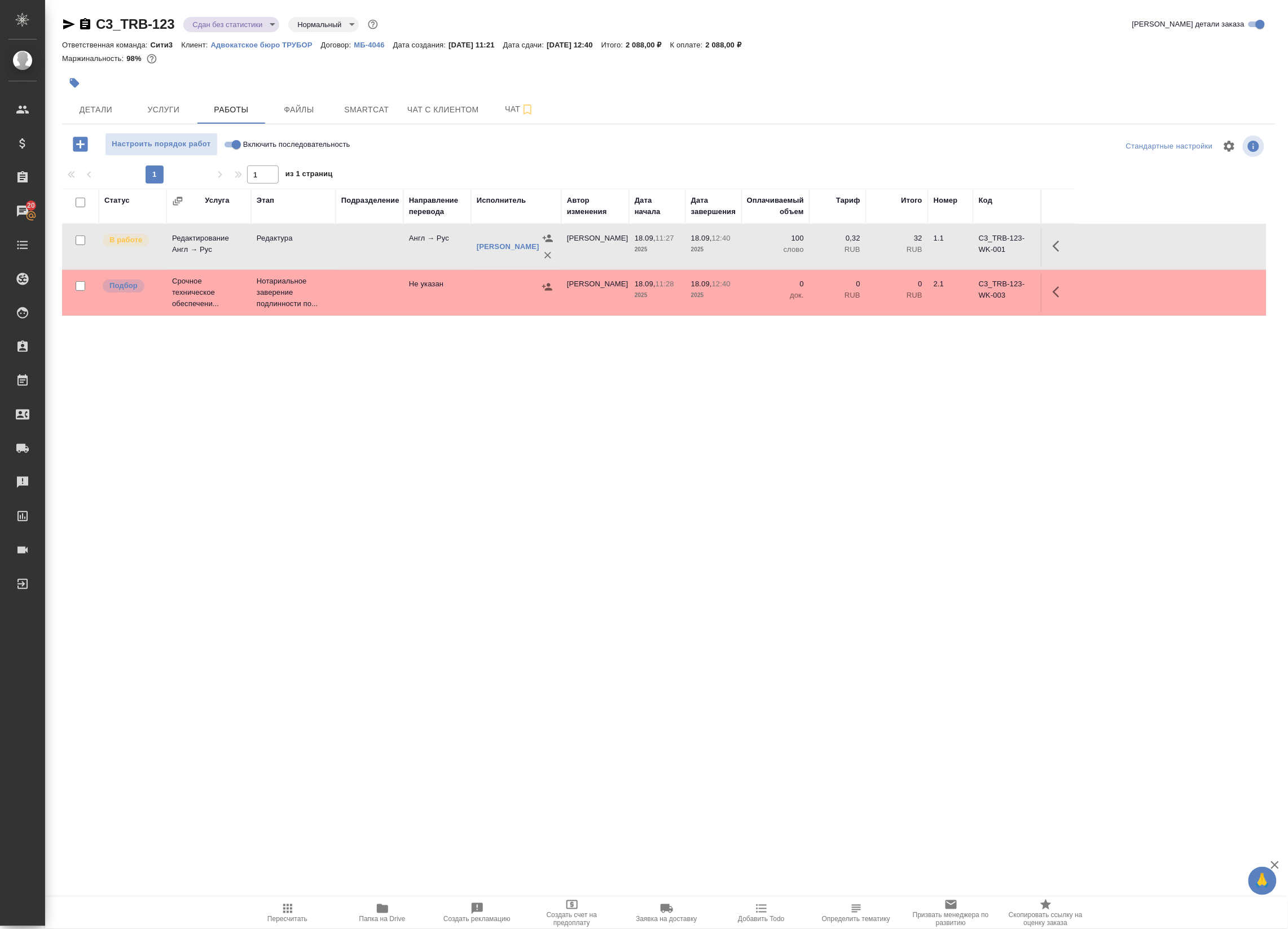
click at [71, 29] on icon "button" at bounding box center [69, 24] width 14 height 14
click at [243, 136] on label "Включить последовательность" at bounding box center [286, 145] width 130 height 23
click at [243, 137] on input "Включить последовательность" at bounding box center [237, 144] width 41 height 14
checkbox input "true"
click at [1009, 255] on button "button" at bounding box center [1014, 246] width 27 height 27
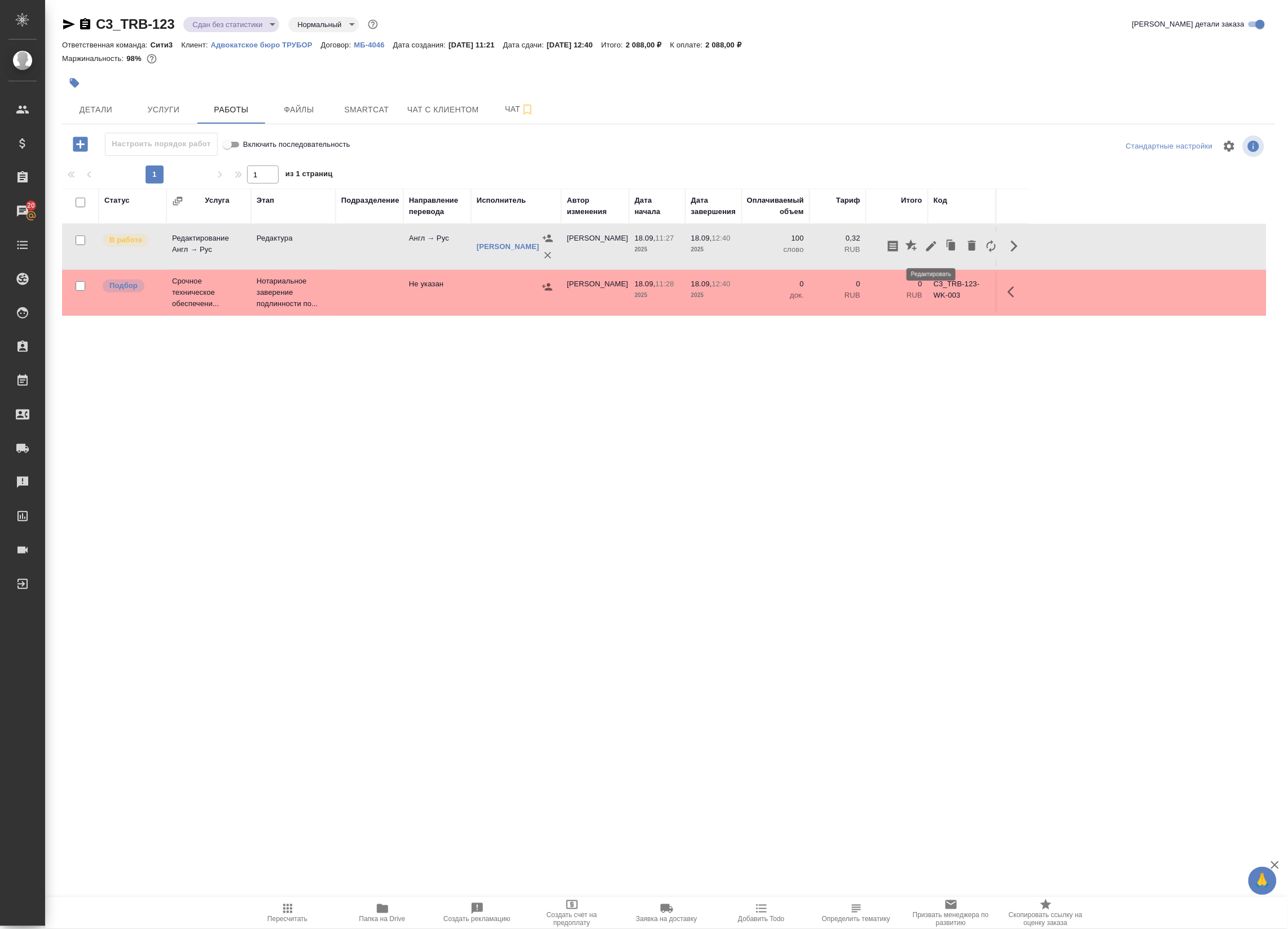
drag, startPoint x: 940, startPoint y: 253, endPoint x: 931, endPoint y: 253, distance: 9.0
click at [931, 253] on div at bounding box center [942, 246] width 118 height 27
click at [931, 253] on icon "button" at bounding box center [931, 246] width 14 height 14
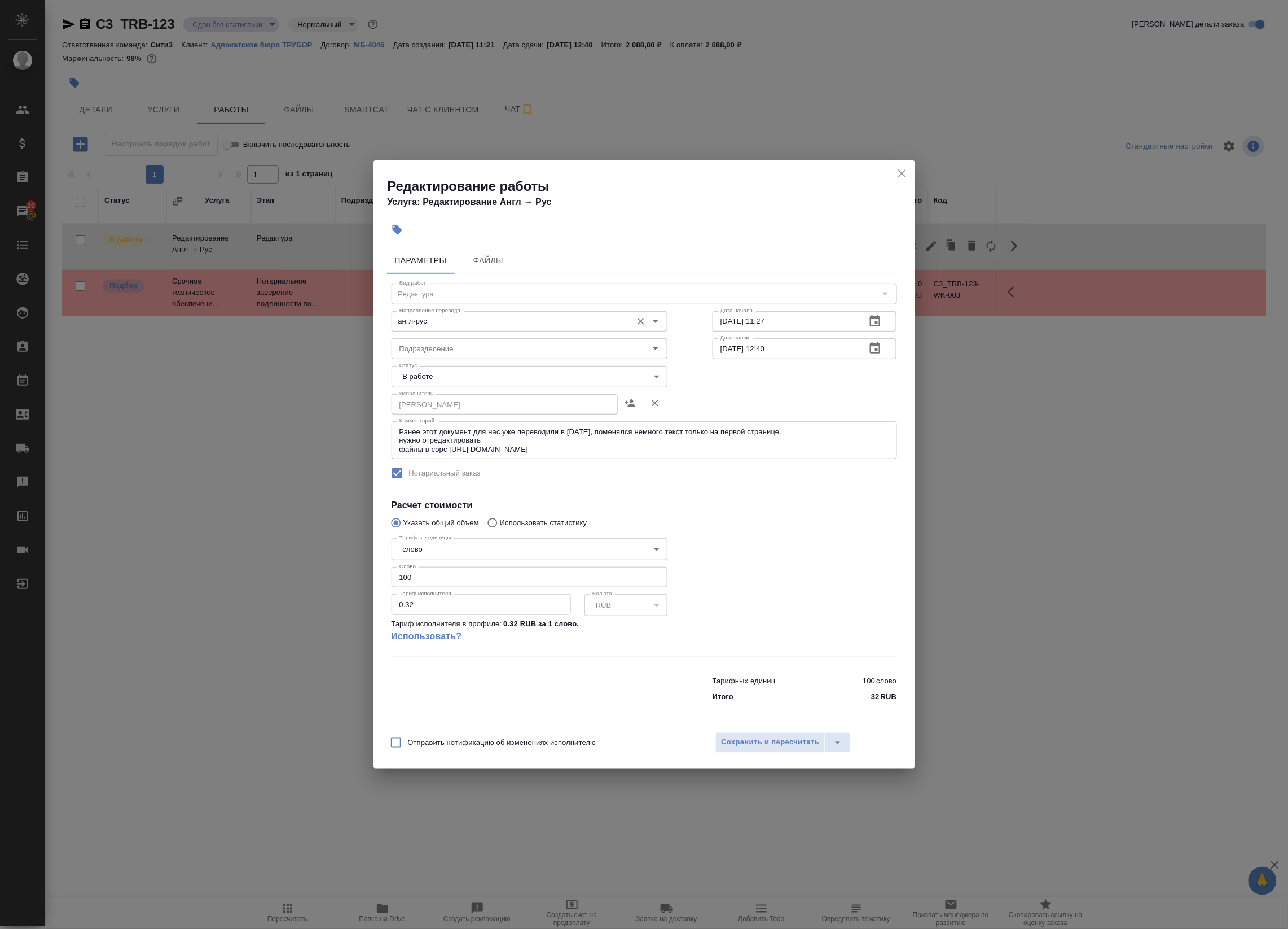
click at [525, 325] on input "англ-рус" at bounding box center [511, 321] width 232 height 14
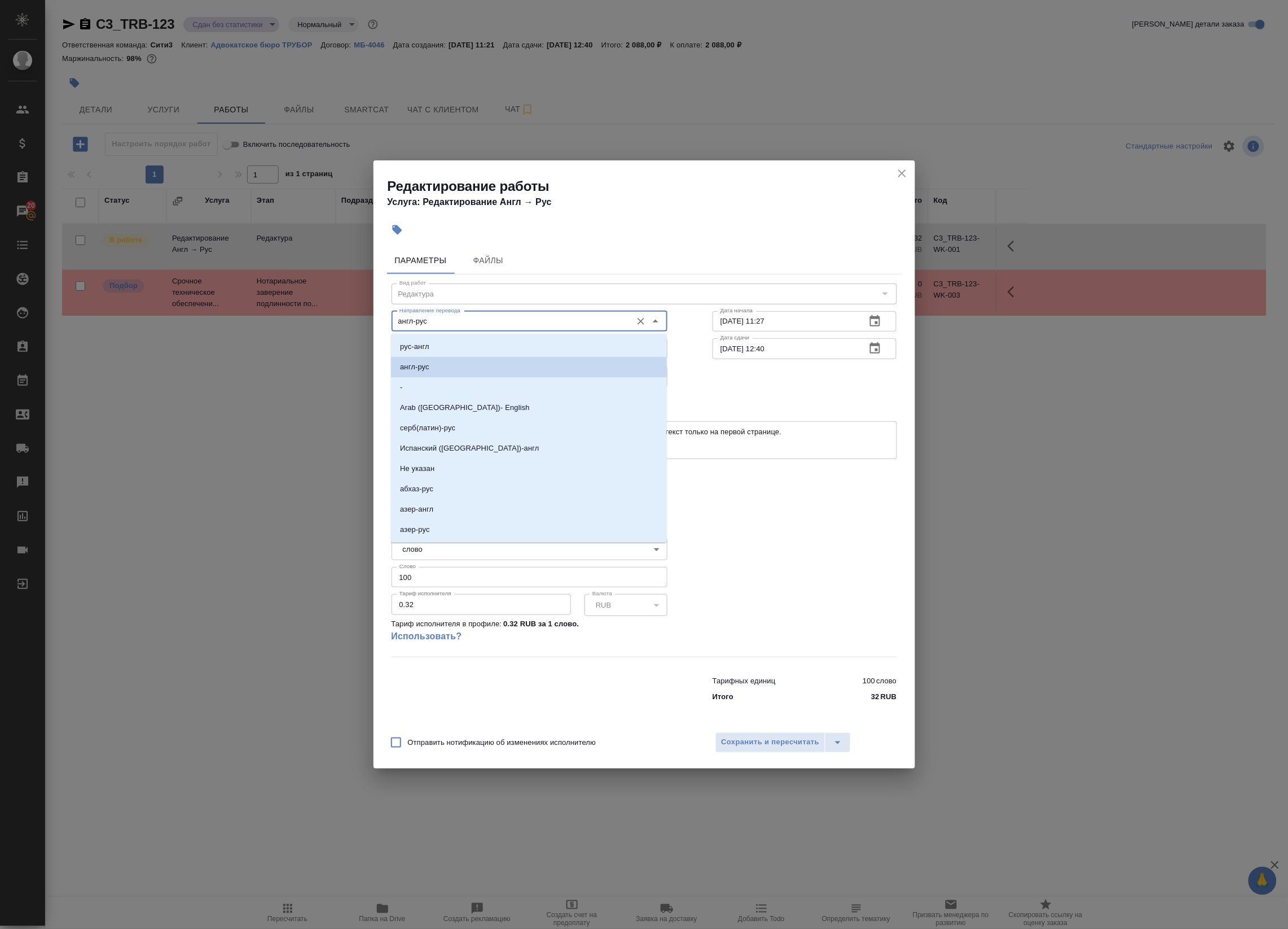
click at [732, 365] on div "Статус В работе inProgress Статус" at bounding box center [644, 375] width 551 height 73
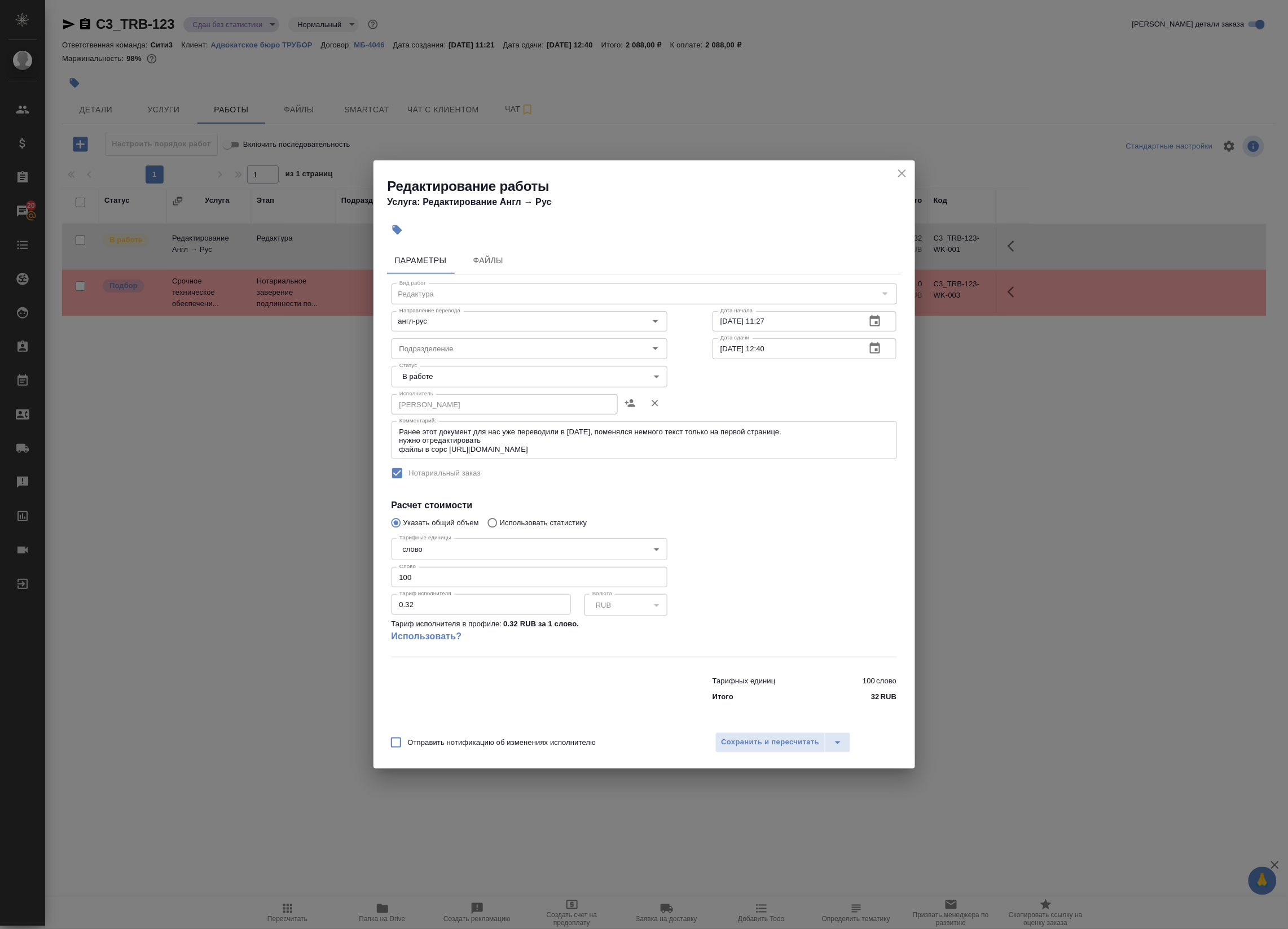
click at [509, 371] on body "🙏 .cls-1 fill:#fff; AWATERA Badanyan Artak Клиенты Спецификации Заказы 20 Чаты …" at bounding box center [644, 464] width 1288 height 929
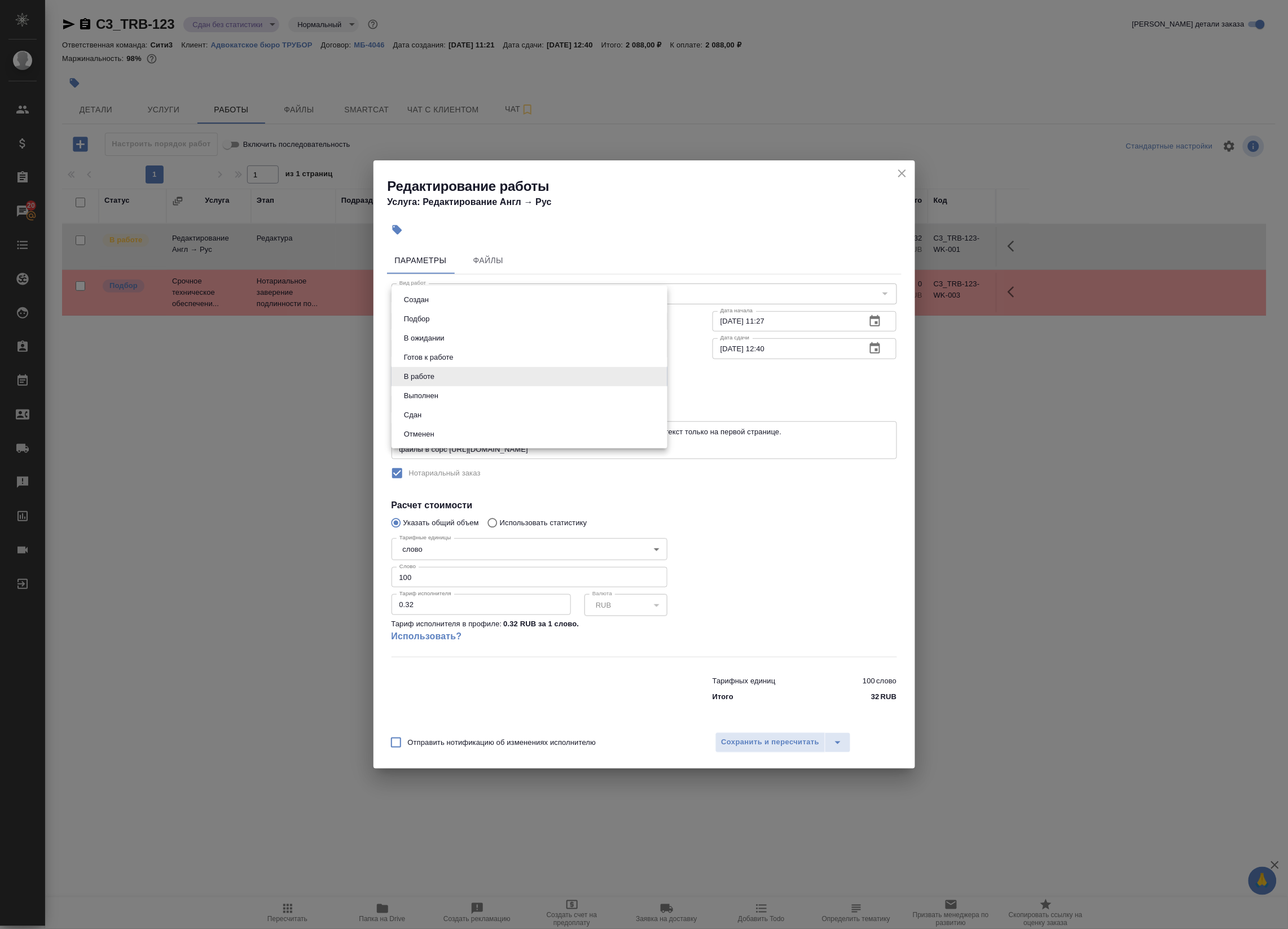
click at [487, 400] on li "Выполнен" at bounding box center [530, 395] width 276 height 19
type input "completed"
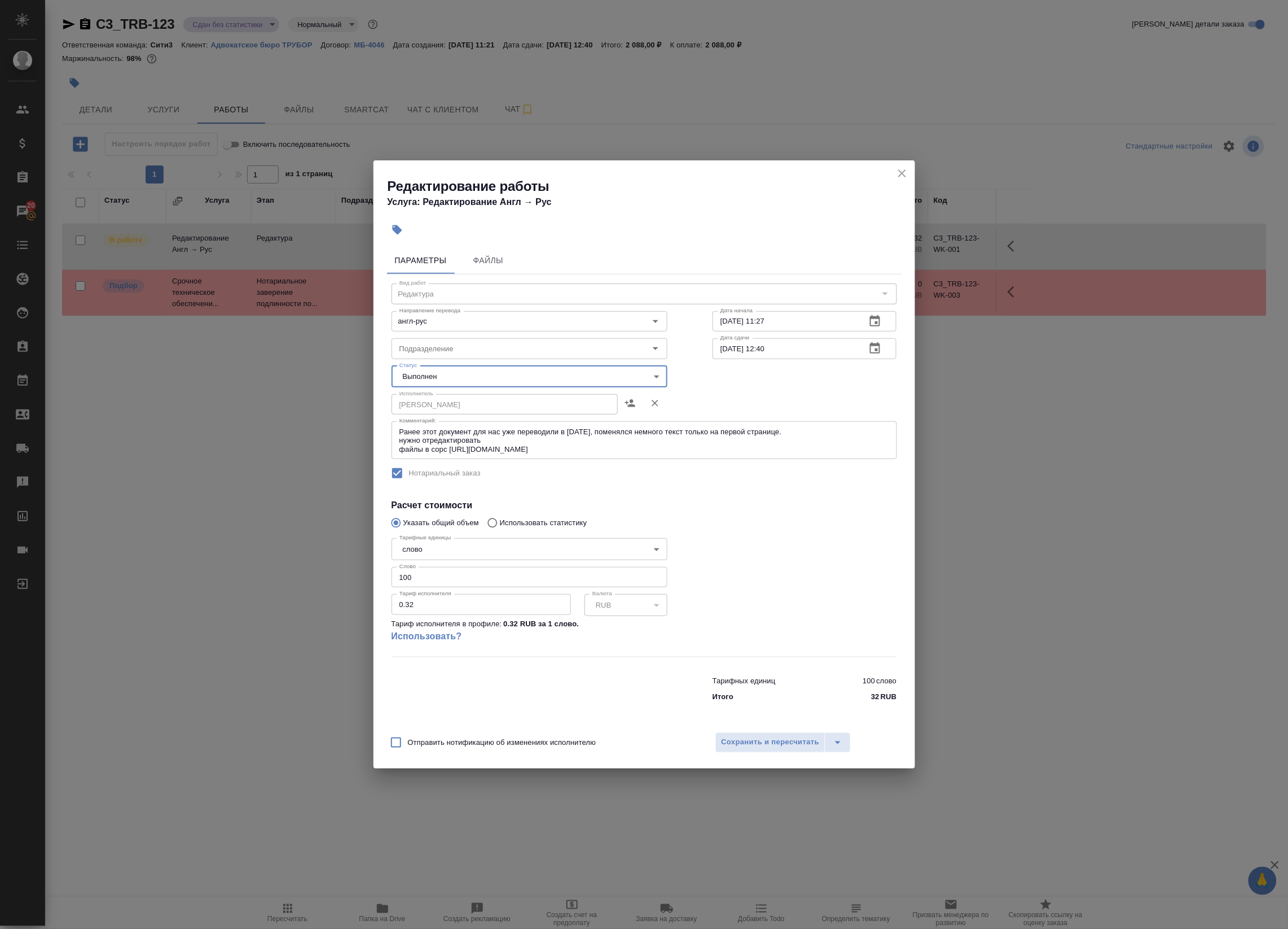
click at [518, 384] on body "🙏 .cls-1 fill:#fff; AWATERA Badanyan Artak Клиенты Спецификации Заказы 20 Чаты …" at bounding box center [644, 464] width 1288 height 929
click at [765, 762] on div at bounding box center [644, 464] width 1288 height 929
click at [762, 745] on div "Создан Подбор В ожидании Готов к работе В работе Выполнен Сдан Отменен" at bounding box center [644, 464] width 1288 height 929
click at [771, 737] on span "Сохранить и пересчитать" at bounding box center [771, 742] width 98 height 13
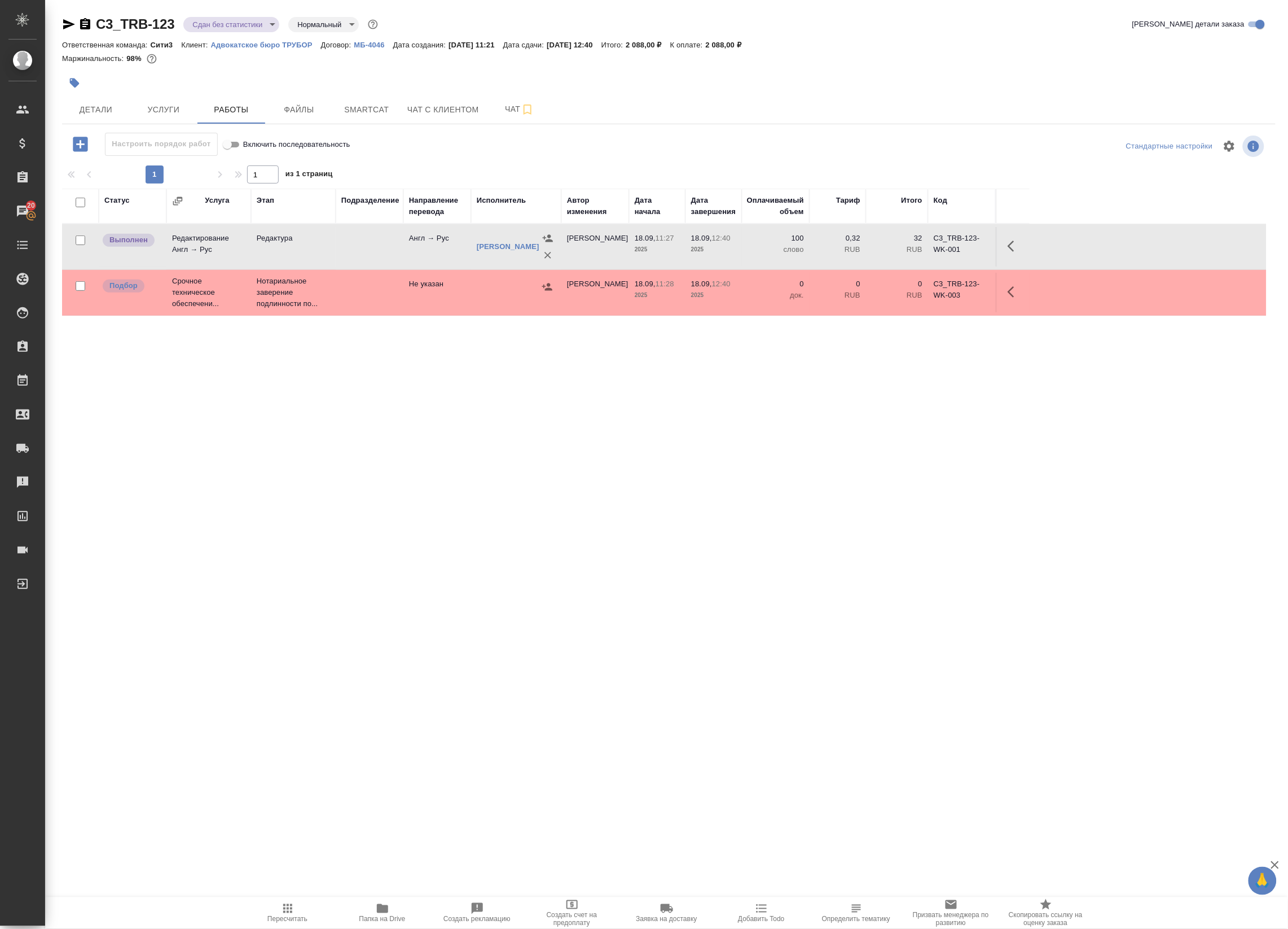
click at [1010, 238] on button "button" at bounding box center [1014, 246] width 27 height 27
drag, startPoint x: 929, startPoint y: 242, endPoint x: 937, endPoint y: 240, distance: 8.2
click at [937, 240] on icon "button" at bounding box center [931, 246] width 14 height 14
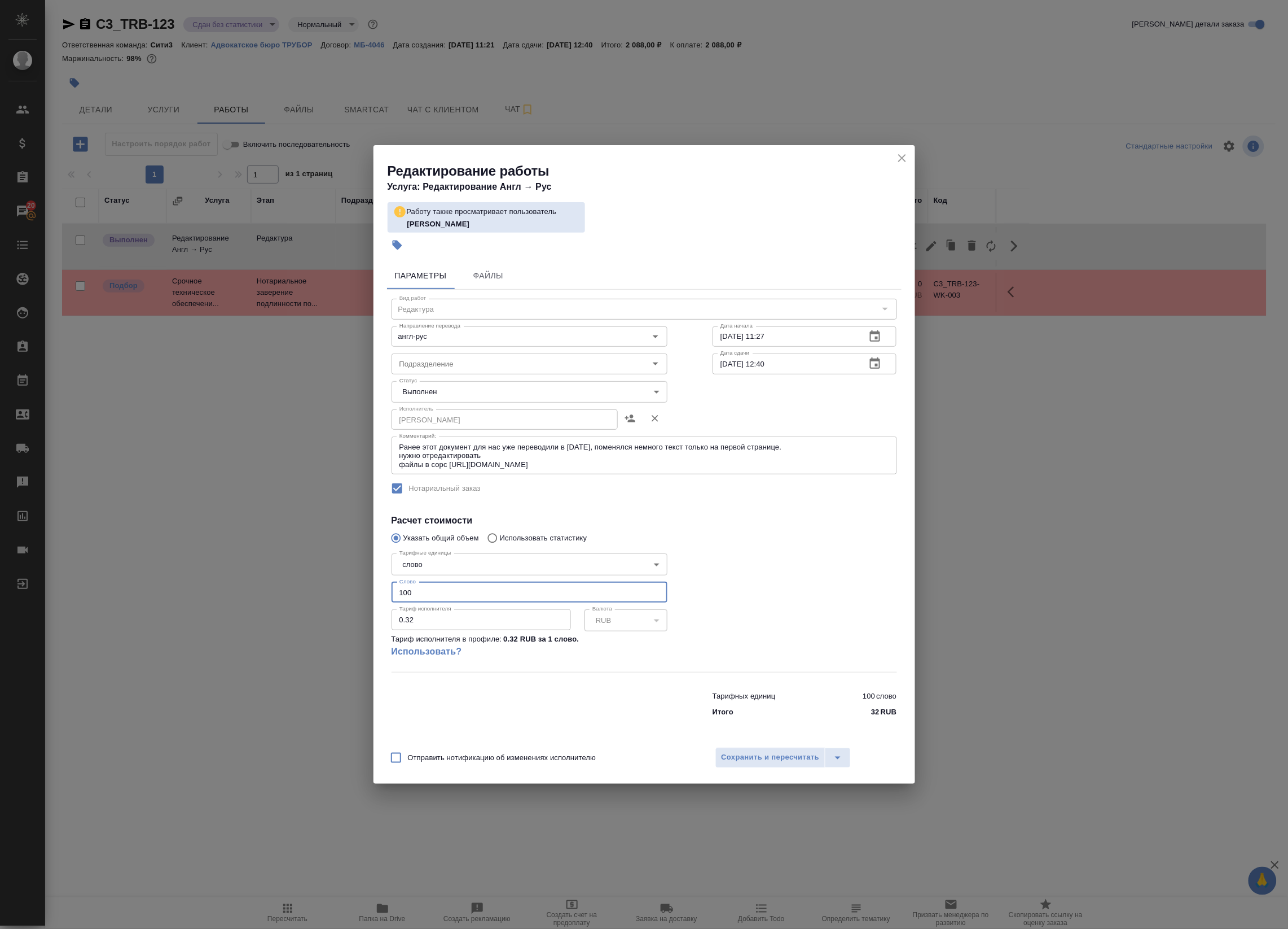
drag, startPoint x: 419, startPoint y: 596, endPoint x: 338, endPoint y: 596, distance: 81.0
click at [341, 596] on div "Редактирование работы Услуга: Редактирование Англ → Рус Работу также просматрив…" at bounding box center [644, 464] width 1288 height 929
type input "132"
click at [769, 751] on span "Сохранить и пересчитать" at bounding box center [771, 757] width 98 height 13
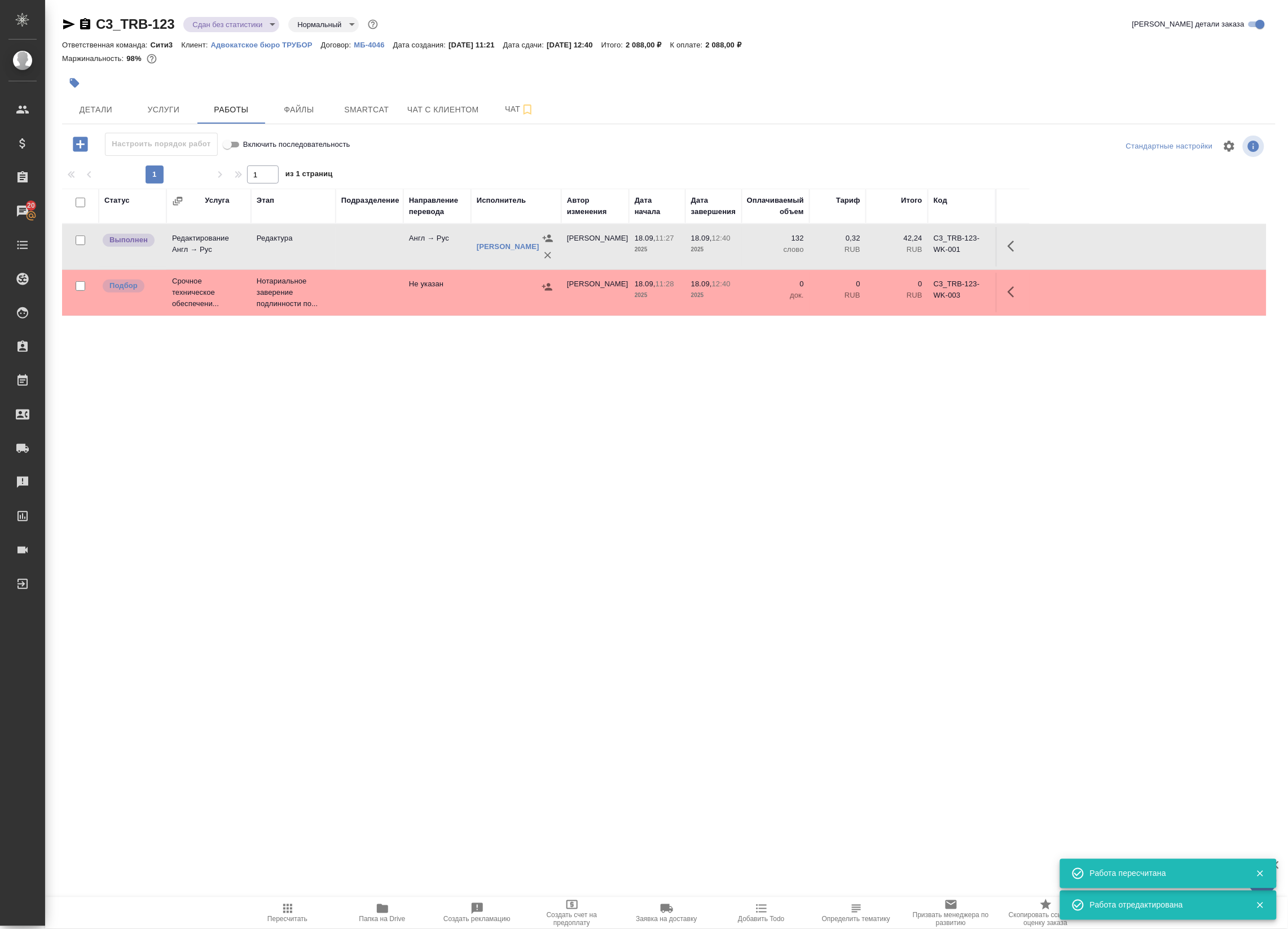
click at [303, 905] on span "Пересчитать" at bounding box center [287, 911] width 81 height 21
click at [1015, 244] on icon "button" at bounding box center [1014, 246] width 14 height 14
click at [929, 255] on button "button" at bounding box center [931, 246] width 19 height 27
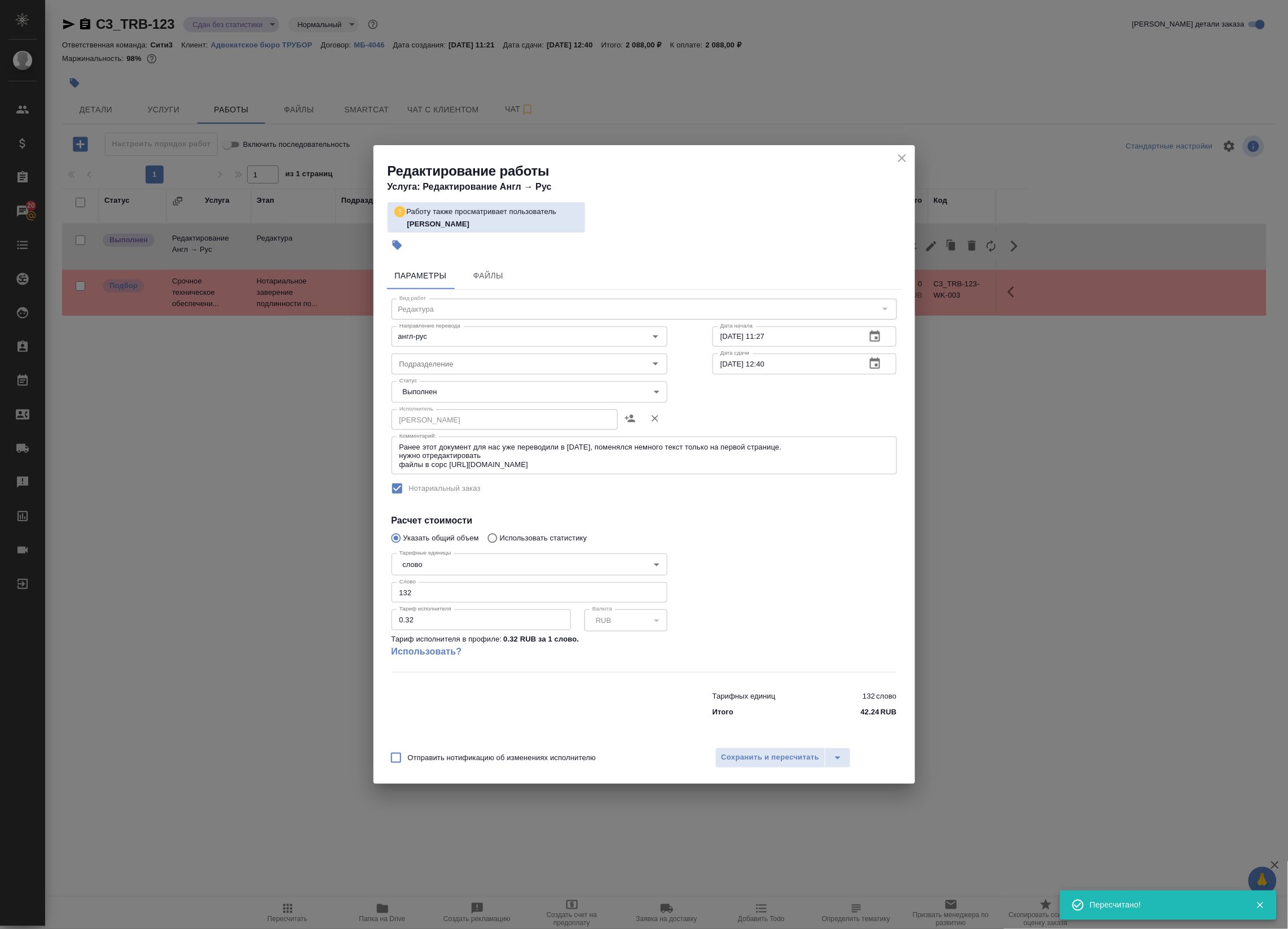
click at [494, 390] on body "🙏 .cls-1 fill:#fff; AWATERA Badanyan Artak Клиенты Спецификации Заказы 20 Чаты …" at bounding box center [644, 464] width 1288 height 929
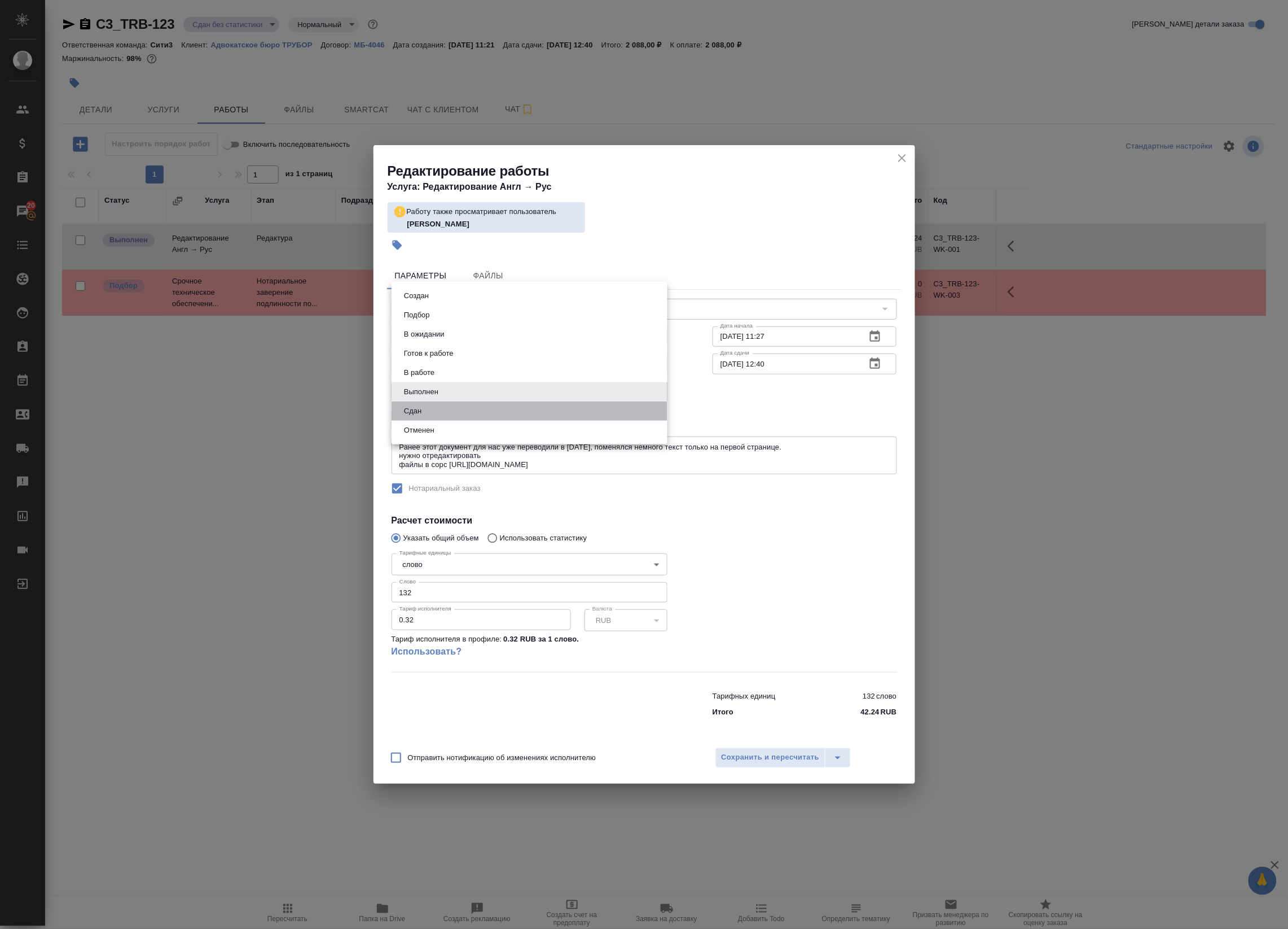
click at [482, 413] on li "Сдан" at bounding box center [530, 411] width 276 height 19
type input "closed"
click at [742, 775] on div "Отправить нотификацию об изменениях исполнителю Сохранить и пересчитать" at bounding box center [644, 762] width 541 height 43
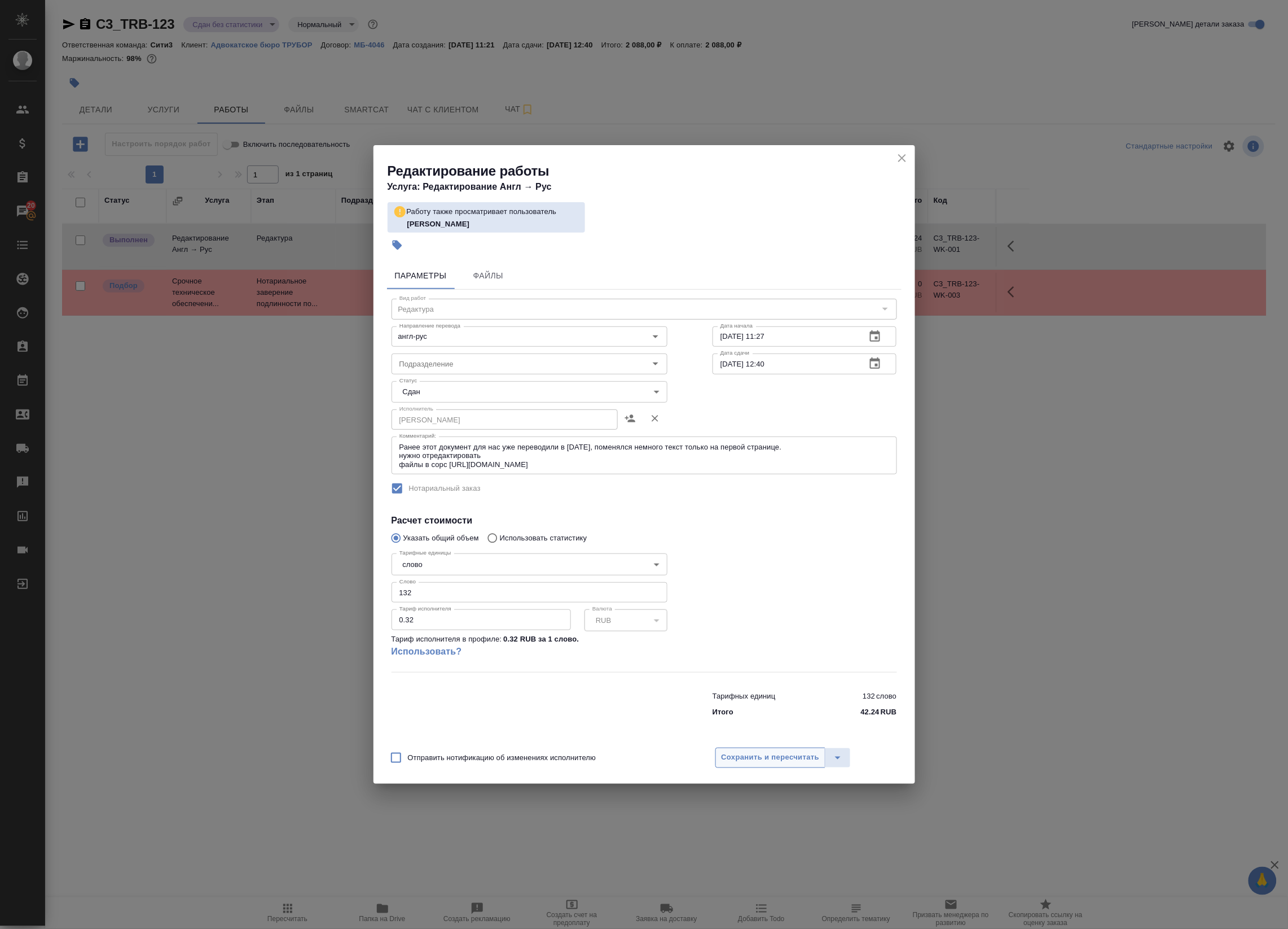
click at [745, 758] on span "Сохранить и пересчитать" at bounding box center [771, 757] width 98 height 13
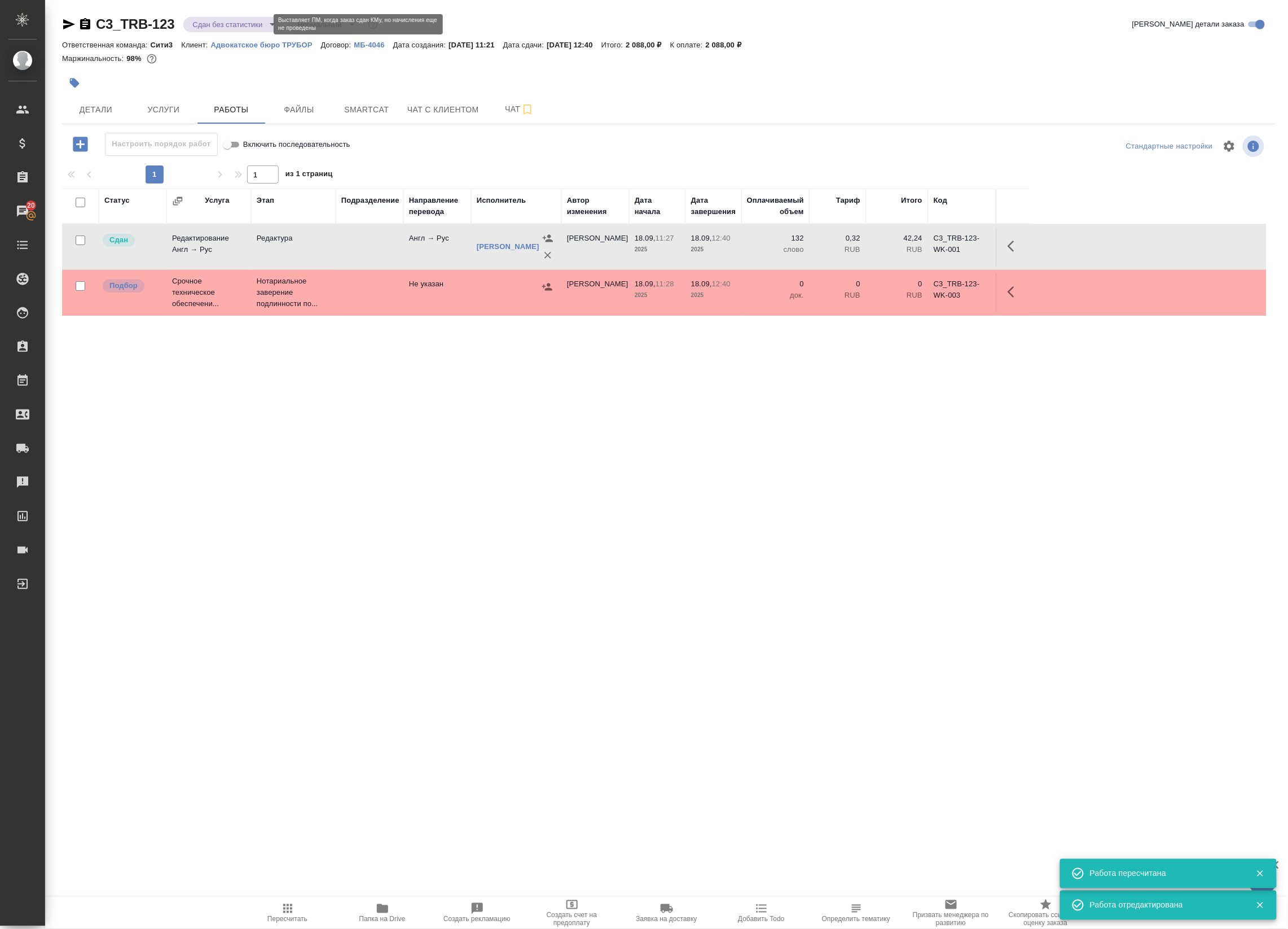
click at [252, 24] on body "🙏 .cls-1 fill:#fff; AWATERA Badanyan Artak Клиенты Спецификации Заказы 20 Чаты …" at bounding box center [644, 464] width 1288 height 929
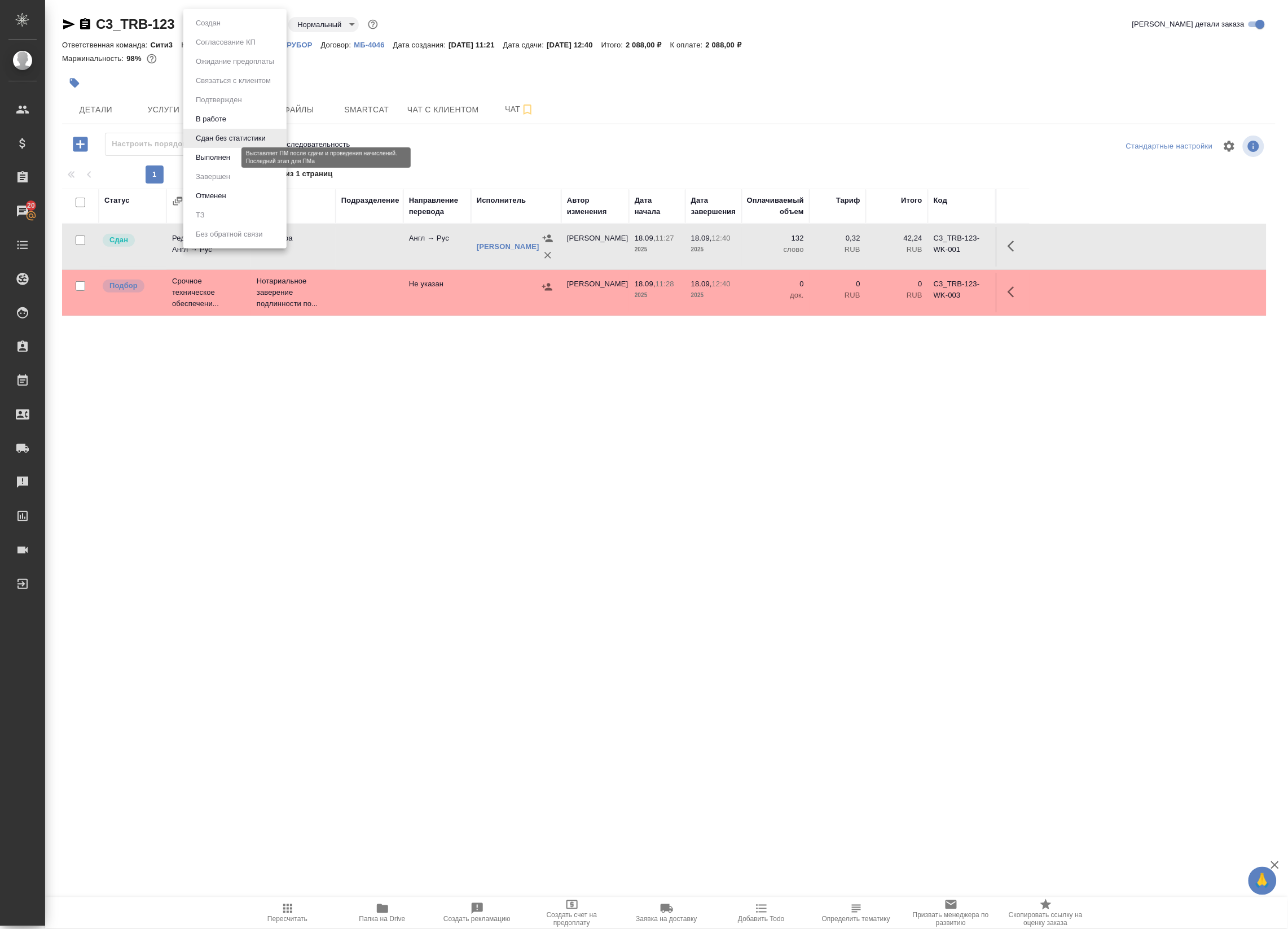
click at [221, 154] on button "Выполнен" at bounding box center [213, 157] width 41 height 12
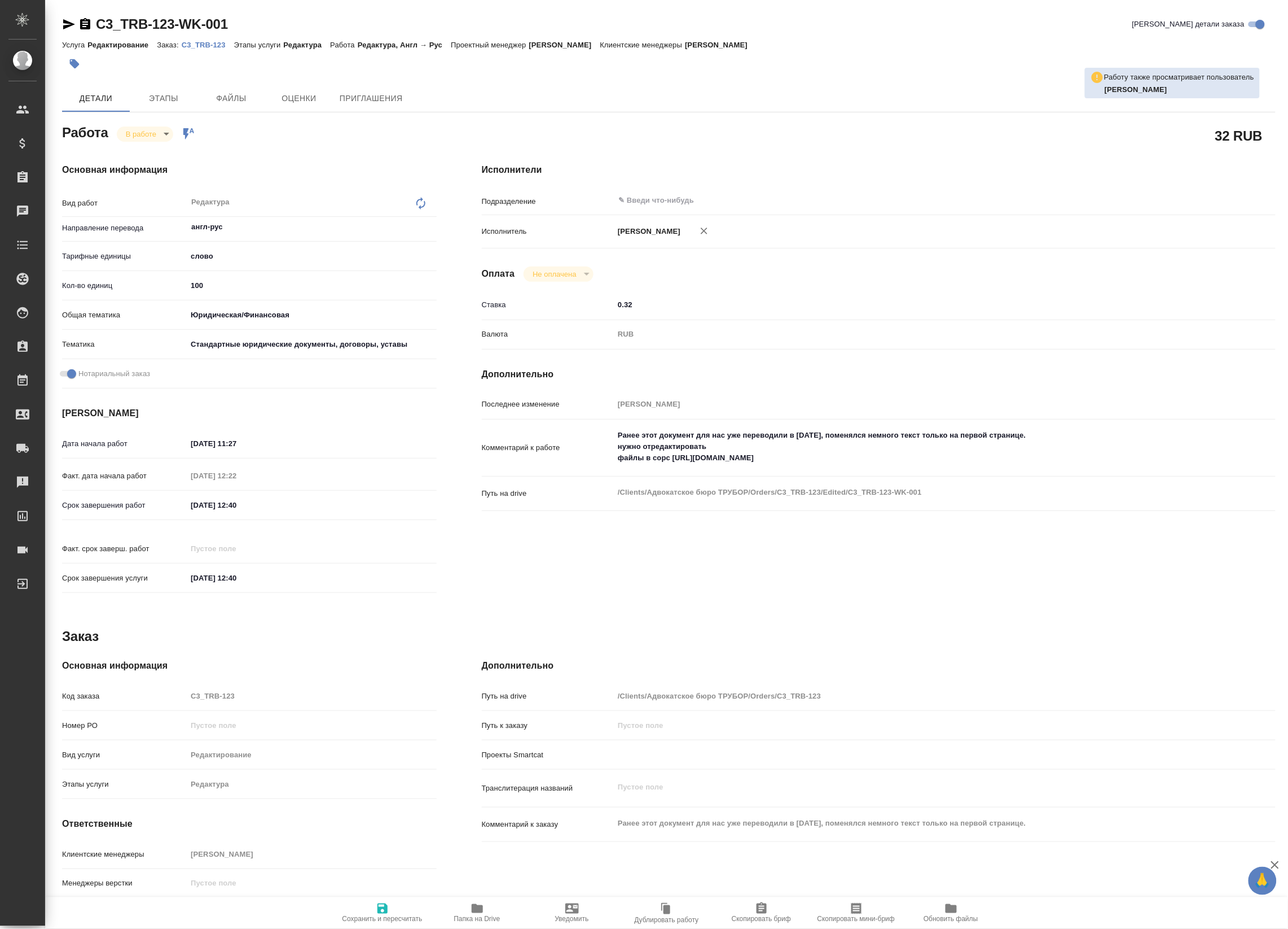
type textarea "x"
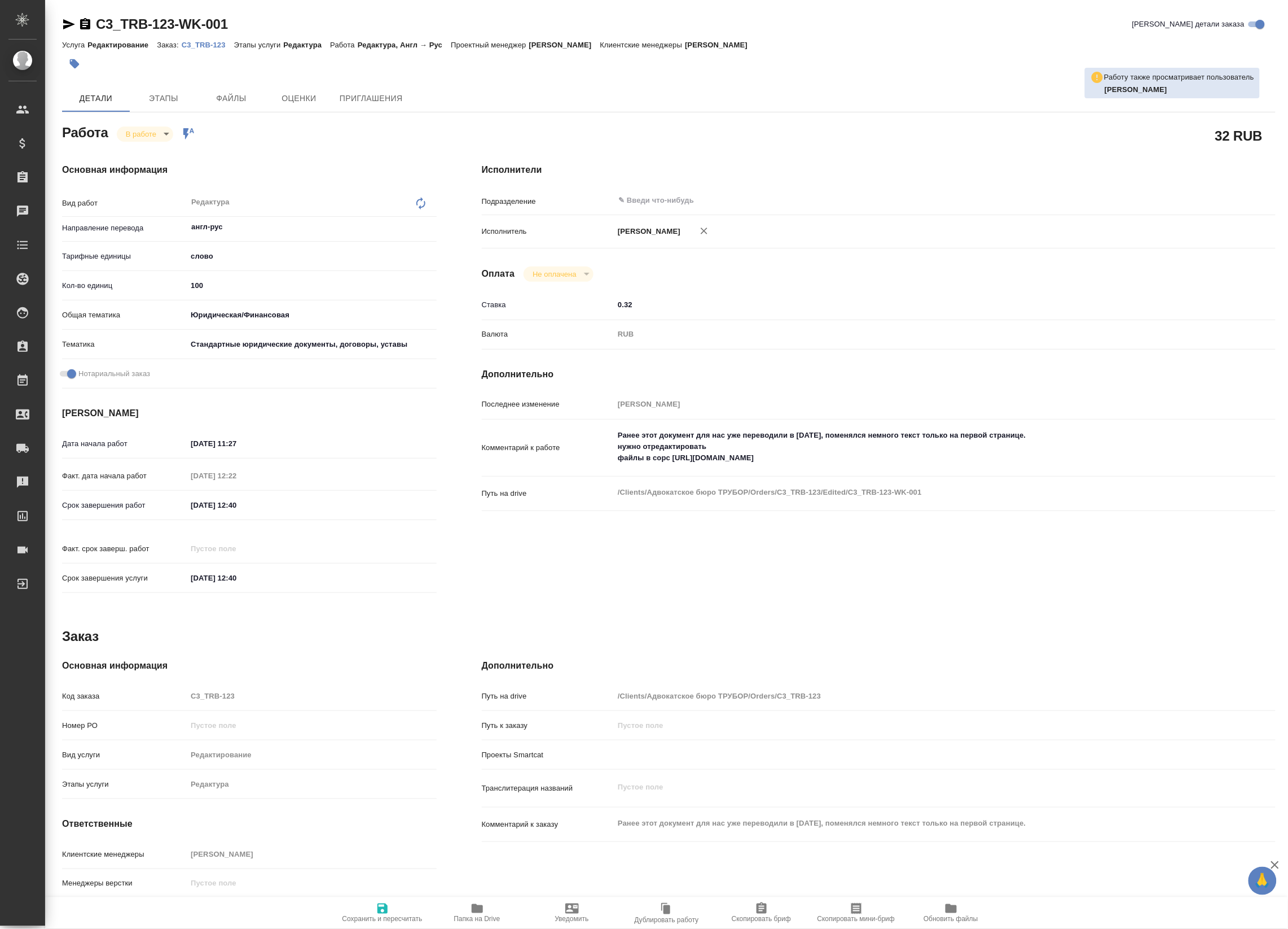
type textarea "x"
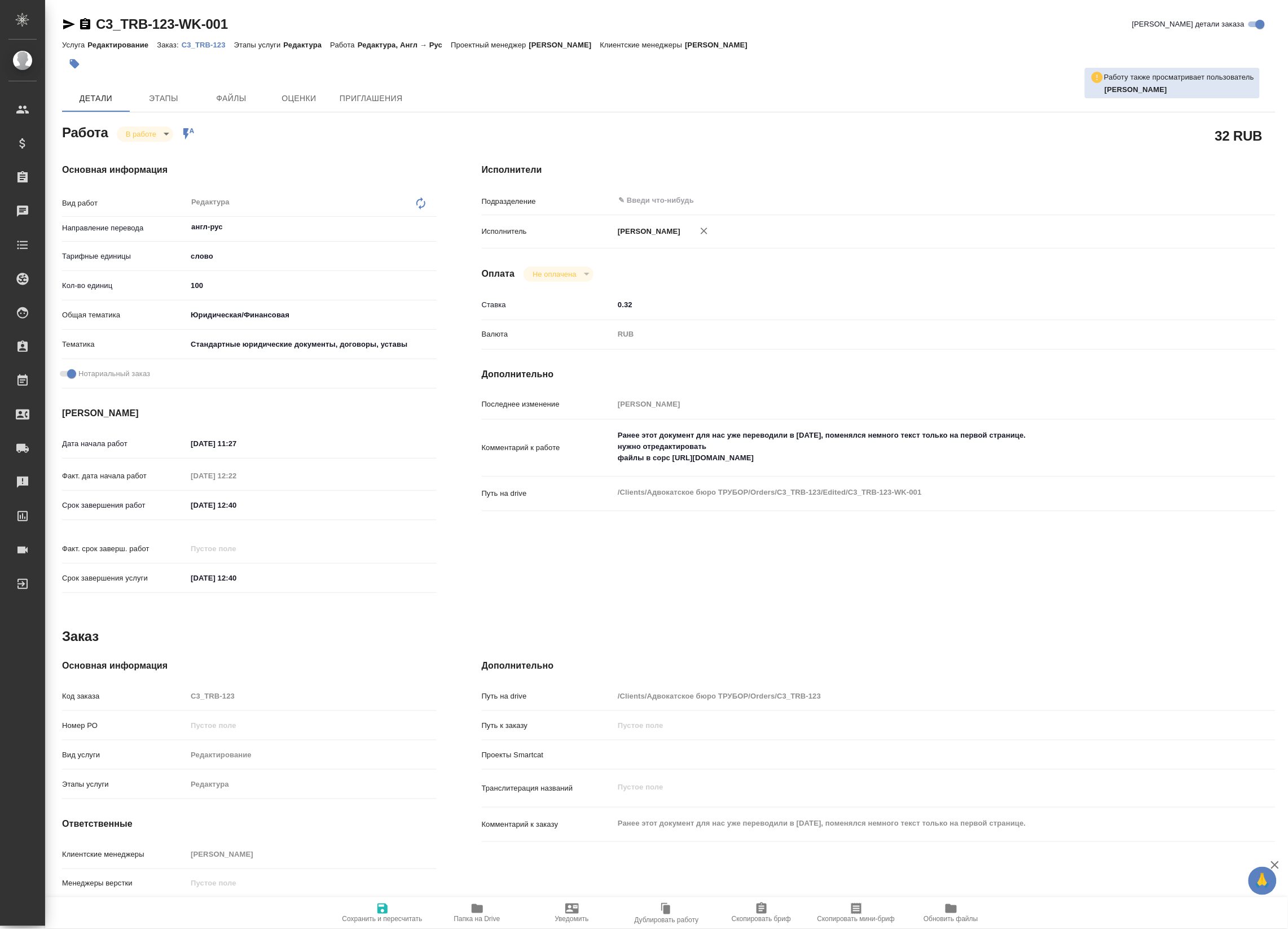
type textarea "x"
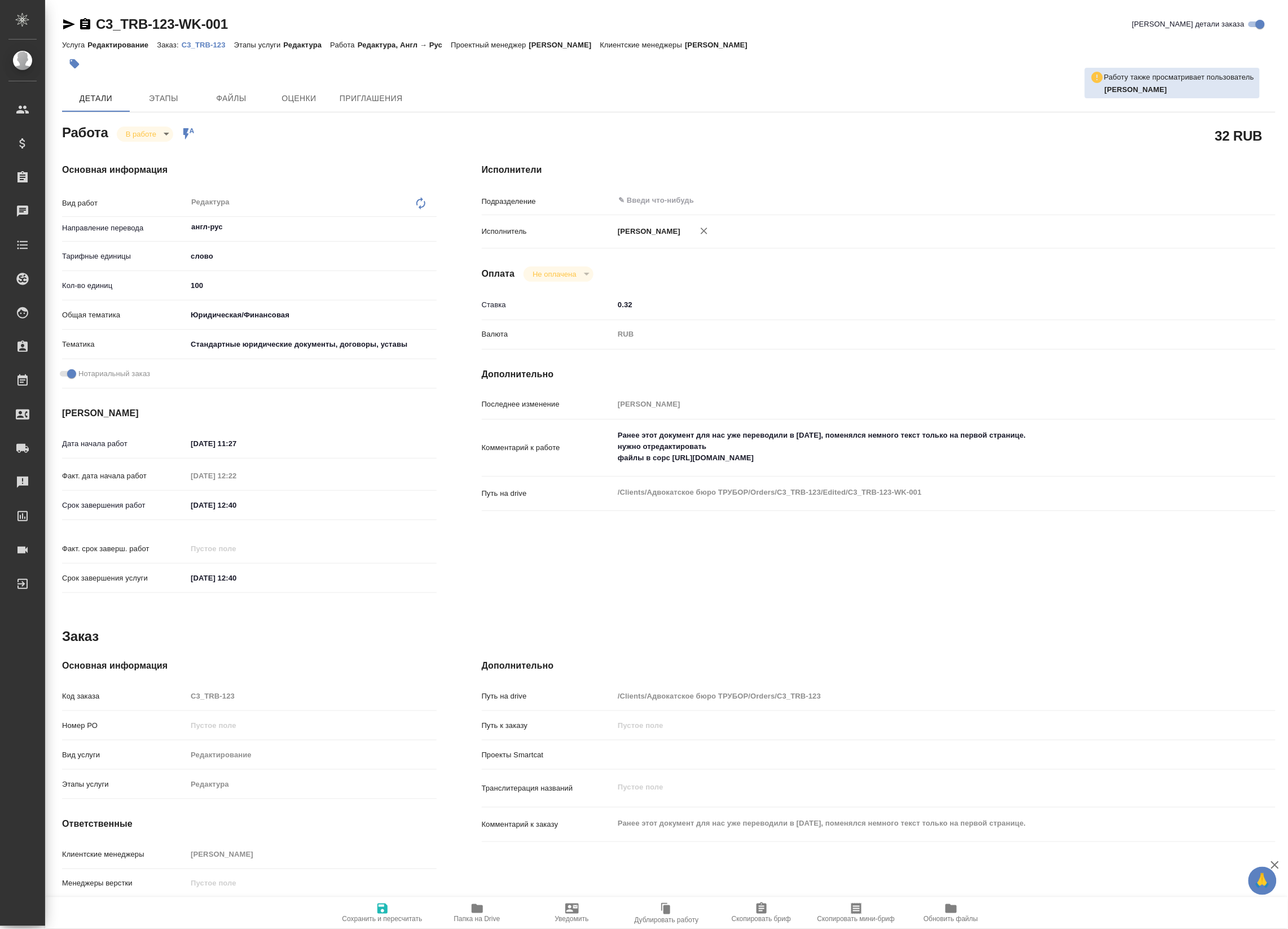
type textarea "x"
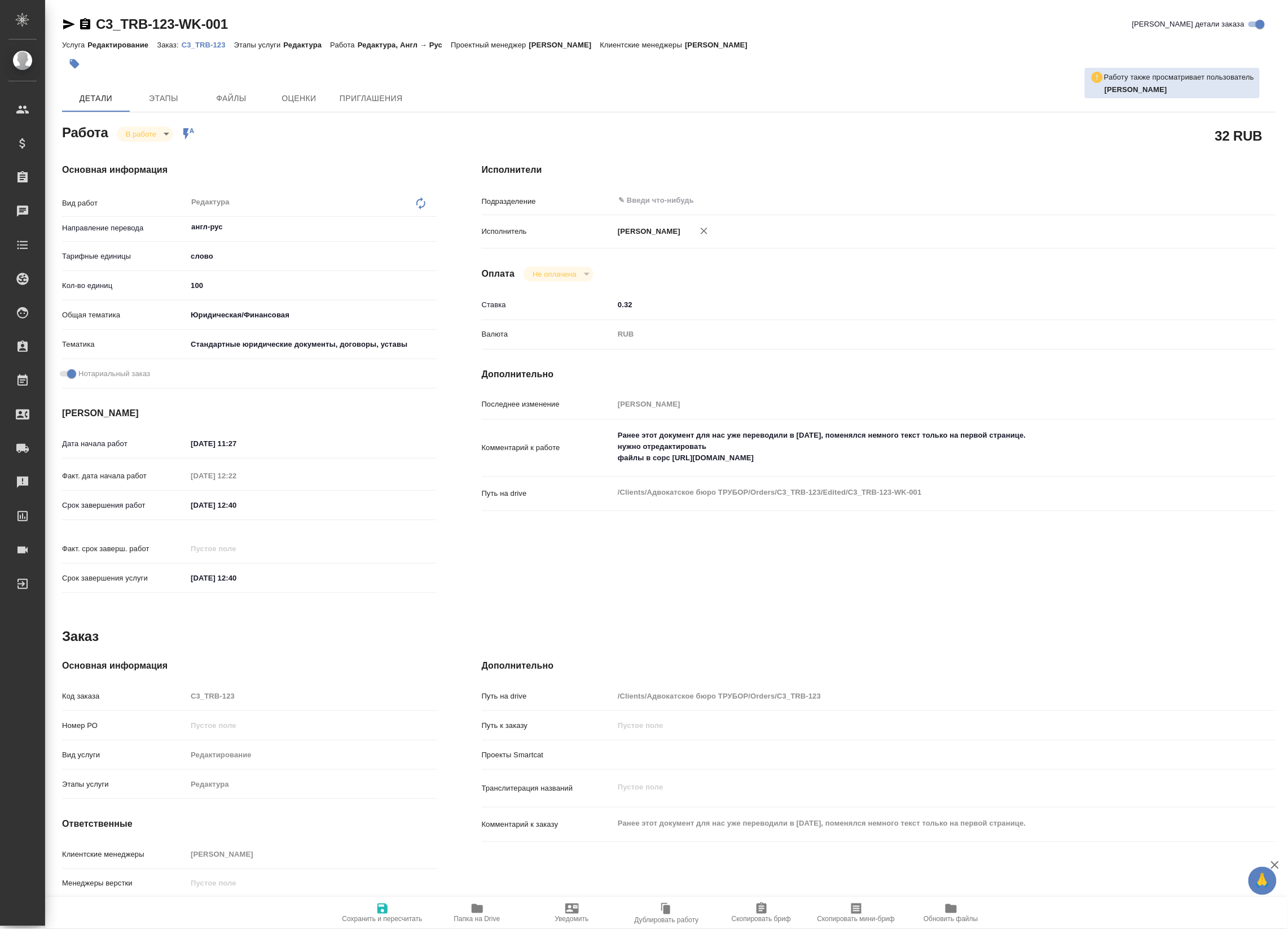
click at [478, 904] on icon "button" at bounding box center [477, 908] width 14 height 14
type textarea "x"
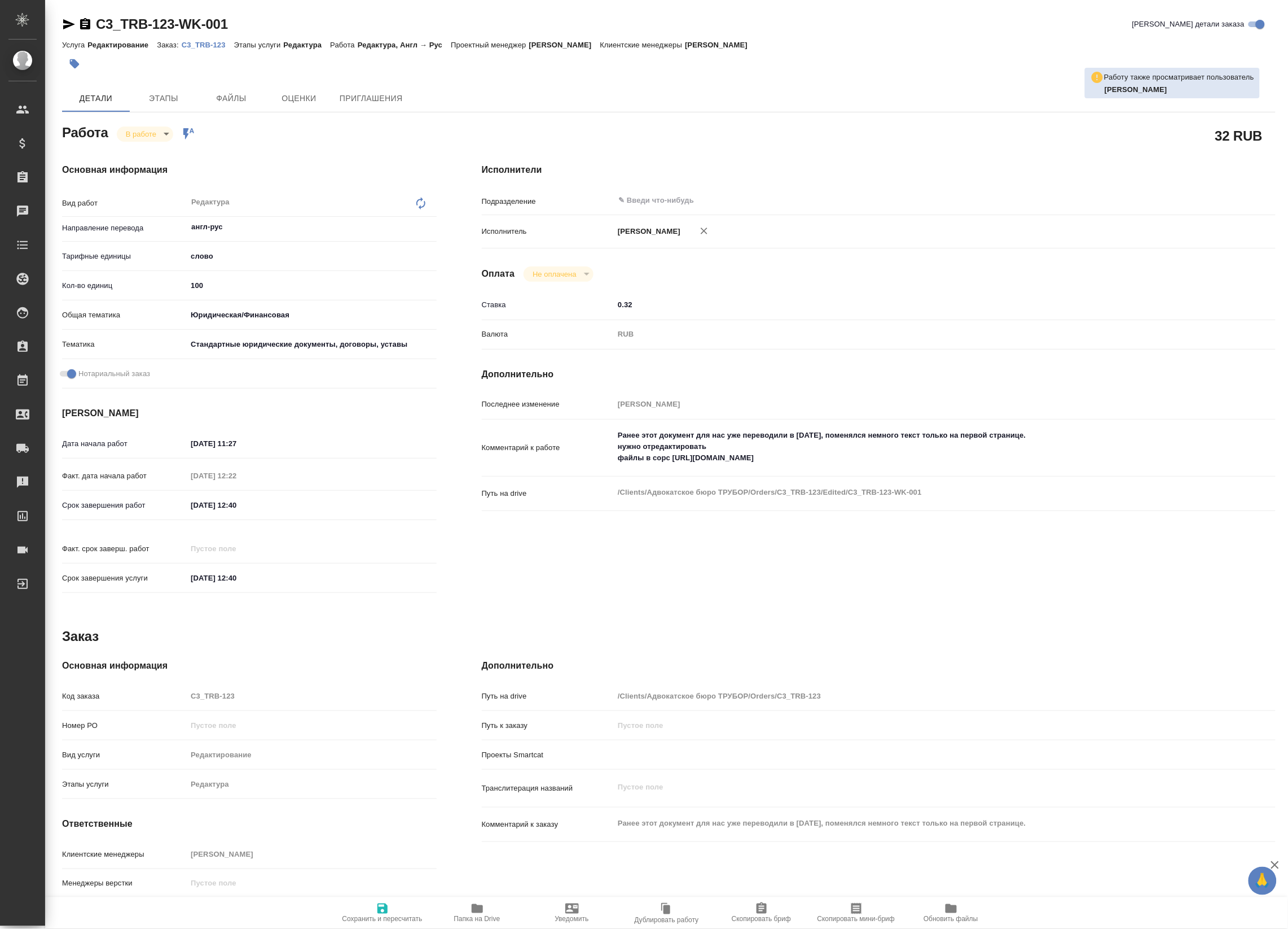
type textarea "x"
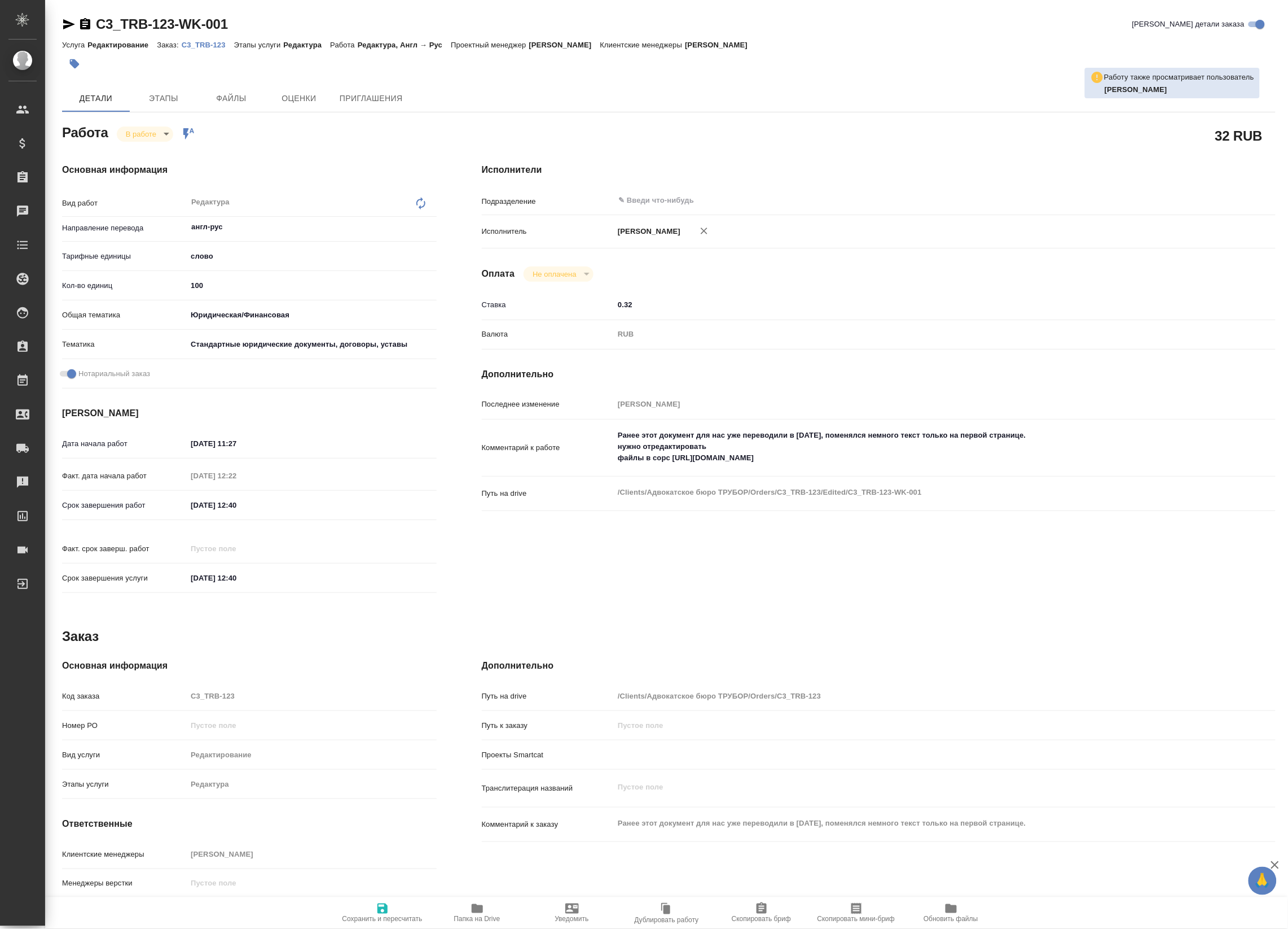
type textarea "x"
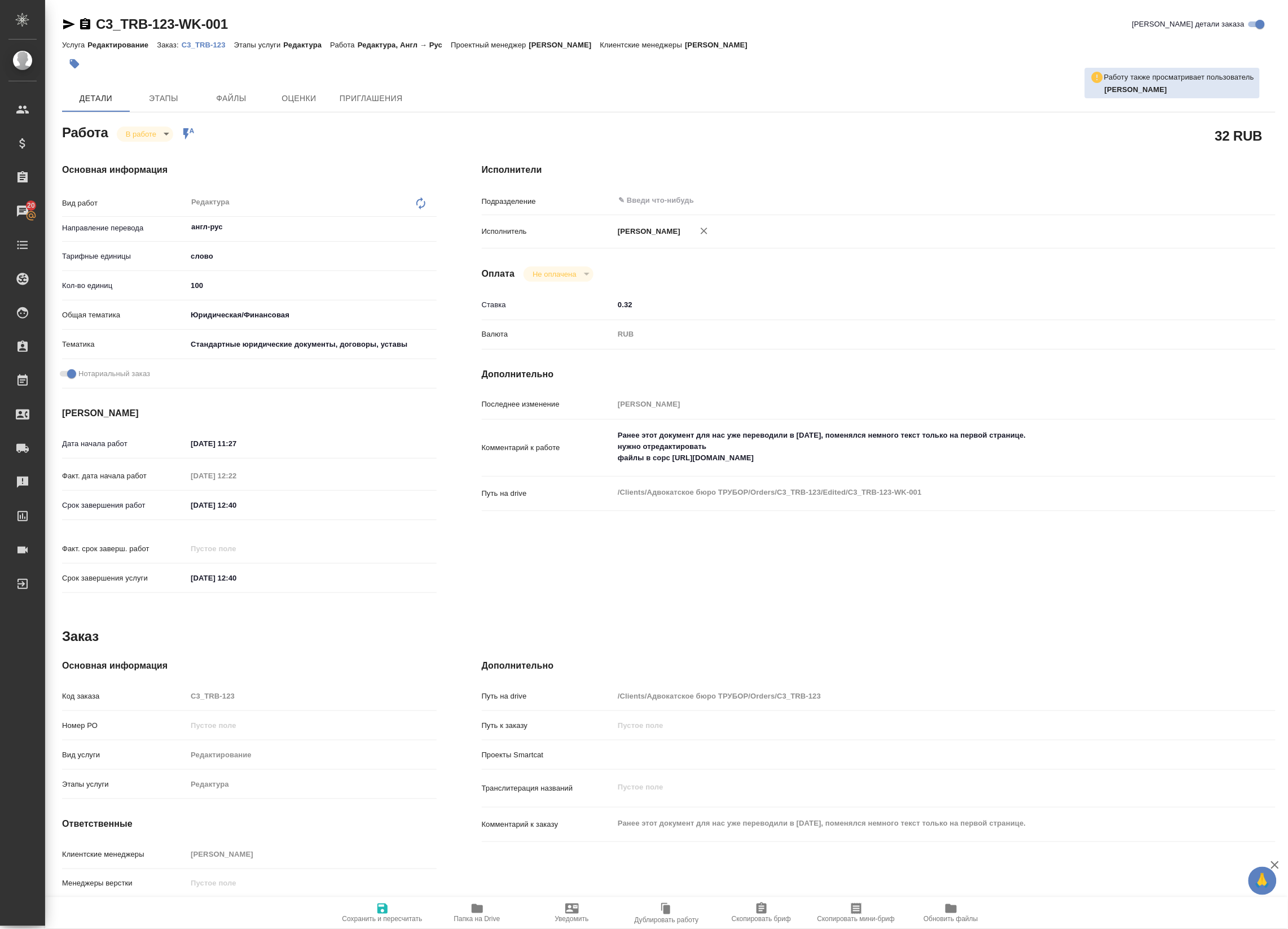
type textarea "x"
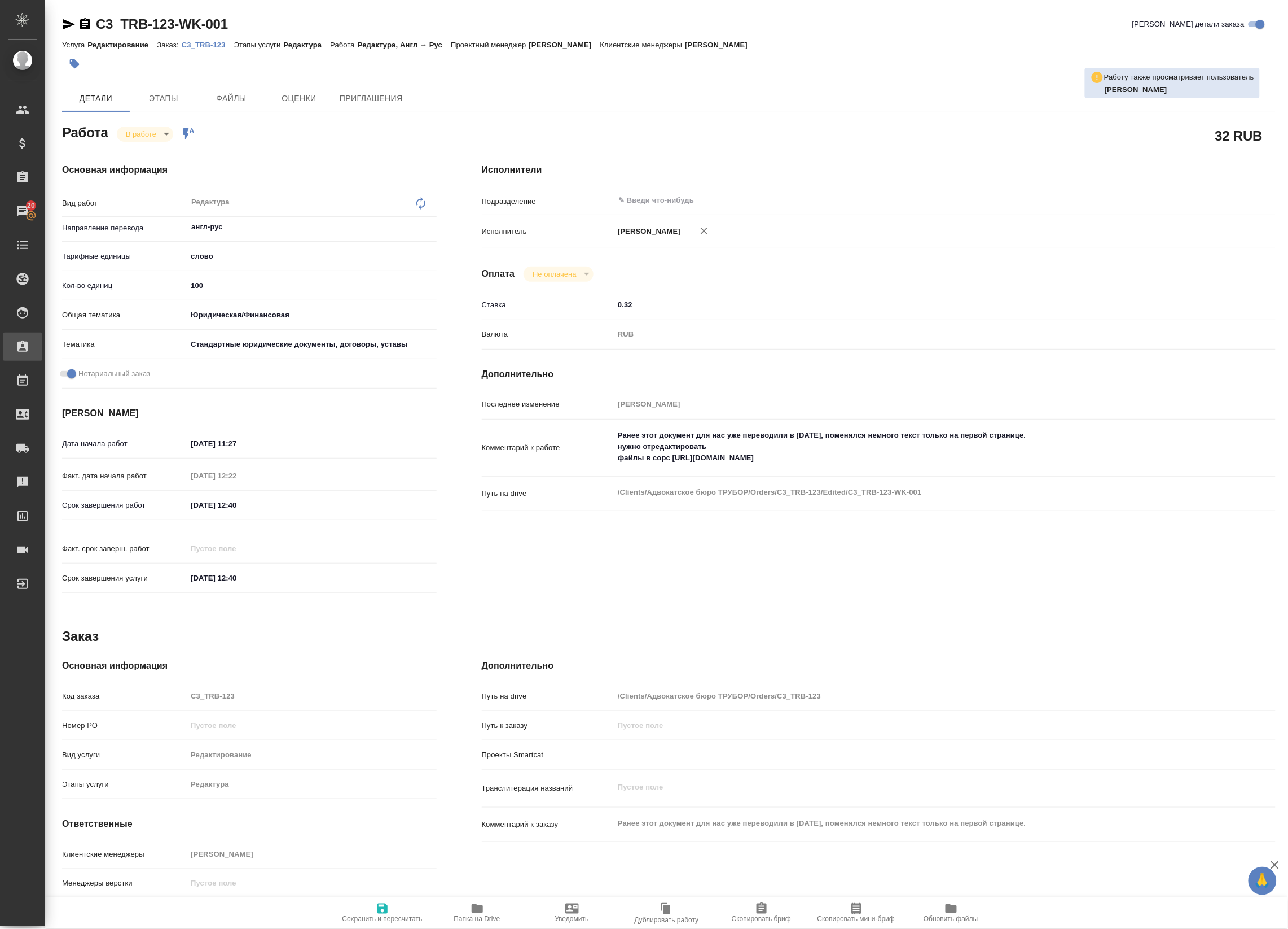
type textarea "x"
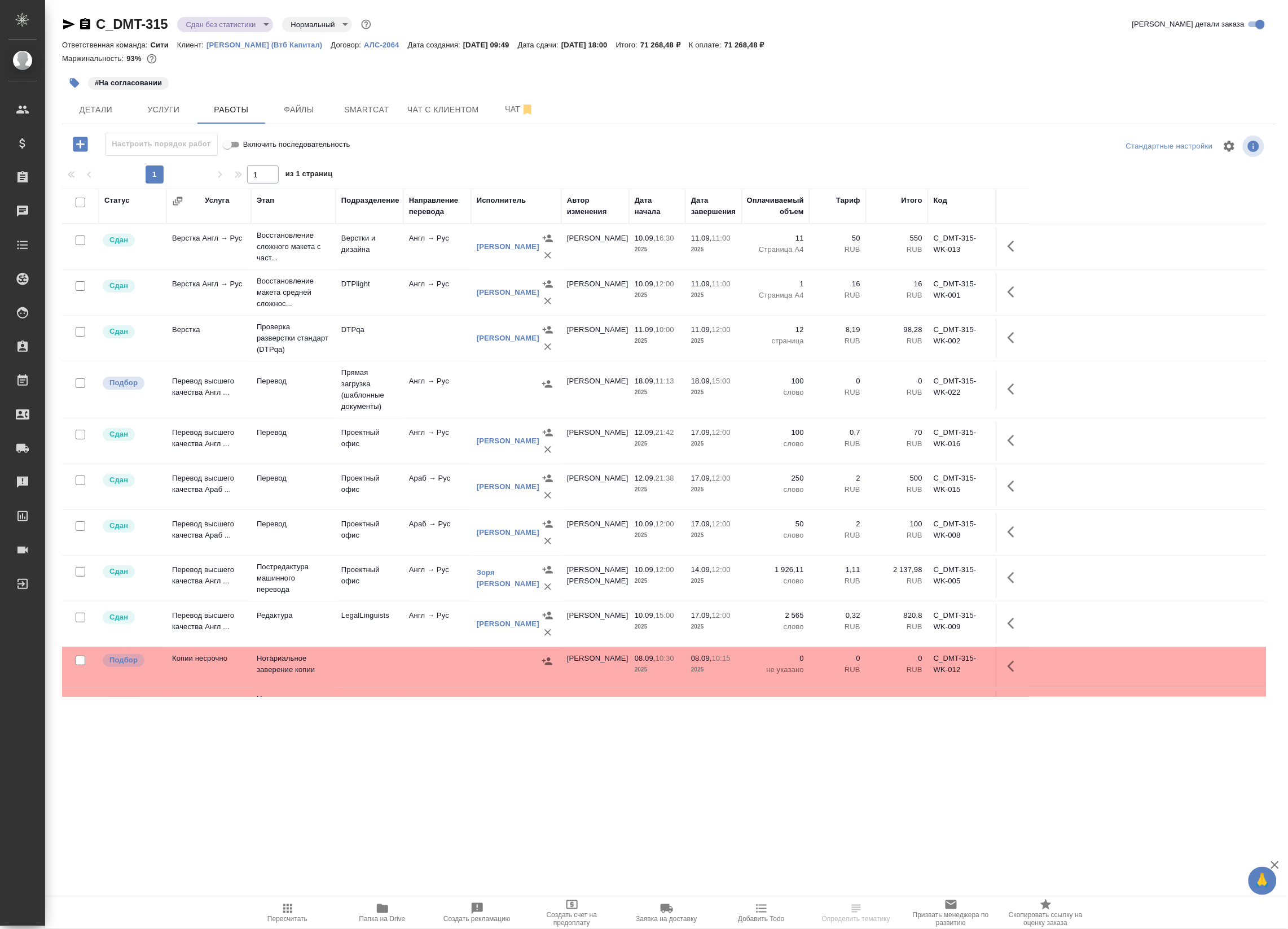
click at [480, 388] on div at bounding box center [517, 384] width 79 height 17
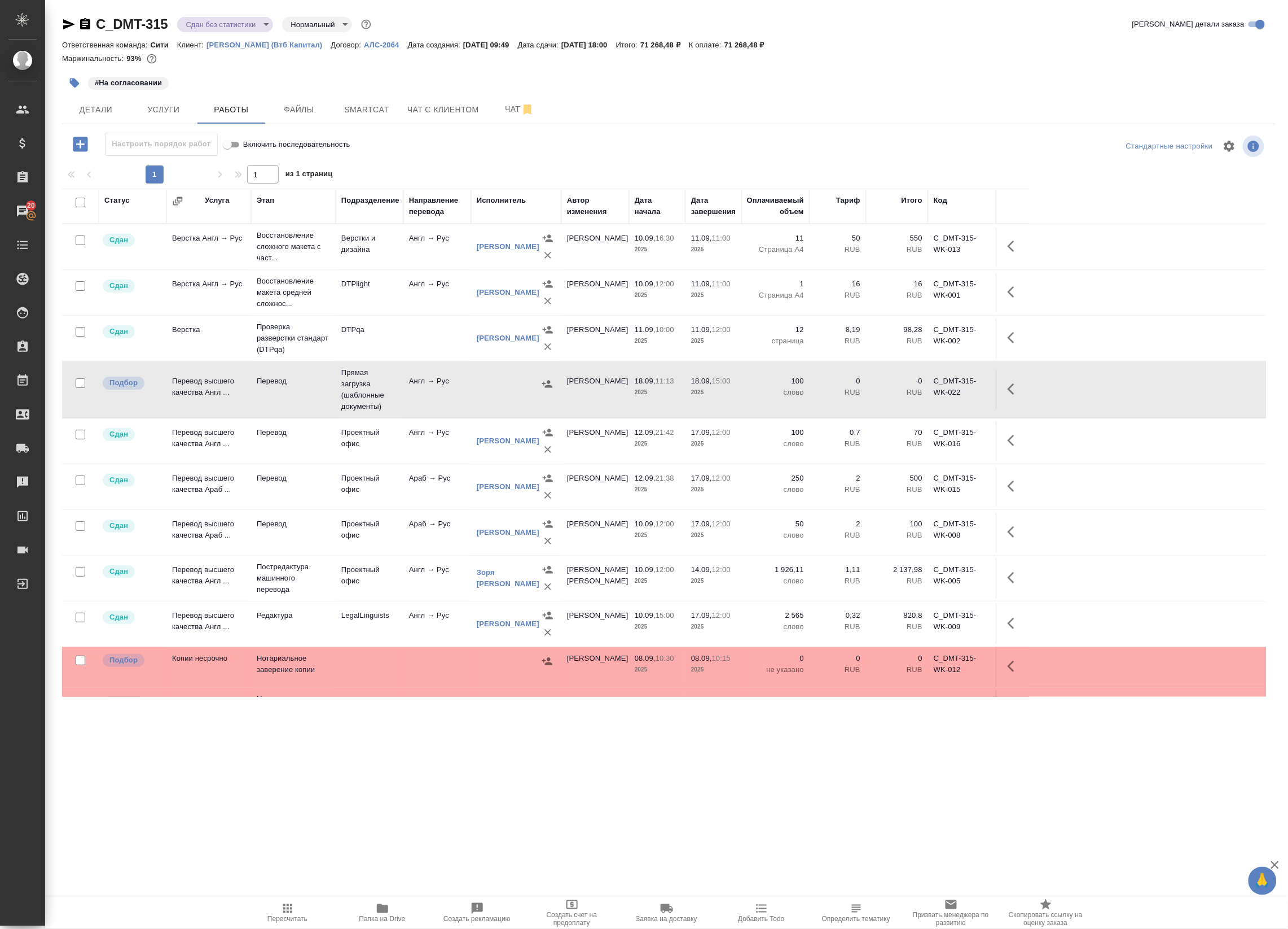
click at [459, 450] on td "Англ → Рус" at bounding box center [437, 441] width 68 height 39
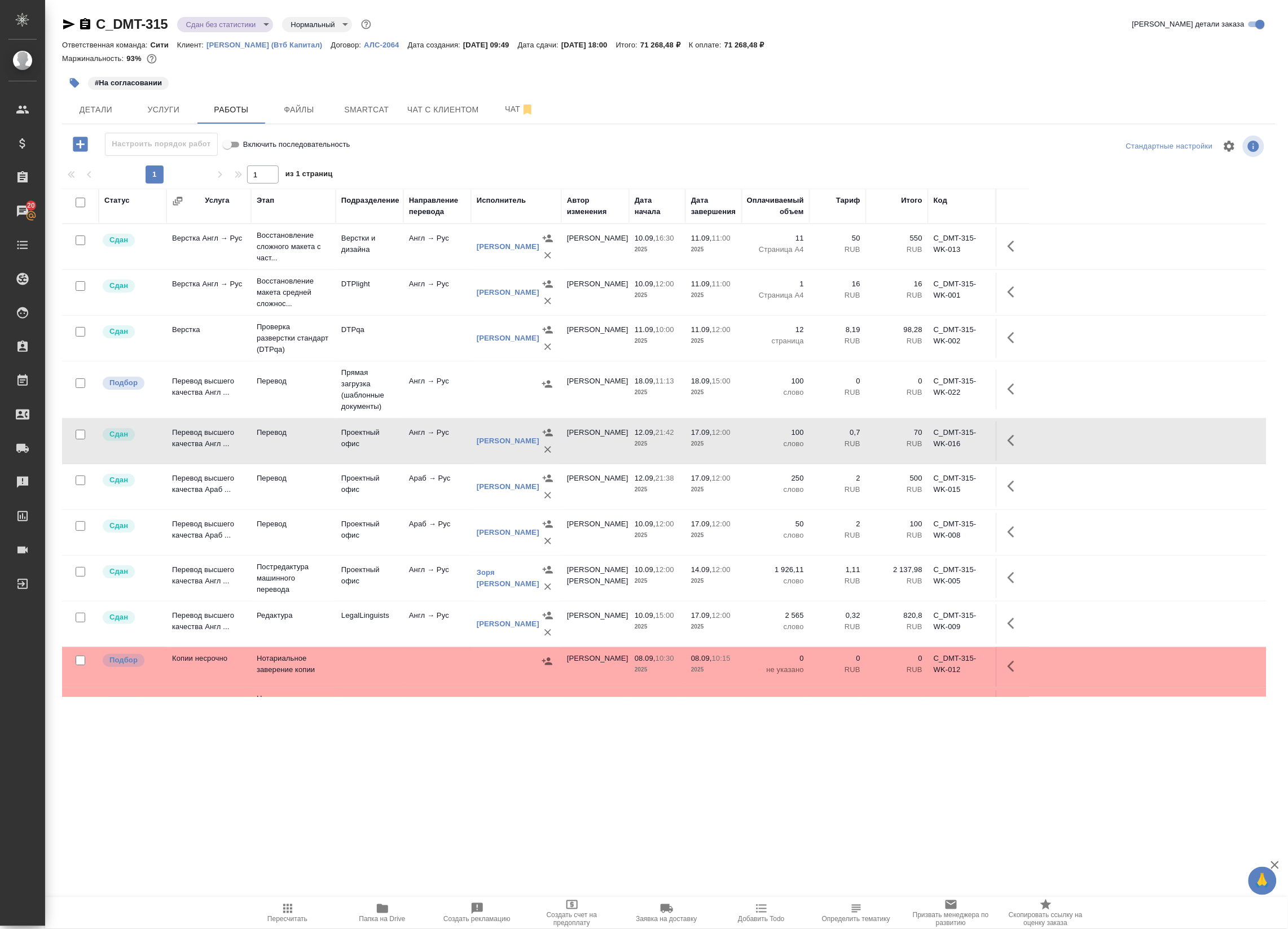
click at [441, 455] on td "Англ → Рус" at bounding box center [437, 441] width 68 height 39
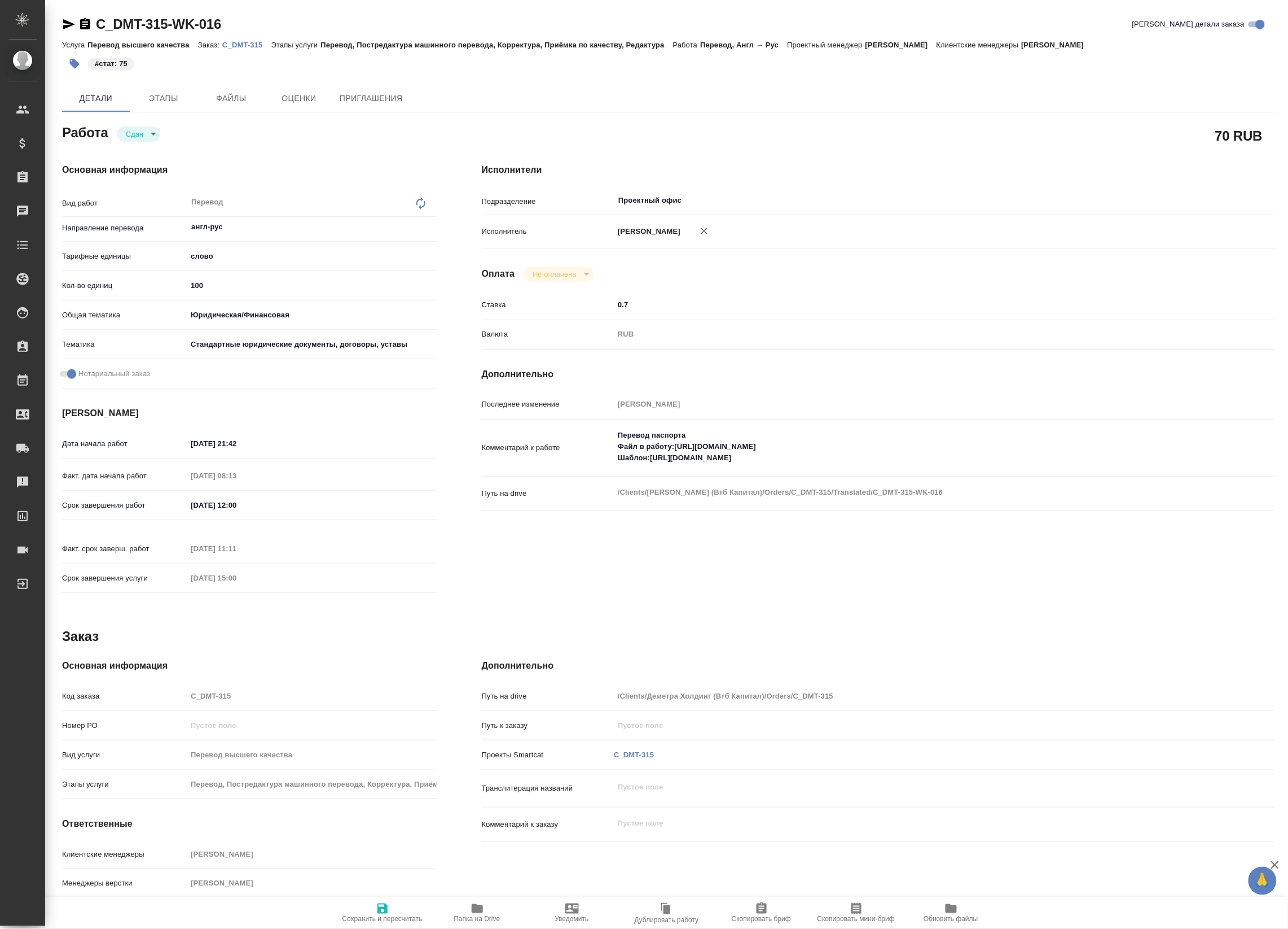
type textarea "x"
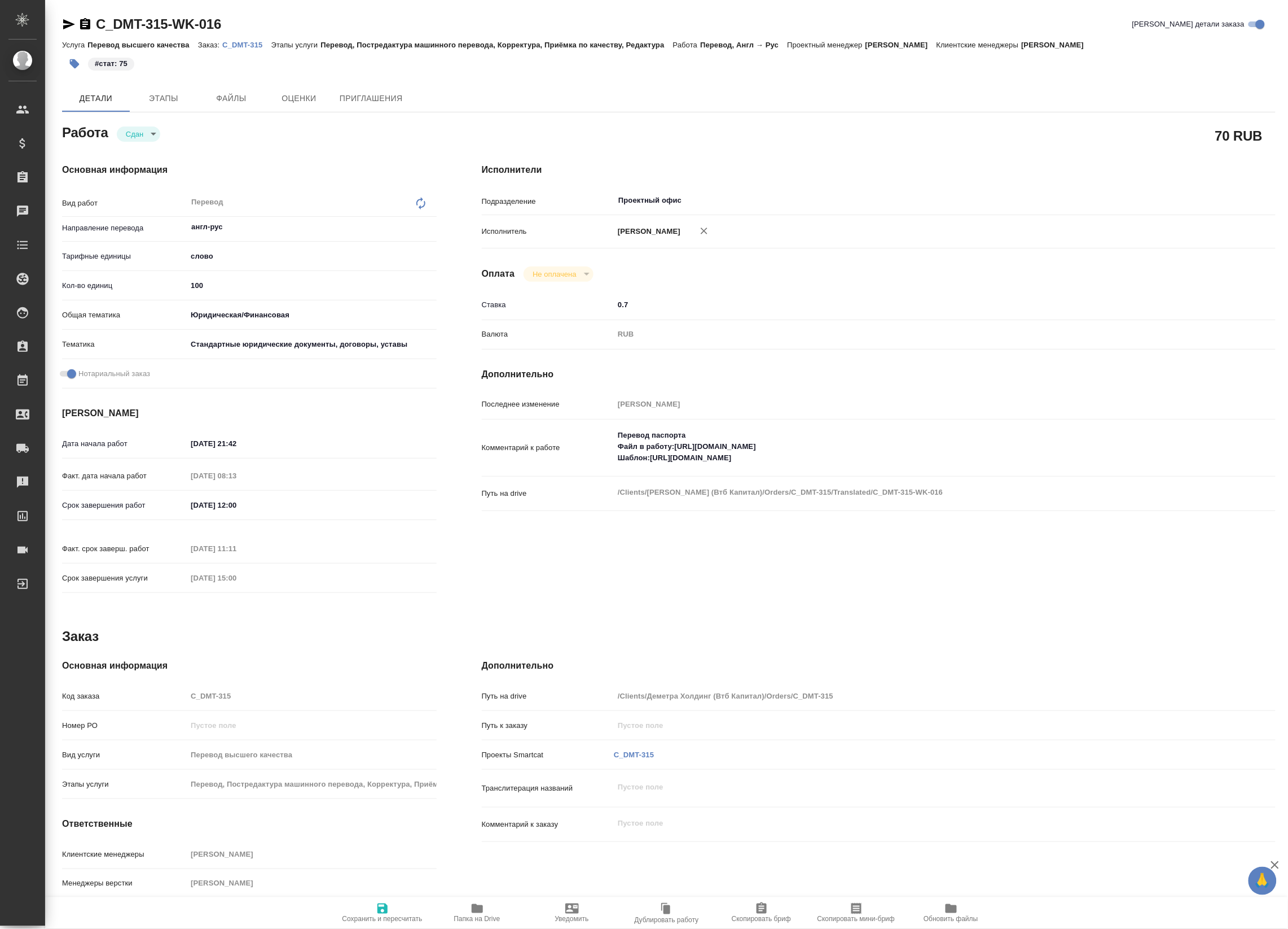
type textarea "x"
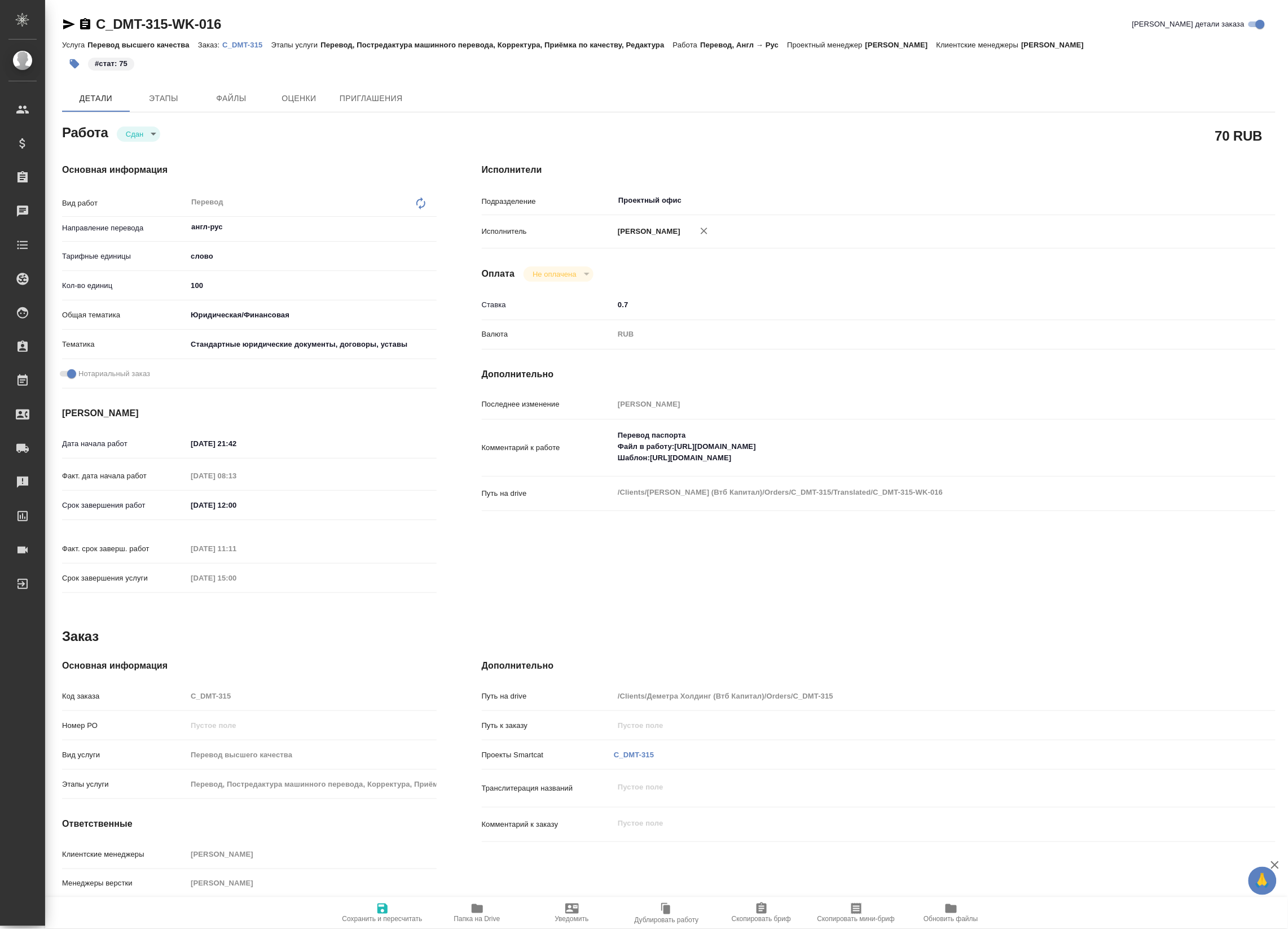
click at [458, 903] on span "Папка на Drive" at bounding box center [477, 911] width 81 height 21
type textarea "x"
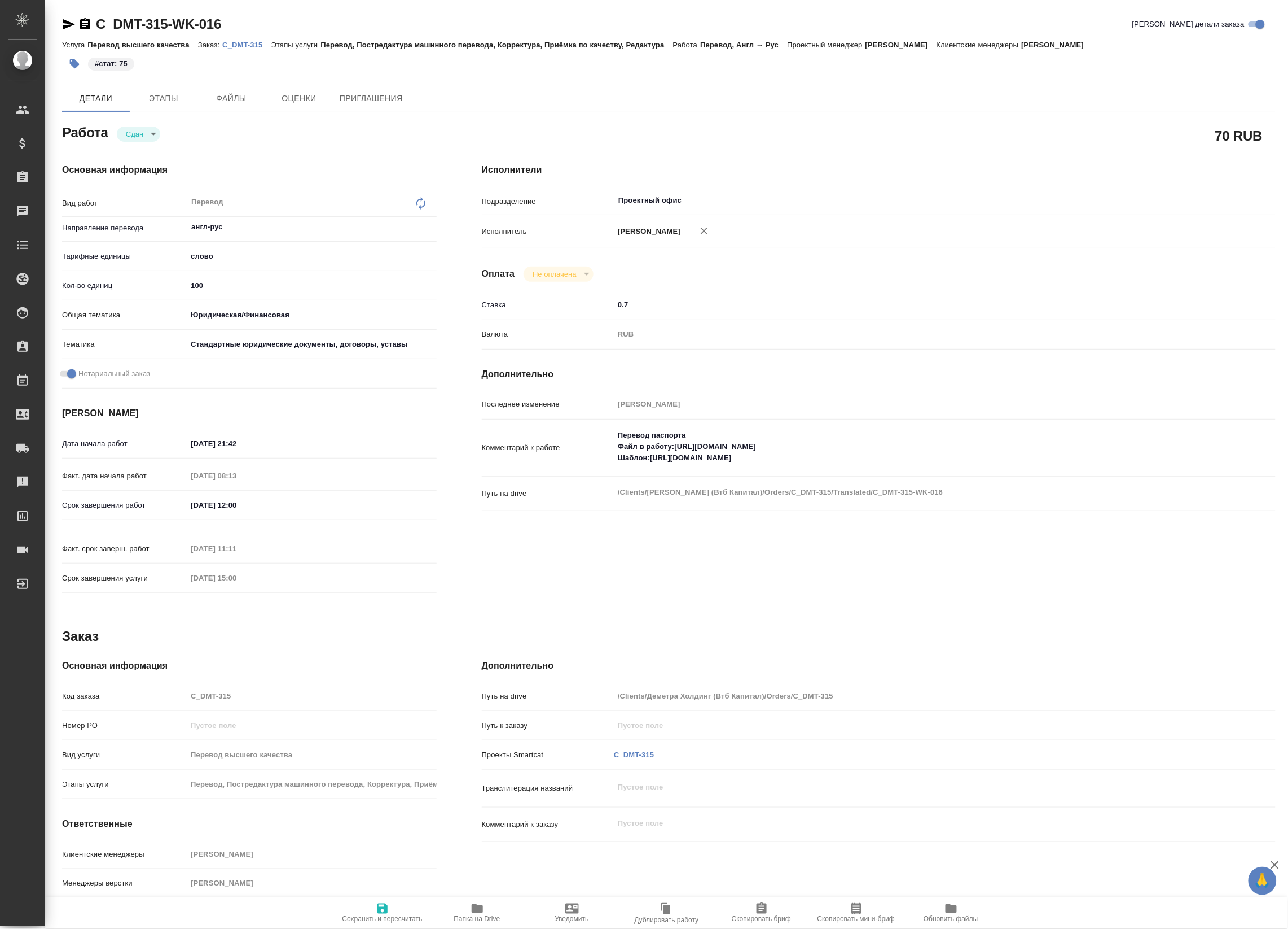
type textarea "x"
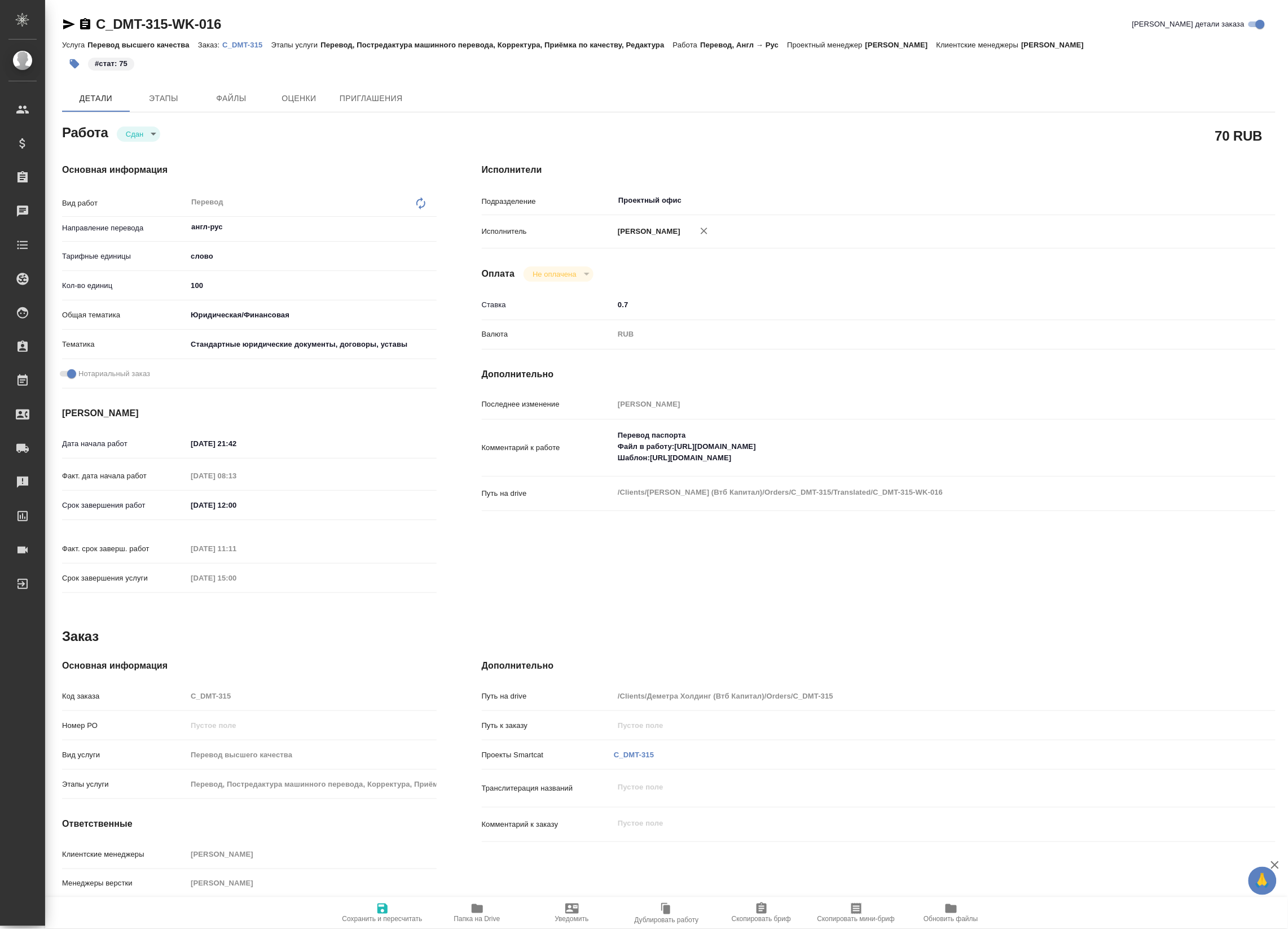
type textarea "x"
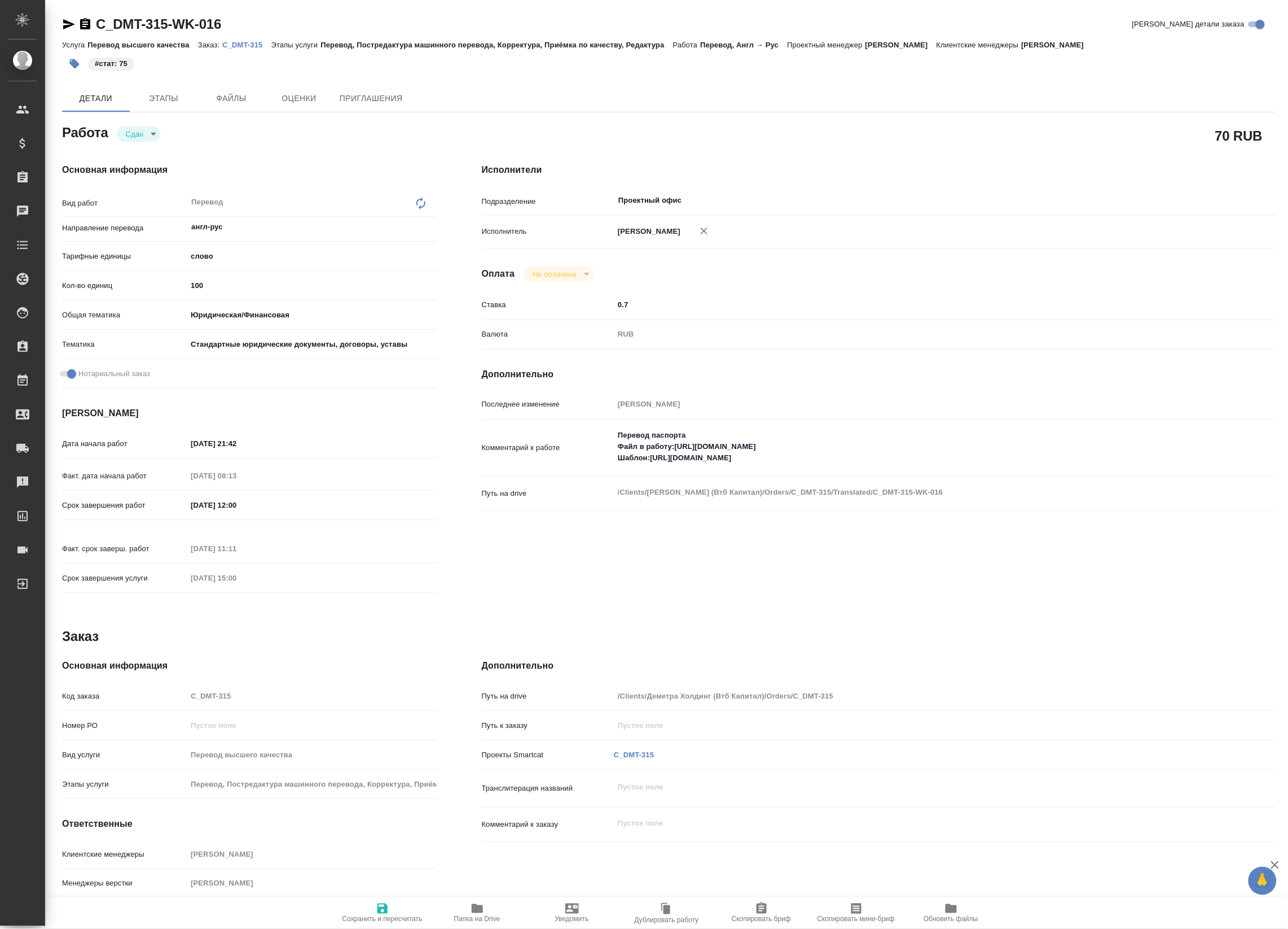
type textarea "x"
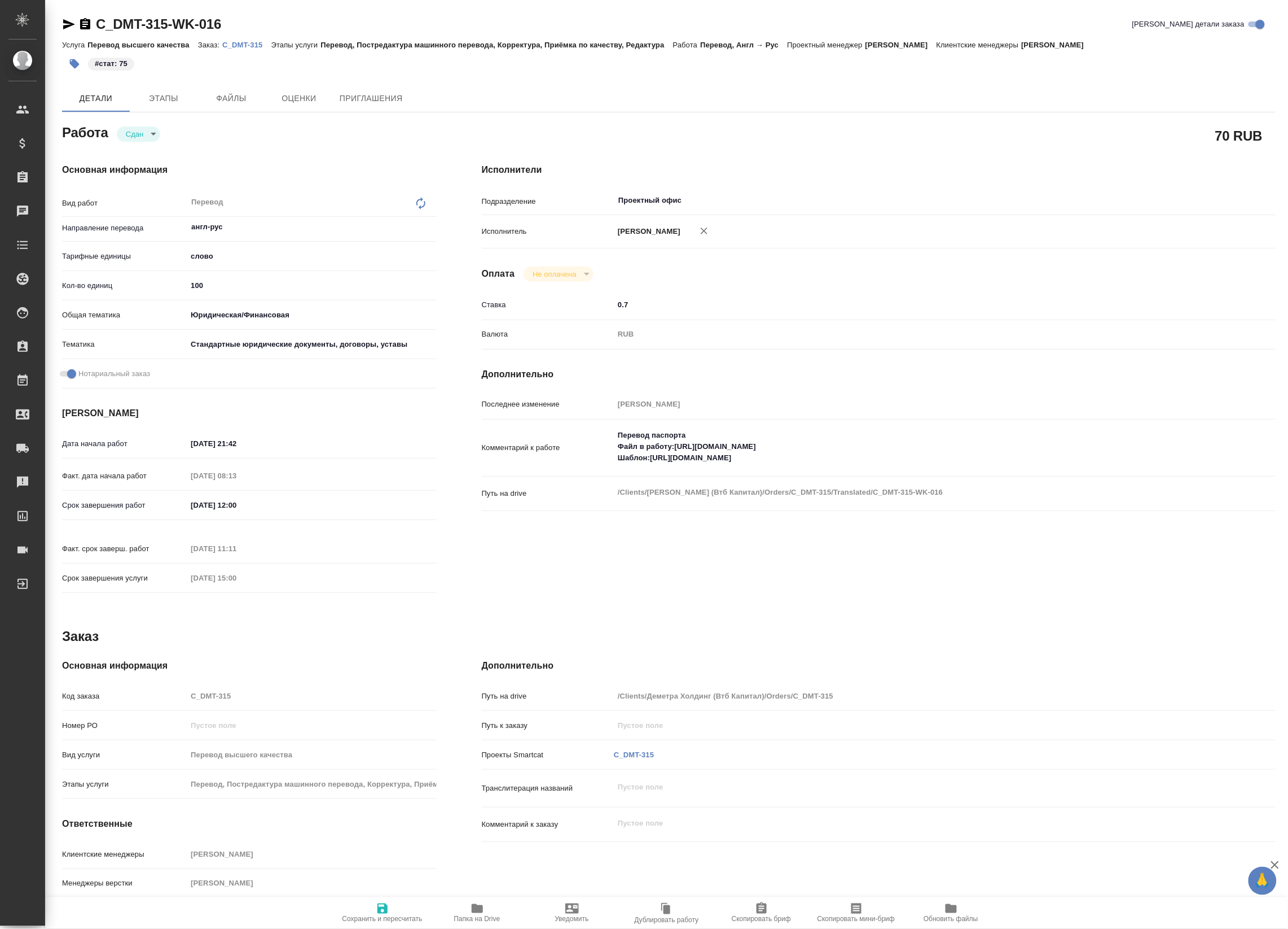
type textarea "x"
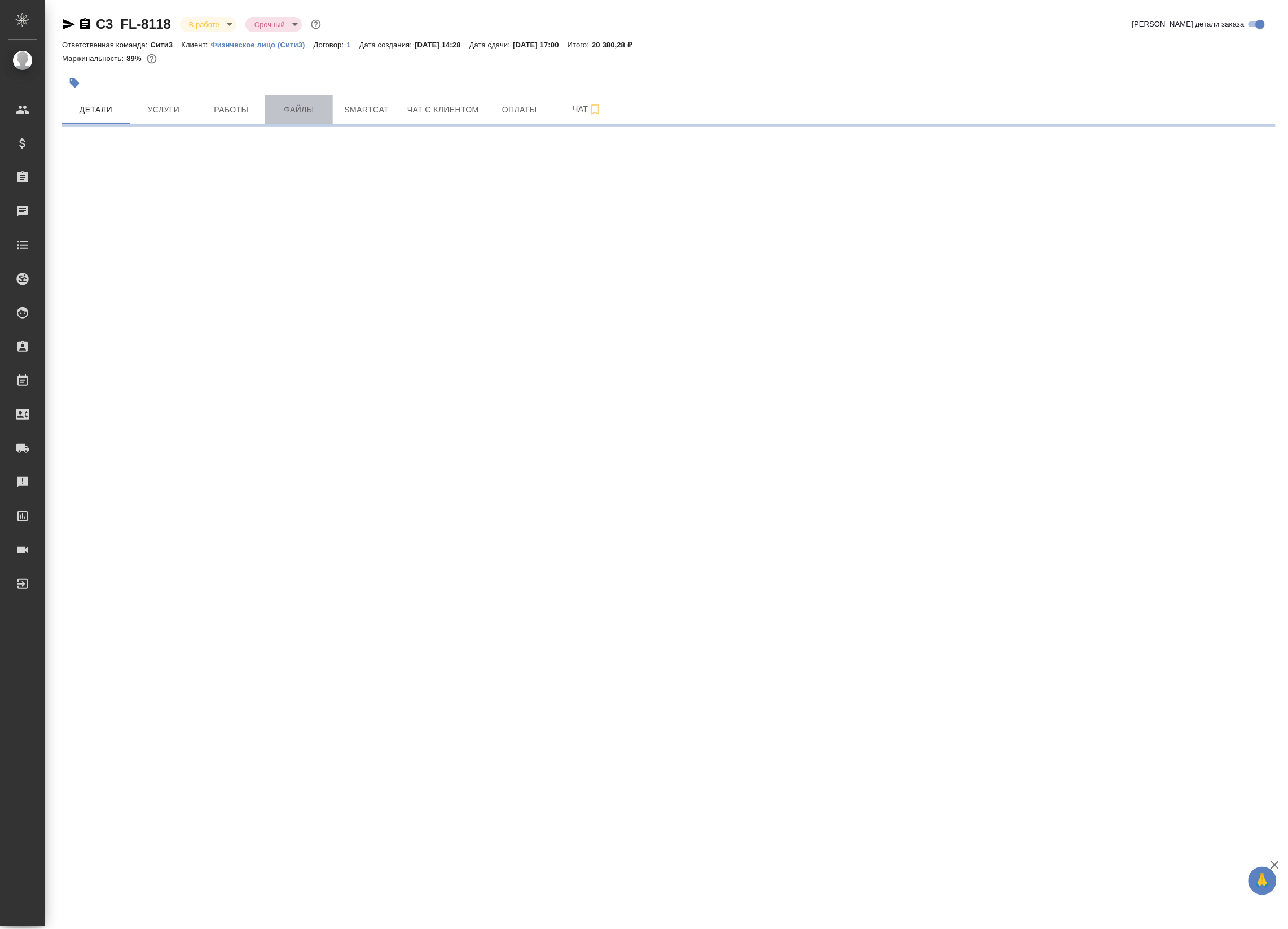
click at [289, 110] on span "Файлы" at bounding box center [299, 110] width 54 height 14
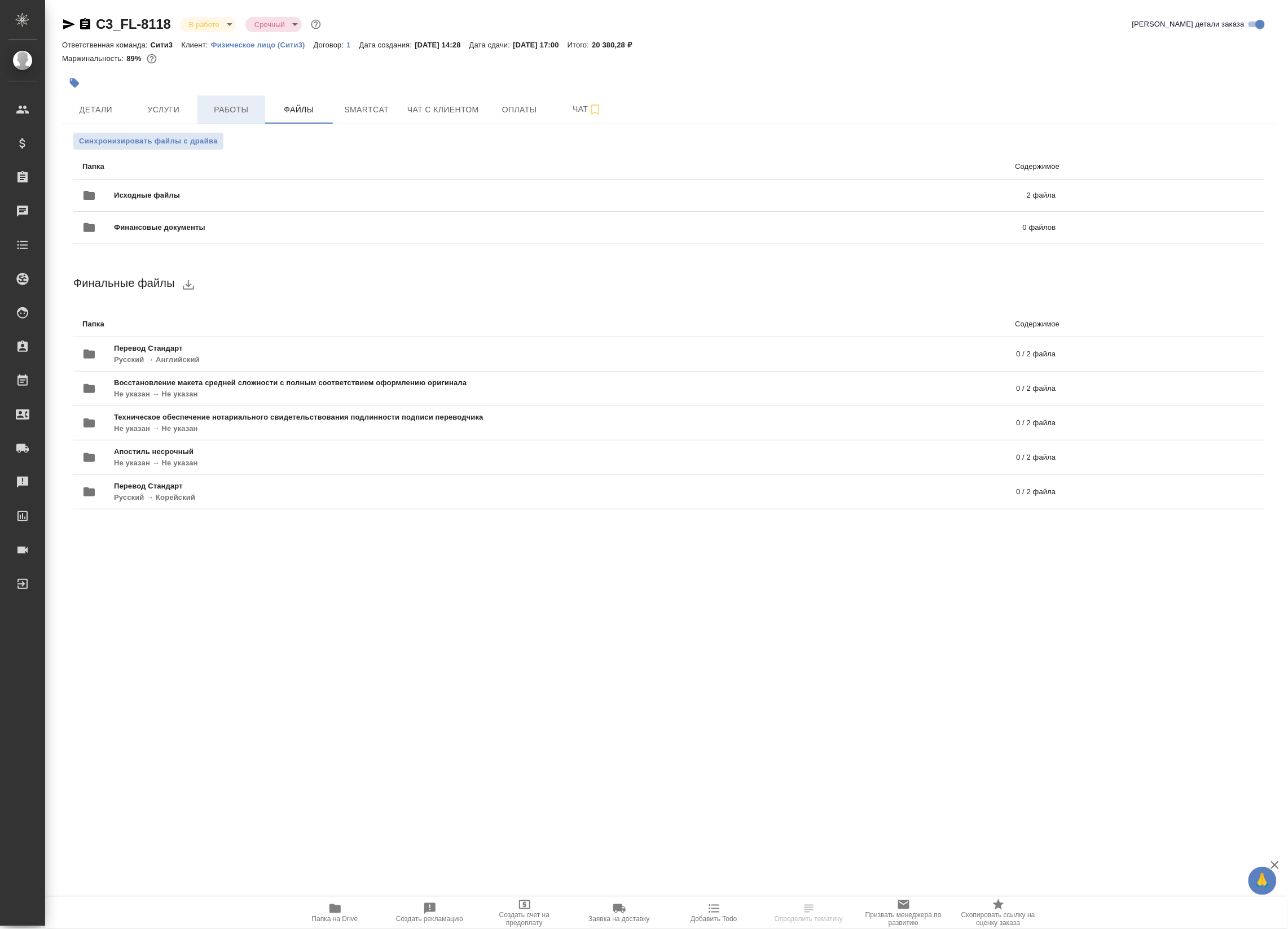
click at [250, 112] on span "Работы" at bounding box center [232, 110] width 54 height 14
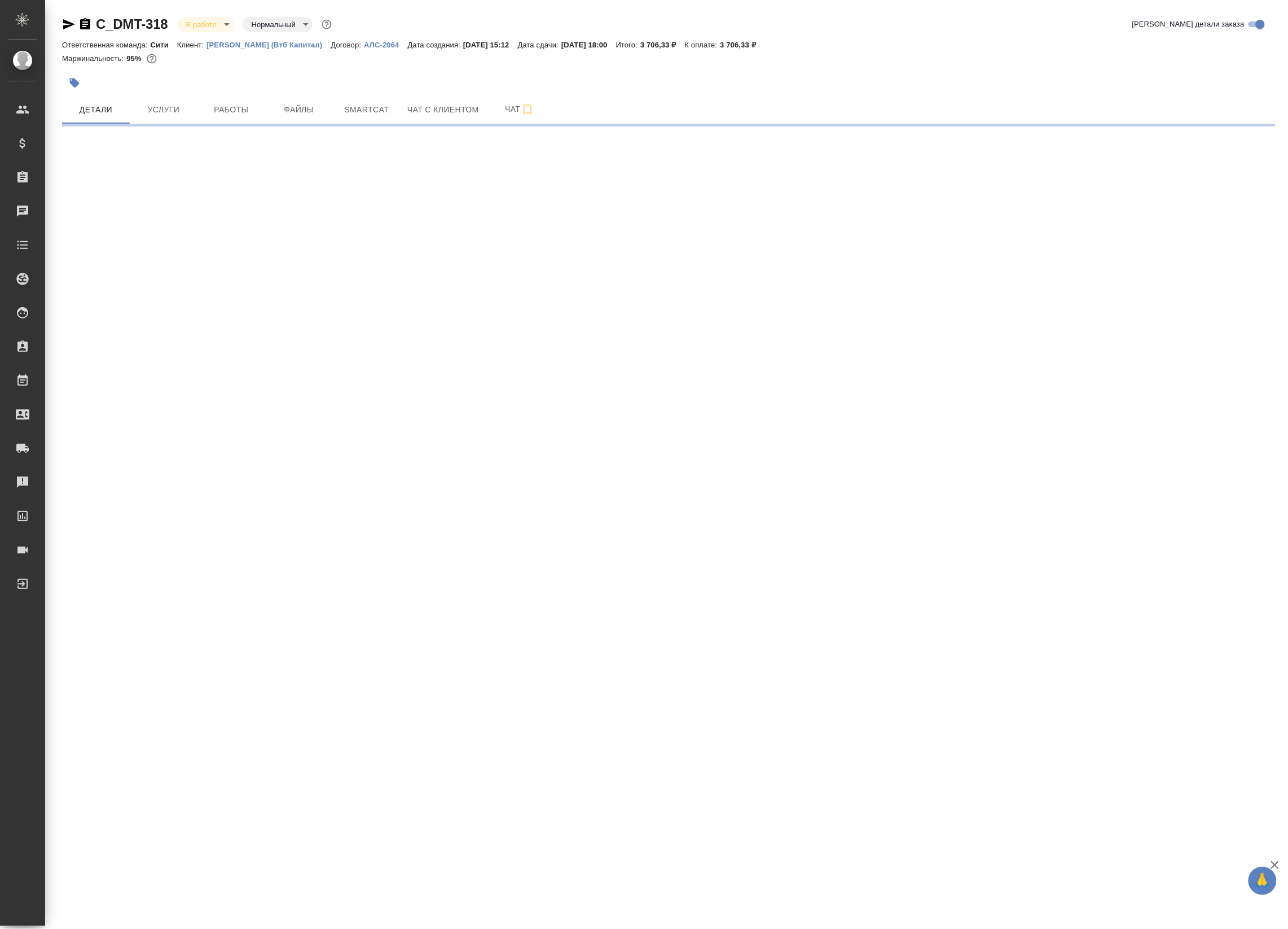
select select "RU"
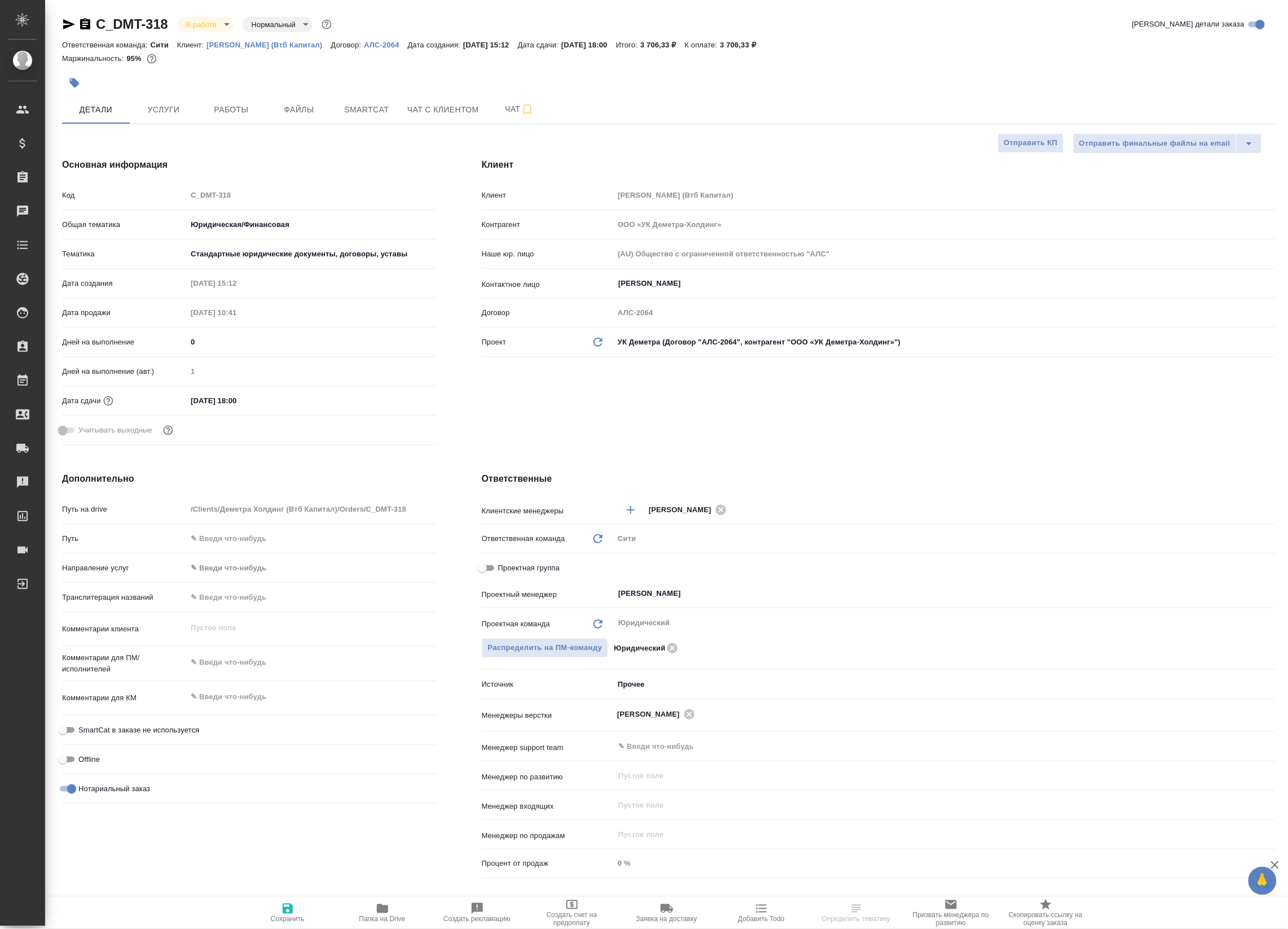
type textarea "x"
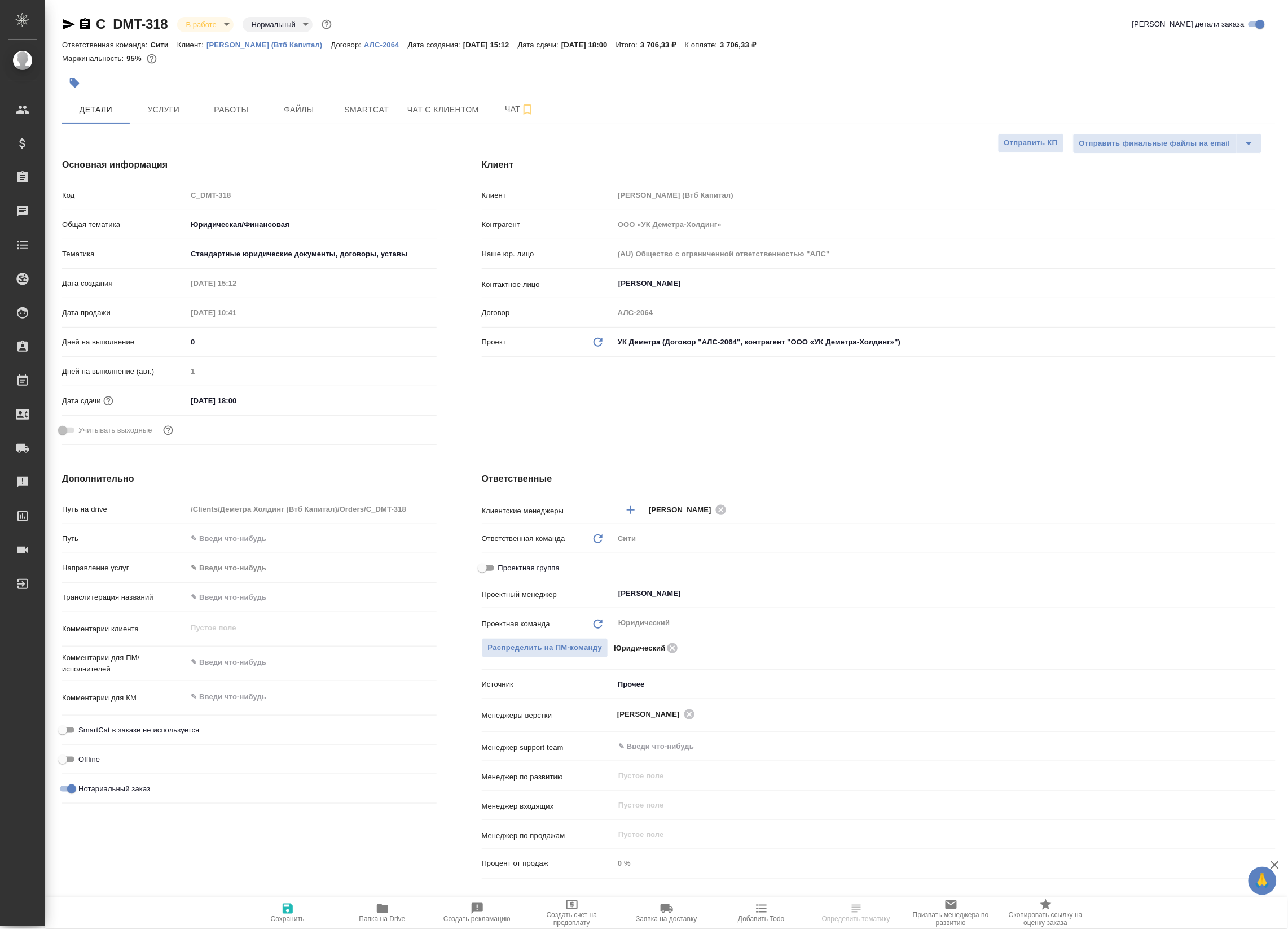
type textarea "x"
click at [247, 110] on span "Работы" at bounding box center [232, 110] width 54 height 14
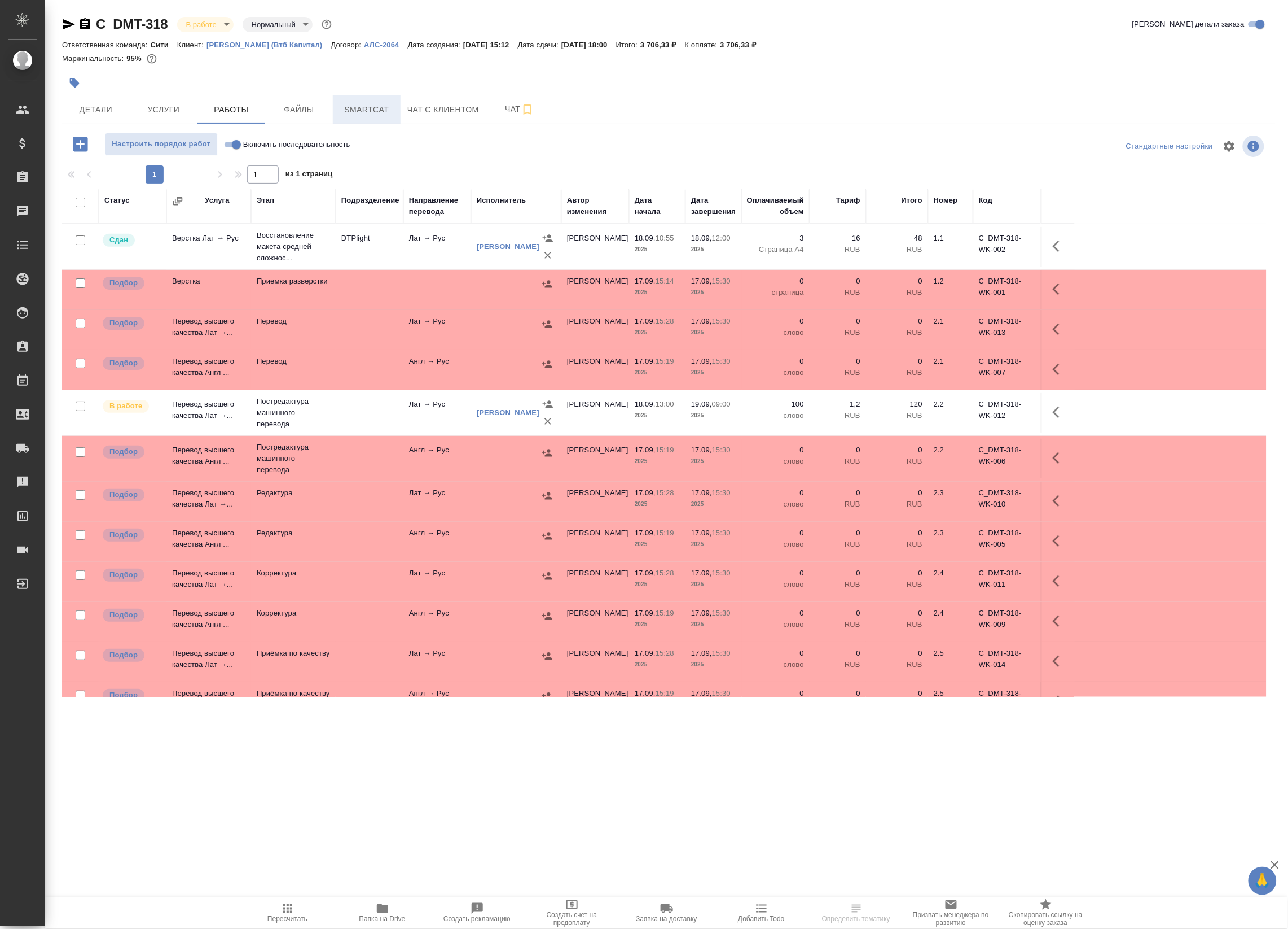
click at [362, 105] on span "Smartcat" at bounding box center [367, 110] width 54 height 14
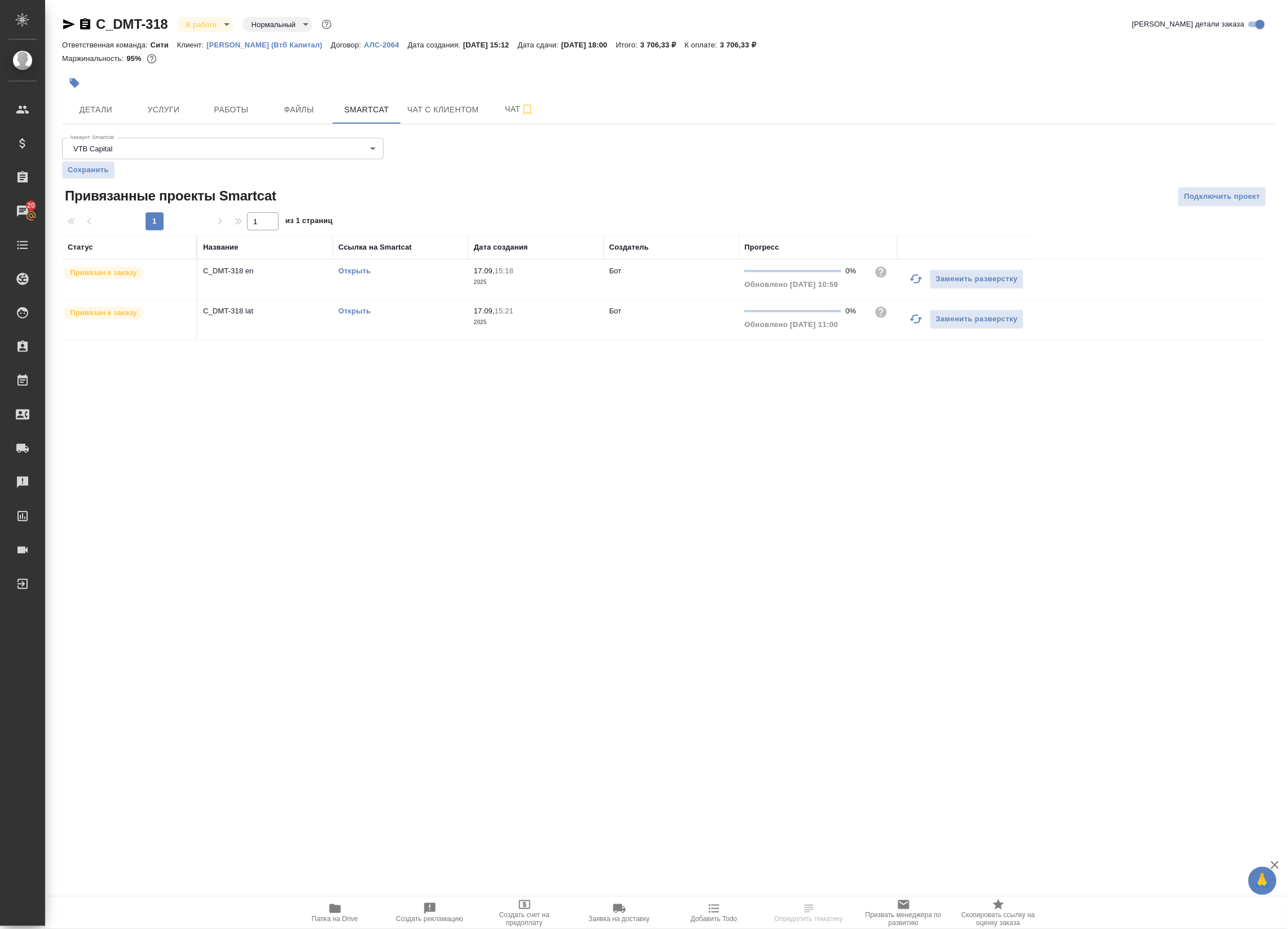
click at [367, 308] on link "Открыть" at bounding box center [354, 311] width 32 height 9
click at [205, 98] on button "Работы" at bounding box center [231, 110] width 68 height 29
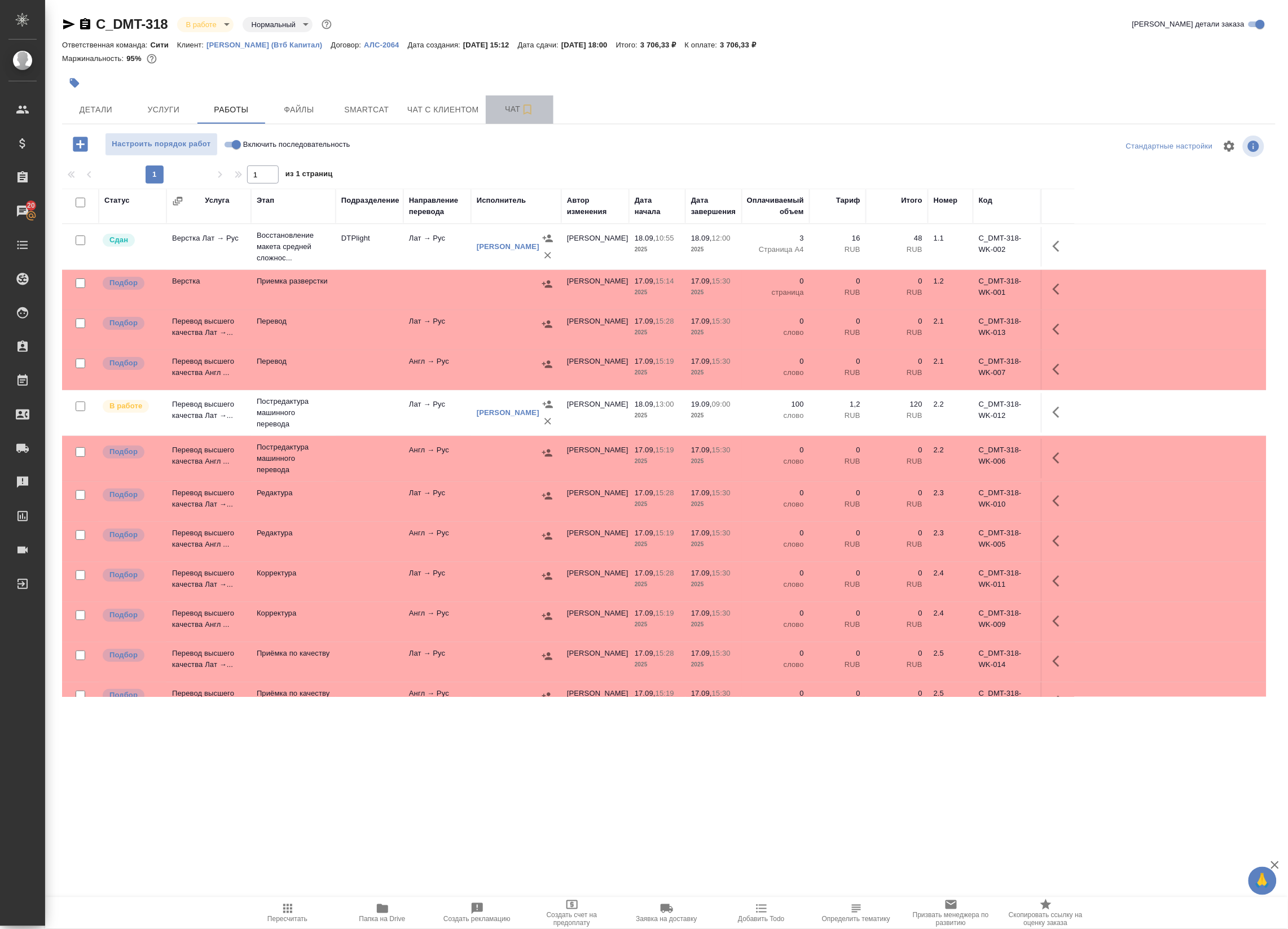
click at [514, 103] on span "Чат" at bounding box center [519, 109] width 54 height 14
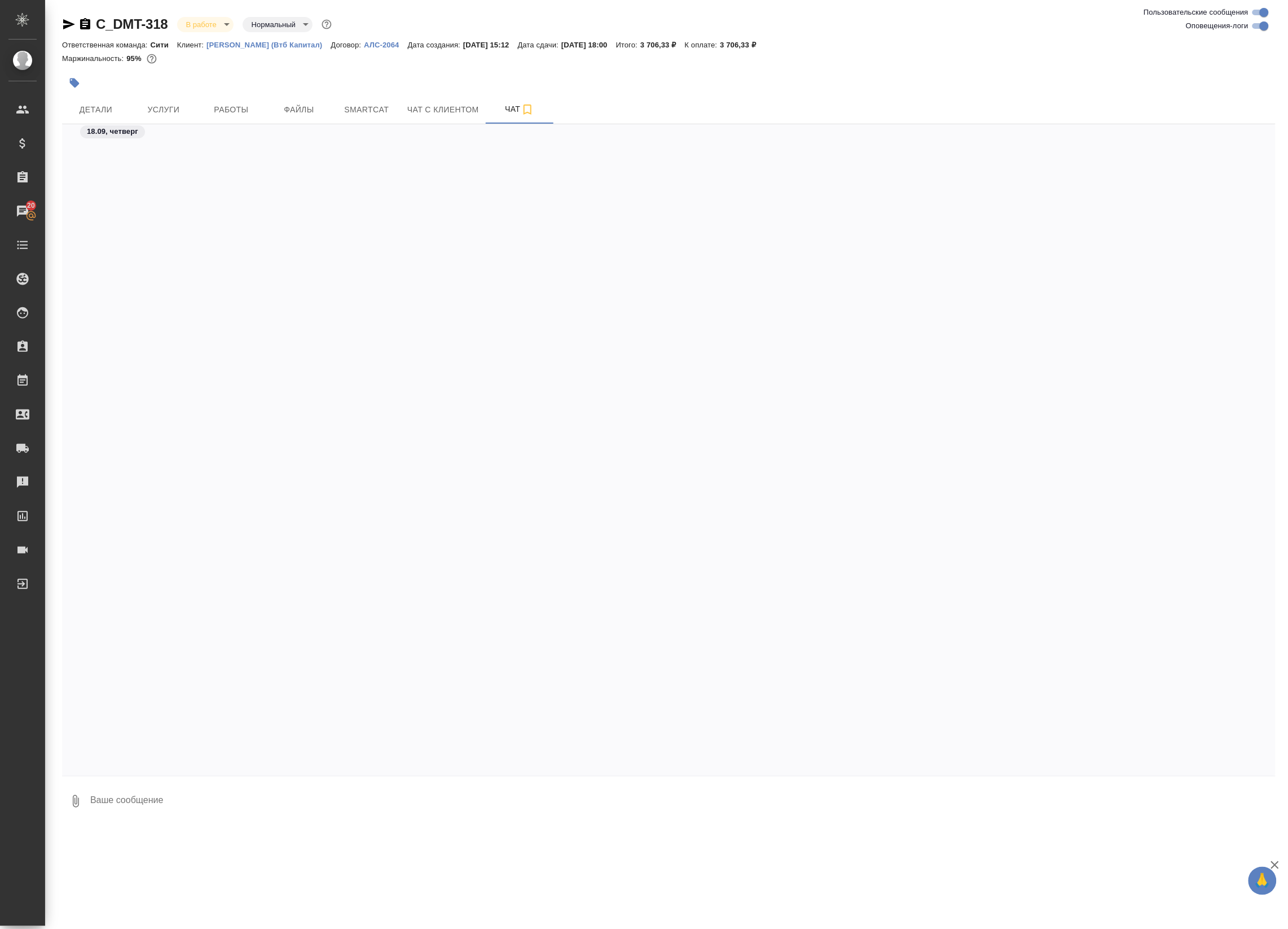
scroll to position [1985, 0]
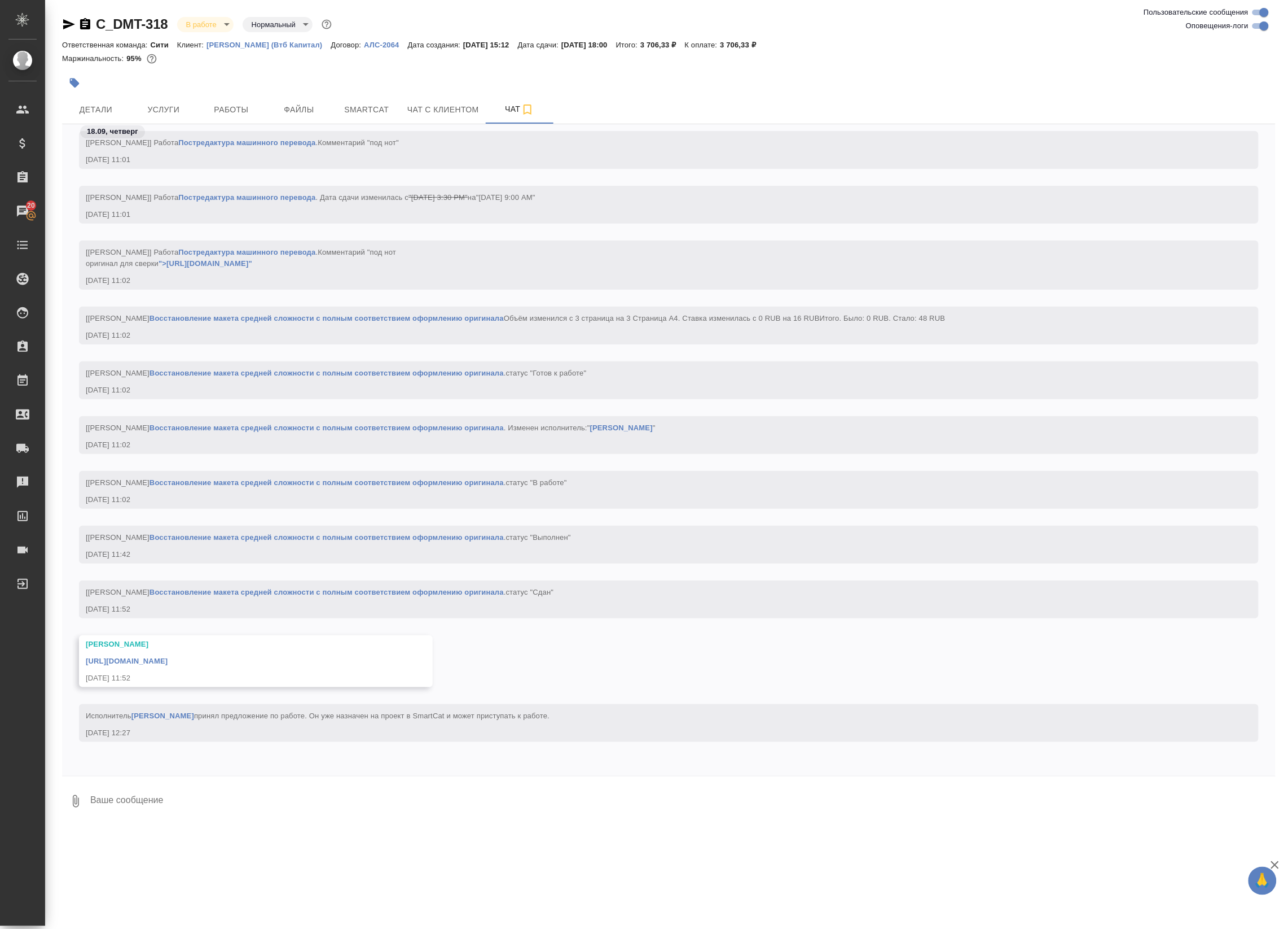
click at [180, 653] on div "https://drive.awatera.com/apps/files/files/10388949?dir=/Shares/%D0%94%D0%B5%D0…" at bounding box center [239, 659] width 308 height 14
click at [167, 656] on link "https://drive.awatera.com/apps/files/files/10388949?dir=/Shares/%D0%94%D0%B5%D0…" at bounding box center [126, 661] width 82 height 9
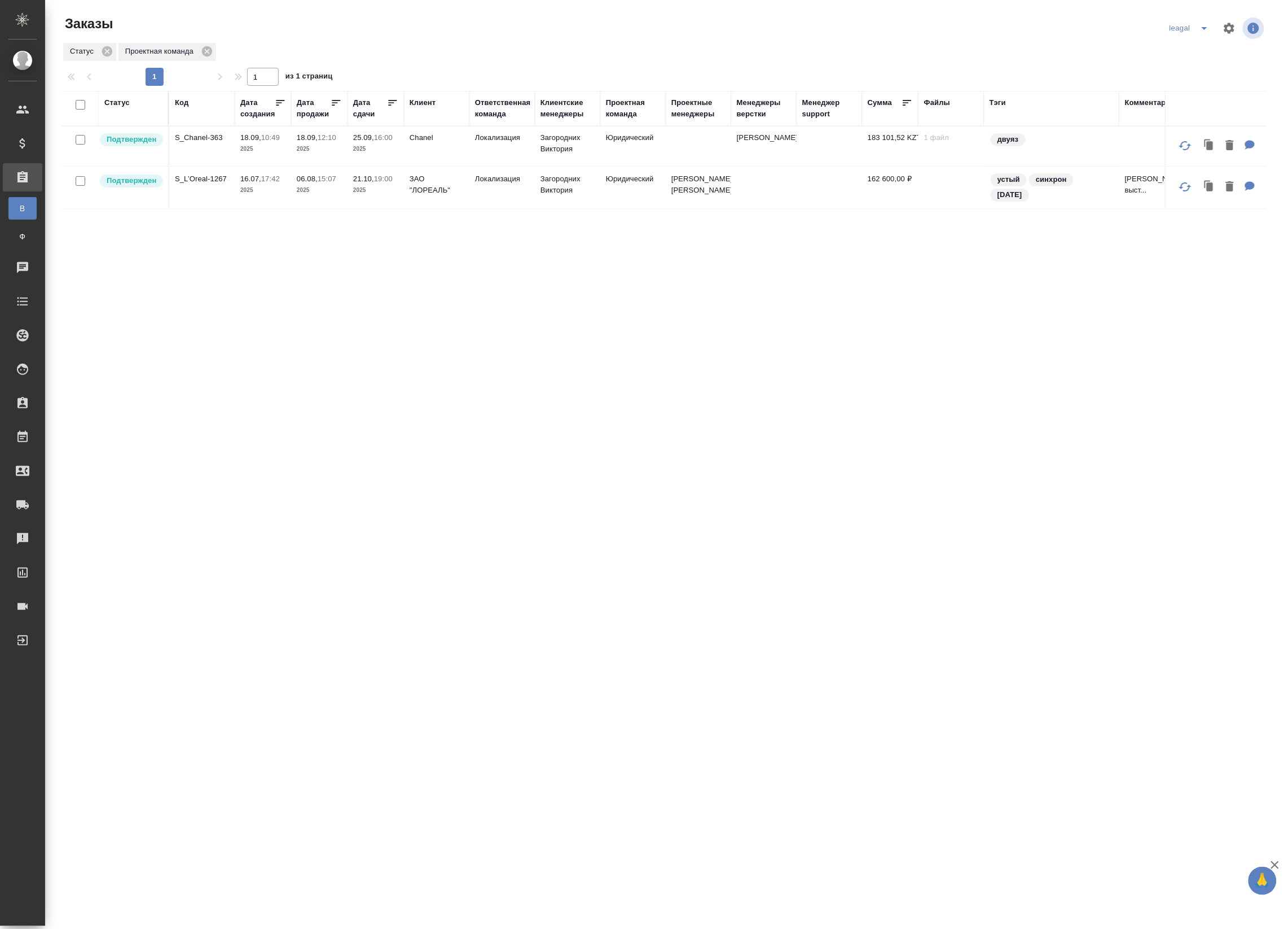
click at [633, 153] on td "Юридический" at bounding box center [633, 146] width 66 height 39
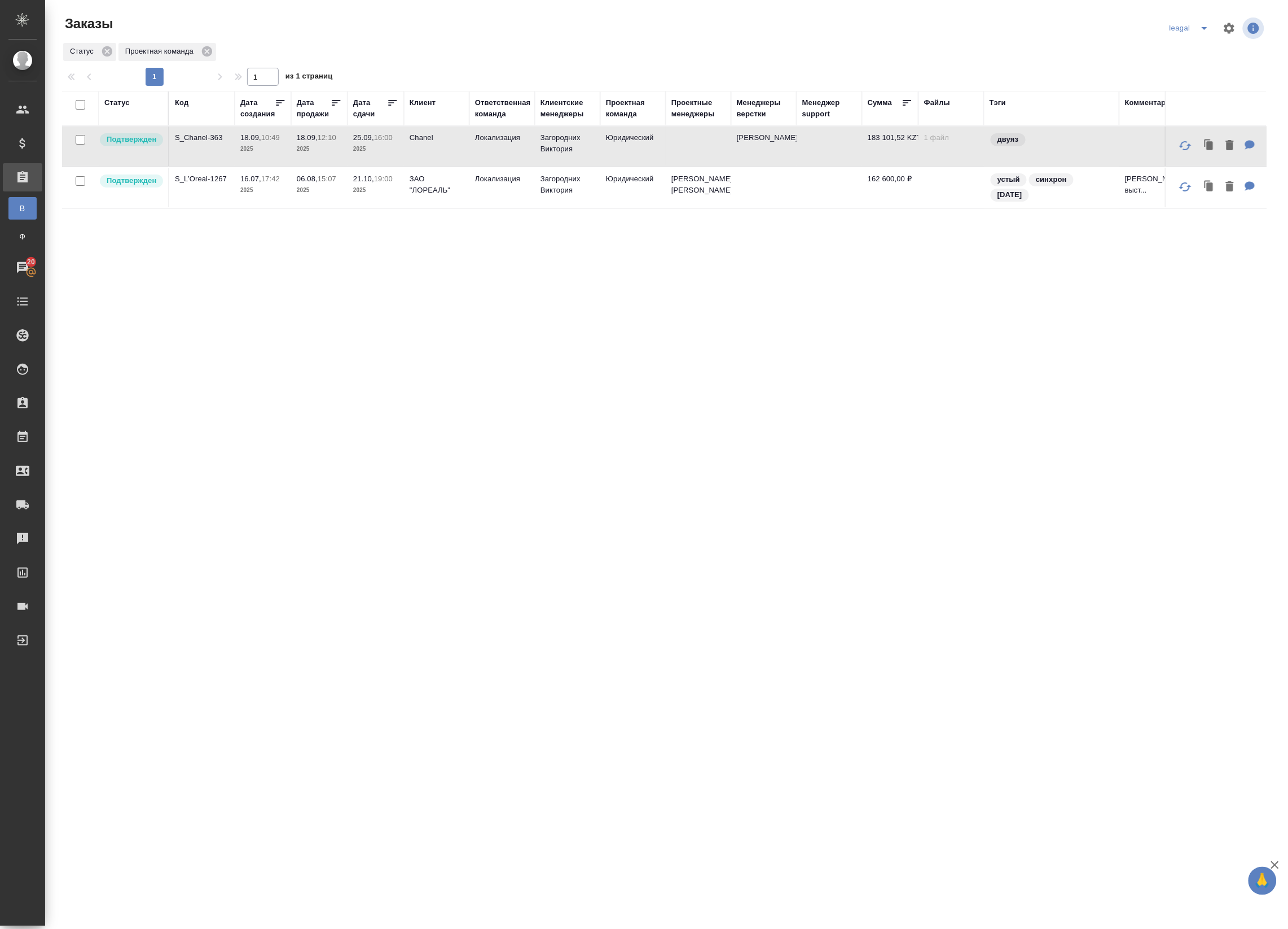
click at [649, 153] on td "Юридический" at bounding box center [633, 146] width 66 height 39
click at [506, 144] on td "Локализация" at bounding box center [503, 146] width 66 height 39
click at [698, 140] on td at bounding box center [698, 146] width 66 height 39
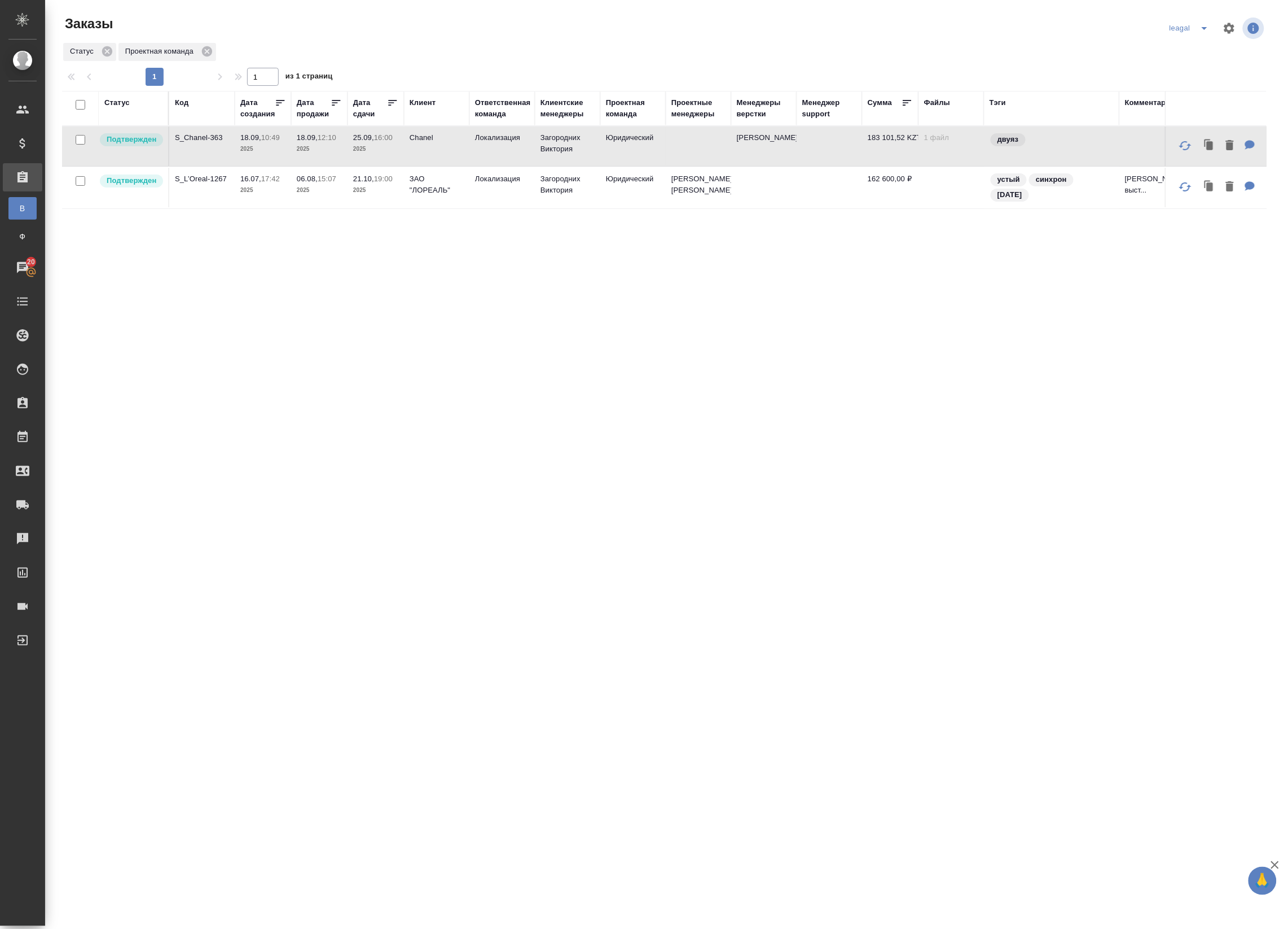
click at [692, 138] on td at bounding box center [698, 146] width 66 height 39
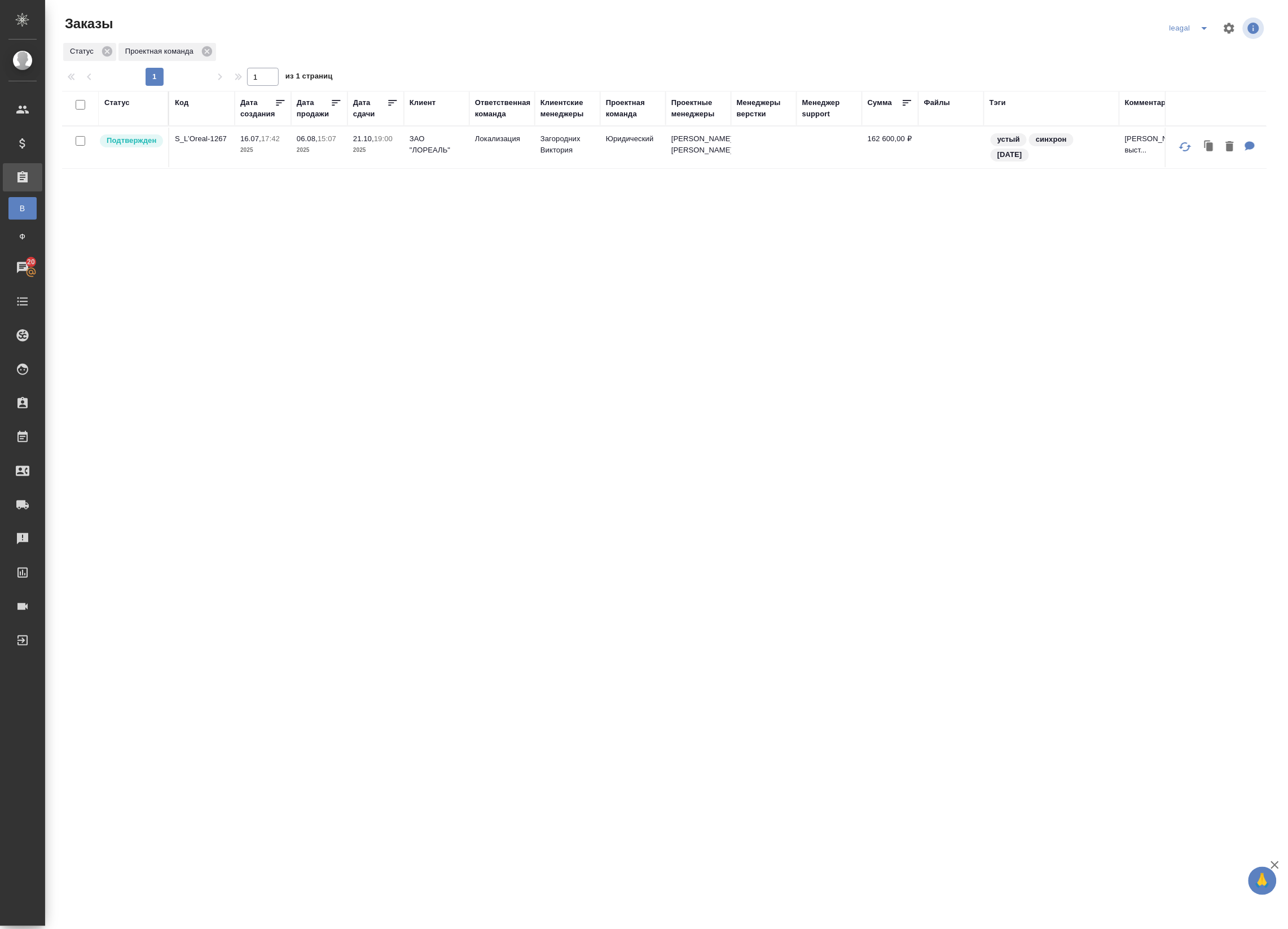
click at [1200, 23] on icon "split button" at bounding box center [1205, 28] width 14 height 14
click at [1182, 53] on li "Артак" at bounding box center [1191, 50] width 49 height 18
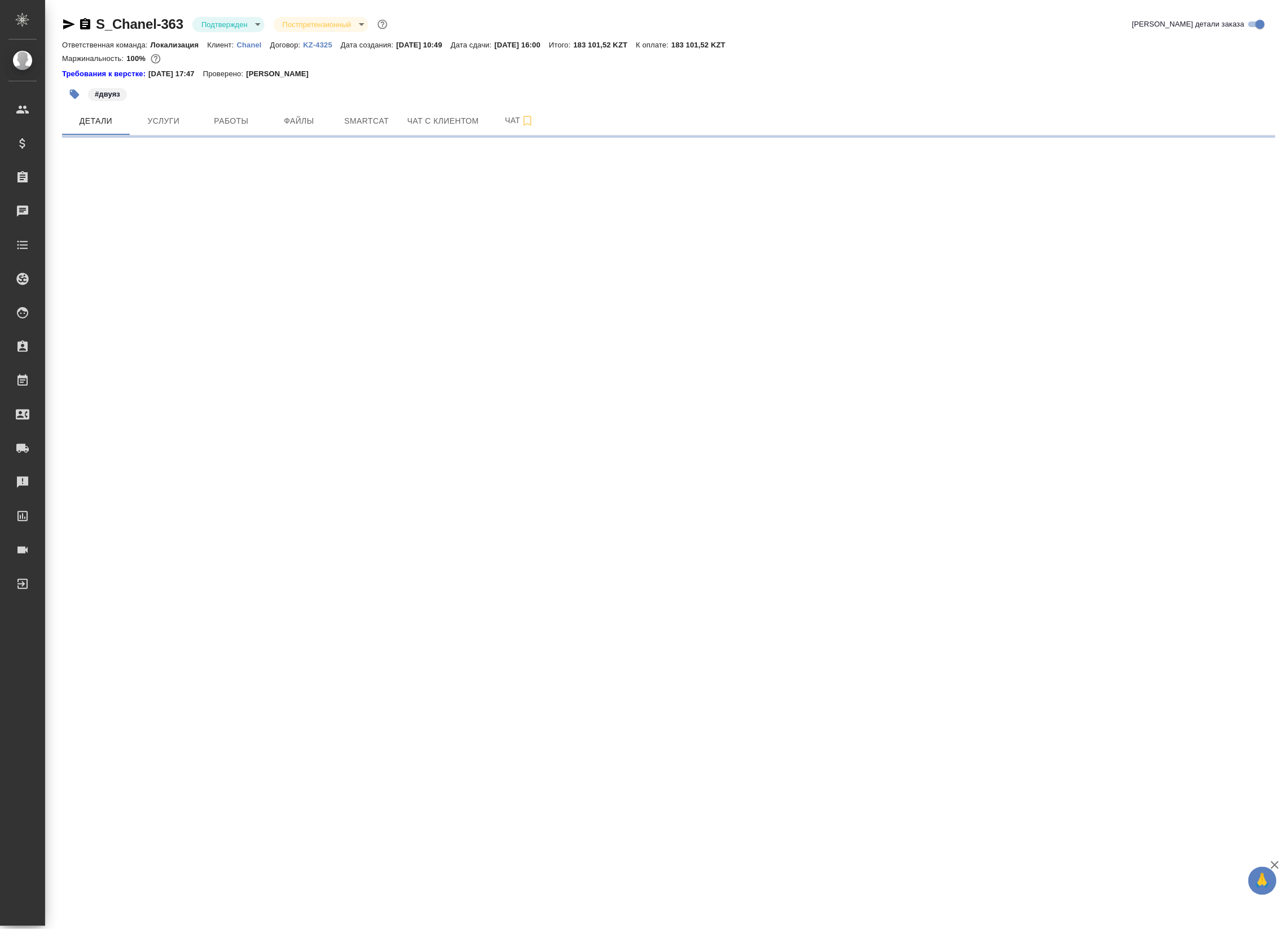
select select "RU"
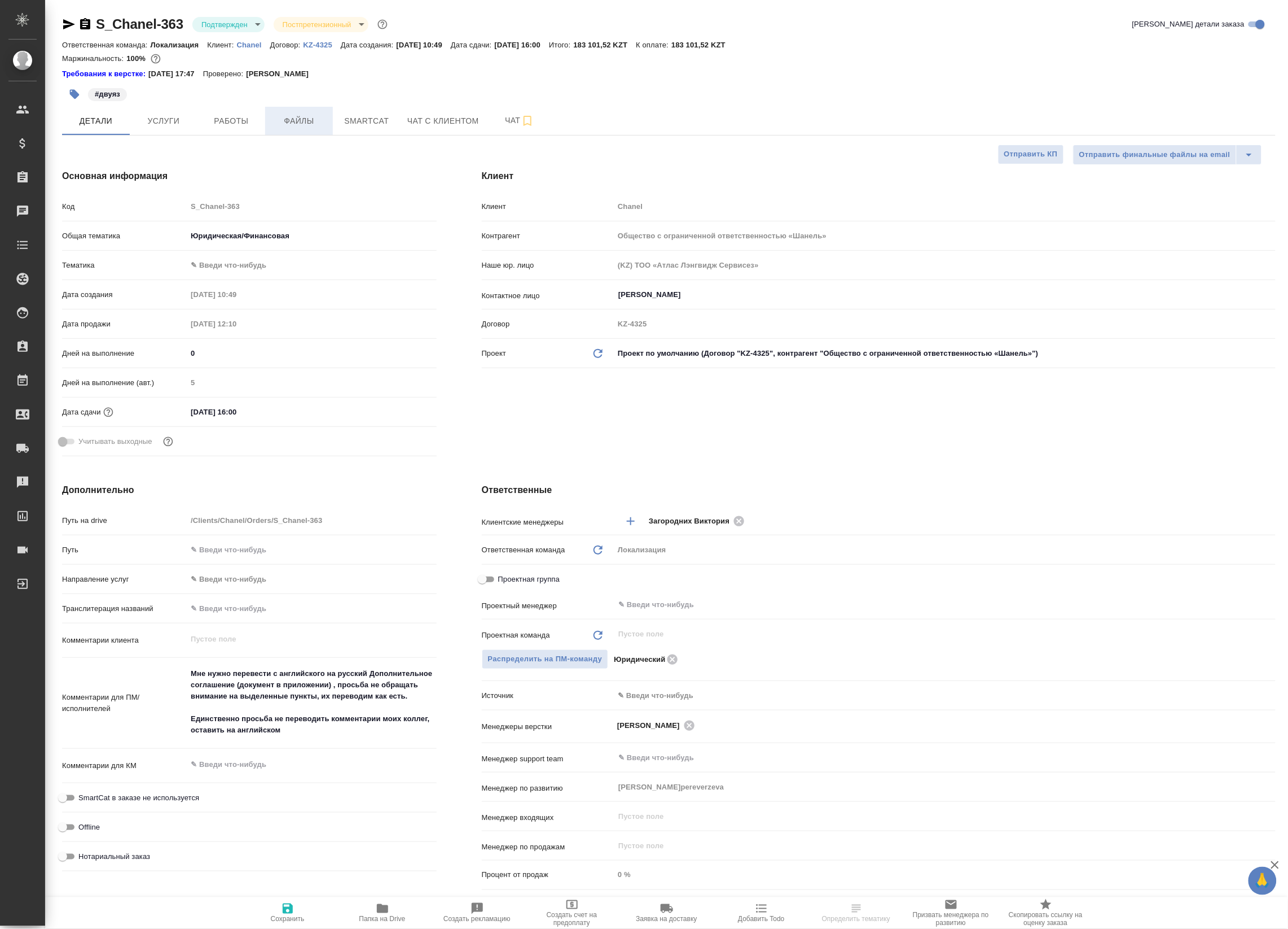
type textarea "x"
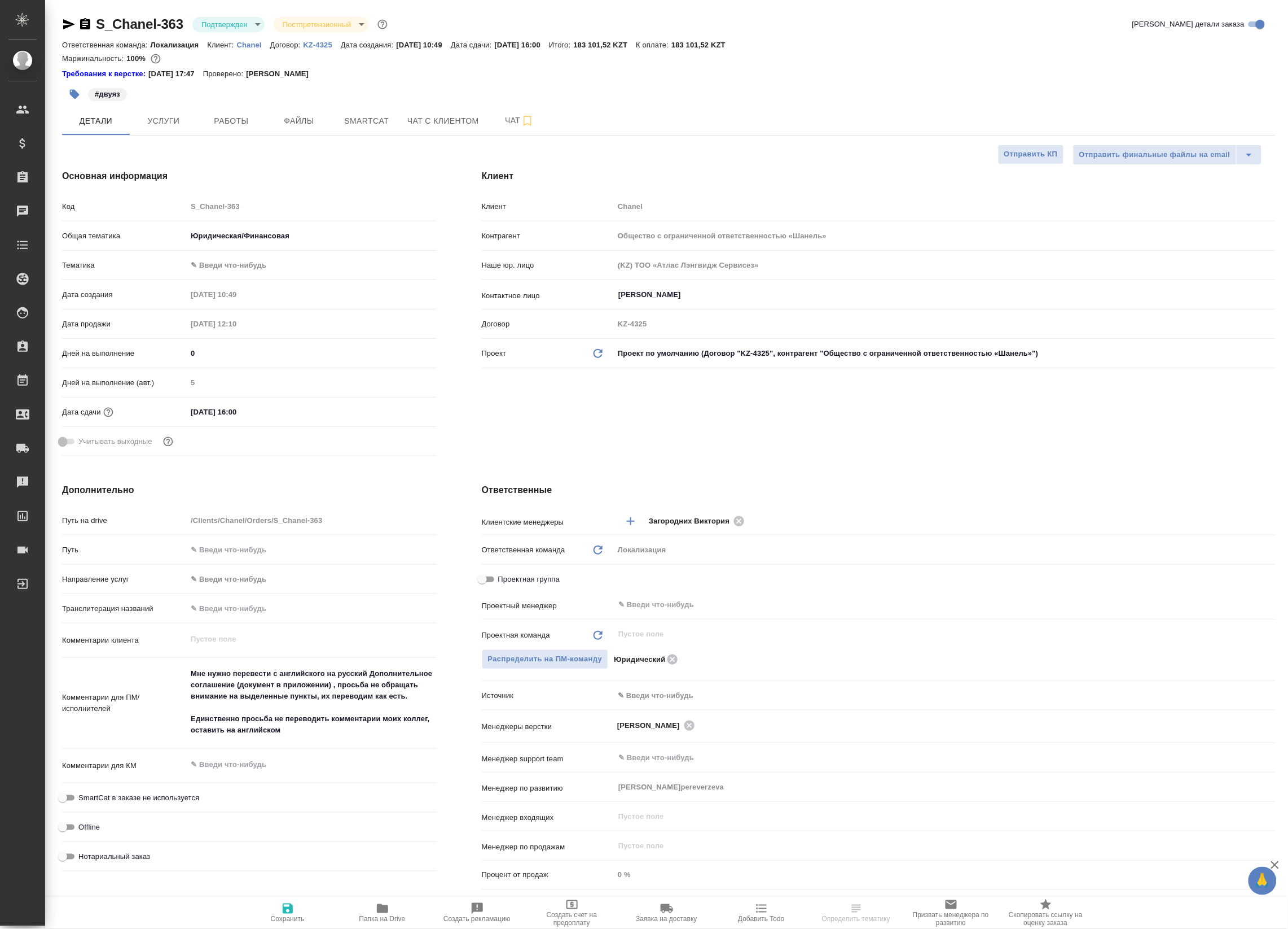
type textarea "x"
click at [244, 42] on p "Chanel" at bounding box center [254, 45] width 34 height 9
type textarea "x"
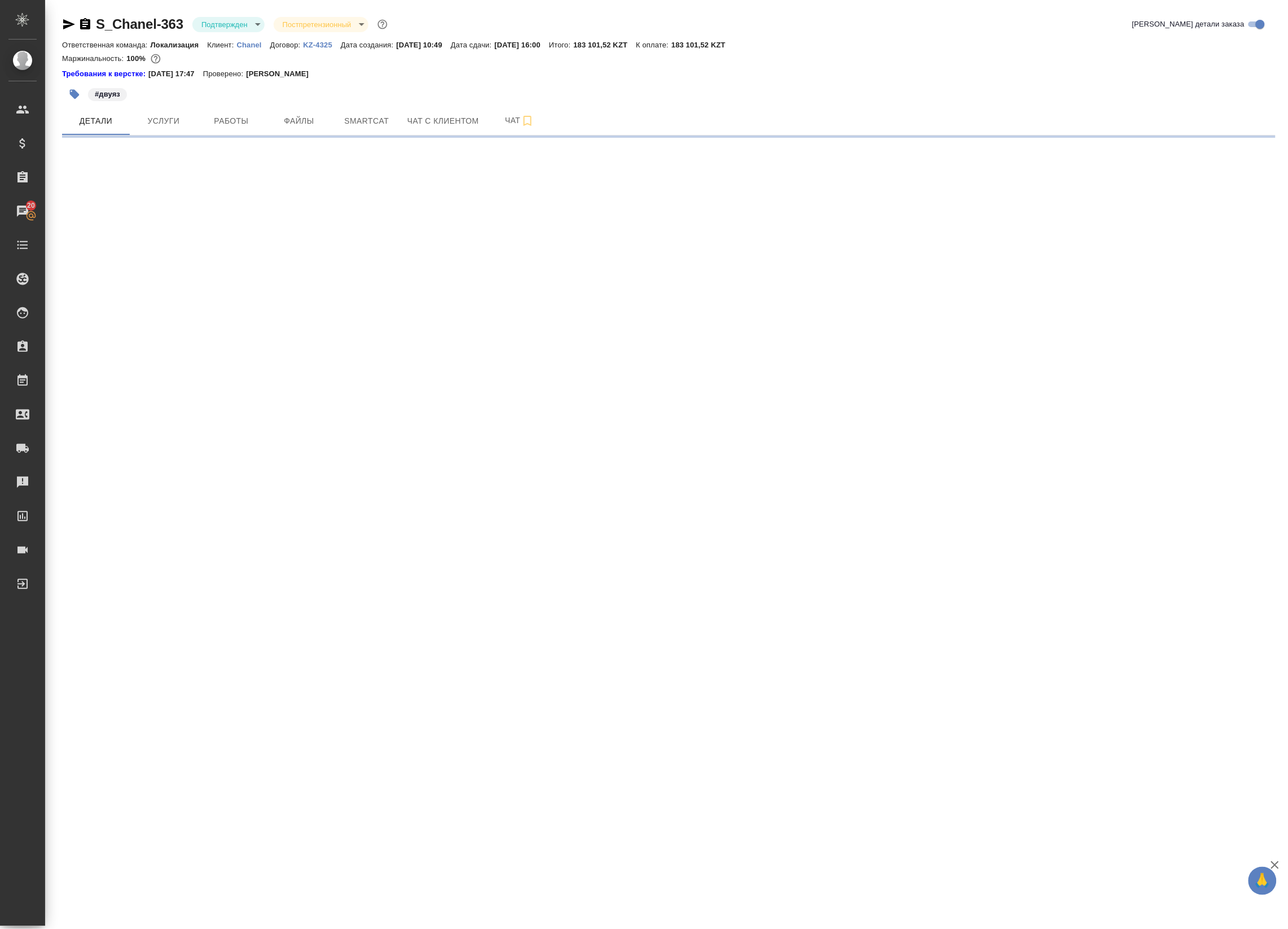
select select "RU"
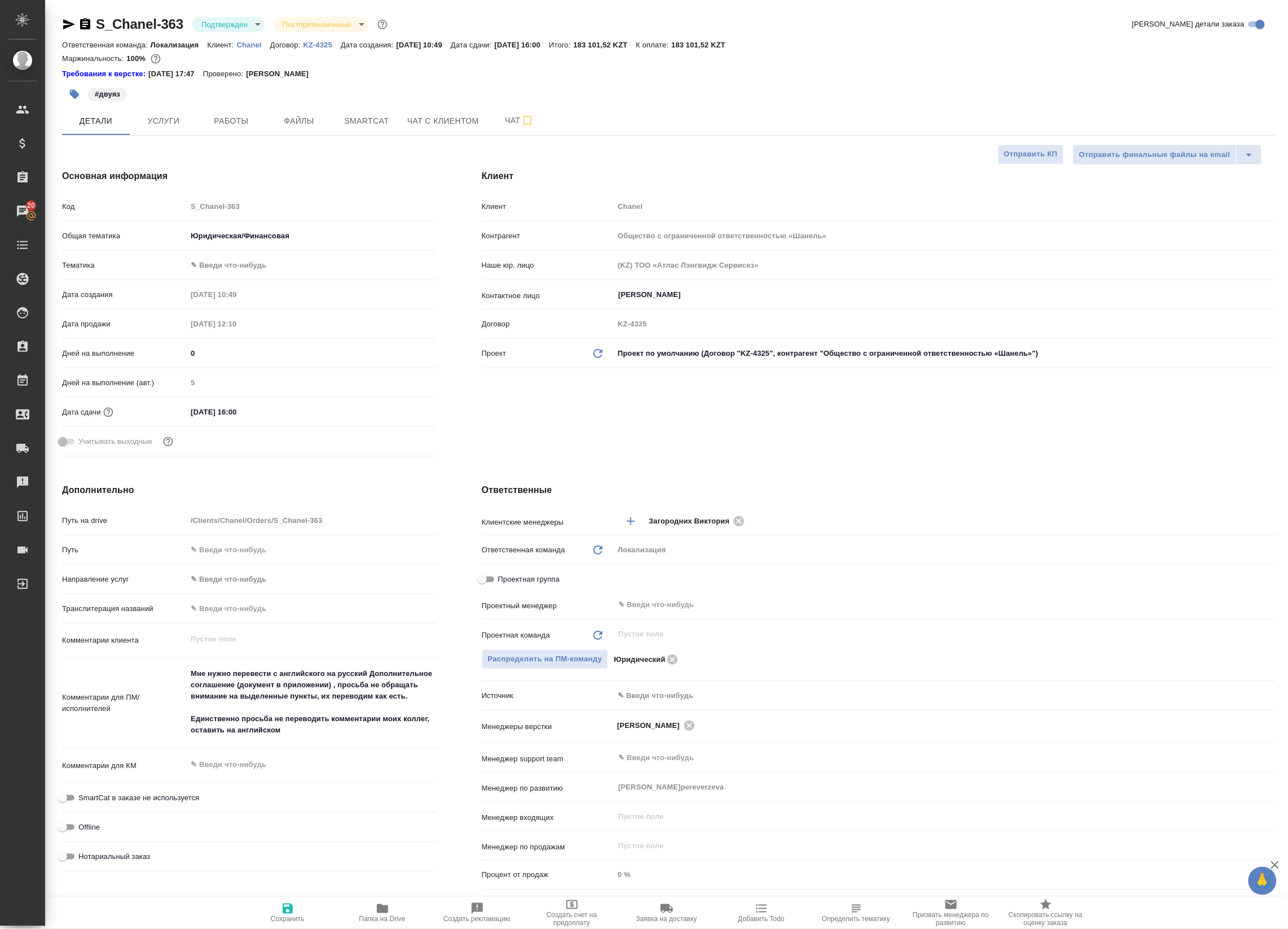
type textarea "x"
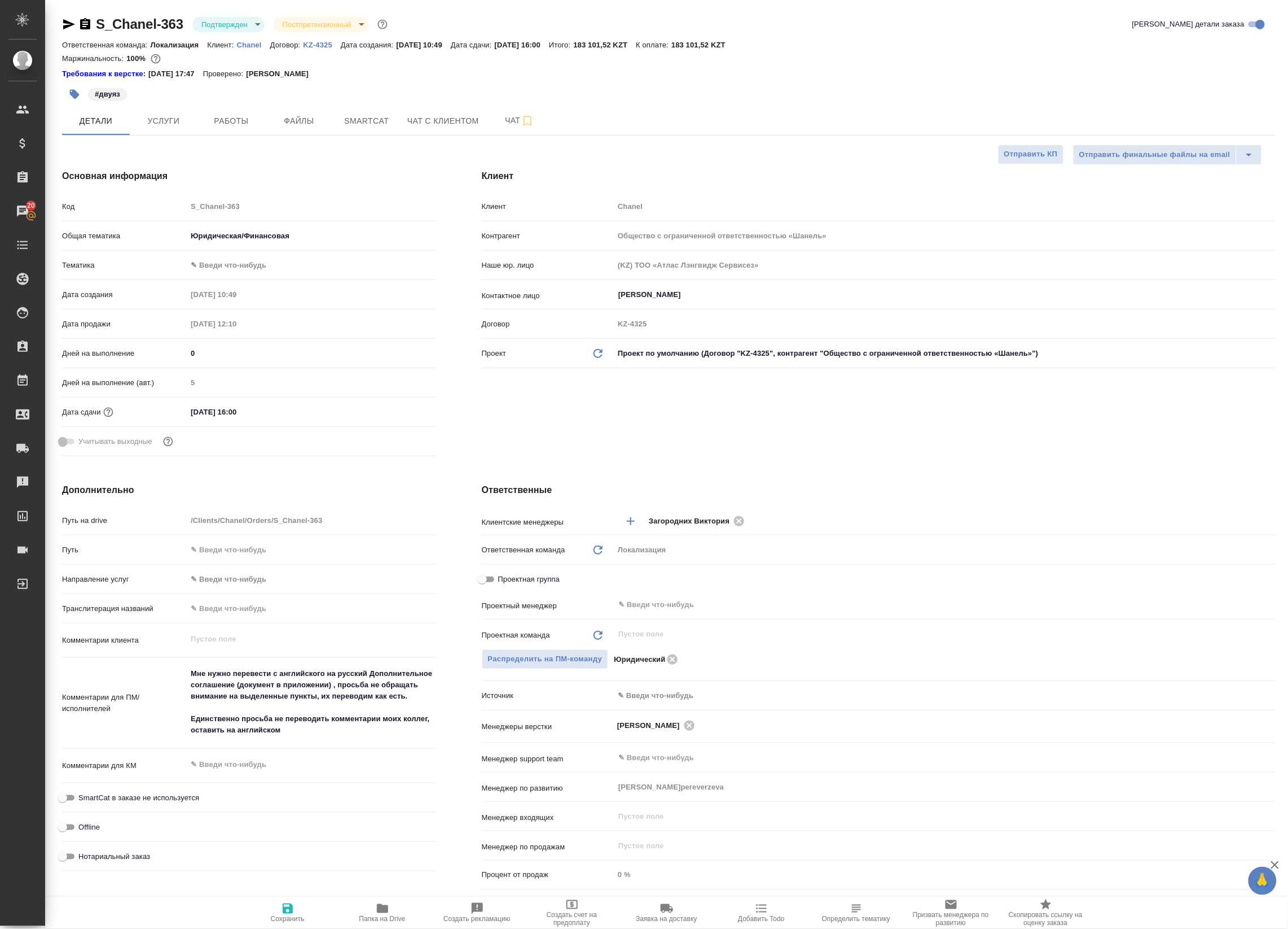
type textarea "x"
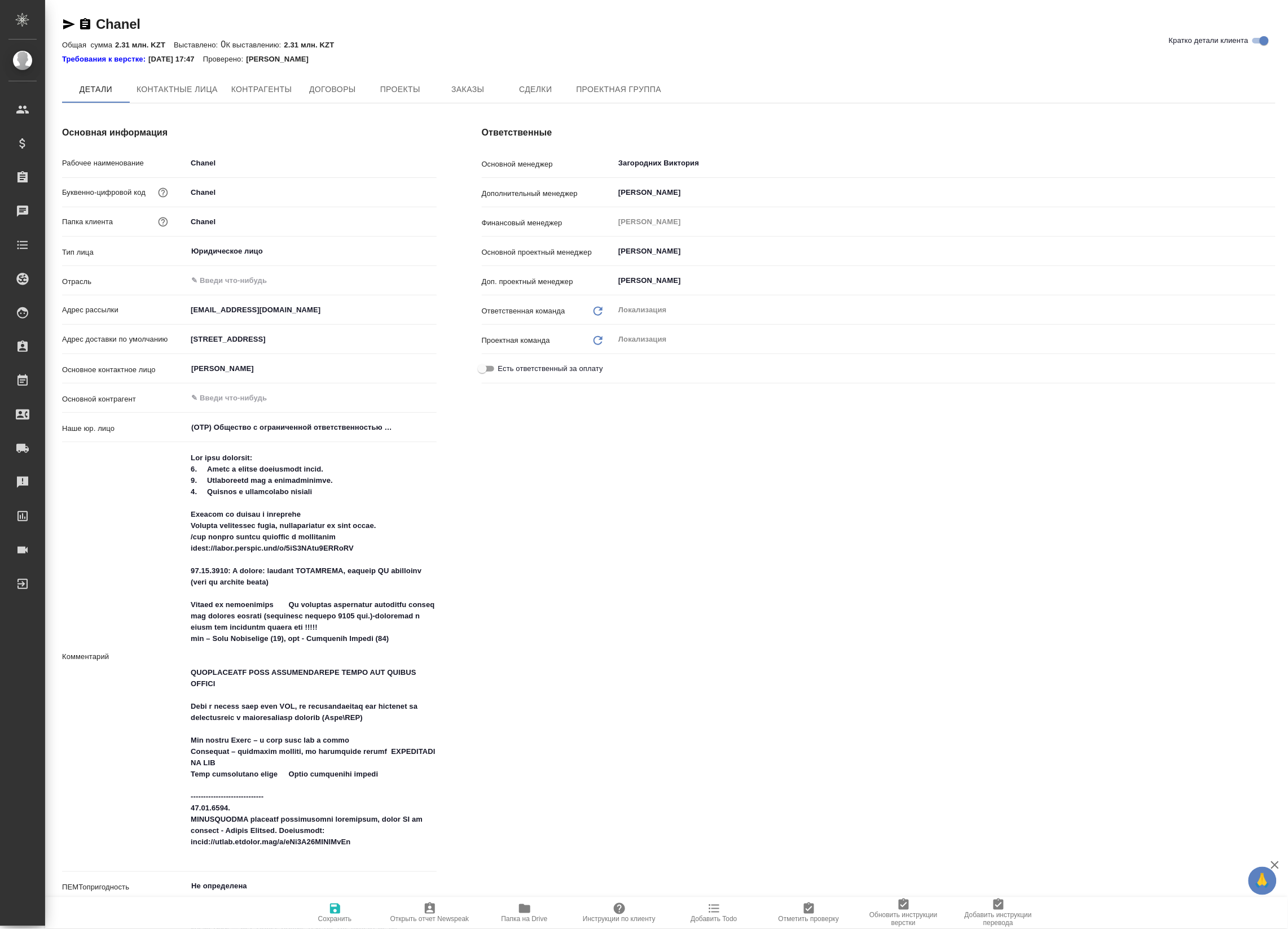
type textarea "x"
click at [207, 165] on input "Chanel" at bounding box center [311, 164] width 248 height 16
type textarea "x"
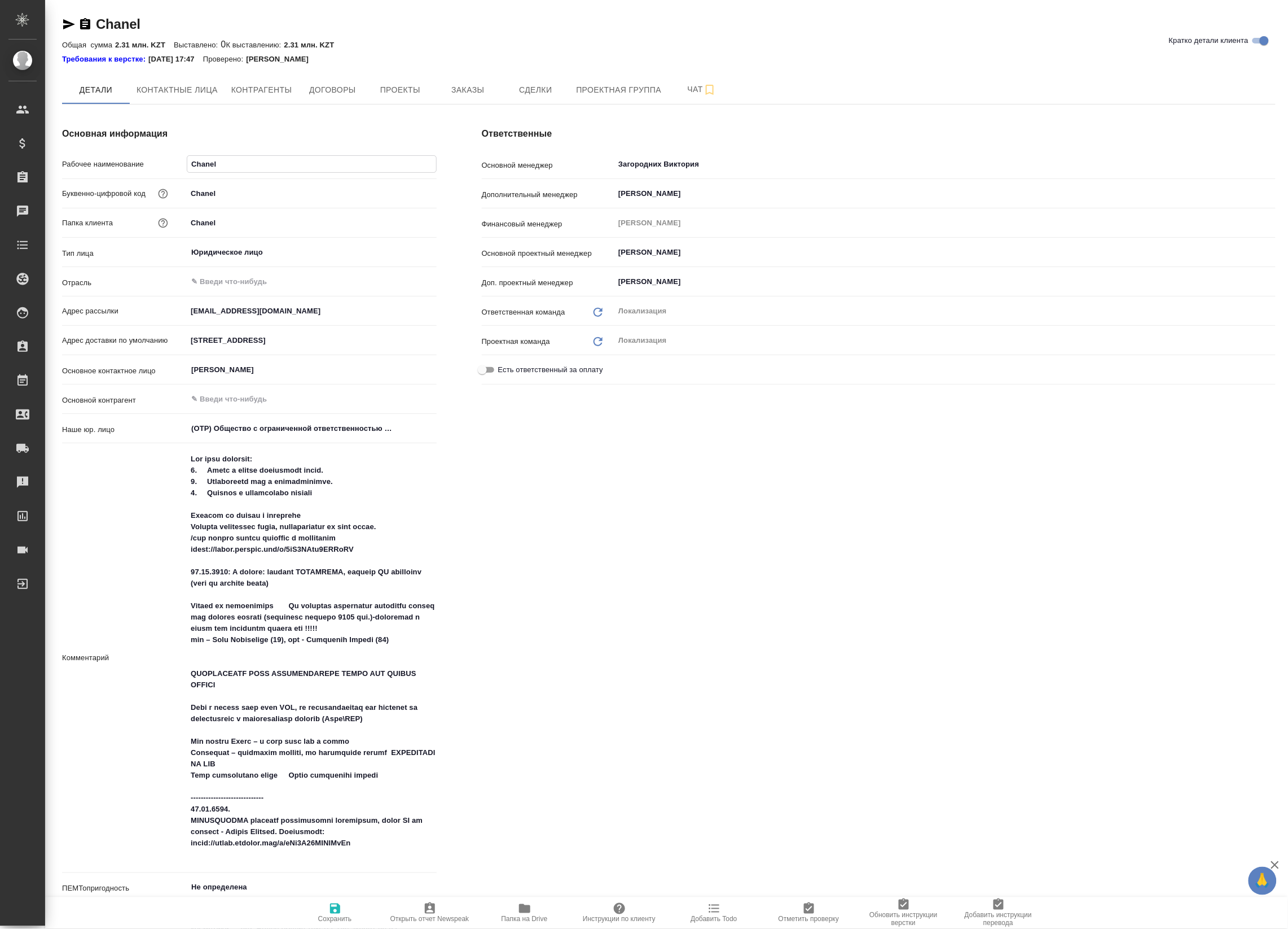
type textarea "x"
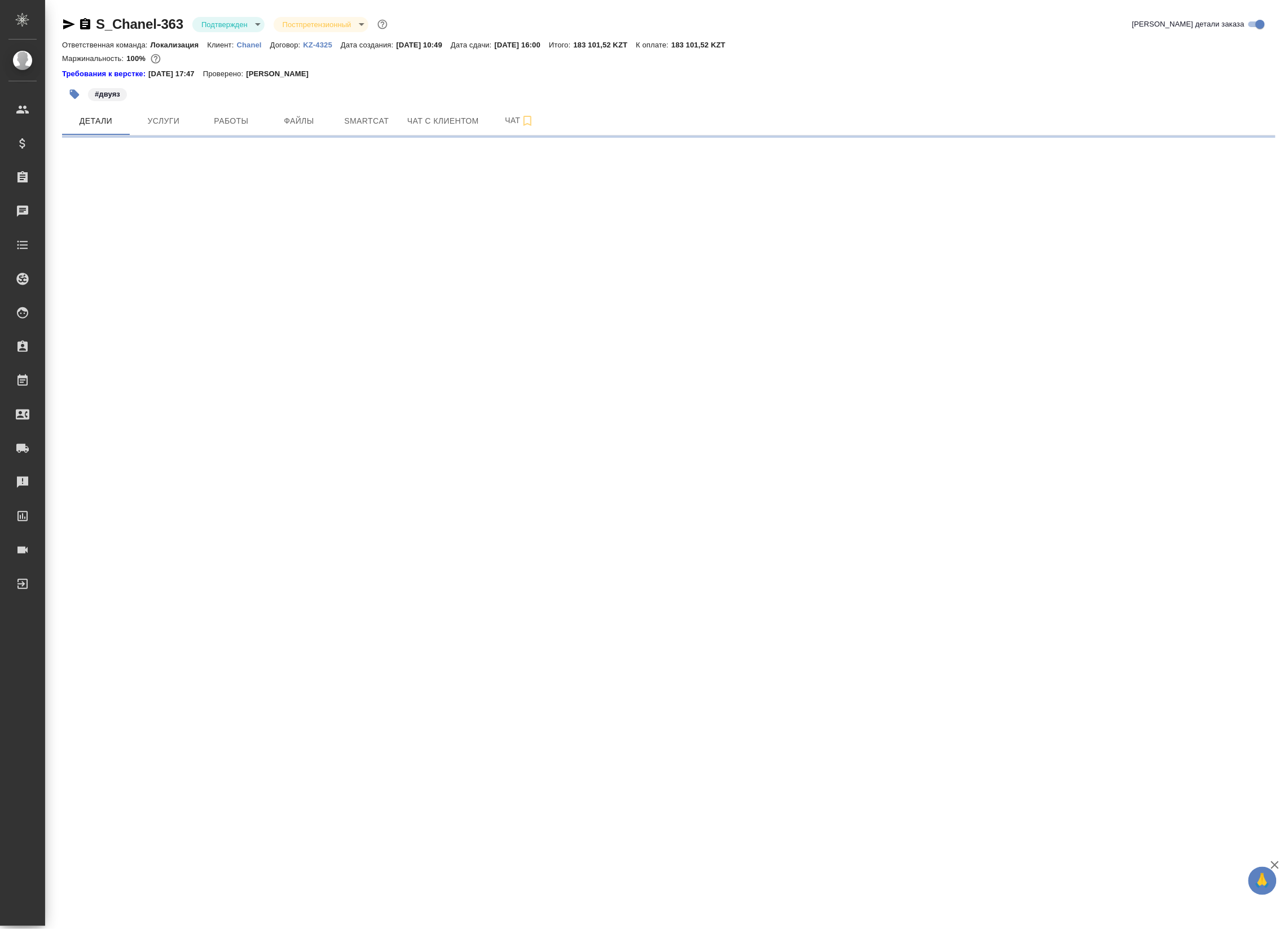
select select "RU"
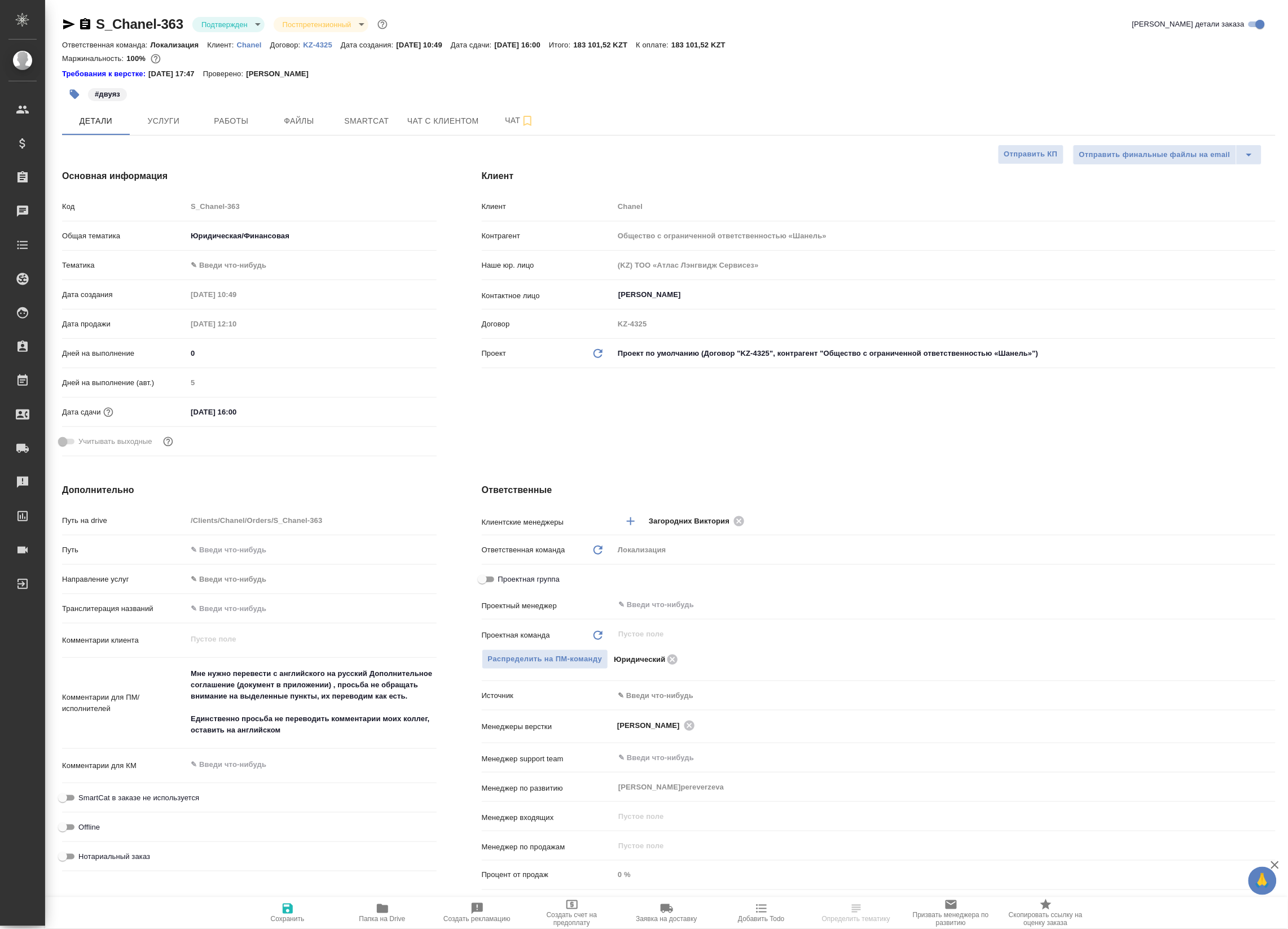
click at [249, 43] on p "Chanel" at bounding box center [254, 45] width 34 height 9
type textarea "x"
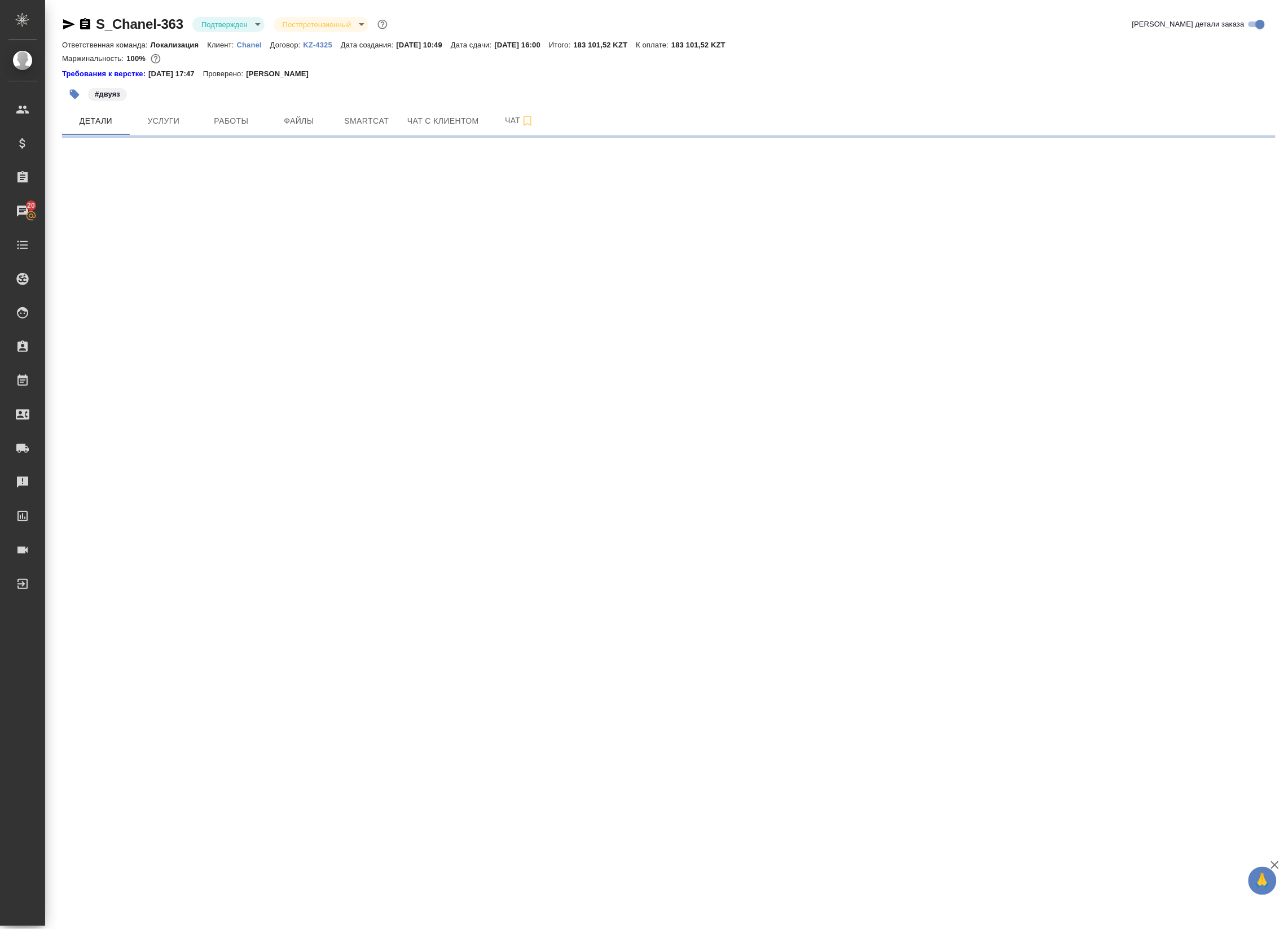
select select "RU"
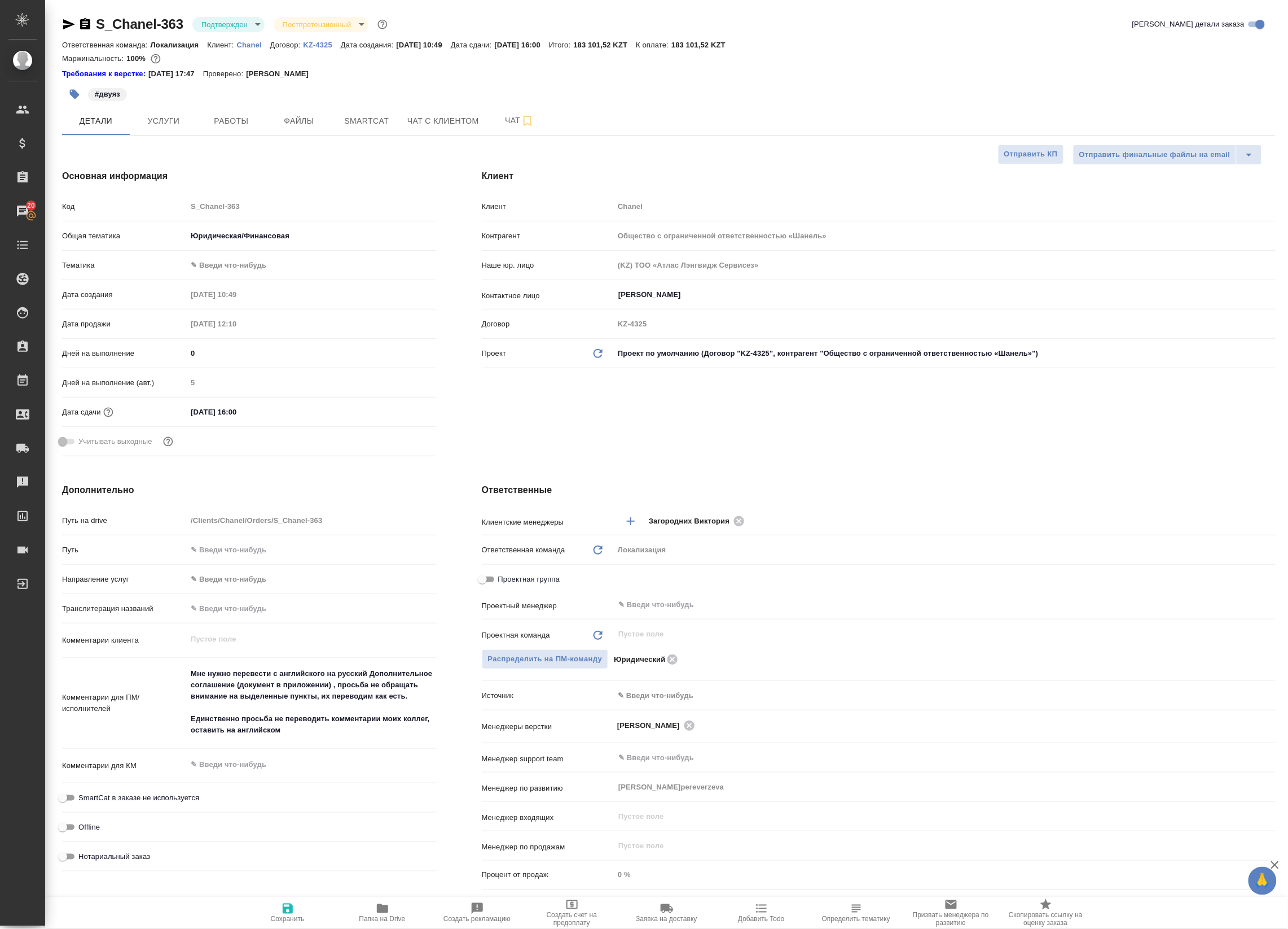
type textarea "x"
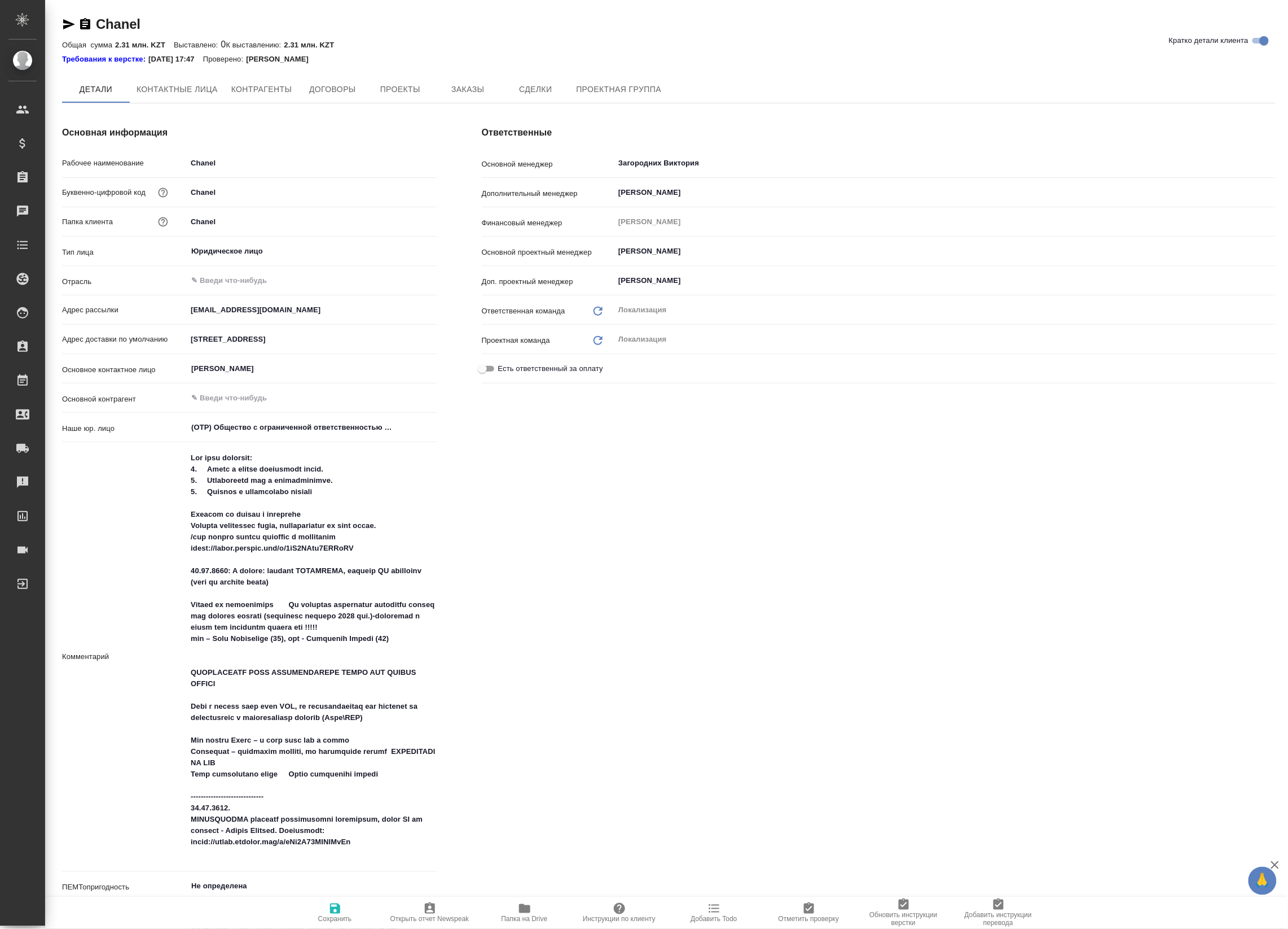
type textarea "x"
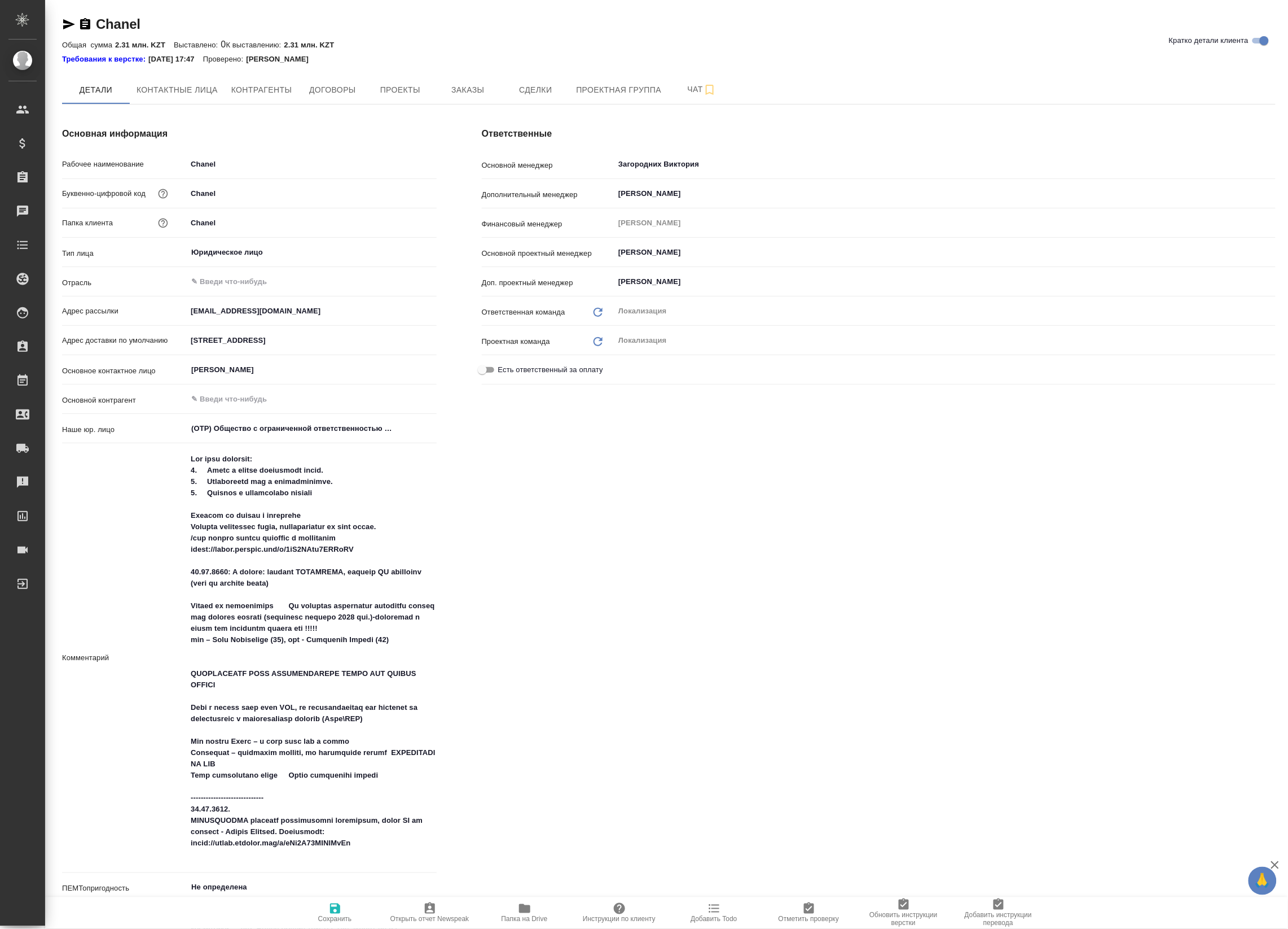
type textarea "x"
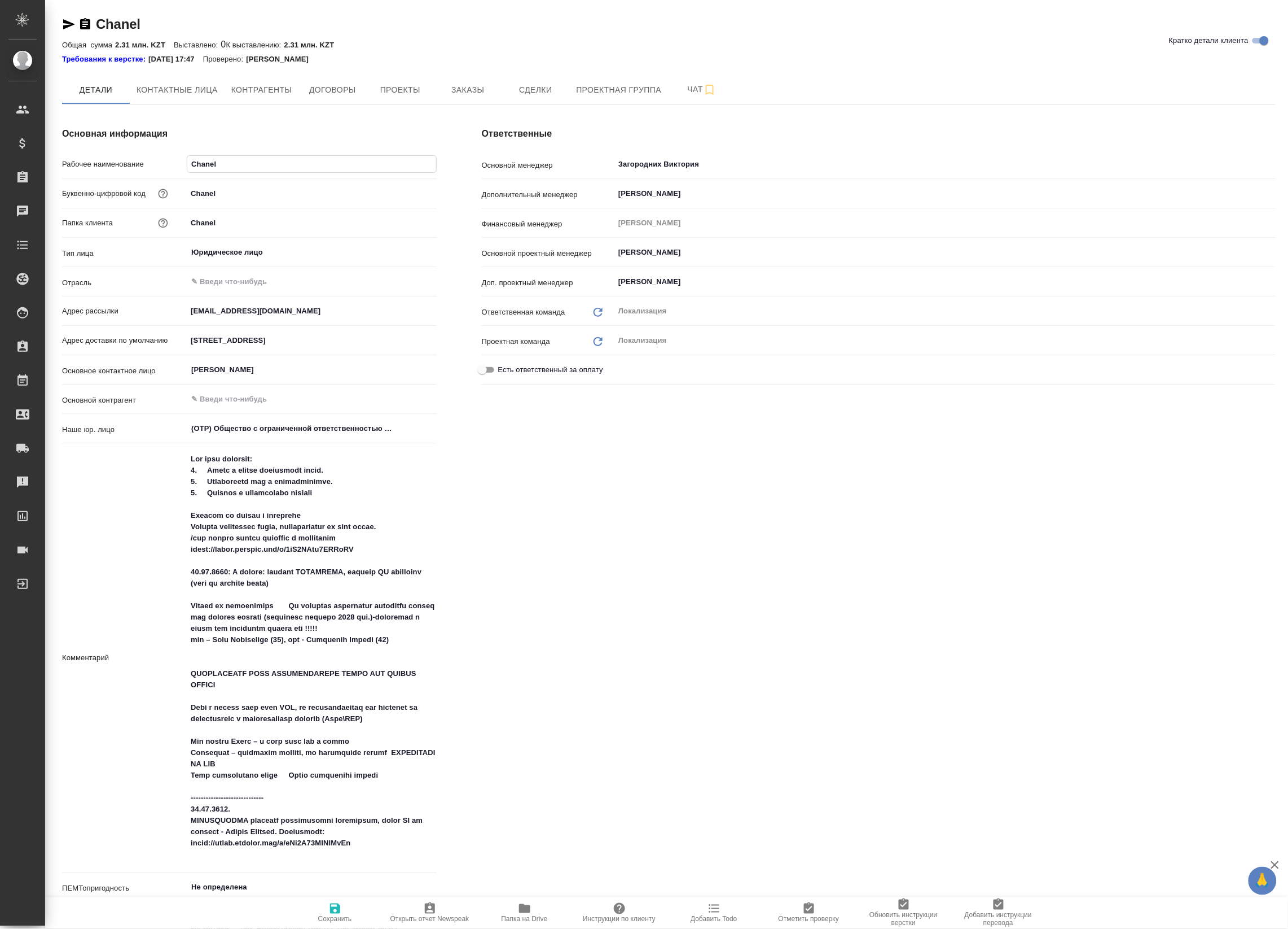
click at [210, 165] on input "Chanel" at bounding box center [311, 164] width 248 height 16
type textarea "x"
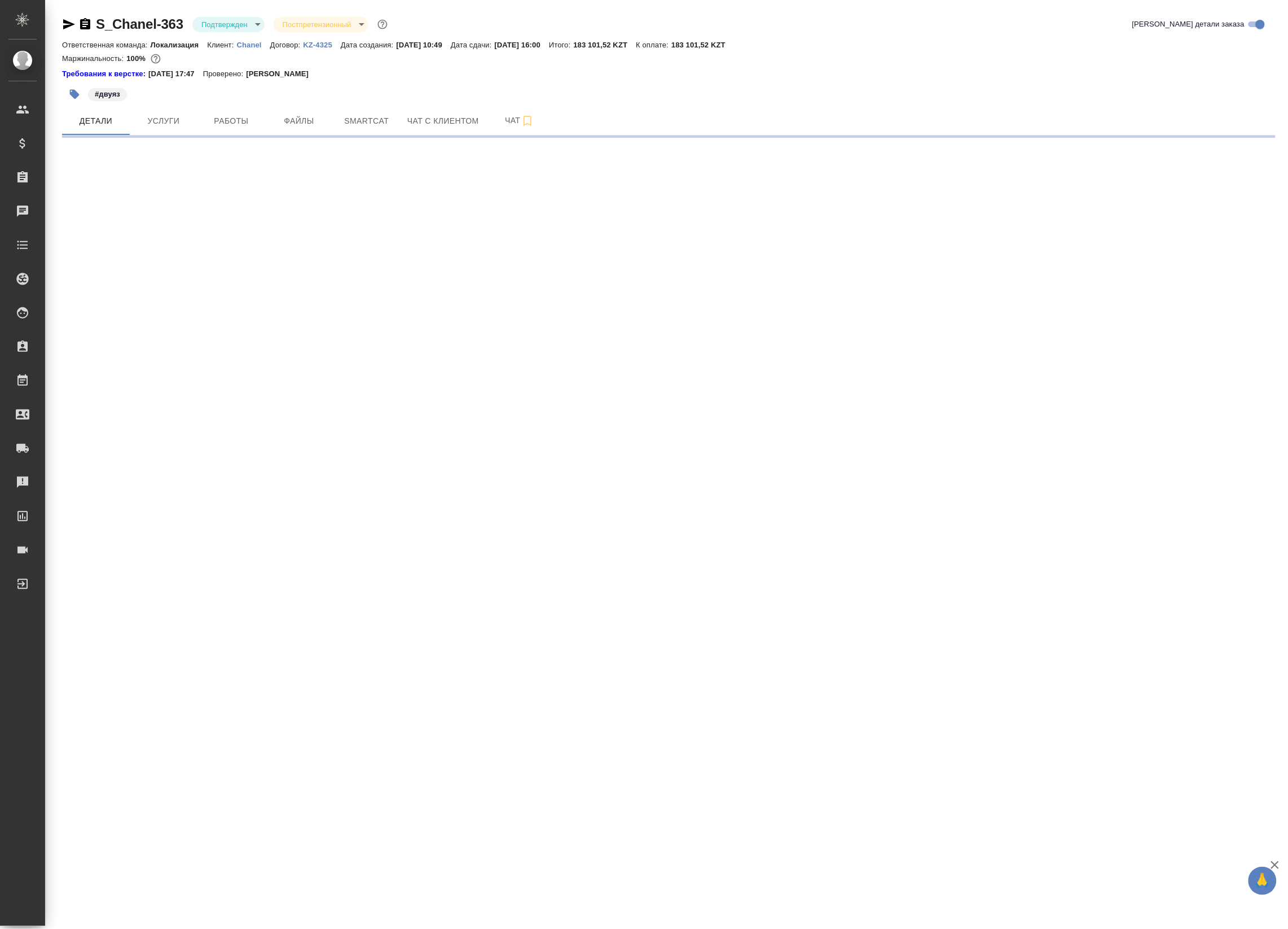
select select "RU"
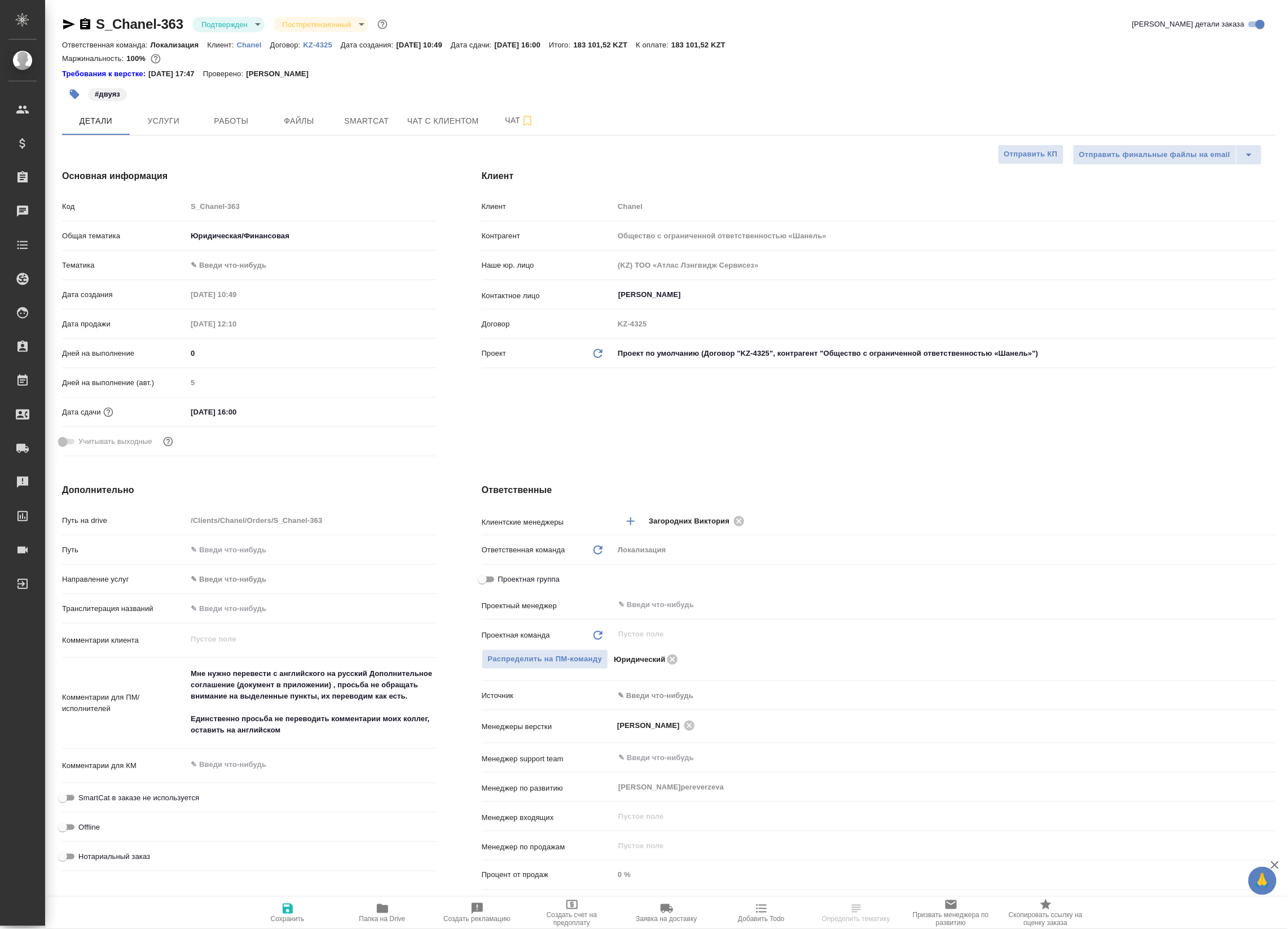
type textarea "x"
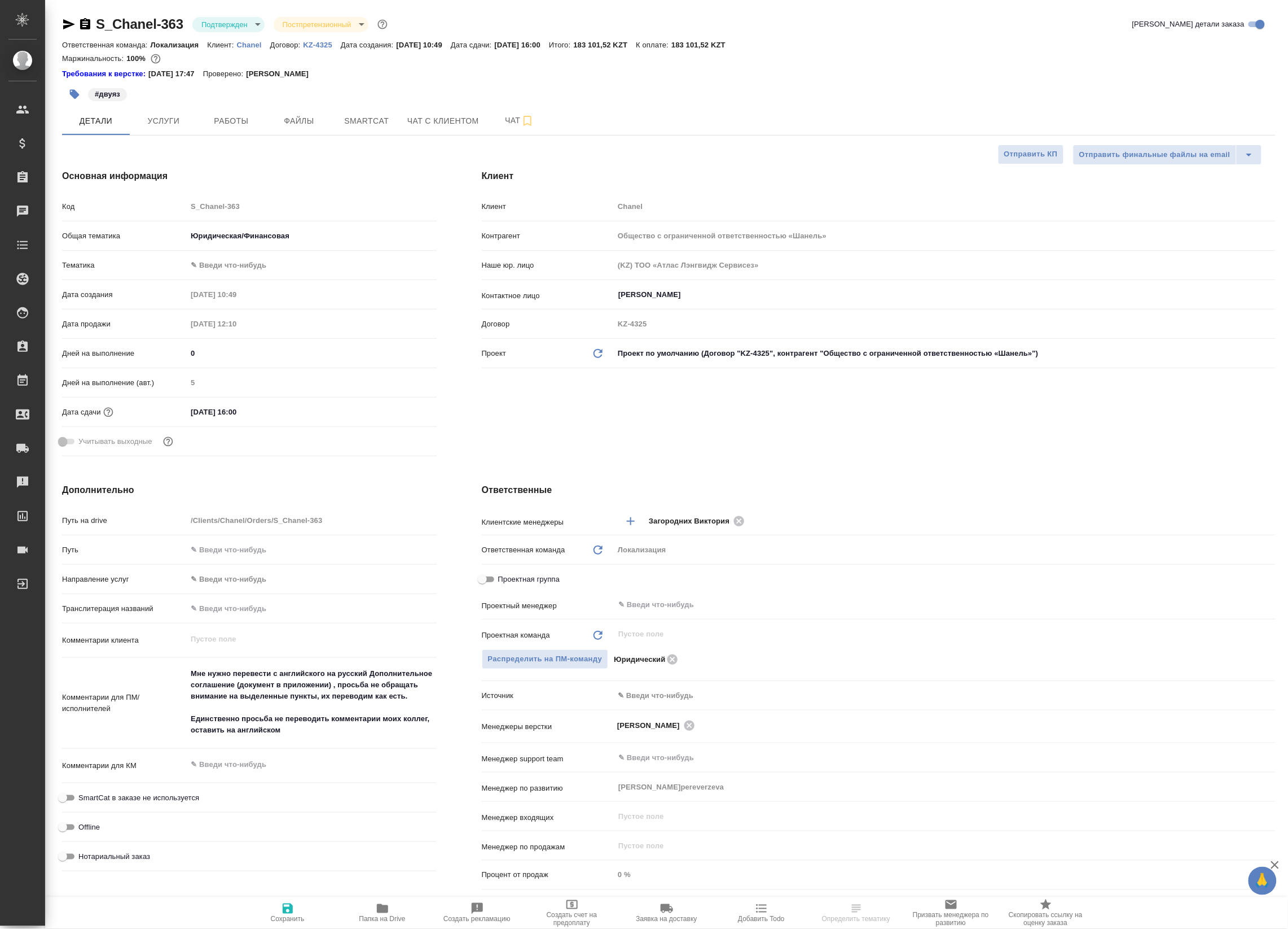
type textarea "x"
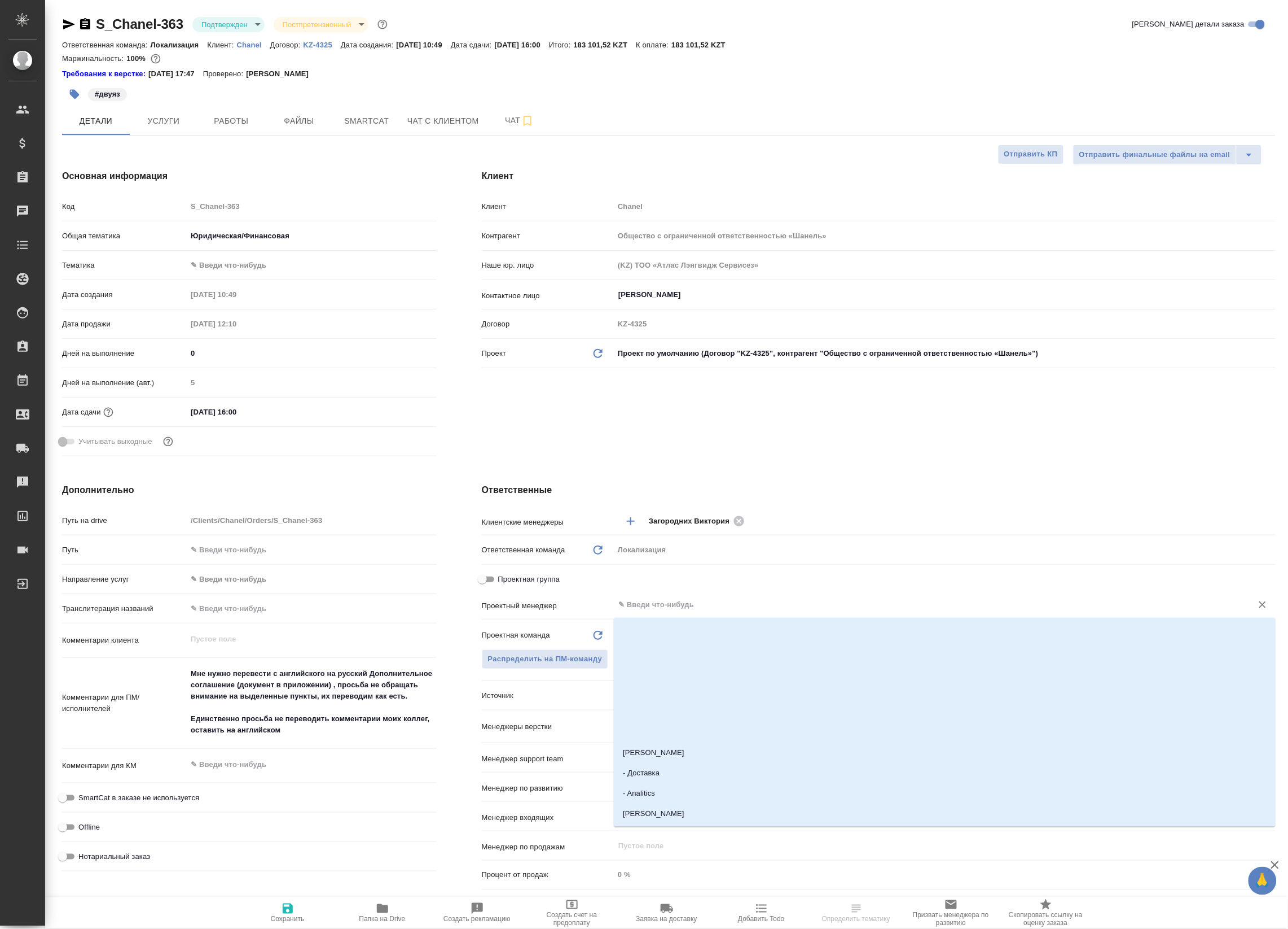
click at [641, 605] on input "text" at bounding box center [926, 604] width 617 height 14
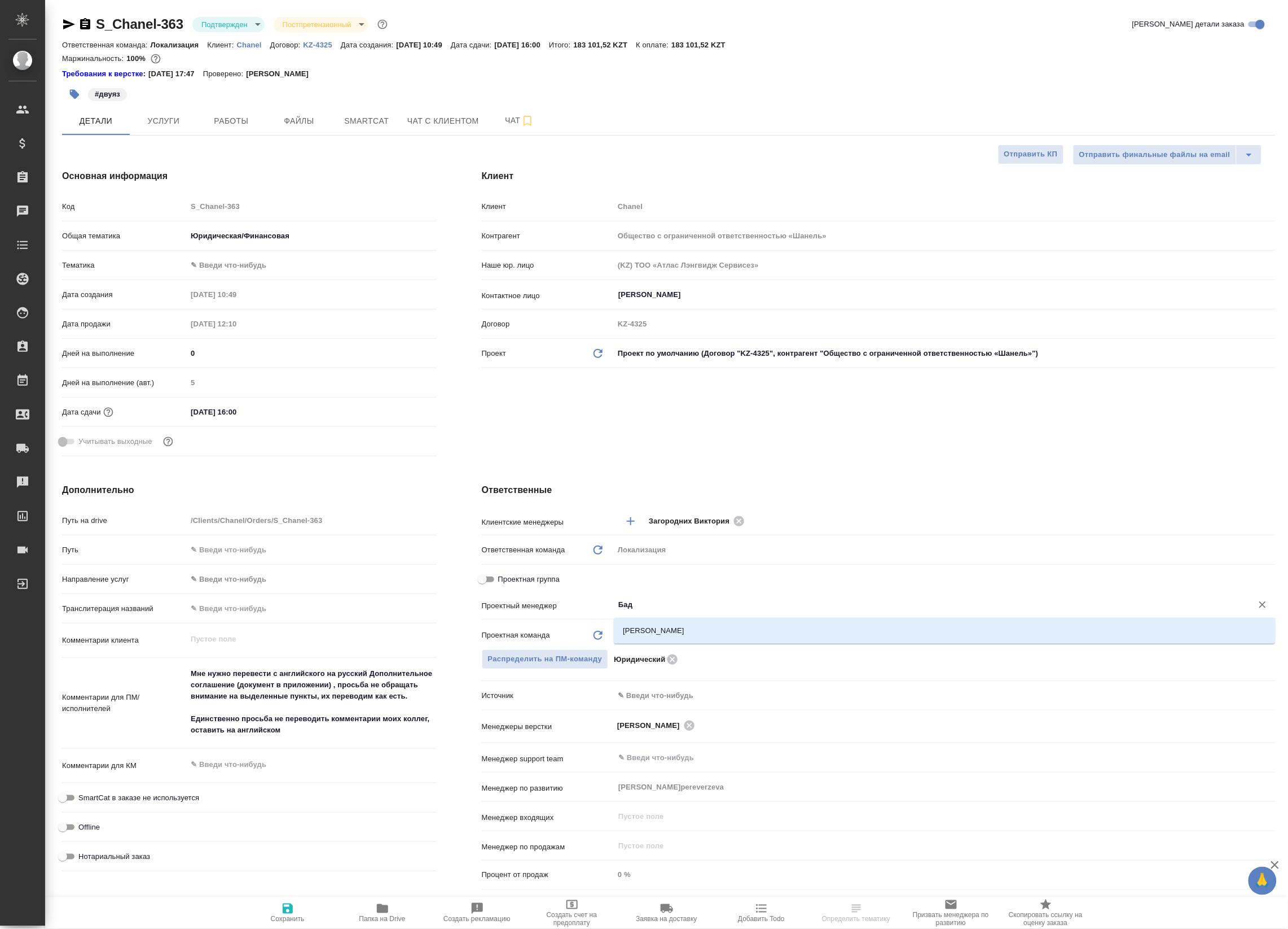
type input "Бада"
click at [668, 630] on li "[PERSON_NAME]" at bounding box center [945, 631] width 662 height 20
type textarea "x"
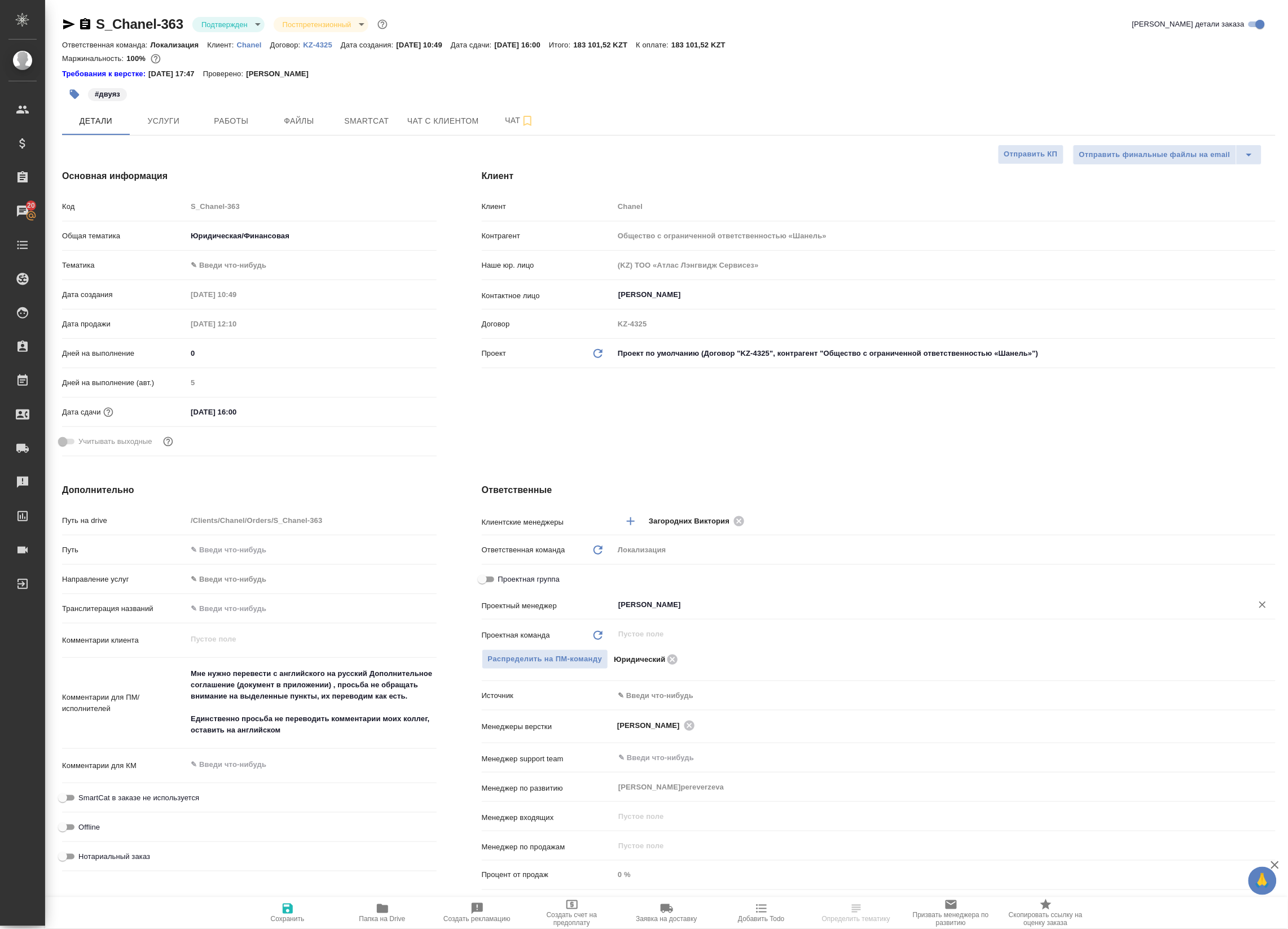
type input "Баданян Артак"
click at [283, 912] on icon "button" at bounding box center [288, 908] width 14 height 14
type textarea "x"
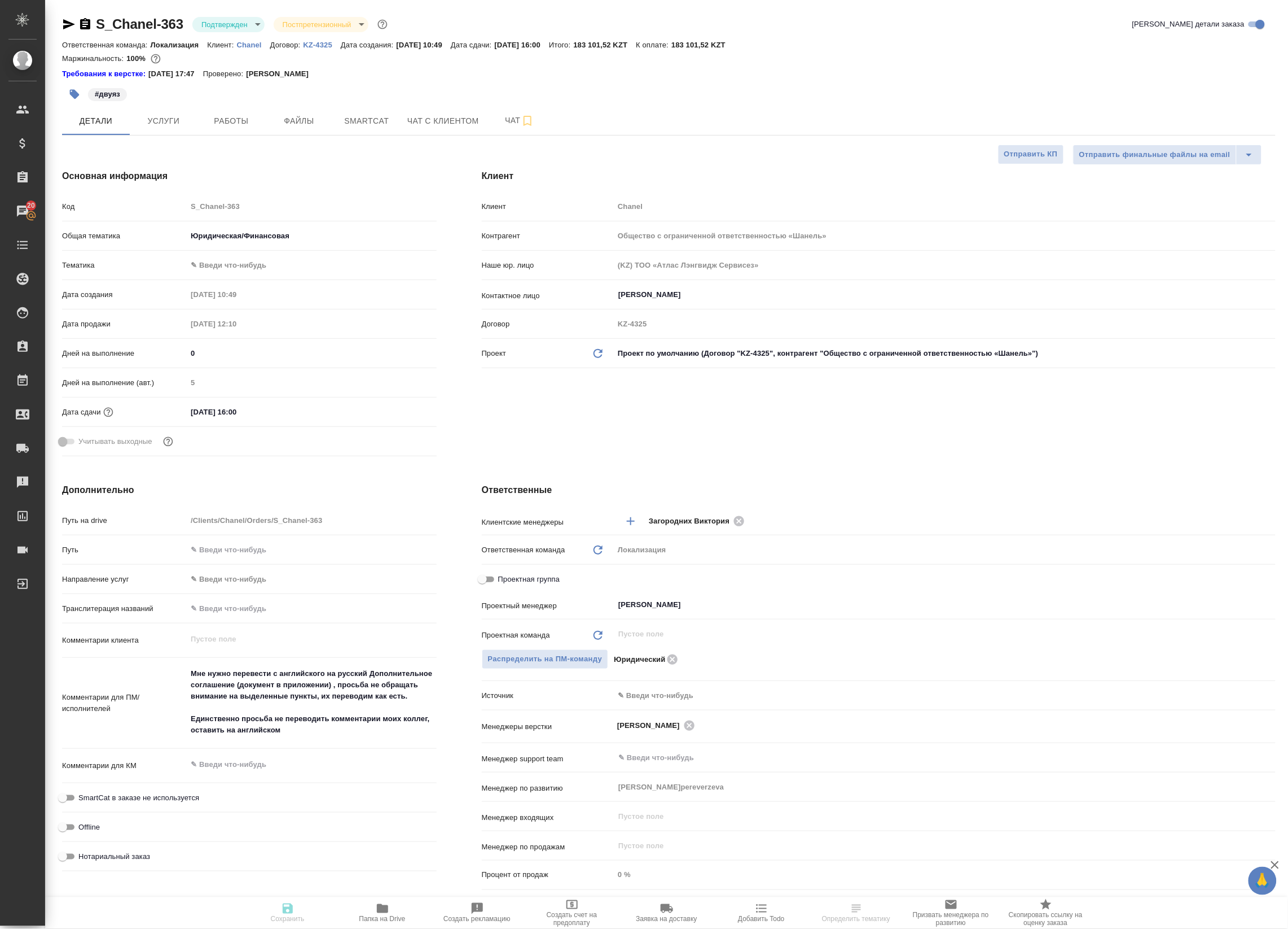
type textarea "x"
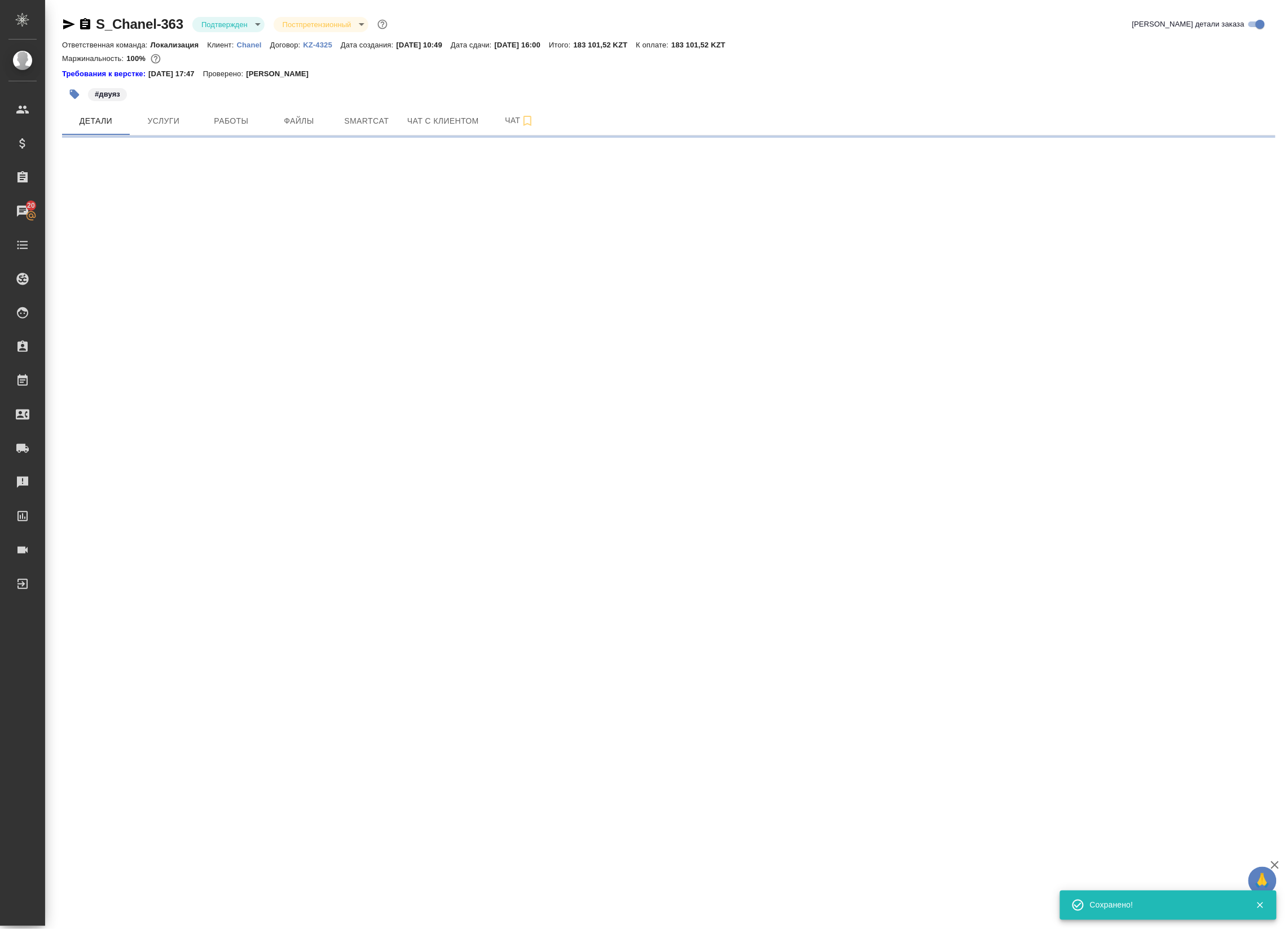
select select "RU"
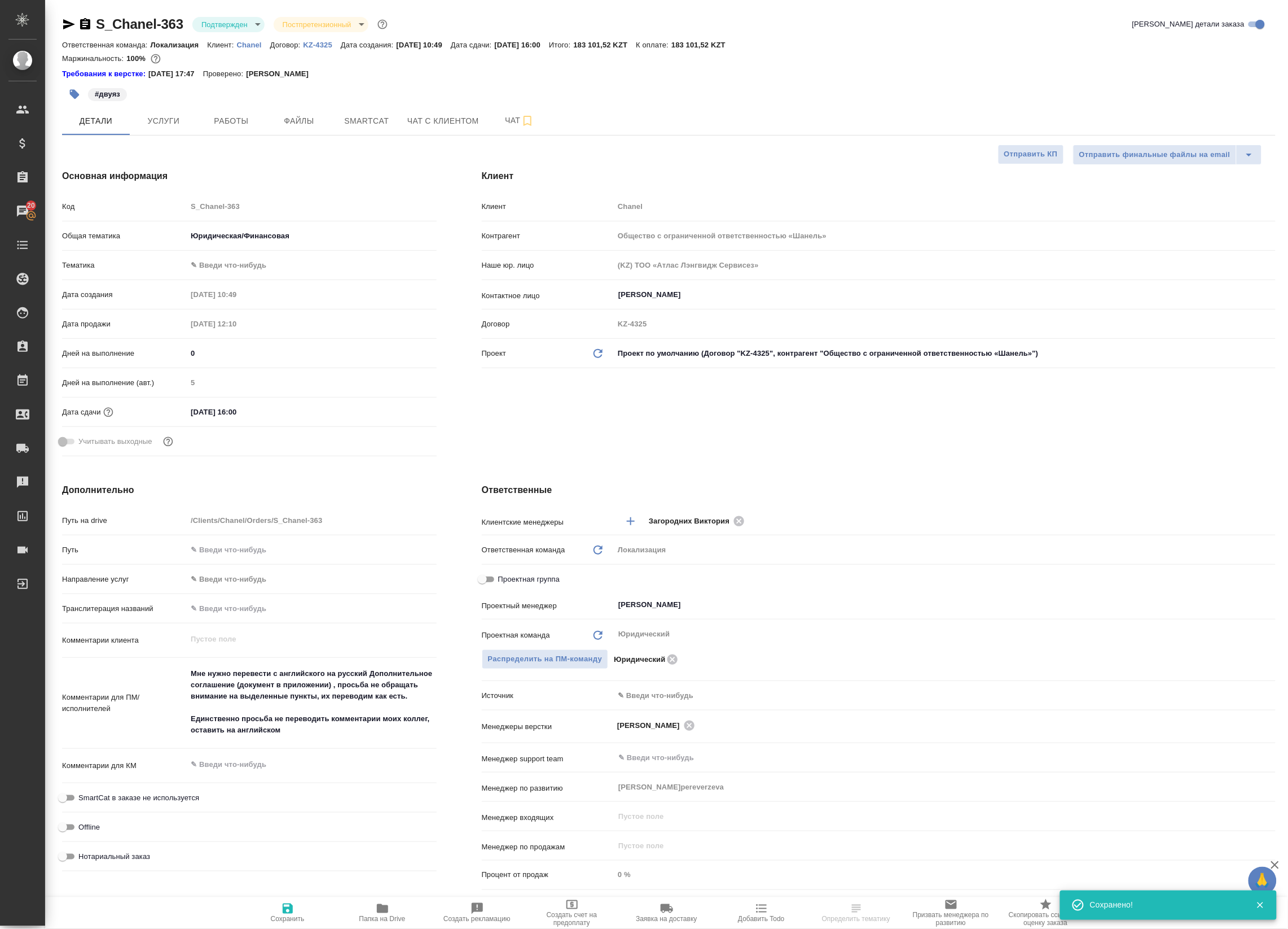
type textarea "x"
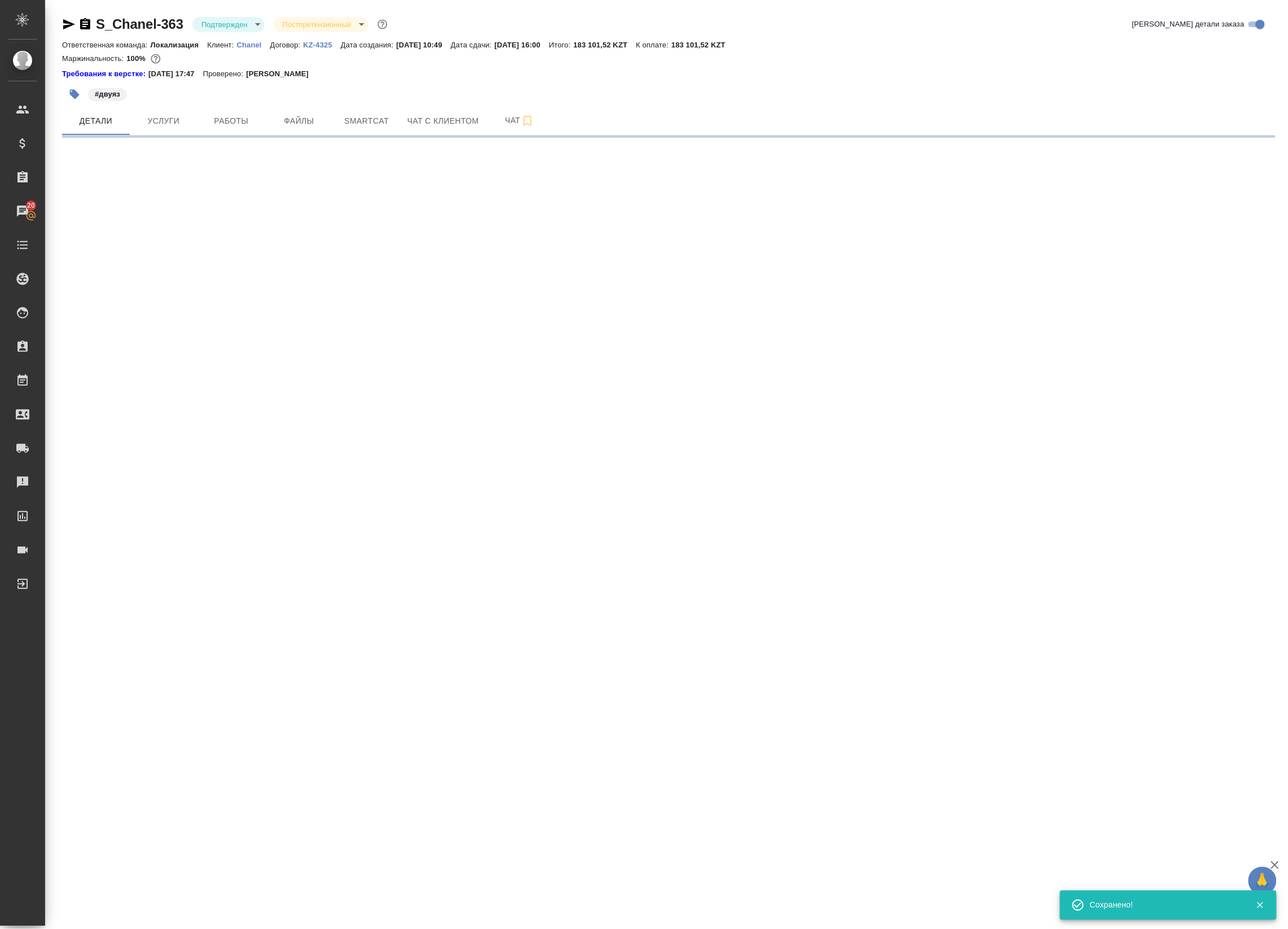
select select "RU"
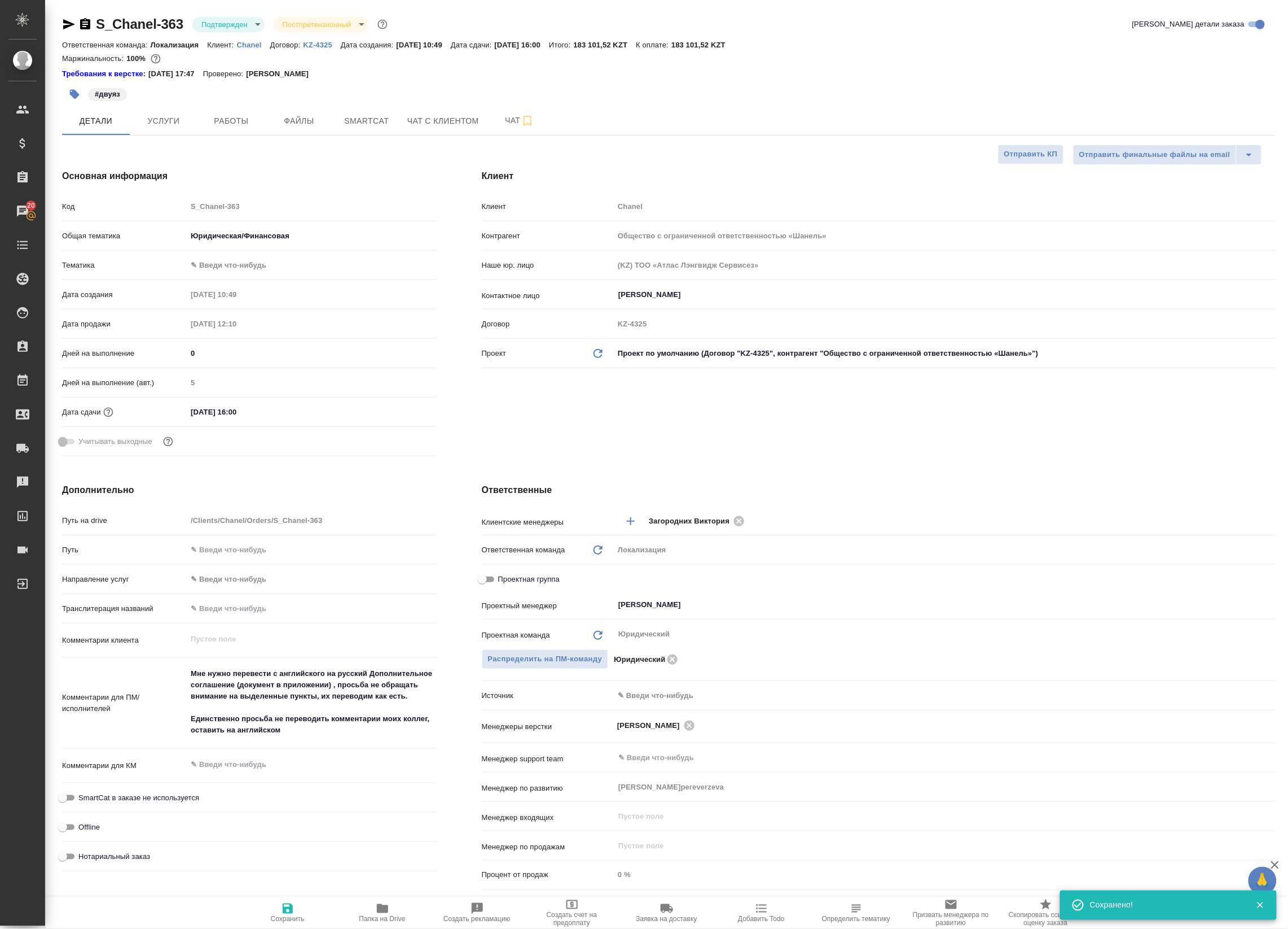
type textarea "x"
click at [518, 125] on span "Чат" at bounding box center [519, 120] width 54 height 14
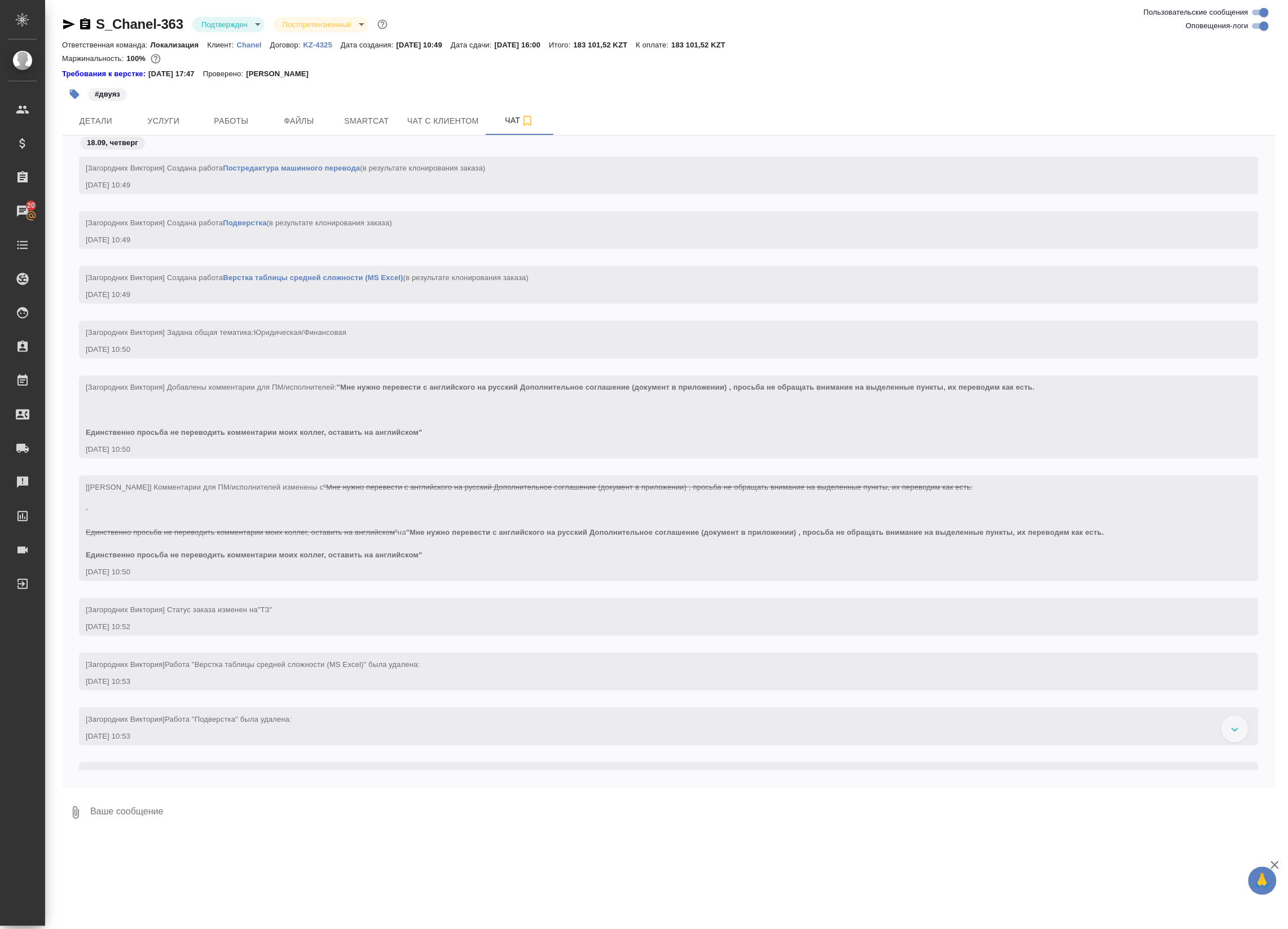
click at [1256, 26] on input "Оповещения-логи" at bounding box center [1265, 26] width 41 height 14
checkbox input "false"
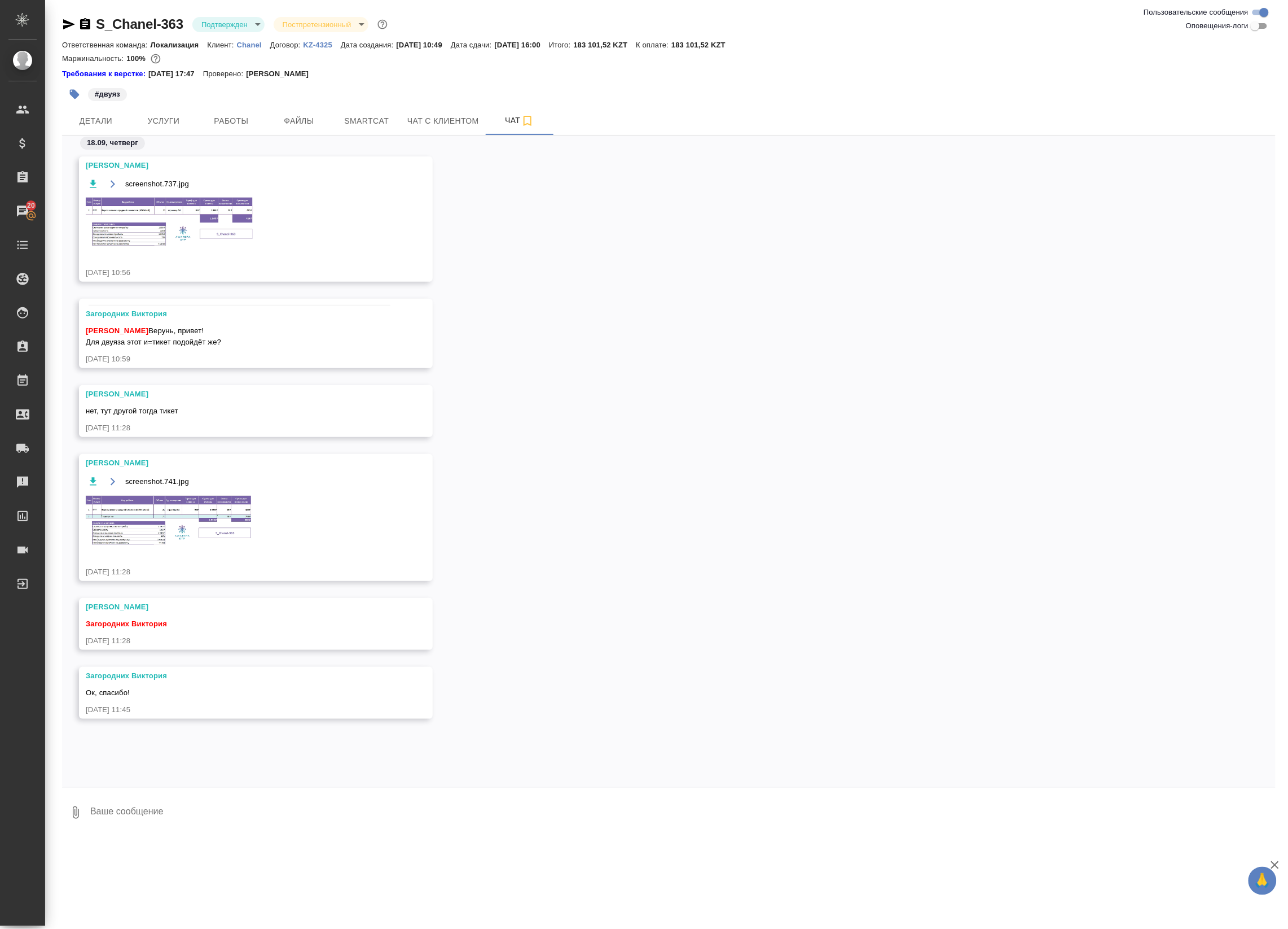
click at [169, 547] on img at bounding box center [170, 520] width 169 height 53
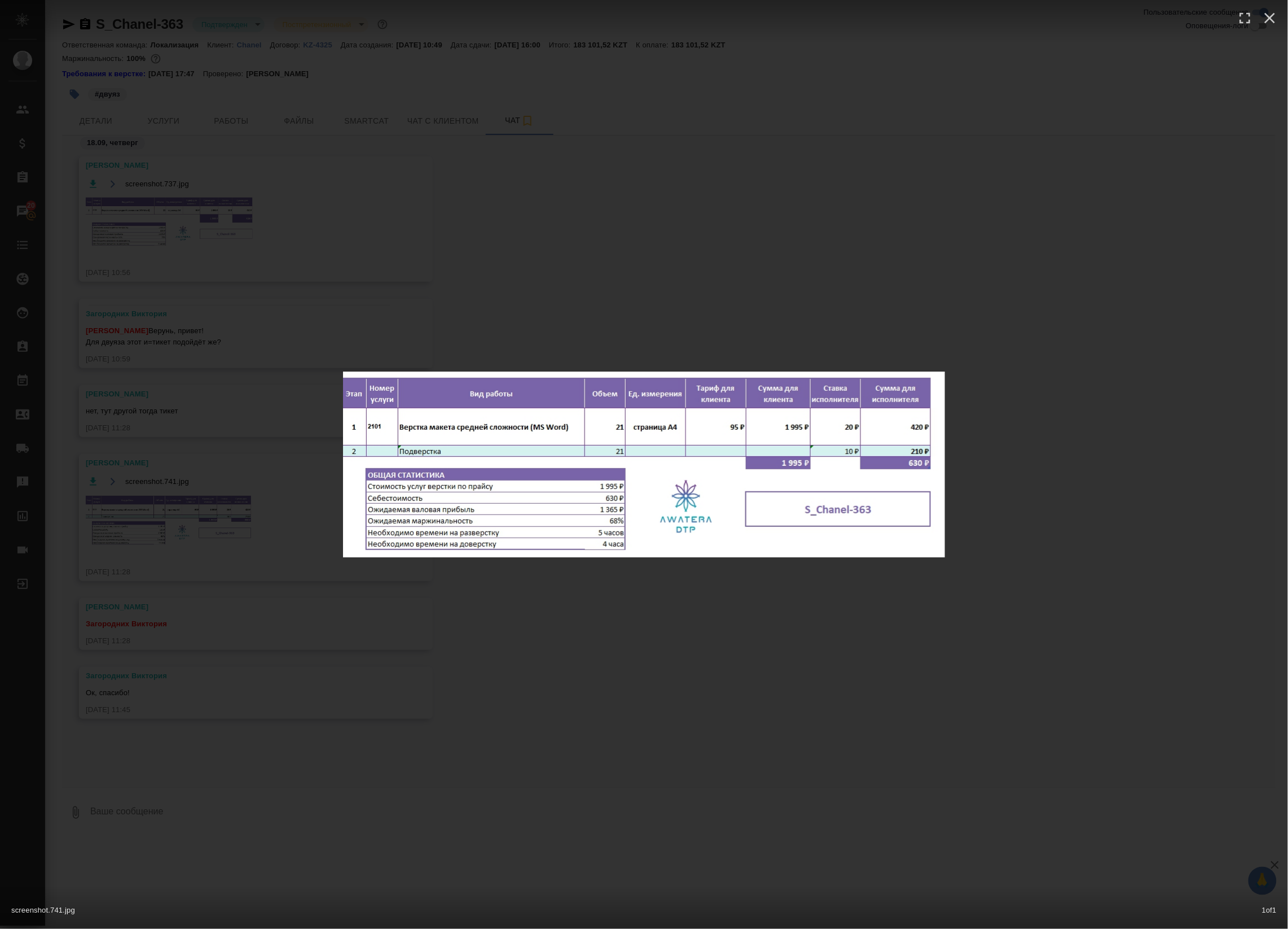
click at [534, 659] on div "screenshot.741.jpg 1 of 1" at bounding box center [644, 464] width 1288 height 929
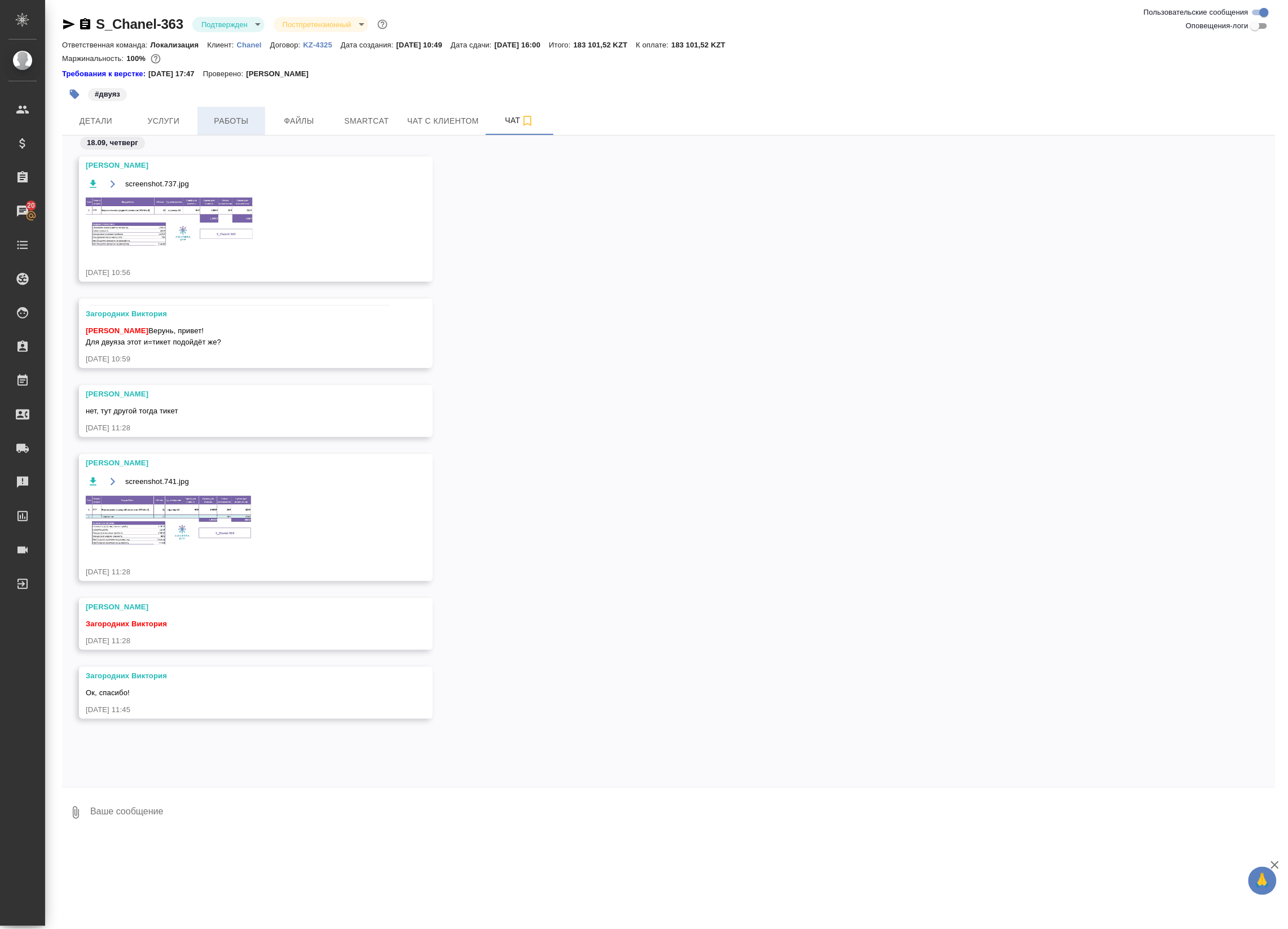
click at [213, 118] on span "Работы" at bounding box center [232, 121] width 54 height 14
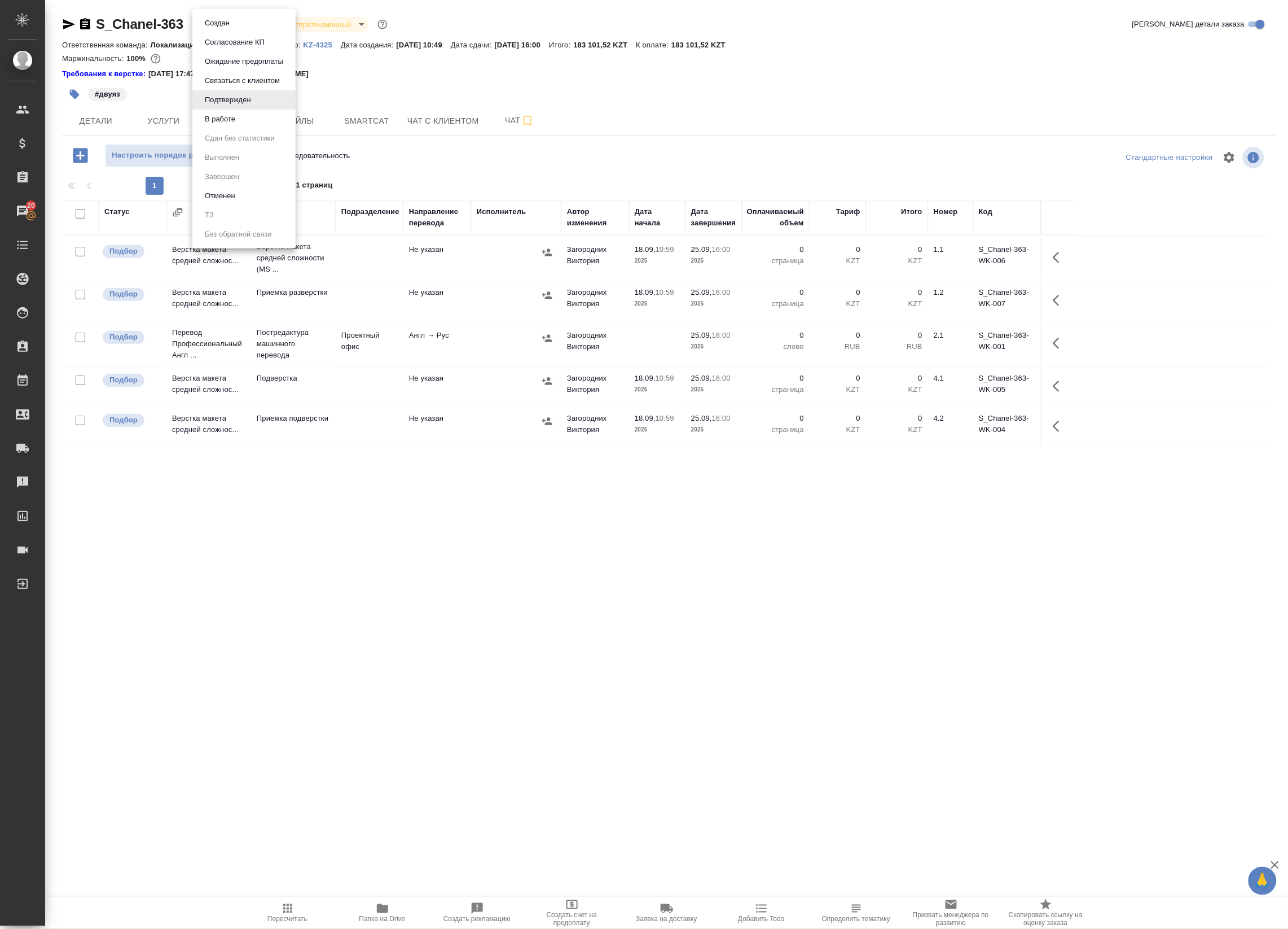
click at [226, 17] on body "🙏 .cls-1 fill:#fff; AWATERA Badanyan Artak Клиенты Спецификации Заказы 20 Чаты …" at bounding box center [644, 464] width 1288 height 929
click at [235, 122] on button "В работе" at bounding box center [220, 118] width 37 height 12
click at [378, 271] on td at bounding box center [370, 258] width 68 height 39
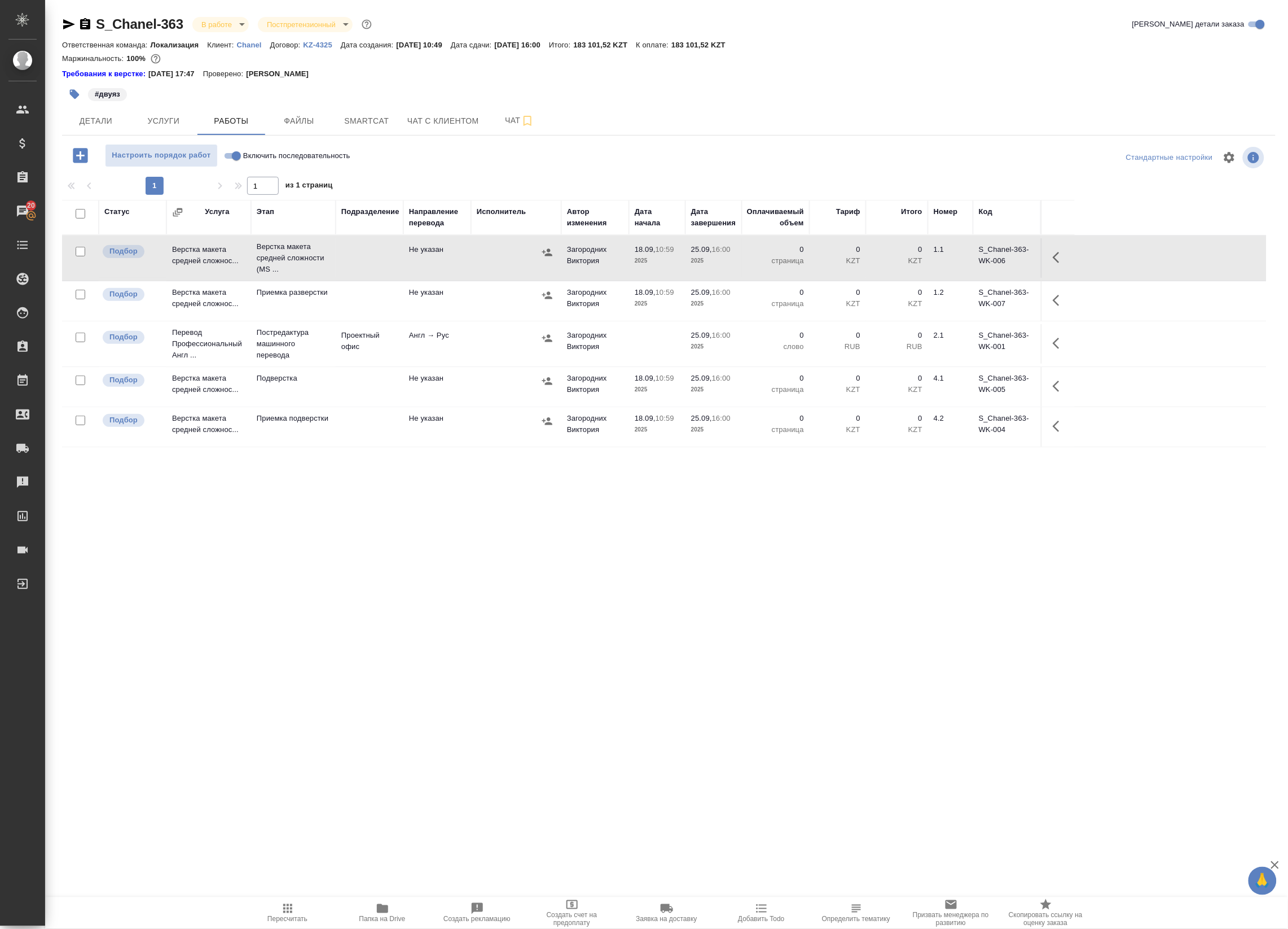
click at [500, 105] on div "#двуяз" at bounding box center [467, 94] width 809 height 25
click at [497, 121] on span "Чат" at bounding box center [519, 120] width 54 height 14
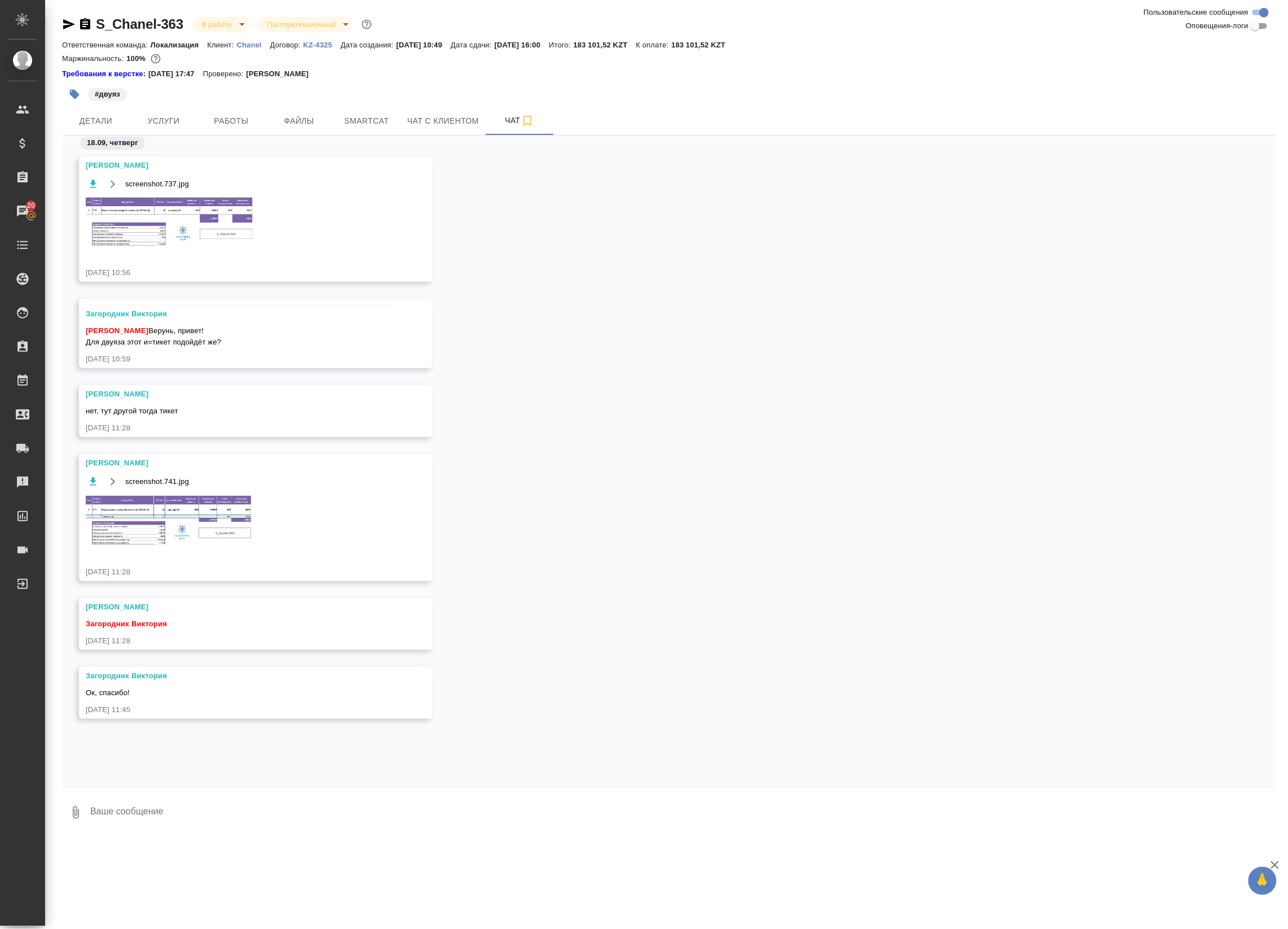
click at [168, 532] on img at bounding box center [170, 520] width 169 height 53
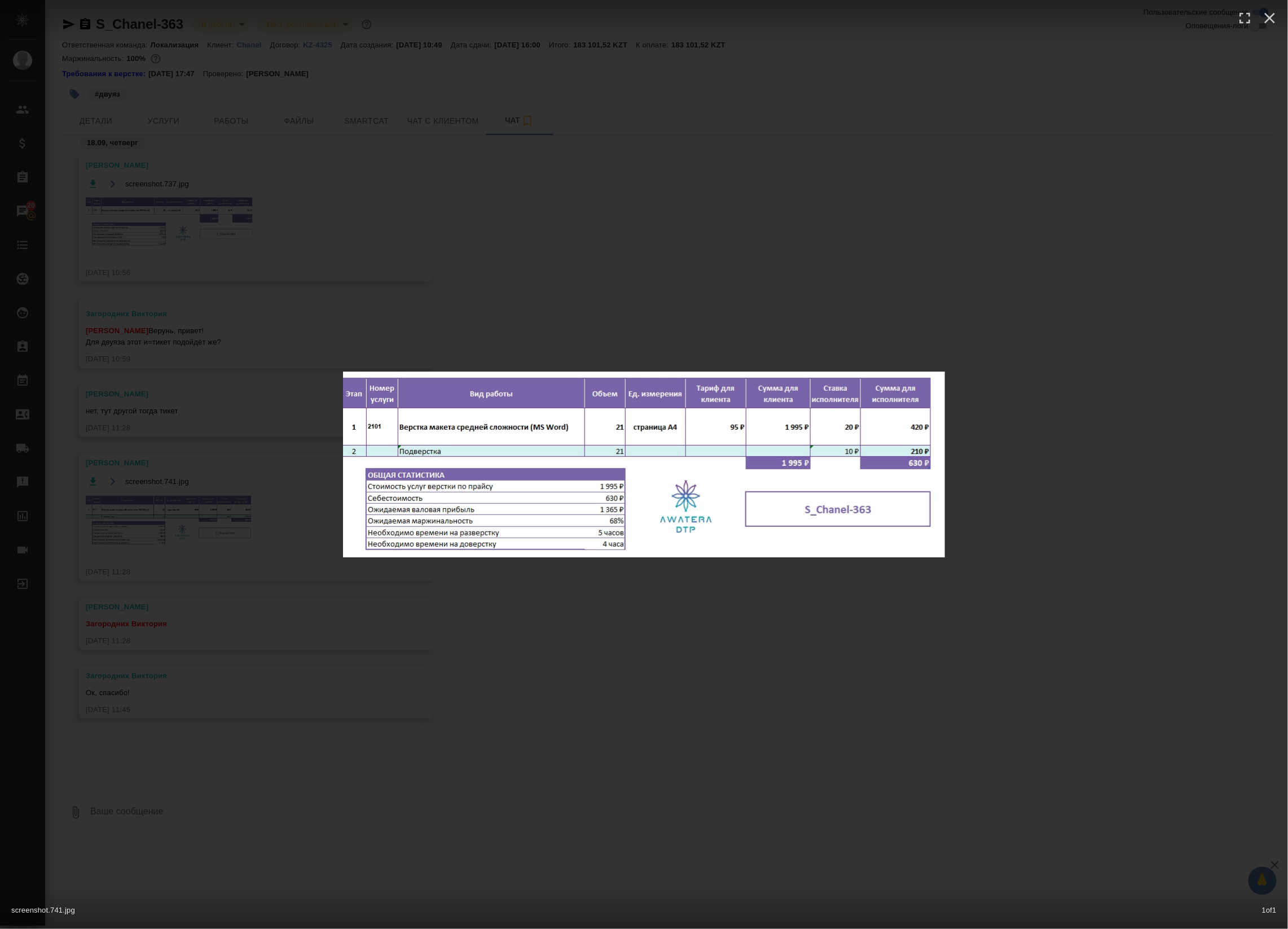
click at [237, 315] on div "screenshot.741.jpg 1 of 1" at bounding box center [644, 464] width 1288 height 929
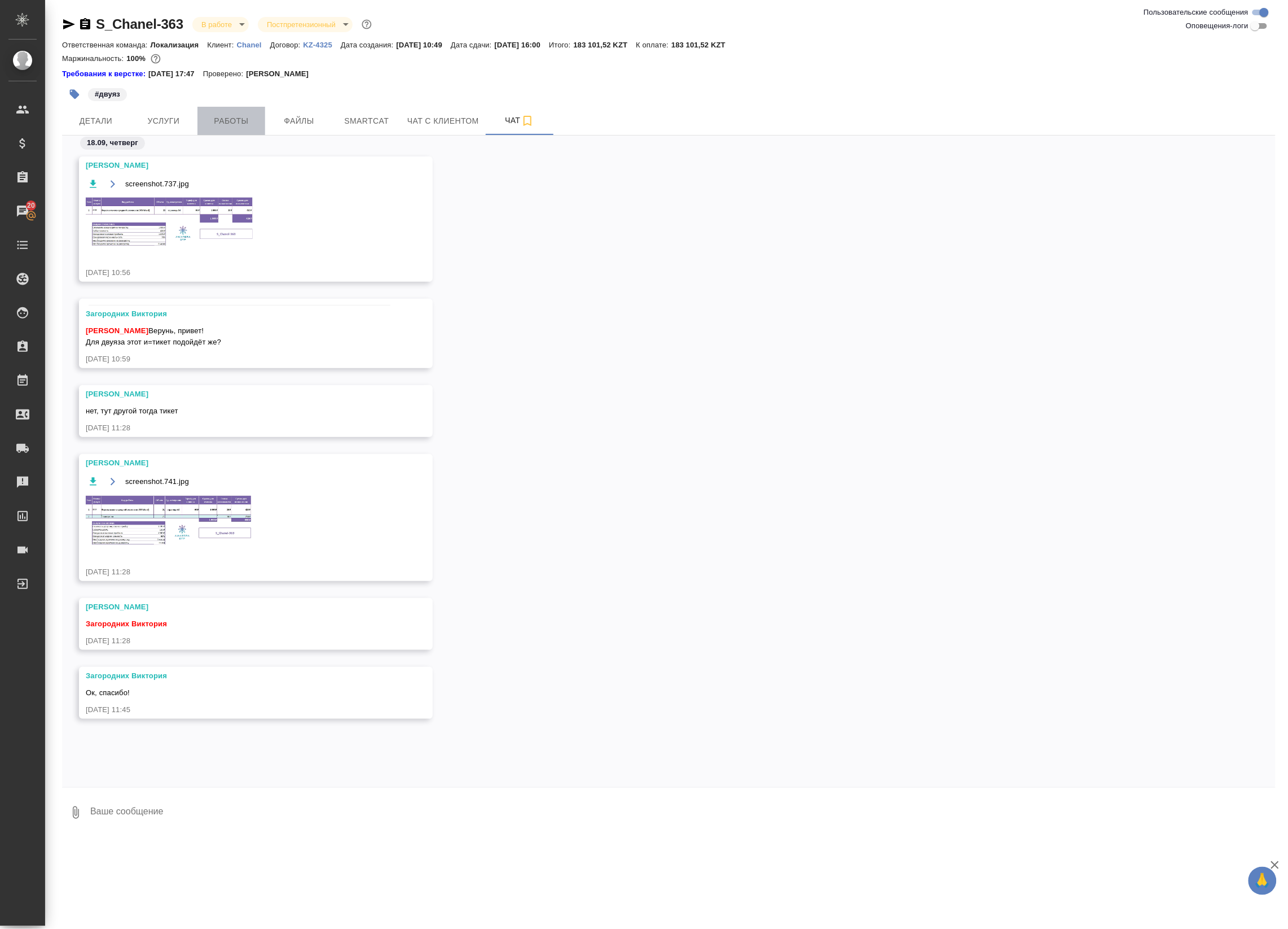
click at [214, 123] on span "Работы" at bounding box center [232, 121] width 54 height 14
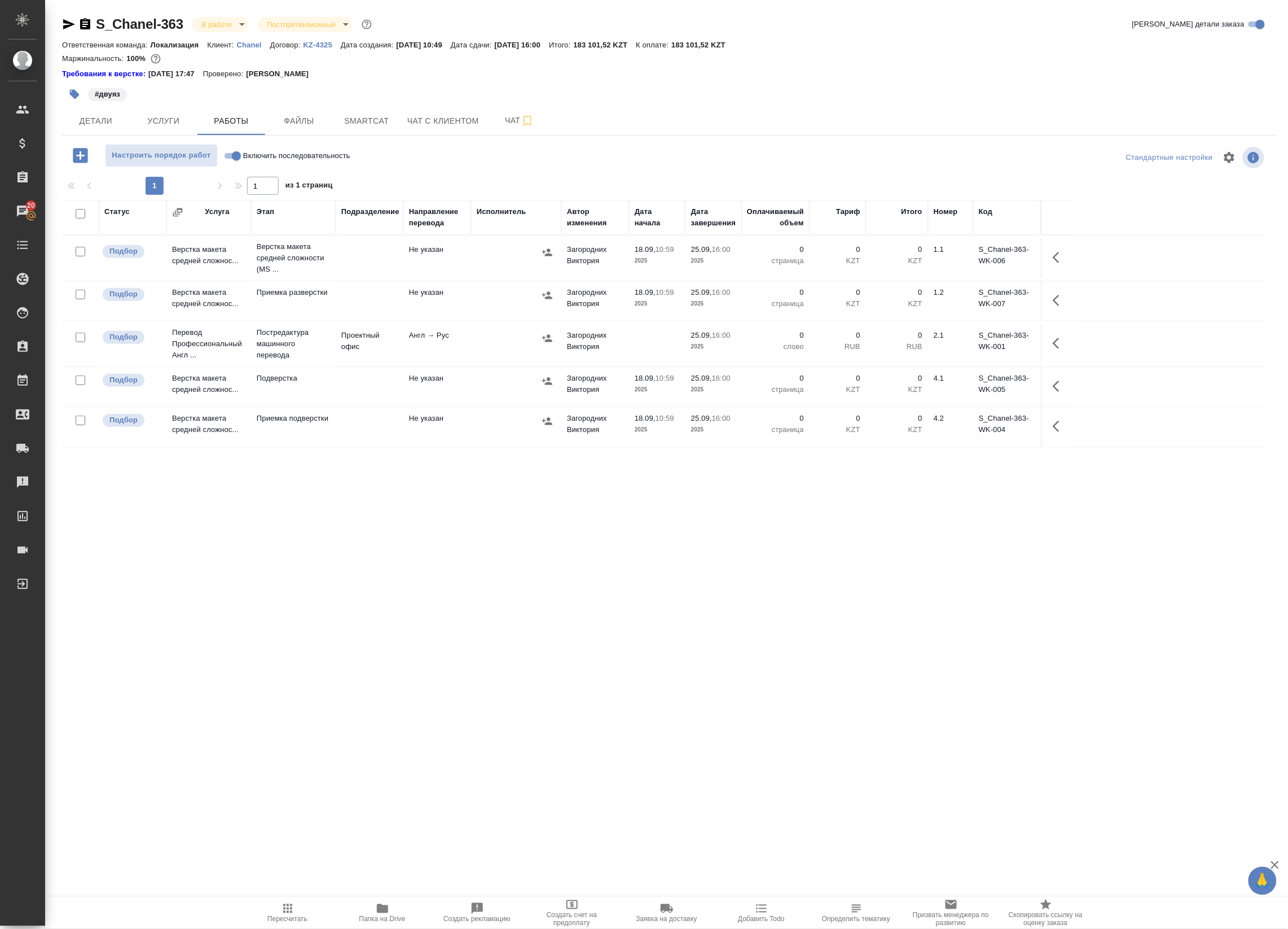
click at [405, 264] on td "Не указан" at bounding box center [437, 258] width 68 height 39
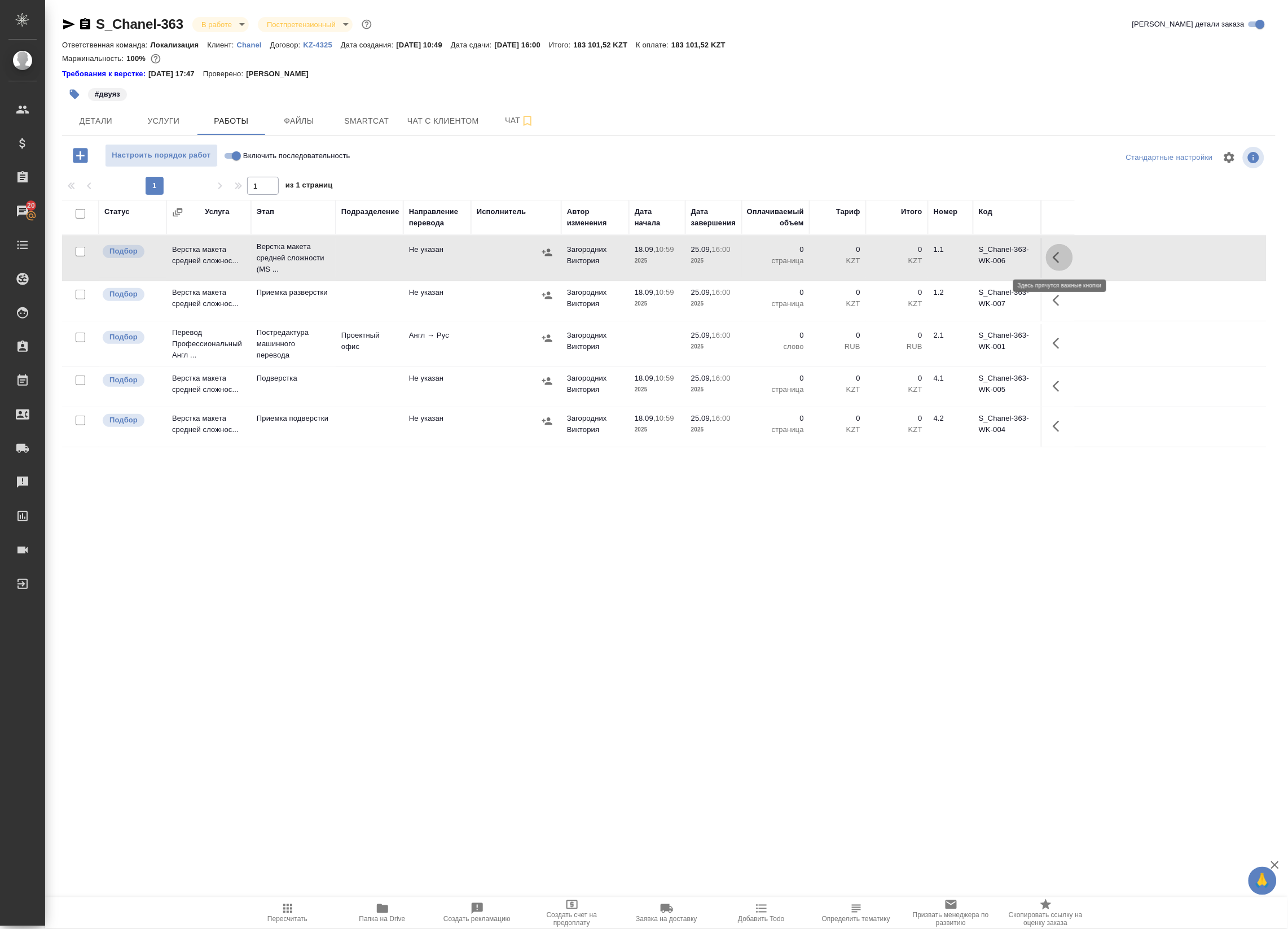
click at [1072, 255] on button "button" at bounding box center [1059, 257] width 27 height 27
click at [972, 263] on icon "button" at bounding box center [977, 257] width 14 height 14
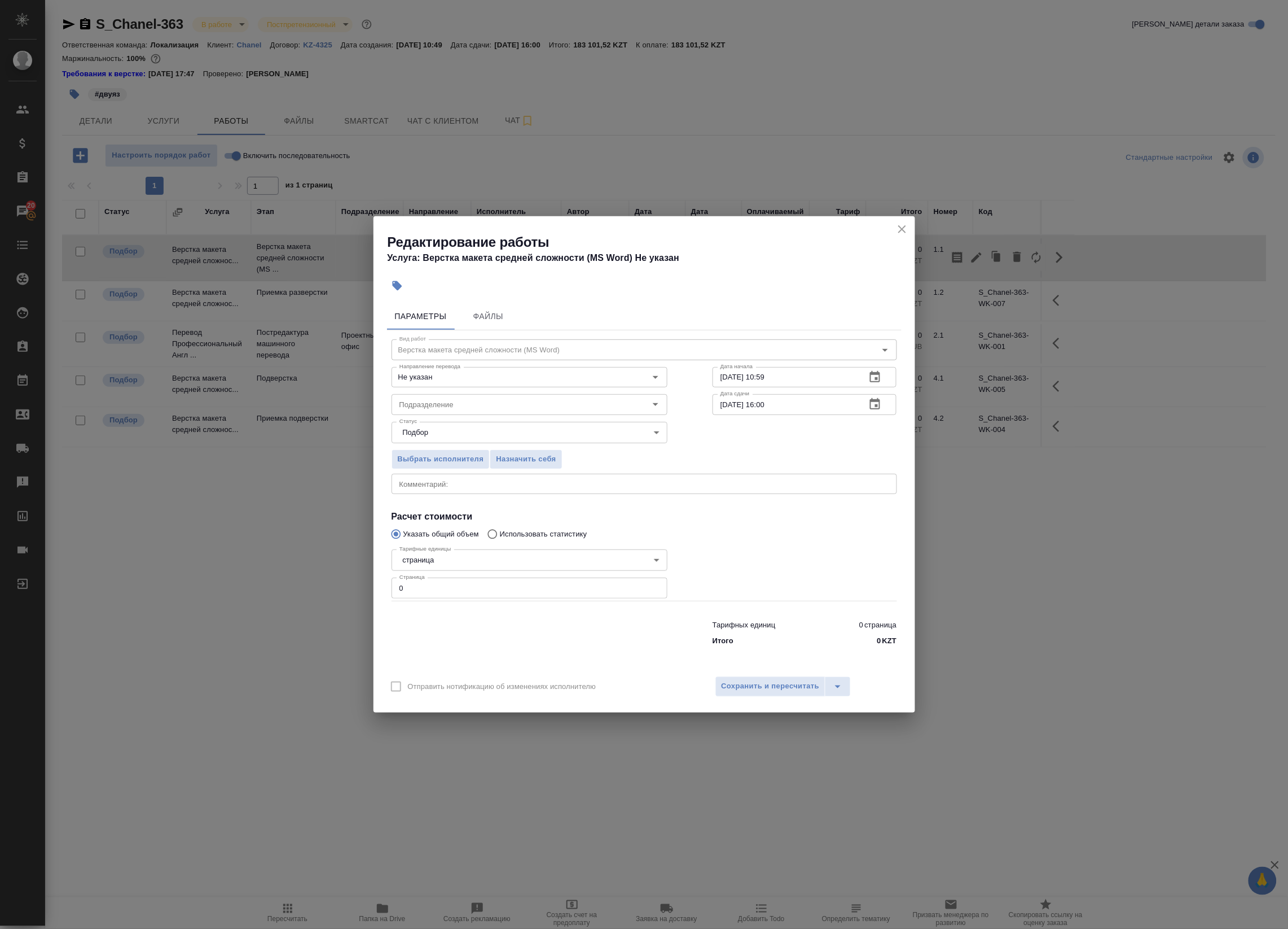
drag, startPoint x: 444, startPoint y: 587, endPoint x: 275, endPoint y: 577, distance: 169.3
click at [275, 577] on div "Редактирование работы Услуга: Верстка макета средней сложности (MS Word) Не ука…" at bounding box center [644, 464] width 1288 height 929
type input "21"
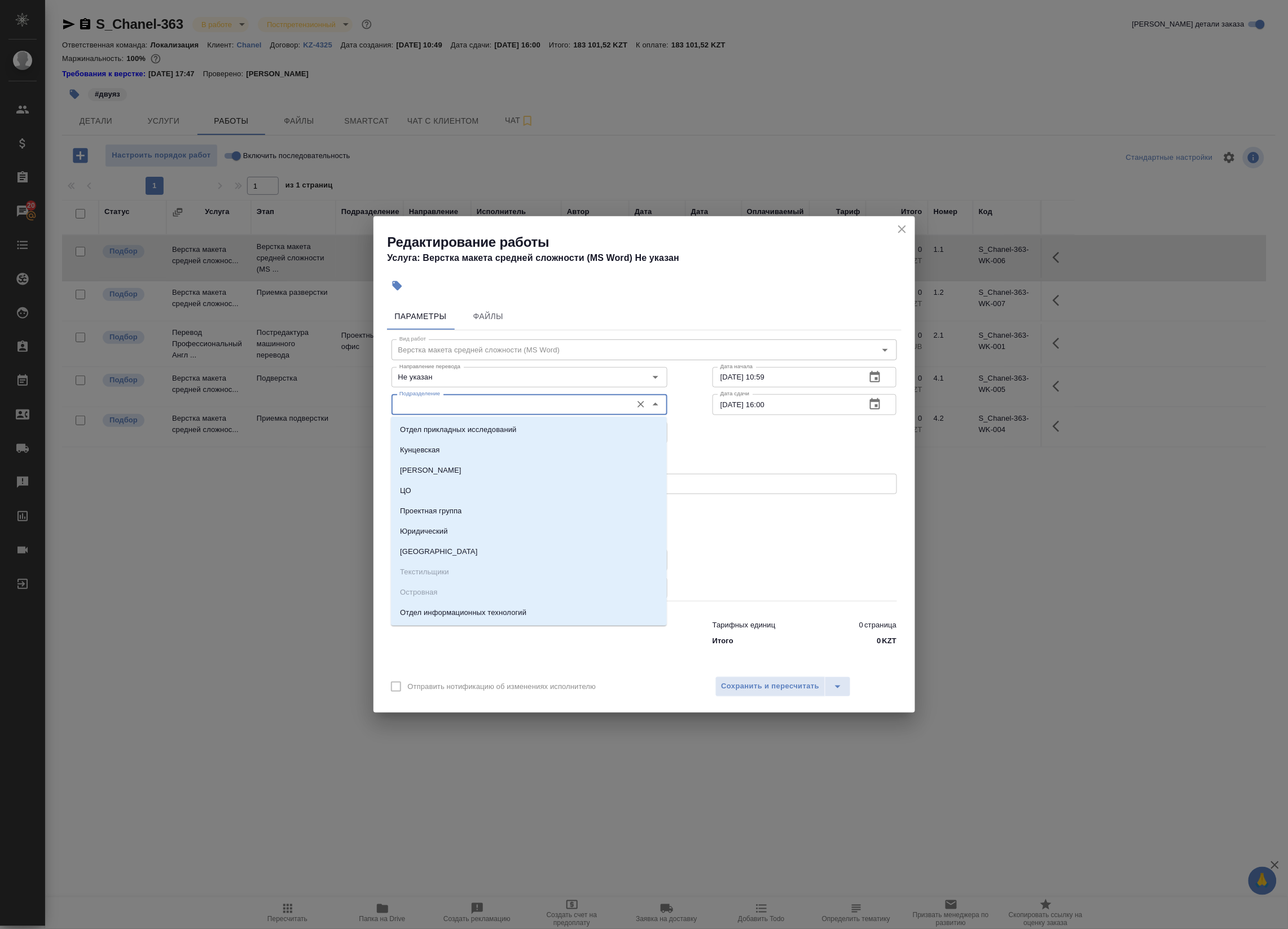
click at [472, 399] on input "Подразделение" at bounding box center [511, 404] width 232 height 14
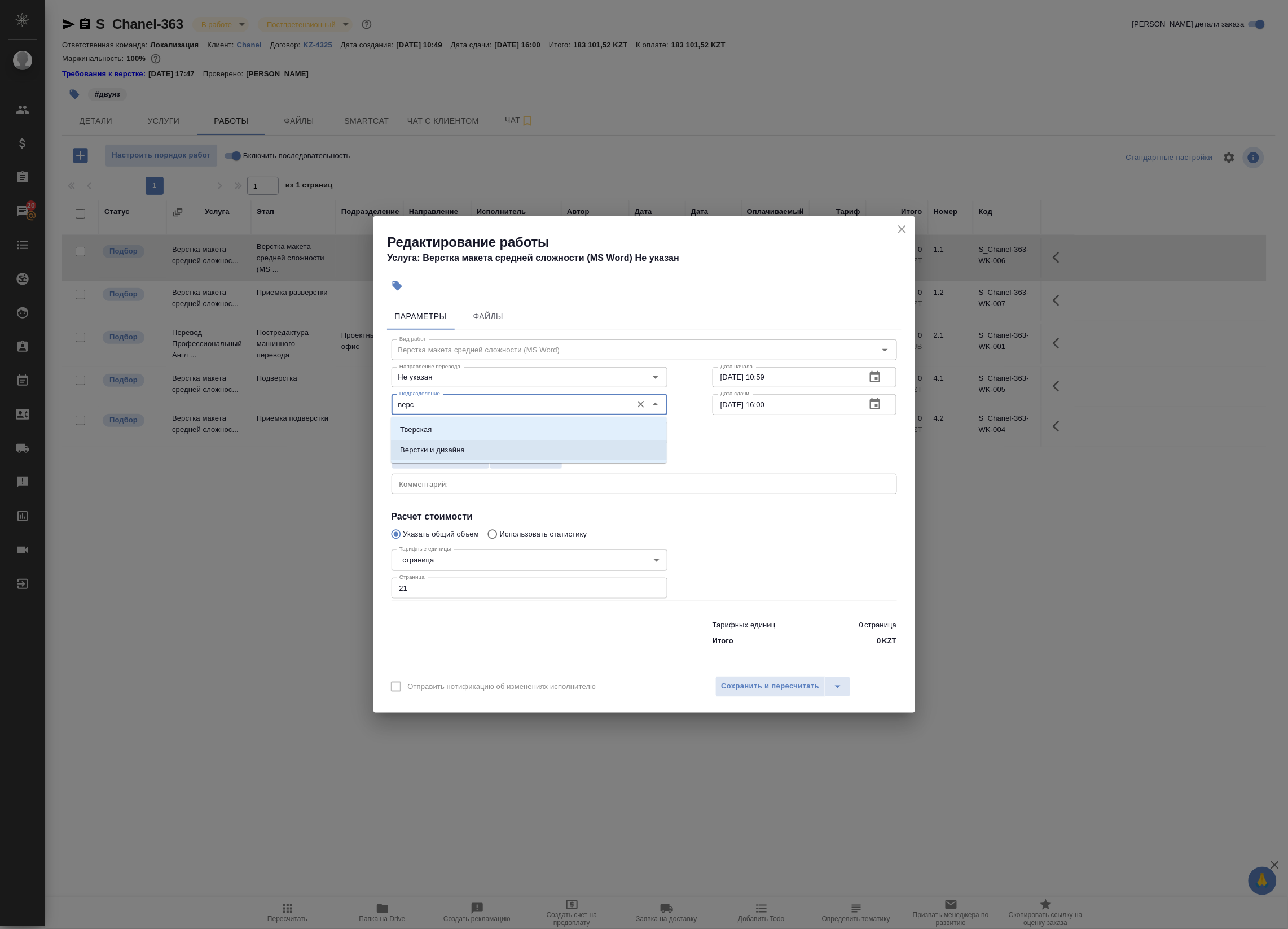
click at [483, 447] on li "Верстки и дизайна" at bounding box center [529, 450] width 276 height 20
type input "Верстки и дизайна"
click at [884, 408] on button "button" at bounding box center [874, 403] width 27 height 27
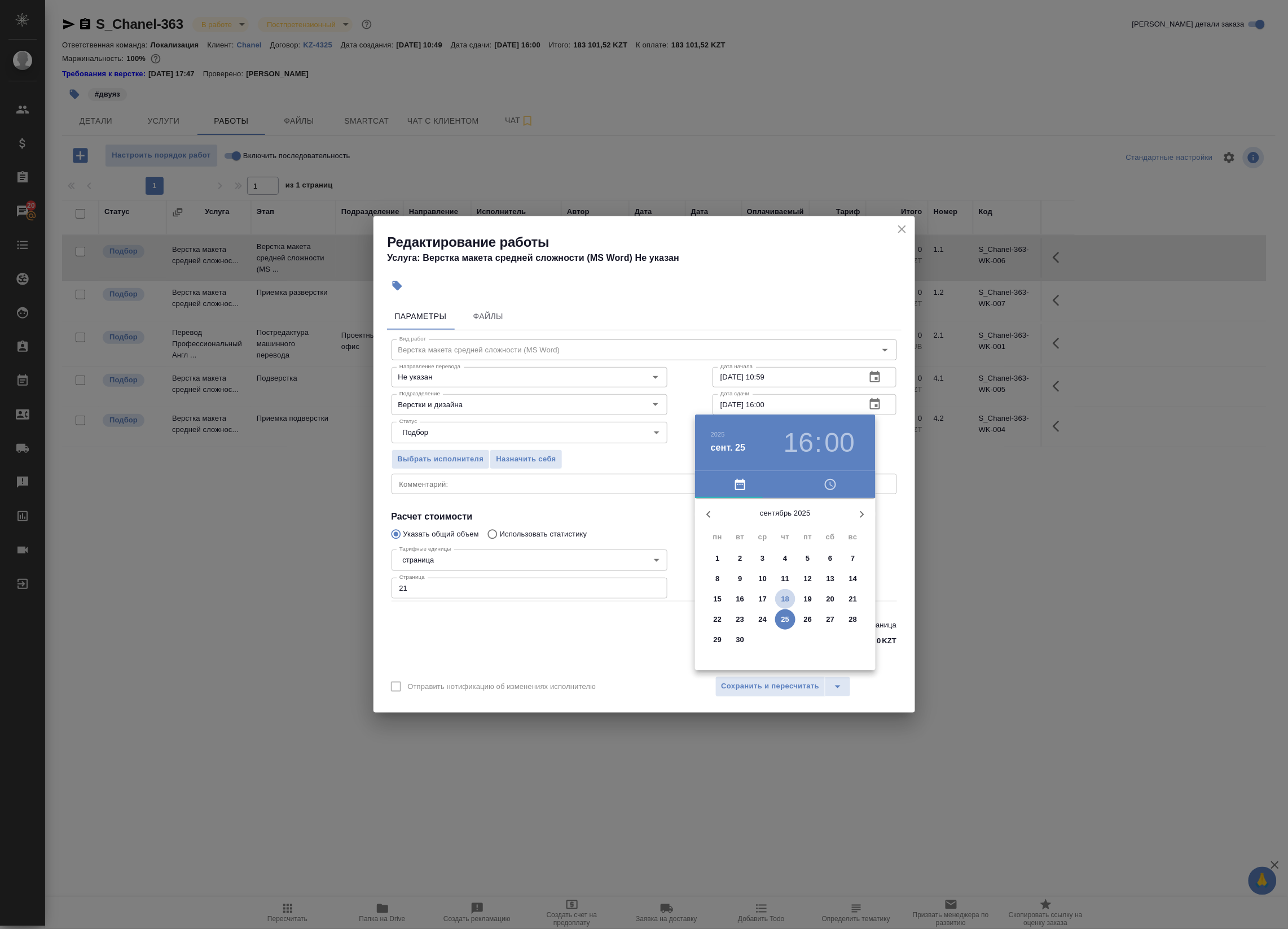
click at [786, 599] on p "18" at bounding box center [786, 599] width 9 height 11
click at [785, 627] on div at bounding box center [785, 586] width 147 height 147
type input "18.09.2025 18:00"
click at [886, 518] on div at bounding box center [644, 464] width 1288 height 929
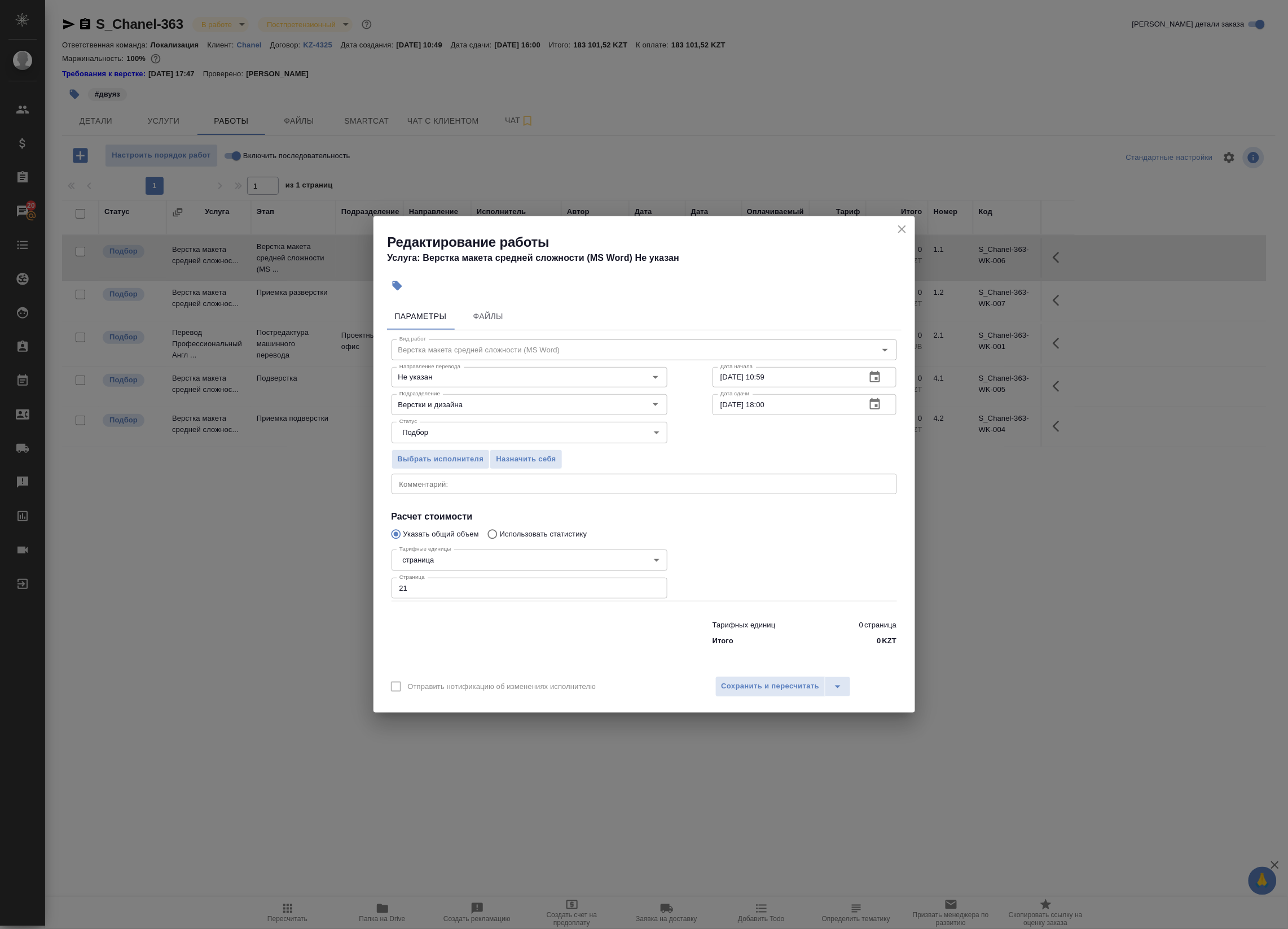
click at [876, 379] on icon "button" at bounding box center [875, 377] width 14 height 14
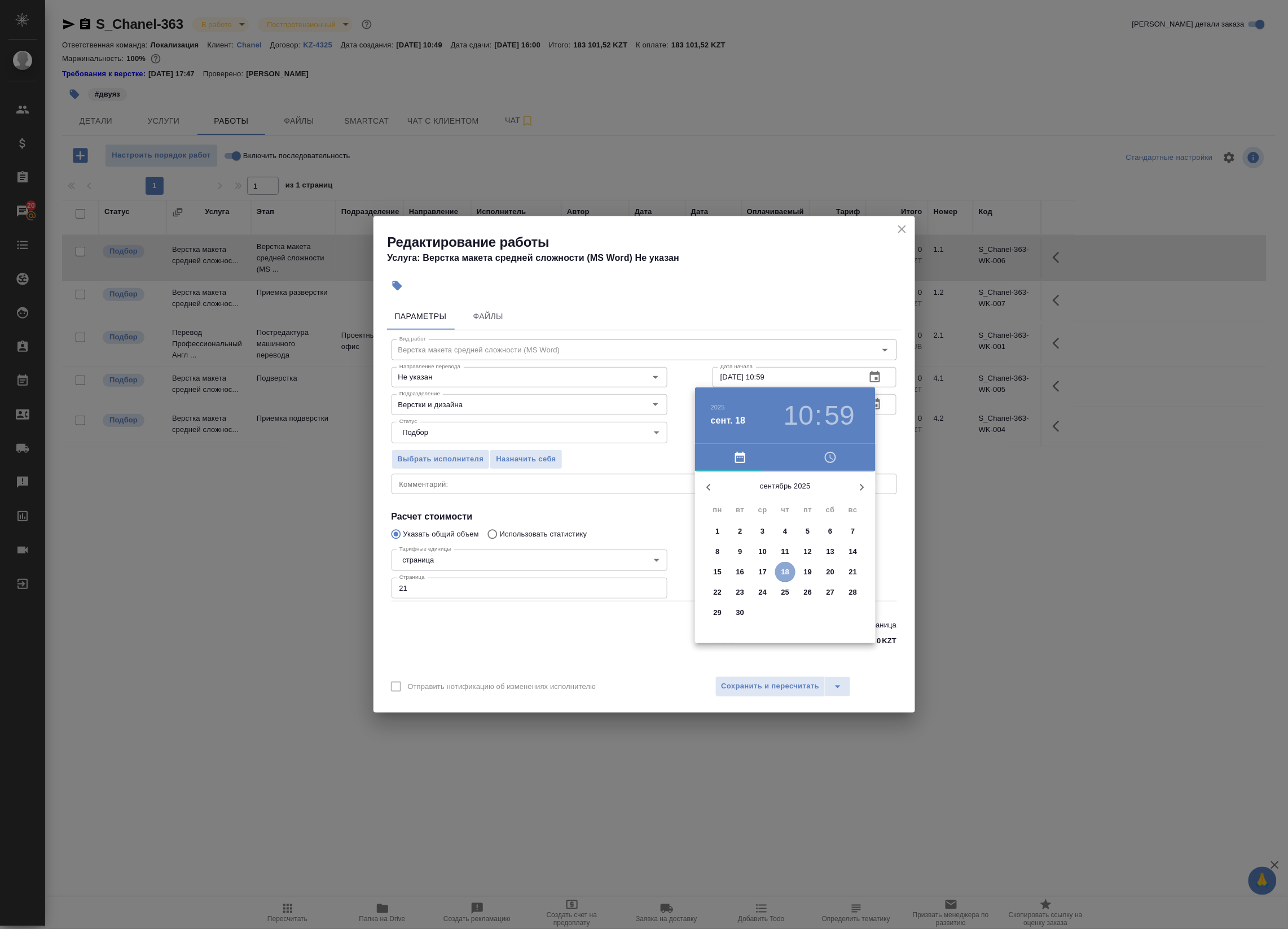
click at [785, 579] on button "18" at bounding box center [785, 572] width 20 height 20
click at [806, 521] on div at bounding box center [785, 559] width 147 height 147
click at [782, 496] on div at bounding box center [785, 559] width 147 height 147
click at [799, 403] on h3 "13" at bounding box center [799, 415] width 30 height 31
click at [785, 492] on div at bounding box center [785, 559] width 147 height 147
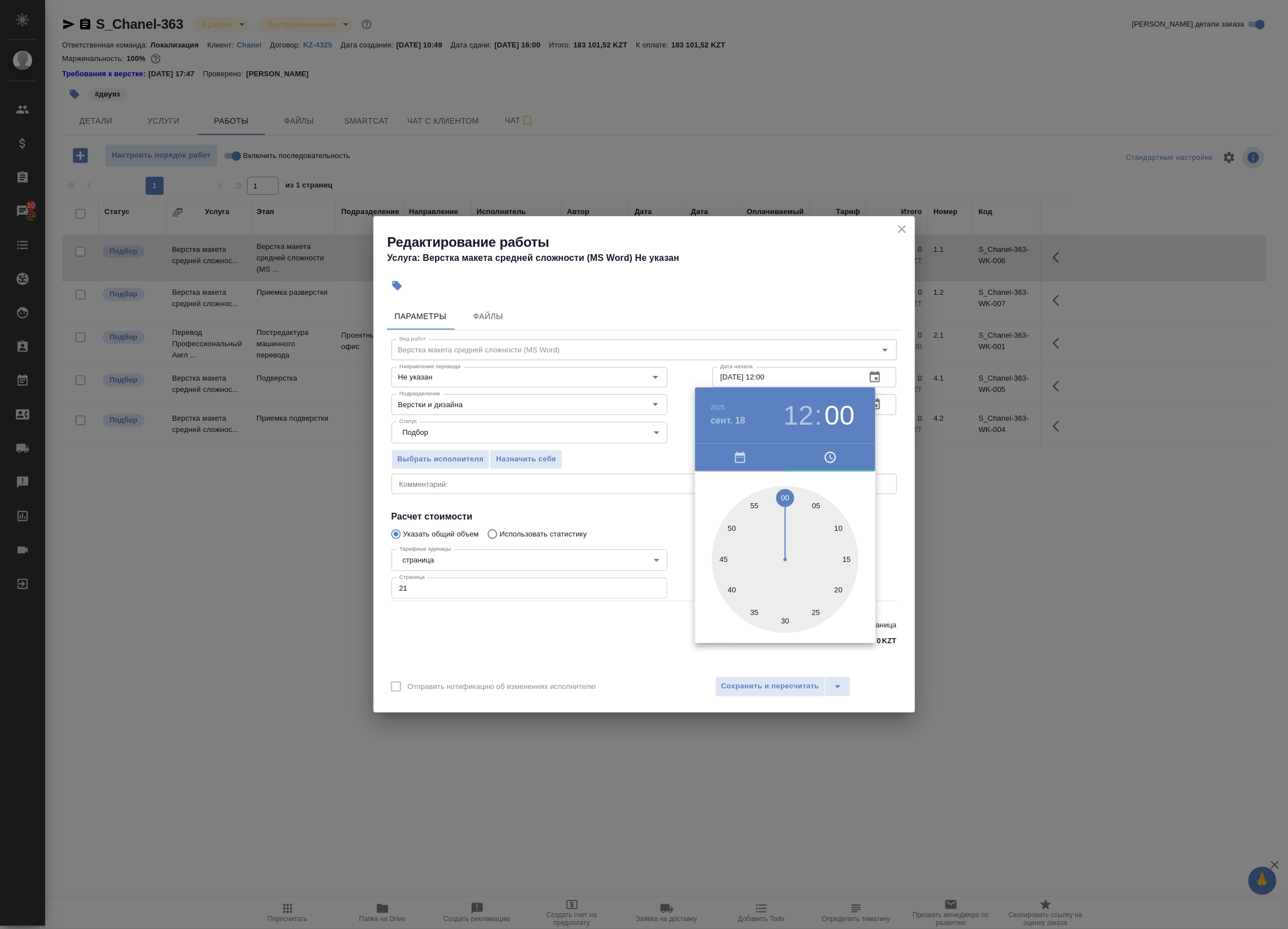
click at [752, 503] on div at bounding box center [785, 559] width 147 height 147
type input "18.09.2025 12:55"
drag, startPoint x: 878, startPoint y: 435, endPoint x: 854, endPoint y: 467, distance: 40.0
click at [879, 435] on div at bounding box center [644, 464] width 1288 height 929
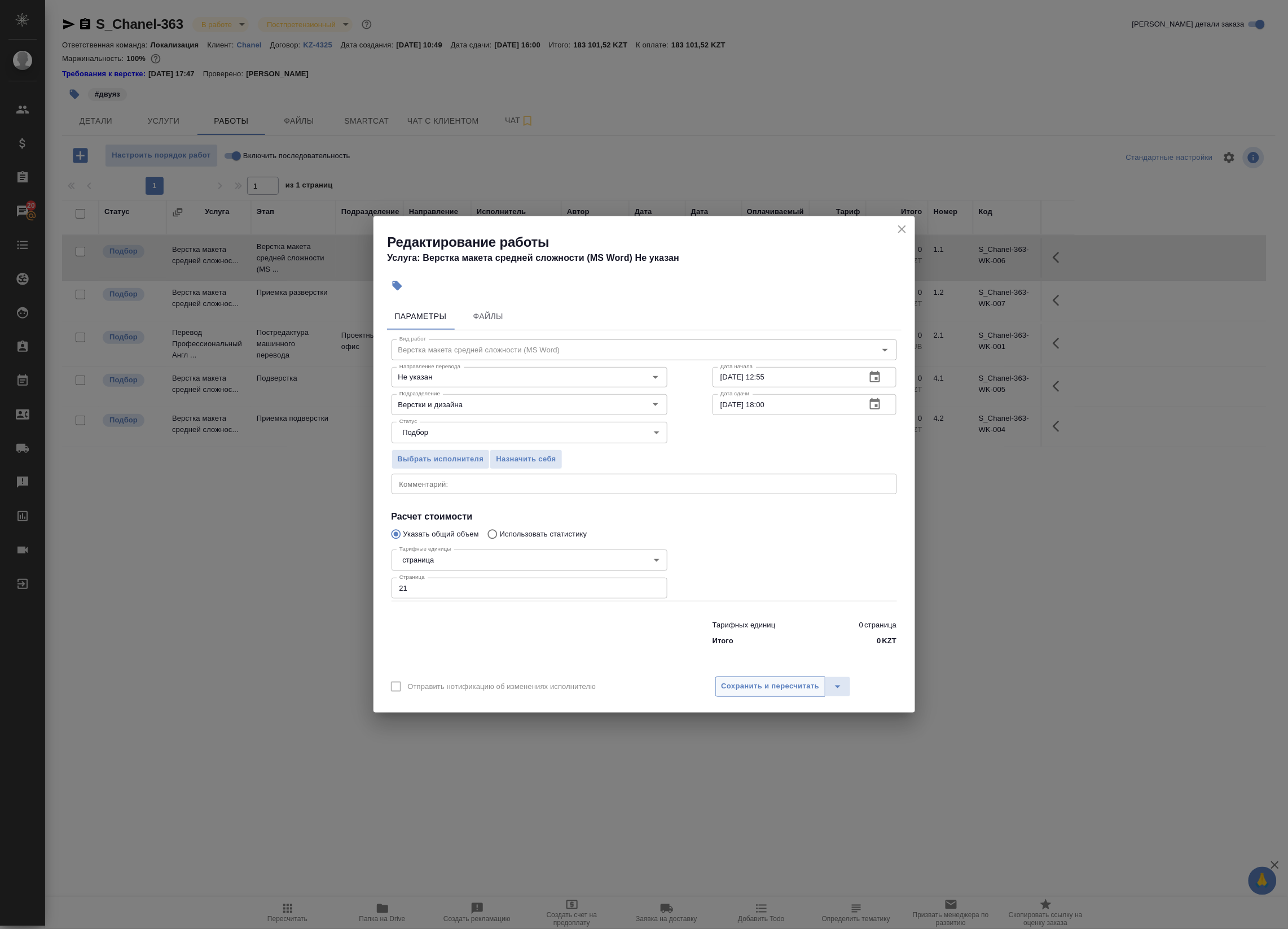
click at [774, 684] on span "Сохранить и пересчитать" at bounding box center [771, 686] width 98 height 13
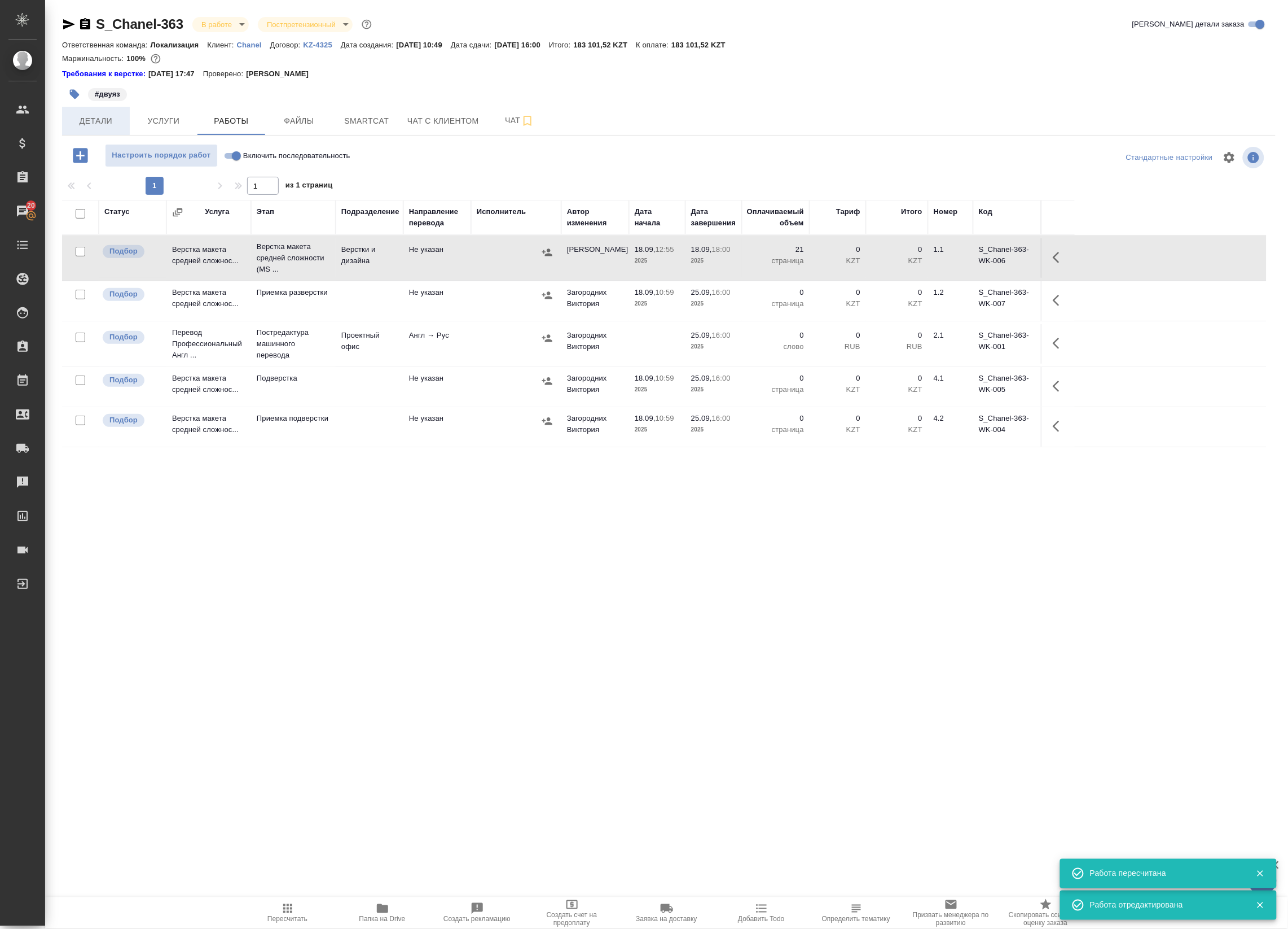
click at [83, 120] on span "Детали" at bounding box center [96, 121] width 54 height 14
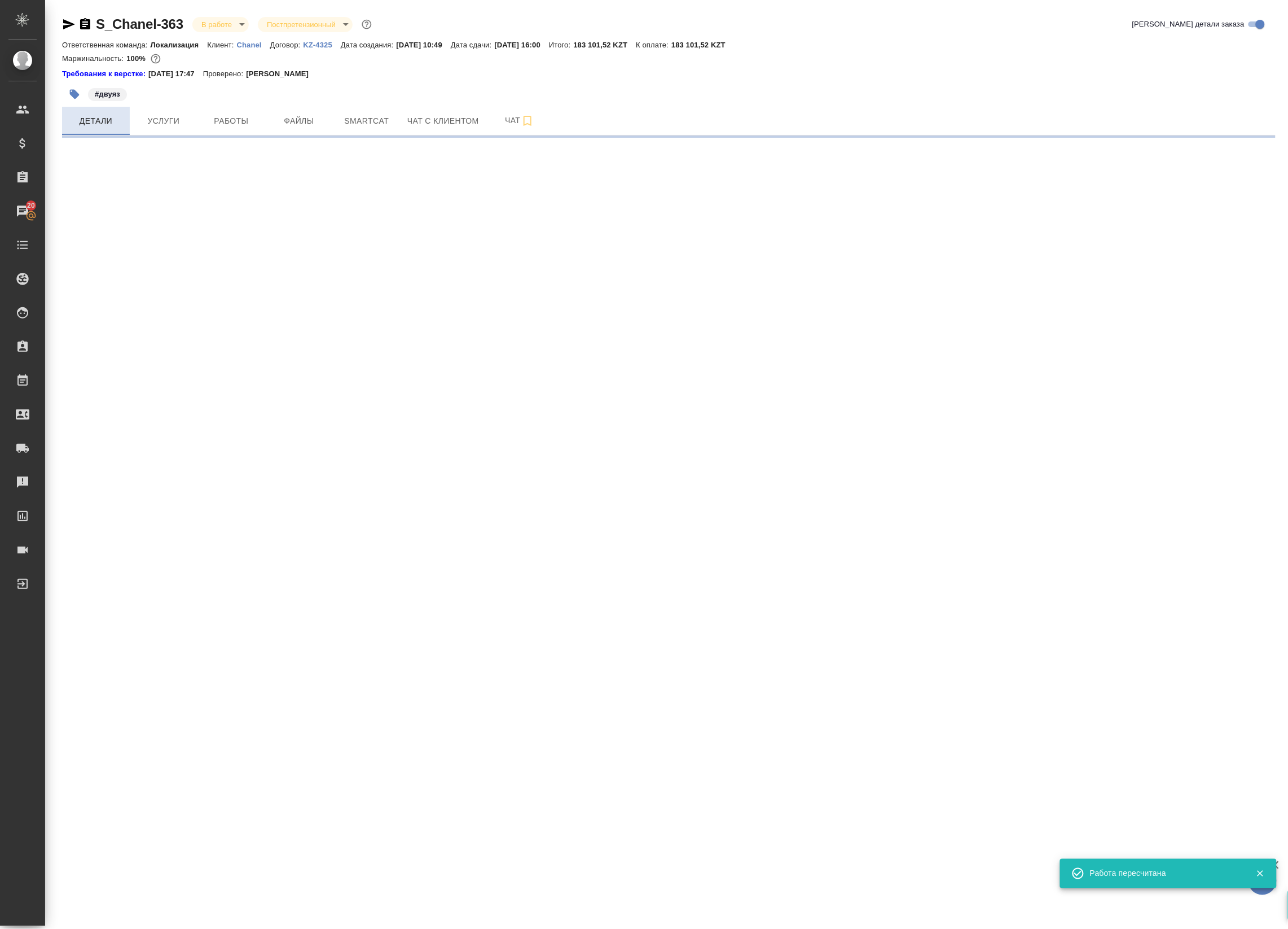
select select "RU"
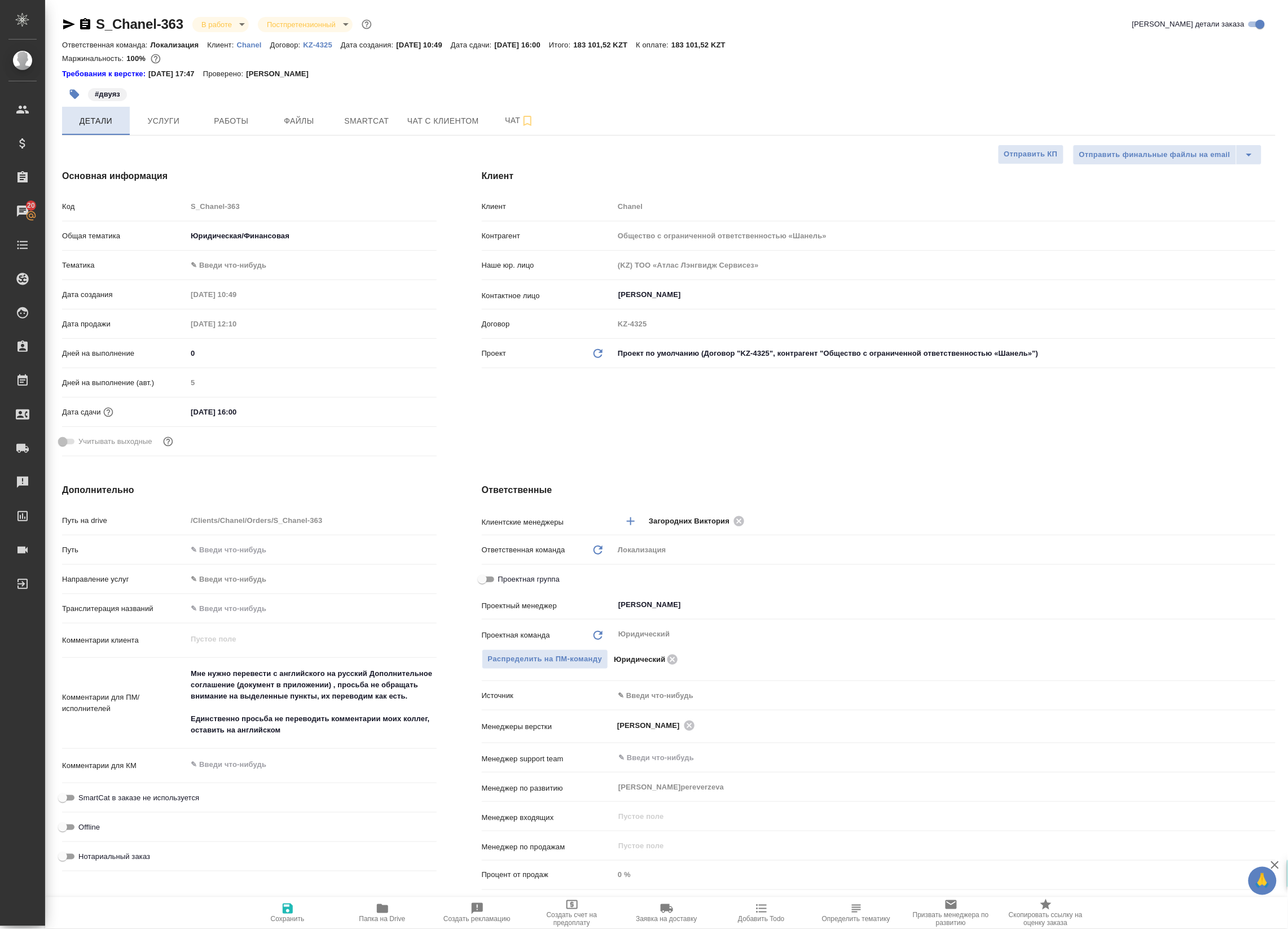
type textarea "x"
click at [253, 112] on button "Работы" at bounding box center [231, 121] width 68 height 29
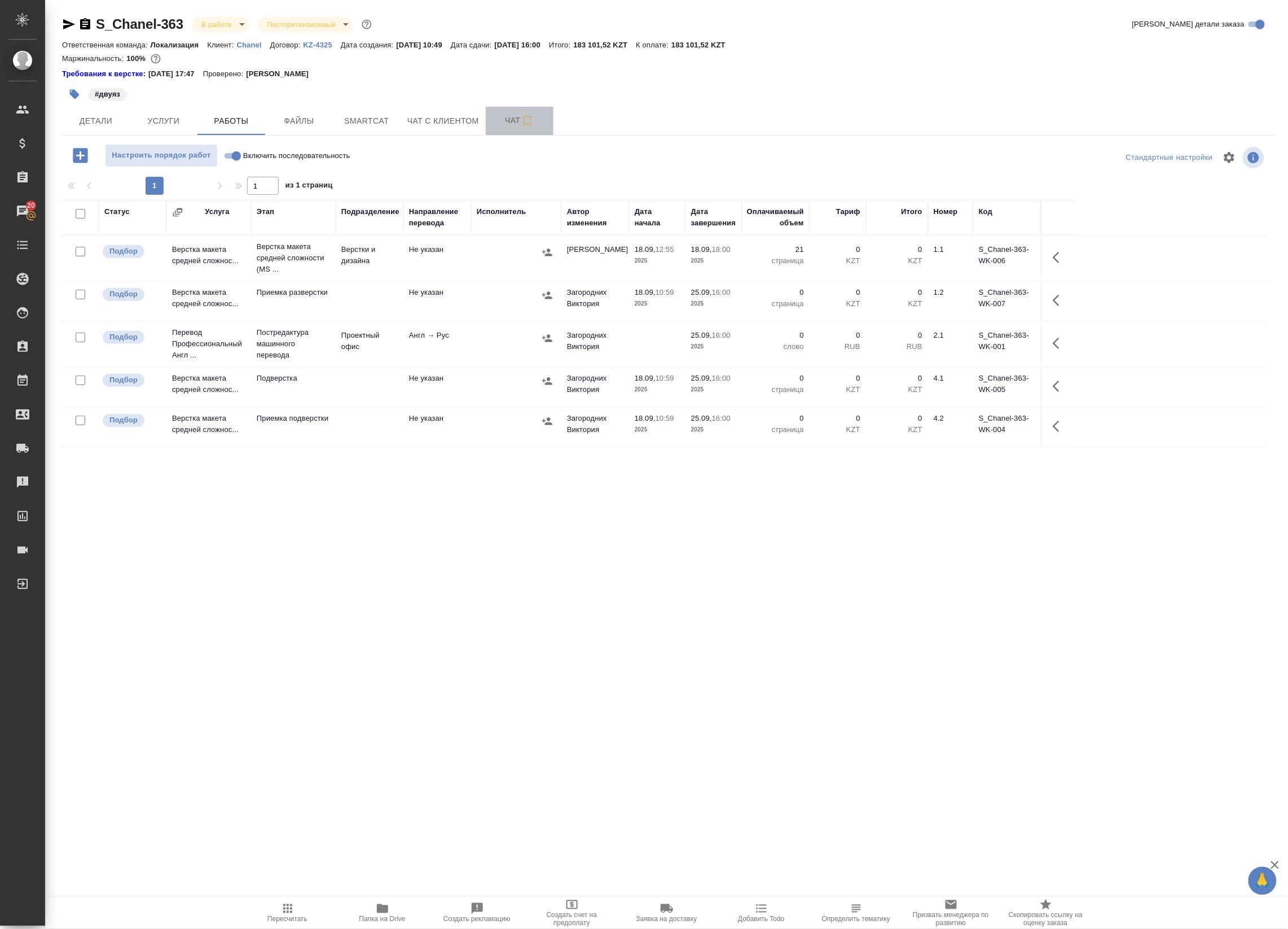
click at [514, 115] on span "Чат" at bounding box center [519, 120] width 54 height 14
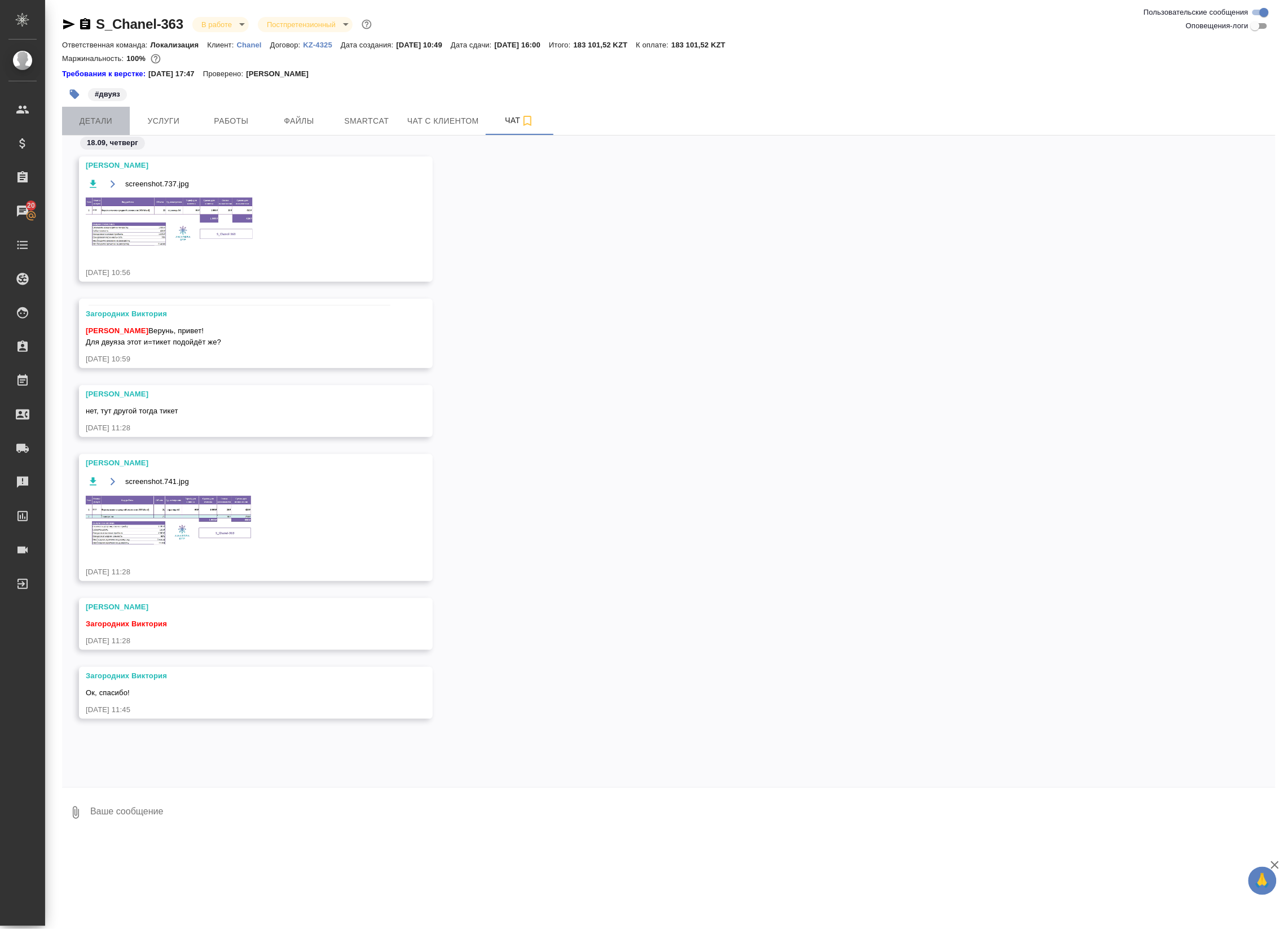
click at [94, 119] on span "Детали" at bounding box center [96, 121] width 54 height 14
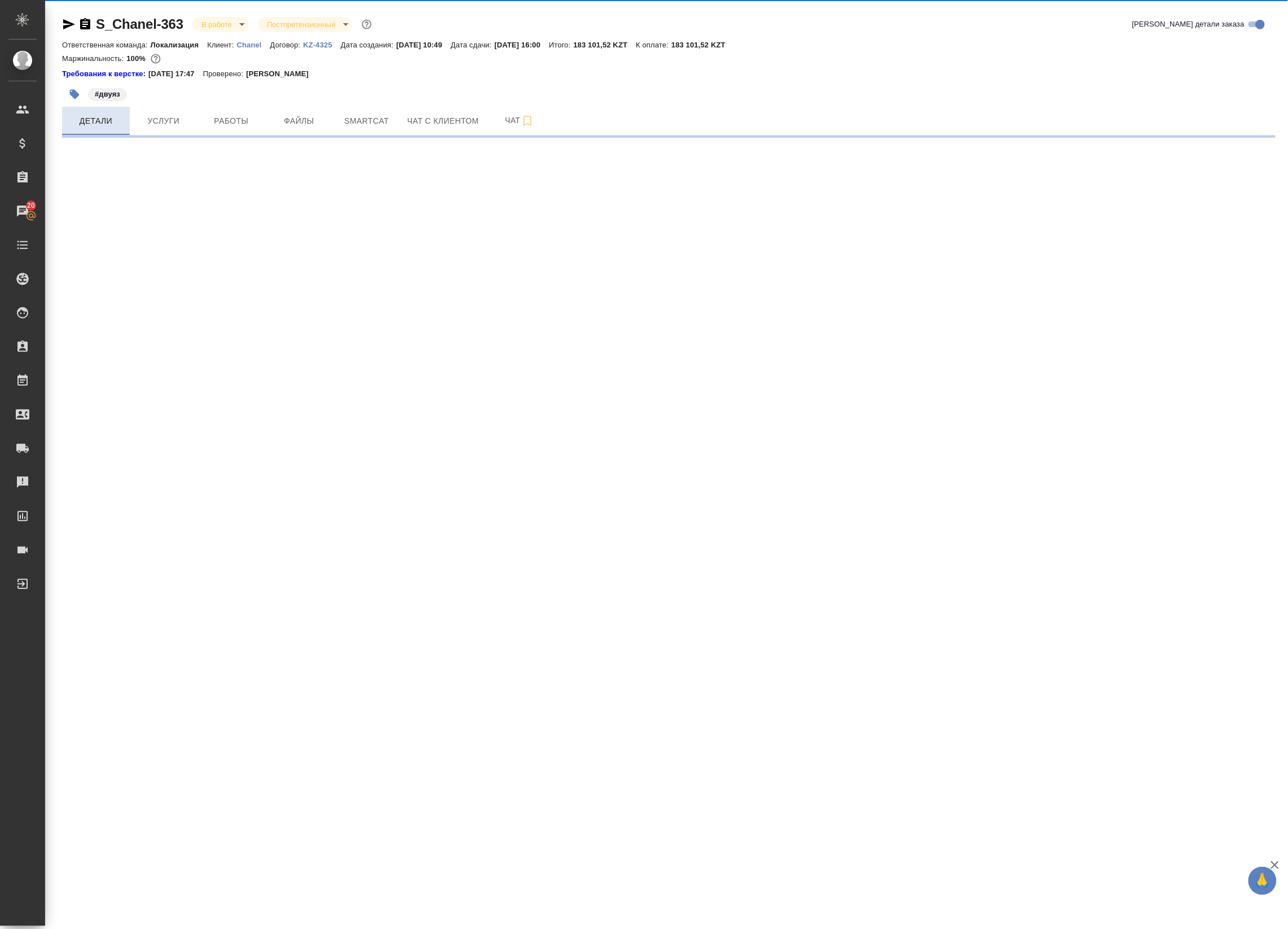
select select "RU"
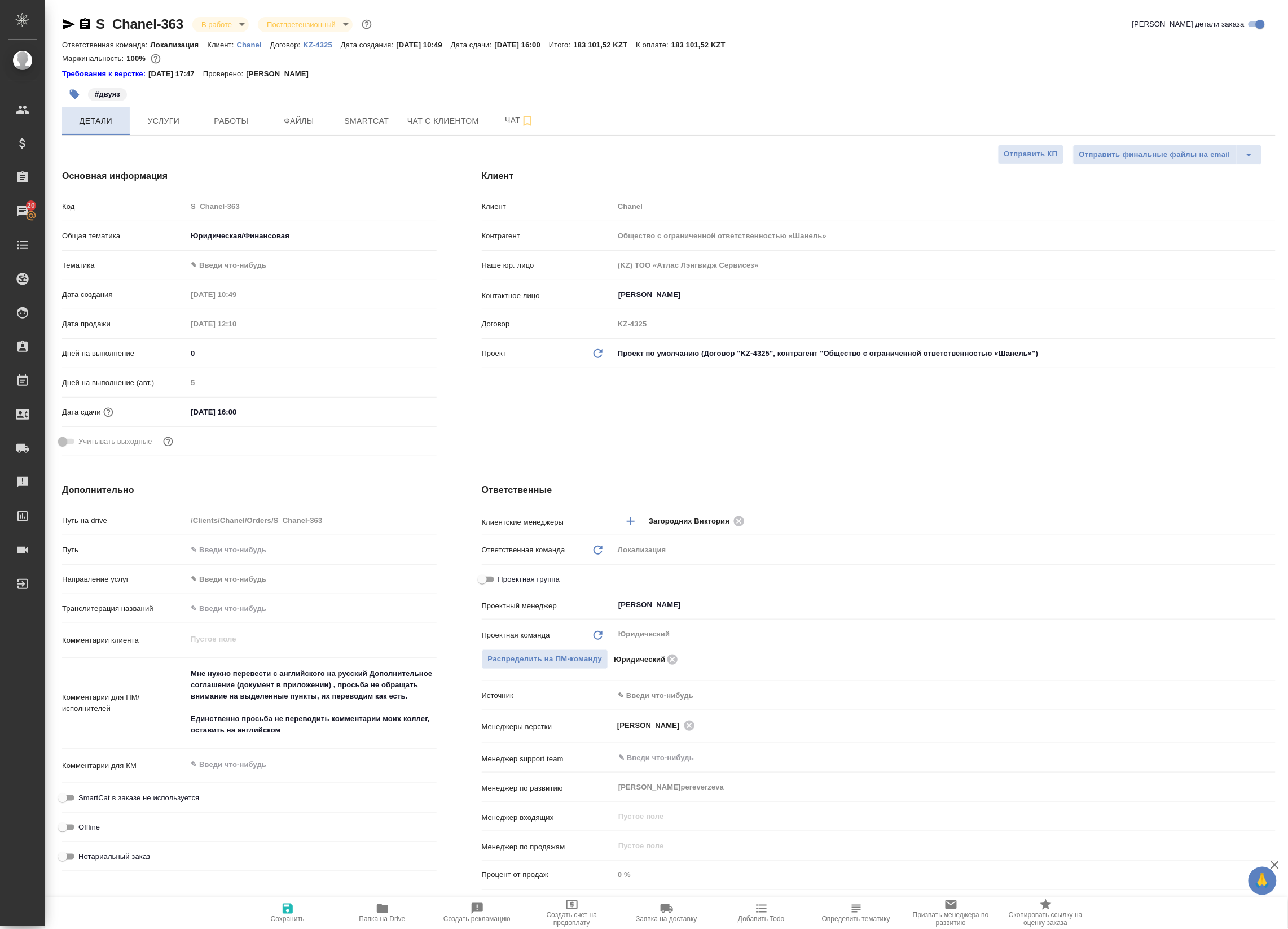
type textarea "x"
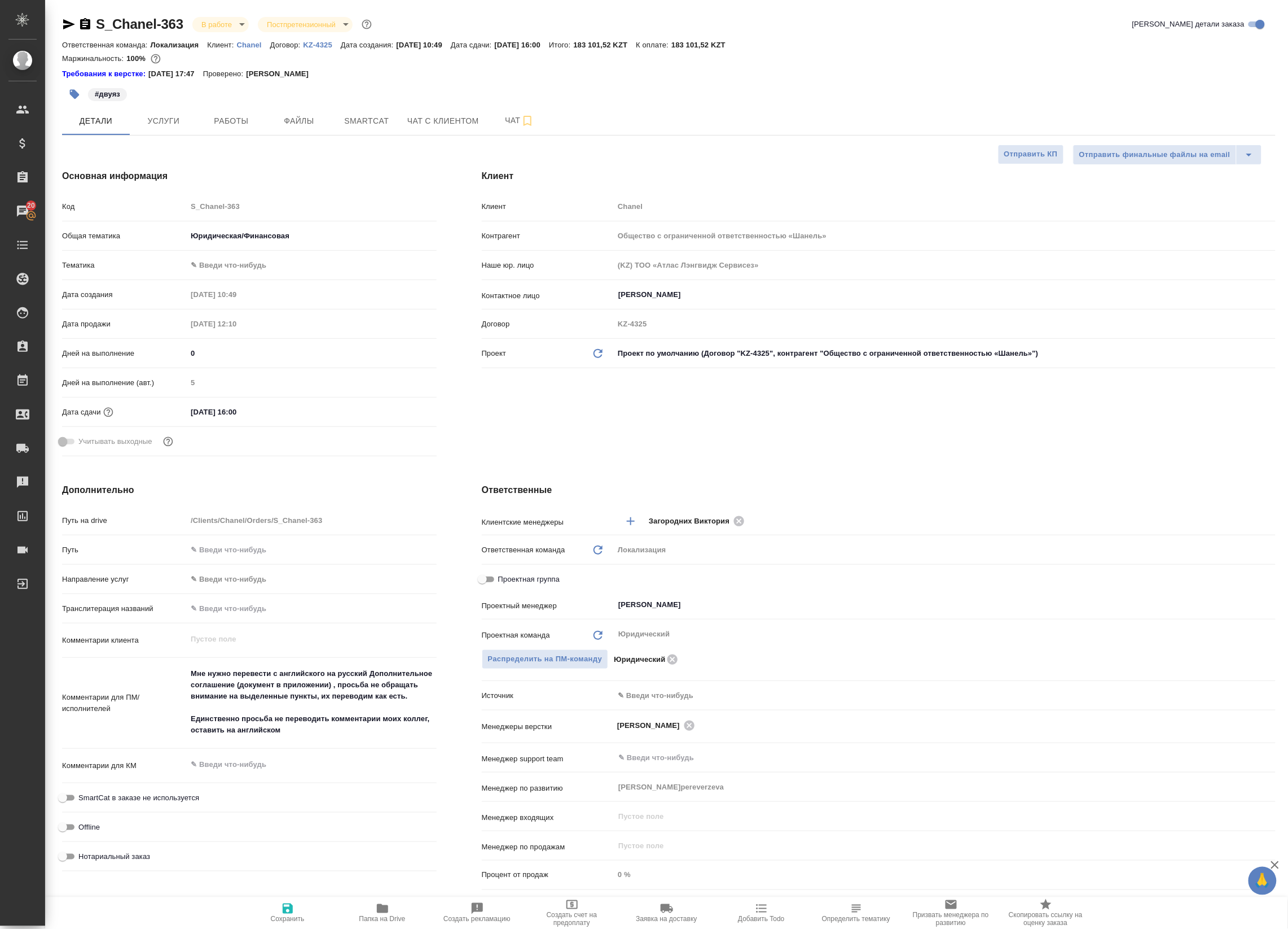
type textarea "x"
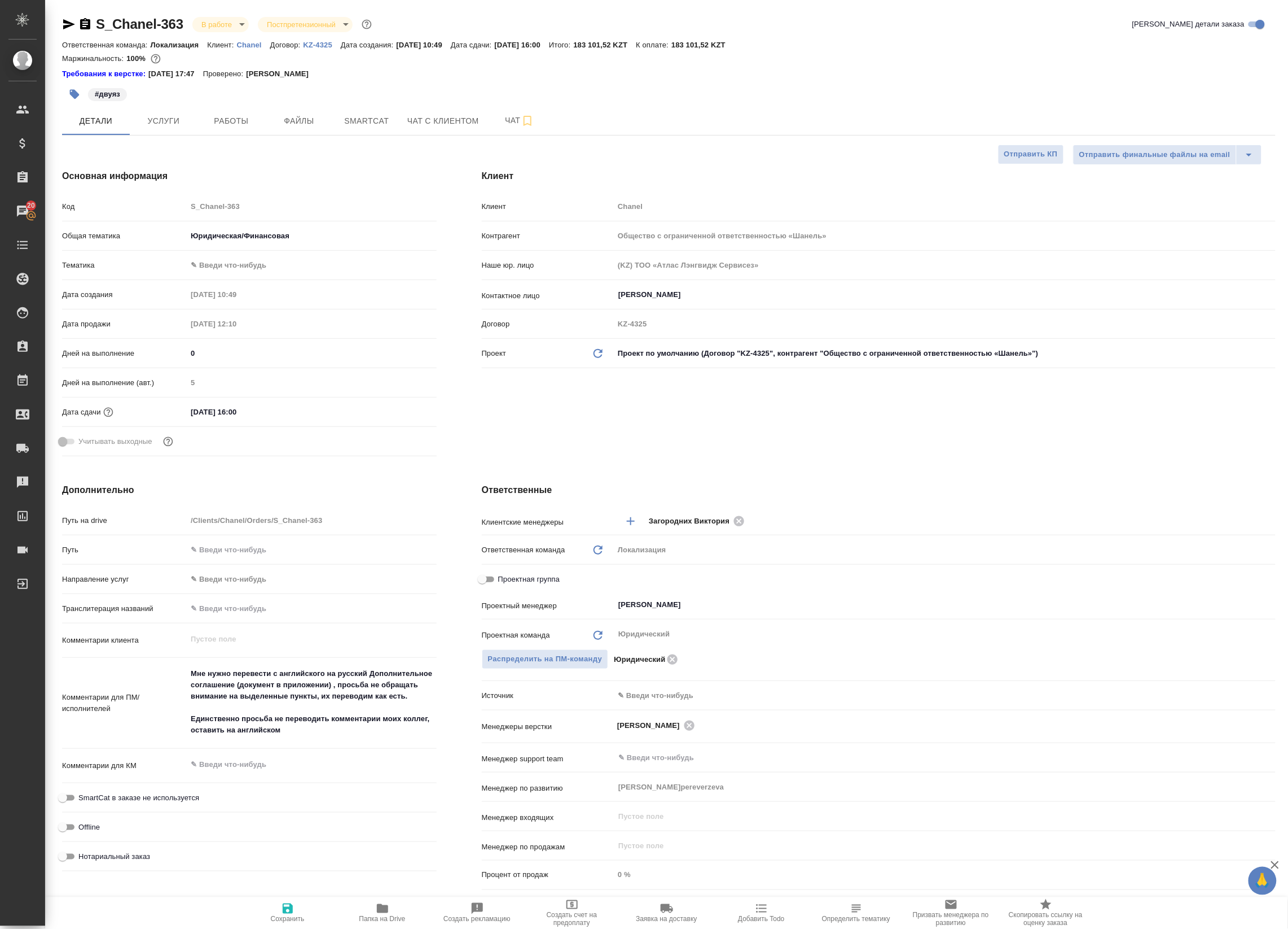
type textarea "x"
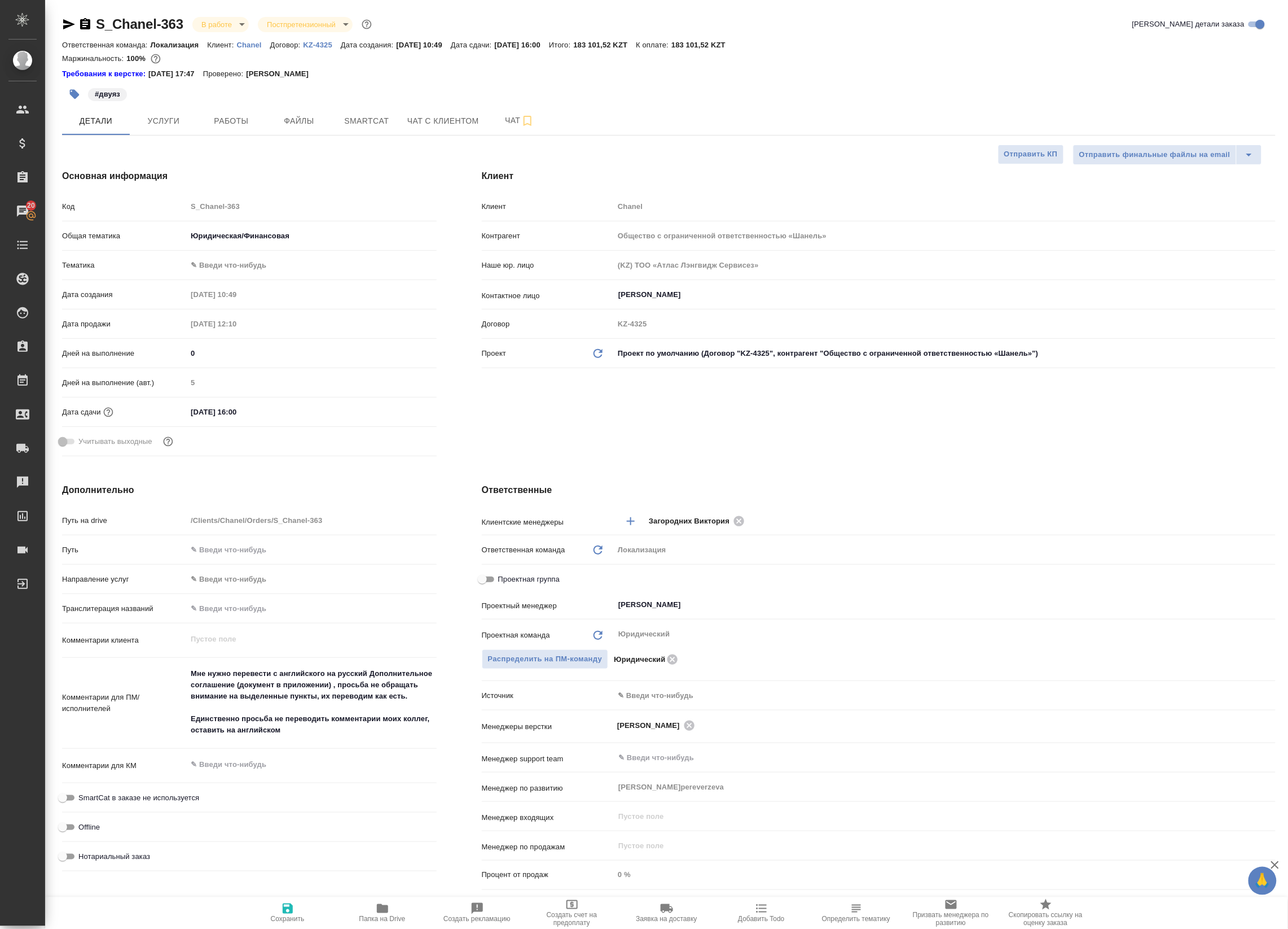
type textarea "x"
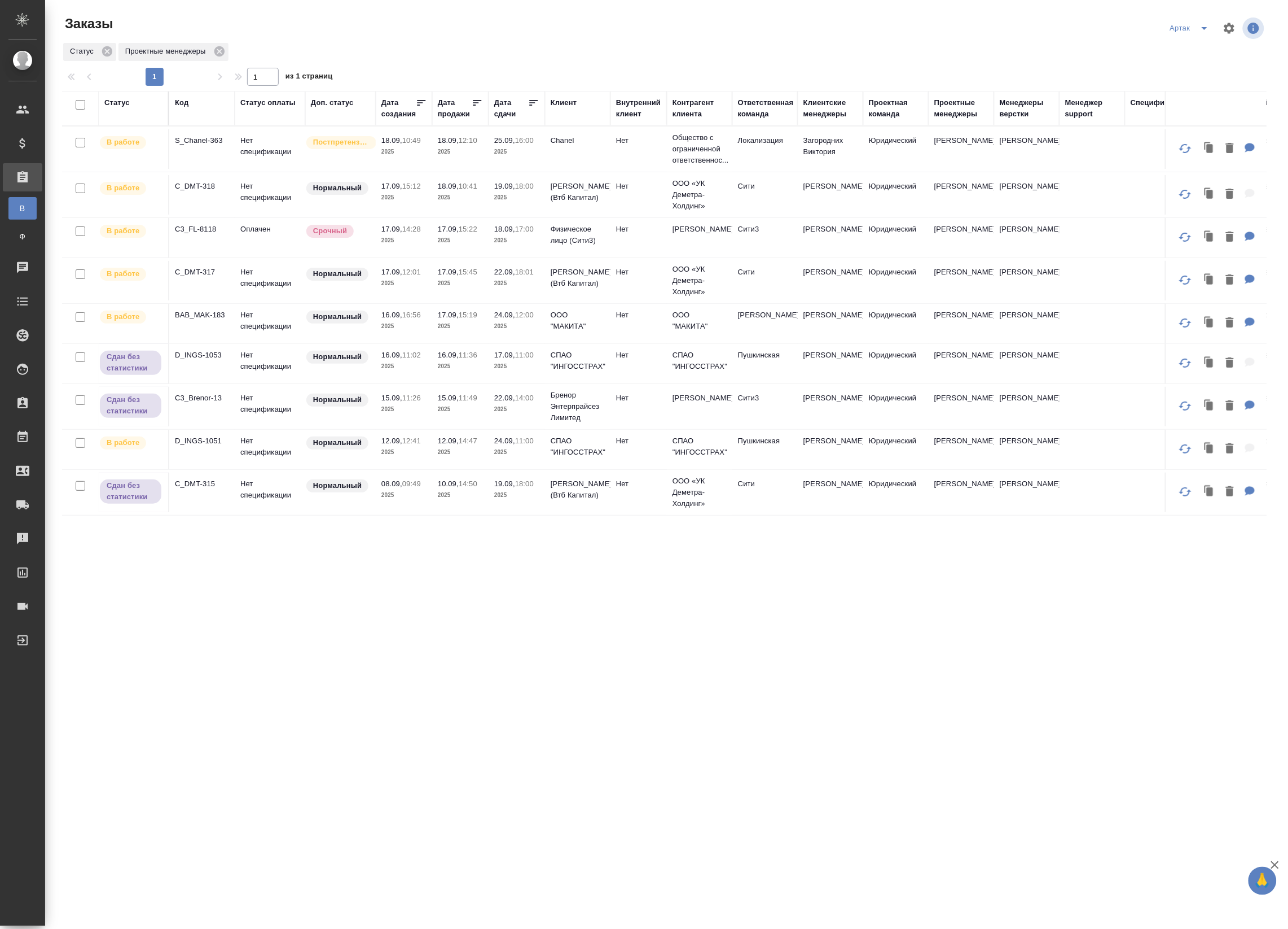
click at [497, 190] on span "19.09, 18:00" at bounding box center [517, 186] width 45 height 11
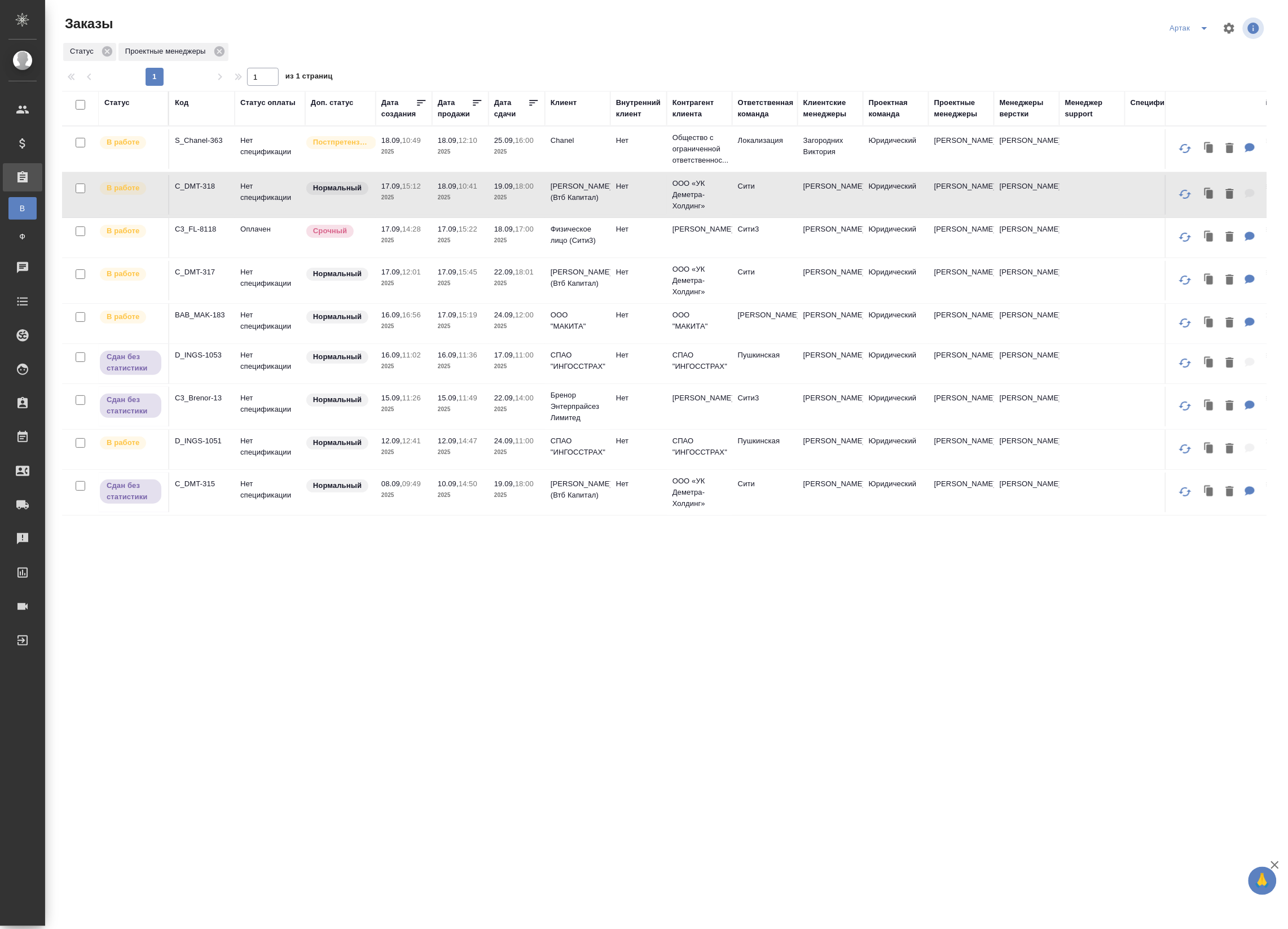
click at [453, 205] on td "18.09, 10:41 2025" at bounding box center [460, 194] width 56 height 39
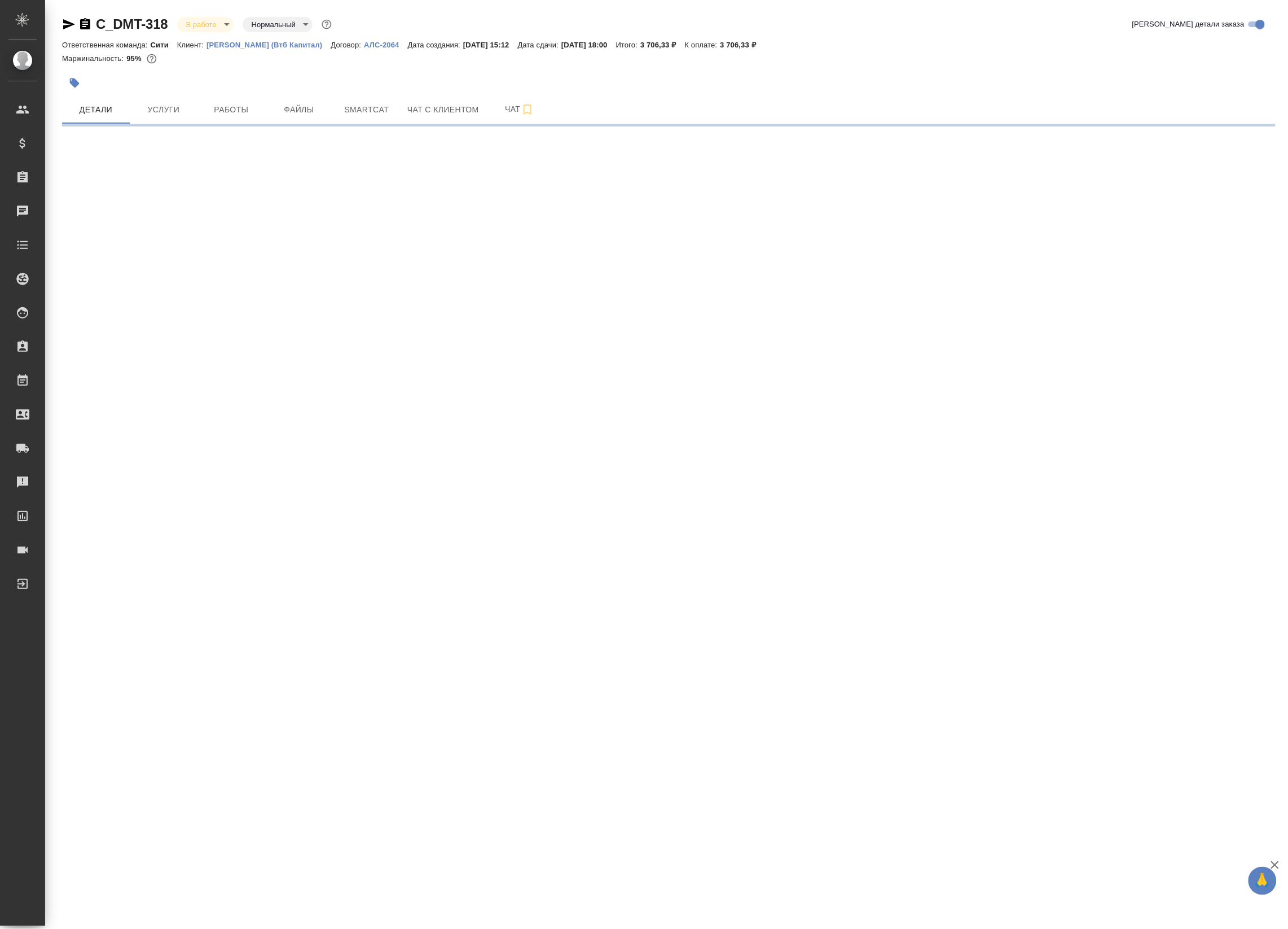
select select "RU"
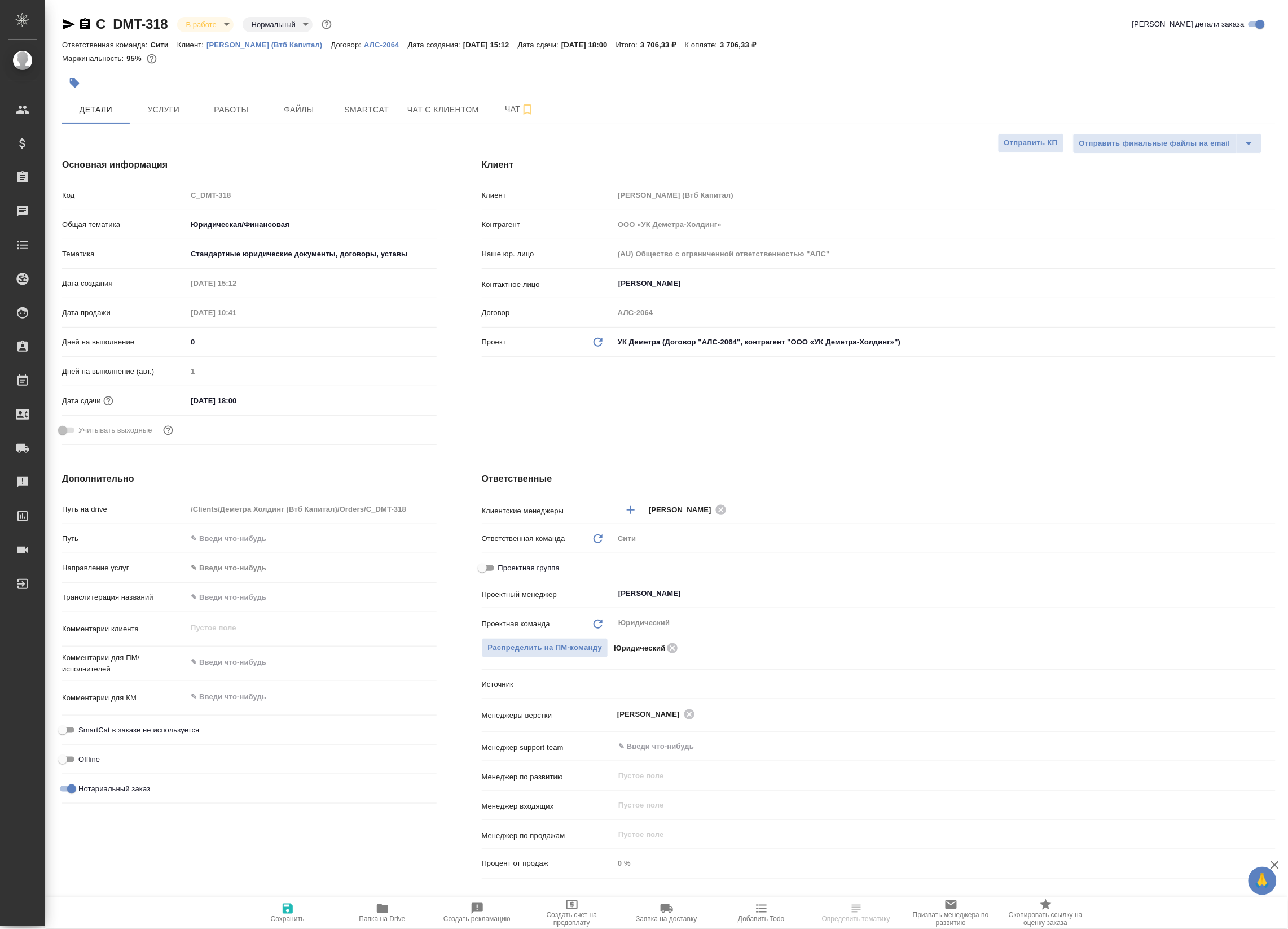
type textarea "x"
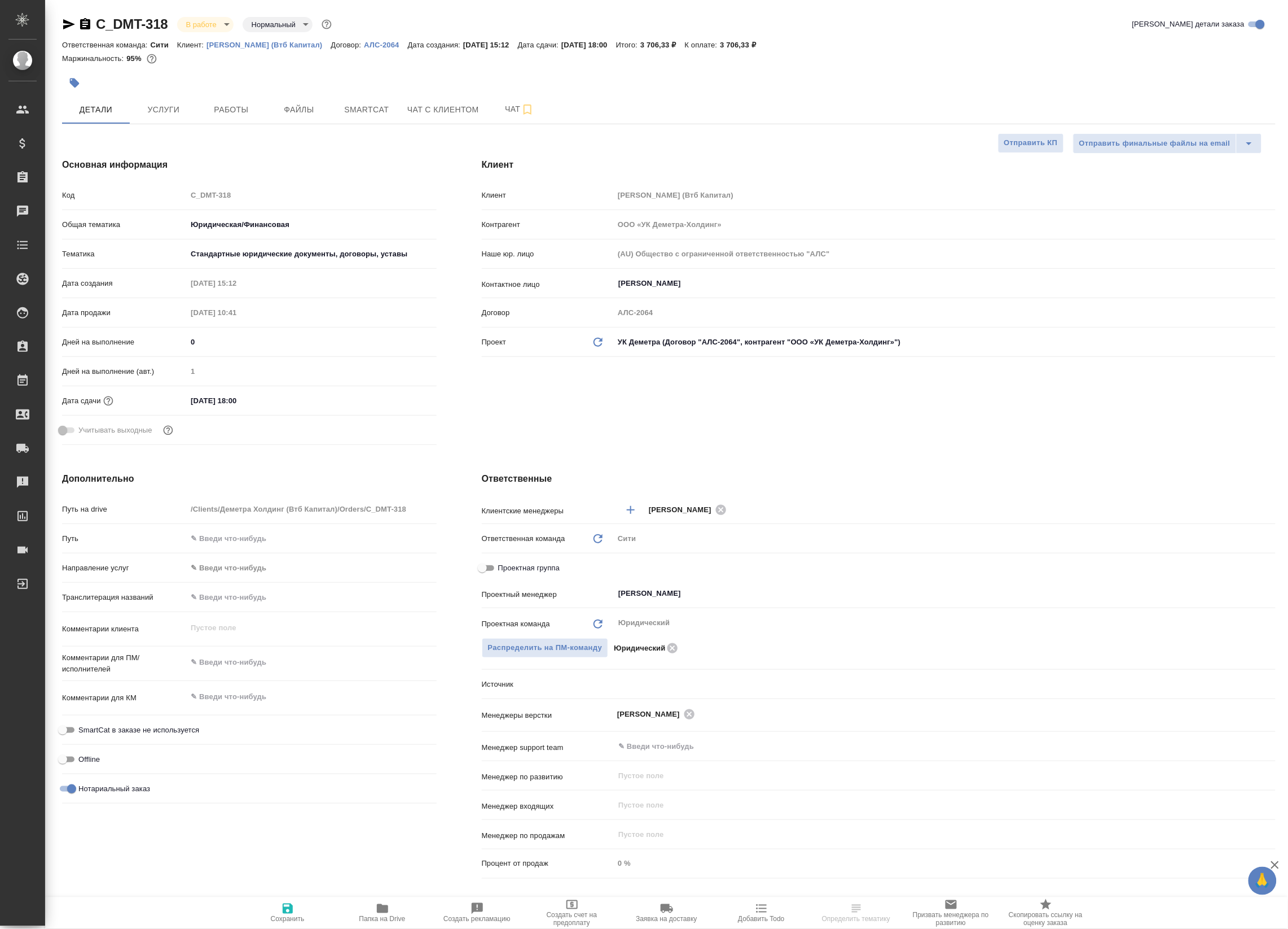
type textarea "x"
click at [216, 115] on span "Работы" at bounding box center [232, 110] width 54 height 14
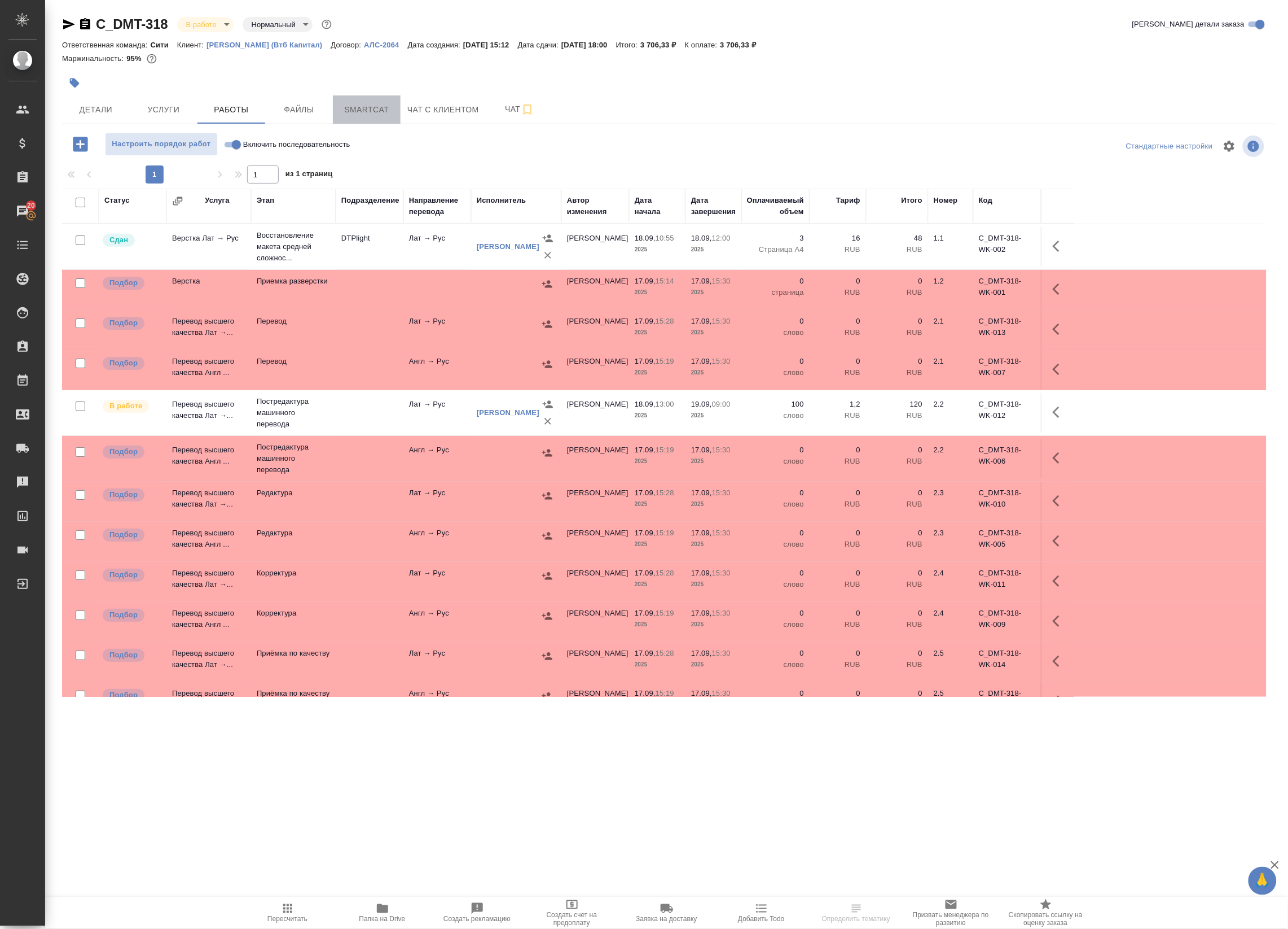
click at [359, 113] on span "Smartcat" at bounding box center [367, 110] width 54 height 14
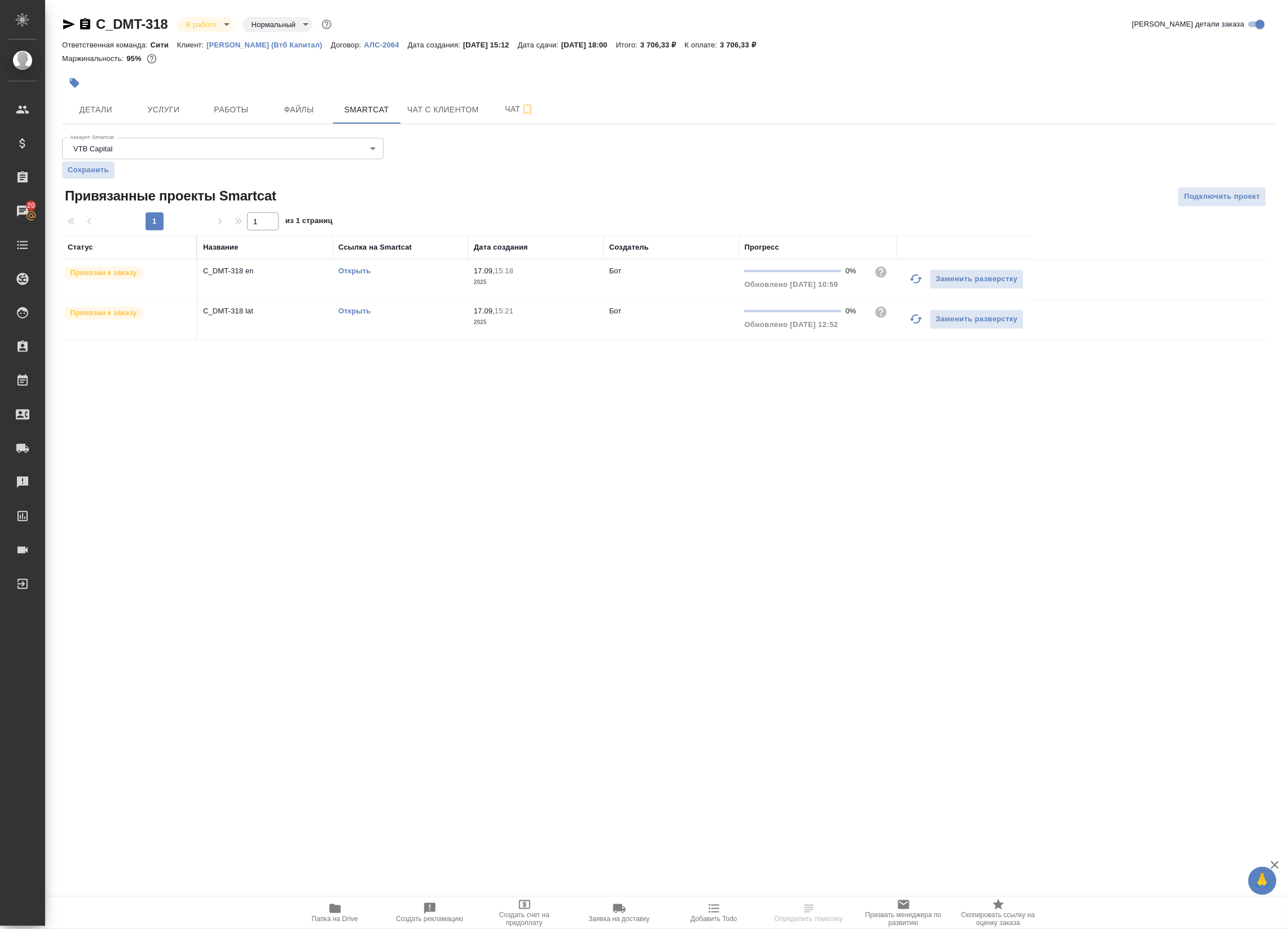
click at [353, 312] on link "Открыть" at bounding box center [354, 311] width 32 height 9
click at [175, 111] on span "Услуги" at bounding box center [164, 110] width 54 height 14
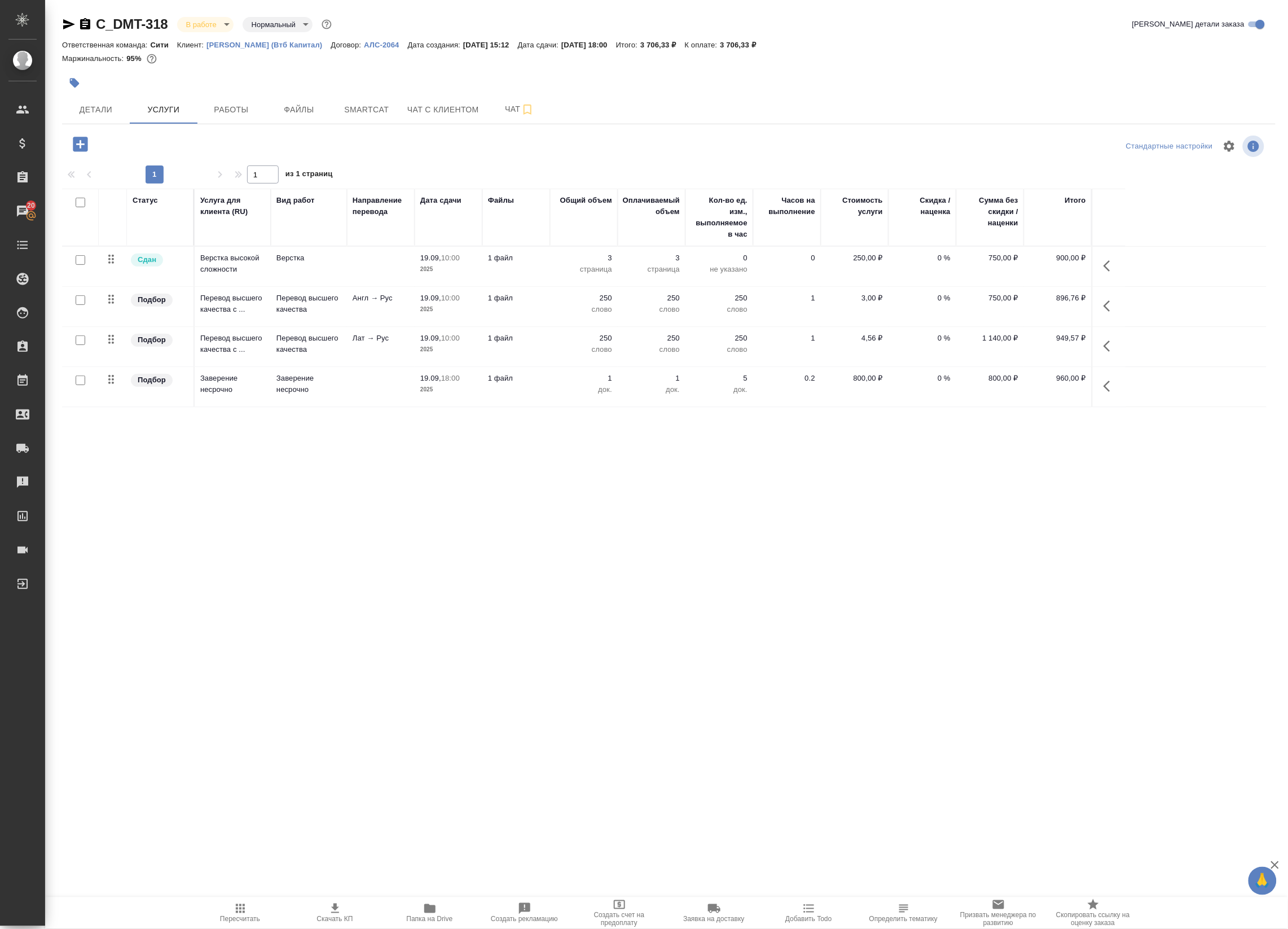
click at [80, 339] on input "checkbox" at bounding box center [80, 340] width 9 height 10
checkbox input "true"
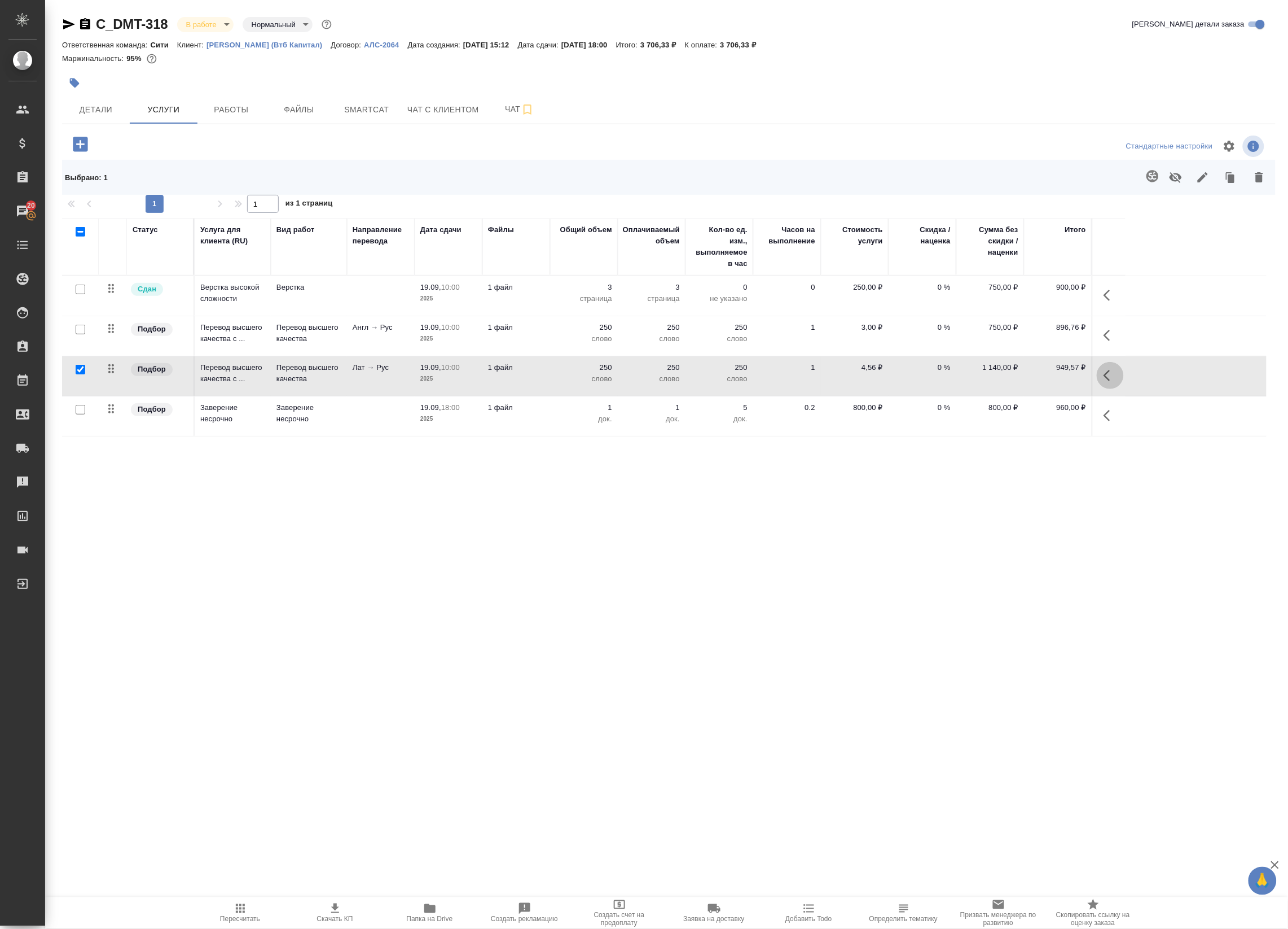
drag, startPoint x: 1123, startPoint y: 376, endPoint x: 1117, endPoint y: 378, distance: 6.3
click at [1119, 377] on button "button" at bounding box center [1110, 375] width 27 height 27
click at [1005, 378] on icon "button" at bounding box center [1000, 375] width 14 height 14
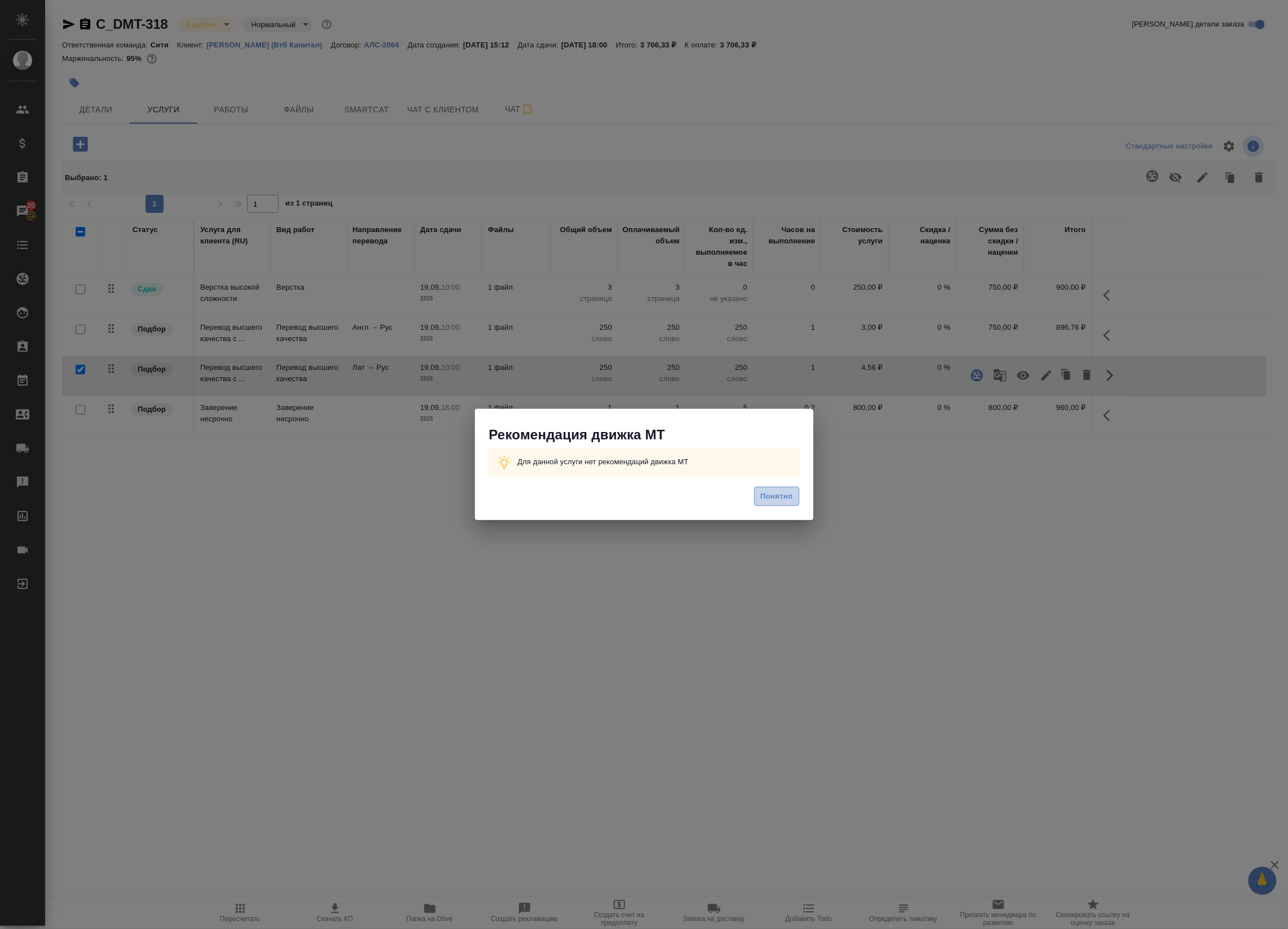
click at [777, 501] on span "Понятно" at bounding box center [777, 496] width 32 height 13
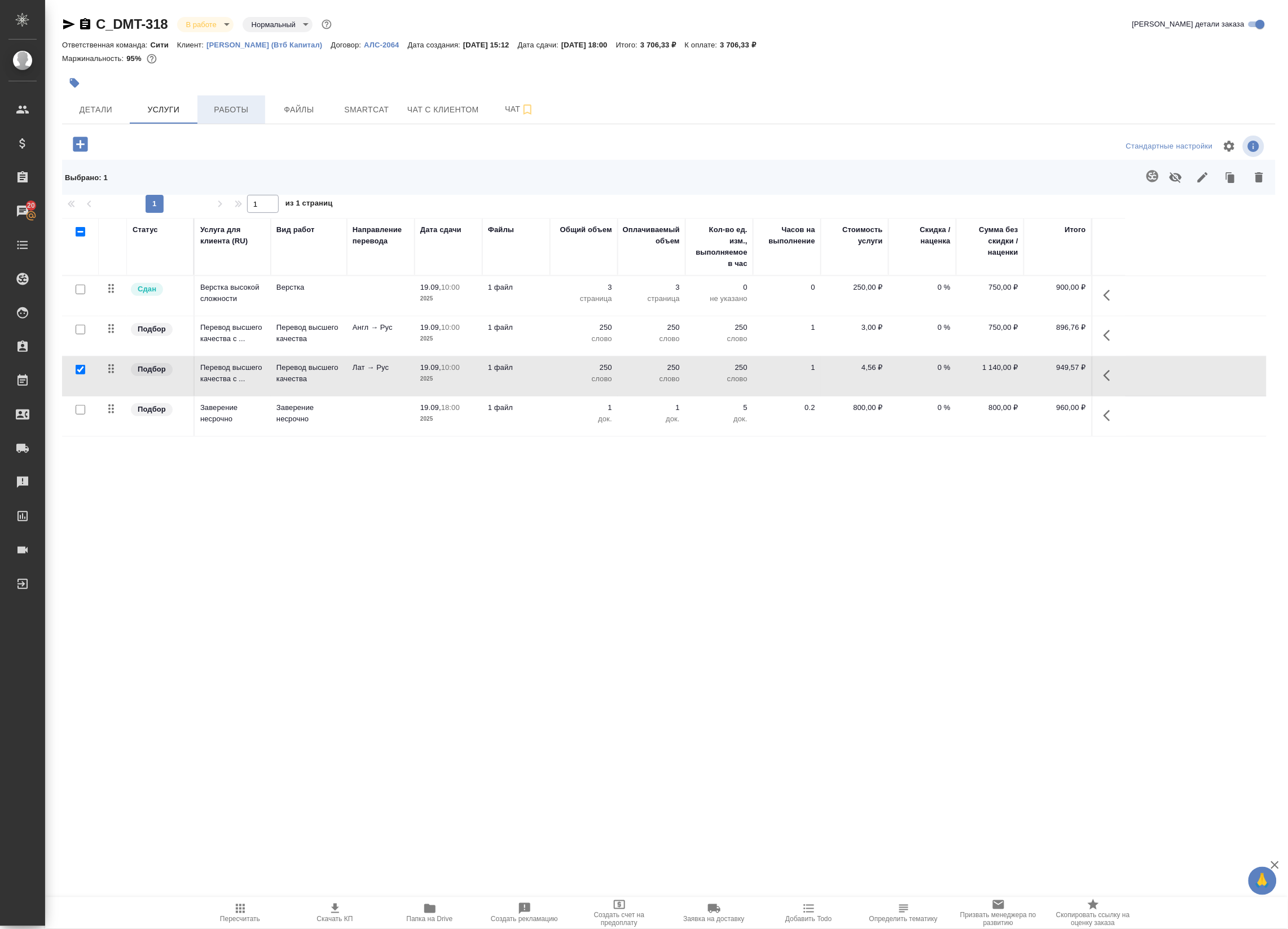
click at [247, 110] on span "Работы" at bounding box center [232, 110] width 54 height 14
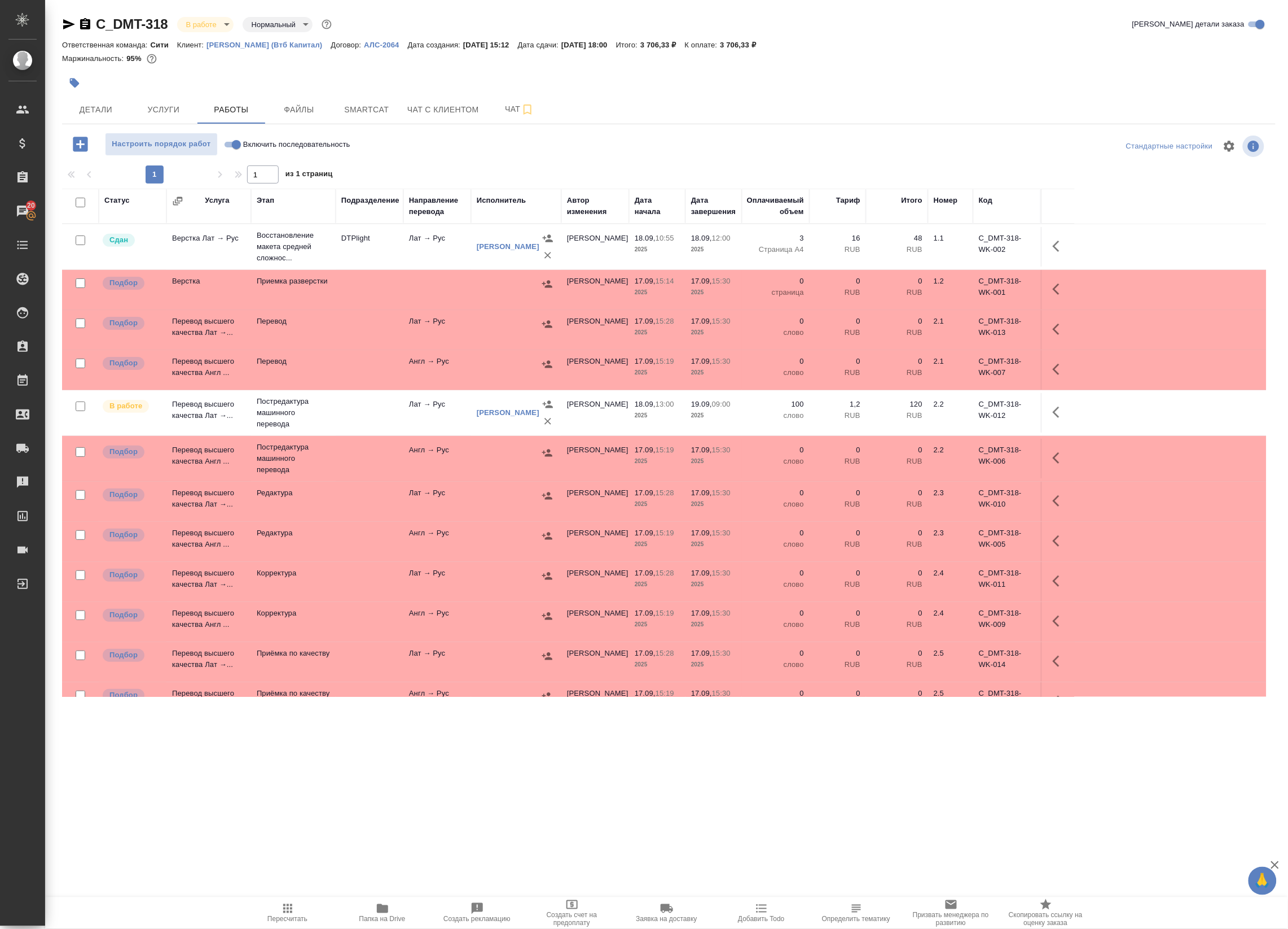
click at [297, 907] on span "Пересчитать" at bounding box center [287, 911] width 81 height 21
click at [379, 113] on span "Smartcat" at bounding box center [367, 110] width 54 height 14
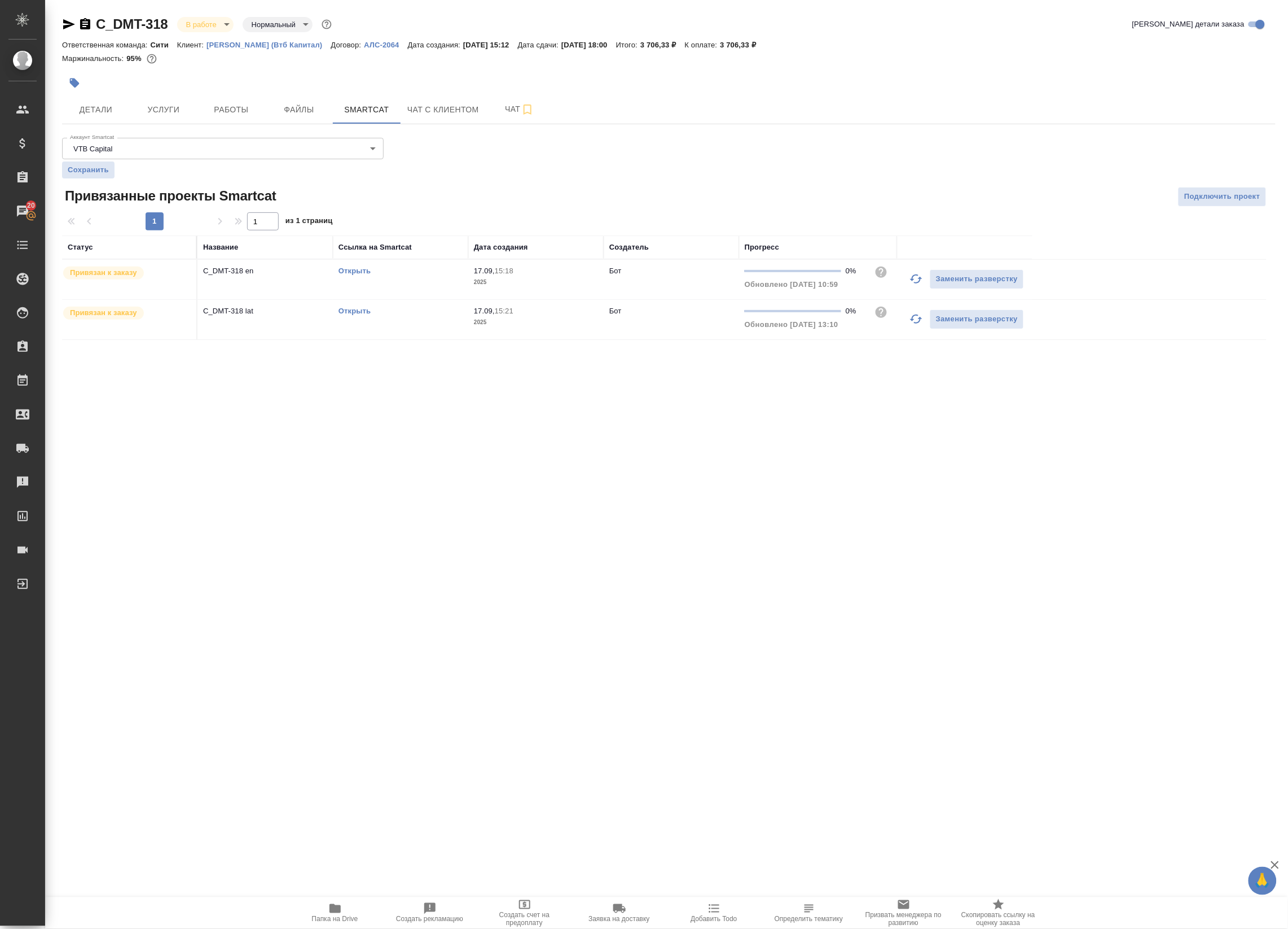
click at [351, 271] on link "Открыть" at bounding box center [354, 271] width 32 height 9
click at [511, 108] on span "Чат" at bounding box center [519, 109] width 54 height 14
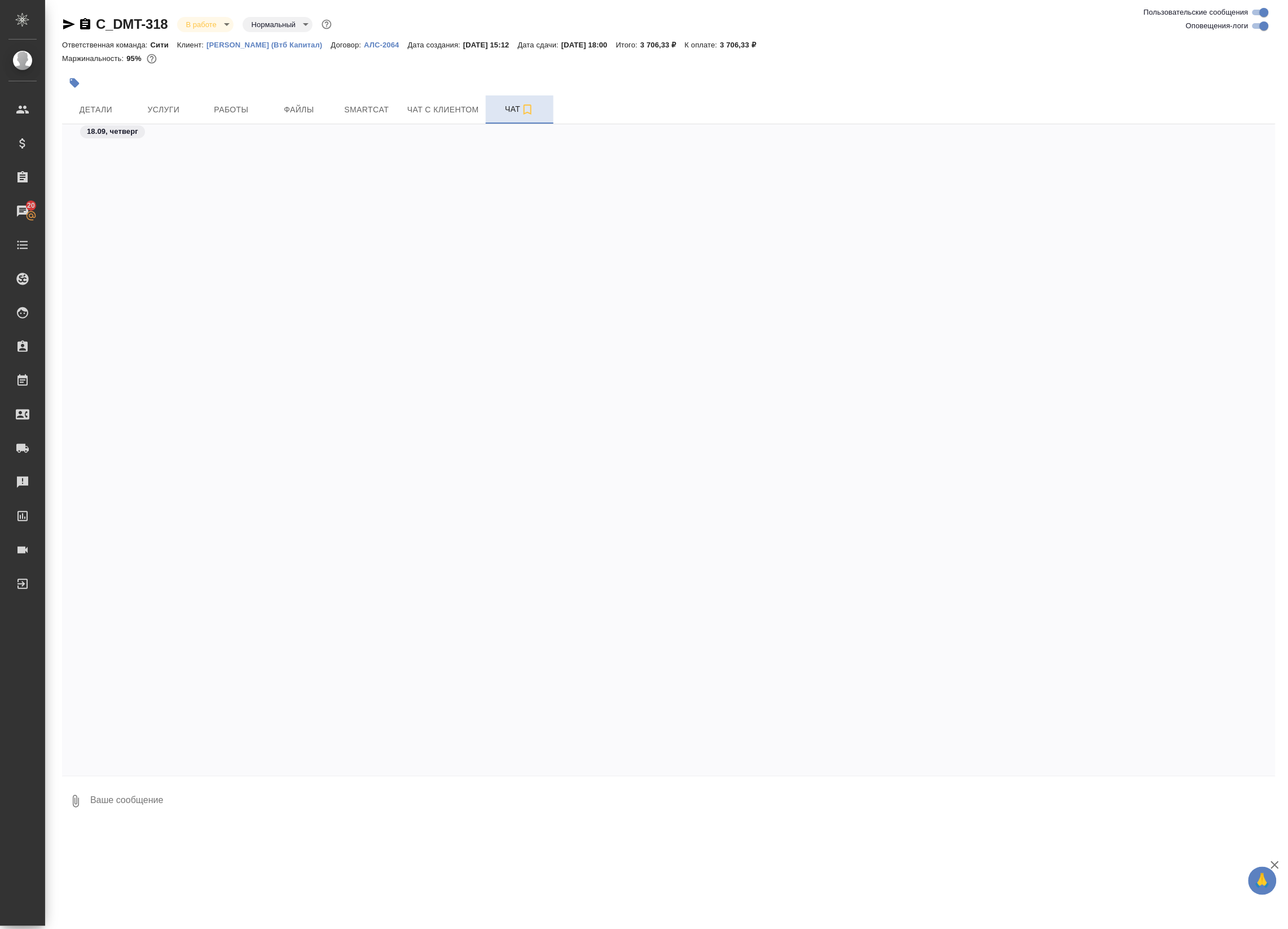
scroll to position [2039, 0]
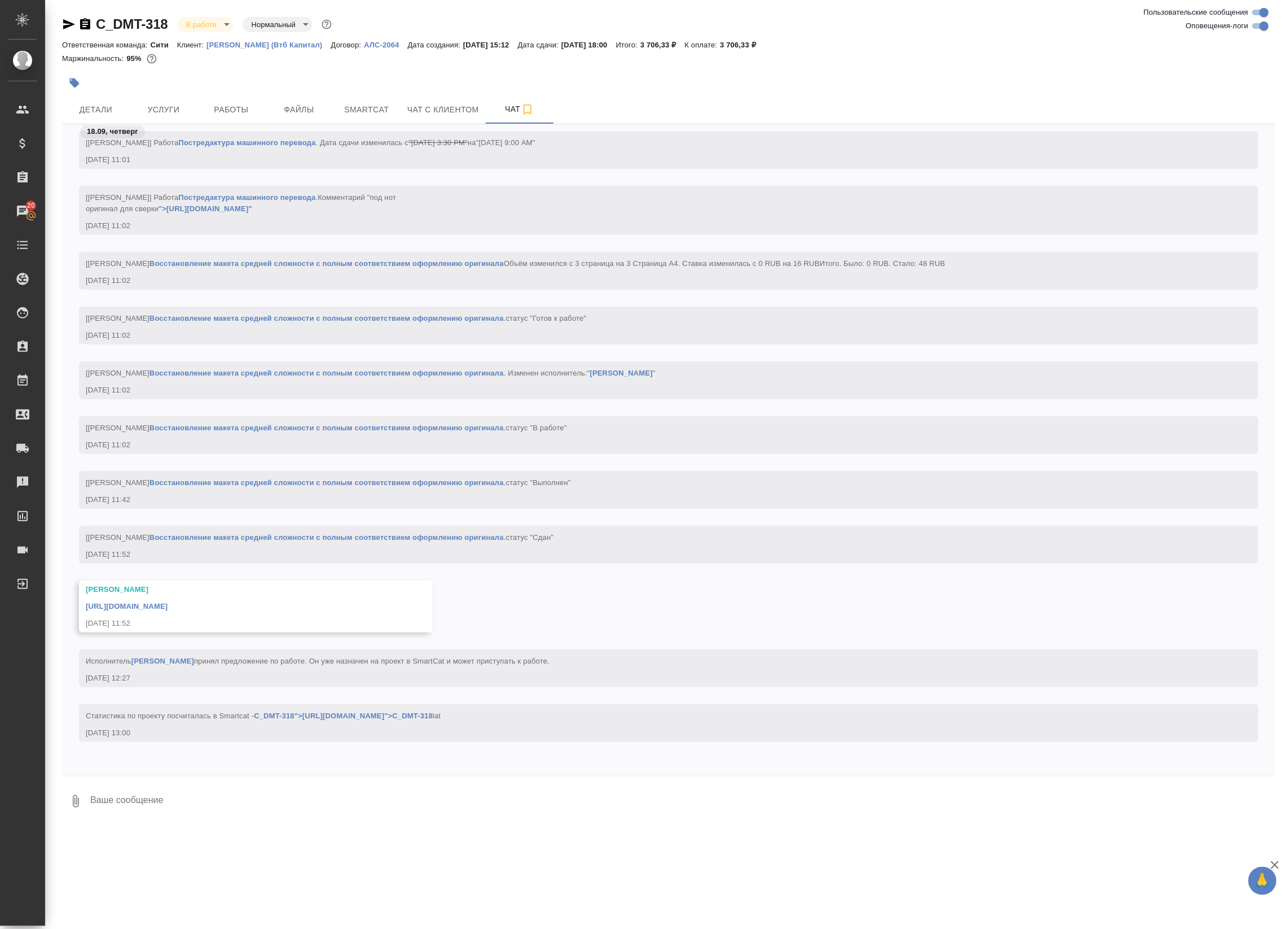
click at [255, 598] on div "https://drive.awatera.com/apps/files/files/10388949?dir=/Shares/%D0%94%D0%B5%D0…" at bounding box center [239, 604] width 308 height 14
click at [167, 602] on link "https://drive.awatera.com/apps/files/files/10388949?dir=/Shares/%D0%94%D0%B5%D0…" at bounding box center [126, 606] width 82 height 9
click at [158, 108] on span "Услуги" at bounding box center [164, 110] width 54 height 14
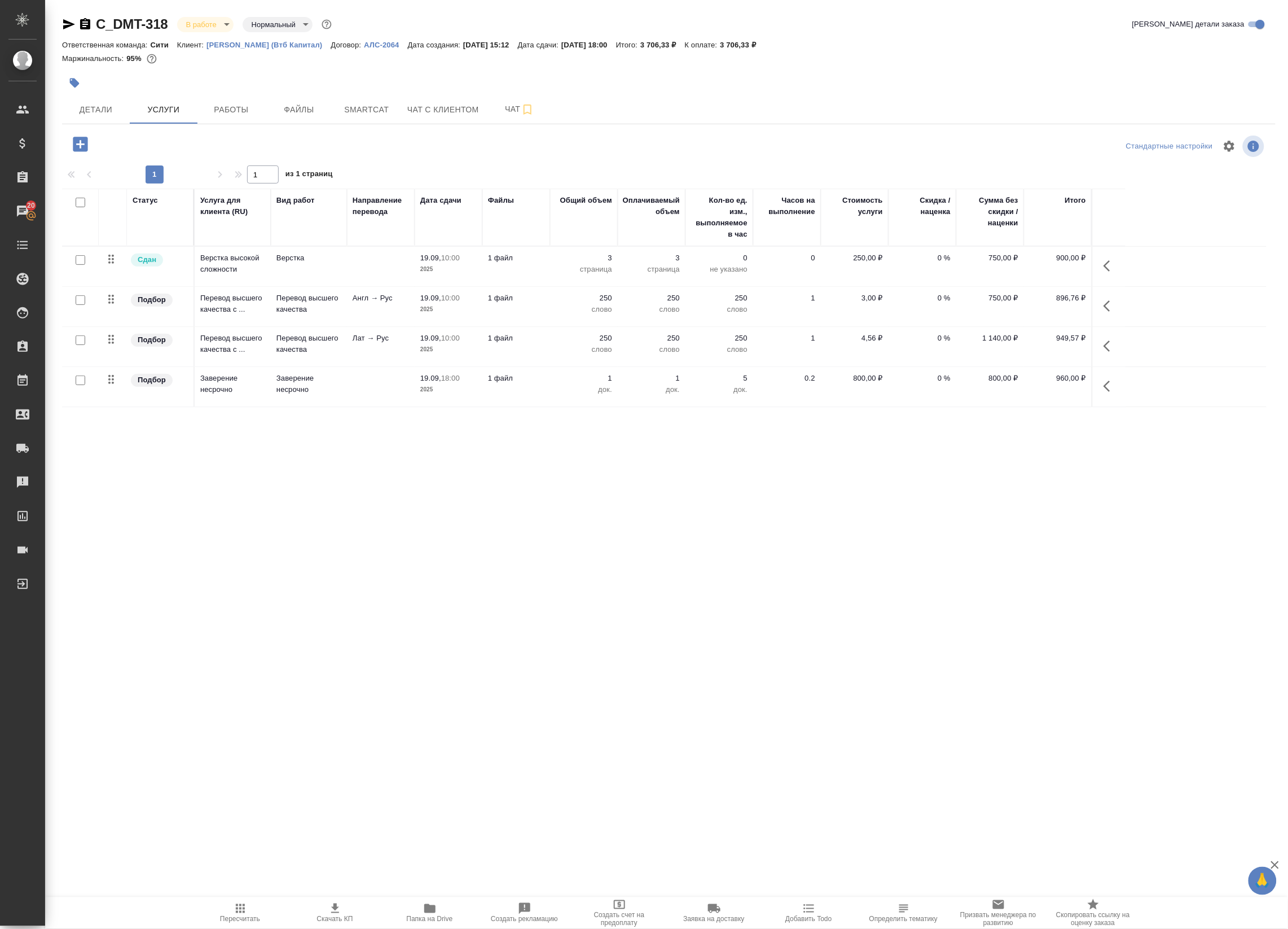
click at [346, 350] on td "Перевод высшего качества" at bounding box center [309, 346] width 76 height 39
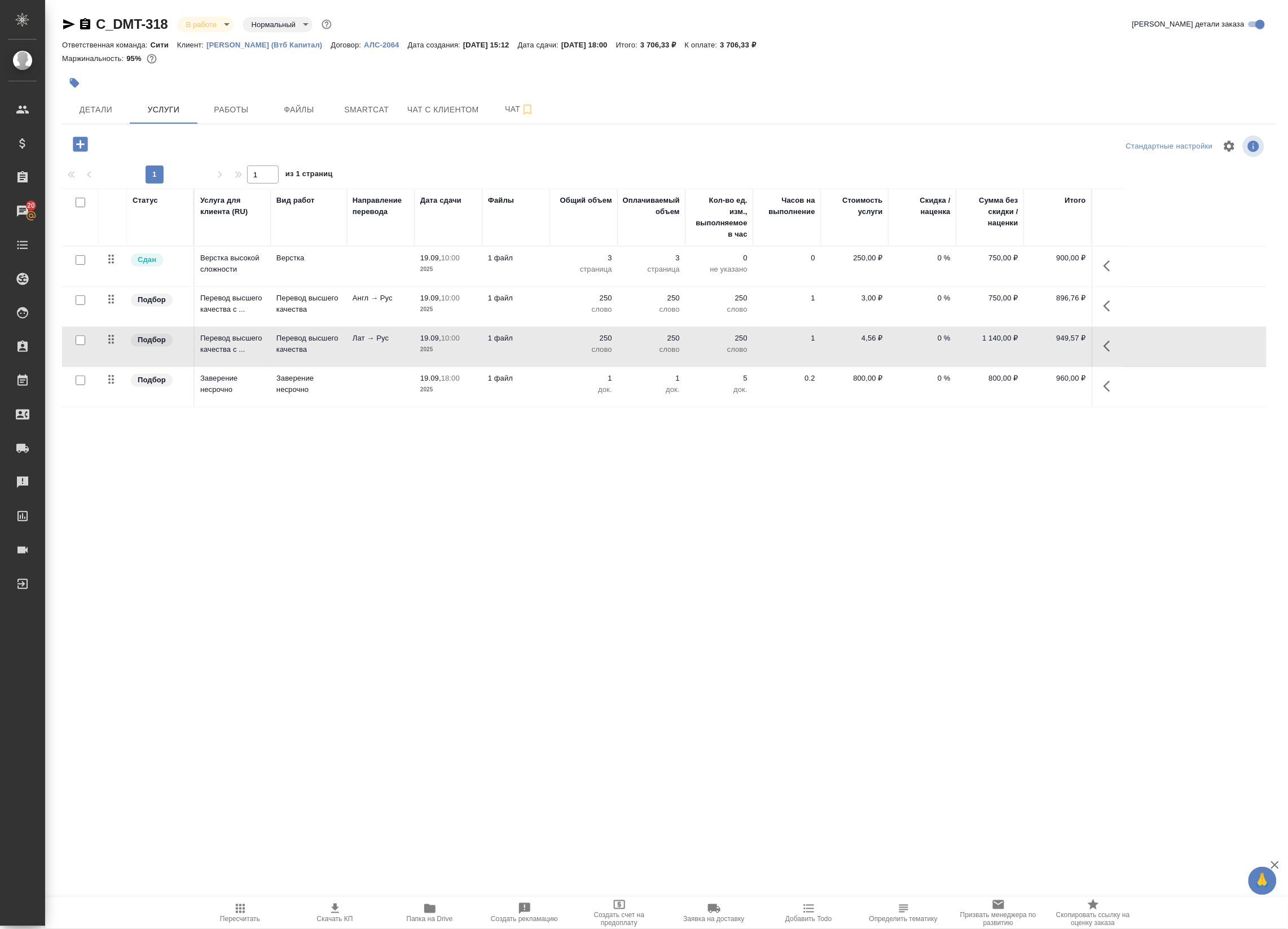
click at [365, 308] on td "Англ → Рус" at bounding box center [381, 306] width 68 height 39
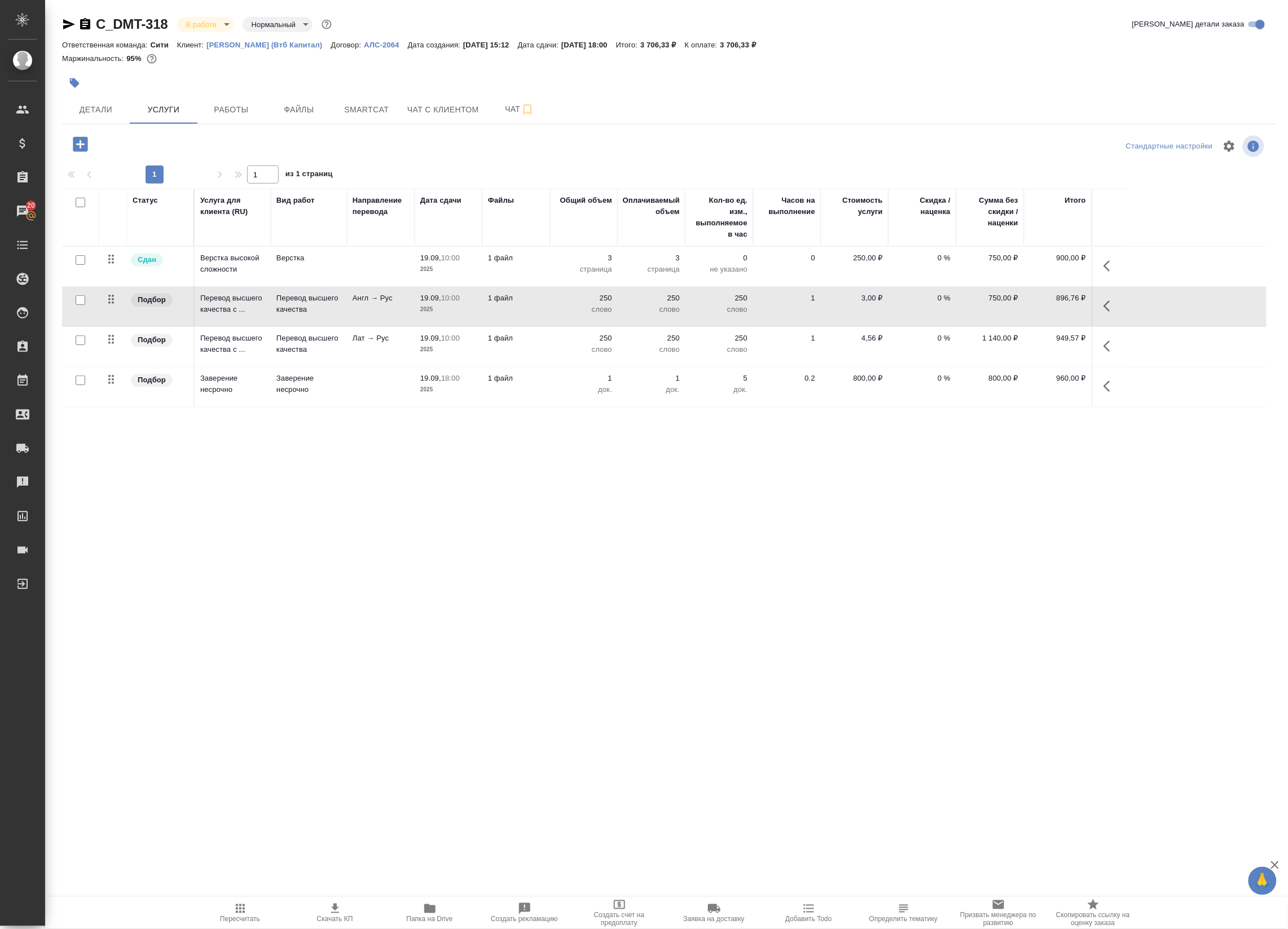
click at [79, 300] on input "checkbox" at bounding box center [80, 300] width 9 height 10
checkbox input "true"
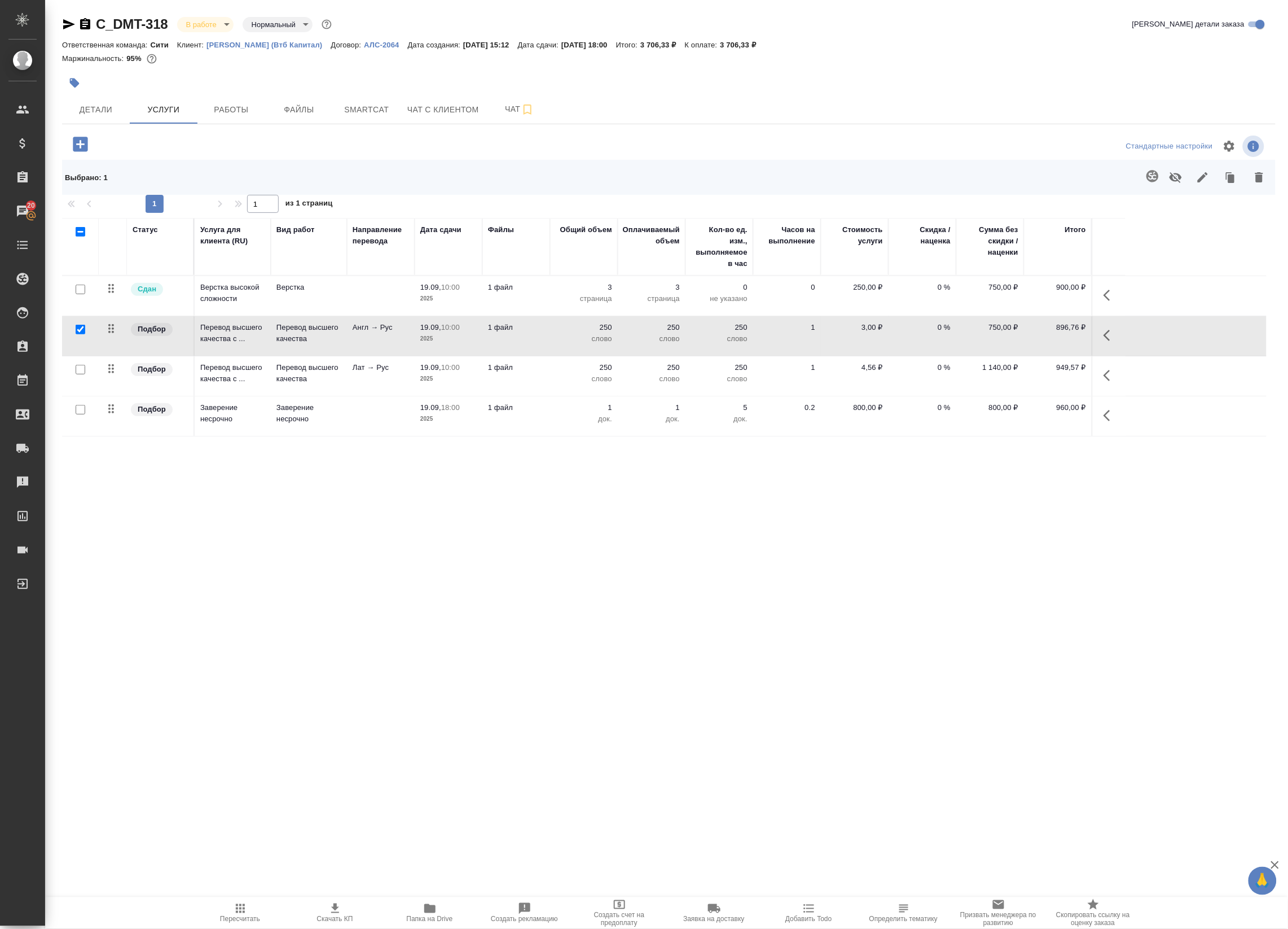
click at [1105, 335] on icon "button" at bounding box center [1107, 335] width 7 height 11
click at [1000, 343] on button "button" at bounding box center [1000, 335] width 27 height 27
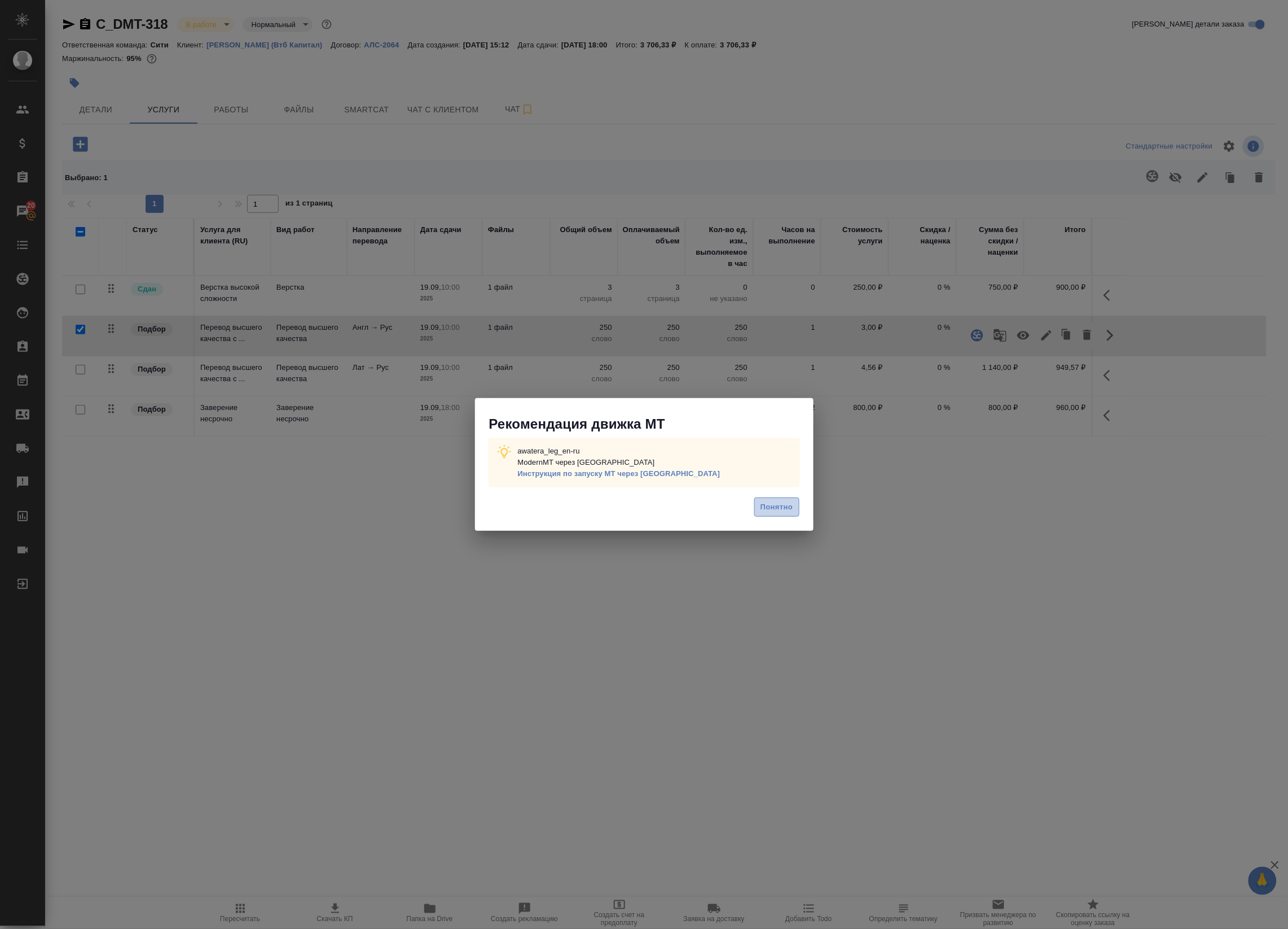
click at [787, 514] on span "Понятно" at bounding box center [777, 507] width 32 height 13
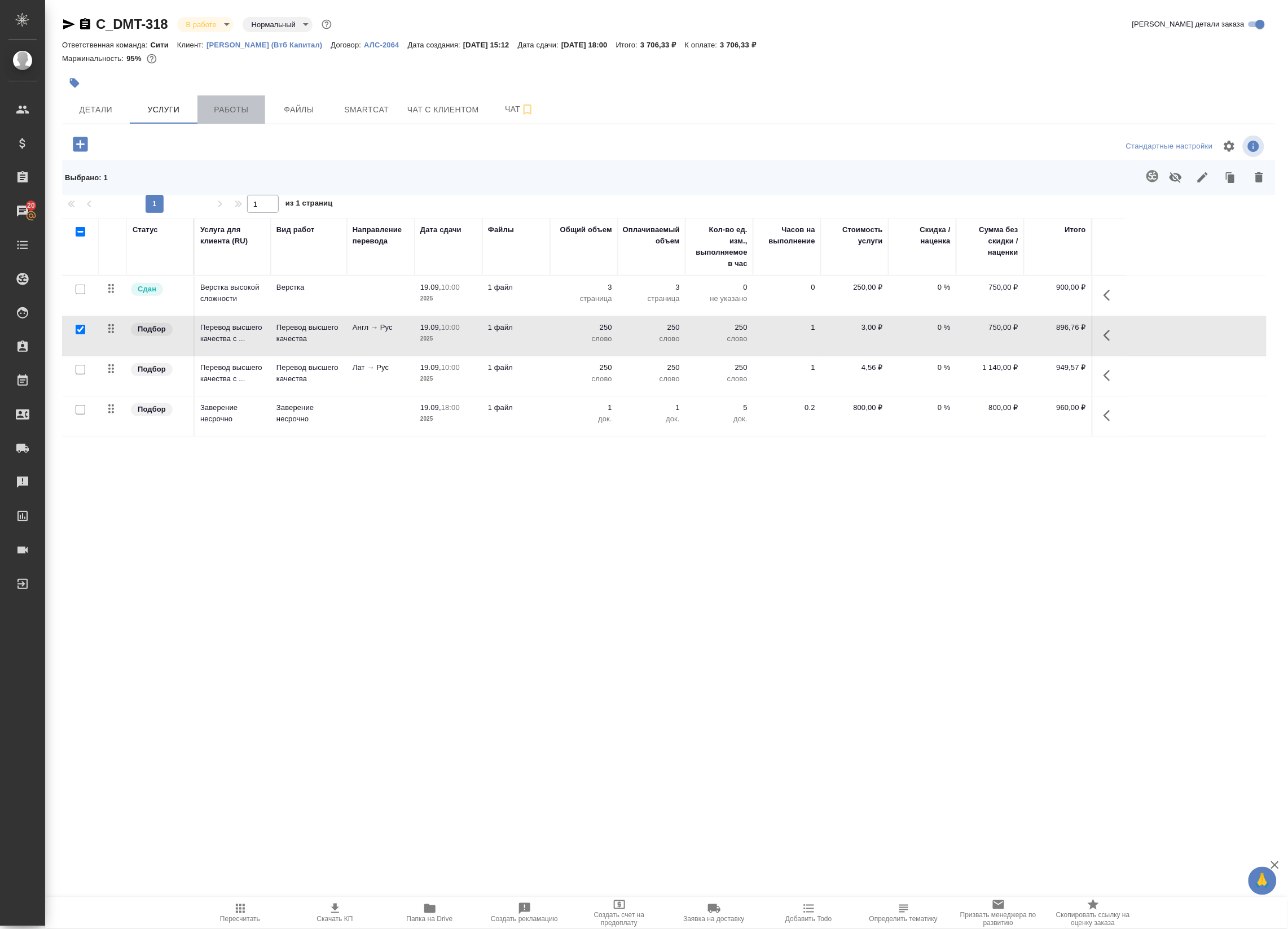
click at [213, 115] on span "Работы" at bounding box center [232, 110] width 54 height 14
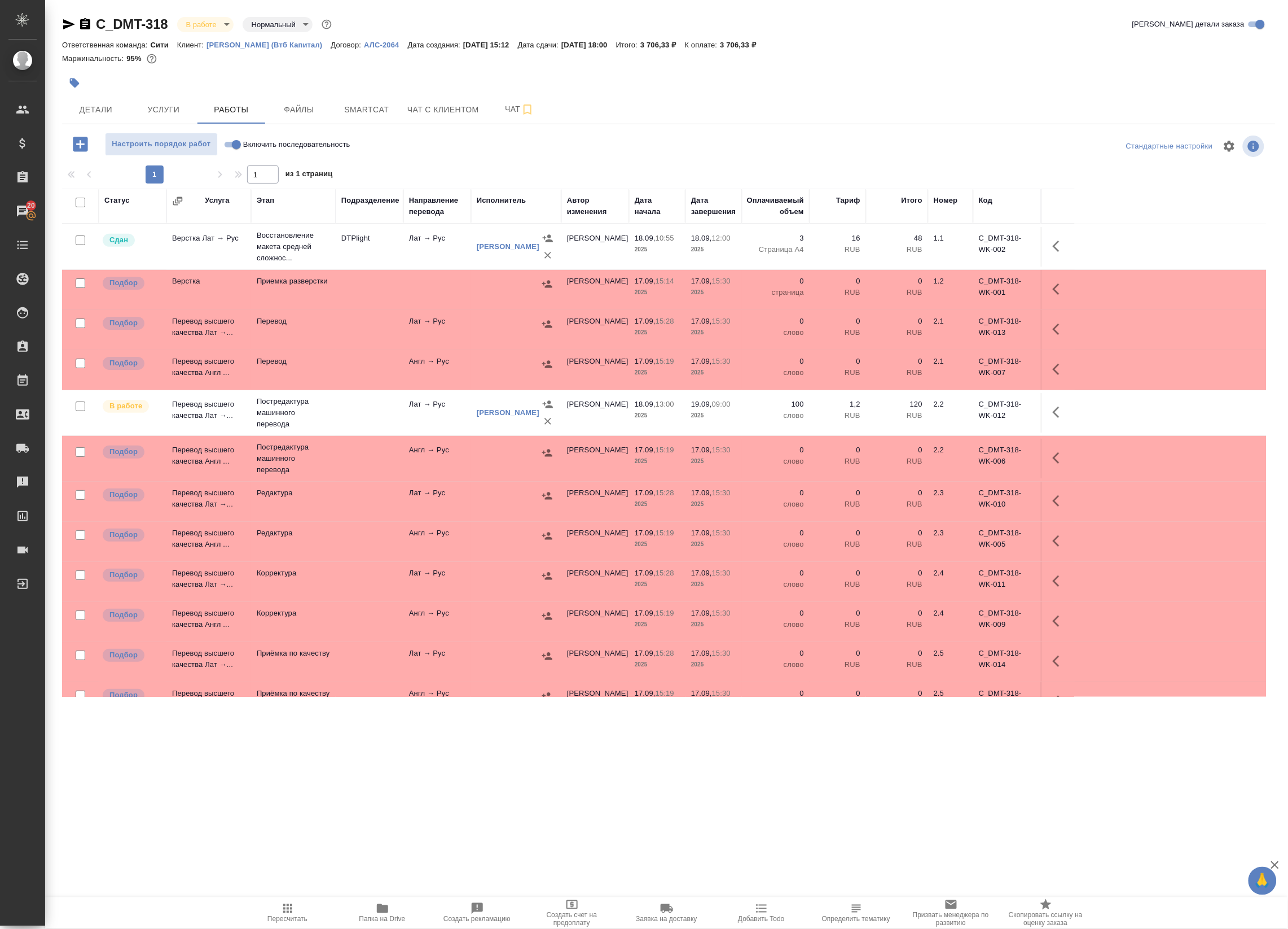
click at [472, 465] on td at bounding box center [517, 458] width 91 height 39
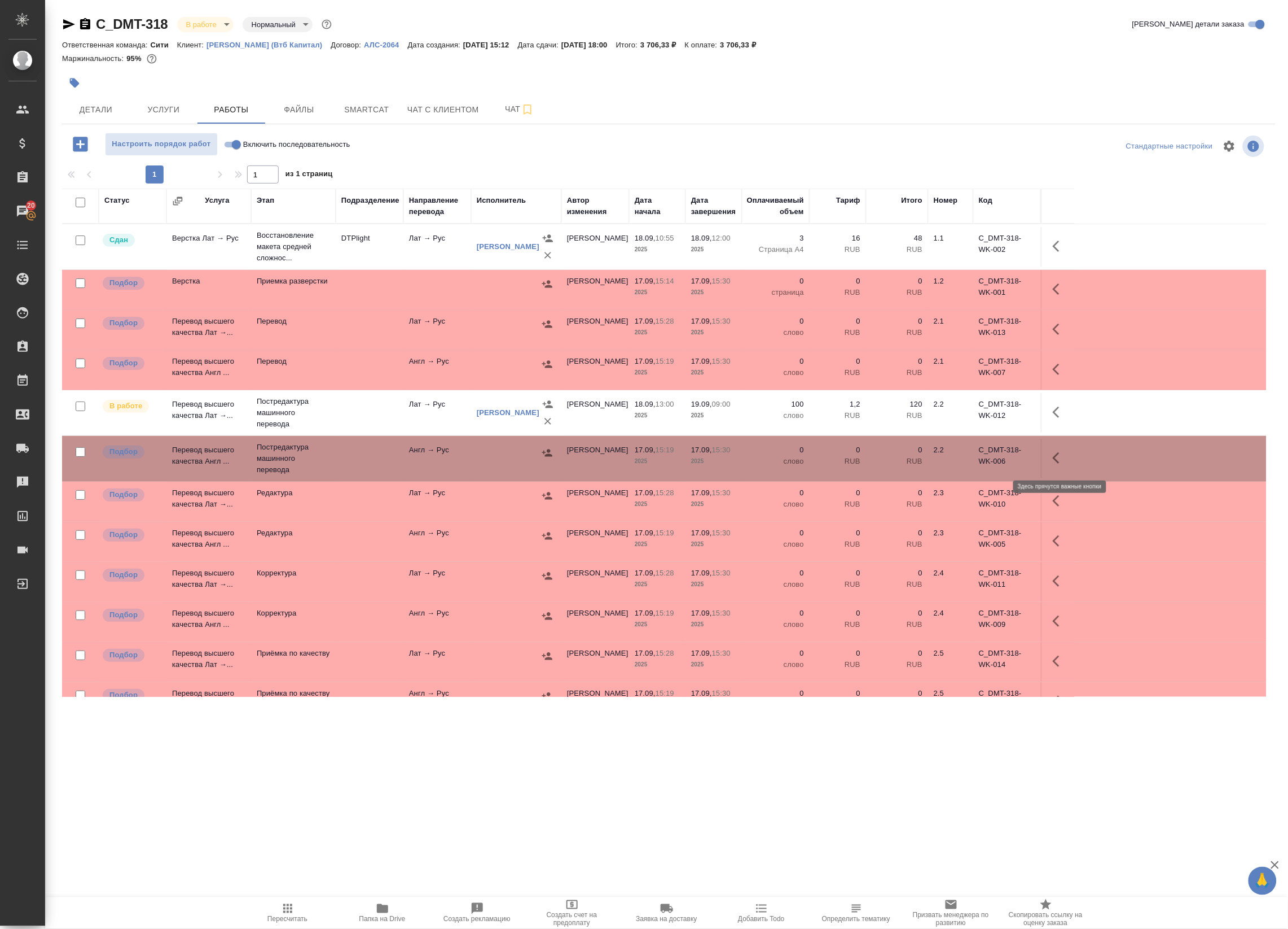
click at [1053, 462] on icon "button" at bounding box center [1059, 458] width 14 height 14
click at [977, 456] on icon "button" at bounding box center [977, 458] width 14 height 14
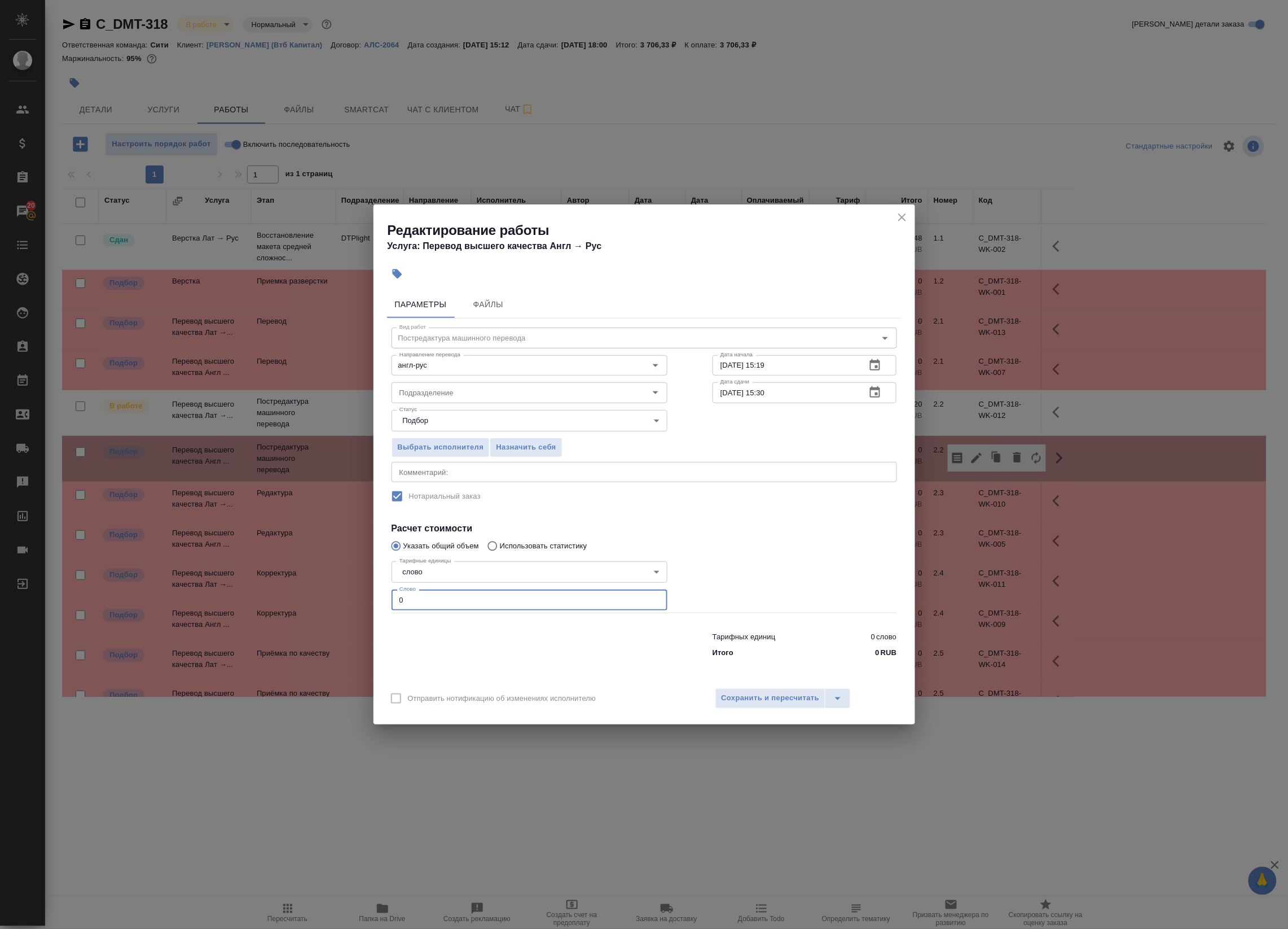
drag, startPoint x: 393, startPoint y: 596, endPoint x: 336, endPoint y: 591, distance: 57.2
click at [336, 591] on div "Редактирование работы Услуга: Перевод высшего качества Англ → Рус Параметры Фай…" at bounding box center [644, 464] width 1288 height 929
paste input "175"
type input "175"
click at [447, 469] on textarea at bounding box center [644, 471] width 489 height 9
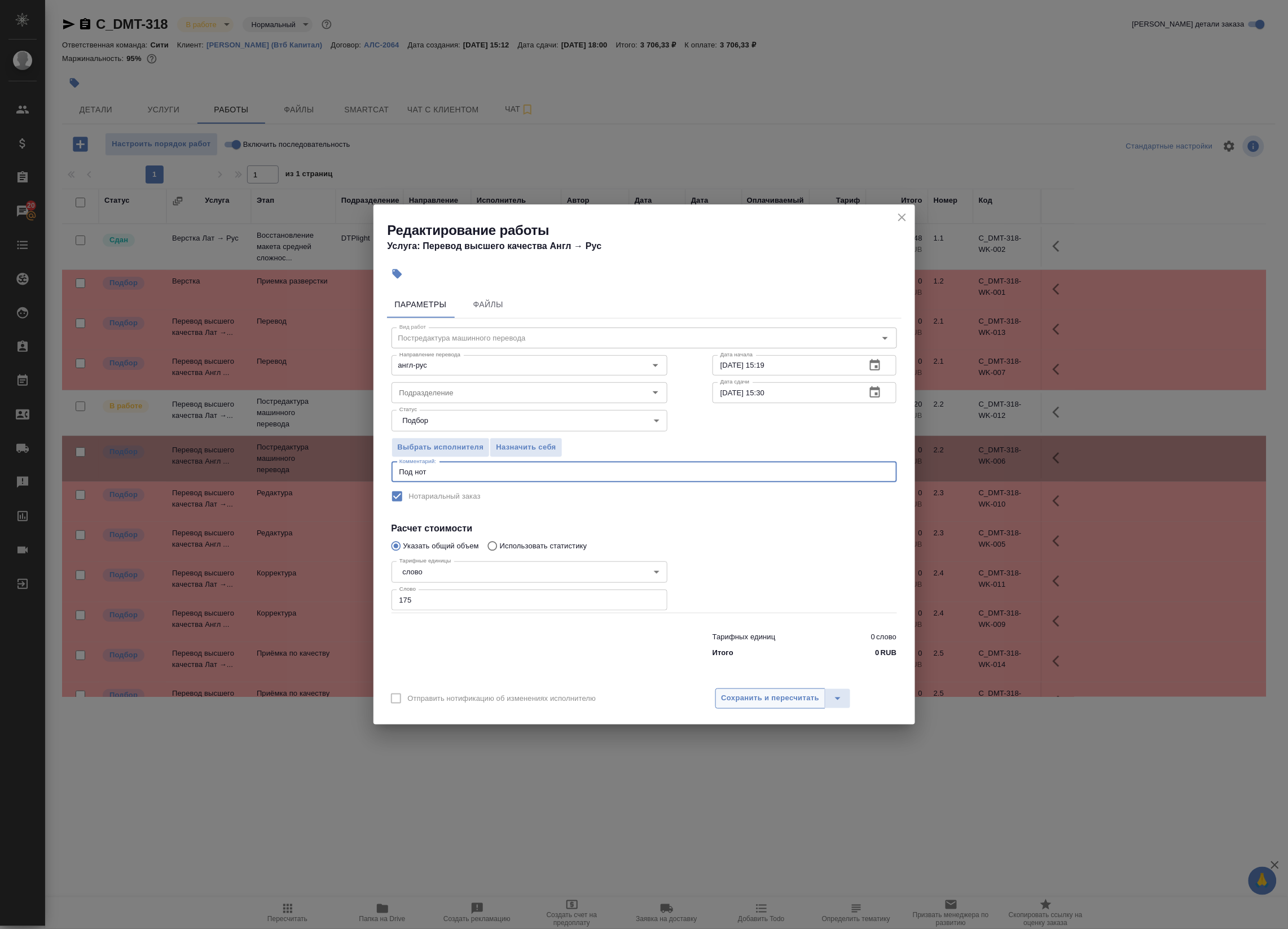
type textarea "Под нот"
click at [770, 702] on span "Сохранить и пересчитать" at bounding box center [771, 698] width 98 height 13
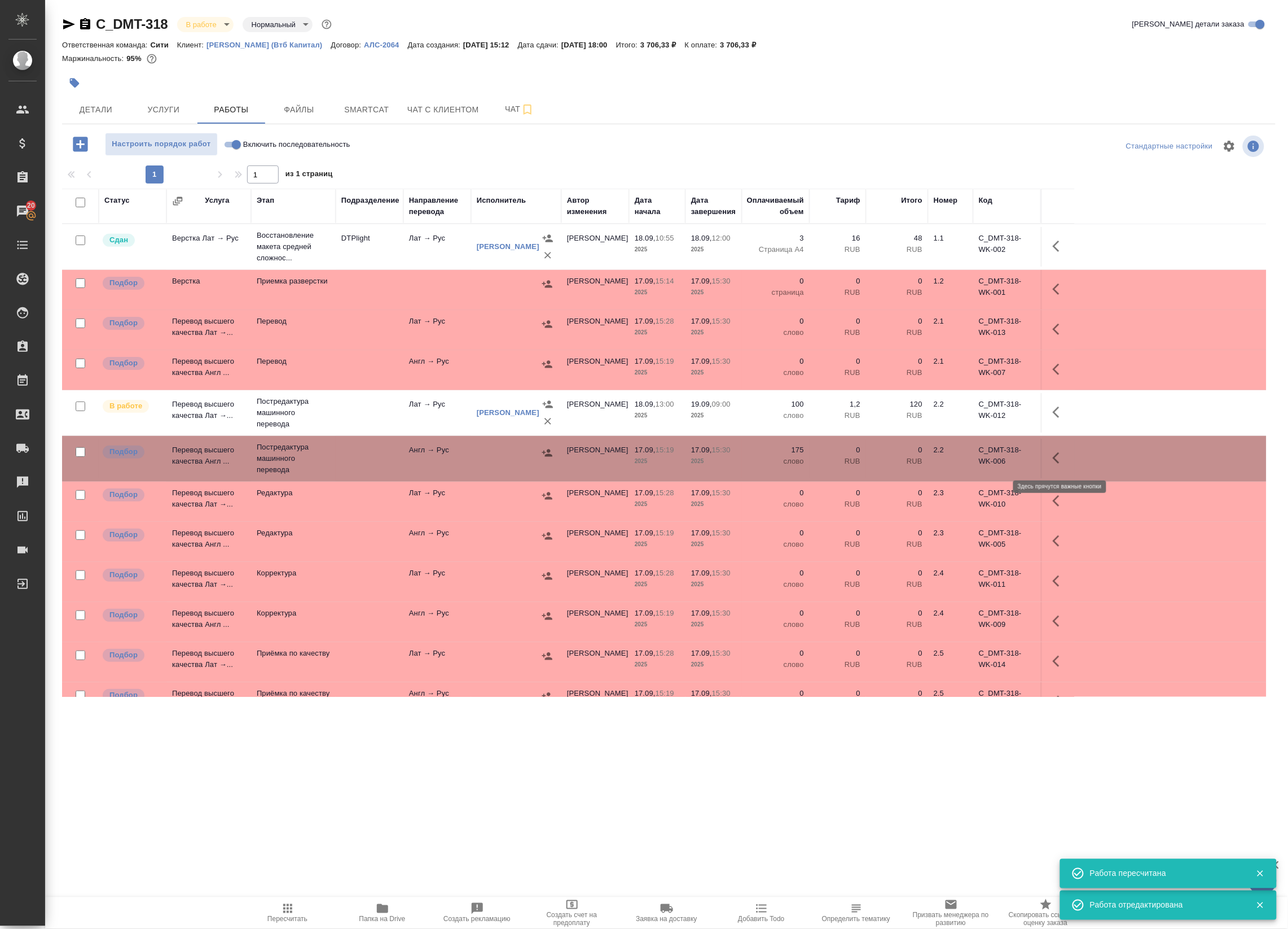
click at [1064, 458] on icon "button" at bounding box center [1059, 458] width 14 height 14
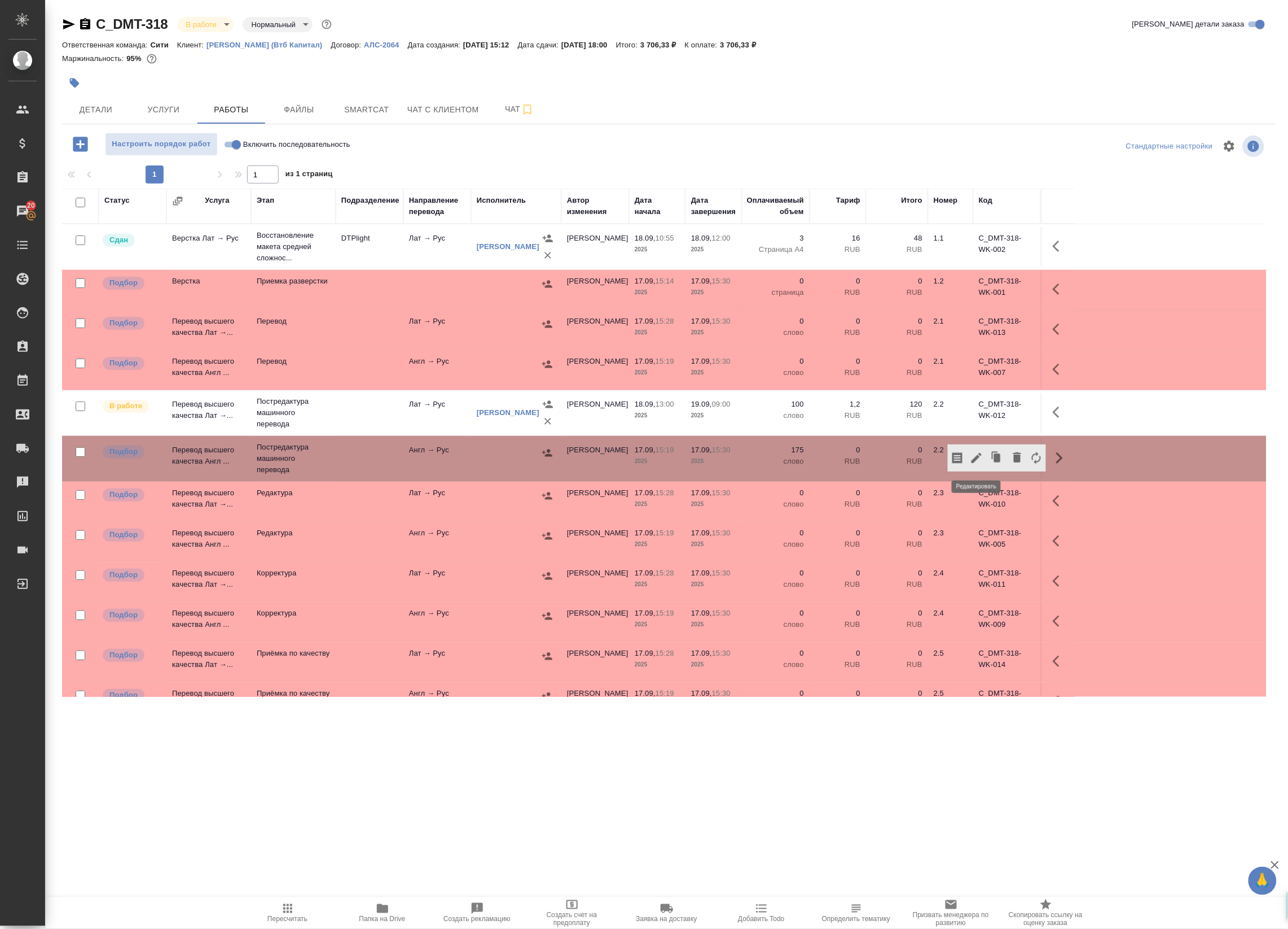
click at [982, 458] on icon "button" at bounding box center [977, 458] width 14 height 14
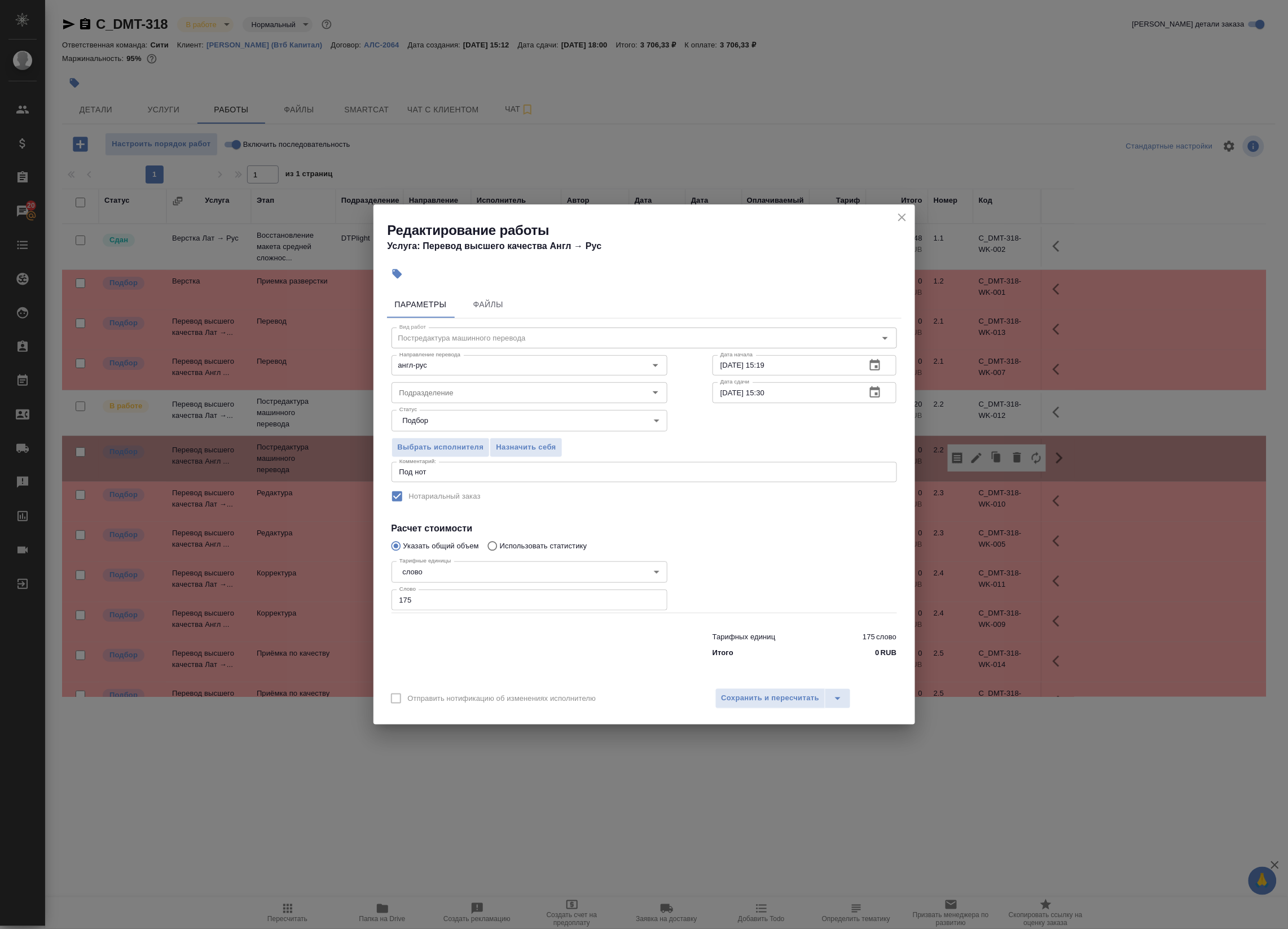
click at [872, 390] on icon "button" at bounding box center [875, 393] width 14 height 14
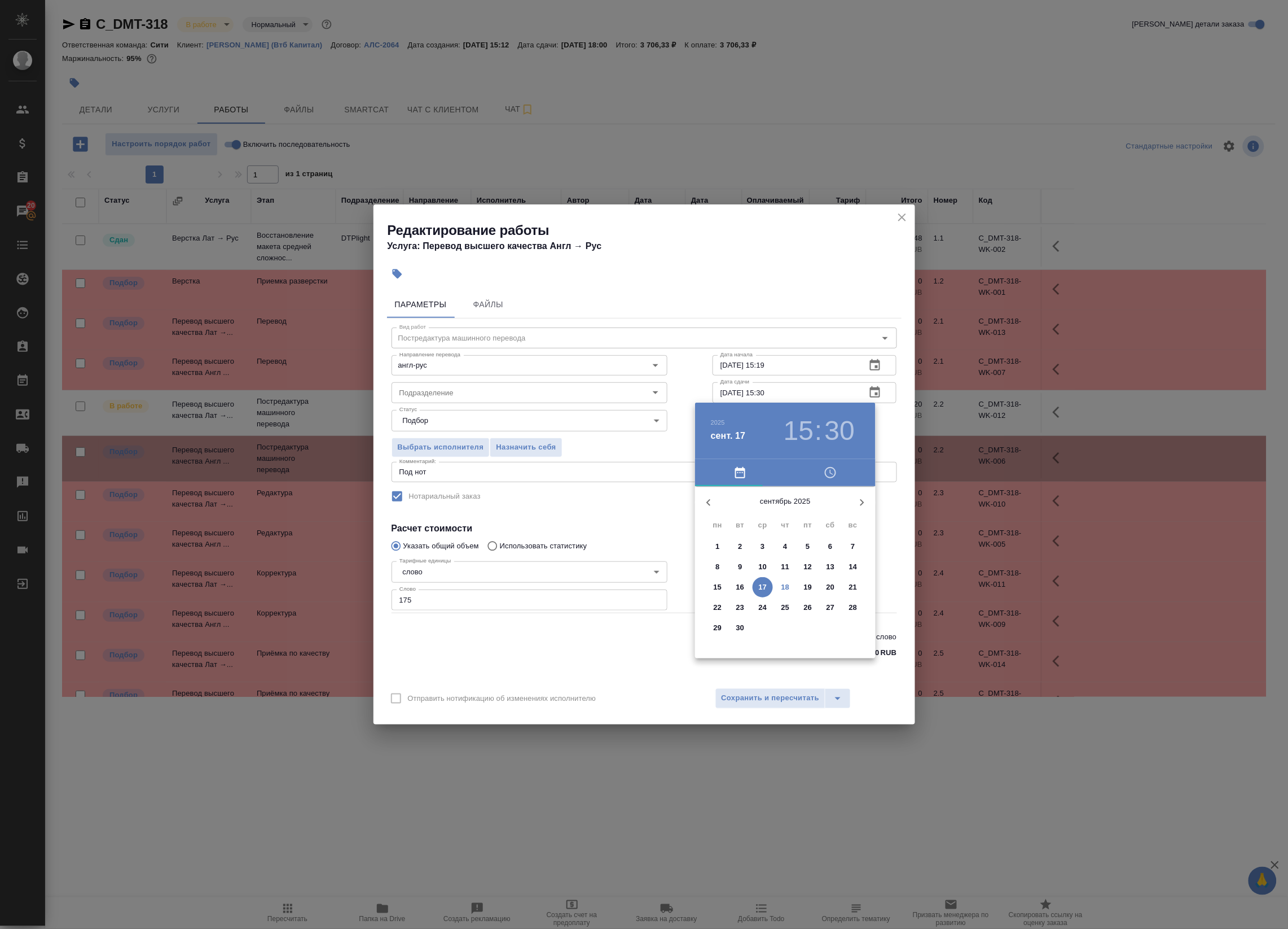
click at [812, 585] on p "19" at bounding box center [809, 587] width 9 height 11
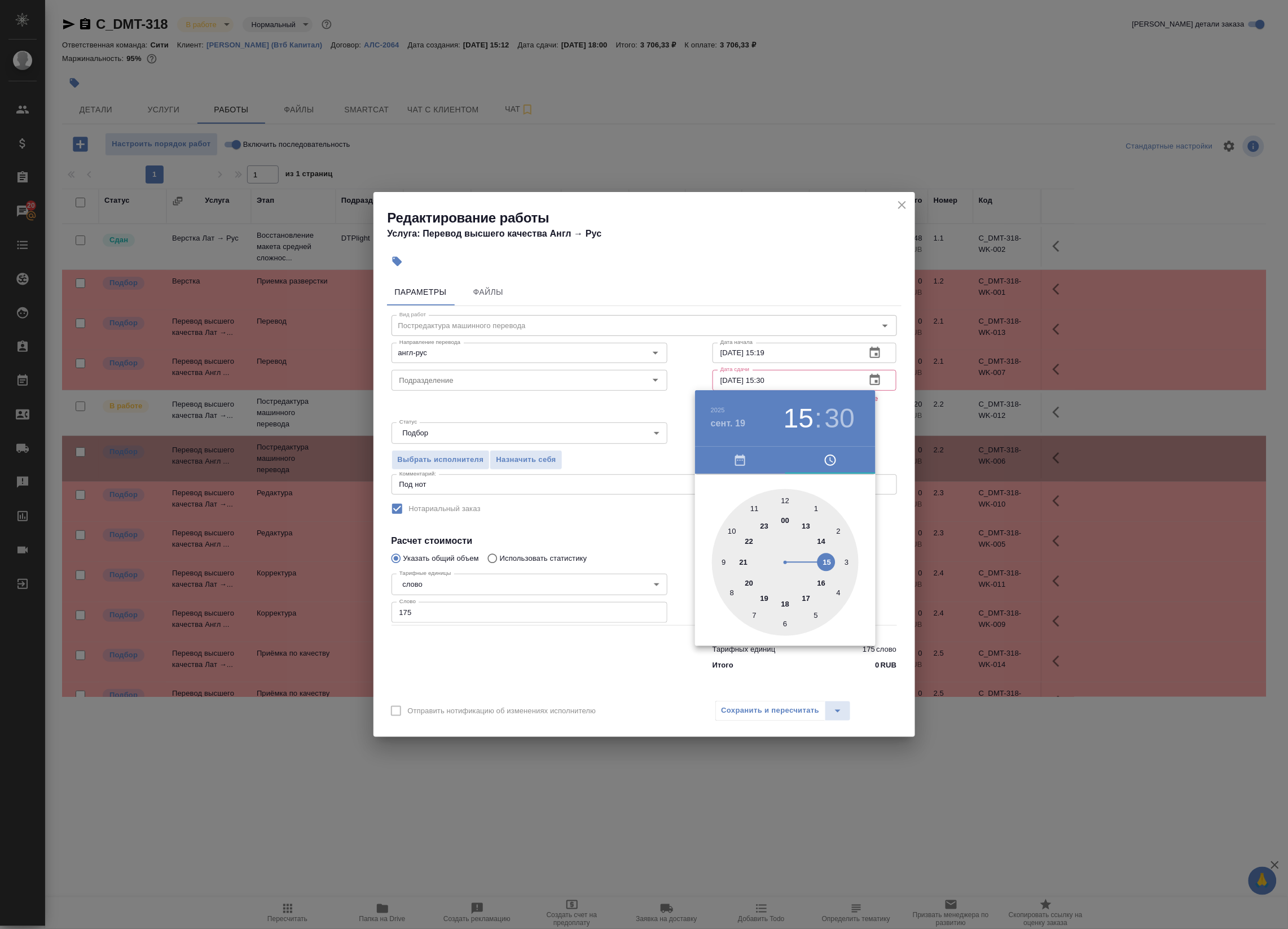
click at [723, 562] on div at bounding box center [785, 562] width 147 height 147
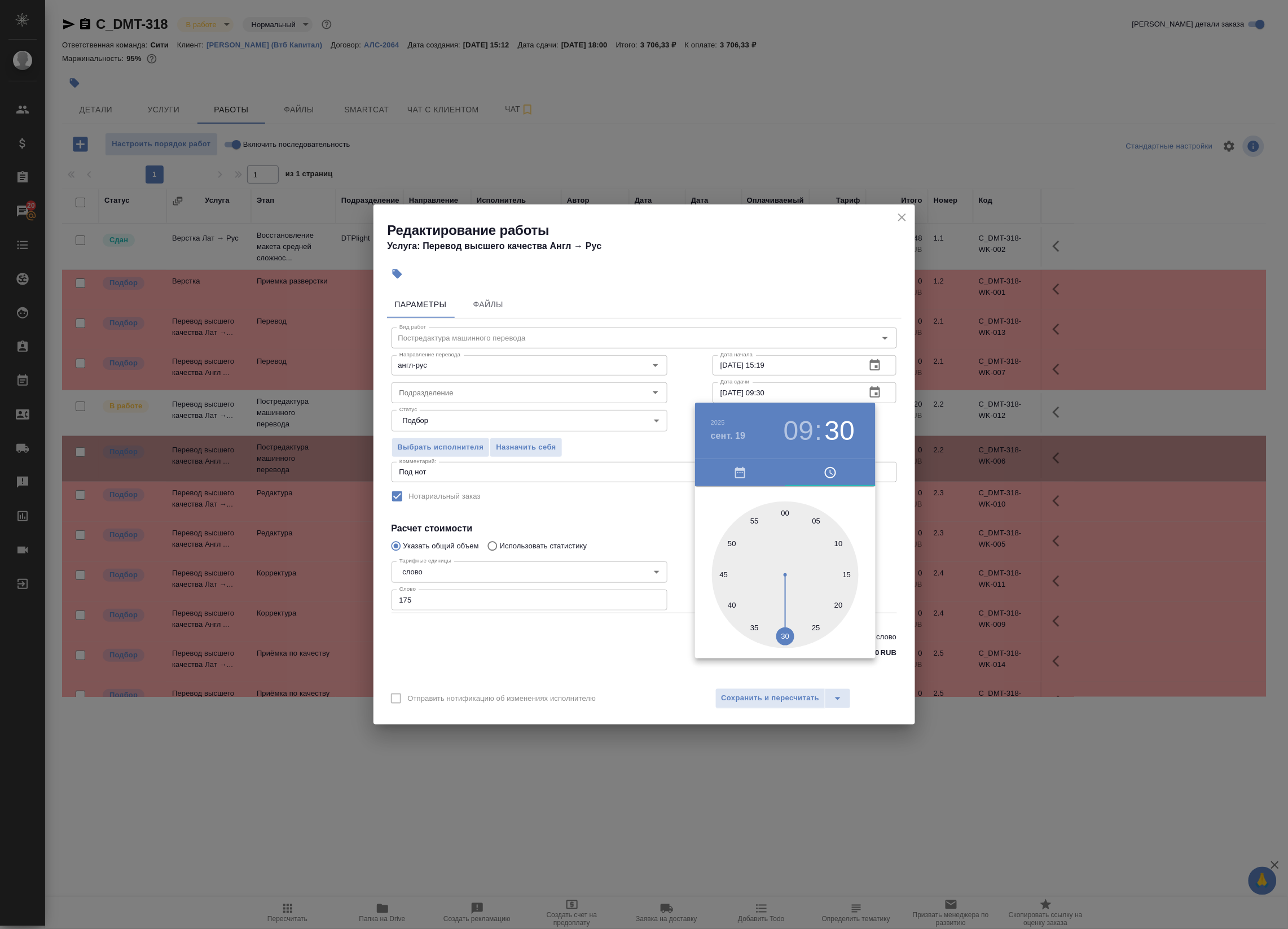
click at [785, 509] on div at bounding box center [785, 575] width 147 height 147
type input "19.09.2025 09:00"
click at [896, 427] on div at bounding box center [644, 464] width 1288 height 929
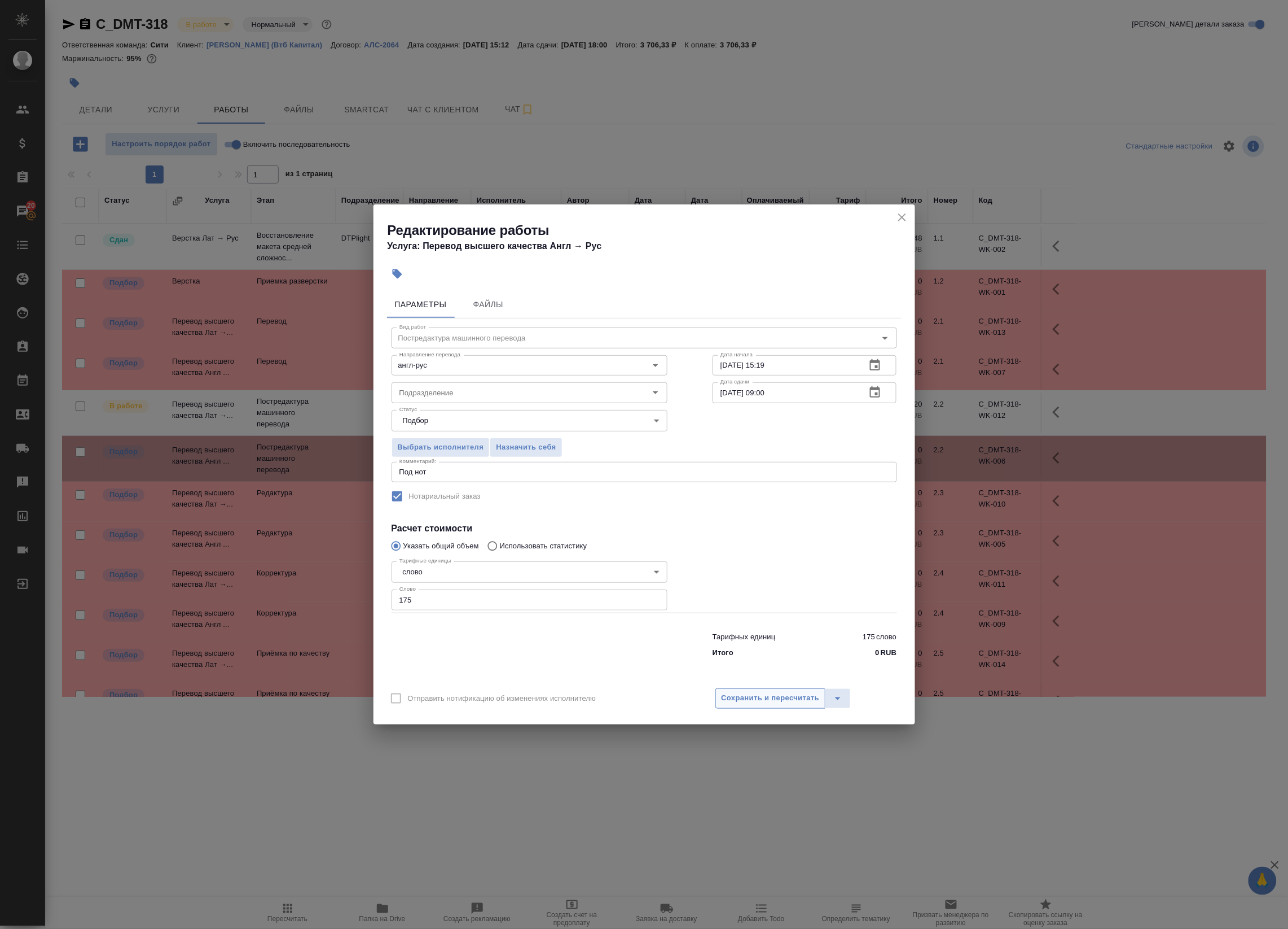
click at [758, 696] on span "Сохранить и пересчитать" at bounding box center [771, 698] width 98 height 13
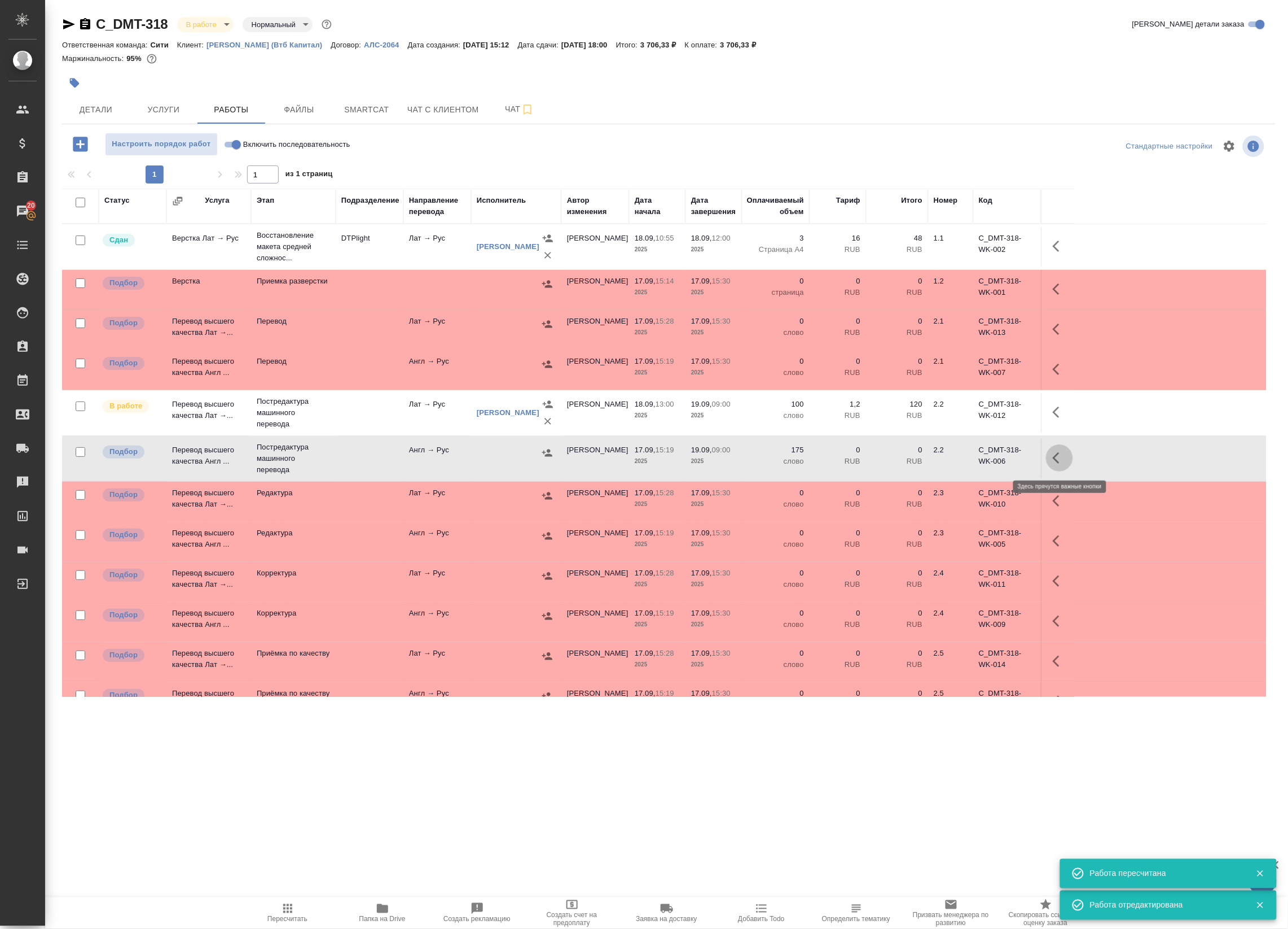
click at [1054, 458] on icon "button" at bounding box center [1059, 458] width 14 height 14
click at [977, 460] on icon "button" at bounding box center [977, 458] width 10 height 10
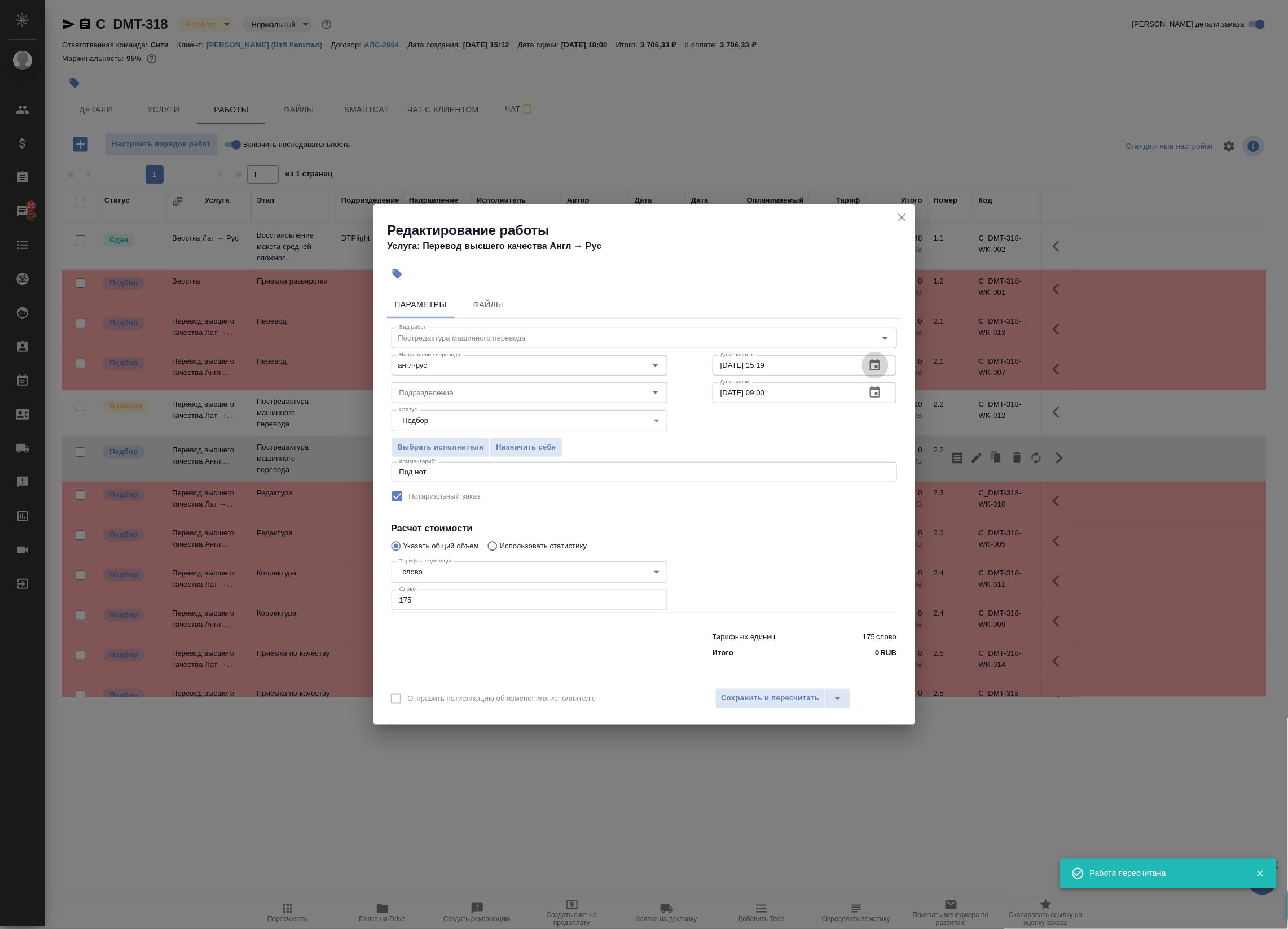
click at [873, 359] on icon "button" at bounding box center [875, 365] width 14 height 14
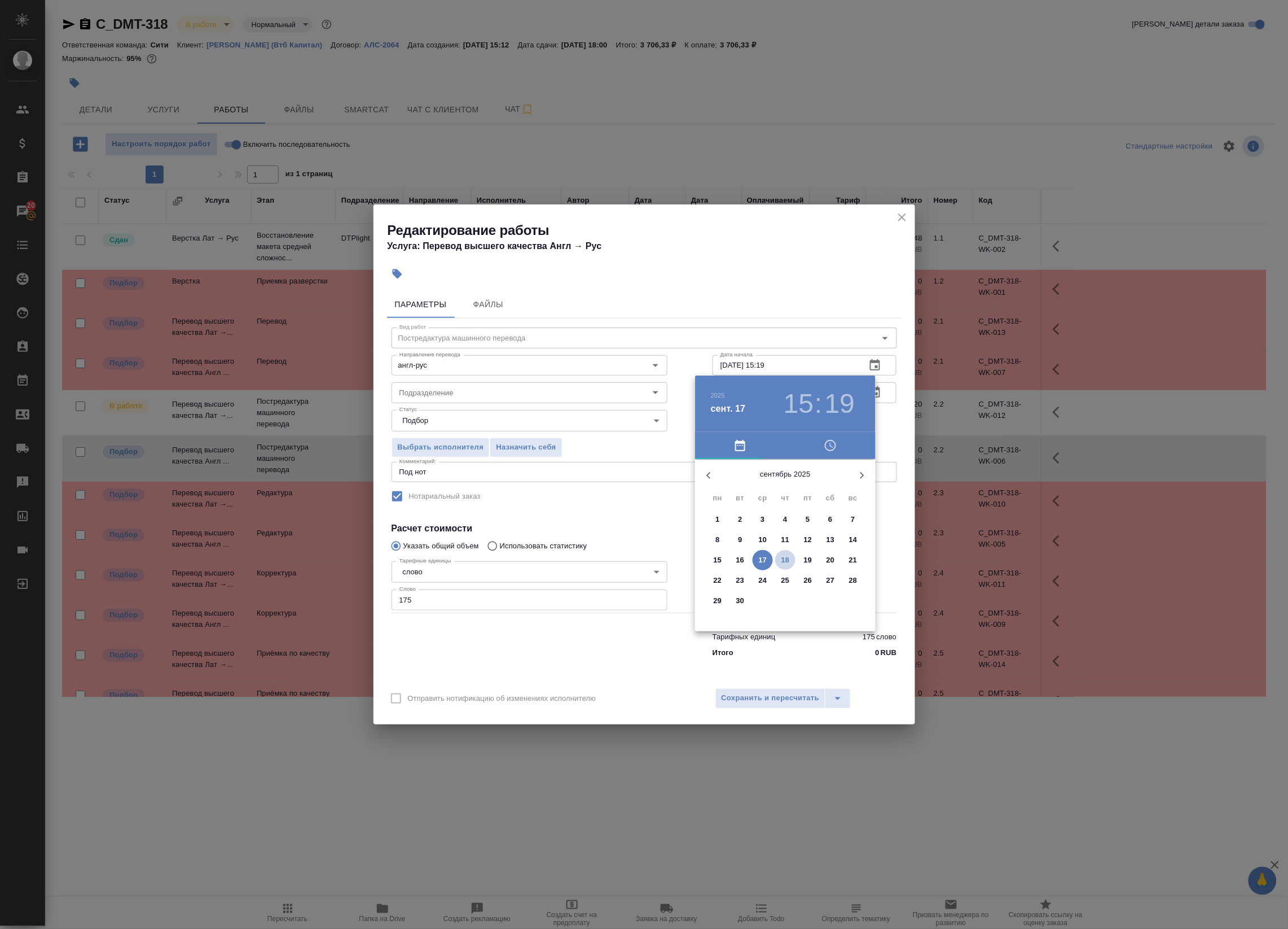
click at [785, 554] on p "18" at bounding box center [786, 559] width 9 height 11
click at [806, 512] on div at bounding box center [785, 547] width 147 height 147
click at [782, 486] on div at bounding box center [785, 547] width 147 height 147
type input "18.09.2025 13:00"
click at [785, 486] on div at bounding box center [785, 547] width 147 height 147
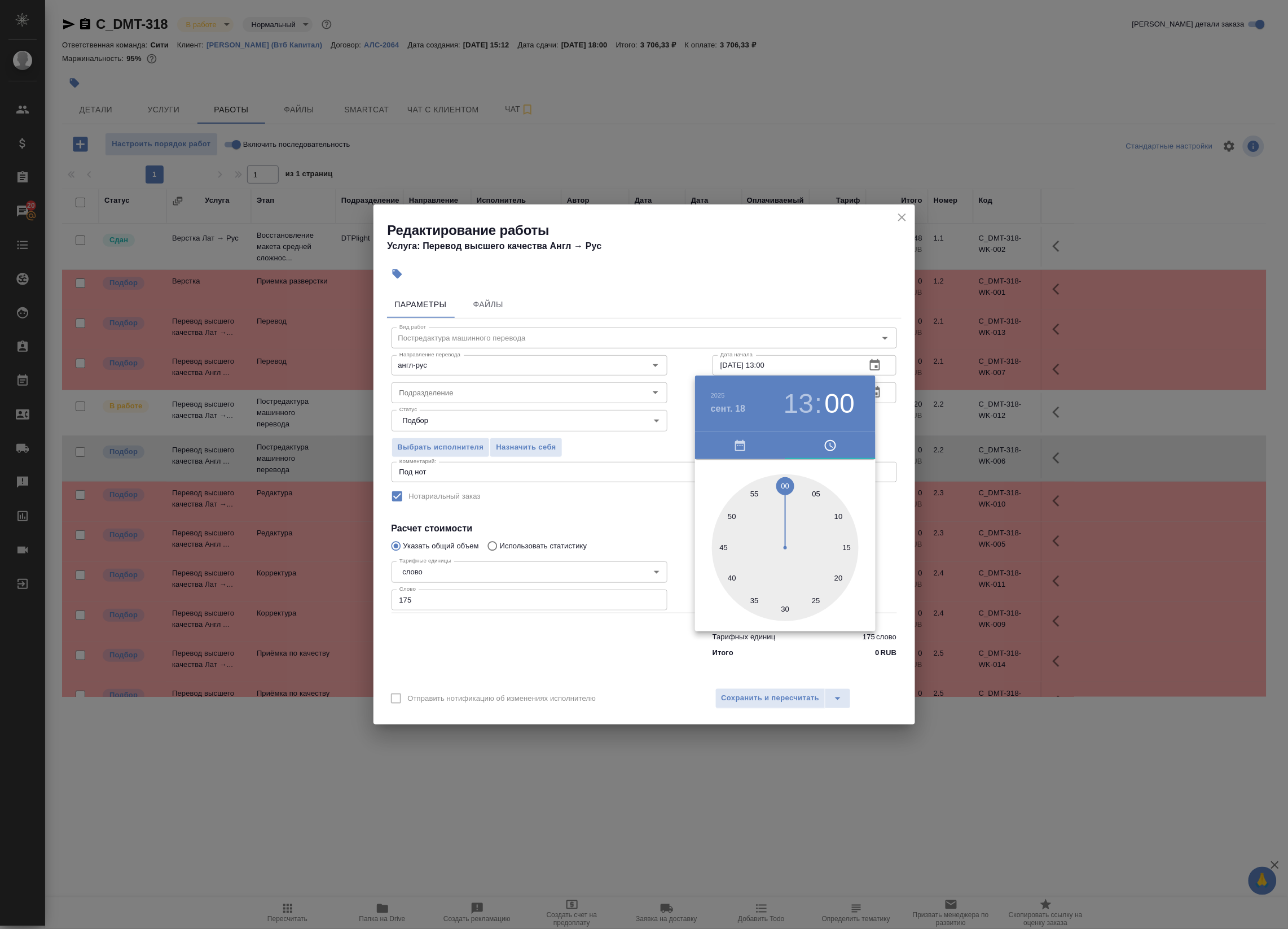
click at [908, 433] on div at bounding box center [644, 464] width 1288 height 929
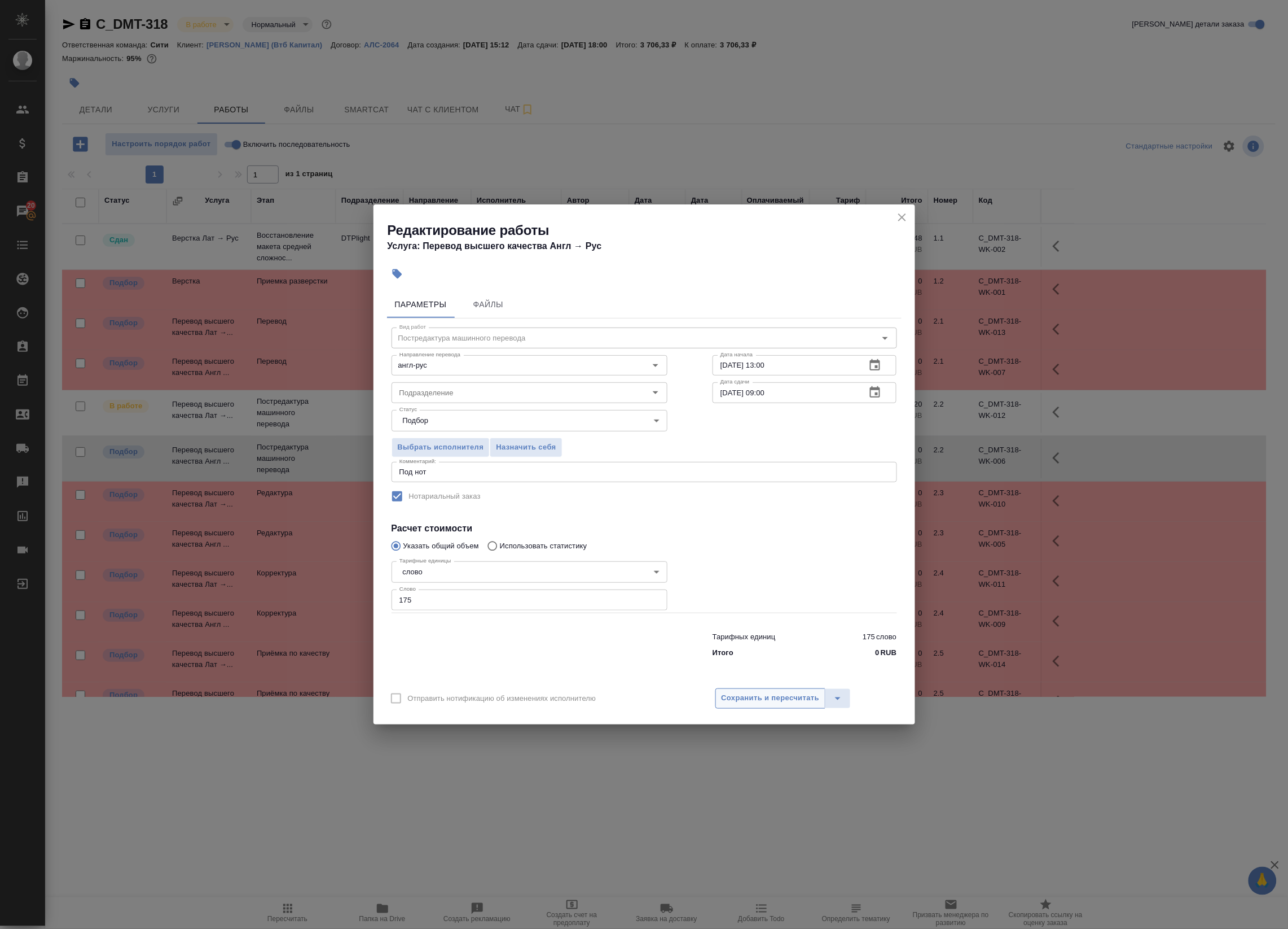
click at [769, 700] on span "Сохранить и пересчитать" at bounding box center [771, 698] width 98 height 13
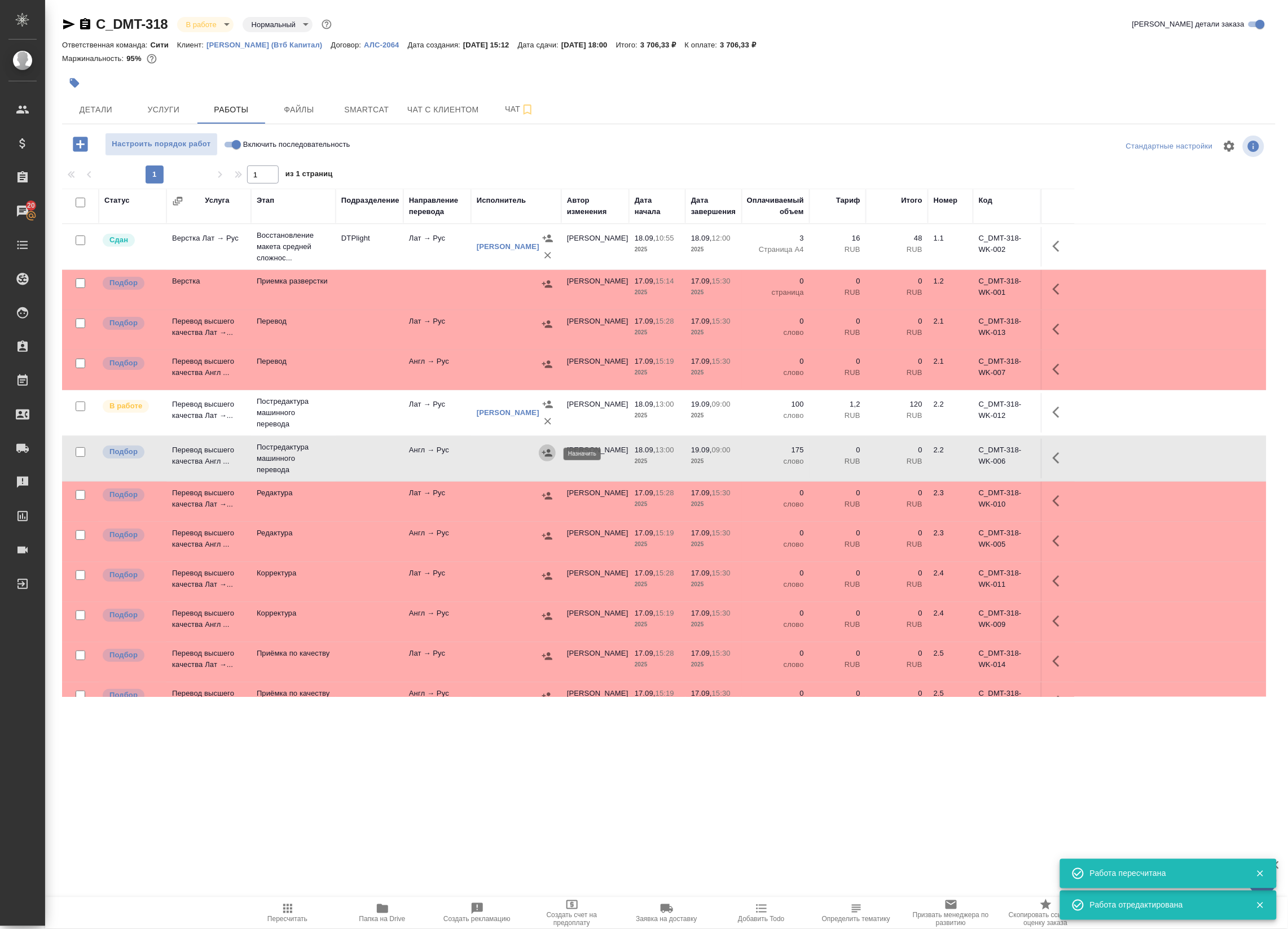
click at [550, 453] on icon "button" at bounding box center [546, 452] width 11 height 11
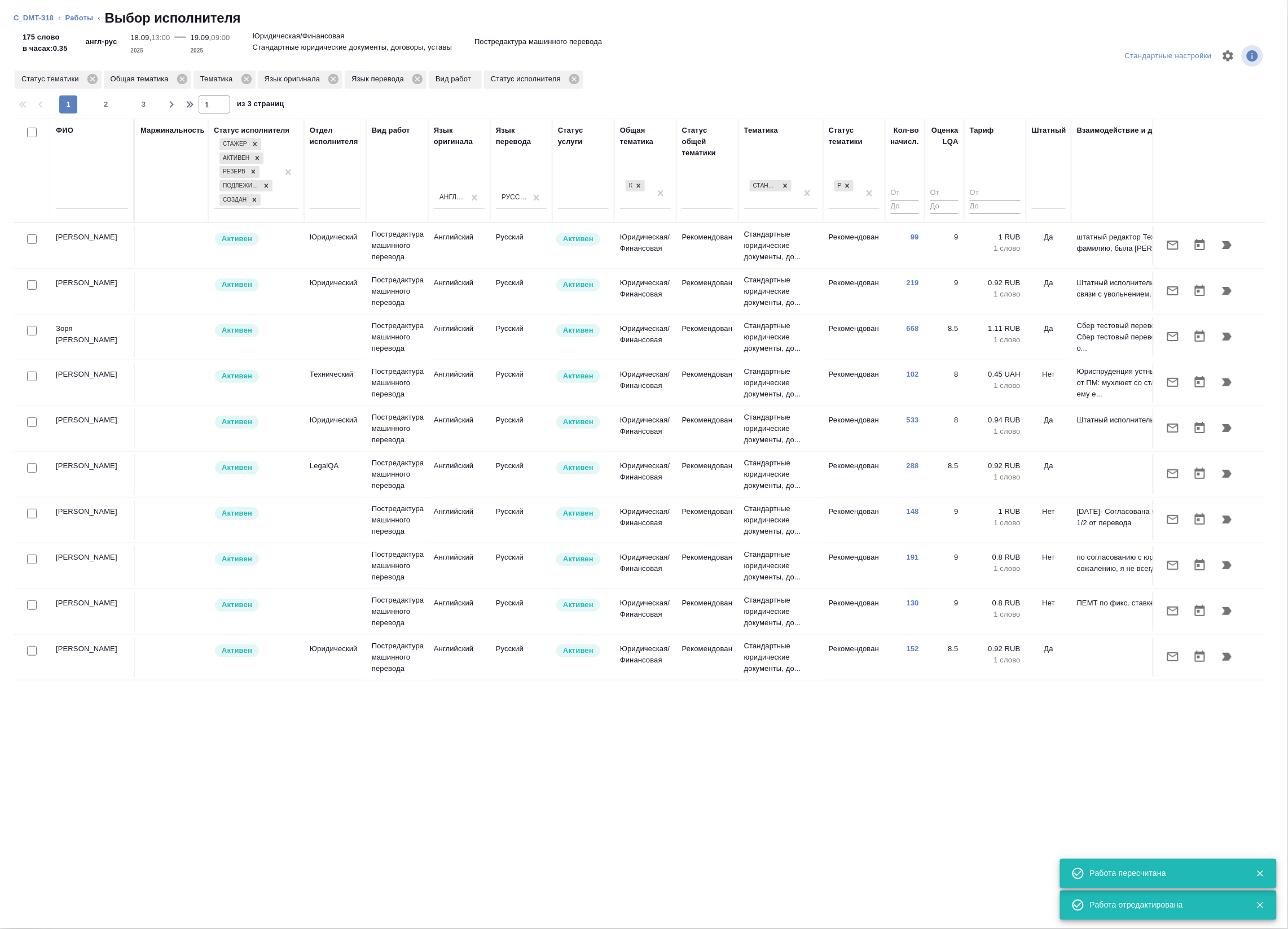
click at [76, 205] on input "text" at bounding box center [91, 201] width 72 height 14
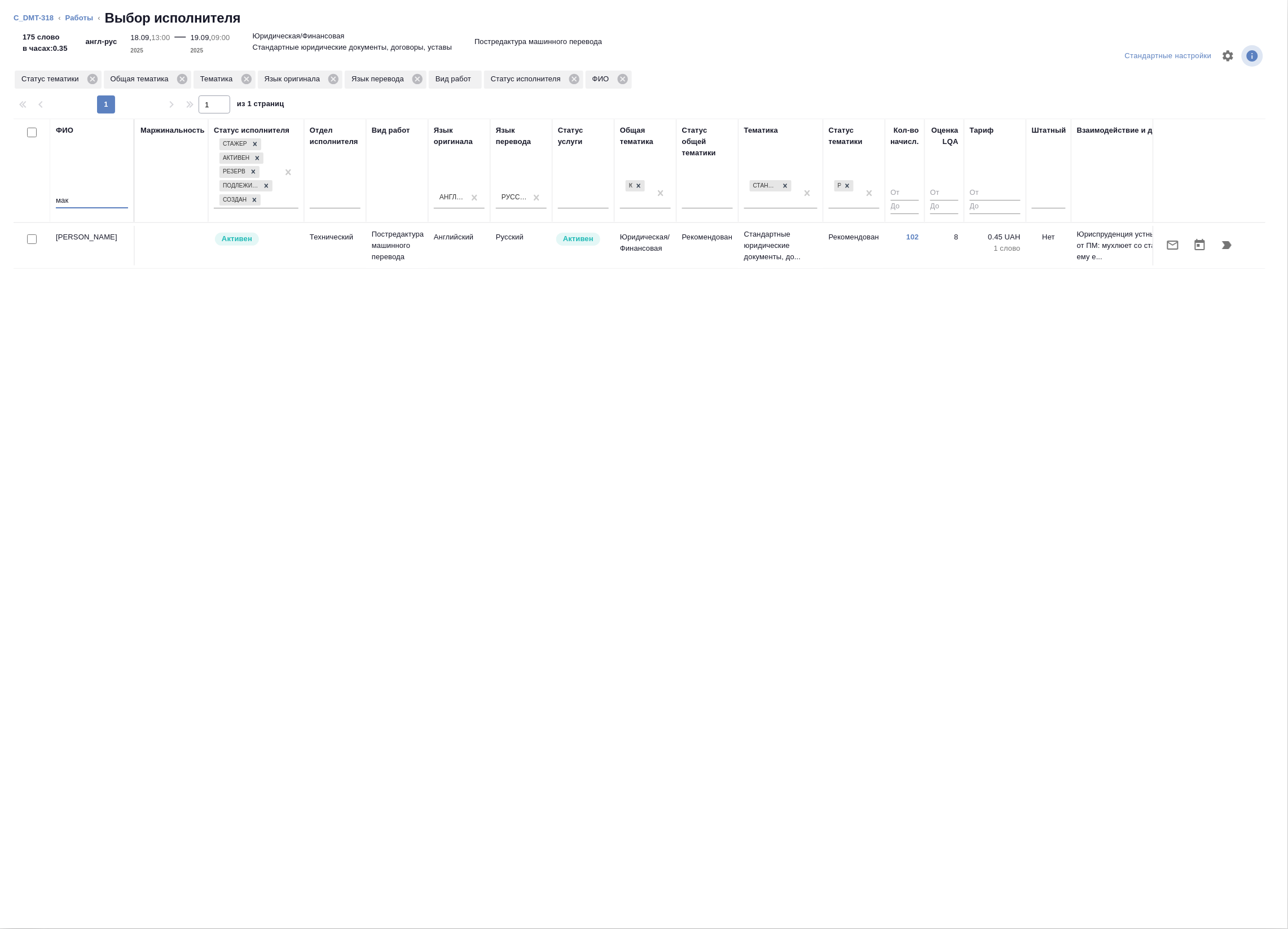
type input "мак"
click at [34, 243] on input "checkbox" at bounding box center [31, 239] width 9 height 10
checkbox input "true"
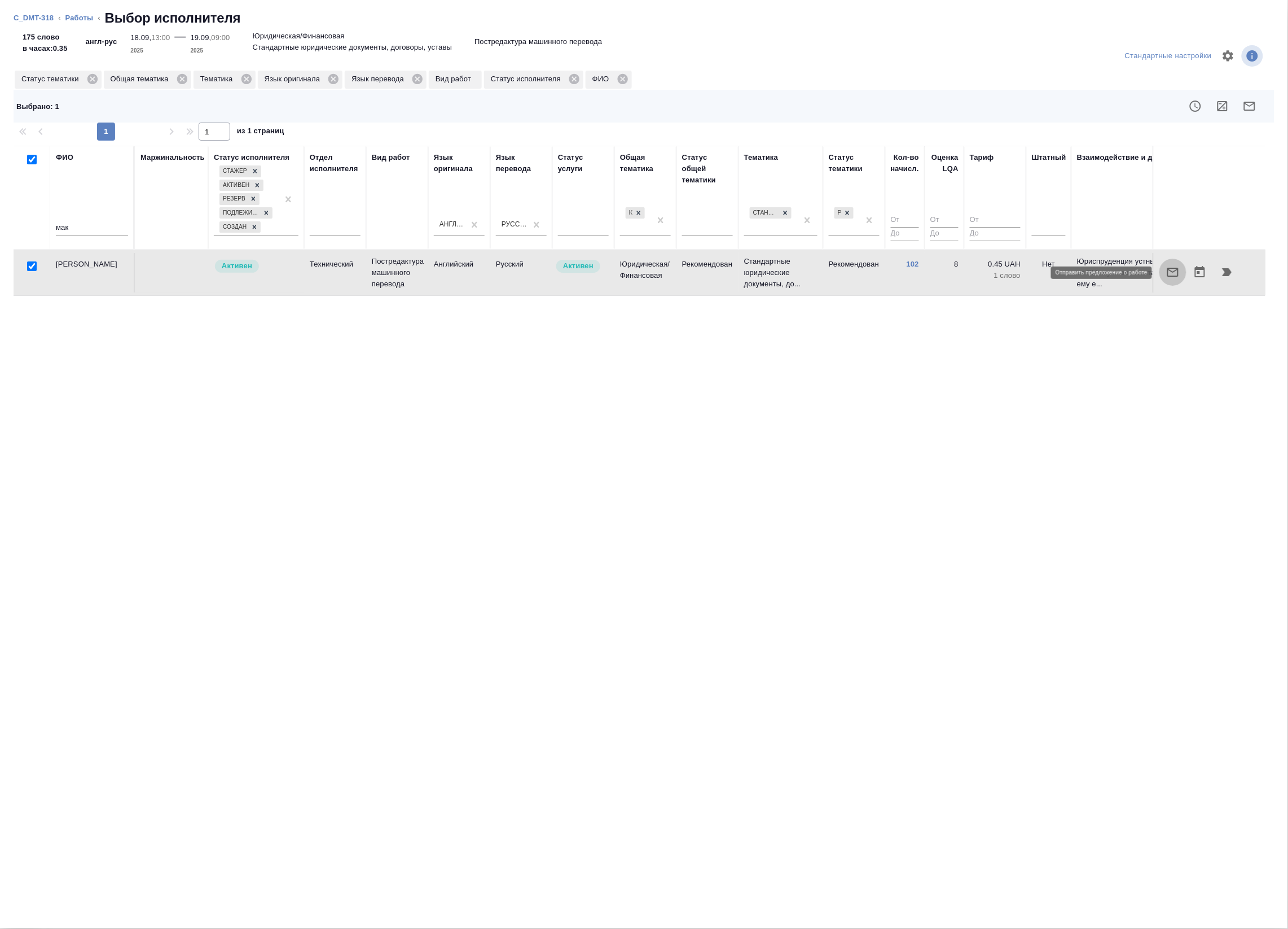
click at [1172, 274] on icon "button" at bounding box center [1173, 272] width 14 height 14
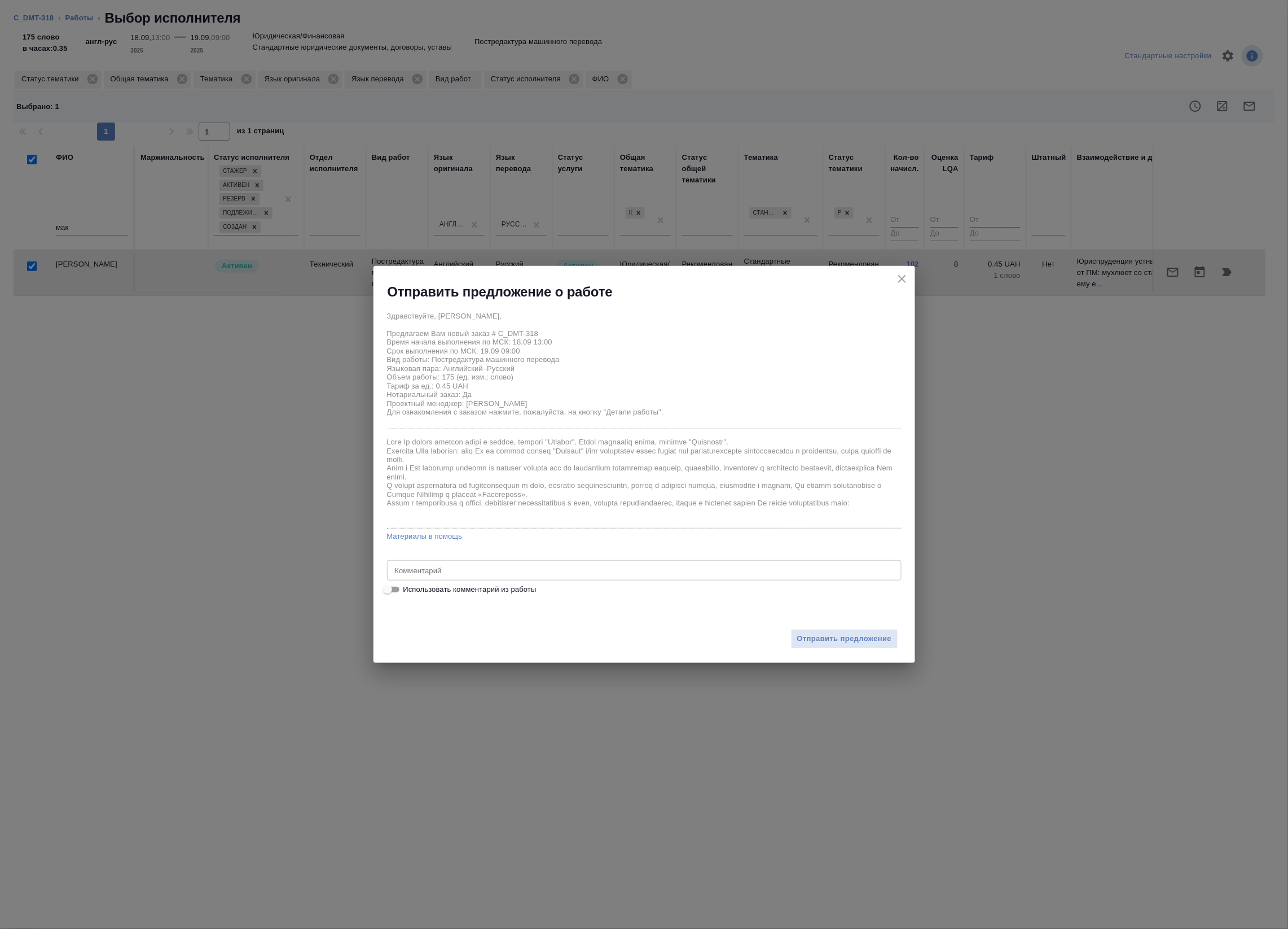
click at [511, 591] on span "Использовать комментарий из работы" at bounding box center [470, 589] width 133 height 11
click at [408, 591] on input "Использовать комментарий из работы" at bounding box center [388, 589] width 41 height 14
checkbox input "true"
type textarea "Под нот"
click at [864, 629] on button "Отправить предложение" at bounding box center [845, 638] width 107 height 20
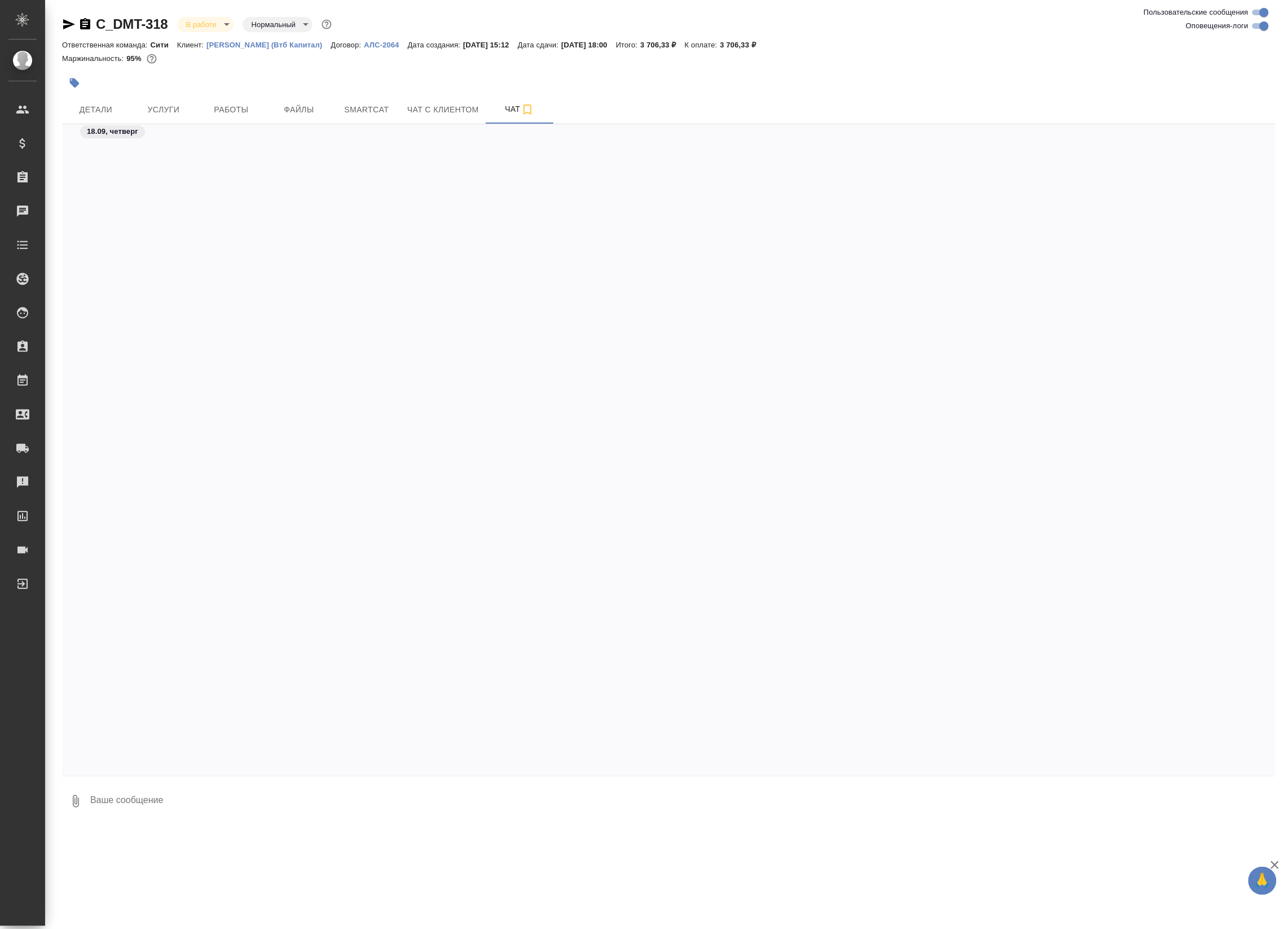
scroll to position [2039, 0]
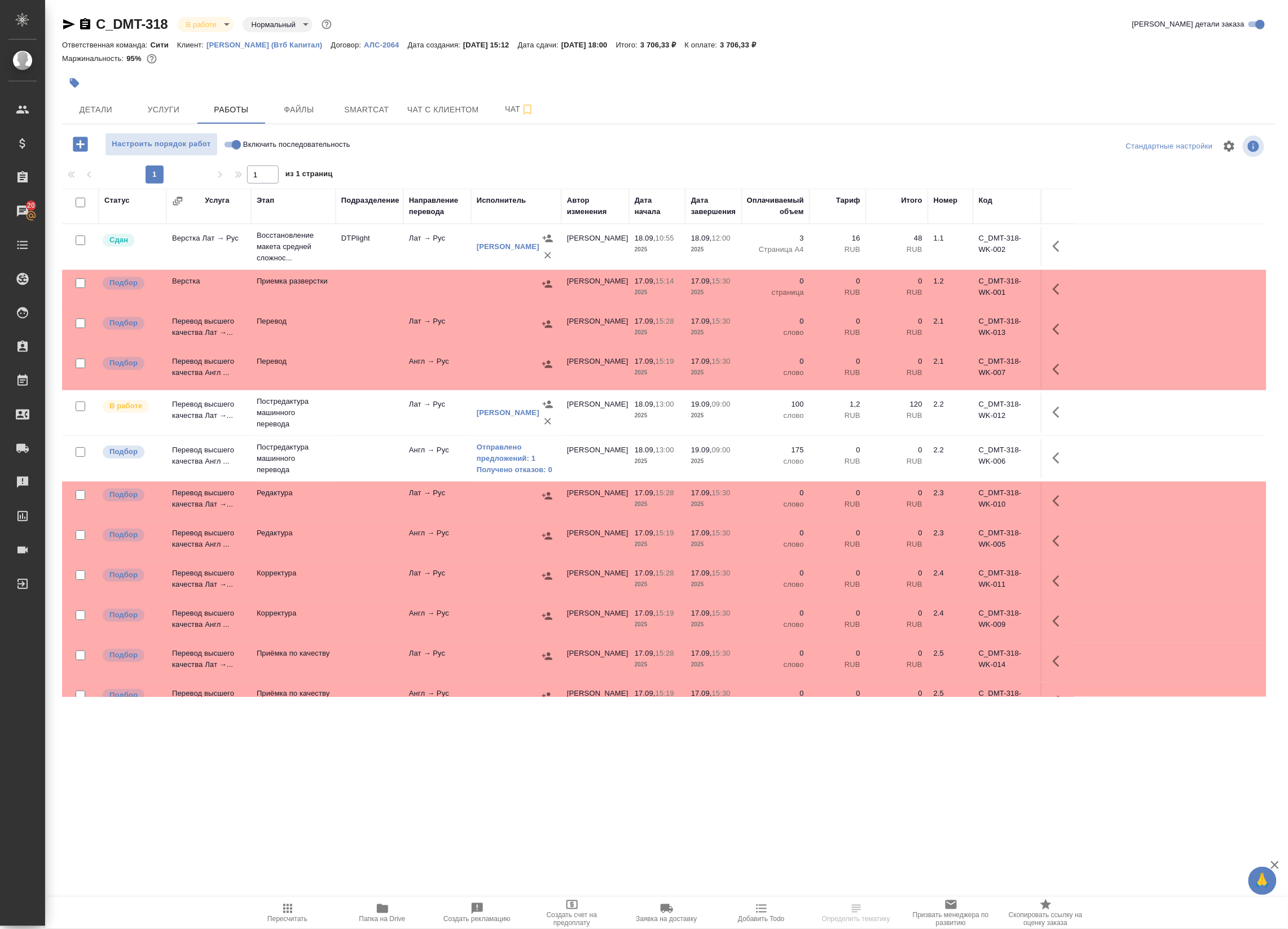
click at [289, 915] on span "Пересчитать" at bounding box center [287, 919] width 40 height 8
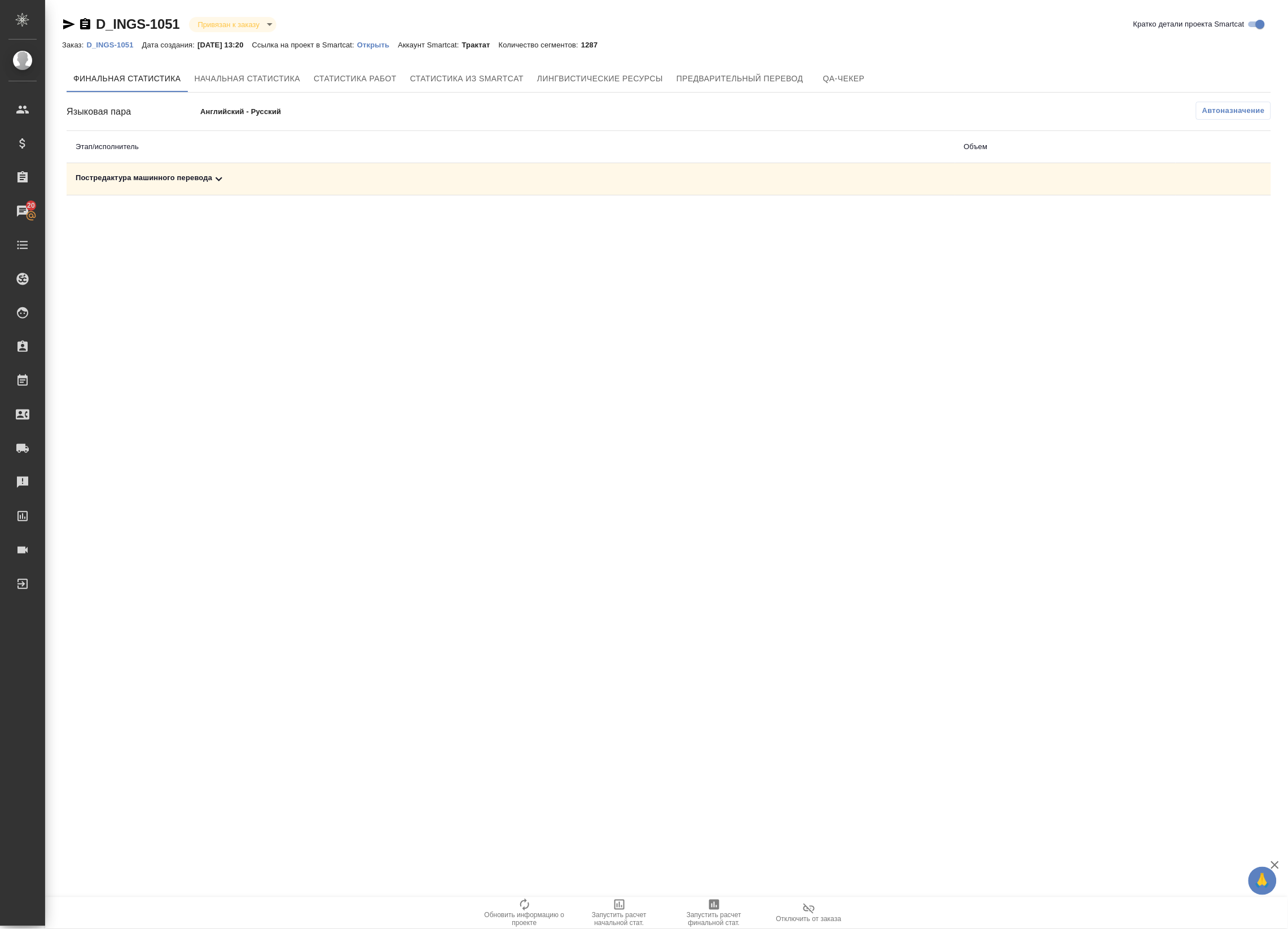
click at [449, 175] on div "Постредактура машинного перевода" at bounding box center [511, 179] width 871 height 14
click at [721, 910] on span "Запустить расчет финальной стат." at bounding box center [714, 912] width 81 height 29
click at [554, 187] on td "Постредактура машинного перевода" at bounding box center [511, 179] width 888 height 32
click at [324, 183] on div "Постредактура машинного перевода" at bounding box center [511, 179] width 871 height 14
click at [833, 206] on td "7124 слова" at bounding box center [796, 218] width 217 height 46
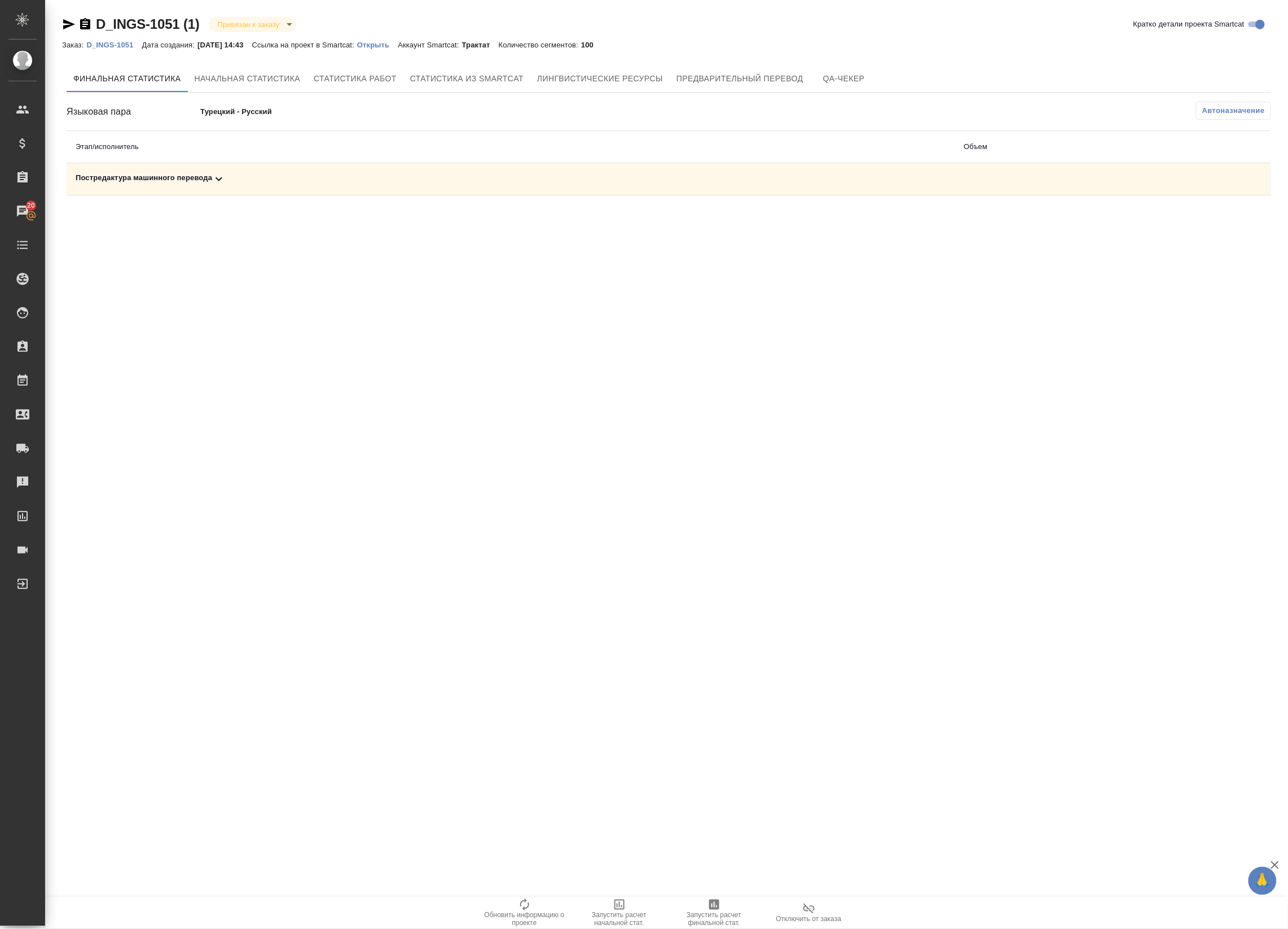
click at [336, 174] on div "Постредактура машинного перевода" at bounding box center [511, 179] width 871 height 14
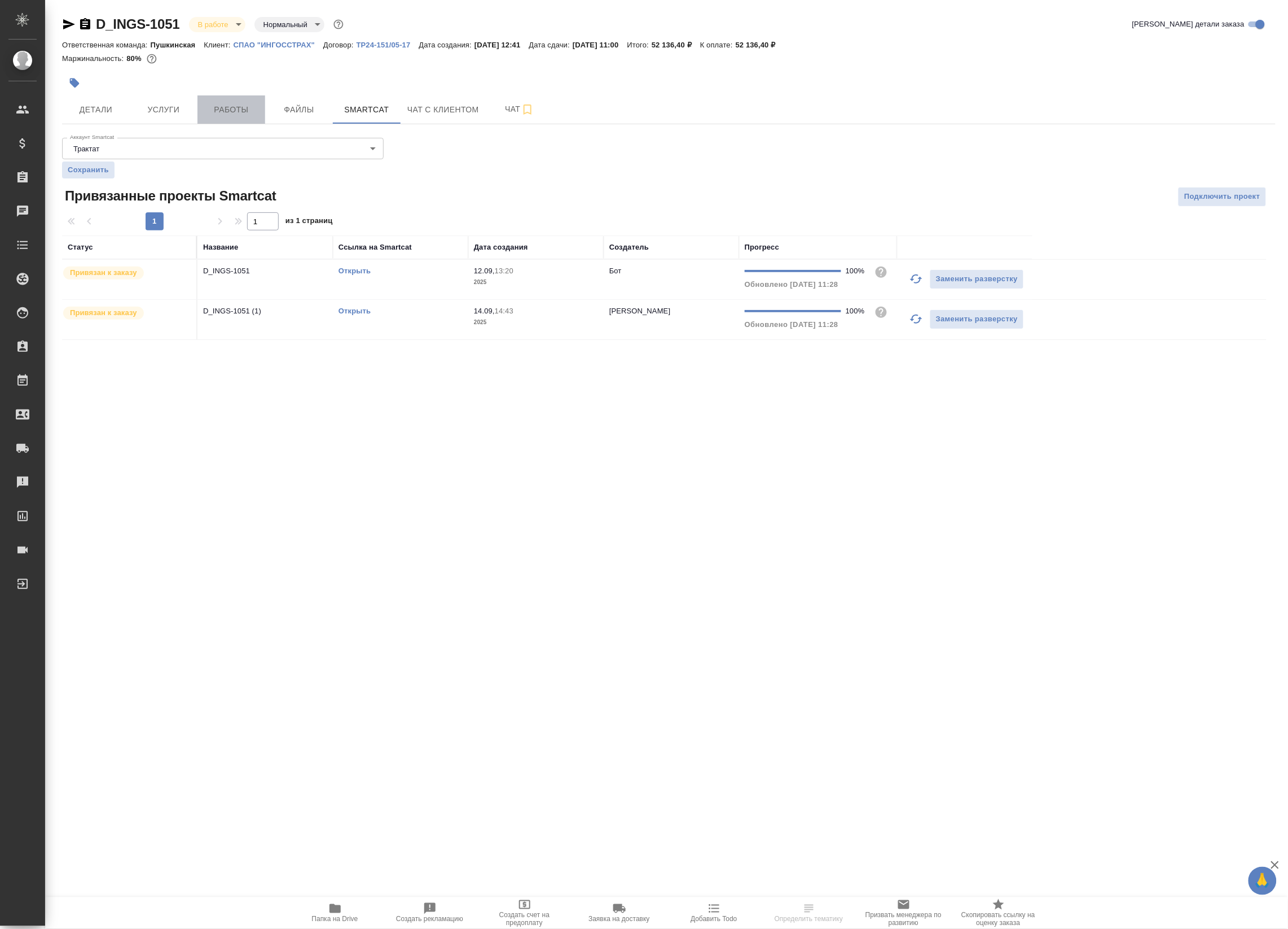
click at [219, 113] on span "Работы" at bounding box center [232, 110] width 54 height 14
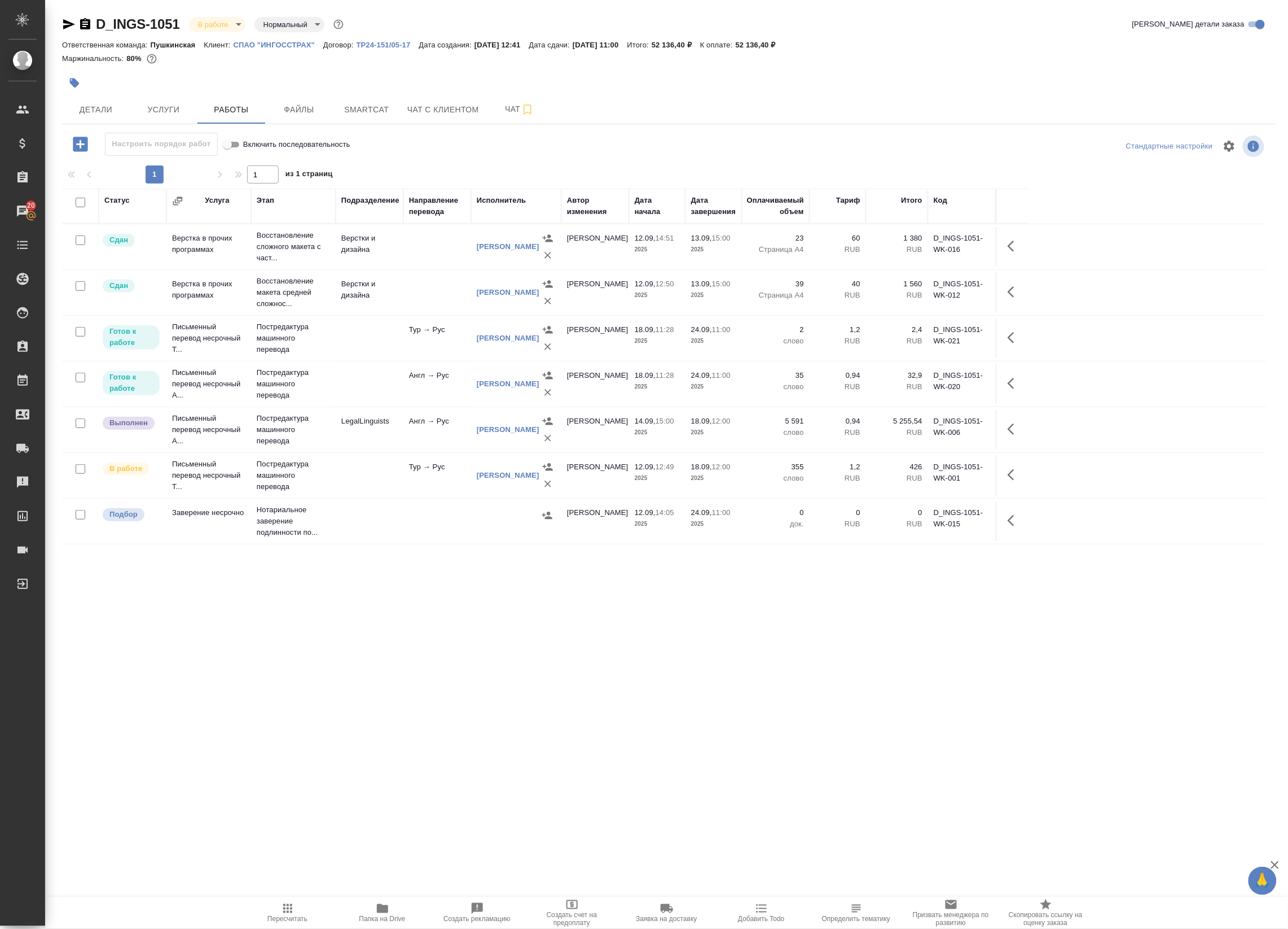
click at [302, 911] on span "Пересчитать" at bounding box center [287, 911] width 81 height 21
click at [283, 915] on span "Пересчитать" at bounding box center [287, 919] width 40 height 8
click at [547, 439] on icon "button" at bounding box center [547, 438] width 7 height 7
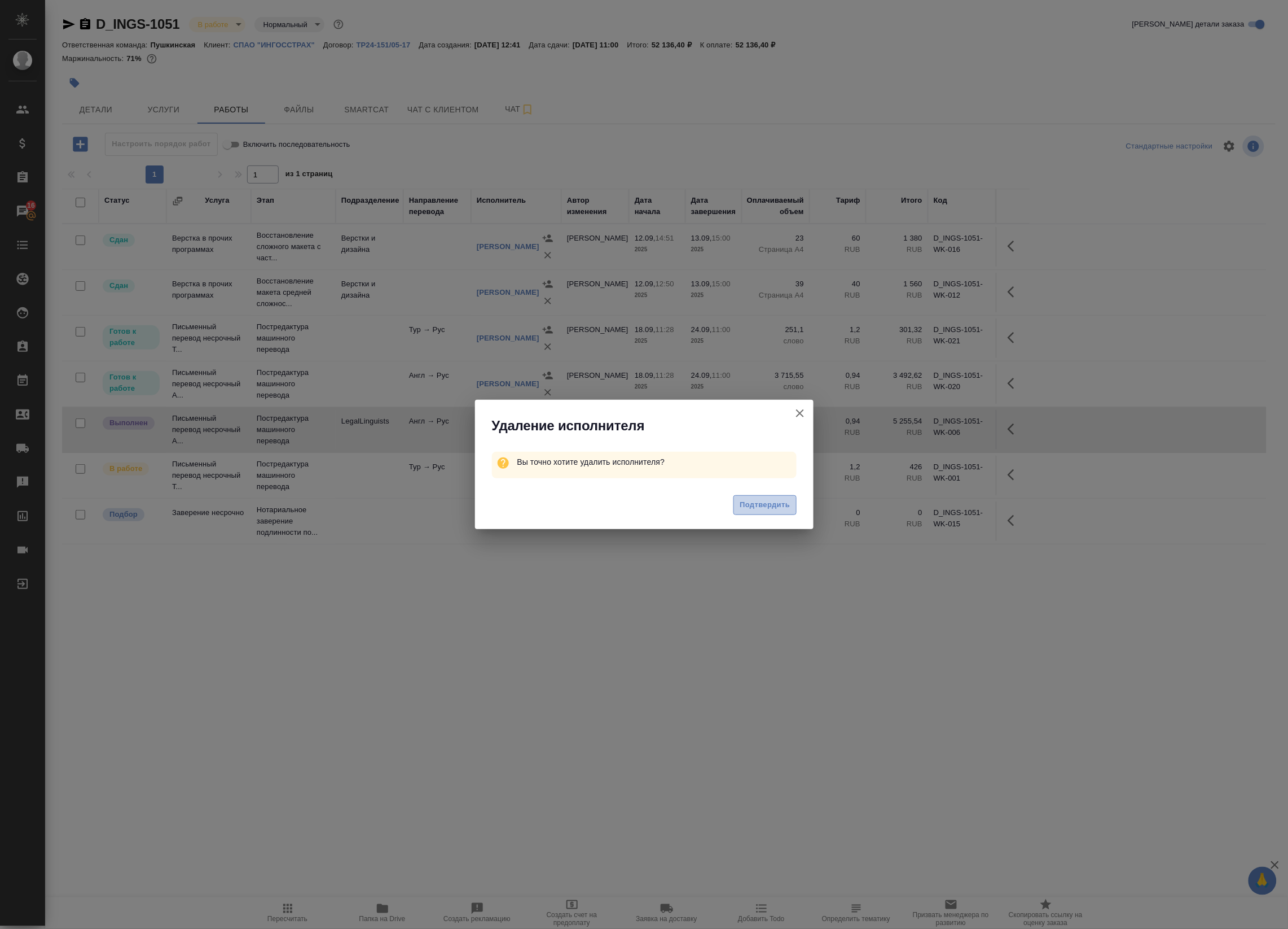
click at [760, 507] on span "Подтвердить" at bounding box center [765, 505] width 50 height 13
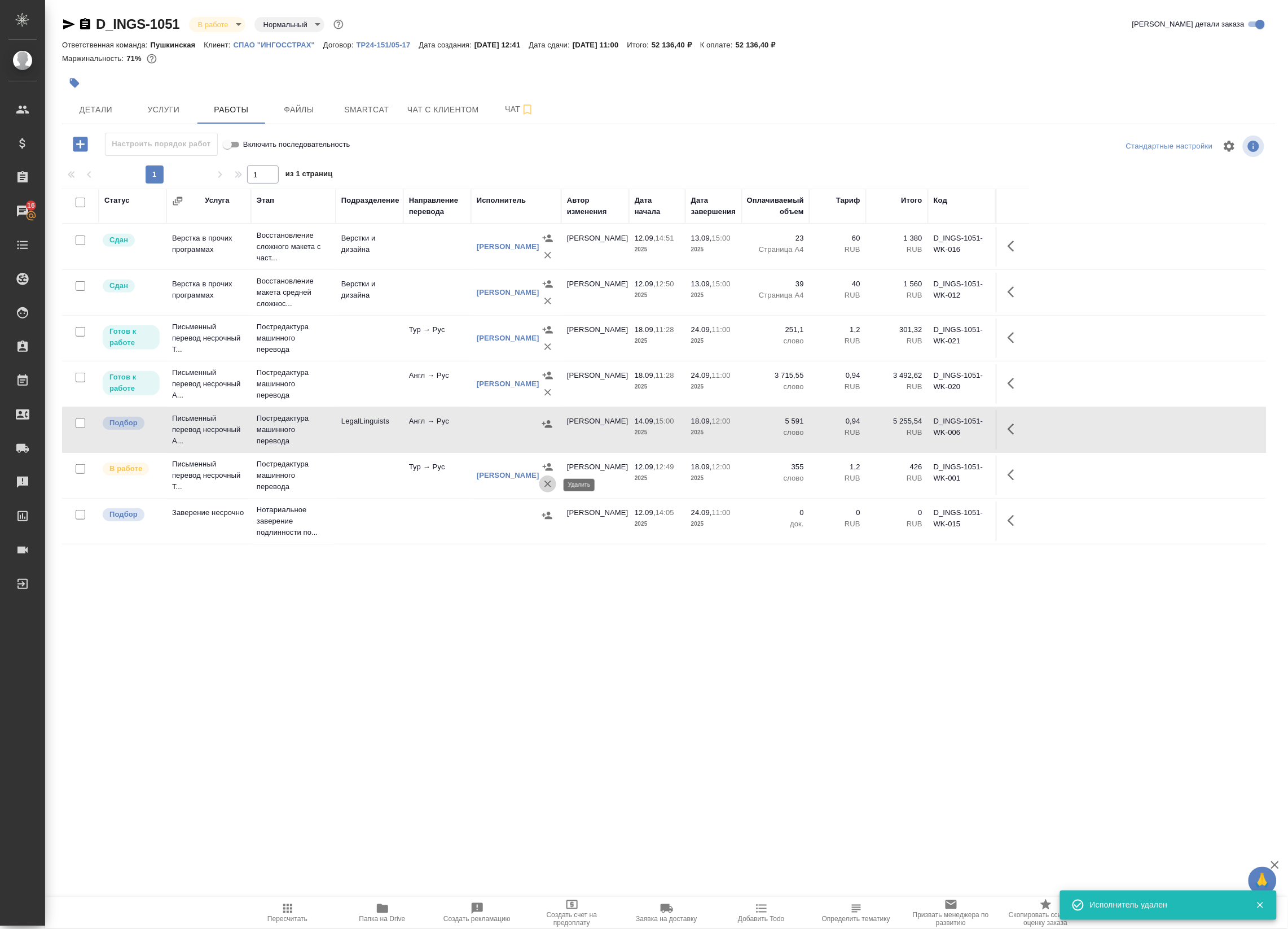
click at [544, 485] on icon "button" at bounding box center [547, 483] width 11 height 11
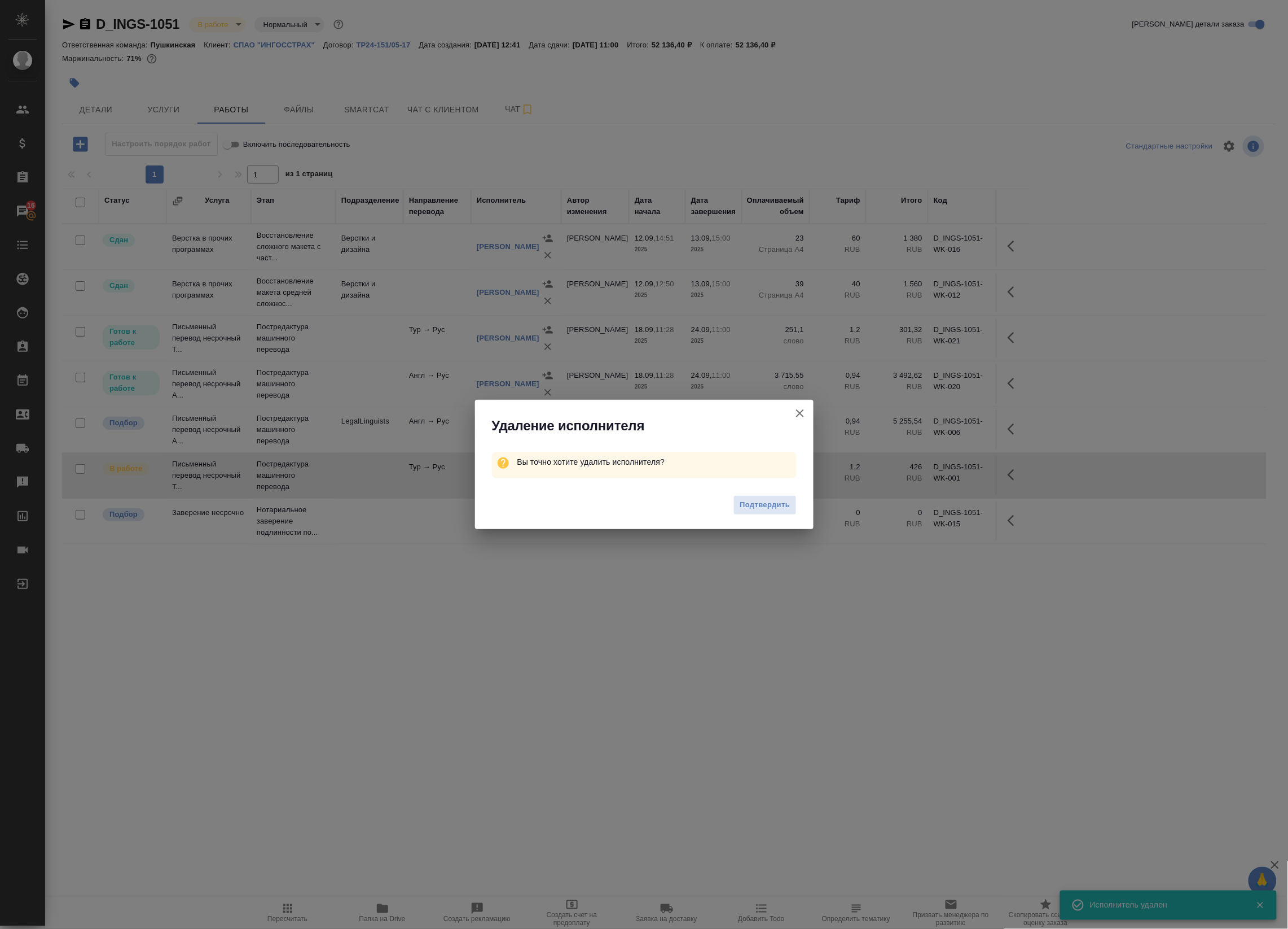
click at [749, 505] on span "Подтвердить" at bounding box center [765, 505] width 50 height 13
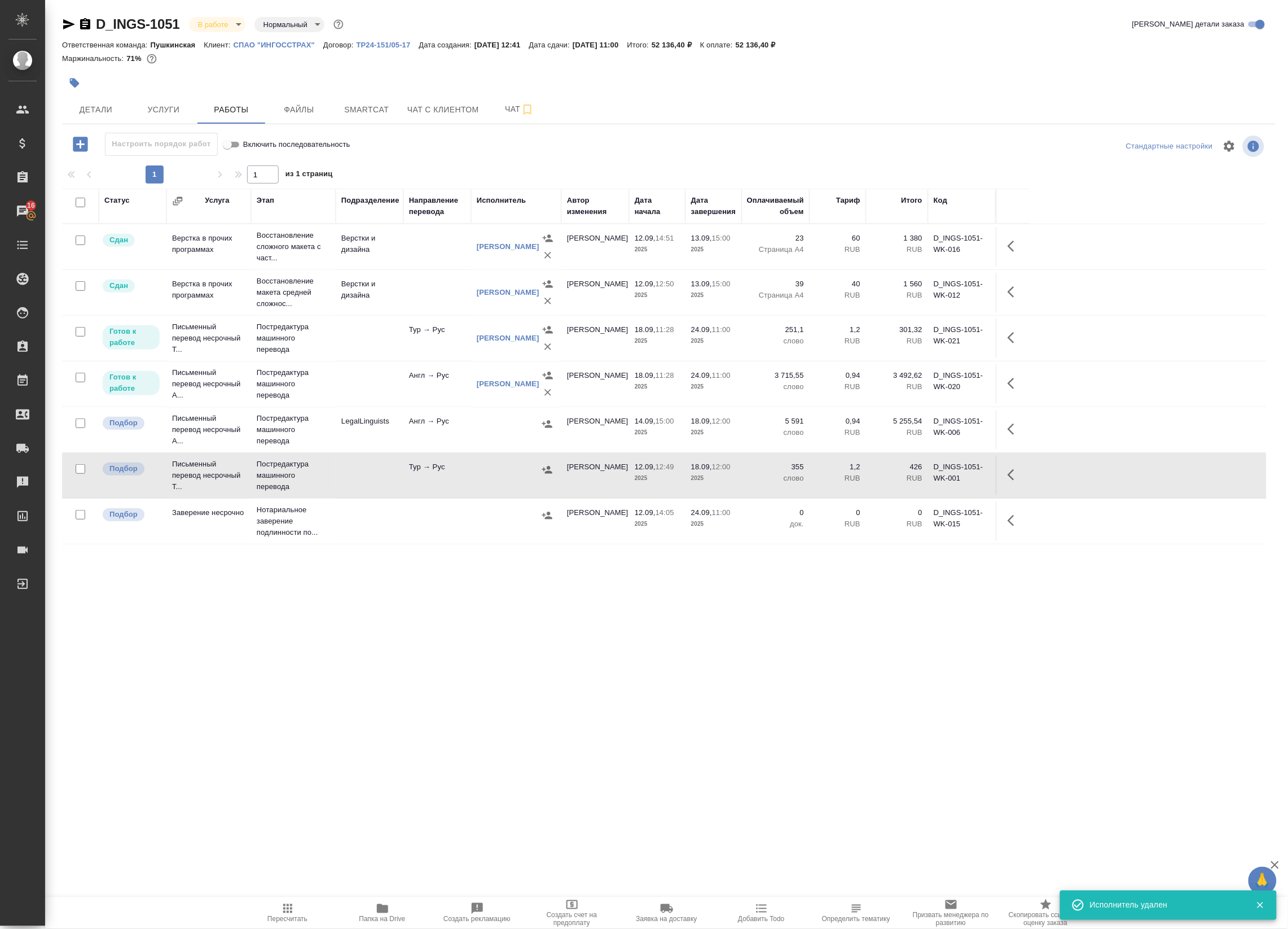
click at [85, 423] on input "checkbox" at bounding box center [80, 422] width 9 height 10
checkbox input "true"
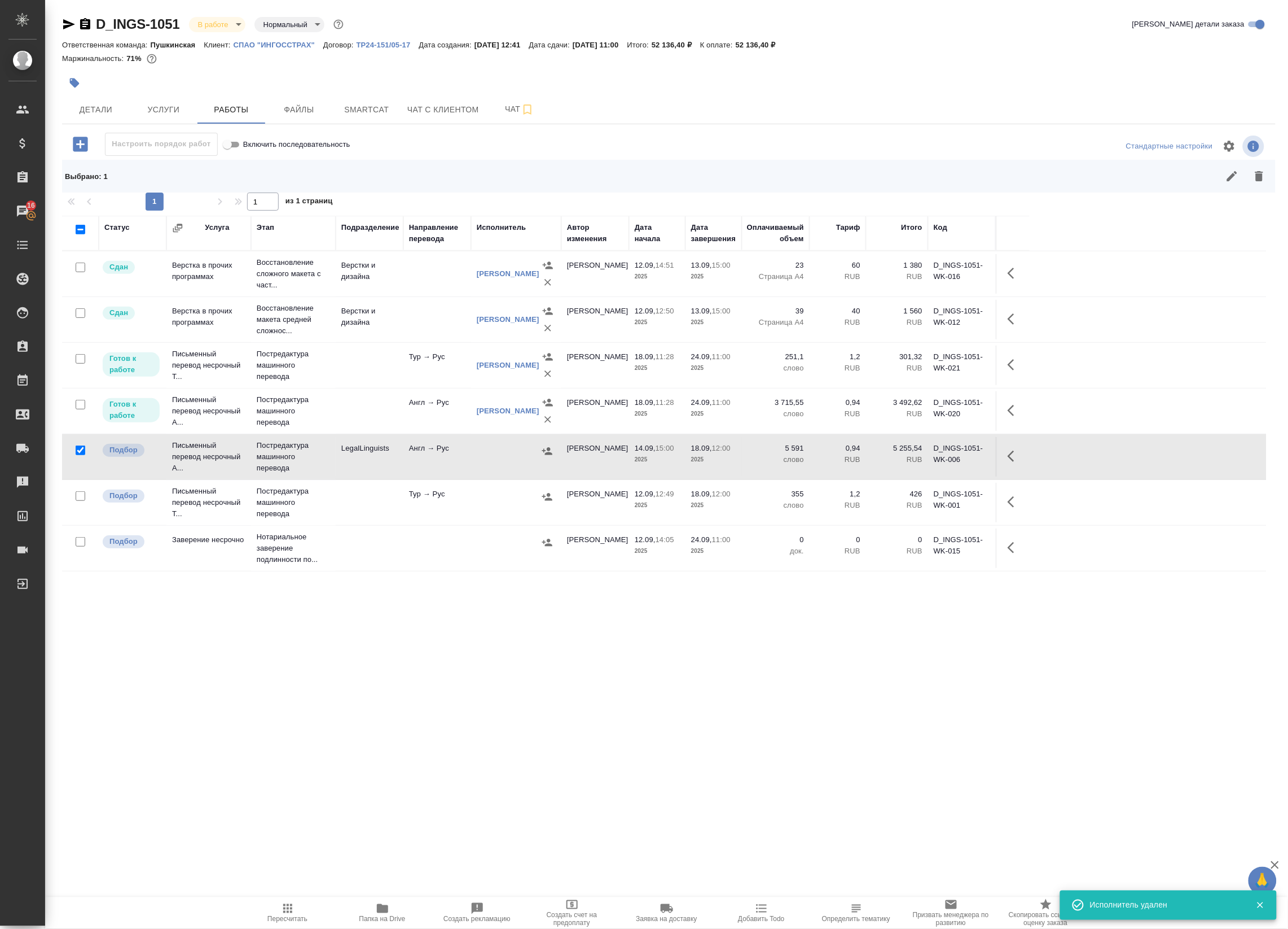
click at [80, 497] on input "checkbox" at bounding box center [80, 496] width 9 height 10
checkbox input "true"
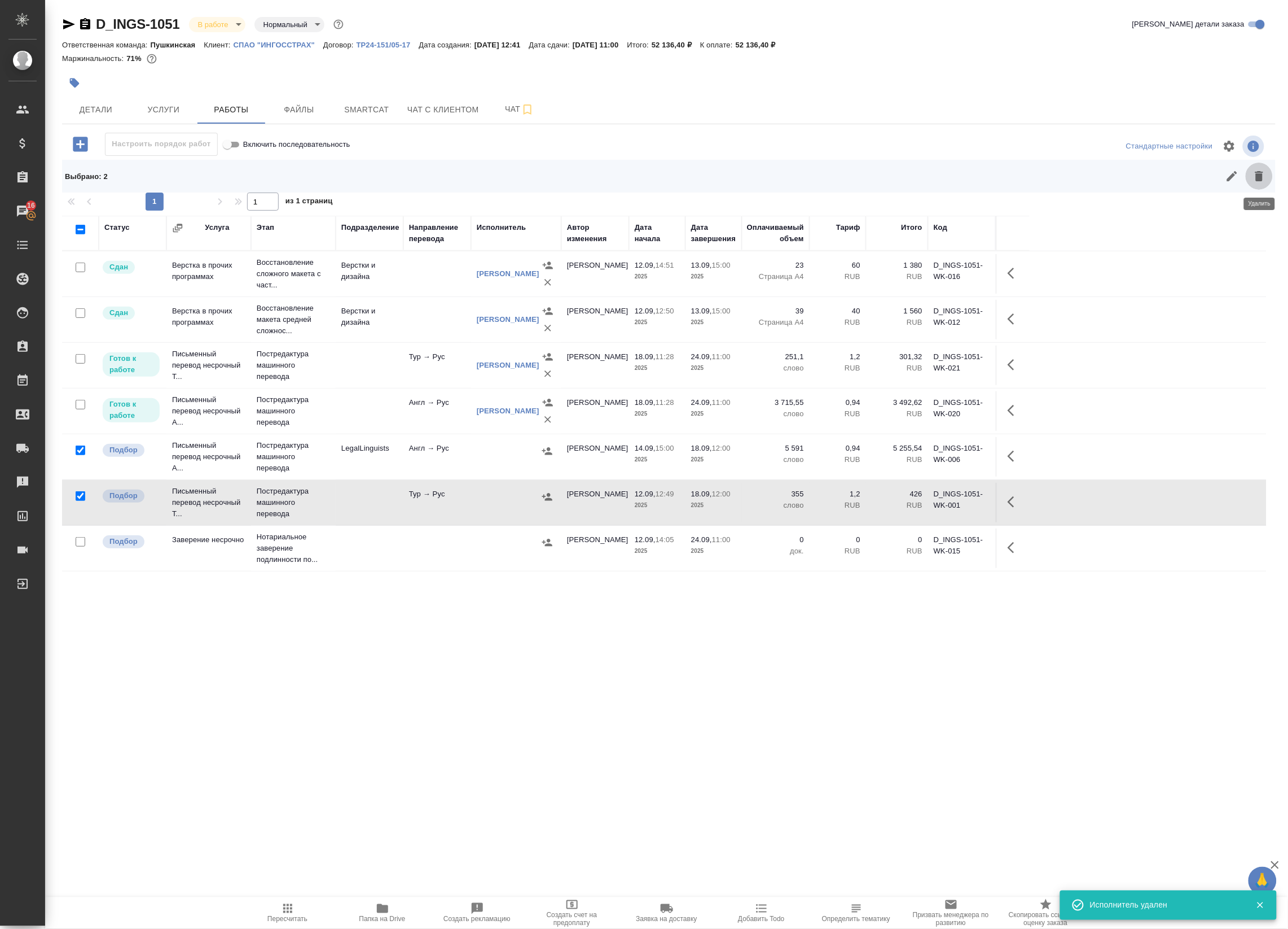
click at [1271, 175] on button "button" at bounding box center [1259, 175] width 27 height 27
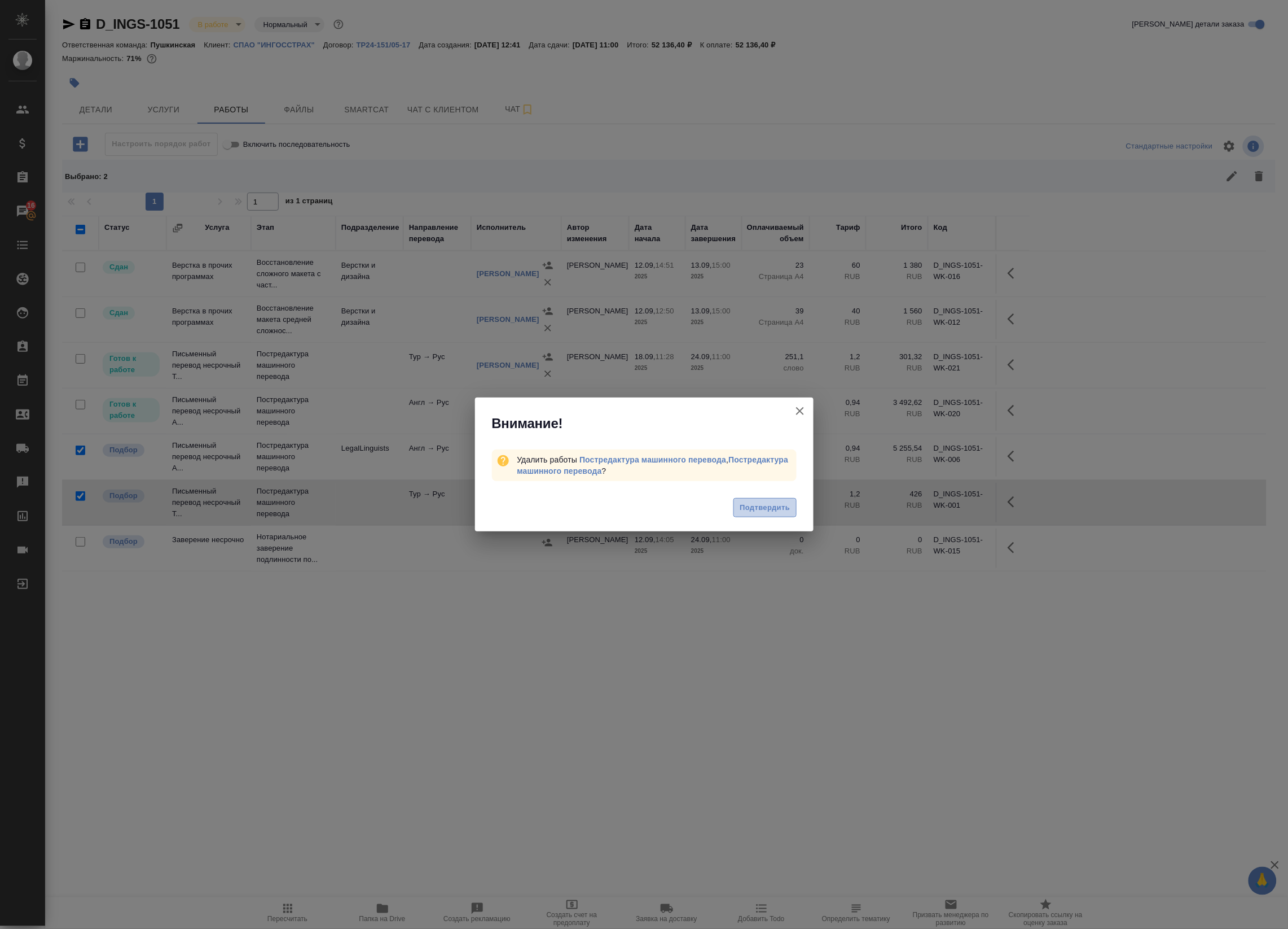
click at [765, 512] on span "Подтвердить" at bounding box center [765, 508] width 50 height 13
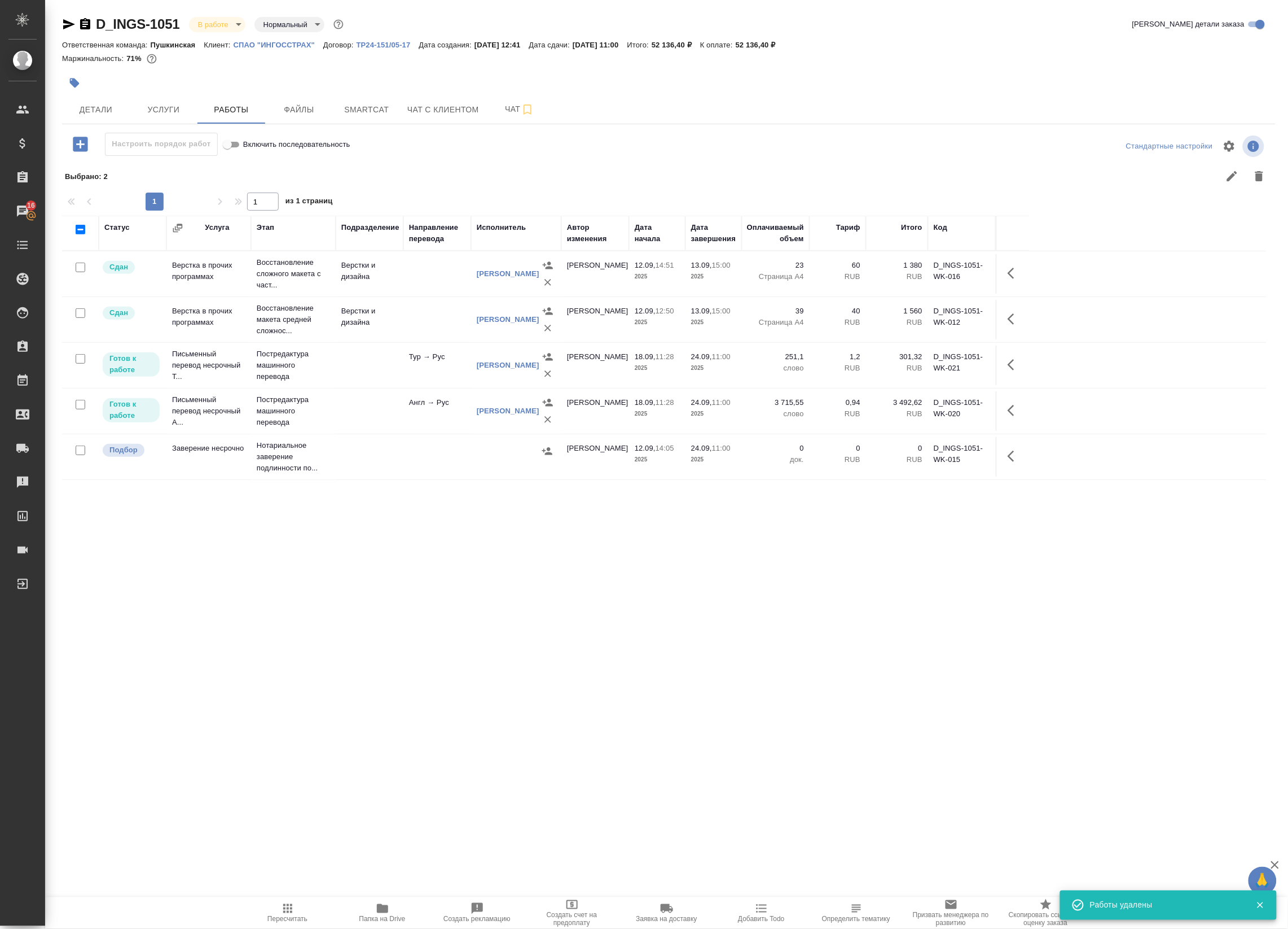
click at [297, 912] on span "Пересчитать" at bounding box center [287, 911] width 81 height 21
click at [79, 361] on input "checkbox" at bounding box center [80, 358] width 9 height 10
checkbox input "true"
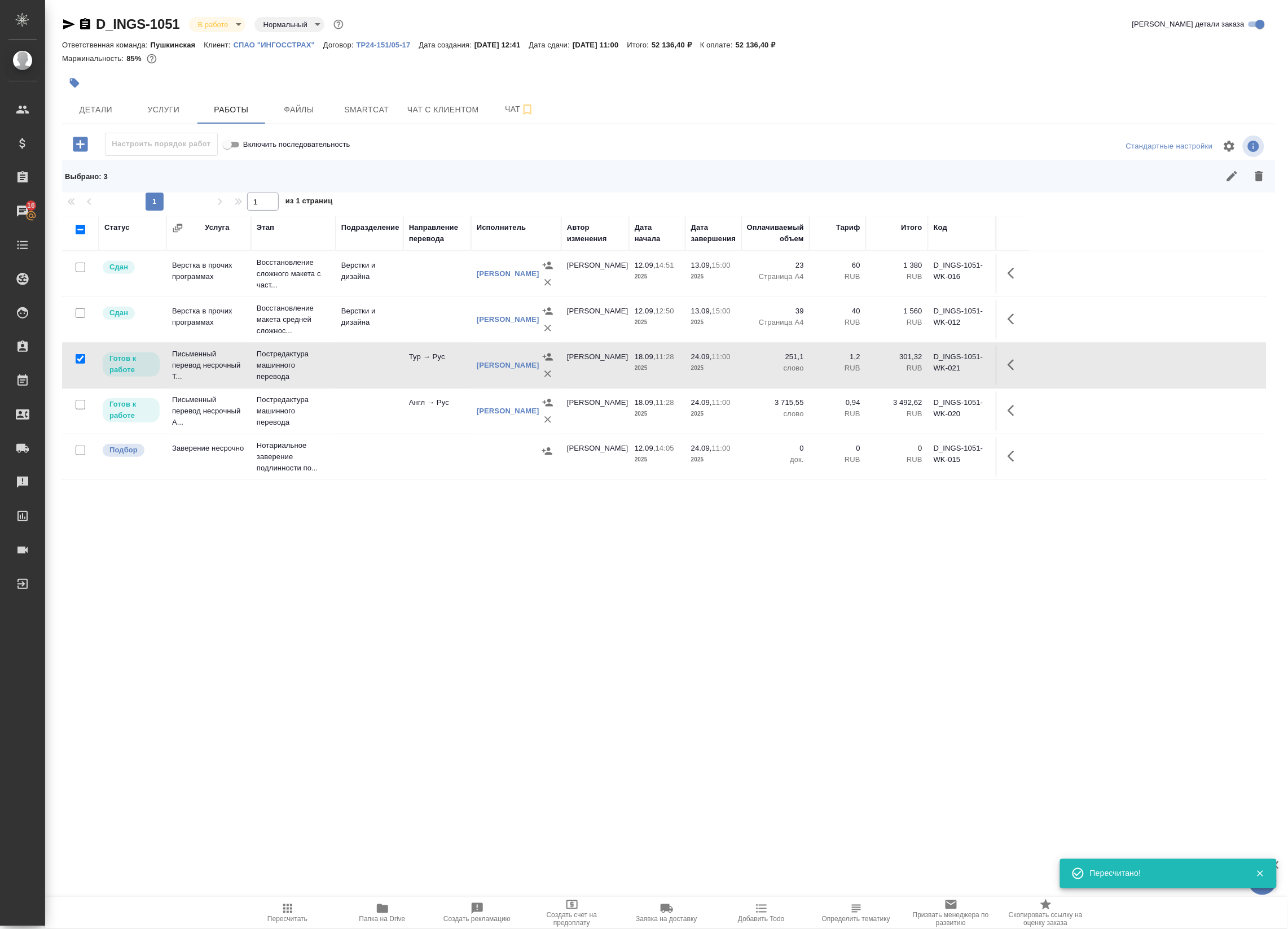
click at [80, 403] on input "checkbox" at bounding box center [80, 404] width 9 height 10
checkbox input "true"
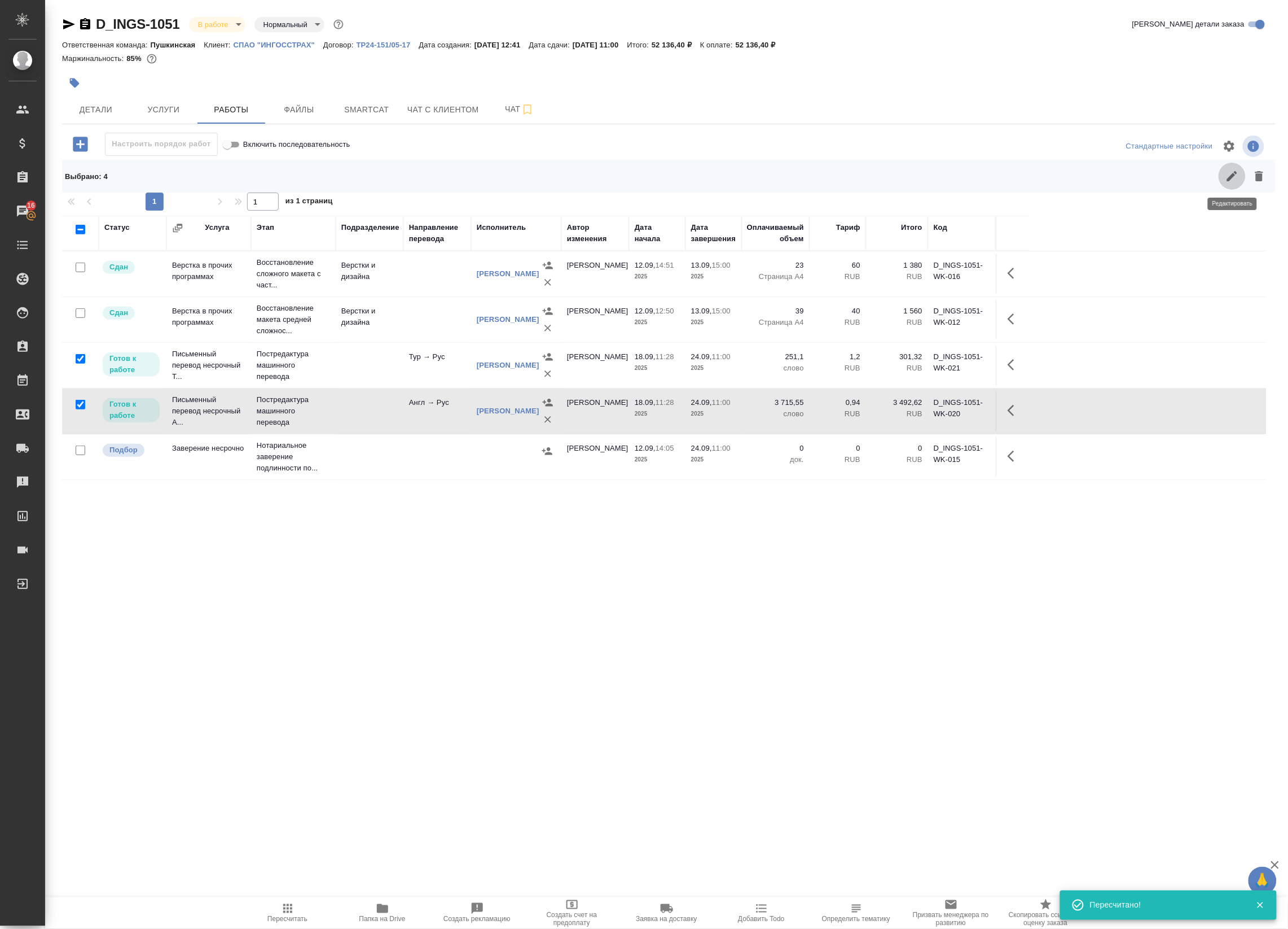
click at [1228, 177] on icon "button" at bounding box center [1232, 176] width 14 height 14
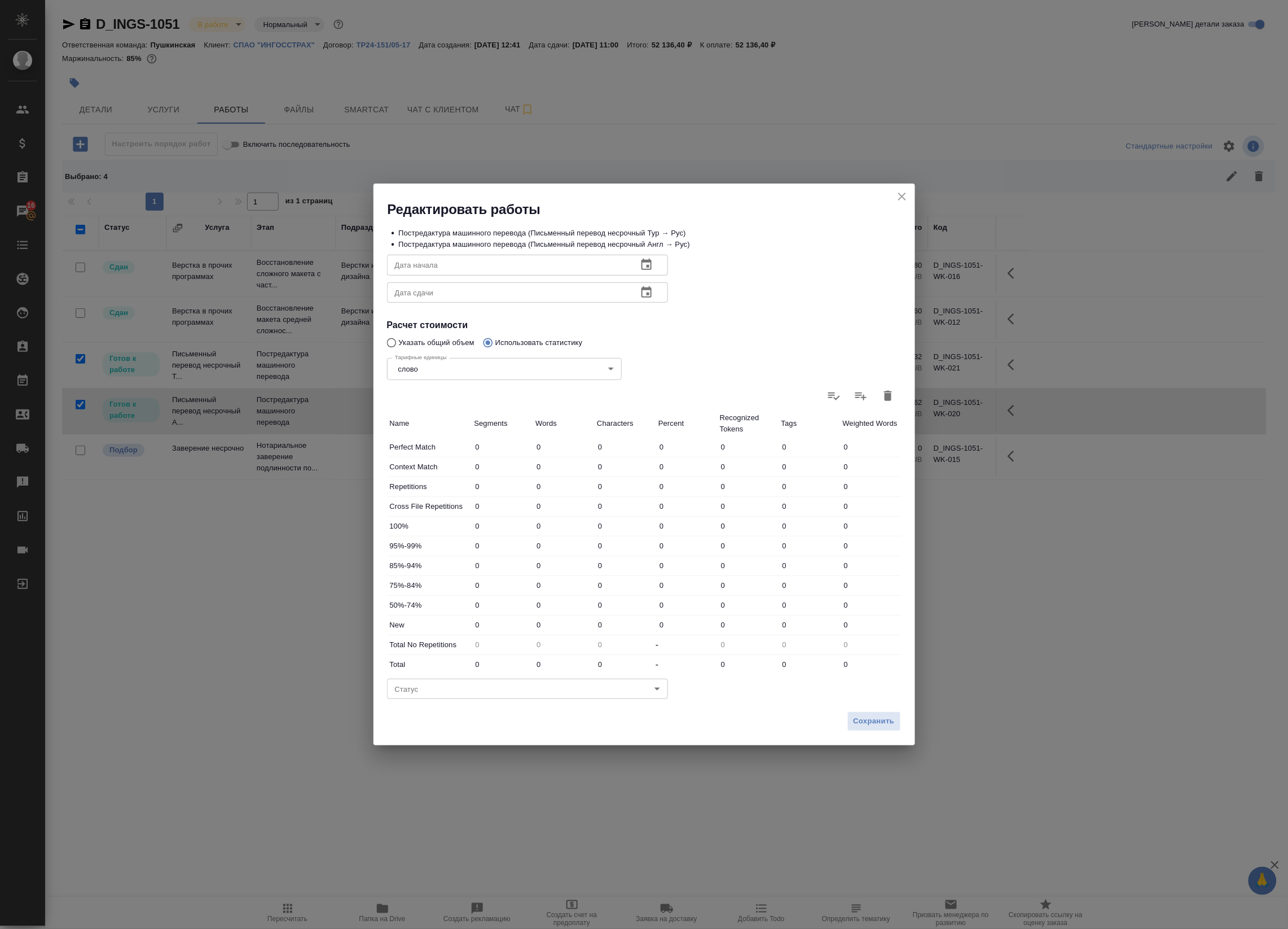
click at [902, 192] on icon "close" at bounding box center [902, 197] width 14 height 14
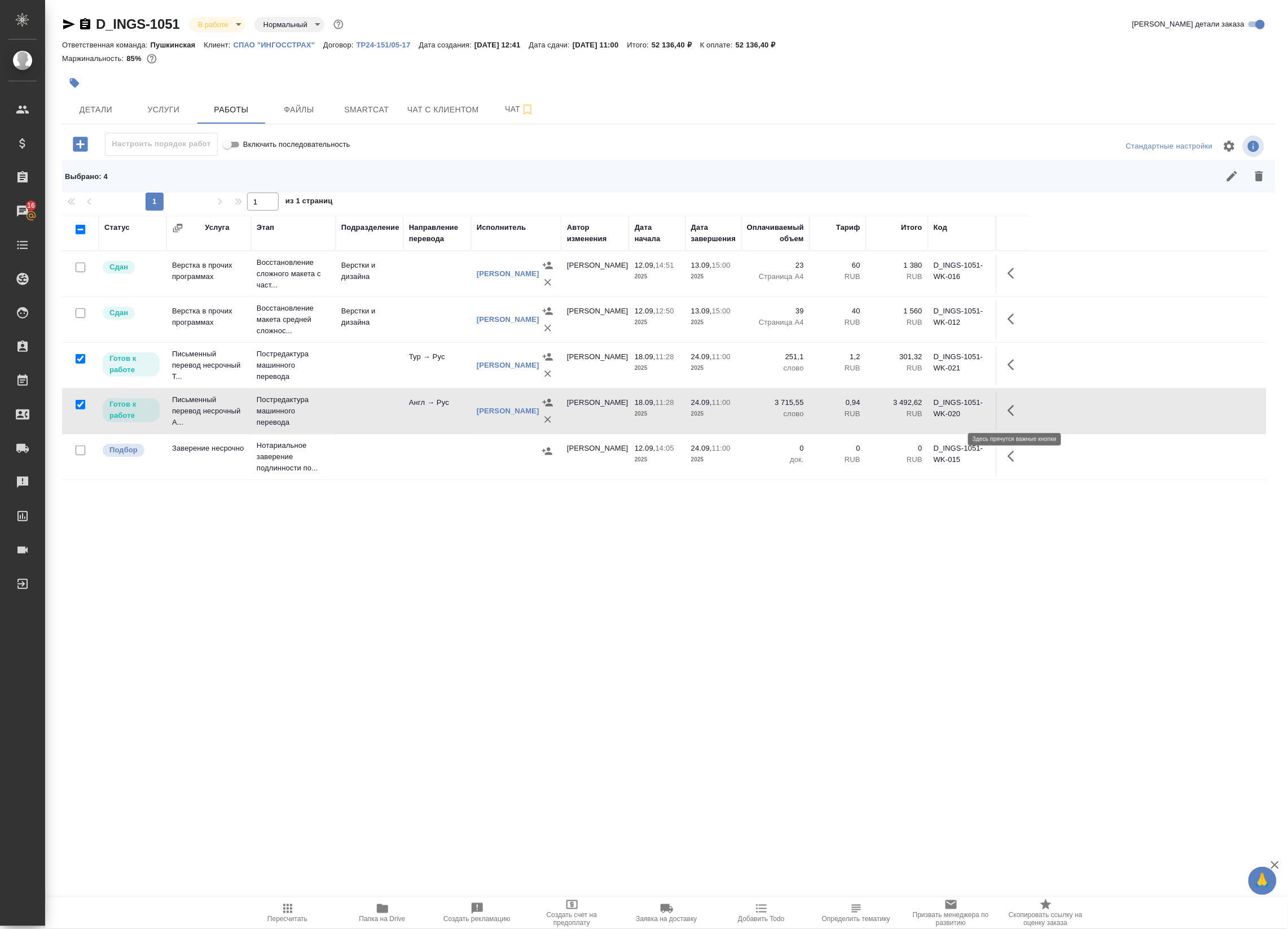
click at [1020, 414] on icon "button" at bounding box center [1014, 410] width 14 height 14
click at [930, 412] on icon "button" at bounding box center [931, 411] width 10 height 10
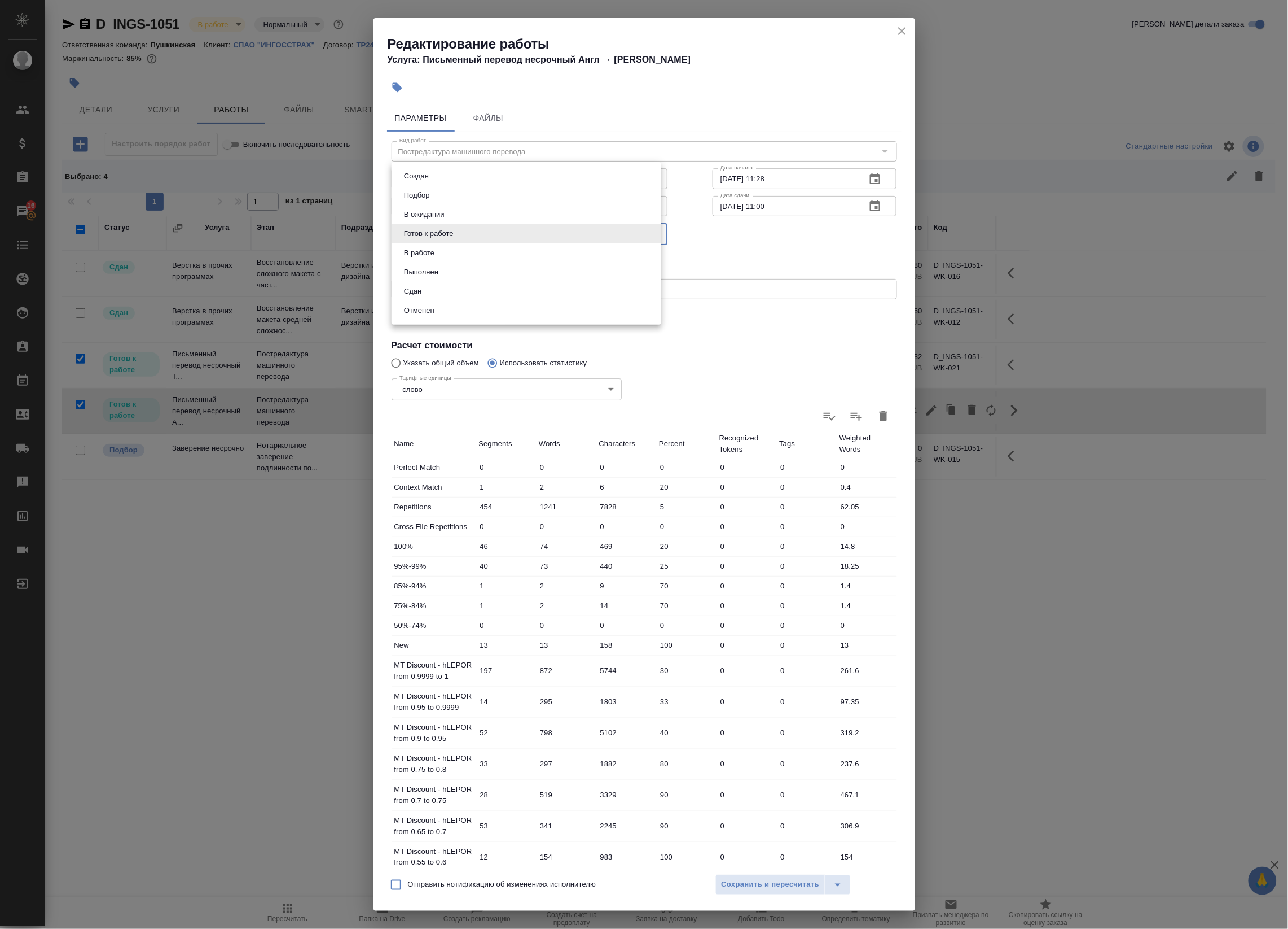
click at [484, 238] on body "🙏 .cls-1 fill:#fff; AWATERA Badanyan [PERSON_NAME] Спецификации Заказы 16 Чаты …" at bounding box center [644, 464] width 1288 height 929
drag, startPoint x: 470, startPoint y: 278, endPoint x: 457, endPoint y: 292, distance: 19.1
click at [457, 292] on ul "Создан Подбор В ожидании Готов к работе В работе Выполнен Сдан Отменен" at bounding box center [526, 243] width 270 height 162
click at [457, 292] on li "Сдан" at bounding box center [526, 291] width 270 height 19
type input "closed"
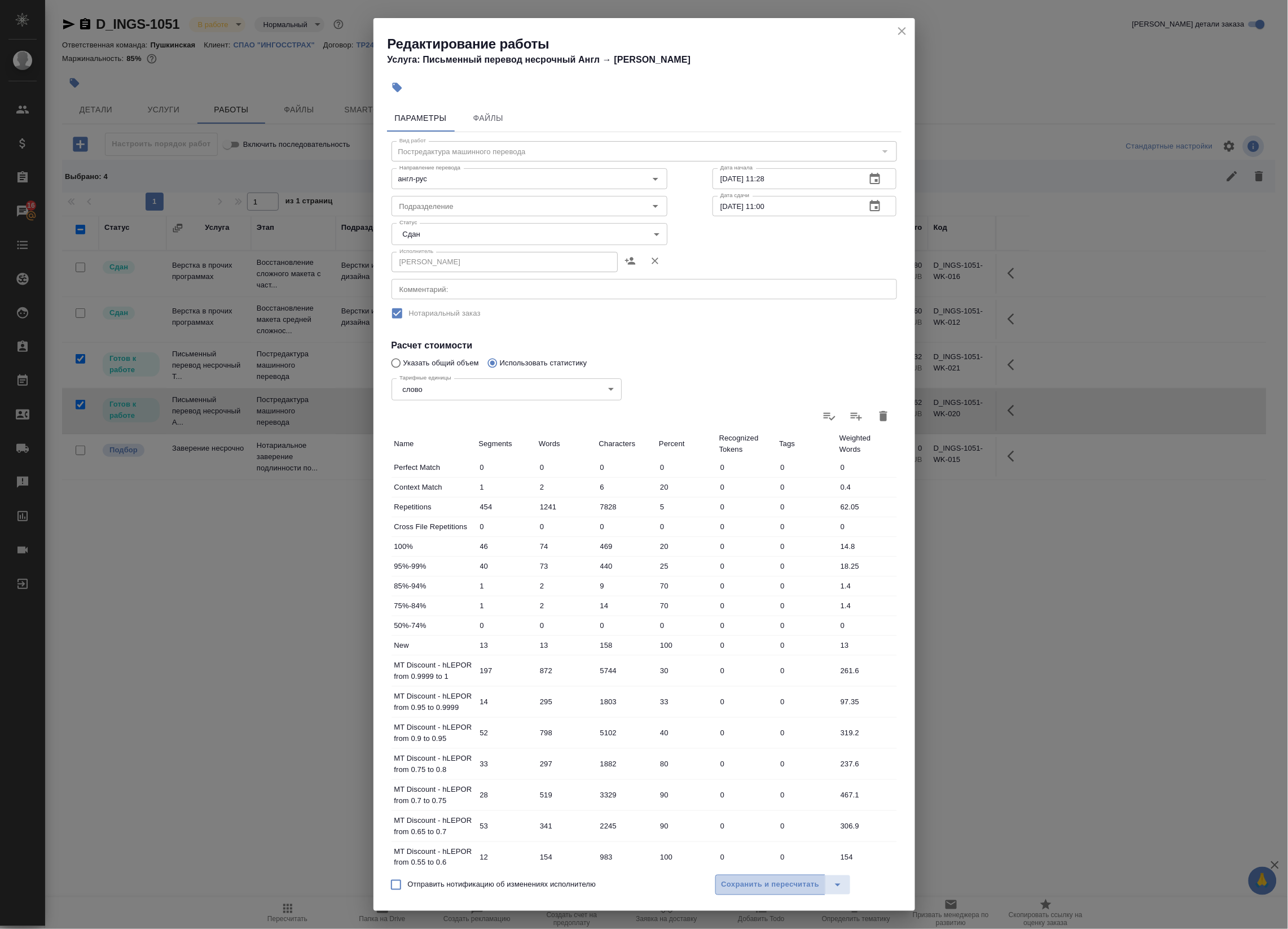
click at [744, 889] on span "Сохранить и пересчитать" at bounding box center [771, 885] width 98 height 13
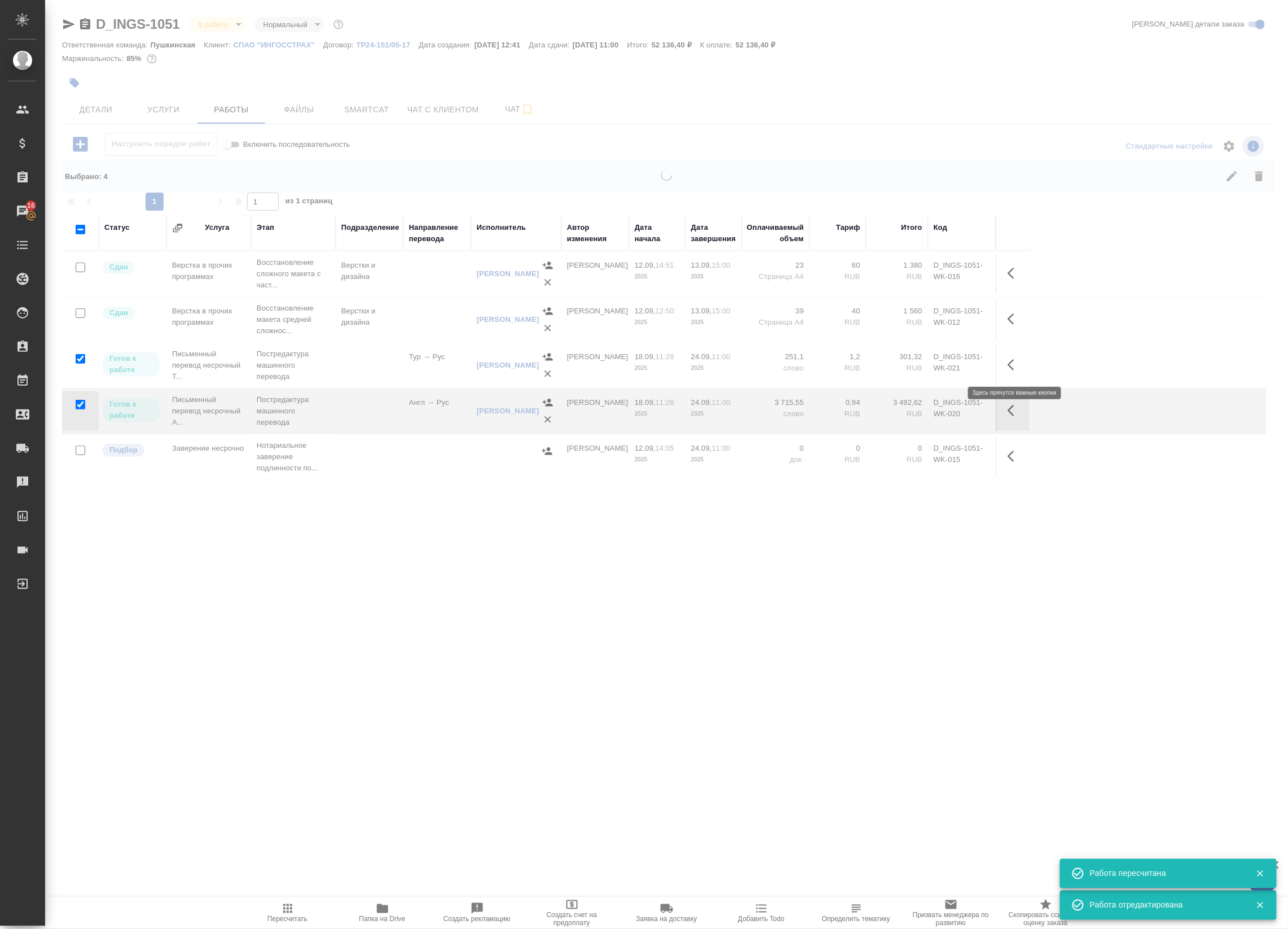
click at [1013, 364] on icon "button" at bounding box center [1014, 365] width 14 height 14
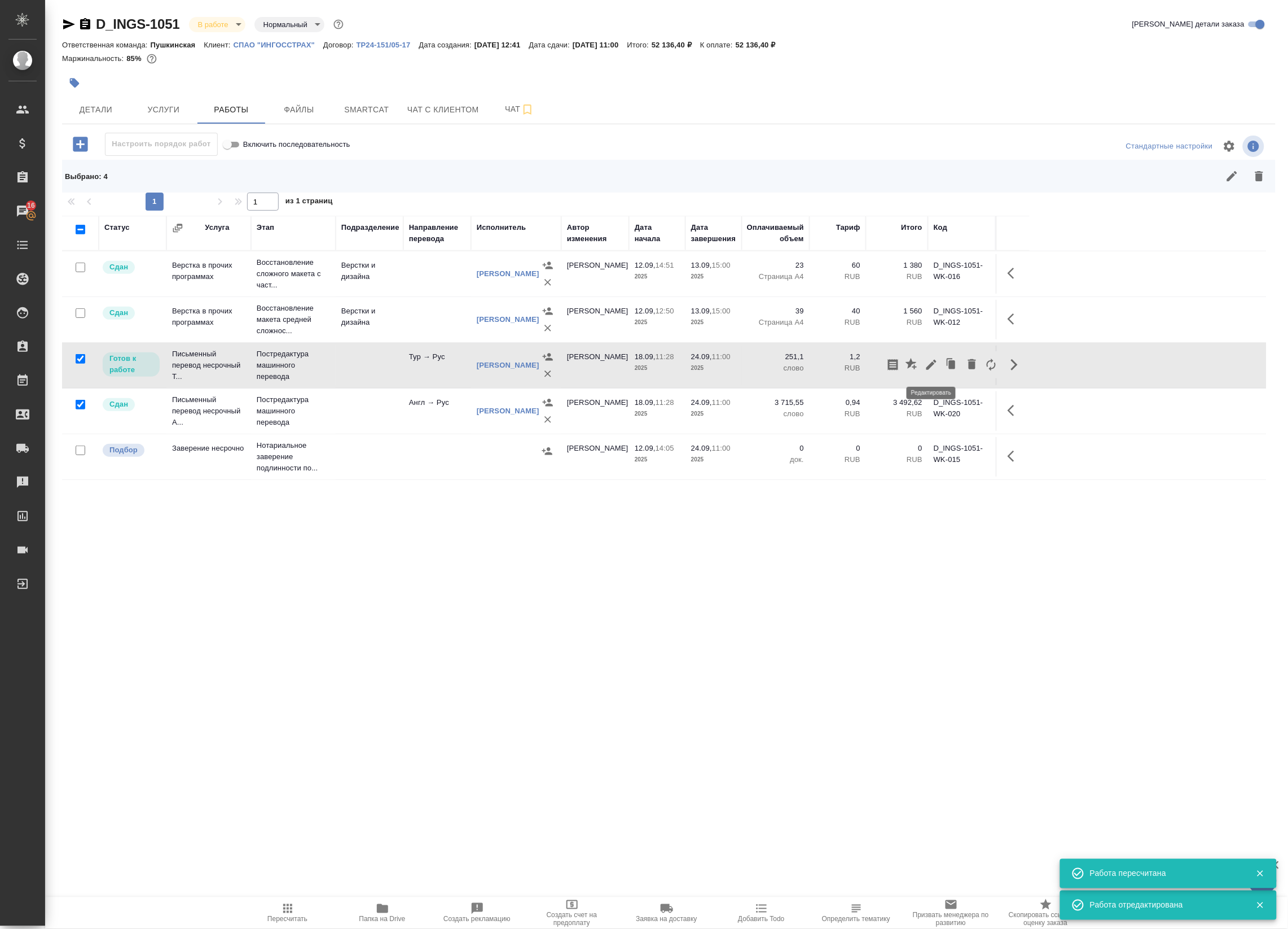
click at [929, 363] on icon "button" at bounding box center [931, 365] width 14 height 14
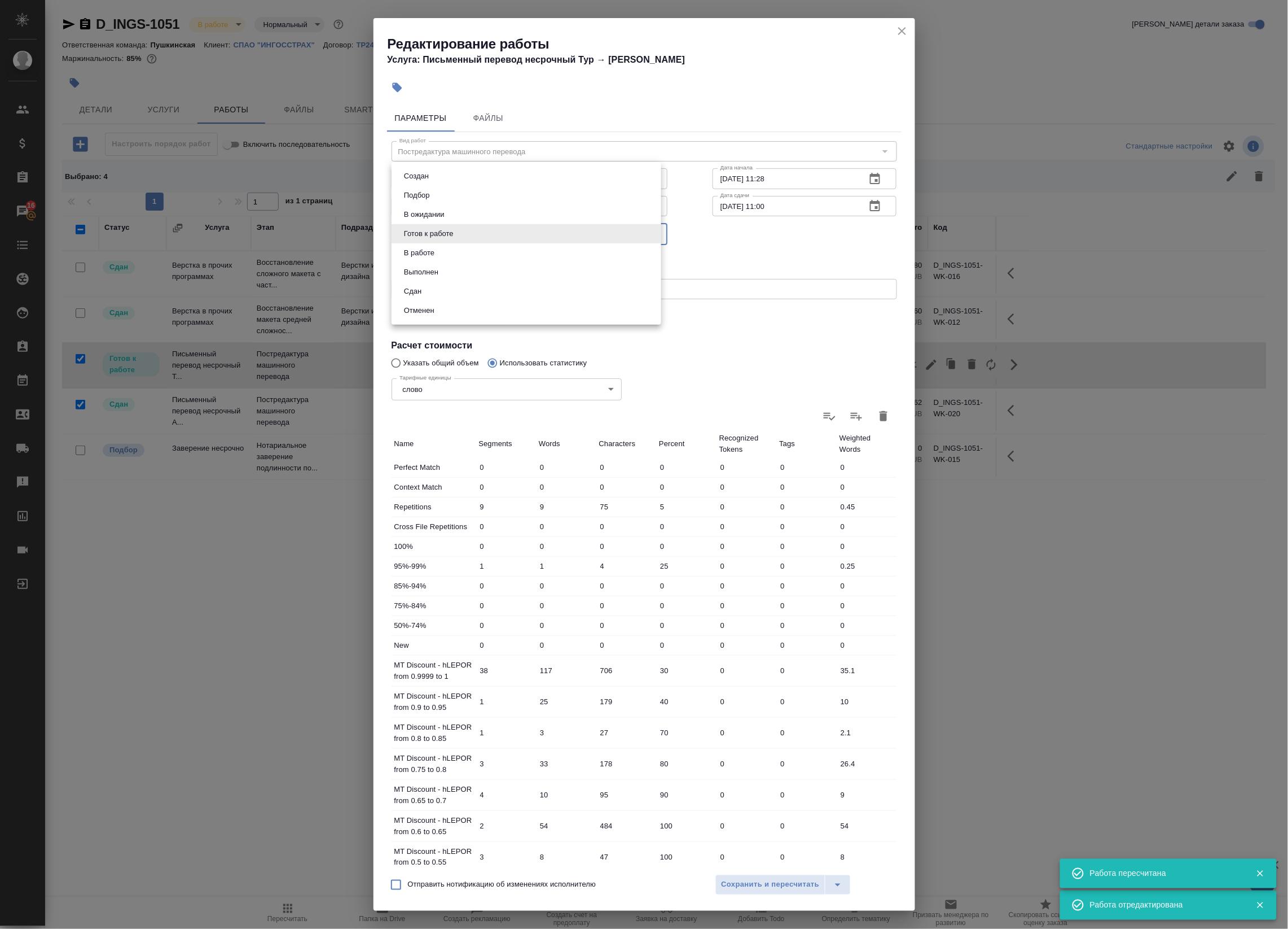
click at [511, 232] on body "🙏 .cls-1 fill:#fff; AWATERA Badanyan [PERSON_NAME] Спецификации Заказы 16 Чаты …" at bounding box center [644, 464] width 1288 height 929
click at [470, 282] on li "Сдан" at bounding box center [526, 291] width 270 height 19
type input "closed"
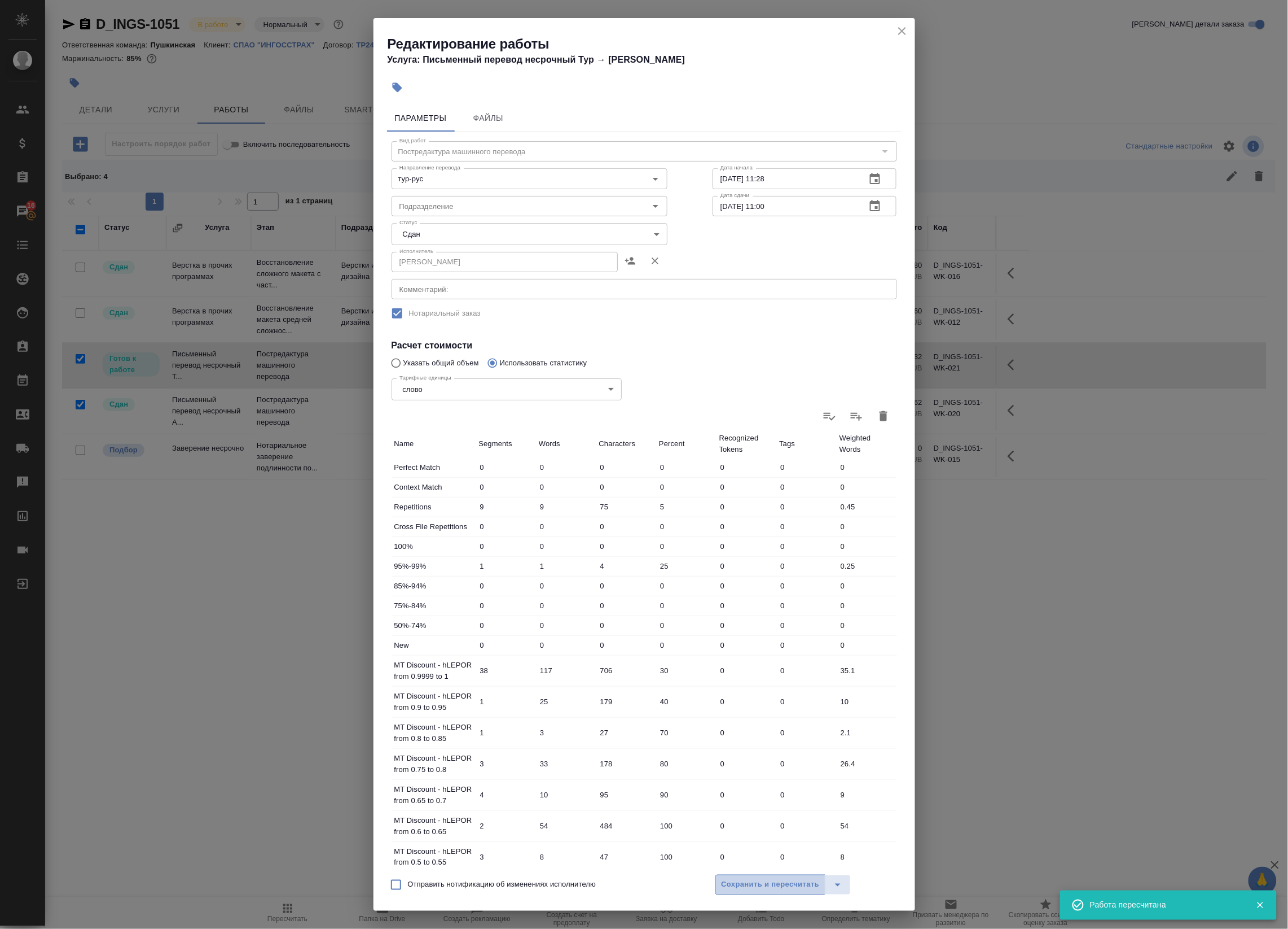
click at [788, 892] on button "Сохранить и пересчитать" at bounding box center [770, 884] width 110 height 20
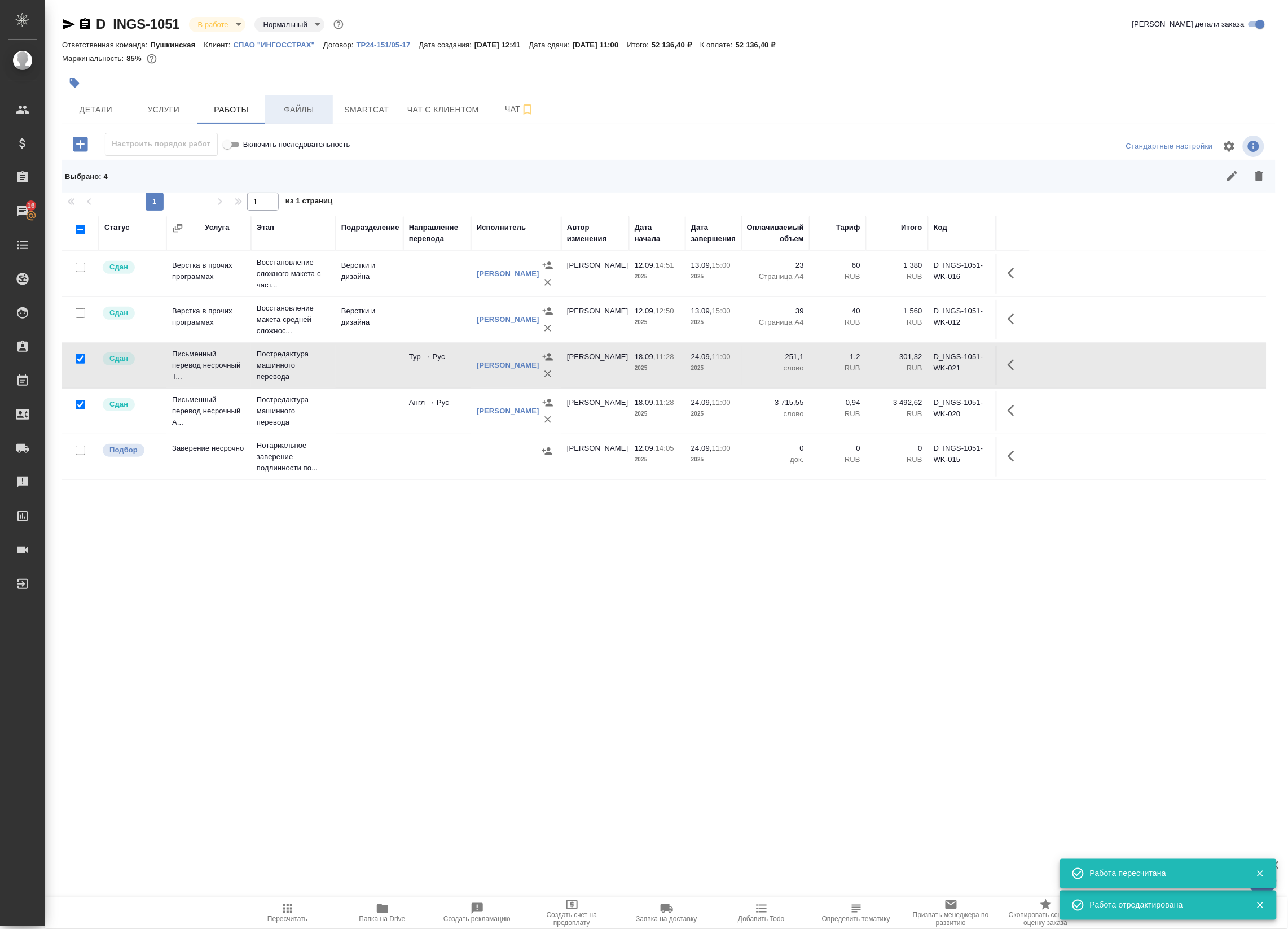
click at [298, 115] on span "Файлы" at bounding box center [299, 110] width 54 height 14
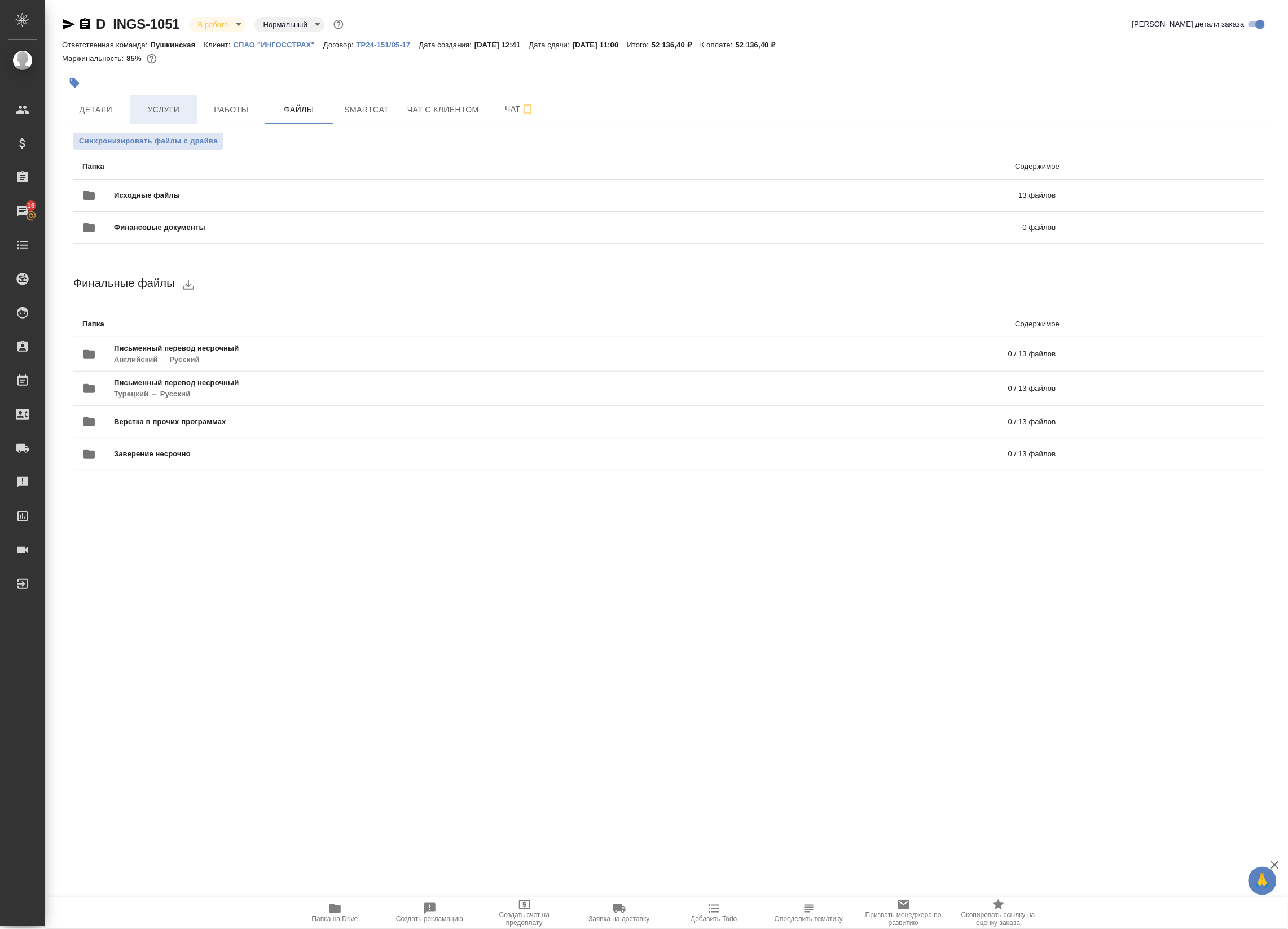
click at [167, 107] on span "Услуги" at bounding box center [164, 110] width 54 height 14
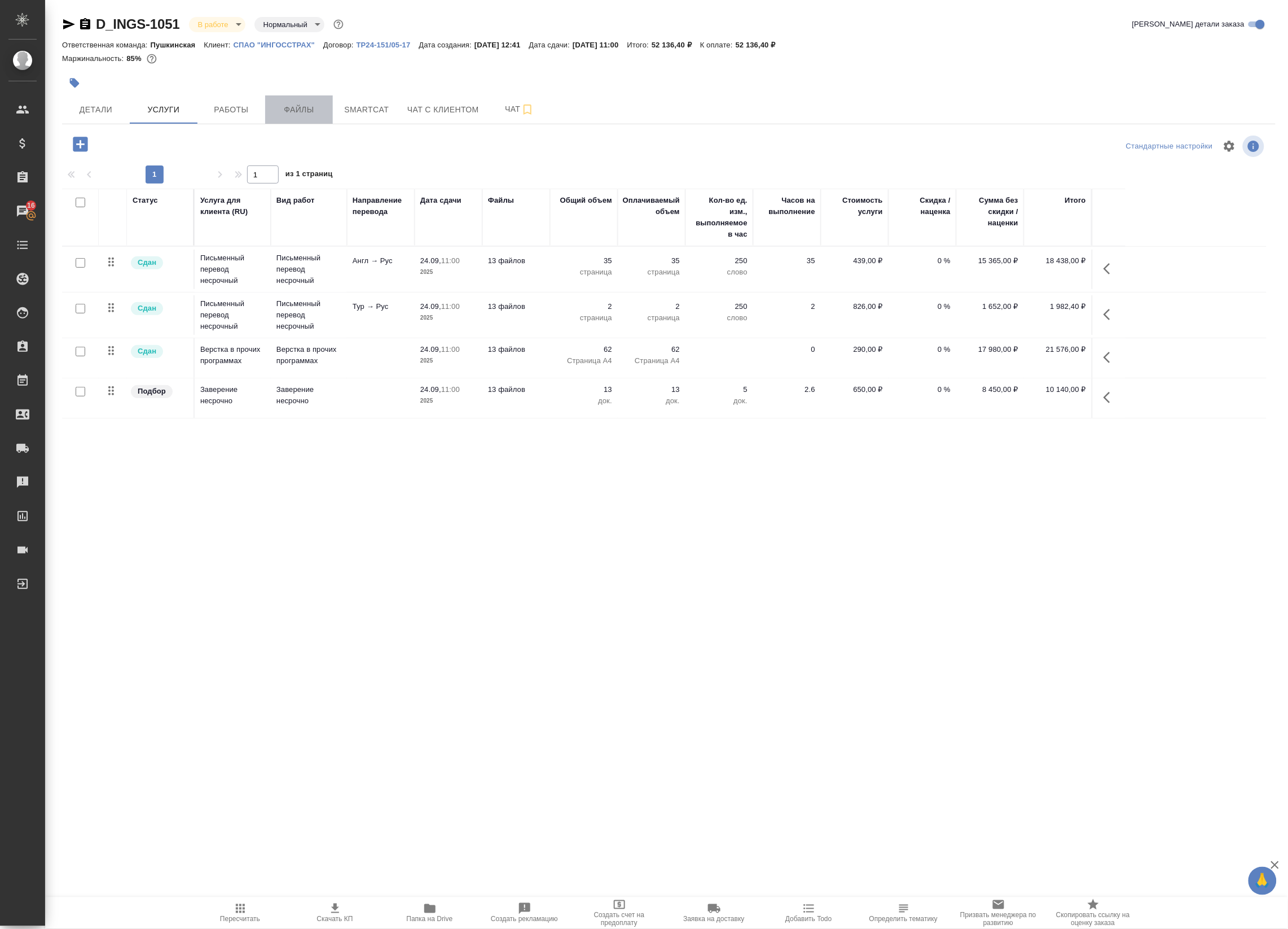
click at [295, 115] on span "Файлы" at bounding box center [299, 110] width 54 height 14
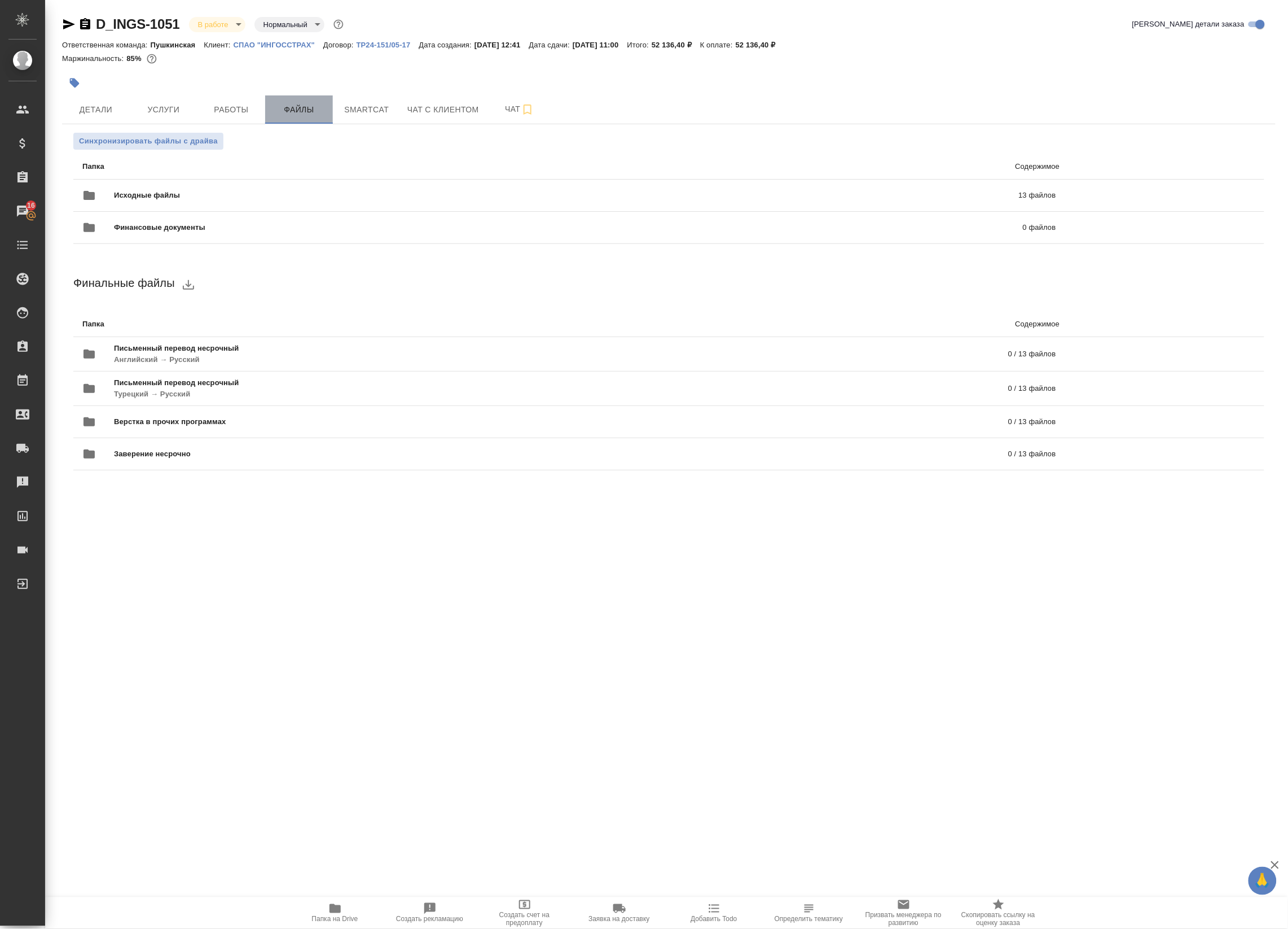
click at [266, 110] on button "Файлы" at bounding box center [299, 110] width 68 height 29
click at [261, 109] on button "Работы" at bounding box center [231, 110] width 68 height 29
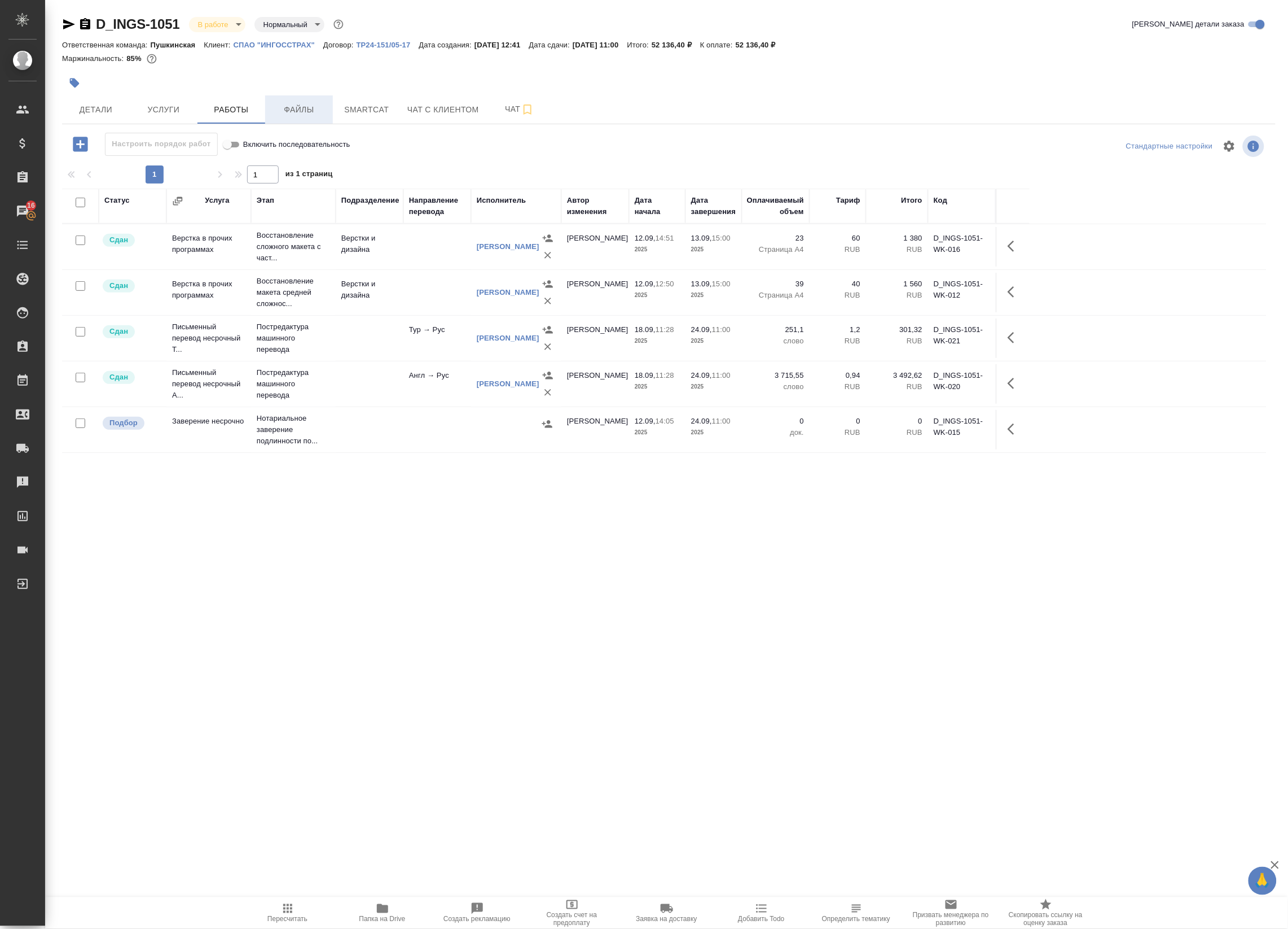
click at [289, 109] on span "Файлы" at bounding box center [299, 110] width 54 height 14
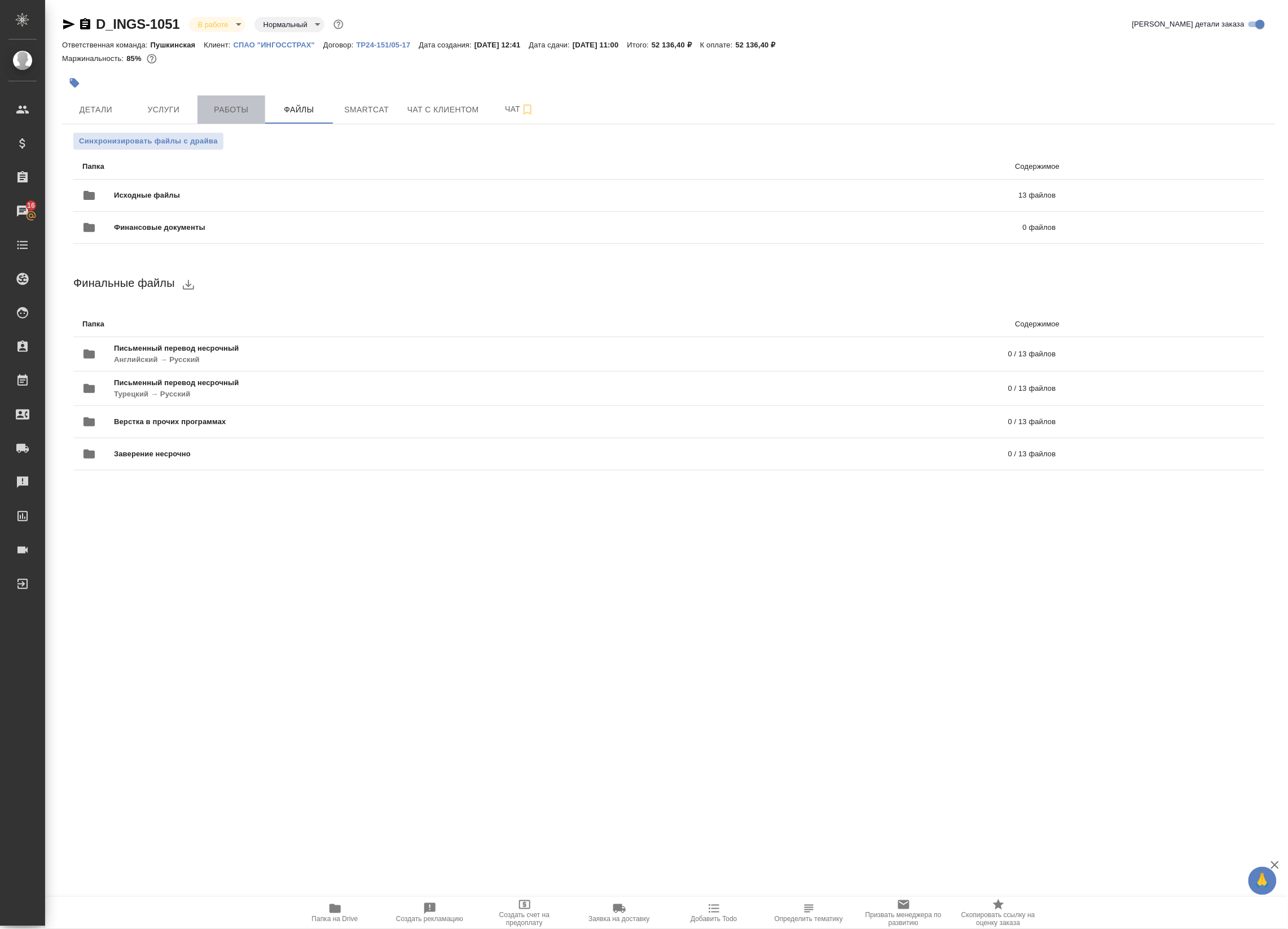
click at [222, 108] on span "Работы" at bounding box center [232, 110] width 54 height 14
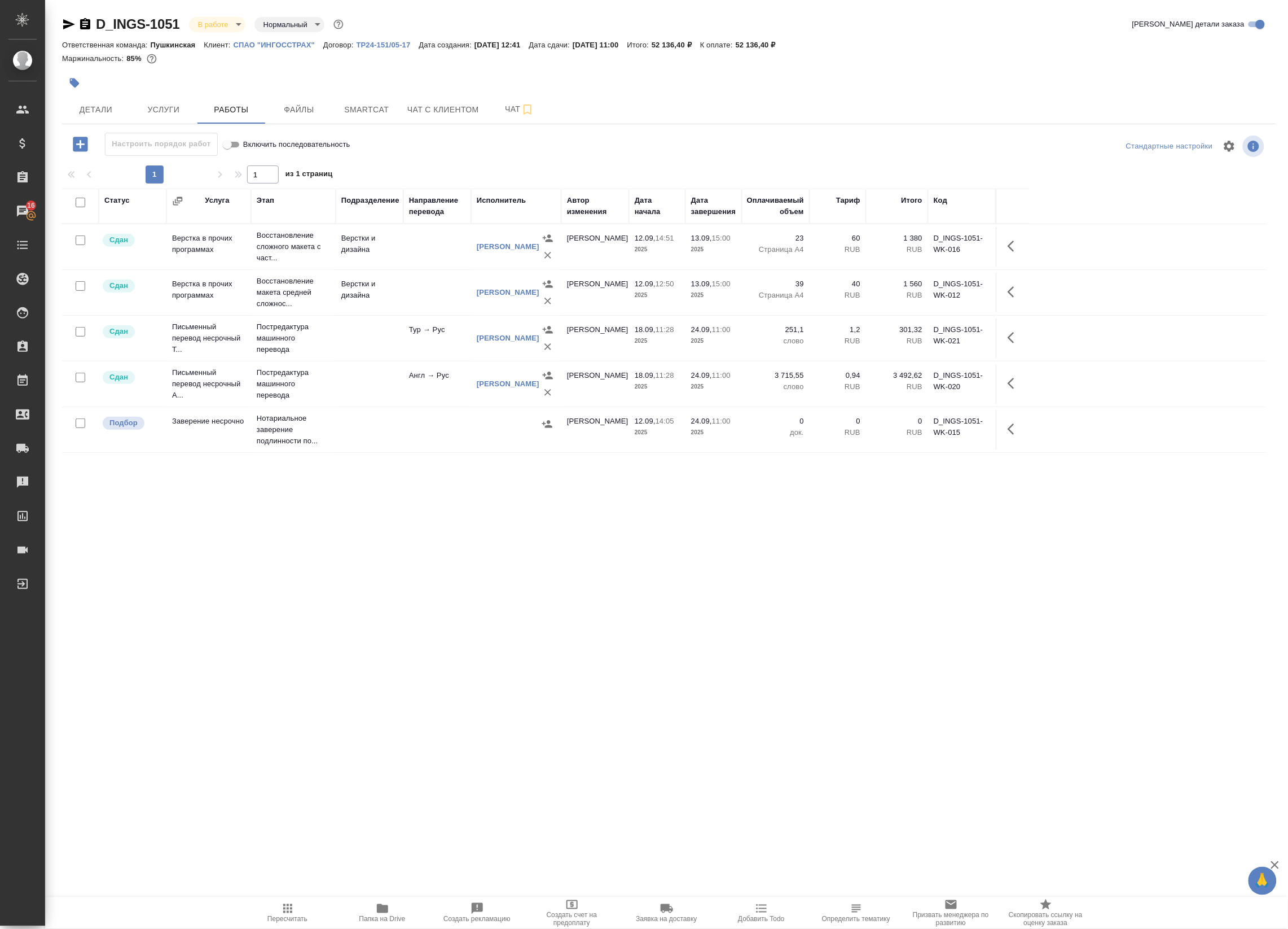
click at [382, 909] on icon "button" at bounding box center [382, 909] width 11 height 9
click at [374, 909] on span "Папка на Drive" at bounding box center [382, 911] width 81 height 21
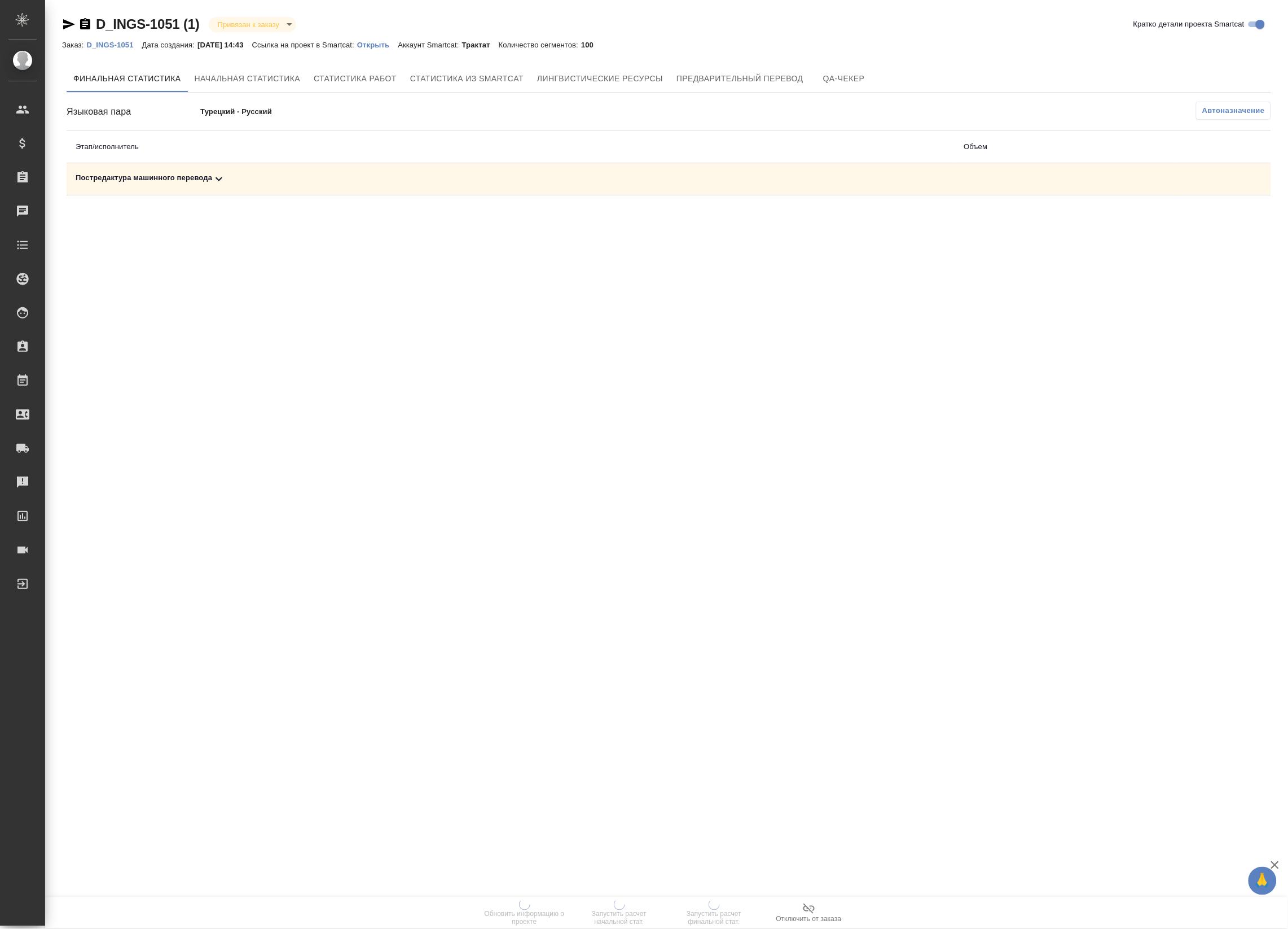
click at [497, 183] on div "Постредактура машинного перевода" at bounding box center [511, 179] width 871 height 14
click at [1219, 215] on icon "button" at bounding box center [1222, 219] width 11 height 10
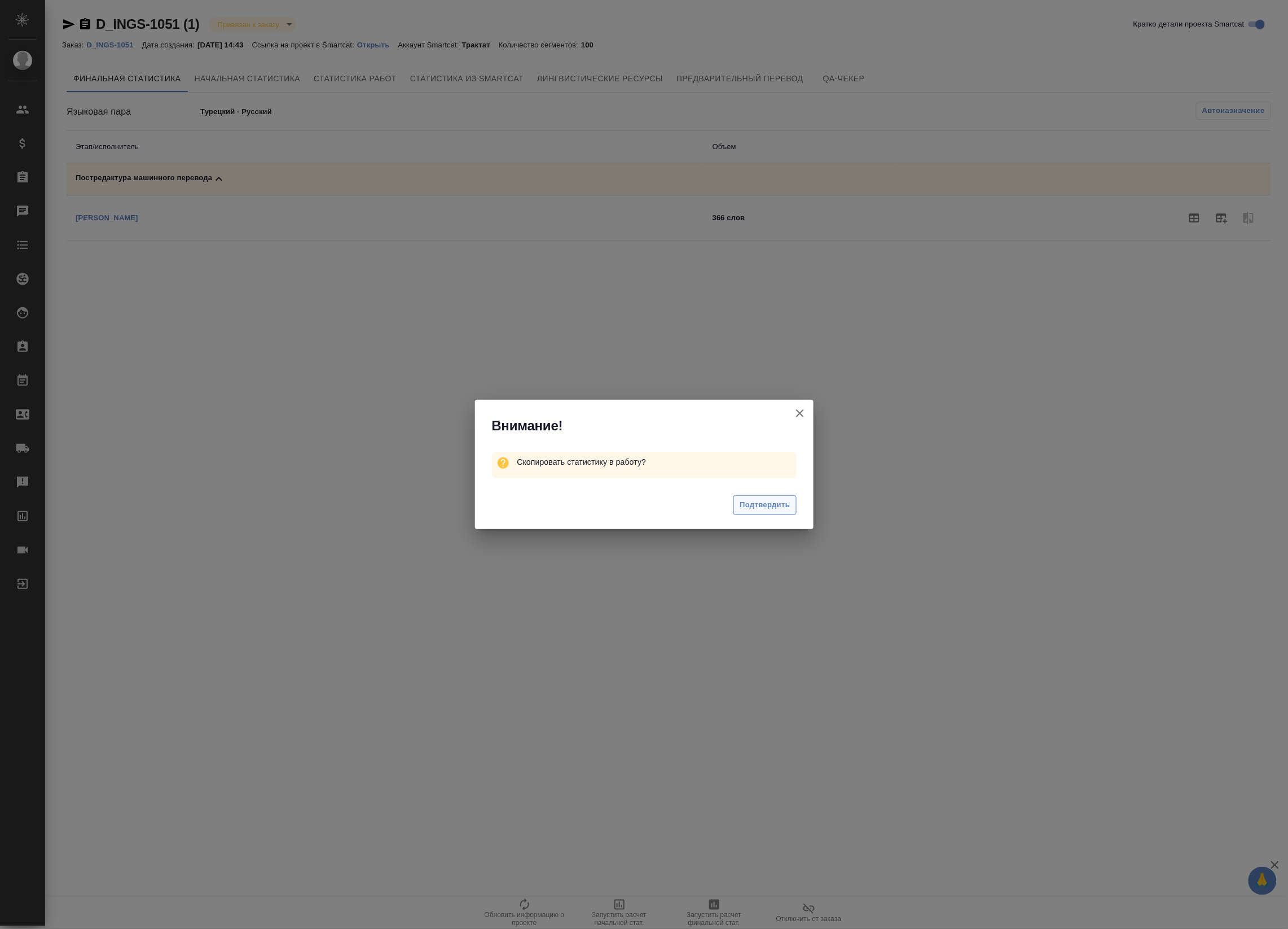
click at [763, 504] on span "Подтвердить" at bounding box center [765, 505] width 50 height 13
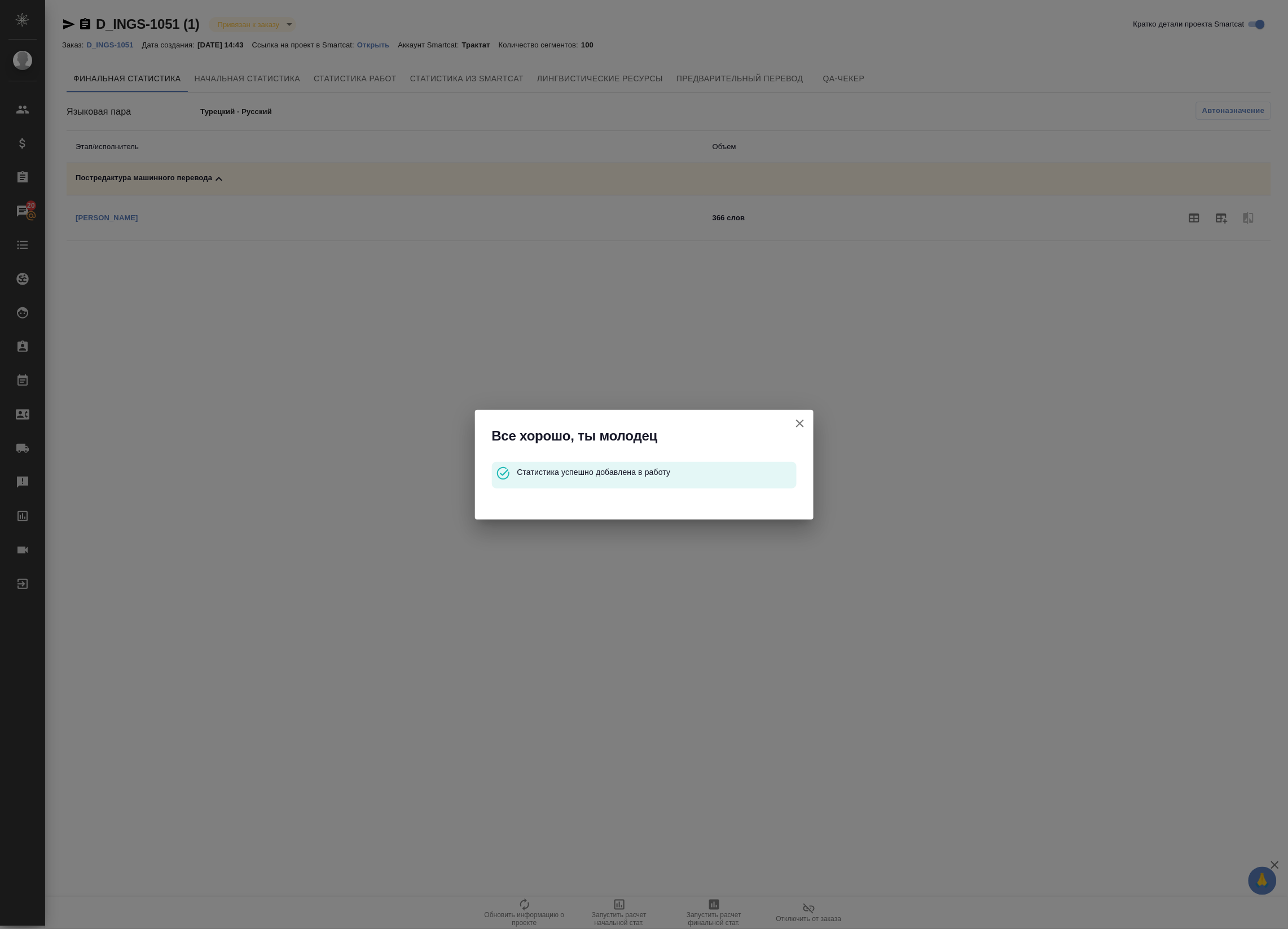
click at [803, 425] on icon "button" at bounding box center [800, 423] width 14 height 14
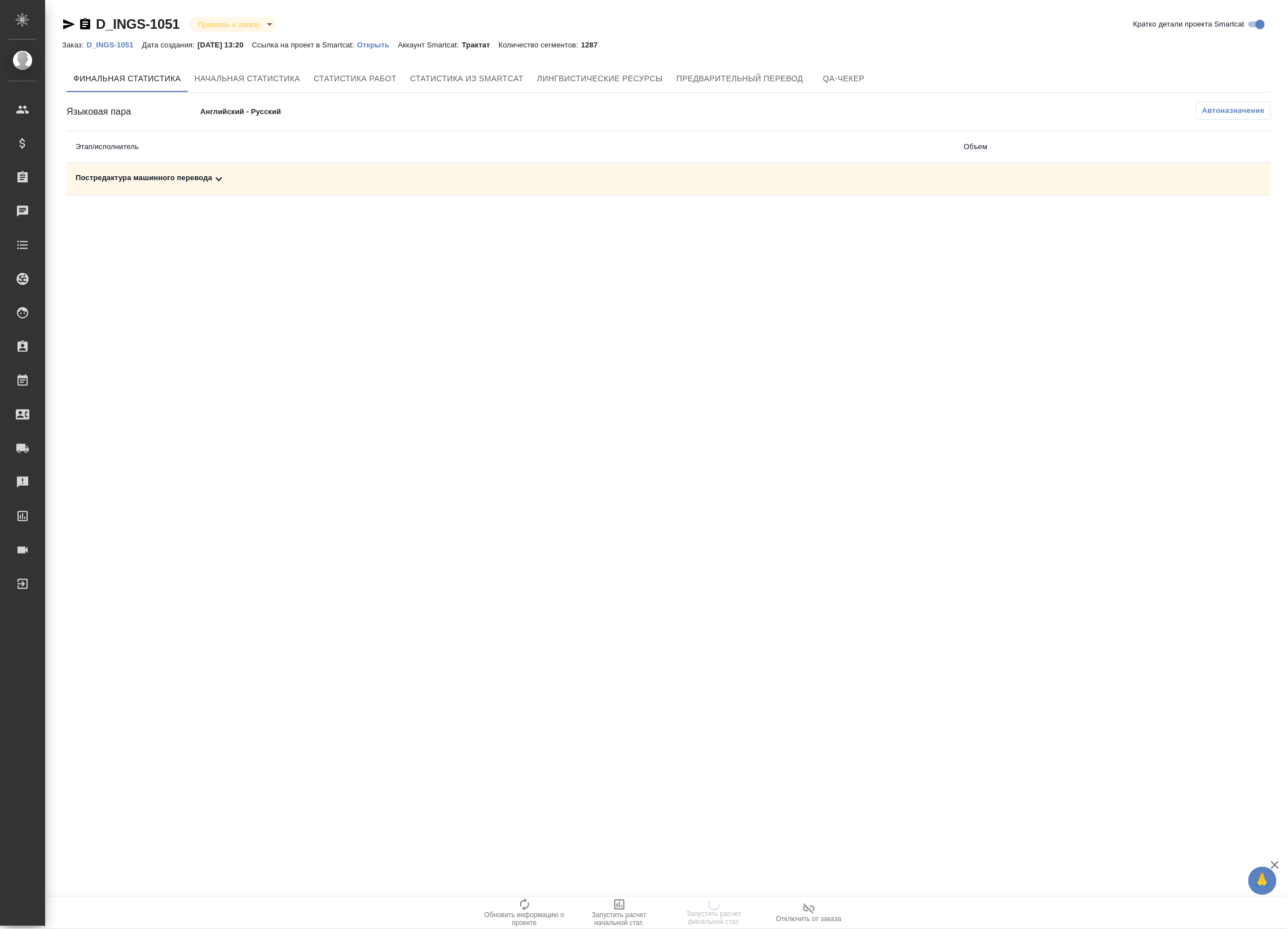
click at [734, 175] on div "Постредактура машинного перевода" at bounding box center [511, 179] width 871 height 14
click at [202, 573] on div ".cls-1 fill:#fff; AWATERA Badanyan Artak Клиенты Спецификации Заказы 16 Чаты To…" at bounding box center [644, 464] width 1288 height 929
click at [527, 190] on td "Постредактура машинного перевода" at bounding box center [511, 179] width 888 height 32
click at [539, 181] on div "Постредактура машинного перевода" at bounding box center [511, 179] width 871 height 14
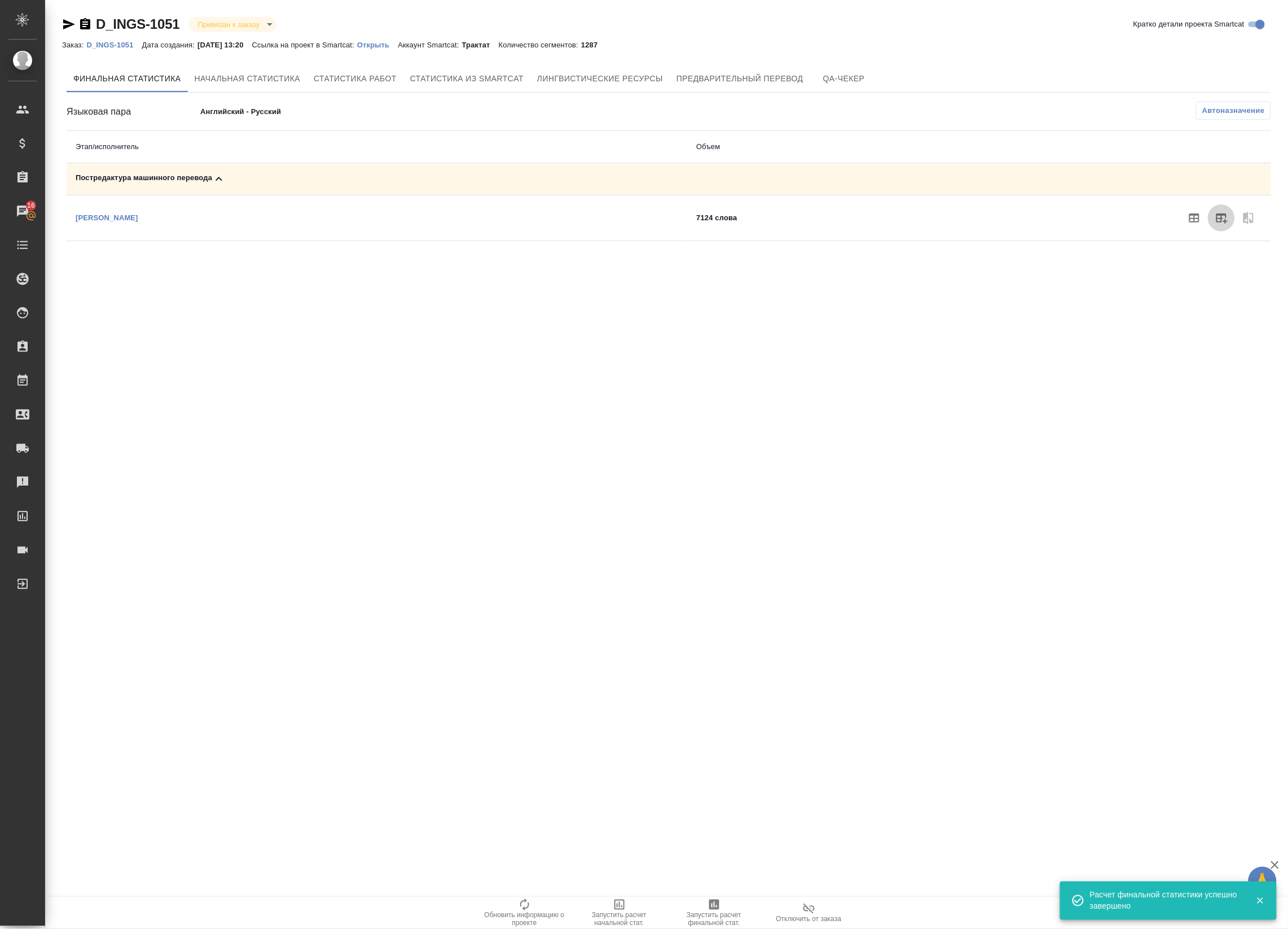
click at [1223, 222] on icon "button" at bounding box center [1222, 218] width 14 height 14
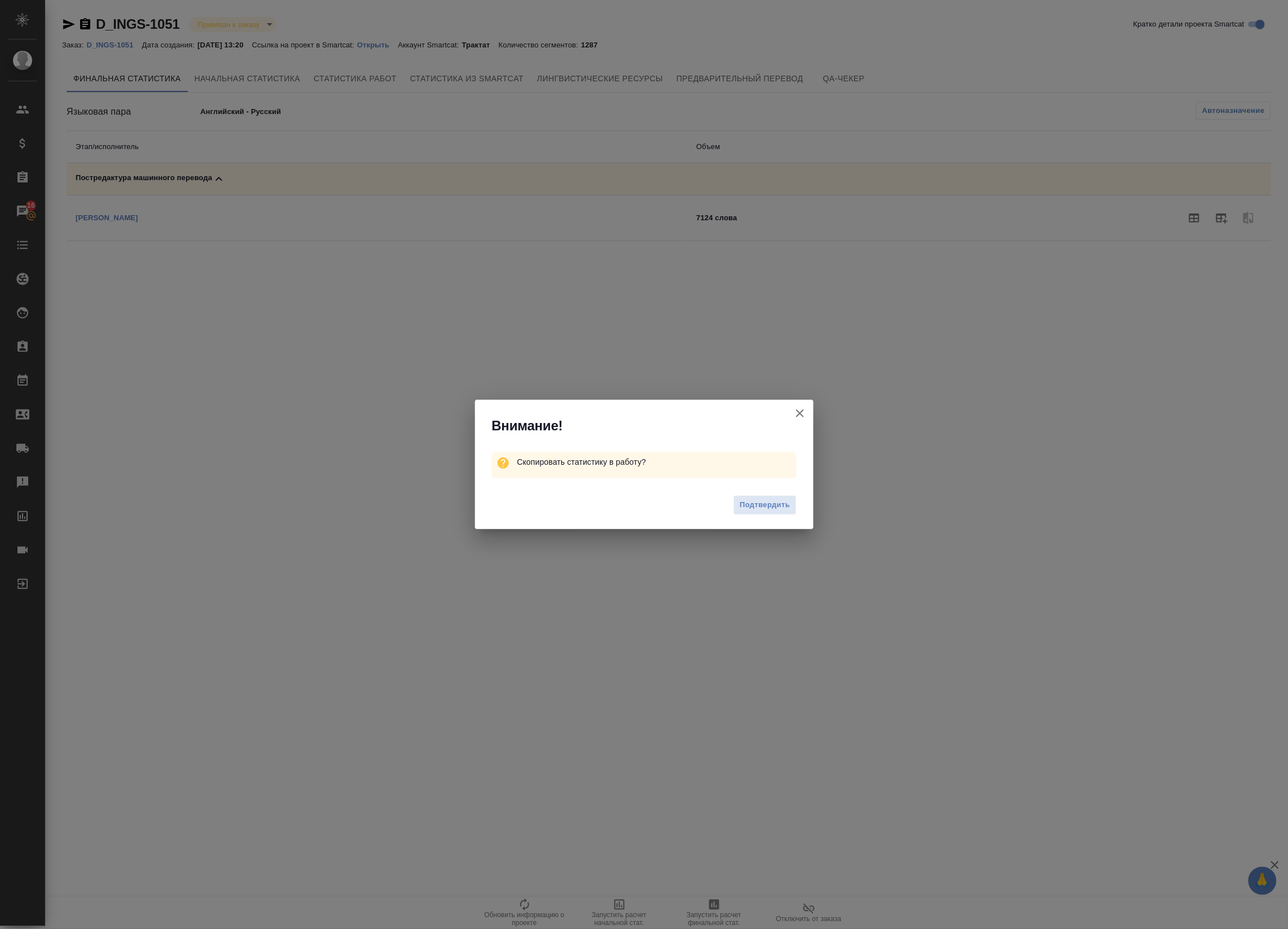
click at [782, 515] on div "Подтвердить" at bounding box center [644, 507] width 338 height 45
click at [782, 502] on span "Подтвердить" at bounding box center [765, 505] width 50 height 13
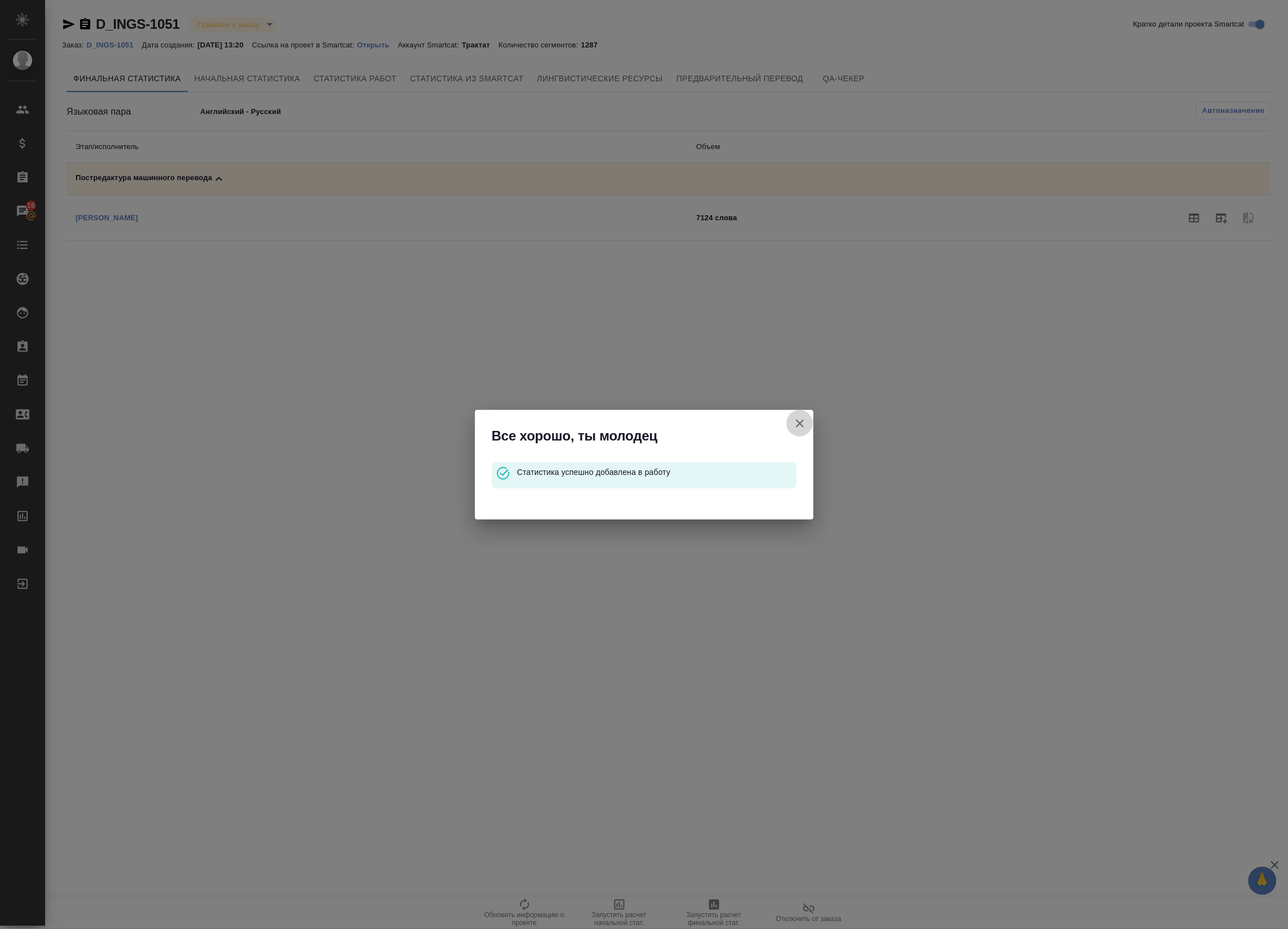
click at [809, 421] on button "Кратко детали проекта Smartcat" at bounding box center [800, 423] width 27 height 27
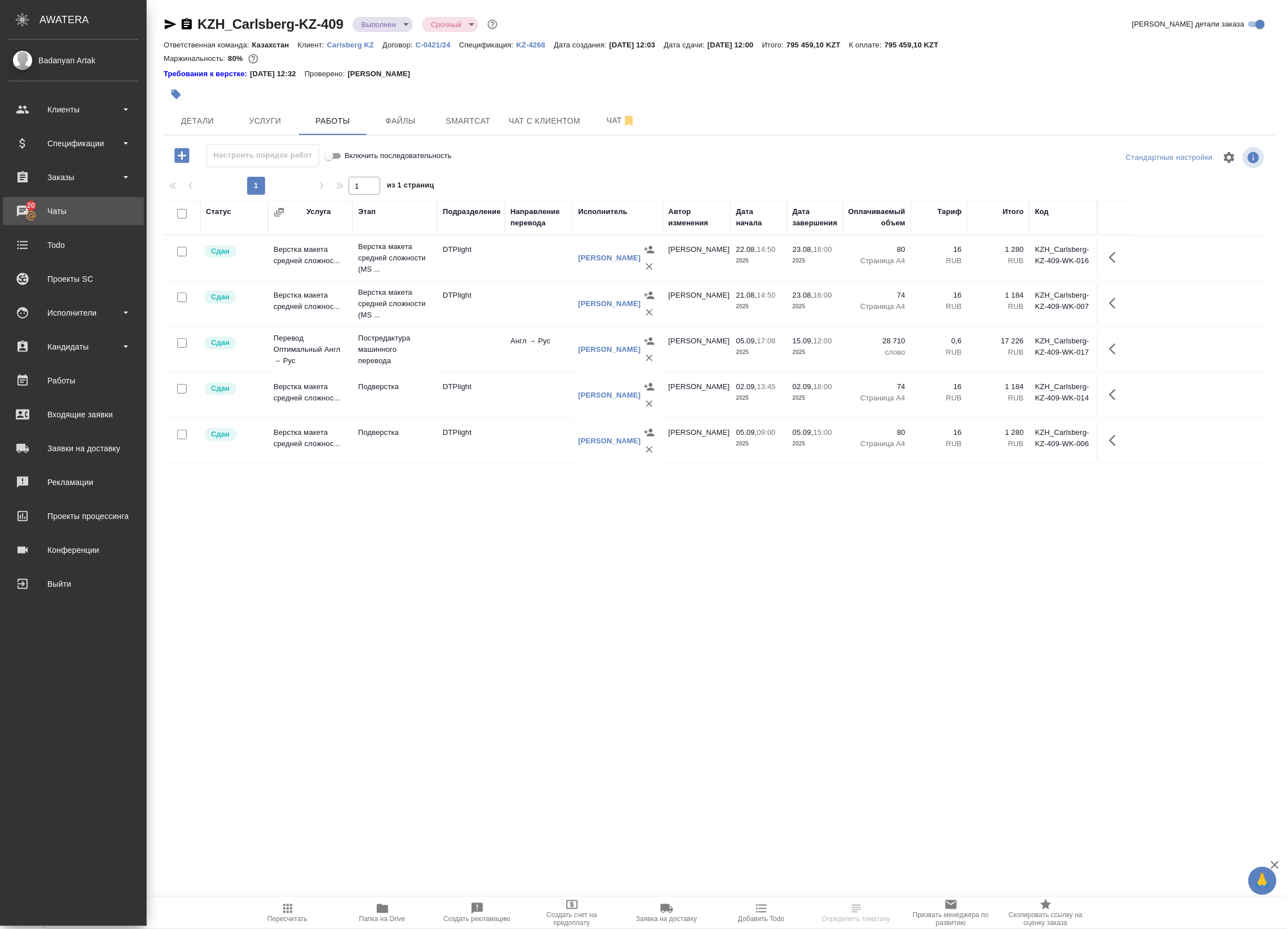
click at [36, 208] on div "Чаты" at bounding box center [74, 211] width 130 height 17
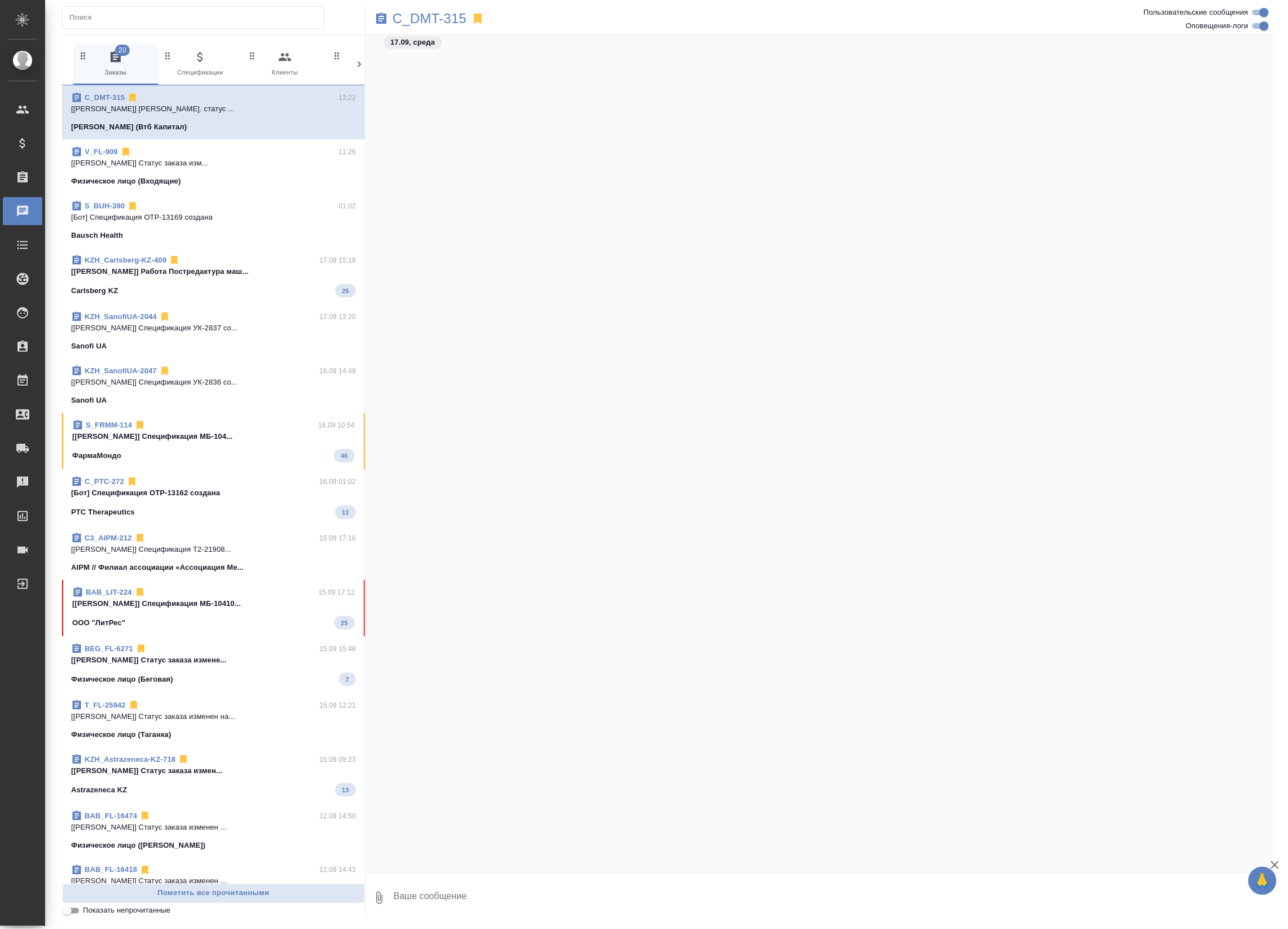
scroll to position [7923, 0]
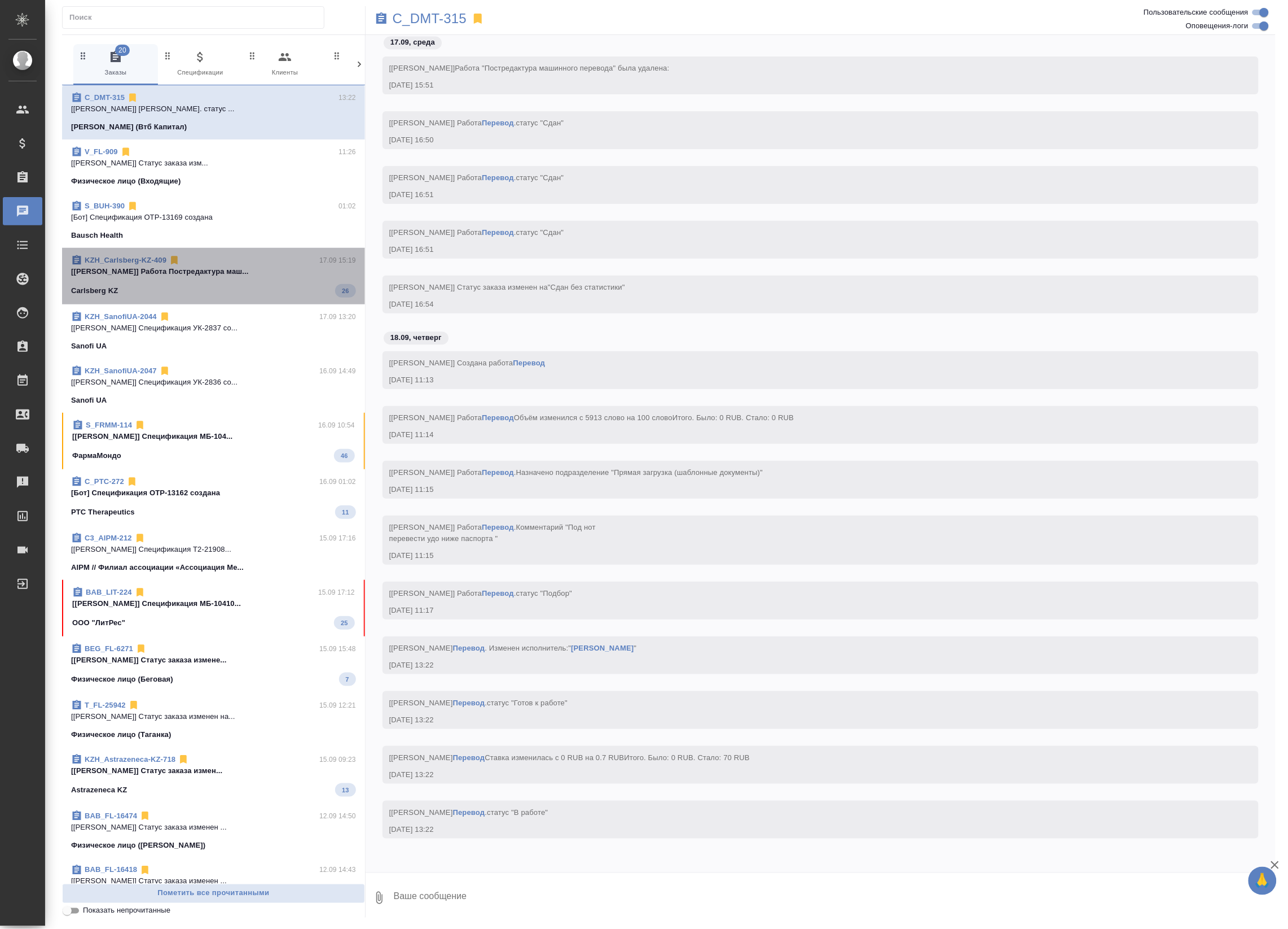
click at [243, 288] on div "Carlsberg KZ 26" at bounding box center [213, 290] width 285 height 14
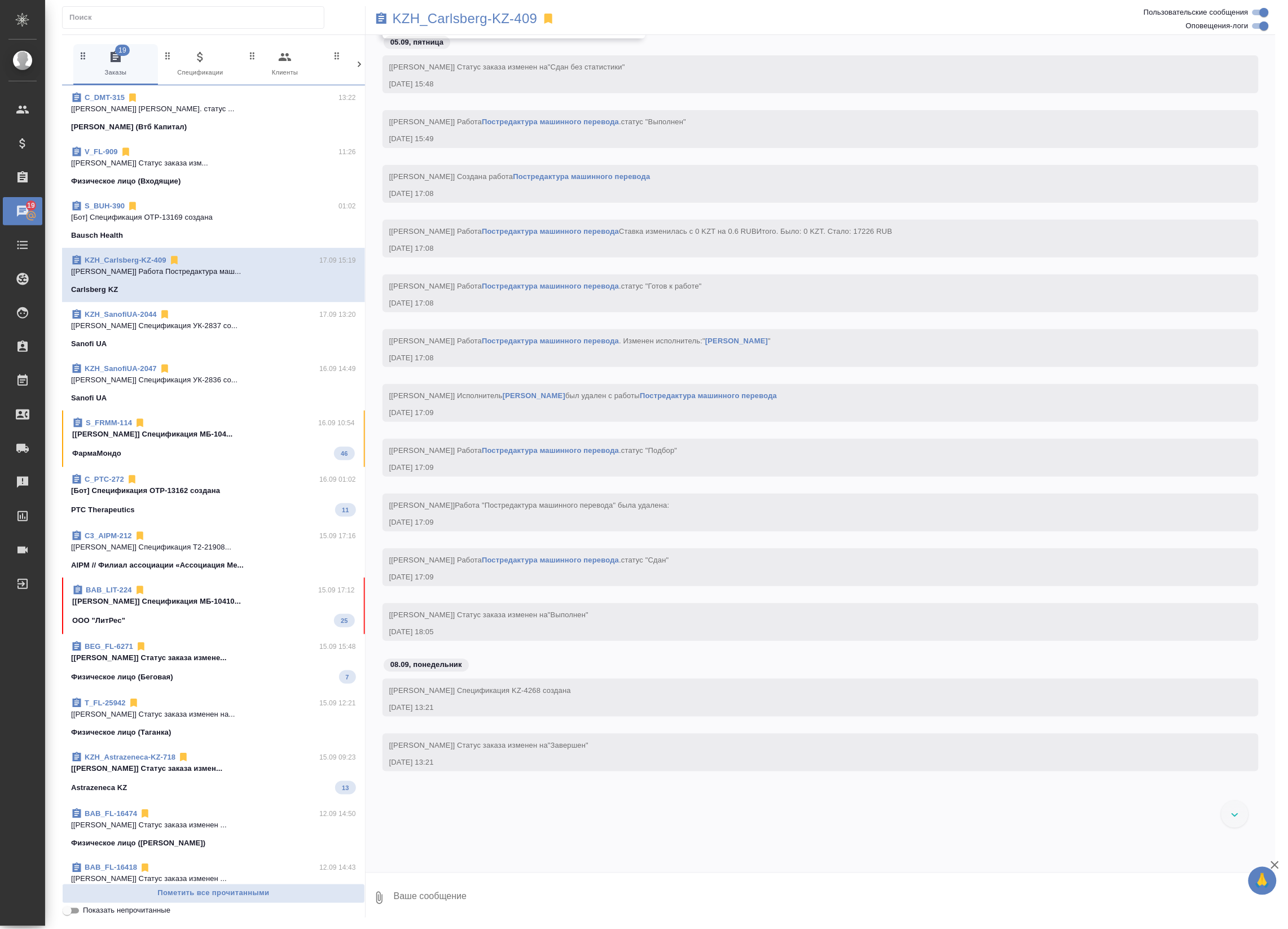
scroll to position [6129, 0]
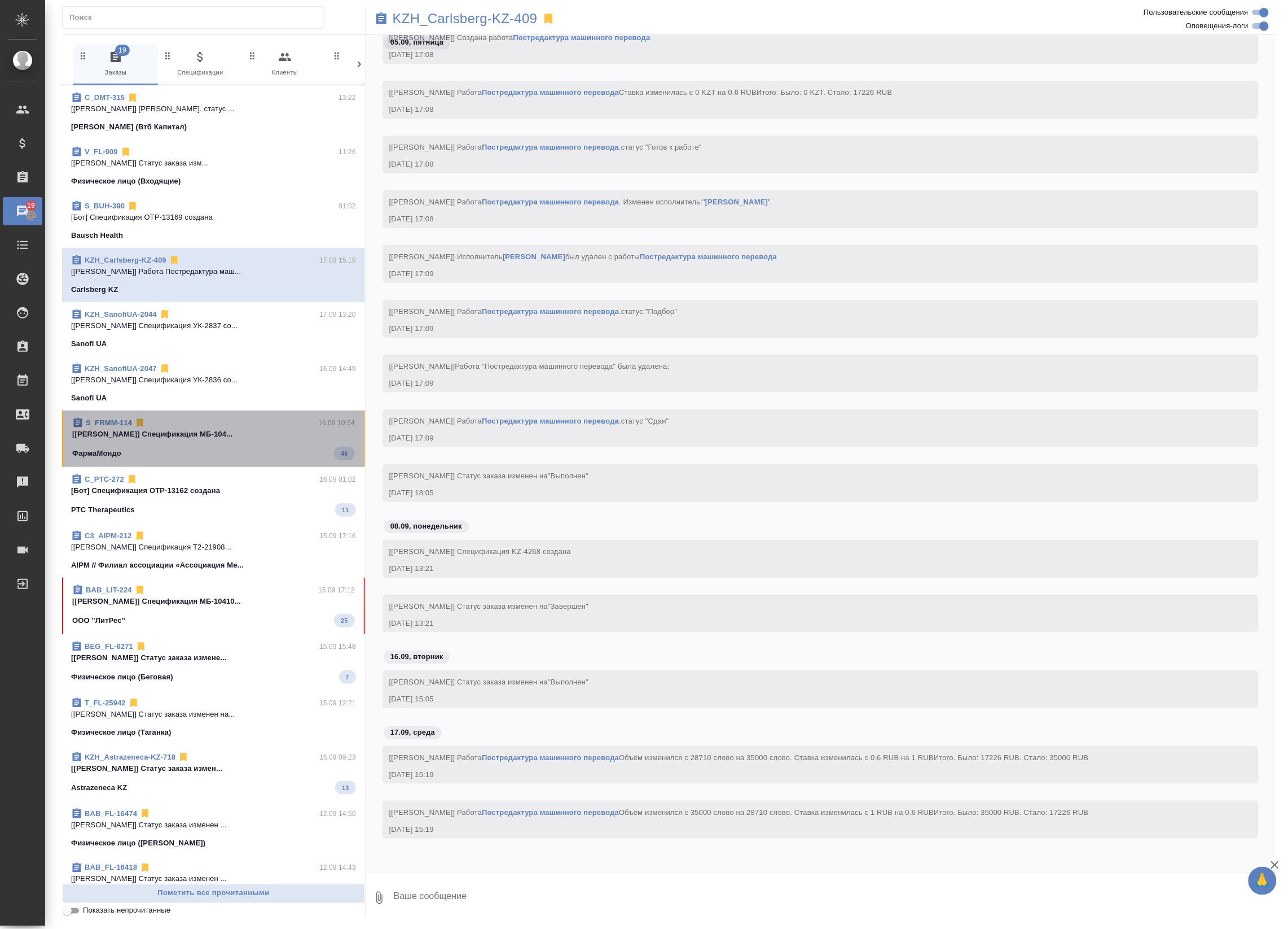
click at [347, 458] on div "S_FRMM-114 16.09 10:54 [Никифорова Валерия] Спецификация МБ-104... ФармаМондо 46" at bounding box center [213, 438] width 303 height 56
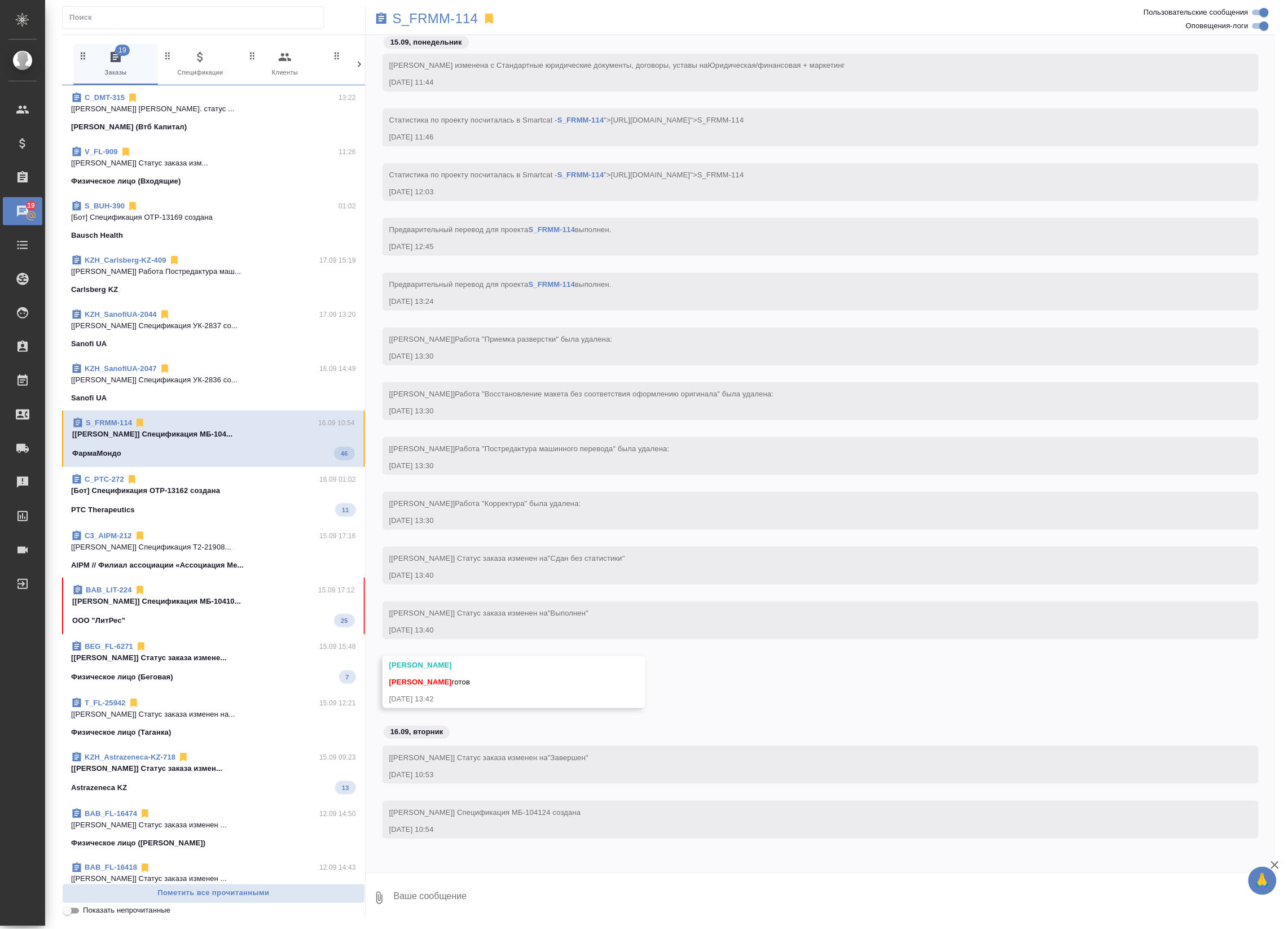
scroll to position [2567, 0]
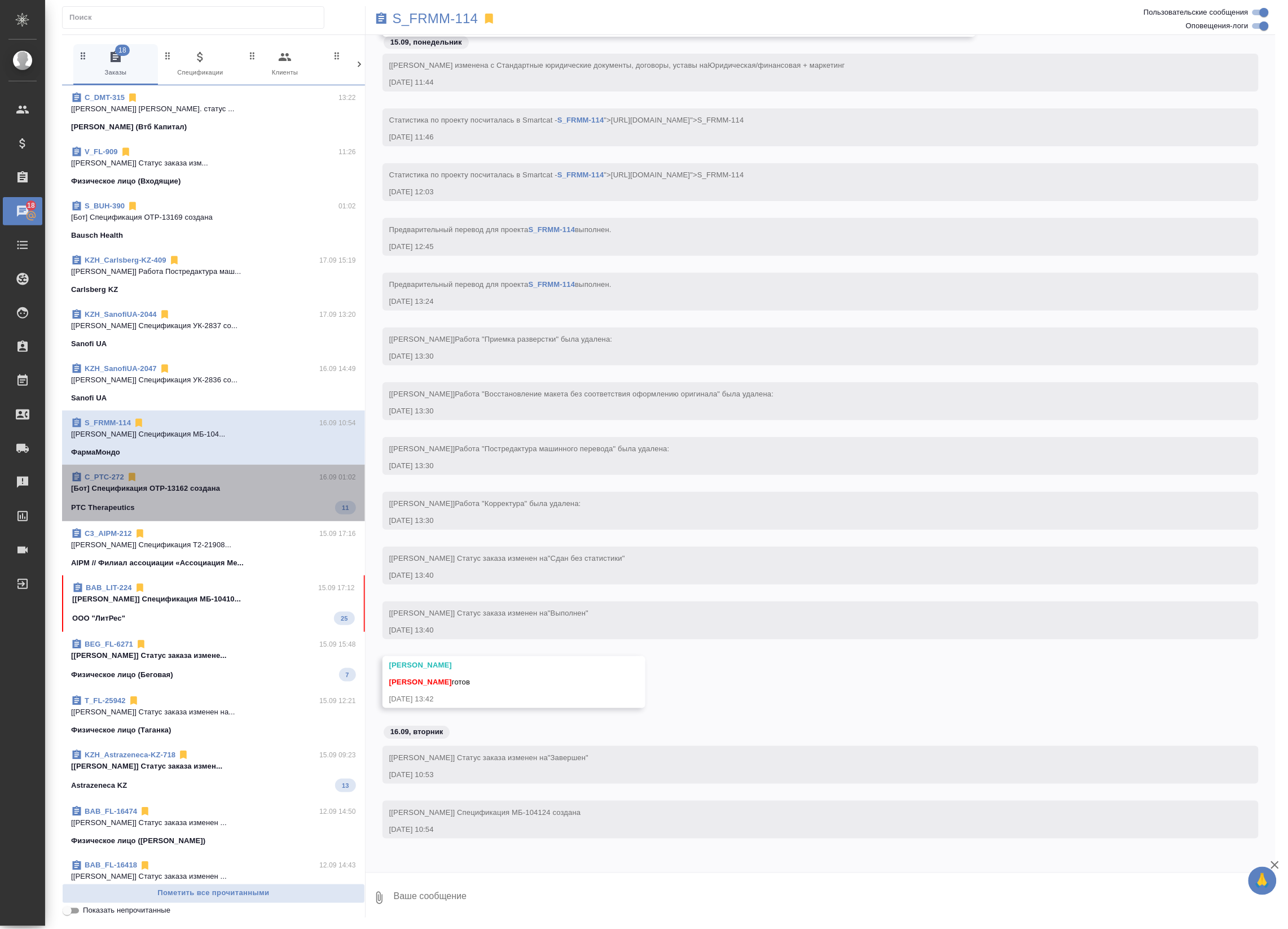
click at [319, 479] on p "16.09 01:02" at bounding box center [338, 477] width 37 height 11
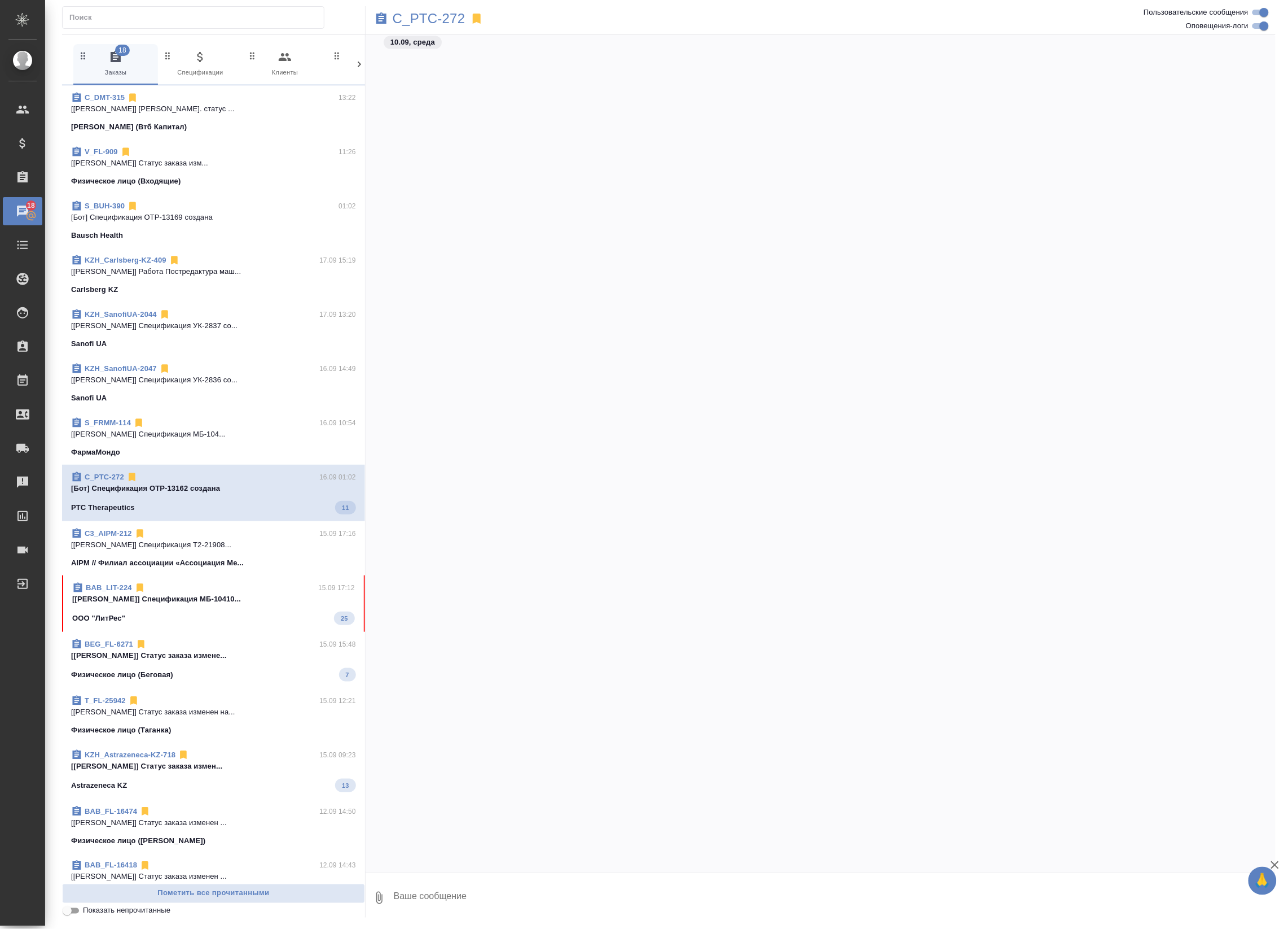
scroll to position [4258, 0]
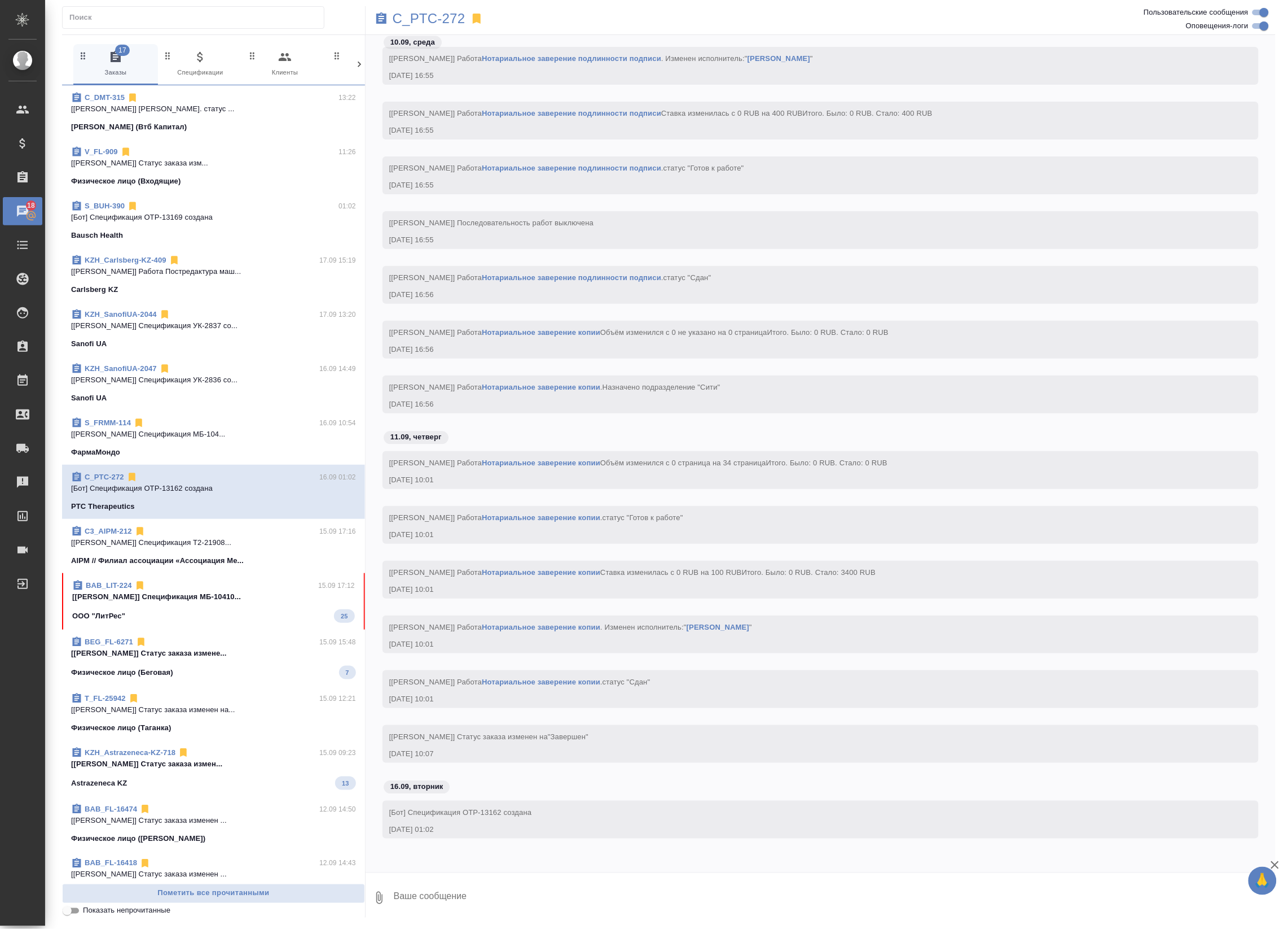
click at [306, 607] on span "BAB_LIT-224 15.09 17:12 [Ильина Екатерина] Спецификация МБ-10410... ООО "ЛитРес…" at bounding box center [213, 601] width 283 height 43
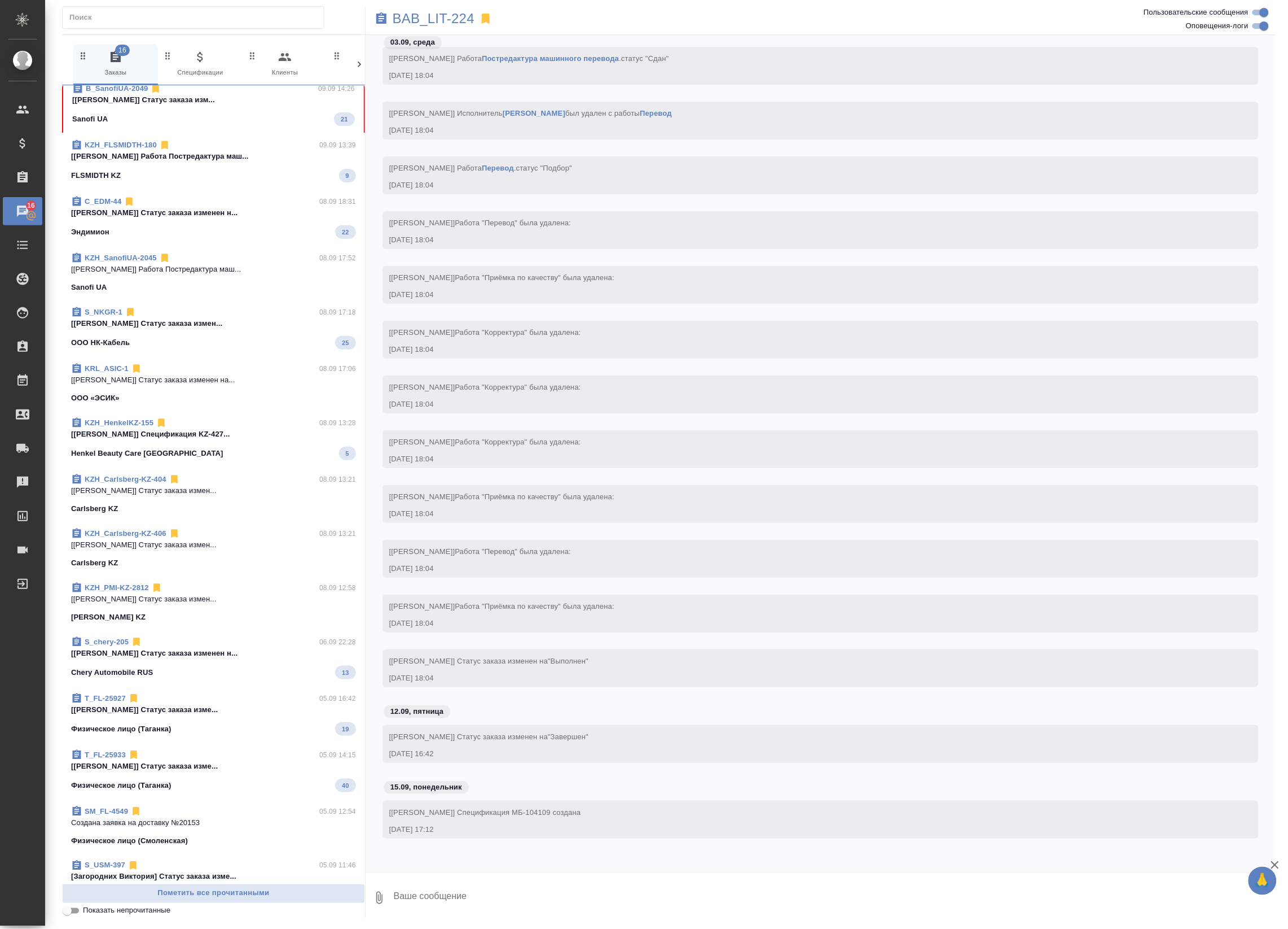
scroll to position [1341, 0]
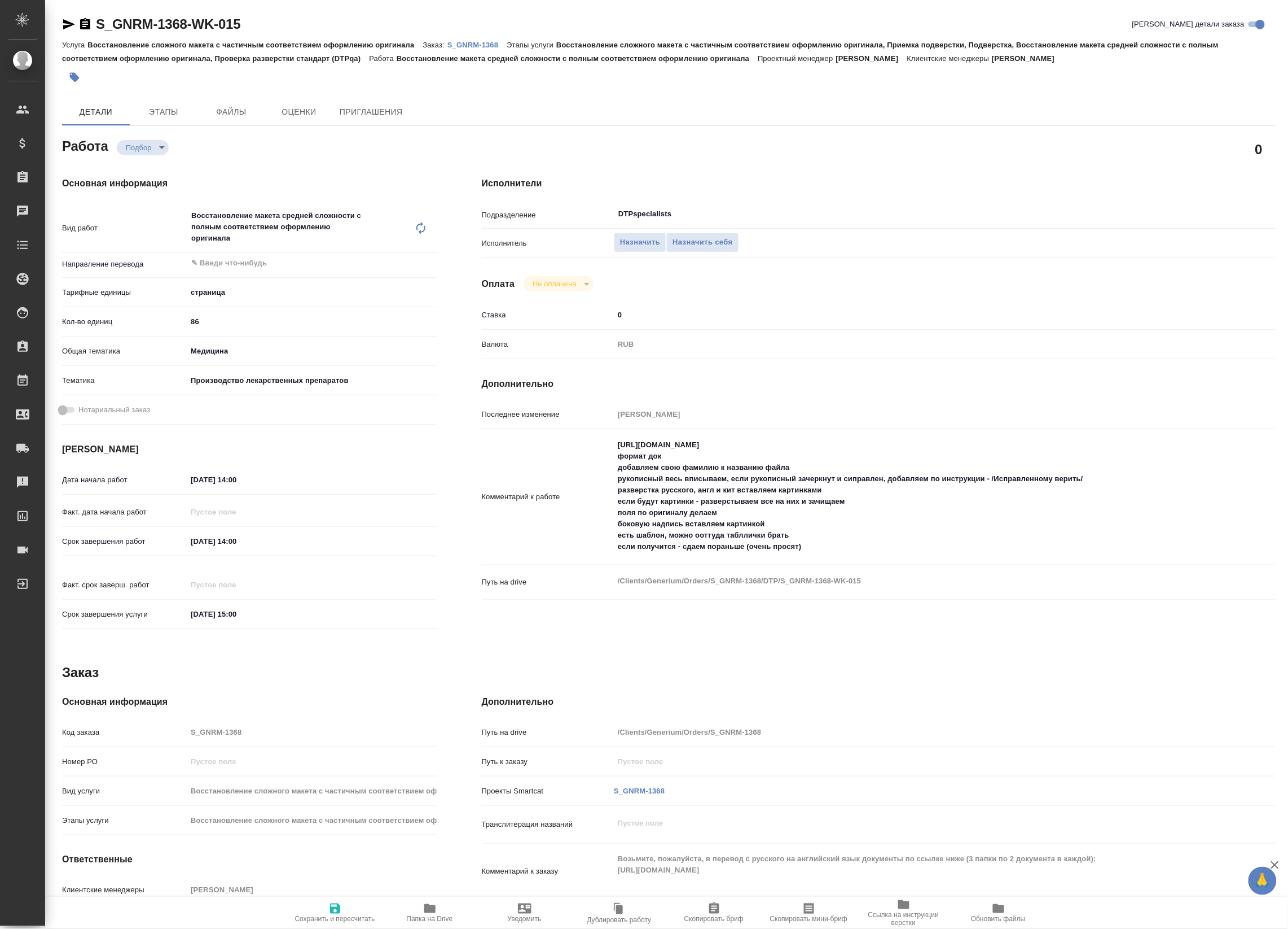
type textarea "x"
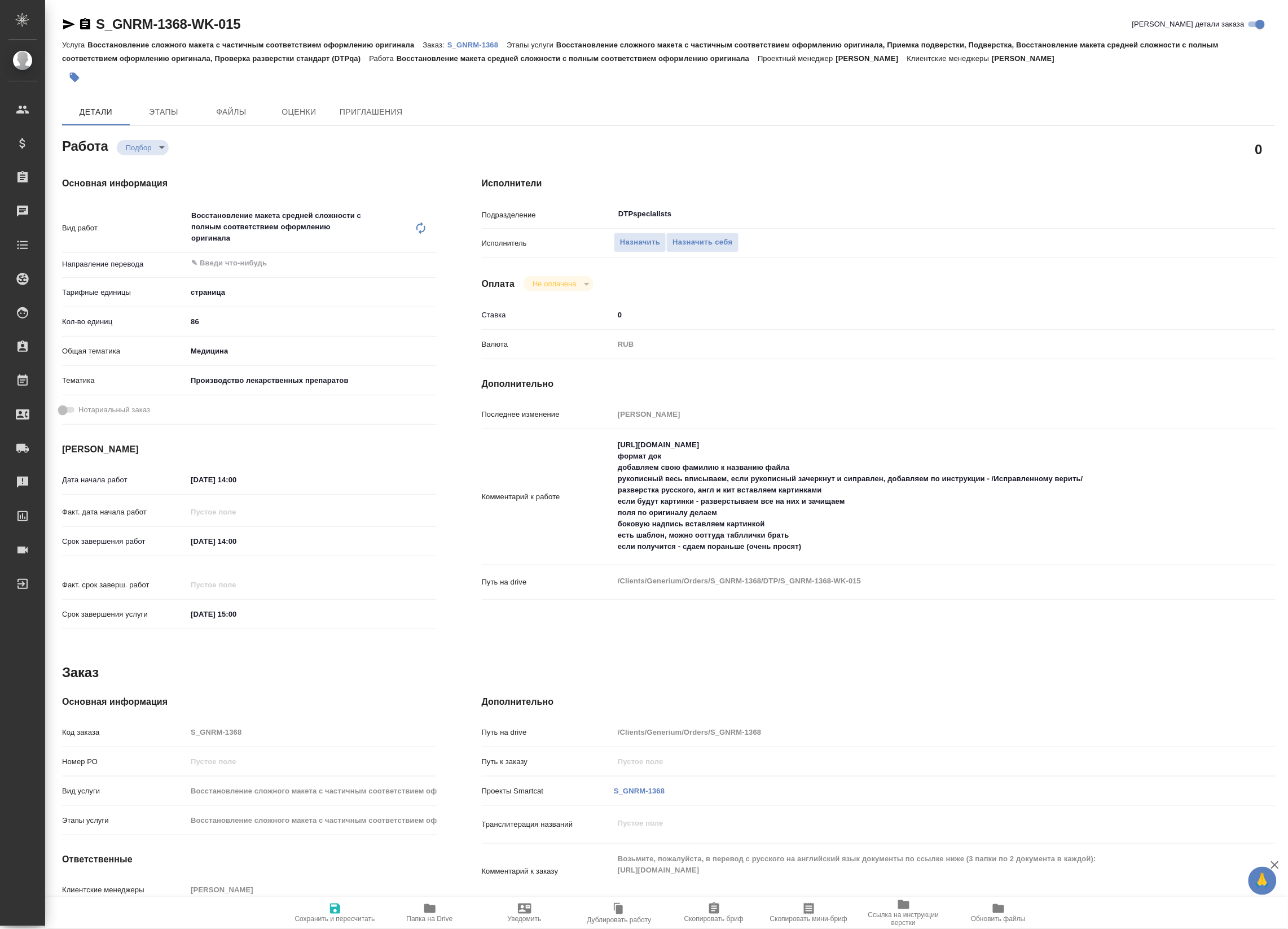
type textarea "x"
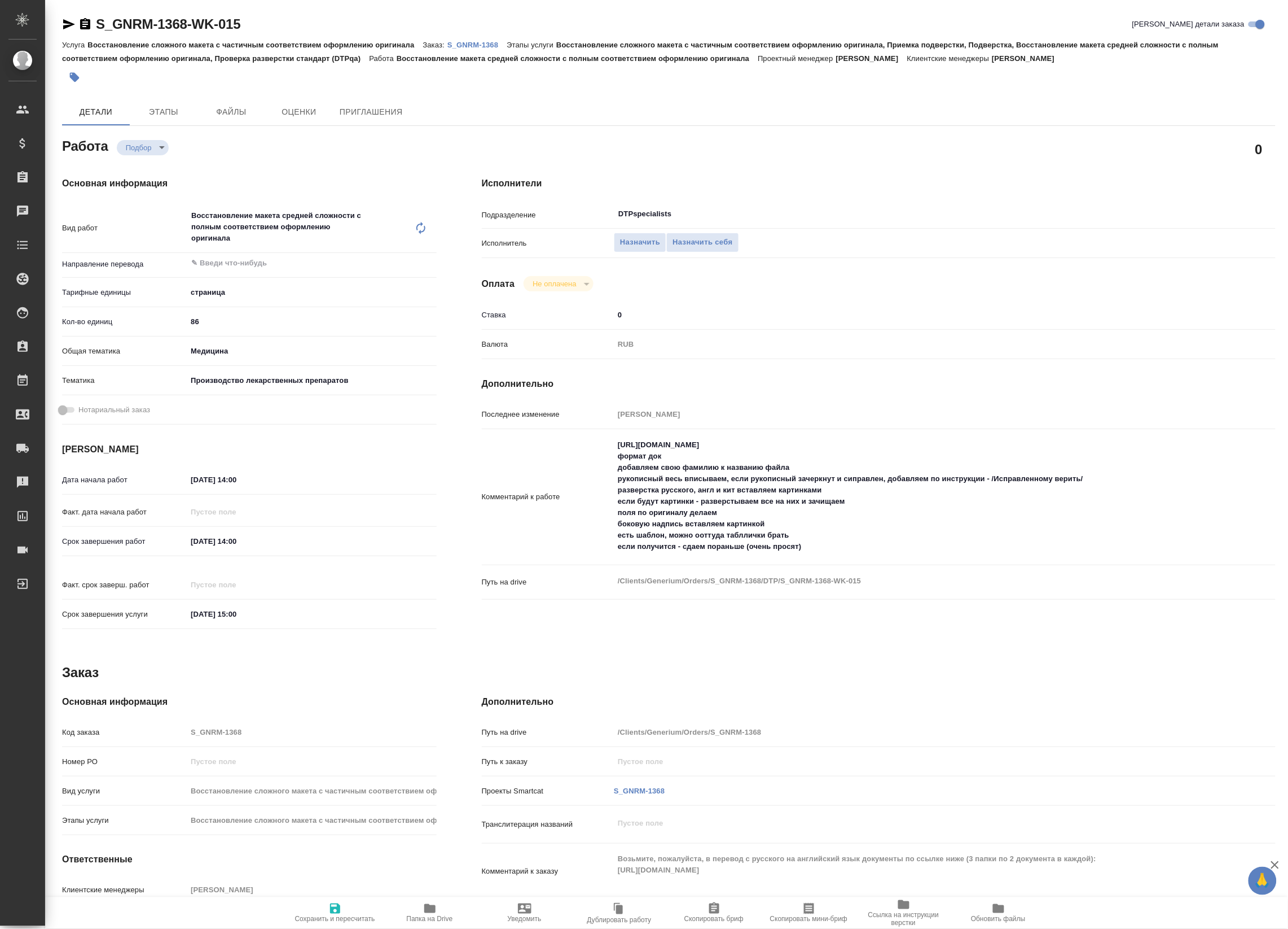
type textarea "x"
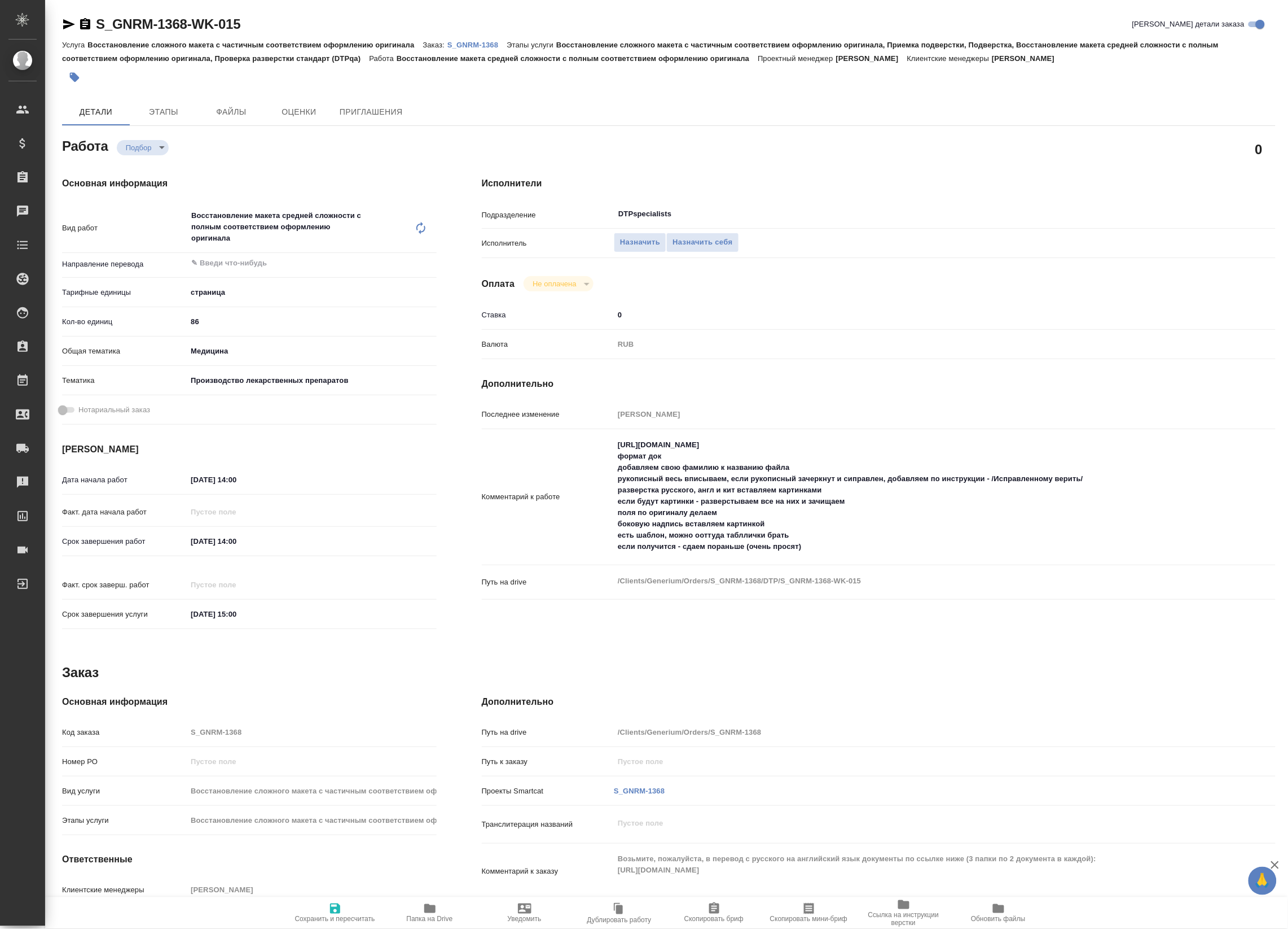
type textarea "x"
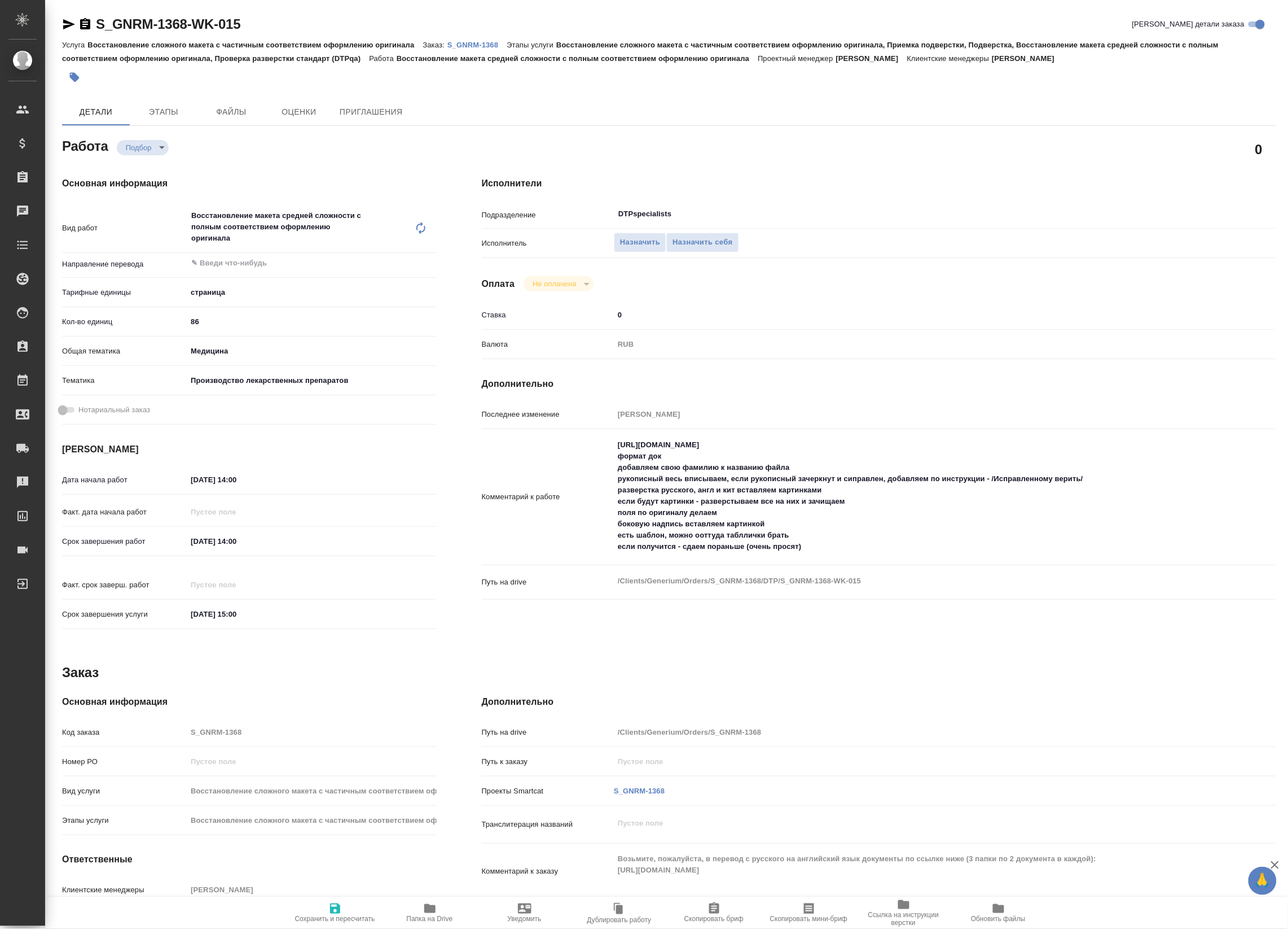
type textarea "x"
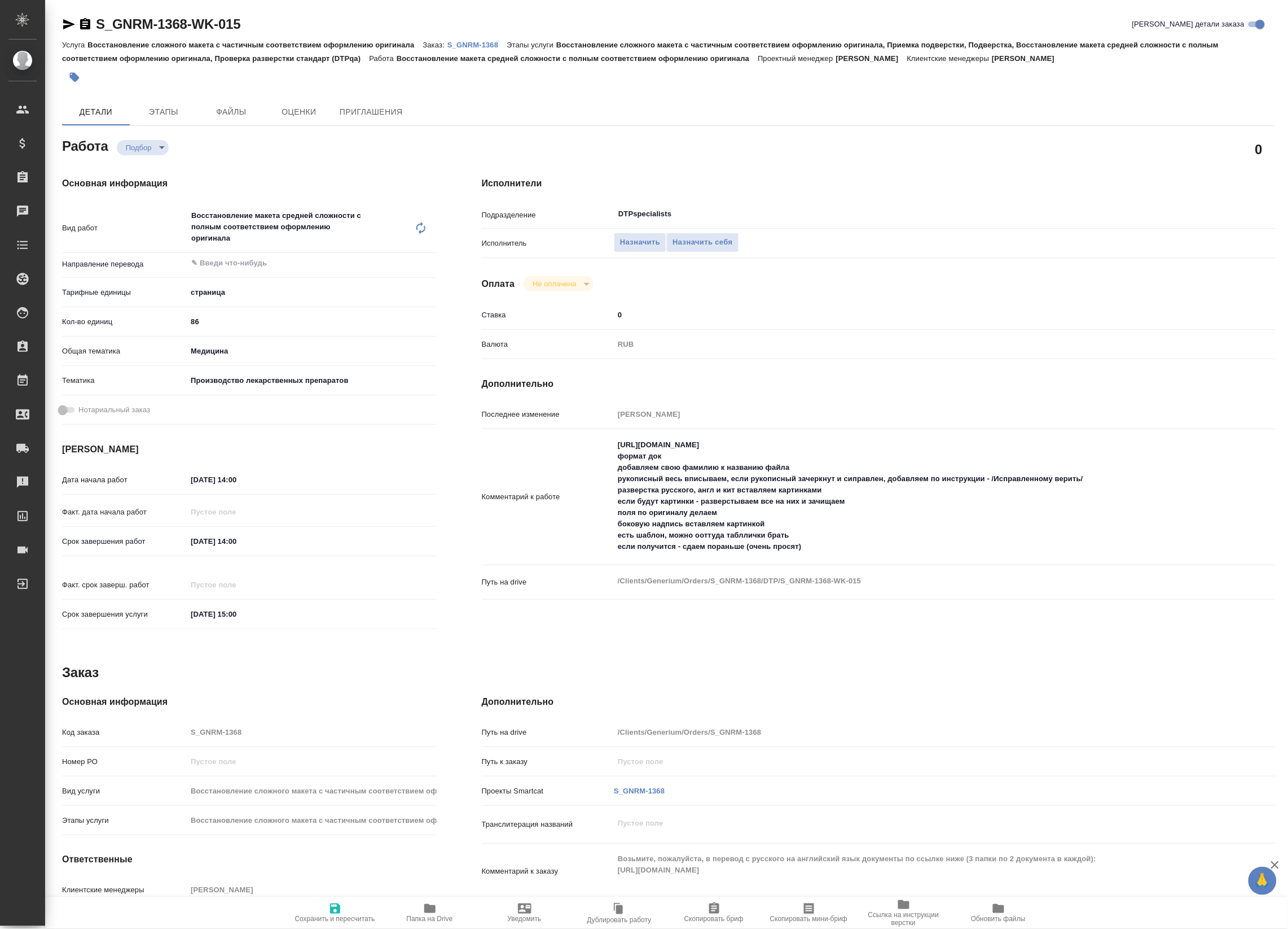
type textarea "x"
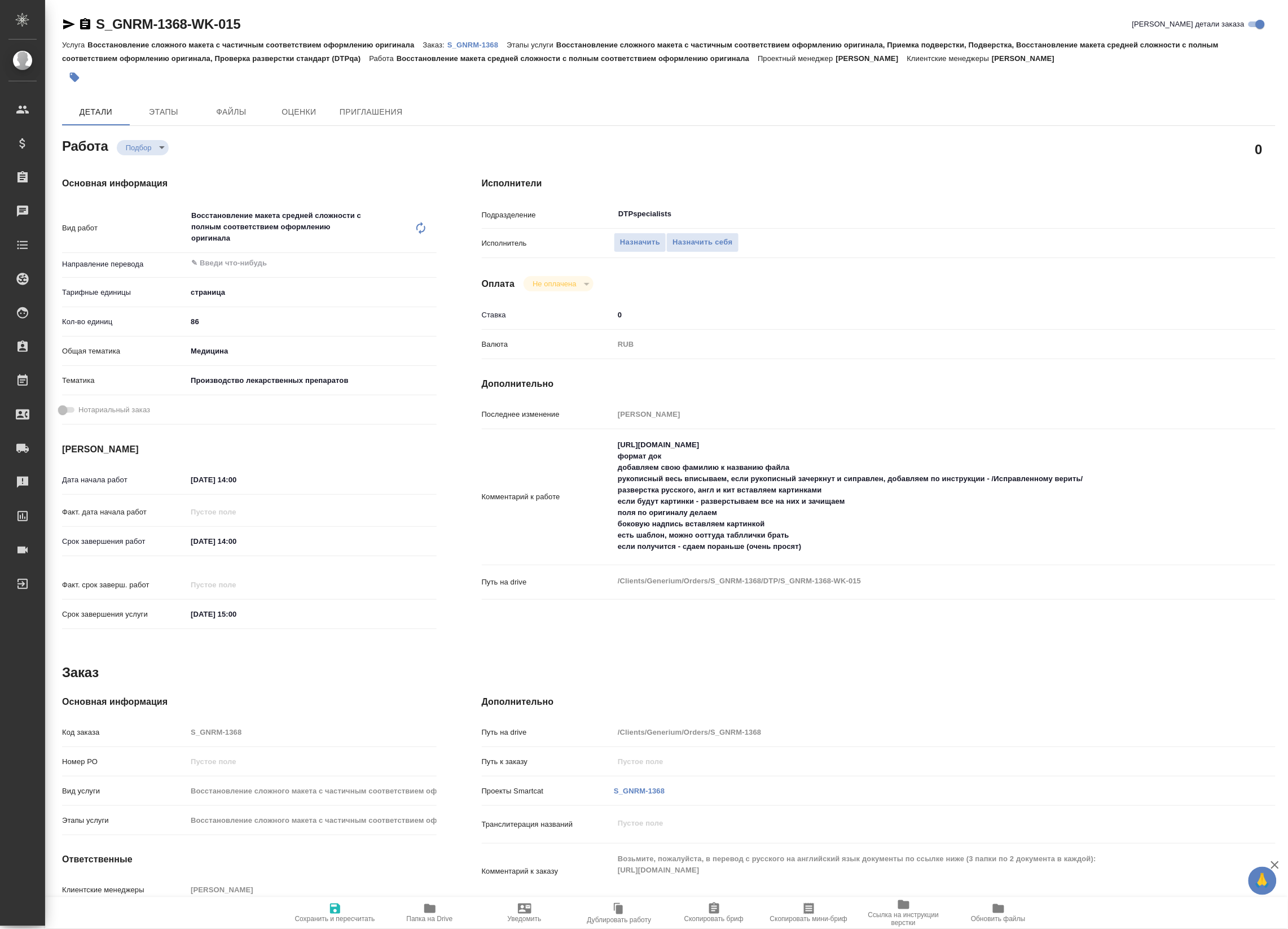
click at [633, 439] on textarea "[URL][DOMAIN_NAME] формат док добавляем свою фамилию к названию файла рукописны…" at bounding box center [911, 495] width 595 height 121
click at [633, 439] on textarea "[URL][DOMAIN_NAME] формат док добавляем свою фамилию к названию файла рукописны…" at bounding box center [911, 496] width 594 height 121
type textarea "x"
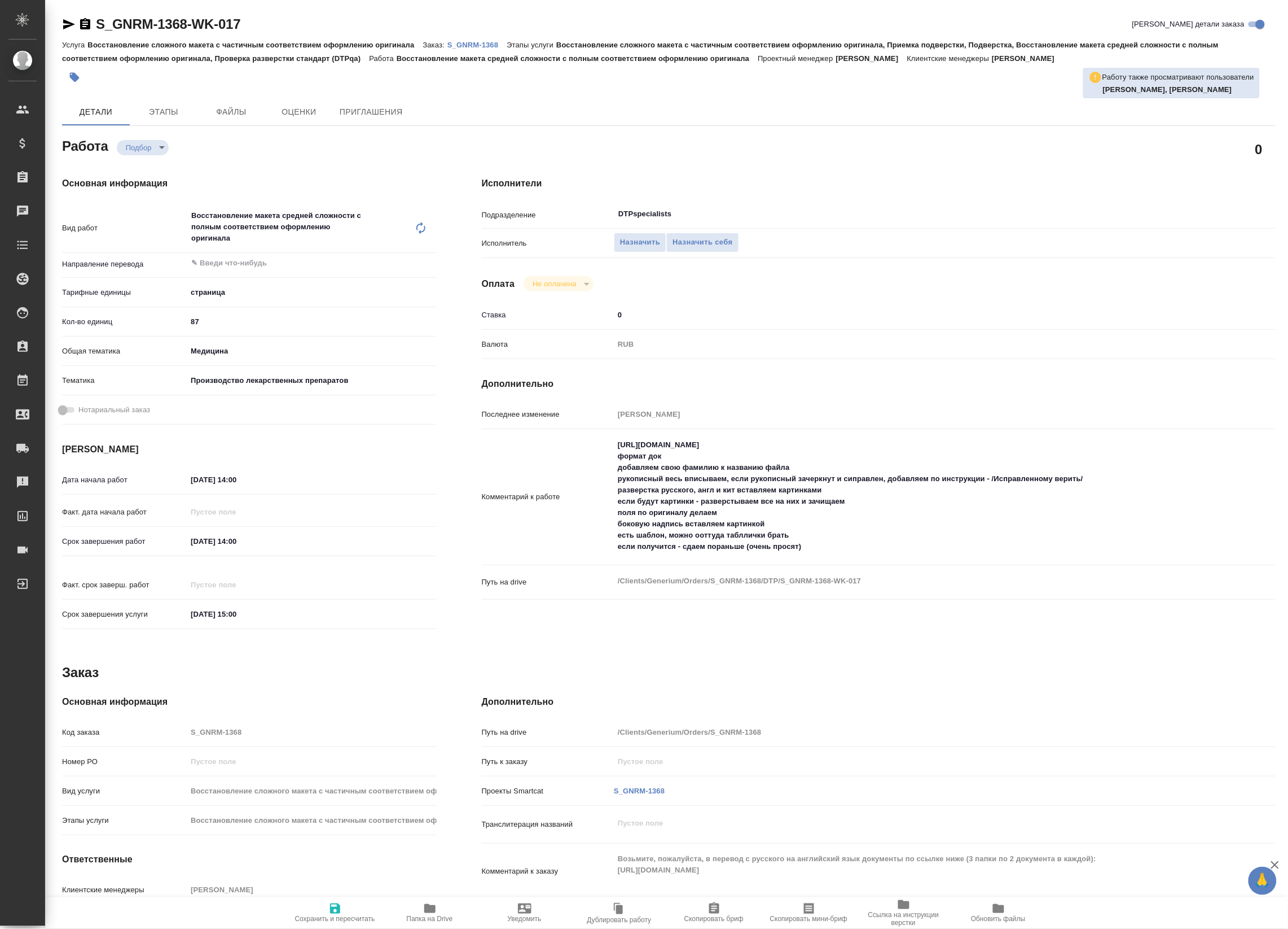
type textarea "x"
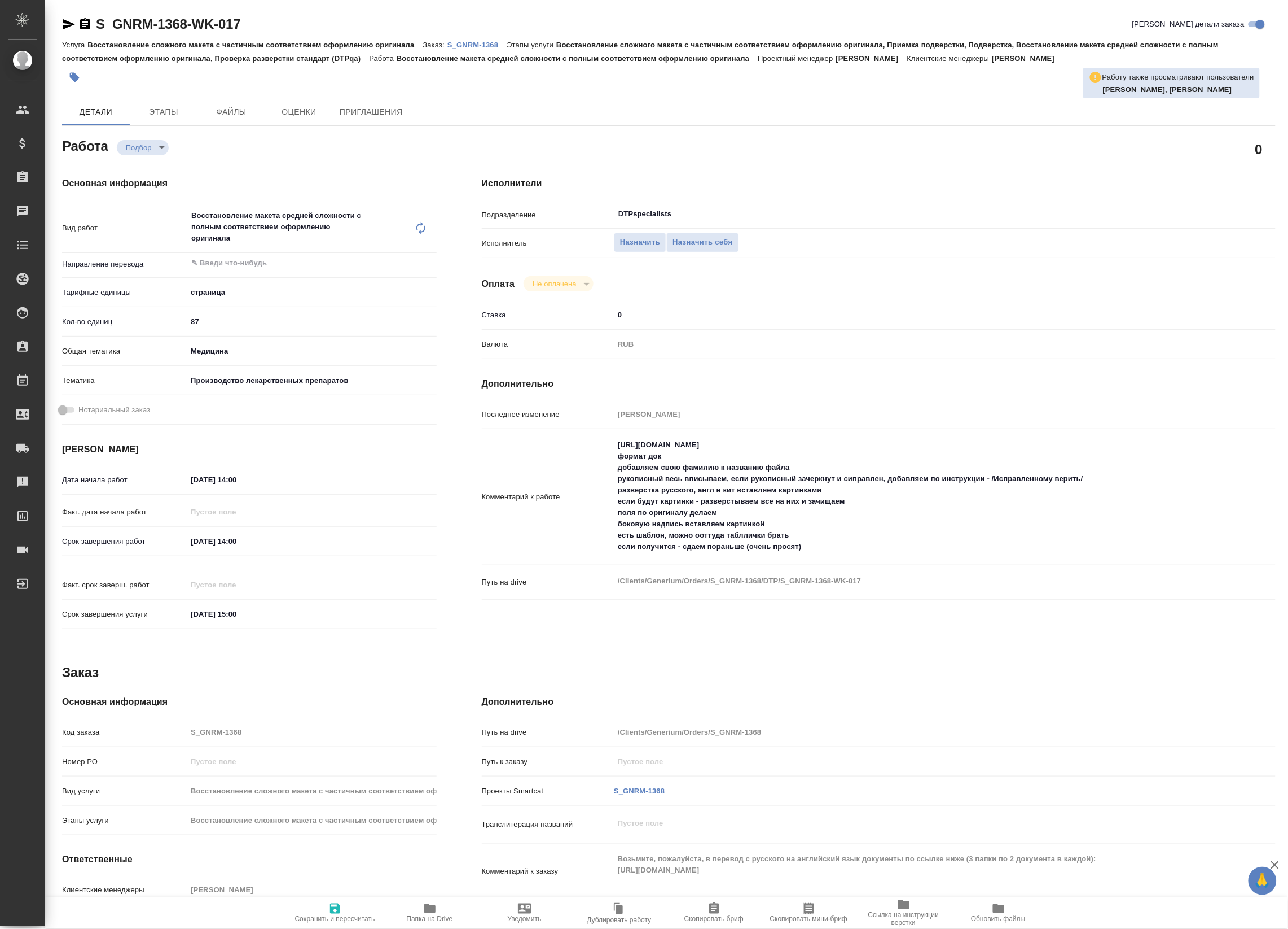
type textarea "x"
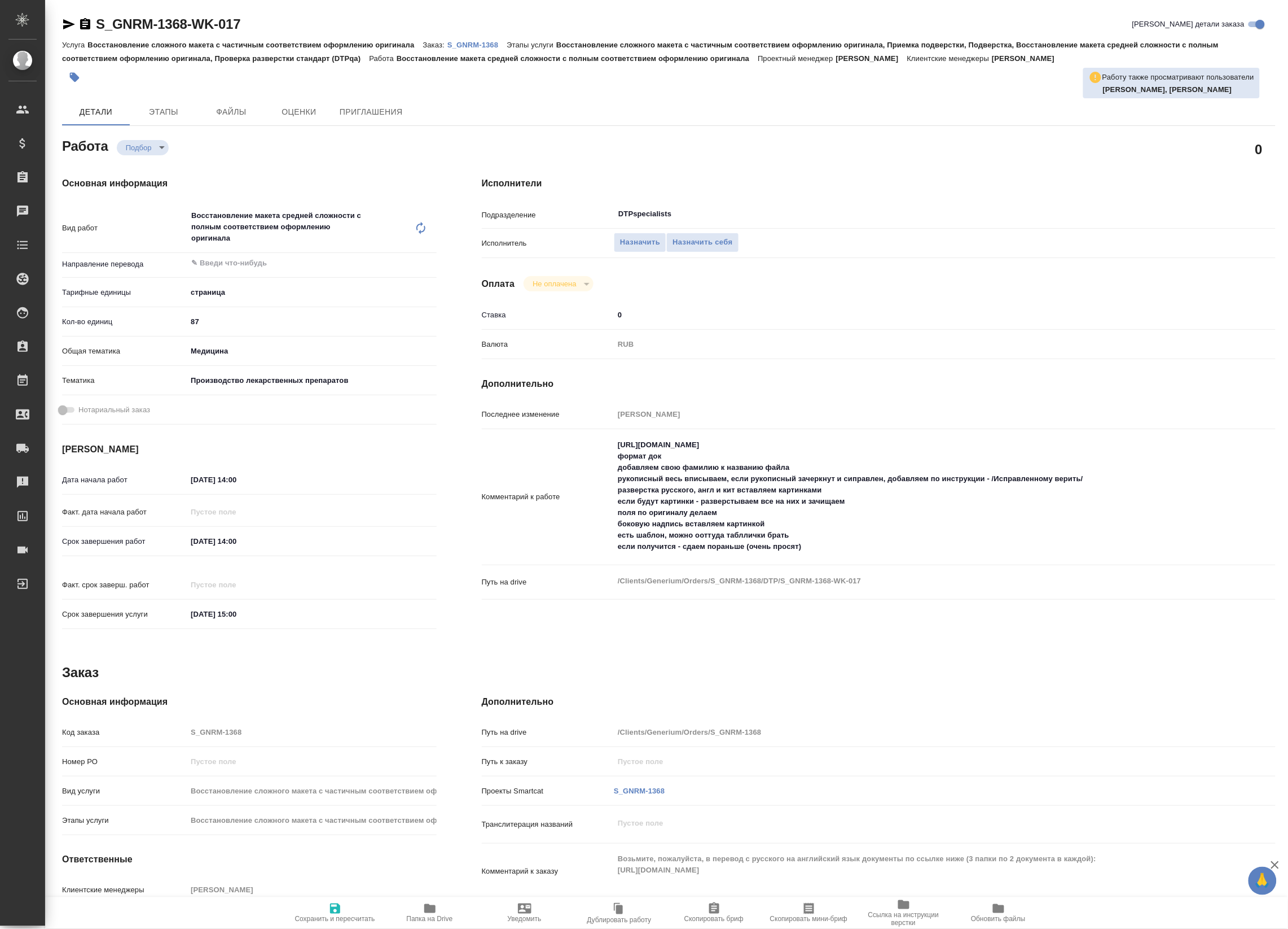
type textarea "x"
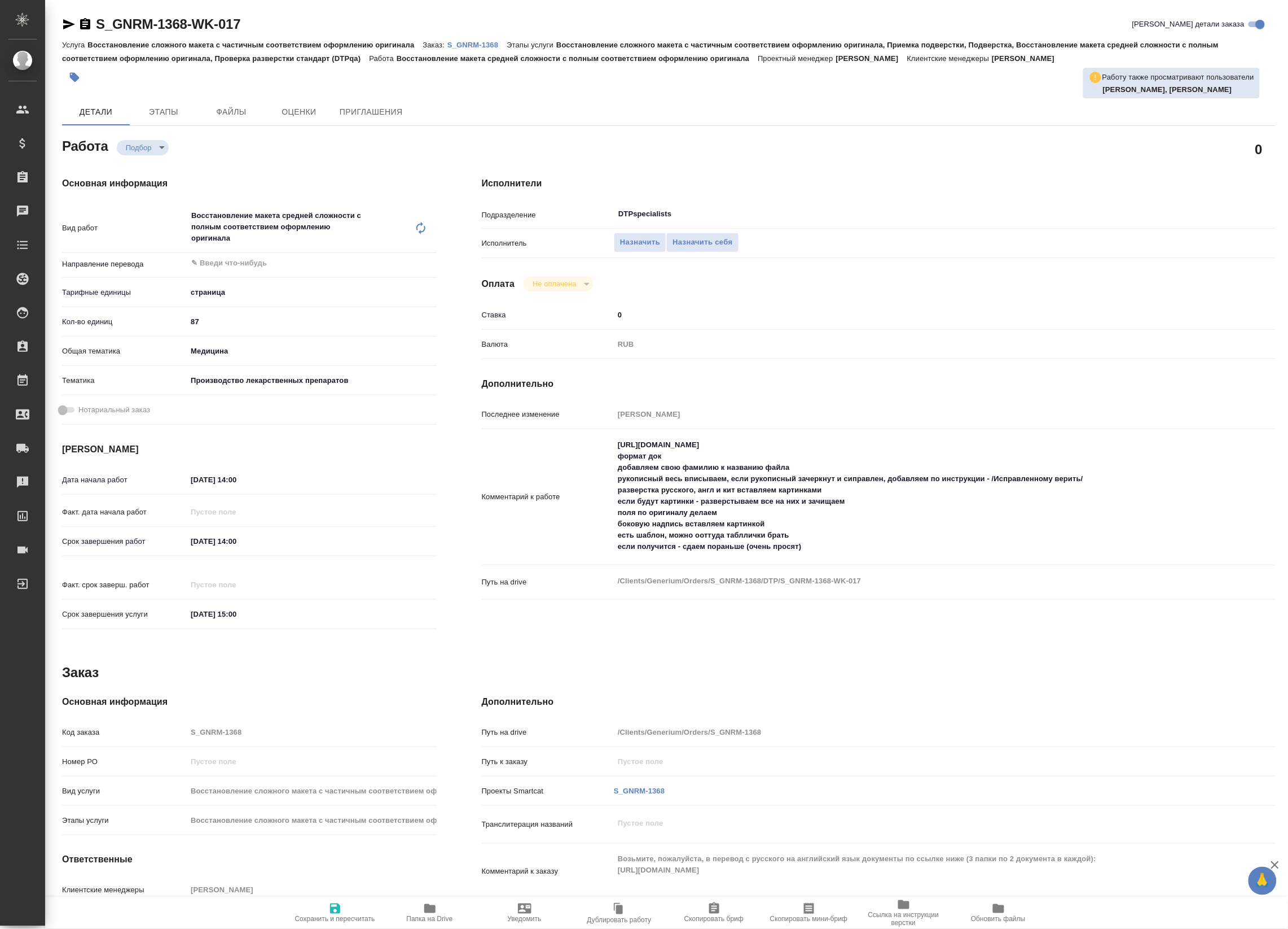
type textarea "x"
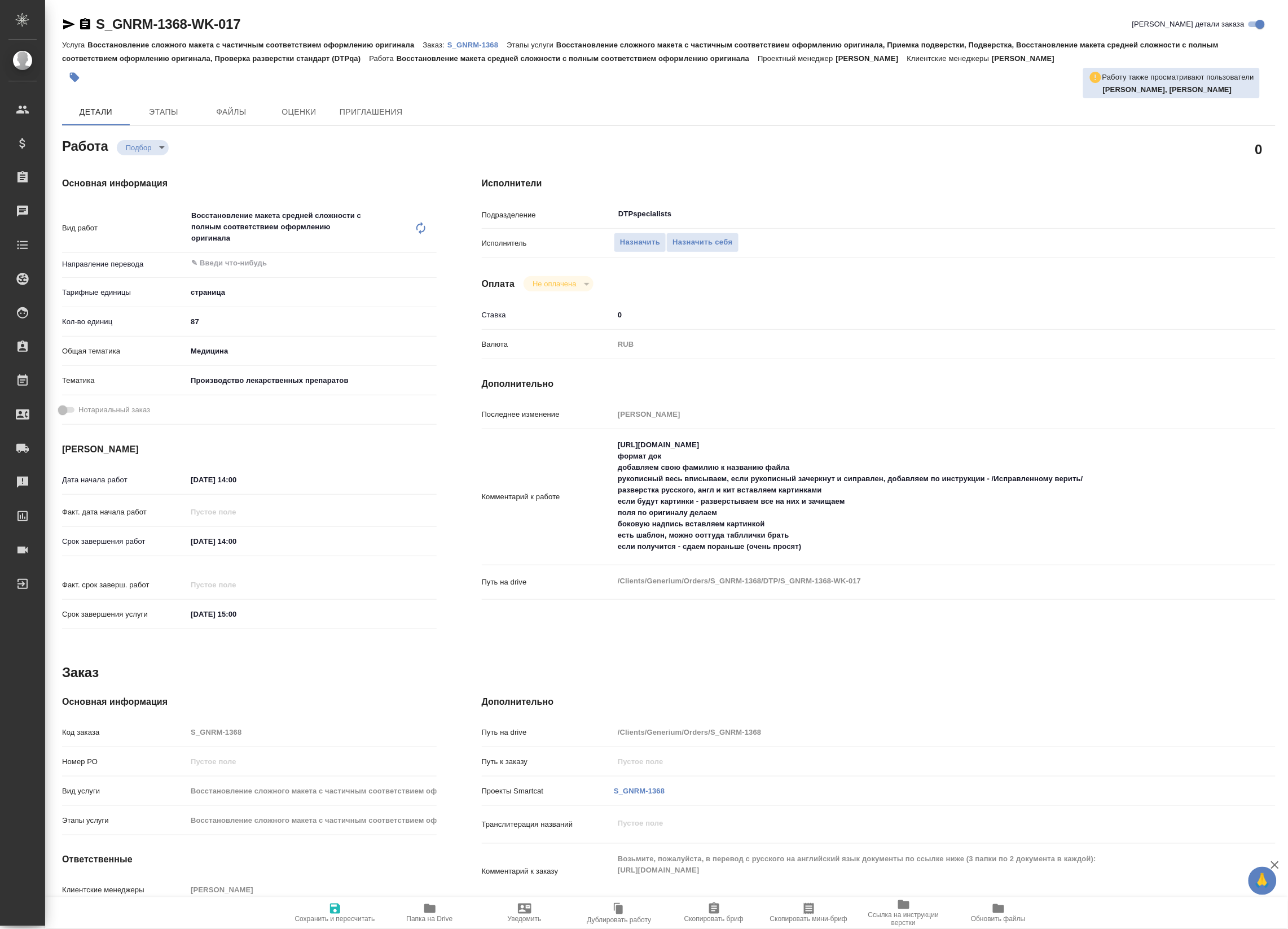
type textarea "x"
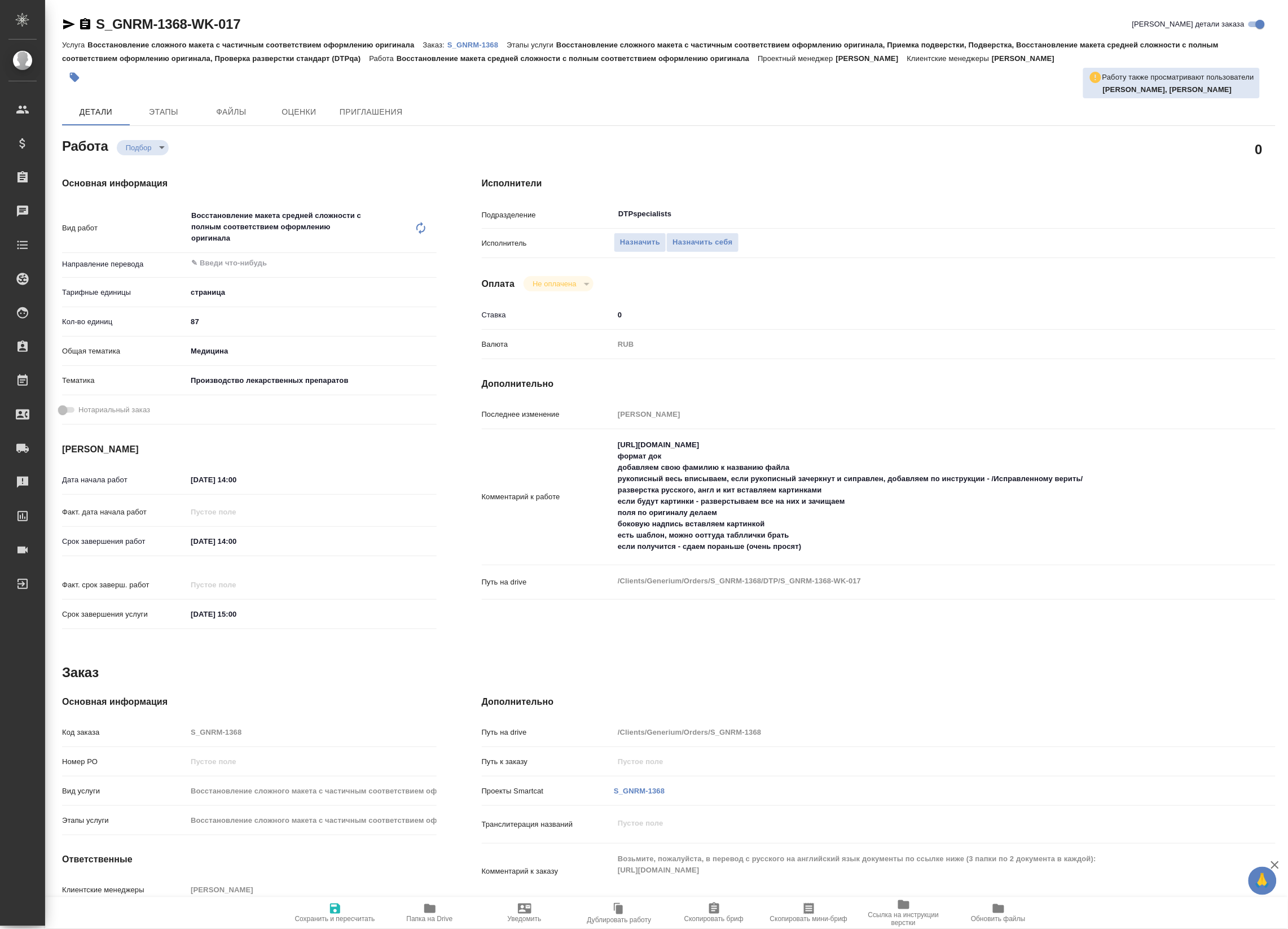
click at [709, 441] on textarea "[URL][DOMAIN_NAME] формат док добавляем свою фамилию к названию файла рукописны…" at bounding box center [911, 495] width 595 height 121
click at [709, 441] on textarea "[URL][DOMAIN_NAME] формат док добавляем свою фамилию к названию файла рукописны…" at bounding box center [911, 496] width 594 height 121
type textarea "x"
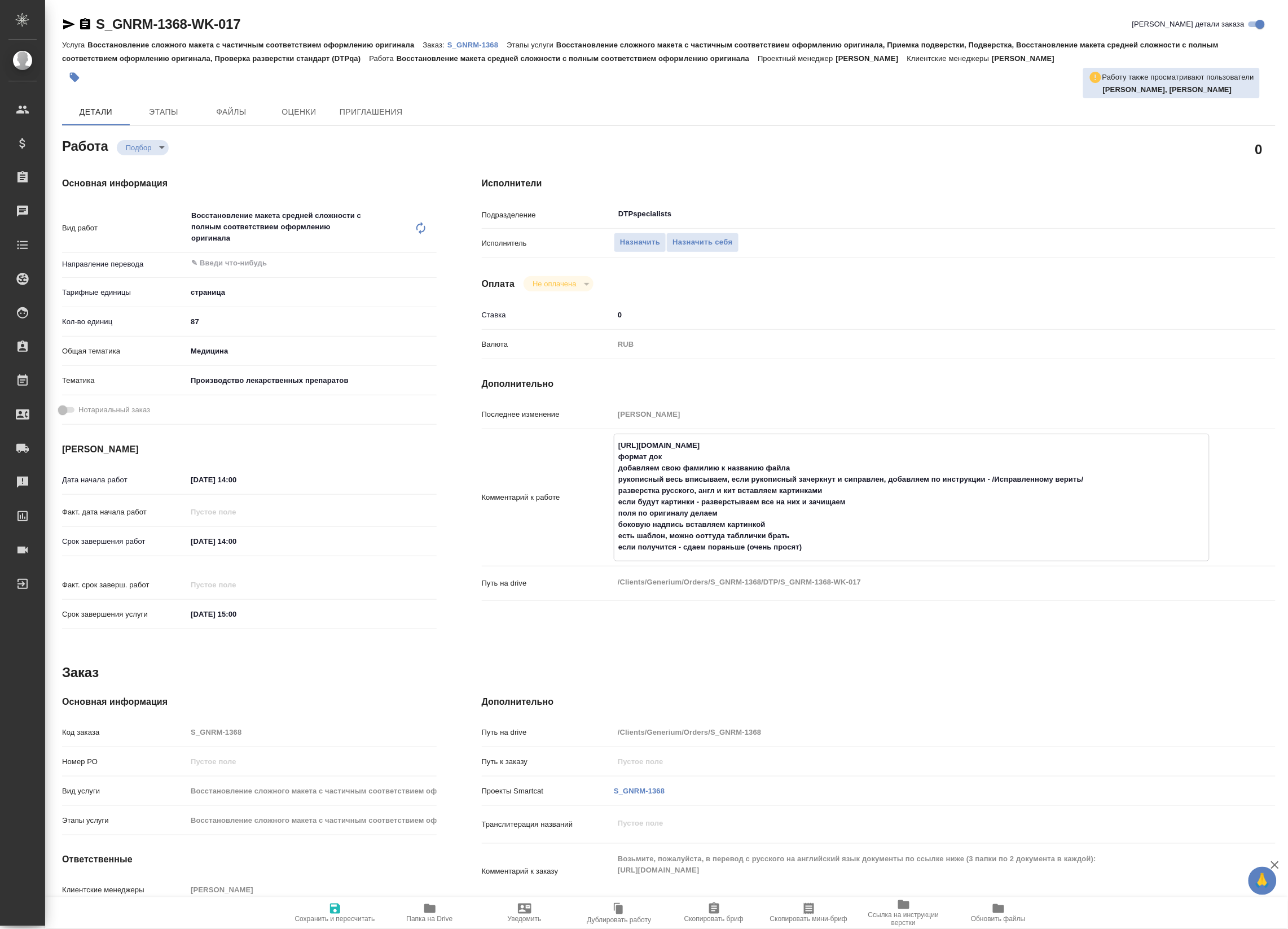
type textarea "x"
